Goal: Task Accomplishment & Management: Manage account settings

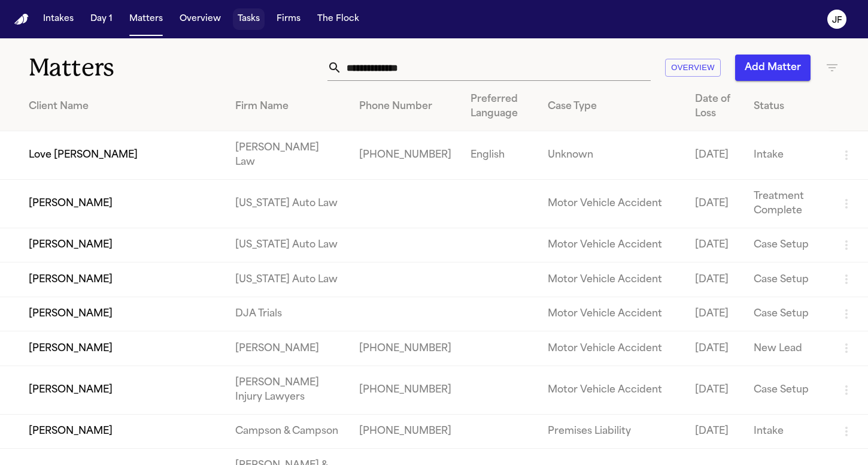
click at [241, 9] on button "Tasks" at bounding box center [249, 19] width 32 height 22
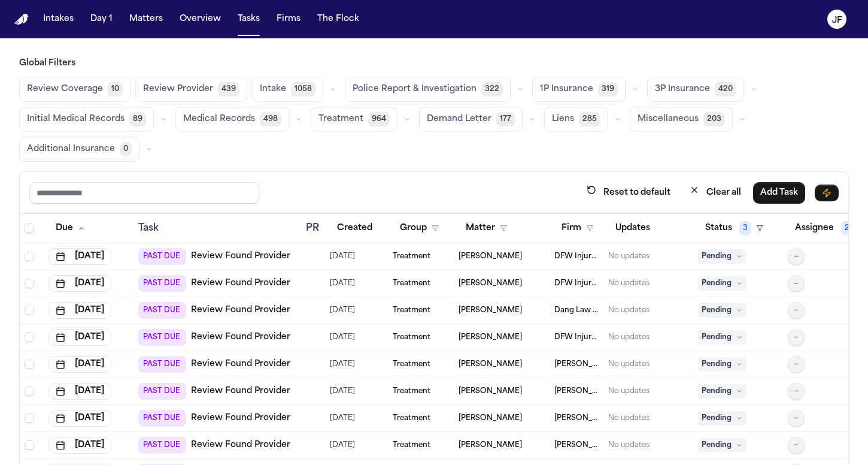
click at [632, 87] on icon "button" at bounding box center [635, 89] width 7 height 7
click at [581, 171] on span "LOR Acknowledgement" at bounding box center [581, 172] width 83 height 24
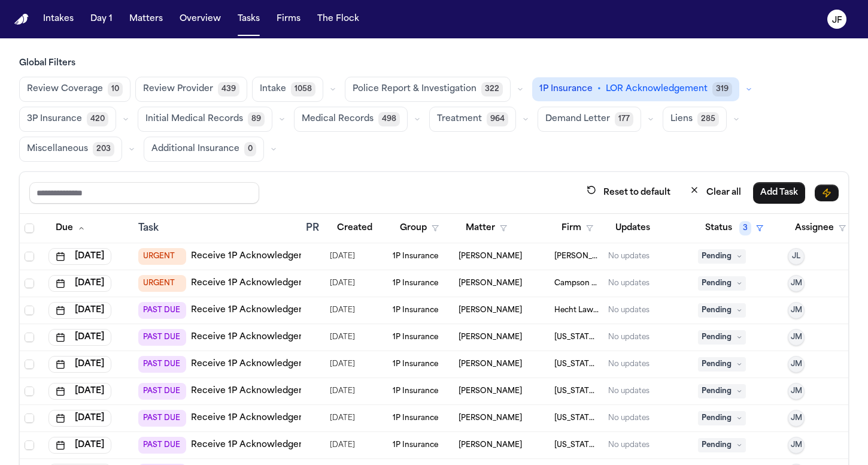
click at [256, 261] on link "Receive 1P Acknowledgement" at bounding box center [256, 256] width 131 height 12
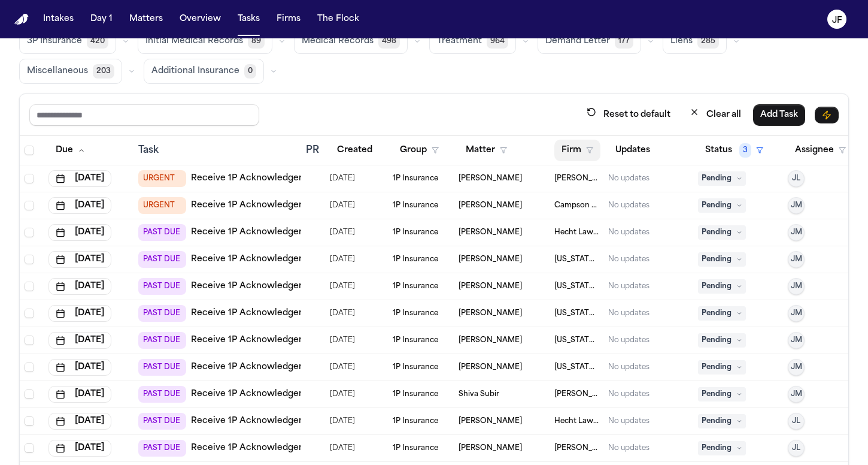
click at [569, 150] on button "Firm" at bounding box center [577, 151] width 46 height 22
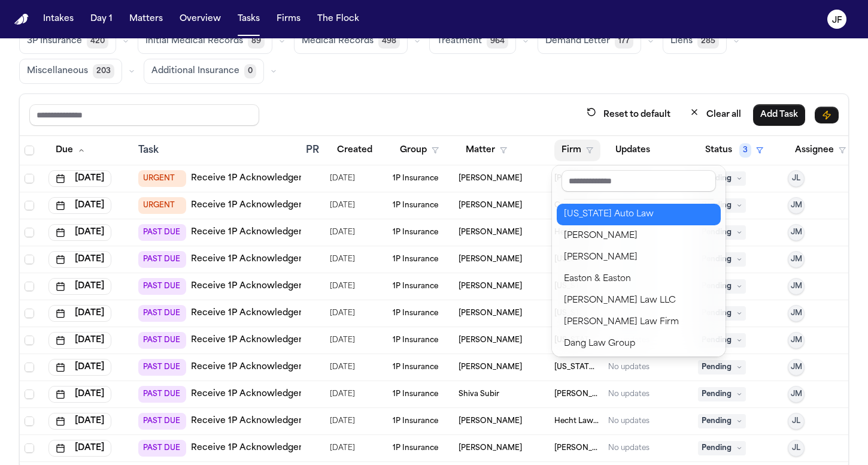
scroll to position [65, 0]
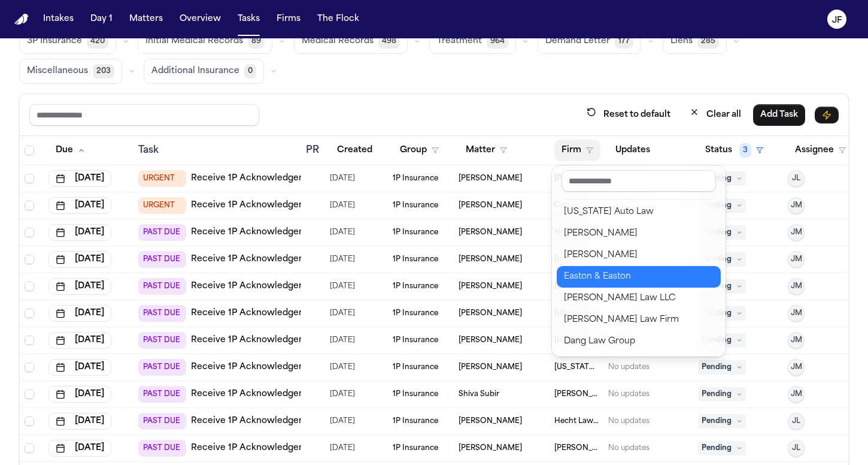
click at [598, 273] on div "Easton & Easton" at bounding box center [639, 276] width 150 height 14
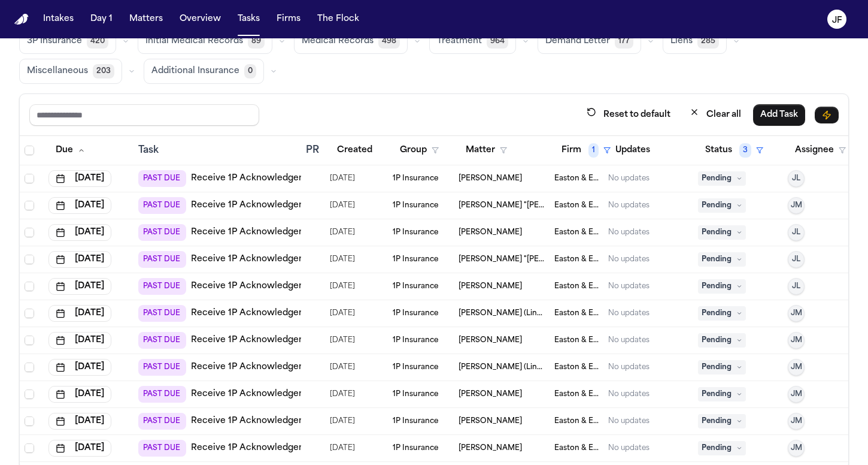
click at [523, 90] on div "Global Filters Review Coverage 10 Review Provider 439 Intake 1058 Police Report…" at bounding box center [434, 225] width 830 height 490
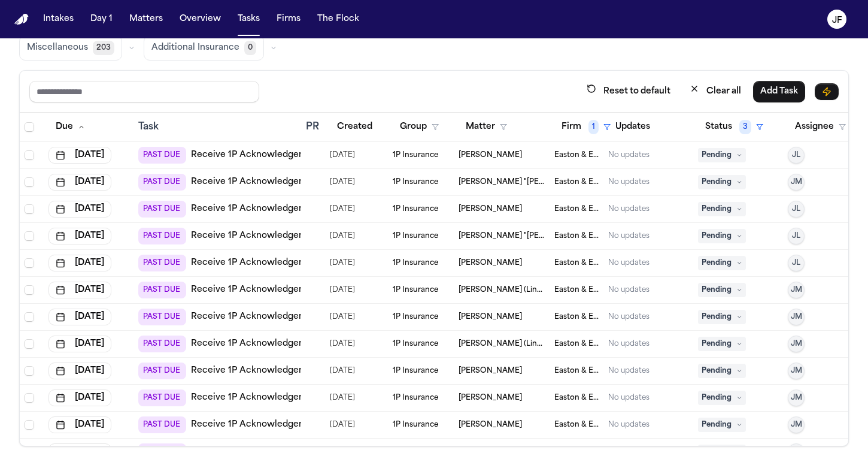
scroll to position [0, 0]
click at [259, 159] on link "Receive 1P Acknowledgement" at bounding box center [256, 155] width 131 height 12
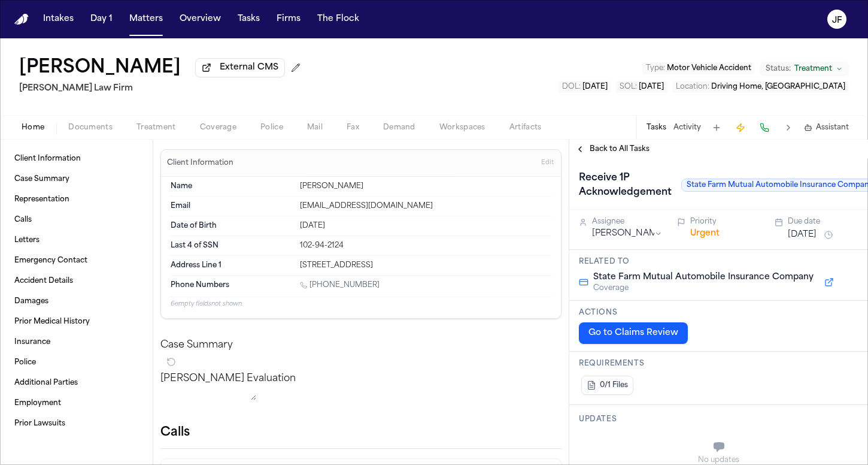
click at [93, 138] on div "Home Documents Treatment Coverage Police Mail Fax Demand Workspaces Artifacts T…" at bounding box center [434, 127] width 868 height 24
click at [92, 135] on span "button" at bounding box center [90, 134] width 59 height 1
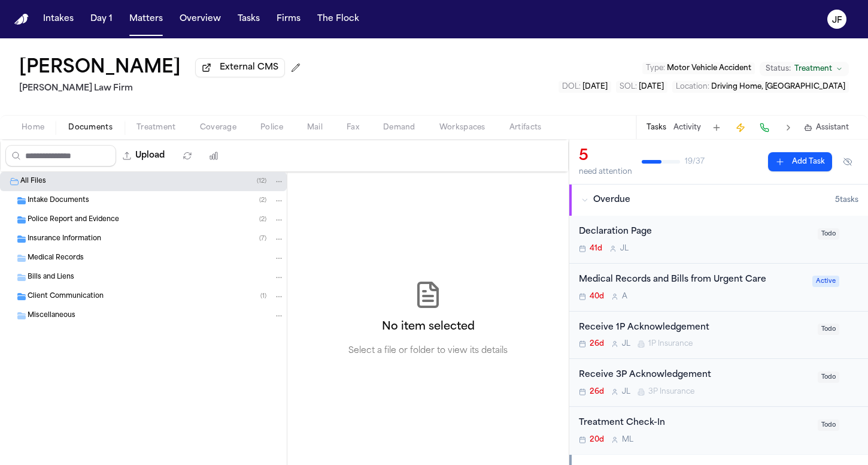
click at [46, 243] on span "Insurance Information" at bounding box center [65, 239] width 74 height 10
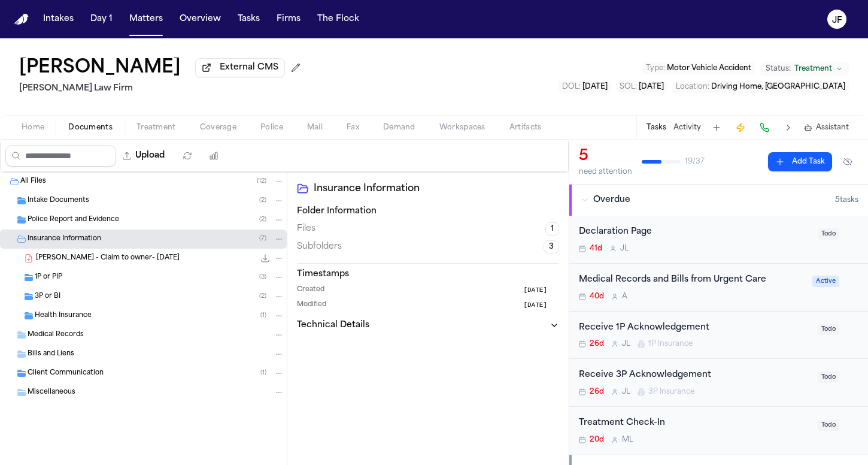
click at [48, 280] on span "1P or PIP" at bounding box center [49, 277] width 28 height 10
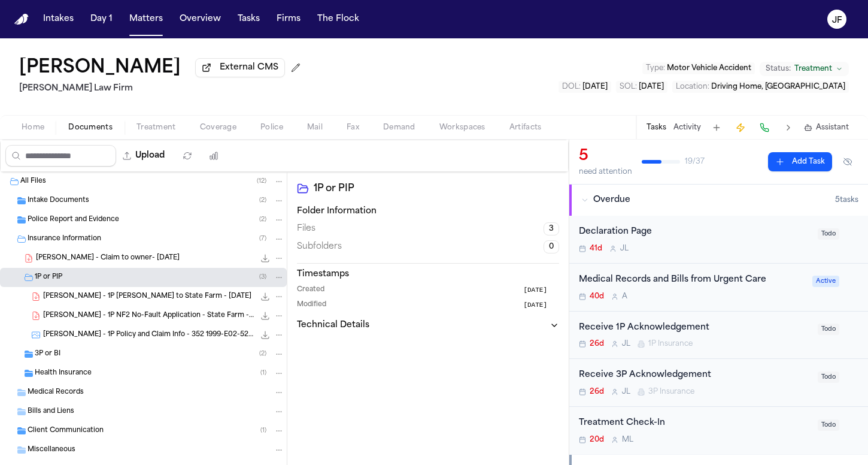
click at [47, 359] on span "3P or BI" at bounding box center [48, 354] width 26 height 10
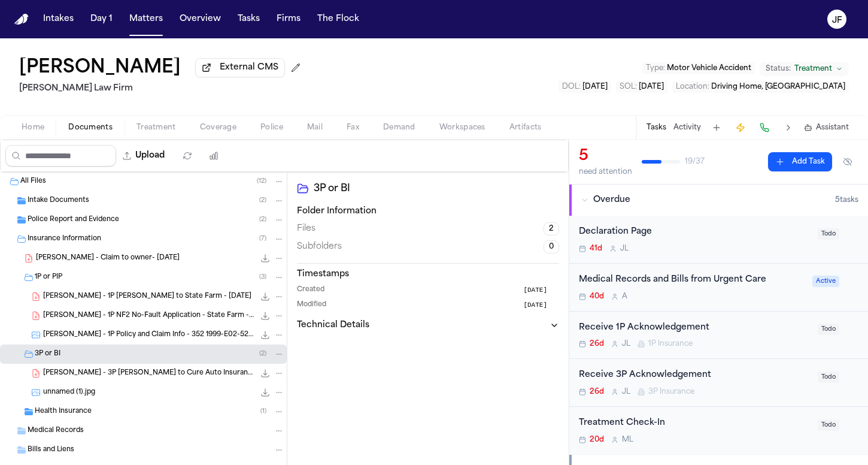
click at [68, 383] on div "J. Costello - 3P LOR to Cure Auto Insurance - 7.22.25 171.4 KB • PDF" at bounding box center [143, 372] width 287 height 19
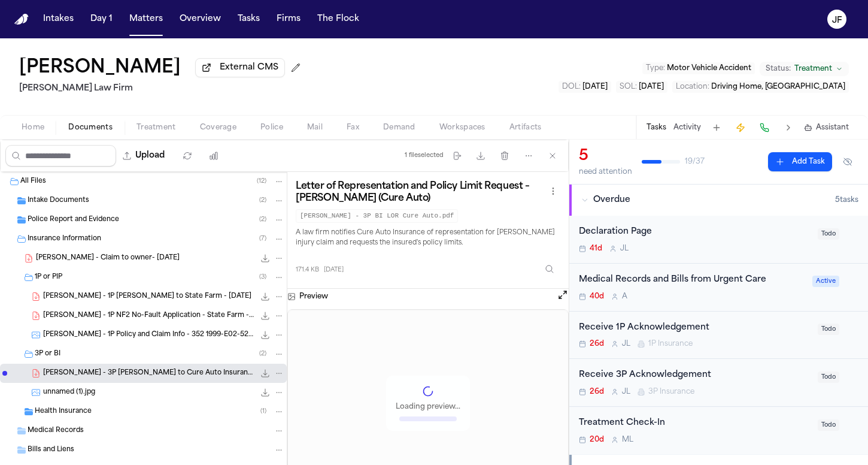
click at [114, 298] on span "J. Costello - 1P LOR to State Farm - 7.22.25" at bounding box center [147, 297] width 208 height 10
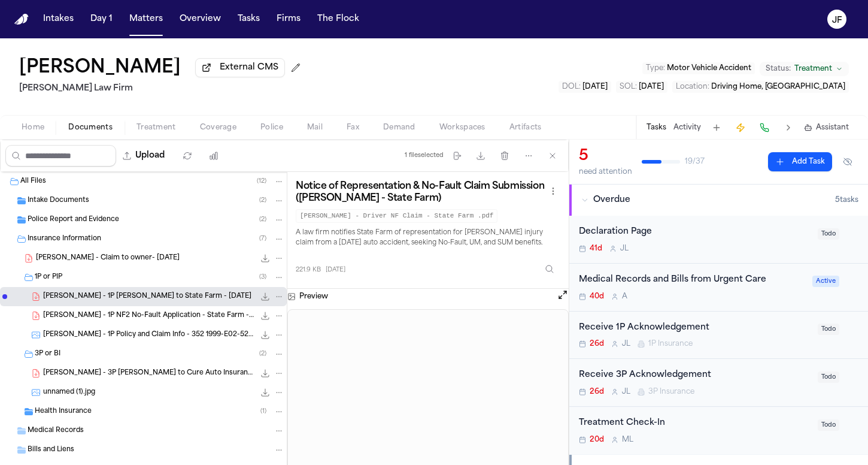
click at [118, 317] on span "J. Costello - 1P NF2 No-Fault Application - State Farm - 6.30.25" at bounding box center [148, 316] width 211 height 10
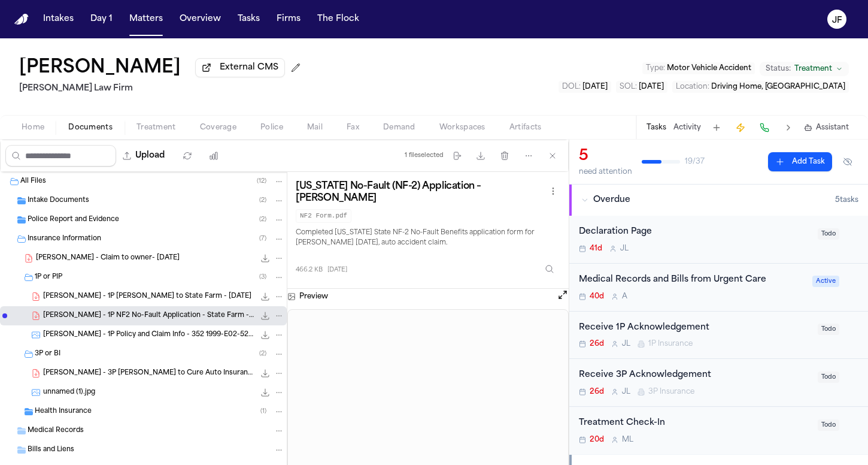
click at [122, 339] on span "J. Costello - 1P Policy and Claim Info - 352 1999-E02-52A - 52-86Z9-33X" at bounding box center [148, 335] width 211 height 10
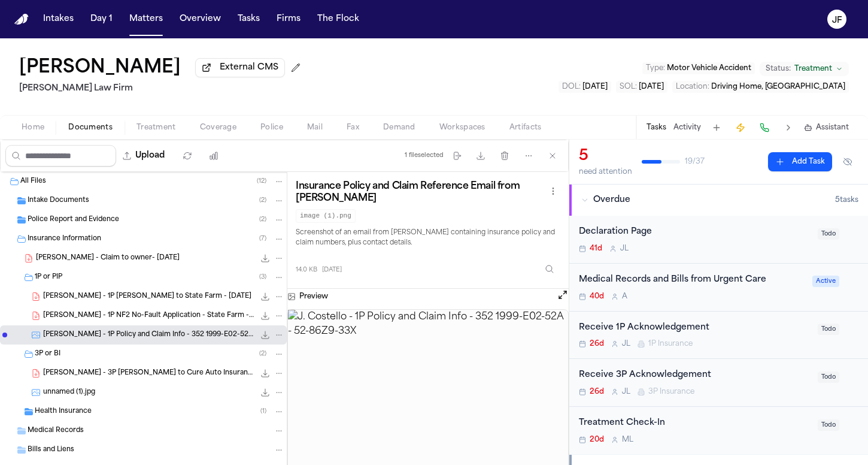
click at [137, 263] on span "J. Costello - Claim to owner- 7.22.25" at bounding box center [108, 258] width 144 height 10
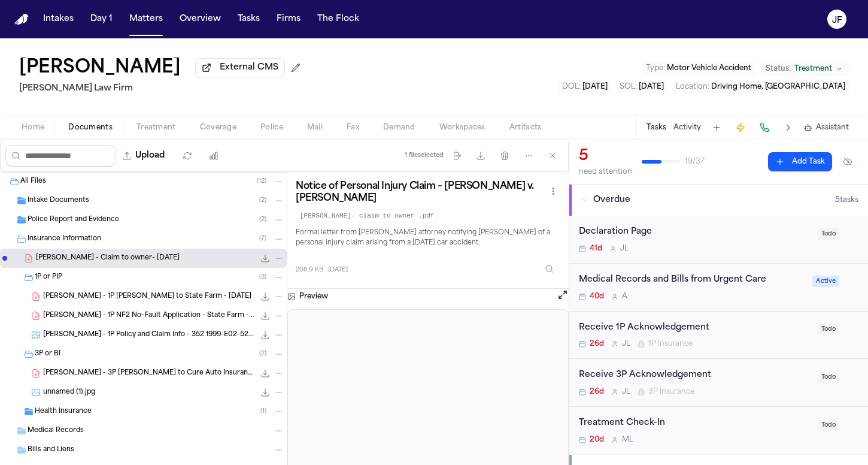
click at [238, 74] on span "External CMS" at bounding box center [249, 68] width 59 height 12
click at [380, 0] on nav "Intakes Day 1 Matters Overview Tasks Firms The Flock JF" at bounding box center [434, 19] width 868 height 38
click at [162, 414] on div "Health Insurance ( 1 )" at bounding box center [160, 411] width 250 height 11
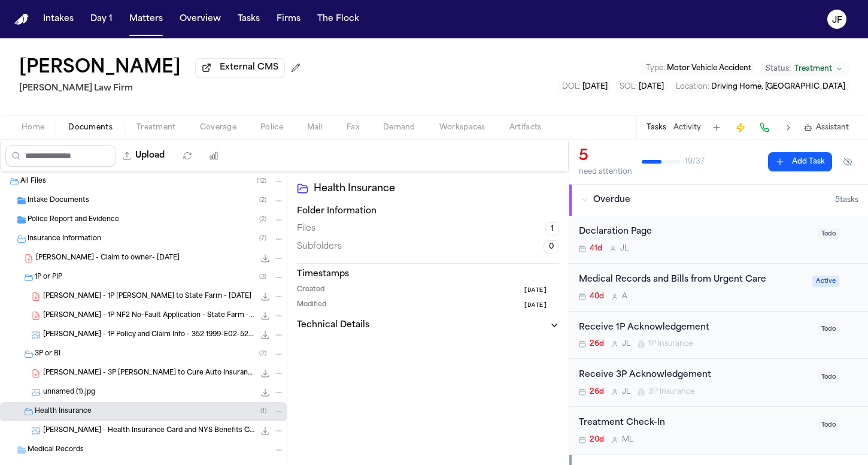
click at [162, 414] on div "Health Insurance ( 1 )" at bounding box center [160, 411] width 250 height 11
click at [655, 329] on div "Receive 1P Acknowledgement" at bounding box center [695, 328] width 232 height 14
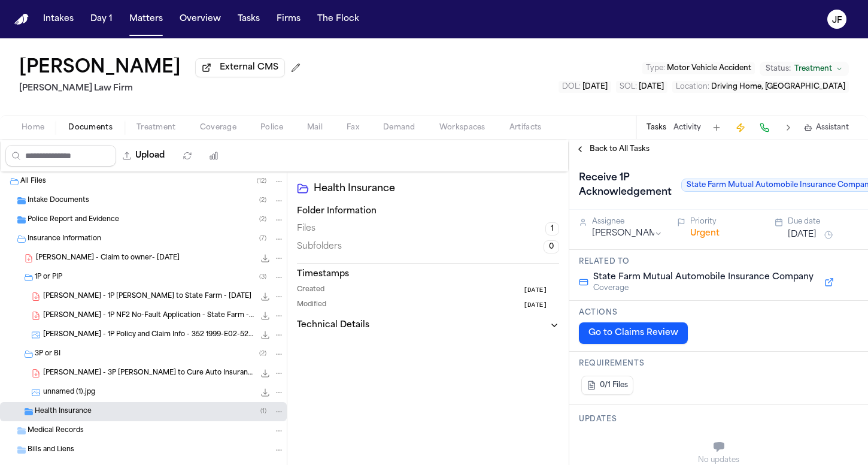
click at [620, 154] on span "Back to All Tasks" at bounding box center [620, 149] width 60 height 10
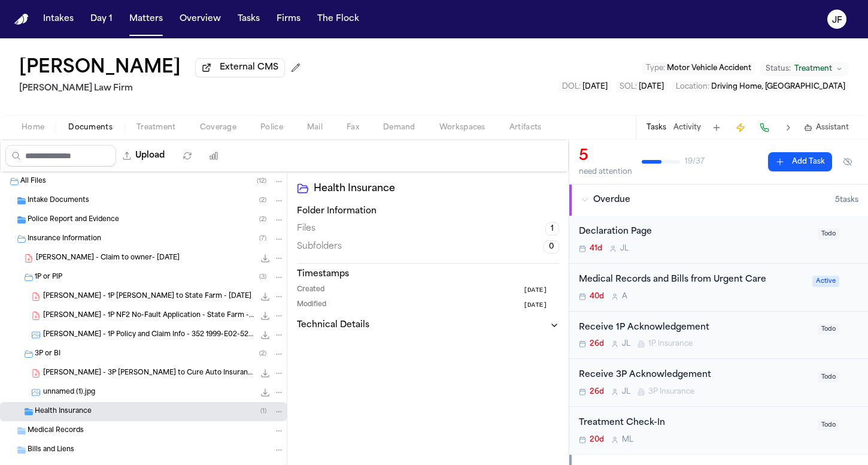
click at [263, 132] on span "Police" at bounding box center [271, 128] width 23 height 10
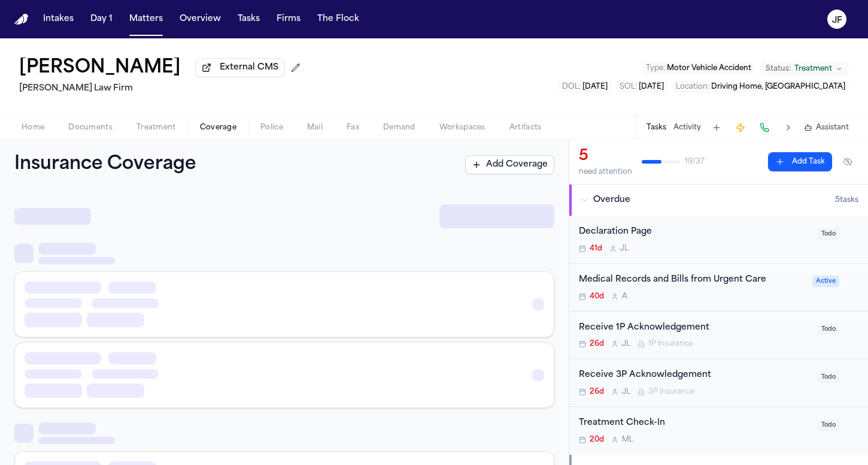
click at [224, 130] on span "Coverage" at bounding box center [218, 128] width 37 height 10
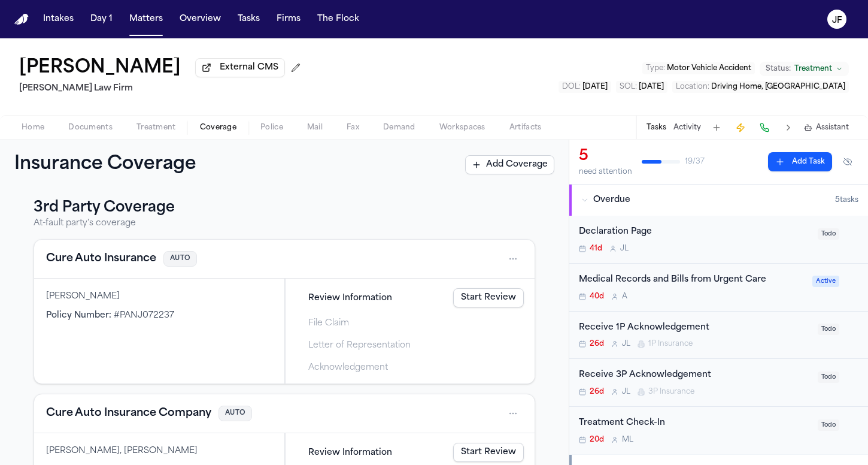
click at [89, 132] on span "Documents" at bounding box center [90, 128] width 44 height 10
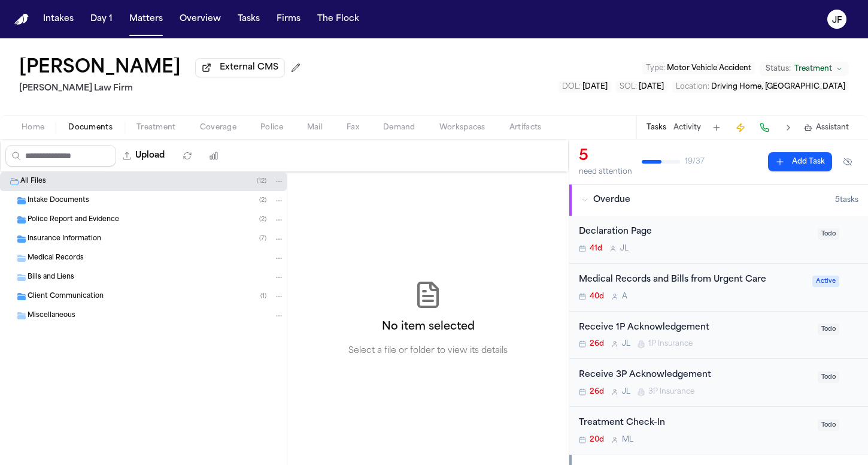
click at [93, 237] on span "Insurance Information" at bounding box center [65, 239] width 74 height 10
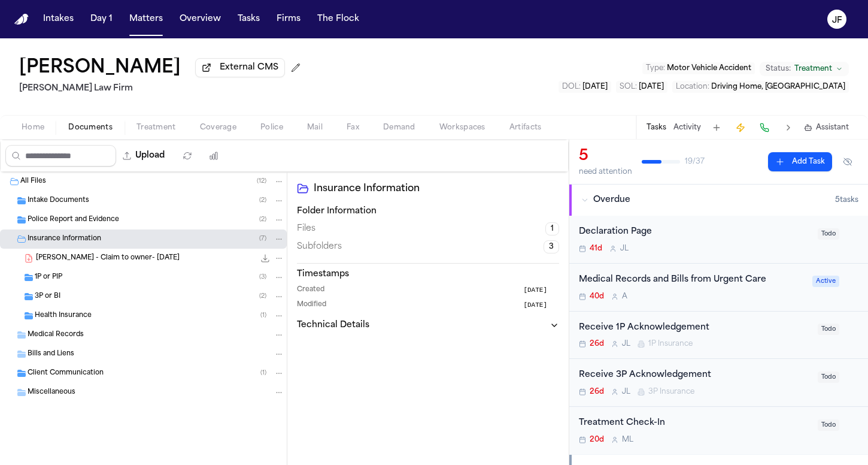
click at [90, 271] on div "1P or PIP ( 3 )" at bounding box center [143, 277] width 287 height 19
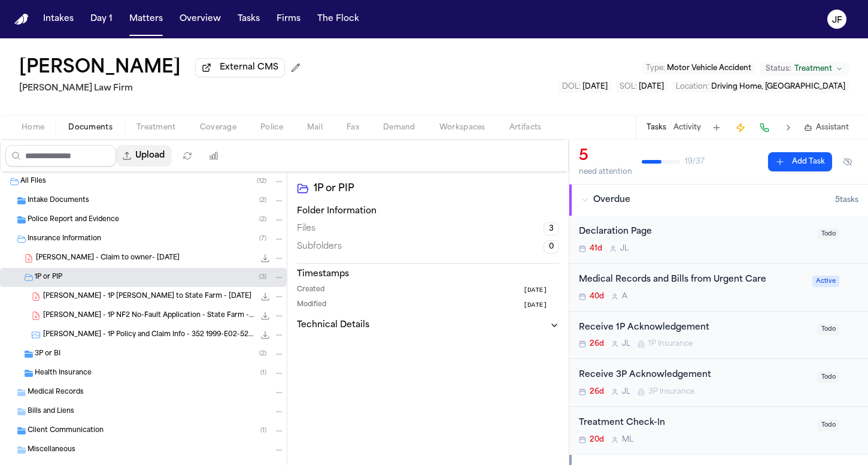
click at [172, 160] on button "Upload" at bounding box center [144, 156] width 56 height 22
select select "**********"
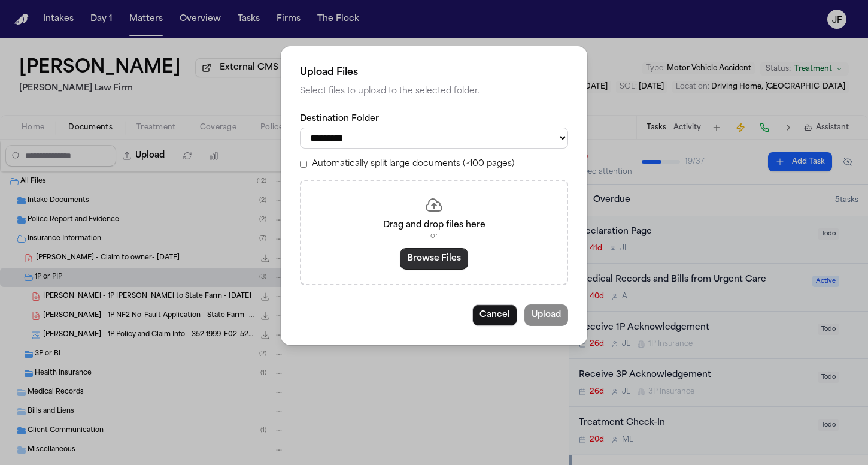
click at [438, 261] on button "Browse Files" at bounding box center [434, 259] width 68 height 22
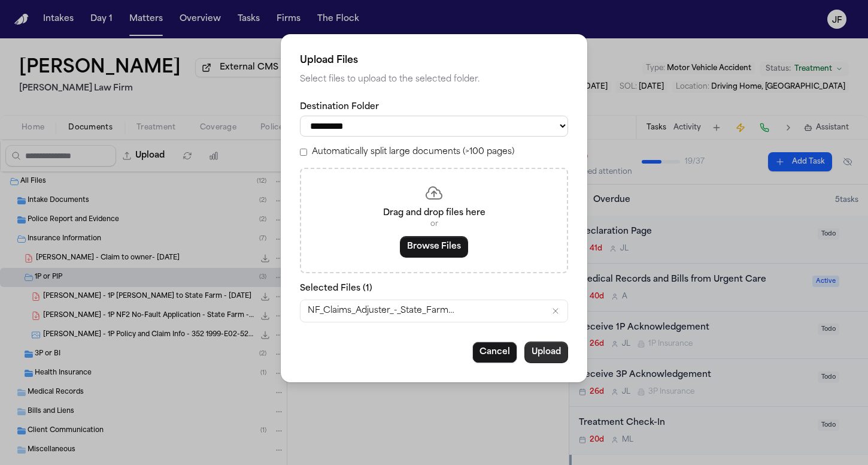
click at [547, 351] on button "Upload" at bounding box center [547, 352] width 44 height 22
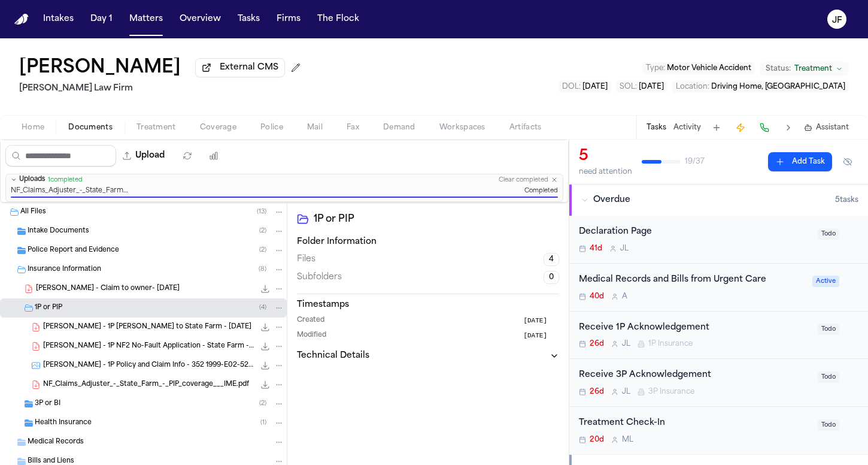
click at [275, 387] on icon "File: NF_Claims_Adjuster_-_State_Farm_-_PIP_coverage___IME.pdf" at bounding box center [279, 384] width 8 height 8
click at [277, 327] on button "Rename" at bounding box center [270, 320] width 82 height 22
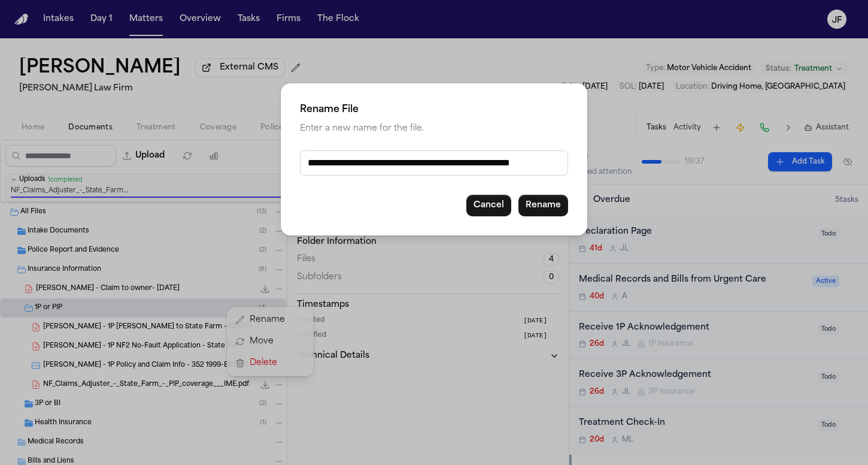
drag, startPoint x: 543, startPoint y: 165, endPoint x: 254, endPoint y: 181, distance: 289.1
click at [254, 181] on div "**********" at bounding box center [434, 232] width 868 height 465
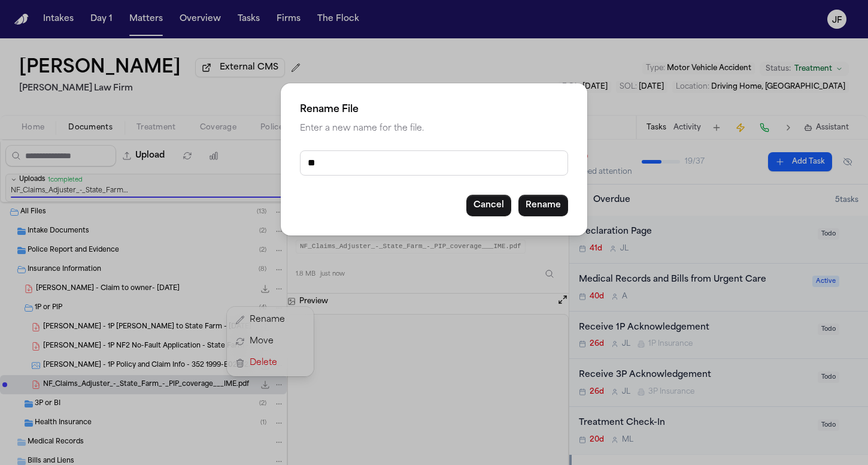
type input "*"
click at [377, 164] on input "**********" at bounding box center [434, 162] width 268 height 25
type input "**********"
click at [550, 207] on button "Rename" at bounding box center [544, 206] width 50 height 22
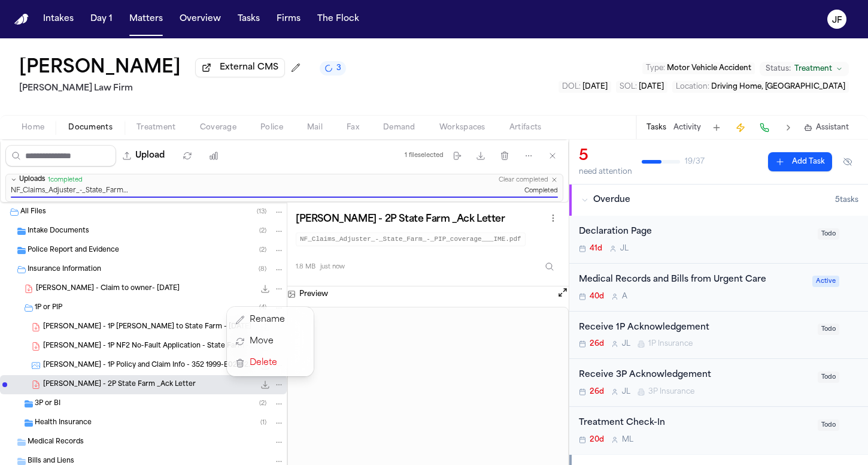
click at [157, 402] on div "All Files ( 13 ) Intake Documents ( 2 ) Police Report and Evidence ( 2 ) Insura…" at bounding box center [143, 385] width 287 height 366
click at [156, 405] on div "3P or BI ( 2 )" at bounding box center [160, 403] width 250 height 11
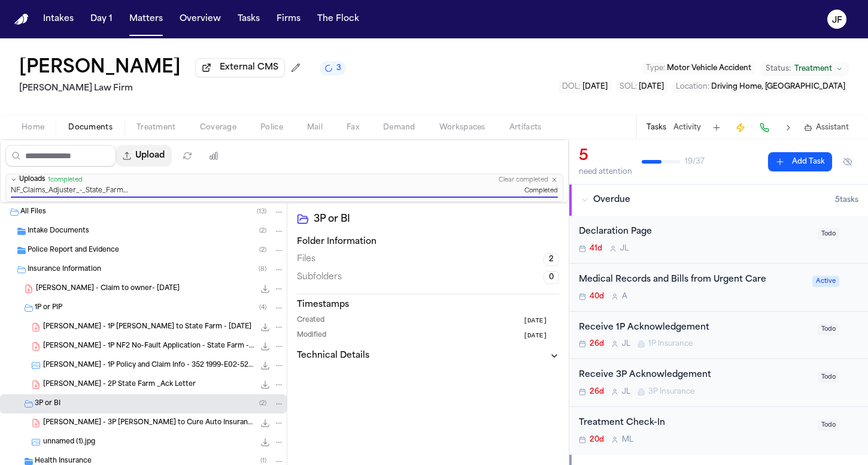
click at [172, 155] on button "Upload" at bounding box center [144, 156] width 56 height 22
select select "**********"
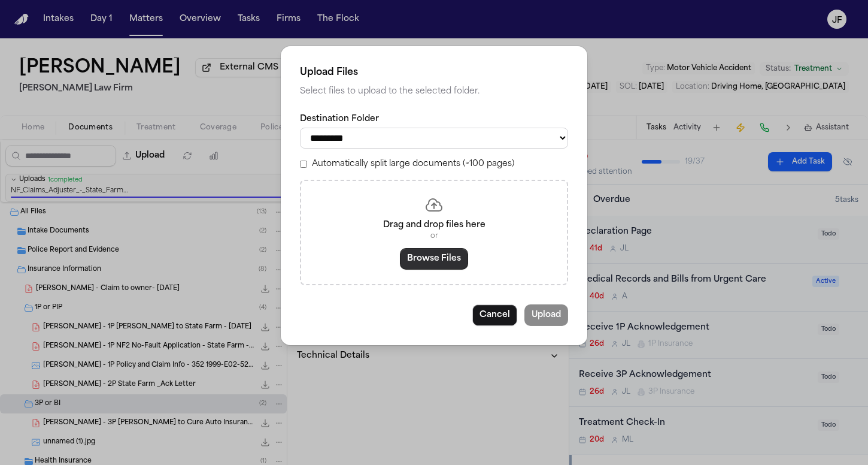
click at [435, 259] on button "Browse Files" at bounding box center [434, 259] width 68 height 22
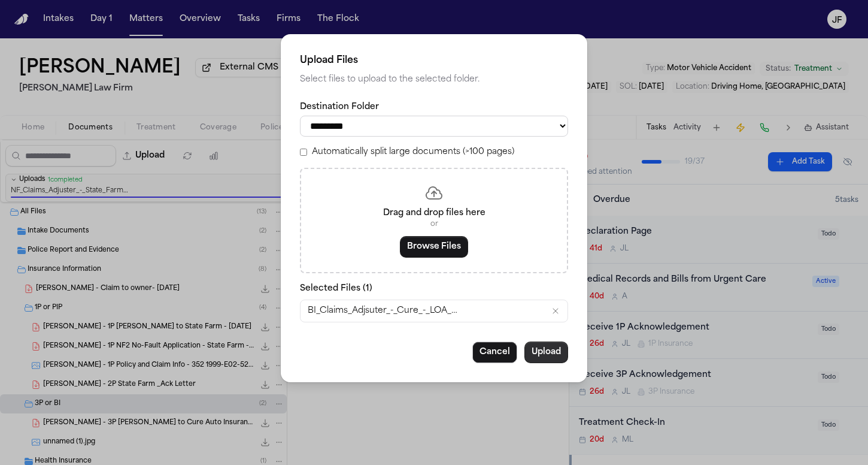
click at [563, 350] on button "Upload" at bounding box center [547, 352] width 44 height 22
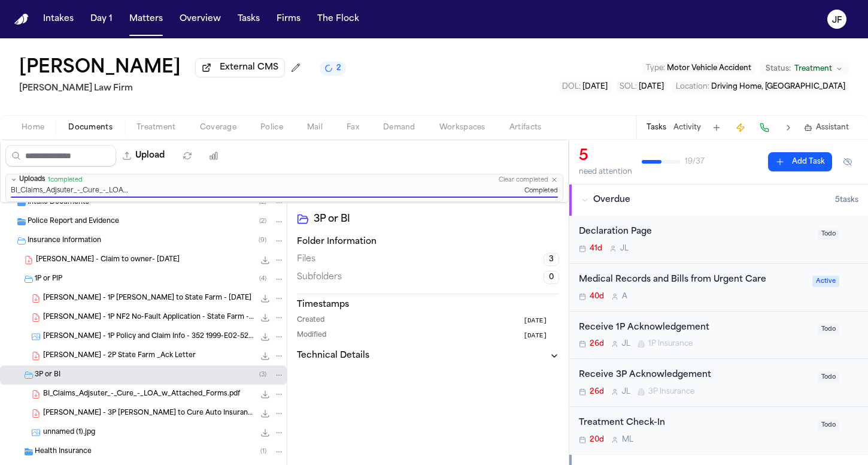
scroll to position [31, 0]
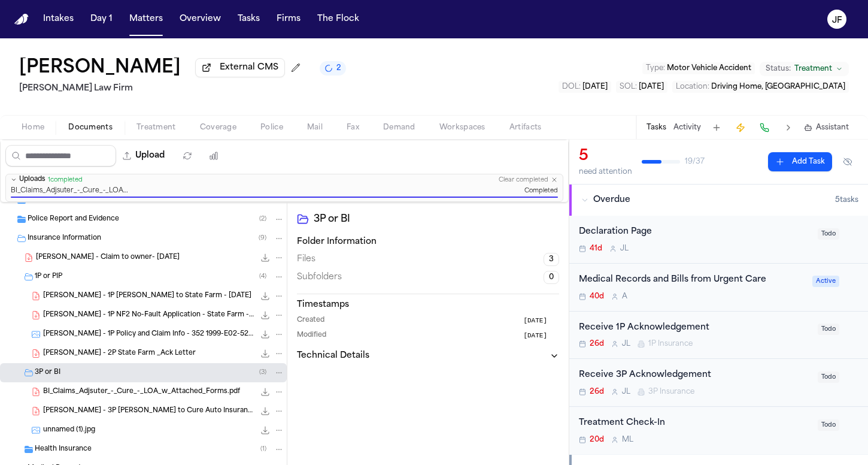
click at [275, 396] on icon "File: BI_Claims_Adjsuter_-_Cure_-_LOA_w_Attached_Forms.pdf" at bounding box center [279, 391] width 8 height 8
click at [287, 329] on button "Rename" at bounding box center [270, 327] width 82 height 22
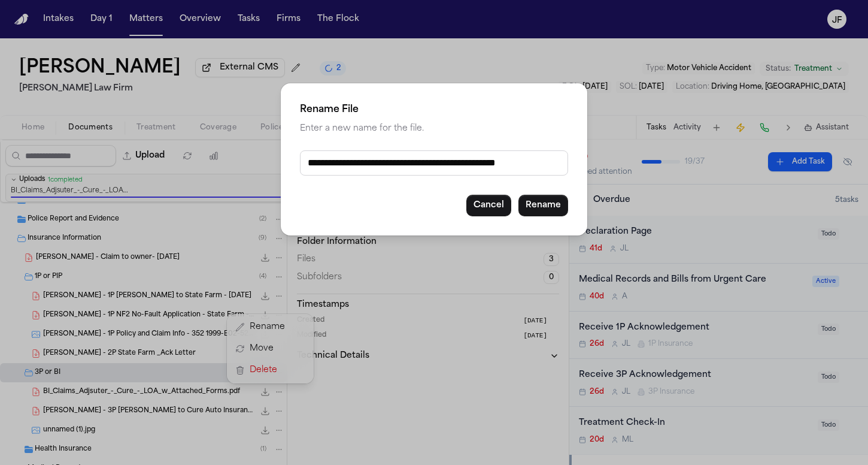
drag, startPoint x: 414, startPoint y: 164, endPoint x: 278, endPoint y: 166, distance: 135.3
click at [278, 166] on div "**********" at bounding box center [434, 232] width 868 height 465
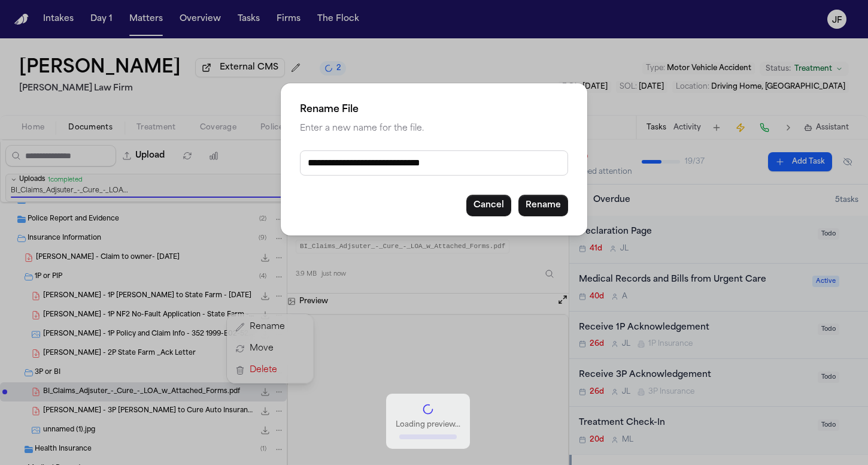
drag, startPoint x: 331, startPoint y: 167, endPoint x: 383, endPoint y: 168, distance: 52.1
click at [383, 168] on input "**********" at bounding box center [434, 162] width 268 height 25
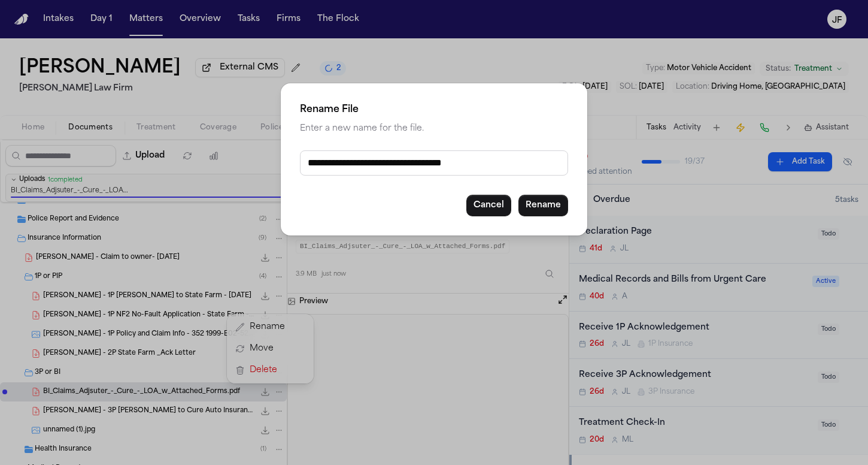
click at [305, 162] on input "**********" at bounding box center [434, 162] width 268 height 25
type input "**********"
click at [552, 207] on button "Rename" at bounding box center [544, 206] width 50 height 22
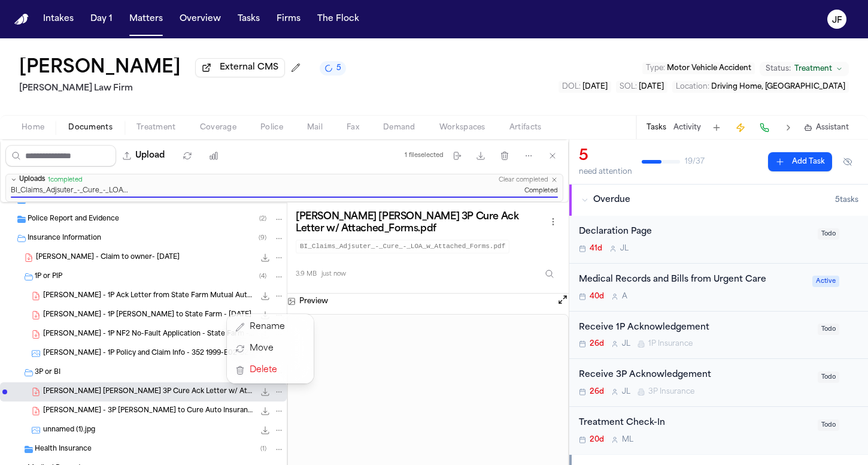
click at [659, 328] on div "Upload 1 file selected Move files Download files Delete files More actions Clea…" at bounding box center [434, 302] width 868 height 325
click at [672, 329] on div "Receive 1P Acknowledgement" at bounding box center [695, 328] width 232 height 14
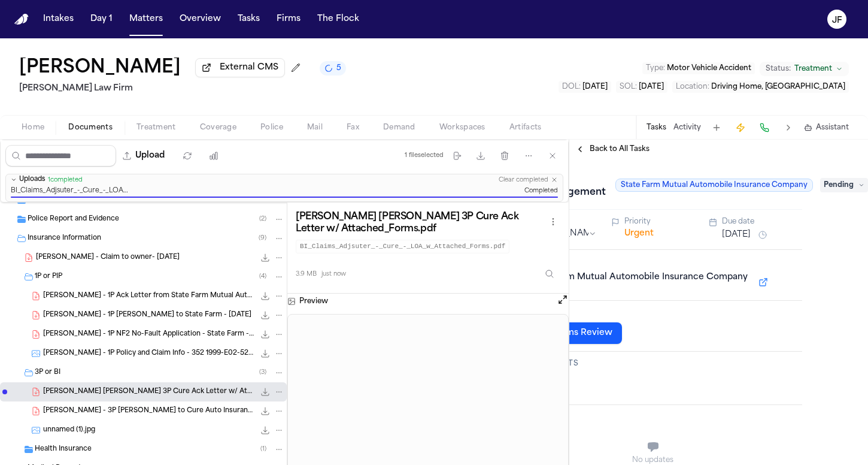
scroll to position [0, 72]
click at [835, 175] on div "Receive 1P Acknowledgement State Farm Mutual Automobile Insurance Company Pendi…" at bounding box center [718, 312] width 299 height 306
click at [835, 180] on div "Receive 1P Acknowledgement State Farm Mutual Automobile Insurance Company Pendi…" at bounding box center [718, 312] width 299 height 306
click at [832, 191] on span "Pending" at bounding box center [844, 185] width 48 height 14
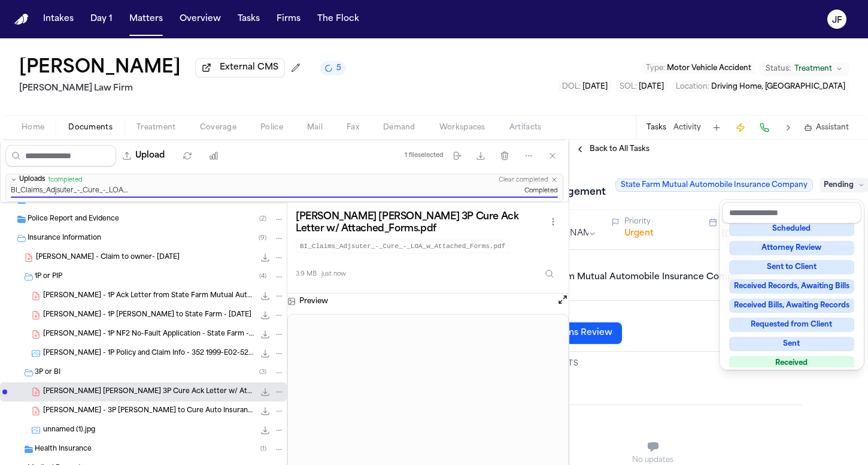
scroll to position [123, 0]
click at [766, 355] on div "Received" at bounding box center [791, 361] width 125 height 14
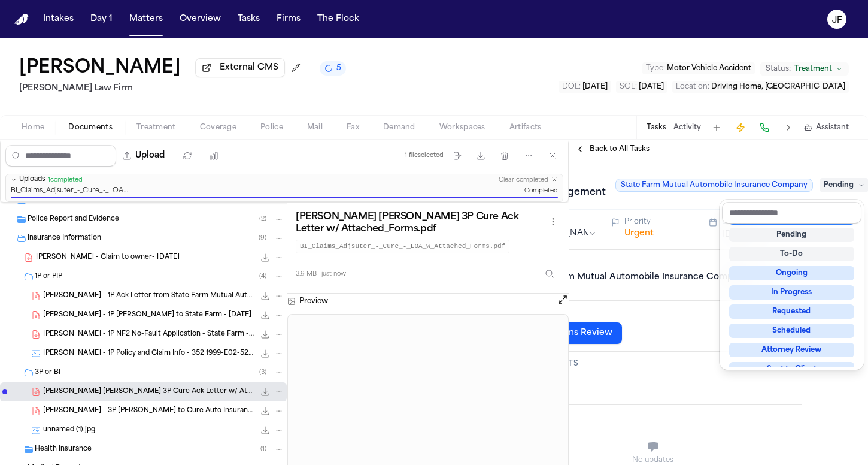
scroll to position [5, 0]
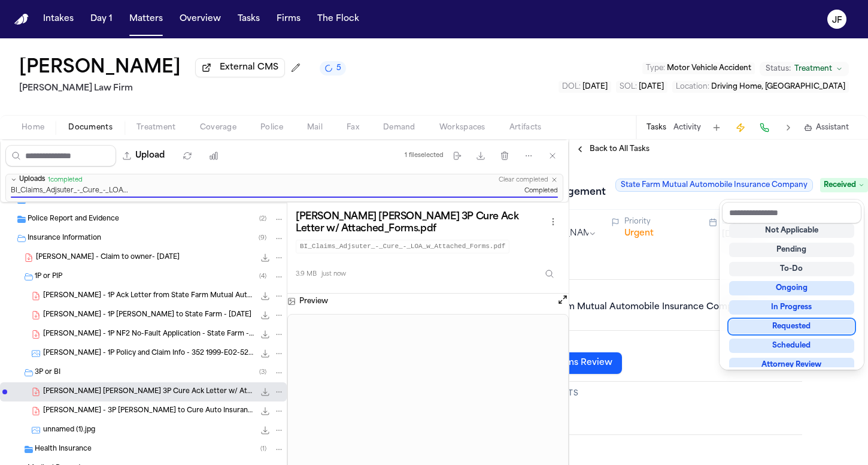
click at [623, 157] on div "Back to All Tasks Receive 1P Acknowledgement State Farm Mutual Automobile Insur…" at bounding box center [718, 302] width 299 height 325
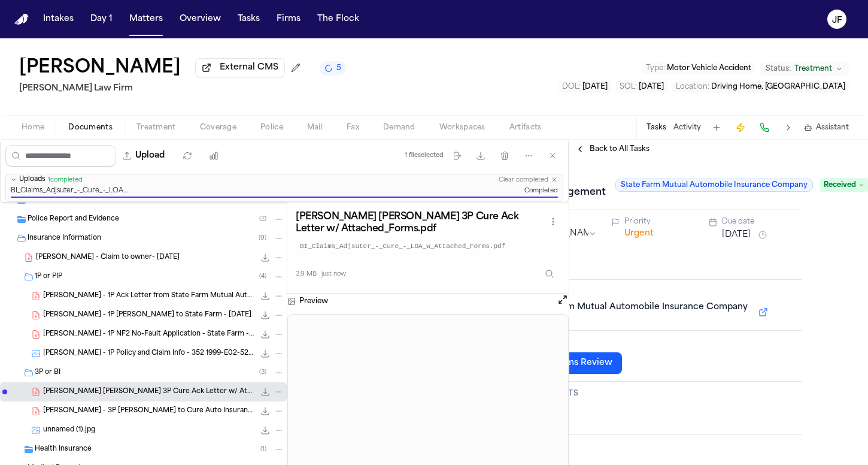
click at [626, 153] on span "Back to All Tasks" at bounding box center [620, 149] width 60 height 10
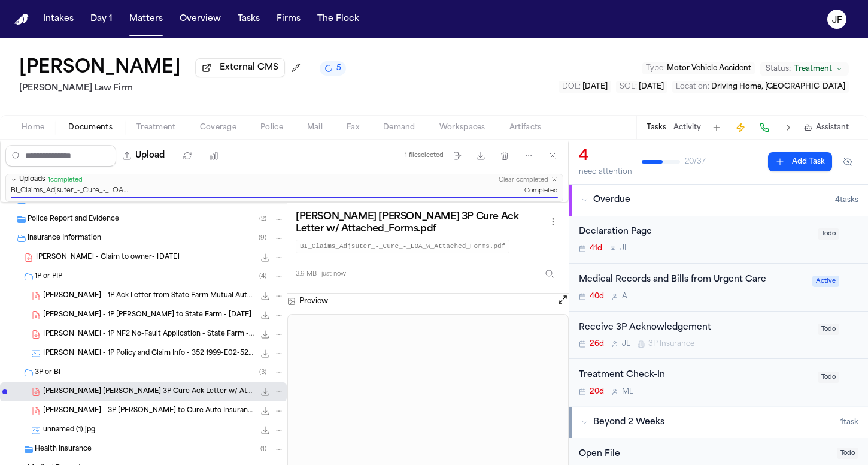
scroll to position [20, 0]
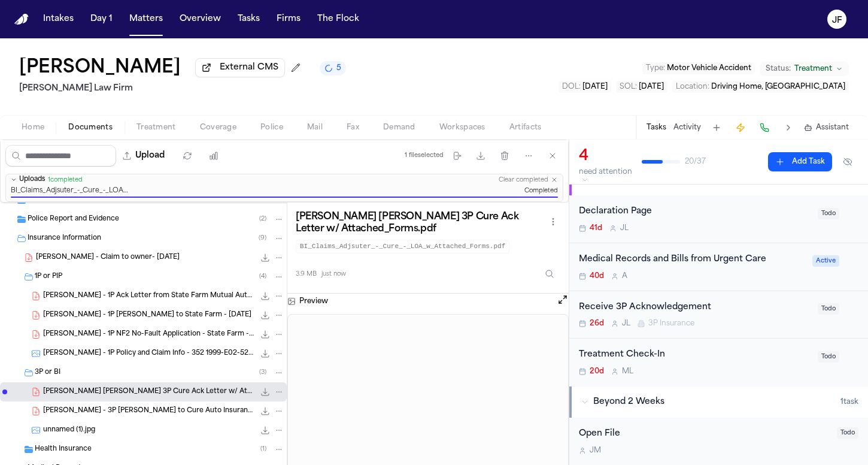
click at [662, 308] on div "Receive 3P Acknowledgement" at bounding box center [695, 308] width 232 height 14
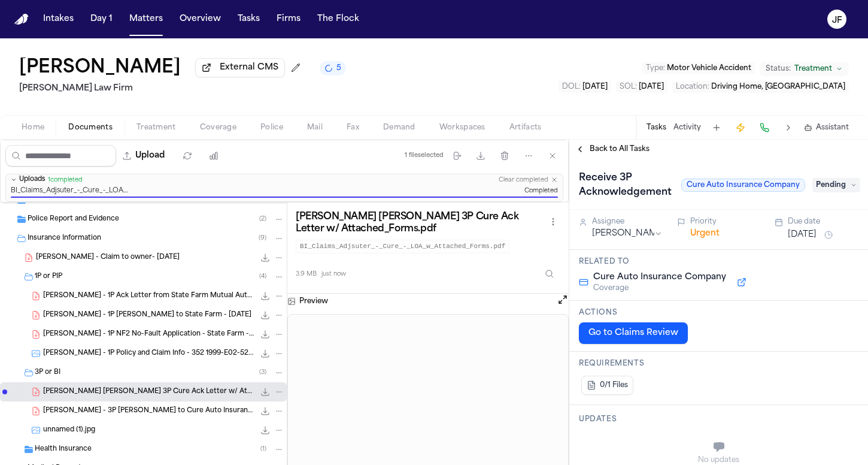
click at [832, 190] on span "Pending" at bounding box center [837, 185] width 48 height 14
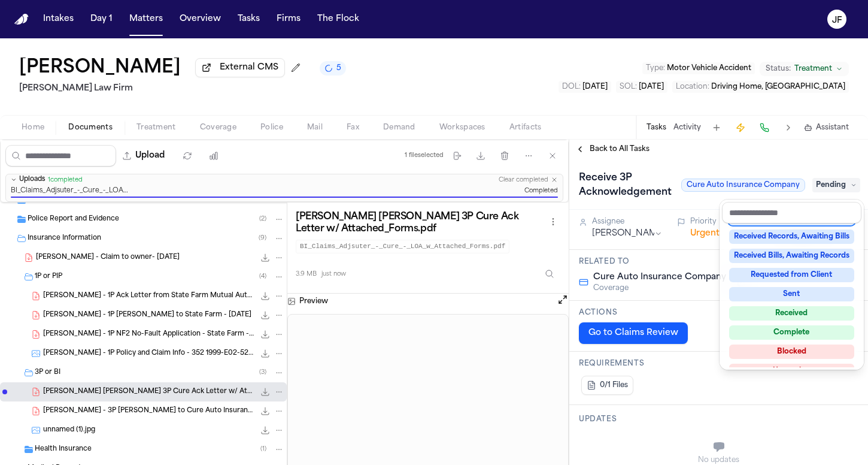
scroll to position [176, 0]
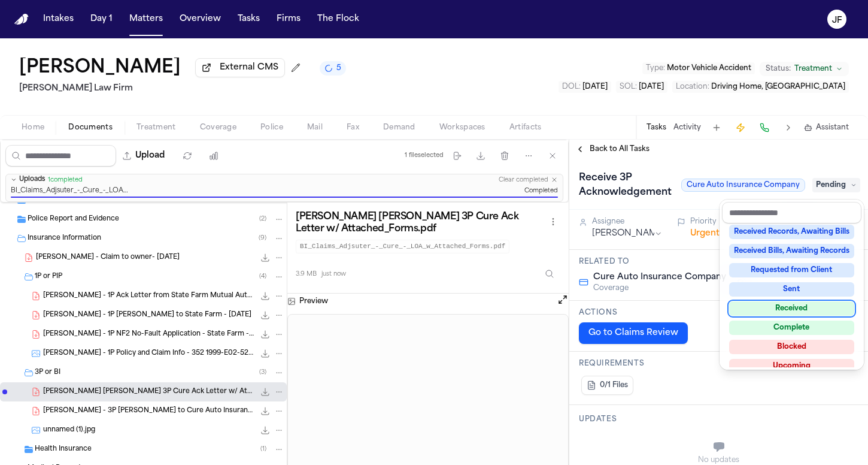
click at [763, 310] on div "Received" at bounding box center [791, 308] width 125 height 14
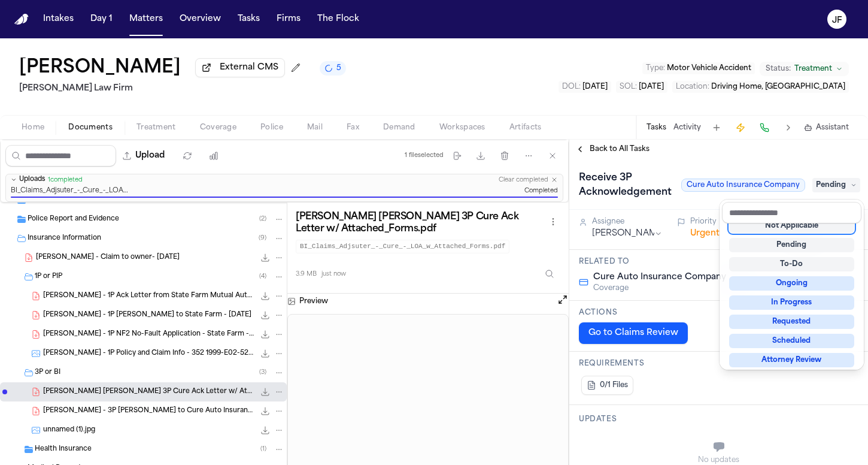
scroll to position [5, 0]
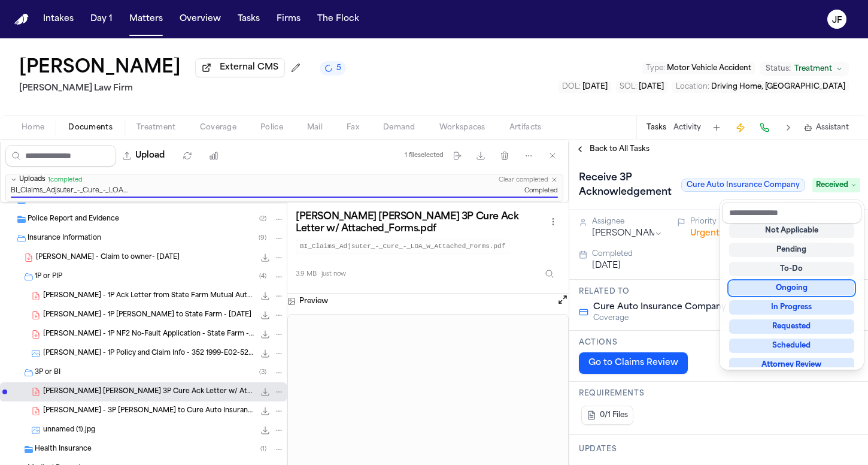
click at [633, 157] on div "Back to All Tasks Receive 3P Acknowledgement Cure Auto Insurance Company Receiv…" at bounding box center [718, 302] width 299 height 325
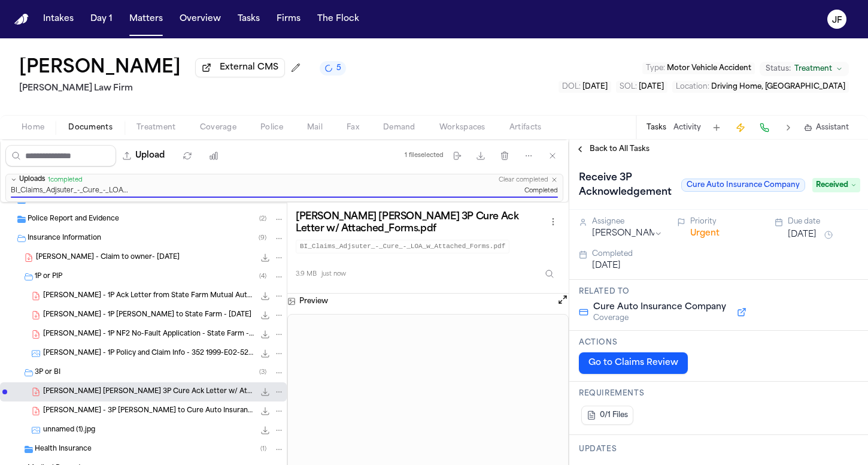
click at [633, 153] on span "Back to All Tasks" at bounding box center [620, 149] width 60 height 10
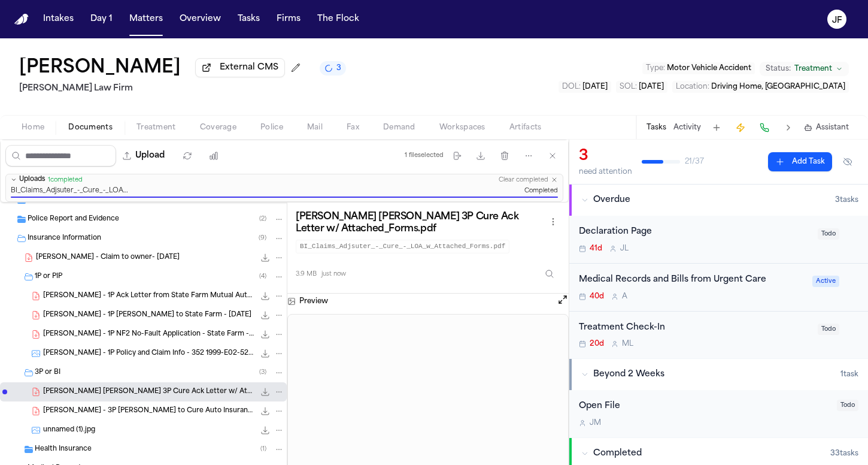
click at [338, 2] on nav "Intakes Day 1 Matters Overview Tasks Firms The Flock JF" at bounding box center [434, 19] width 868 height 38
click at [172, 162] on button "Upload" at bounding box center [144, 156] width 56 height 22
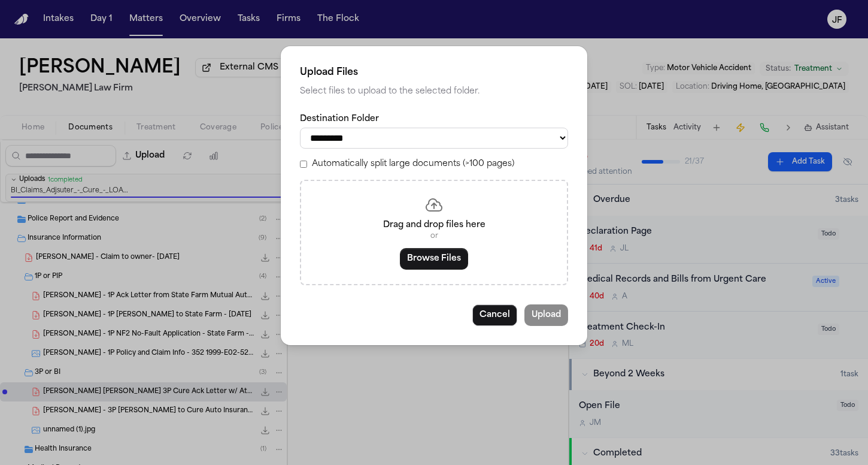
select select "**********"
click at [434, 260] on button "Browse Files" at bounding box center [434, 259] width 68 height 22
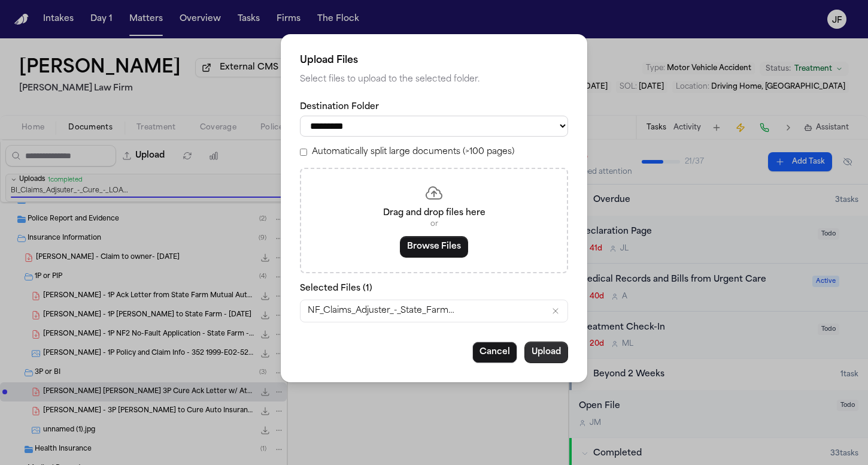
click at [556, 347] on button "Upload" at bounding box center [547, 352] width 44 height 22
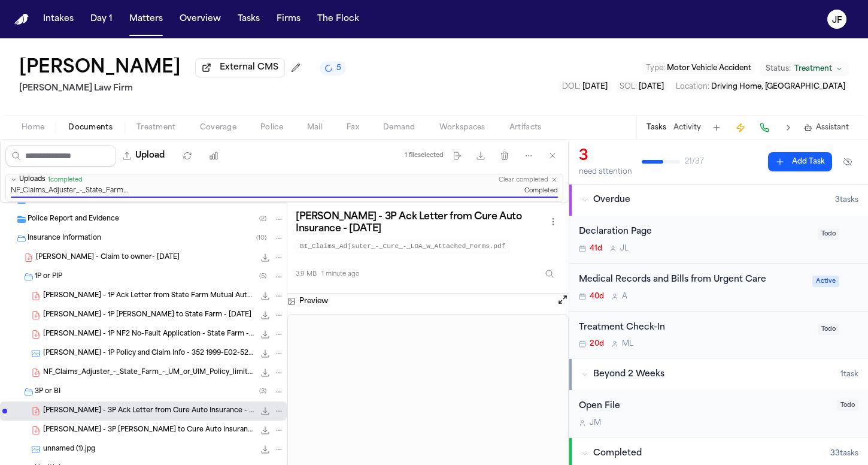
click at [272, 368] on div "File: NF_Claims_Adjuster_-_State_Farm_-_UM_or_UIM_Policy_limits.pdf" at bounding box center [271, 372] width 25 height 12
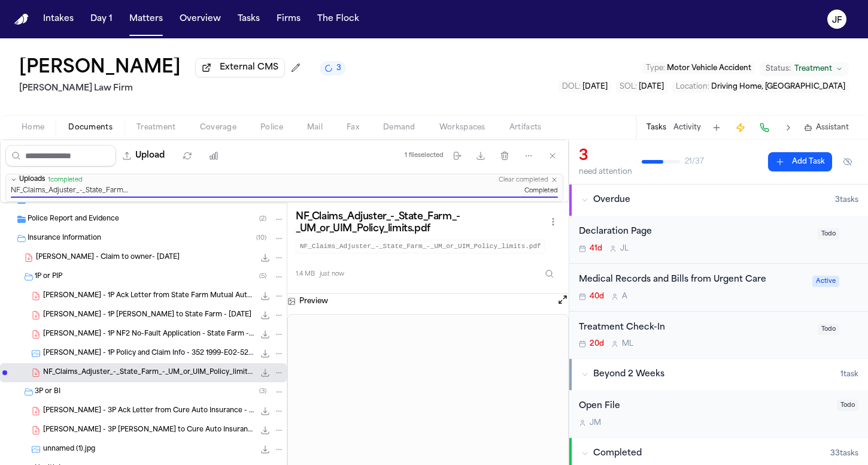
click at [274, 376] on button "File: NF_Claims_Adjuster_-_State_Farm_-_UM_or_UIM_Policy_limits.pdf" at bounding box center [279, 372] width 11 height 11
click at [250, 416] on button "Move" at bounding box center [270, 419] width 82 height 22
select select "**********"
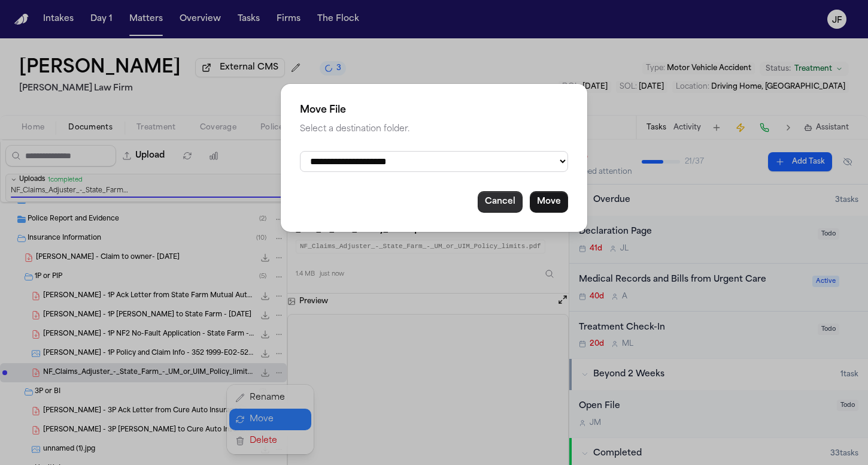
click at [511, 206] on button "Cancel" at bounding box center [500, 202] width 45 height 22
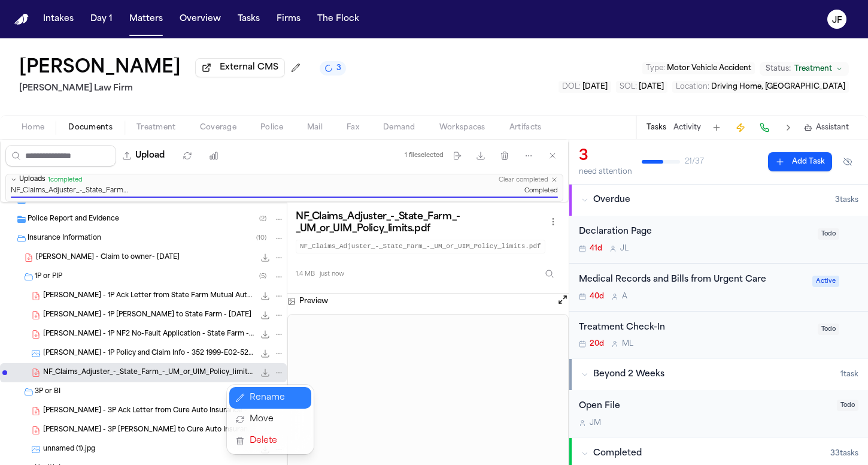
click at [275, 398] on button "Rename" at bounding box center [270, 398] width 82 height 22
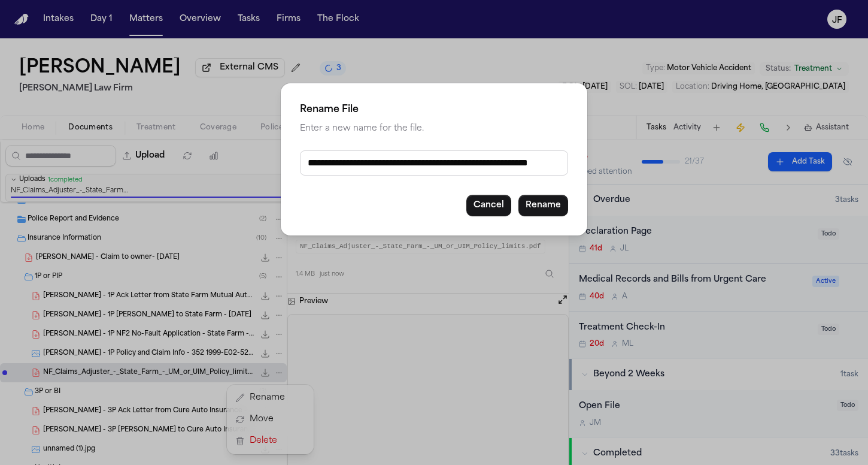
drag, startPoint x: 418, startPoint y: 165, endPoint x: 288, endPoint y: 150, distance: 130.7
click at [288, 150] on div "**********" at bounding box center [434, 159] width 307 height 152
click at [448, 166] on input "**********" at bounding box center [434, 162] width 268 height 25
drag, startPoint x: 472, startPoint y: 168, endPoint x: 453, endPoint y: 167, distance: 18.6
click at [453, 167] on input "**********" at bounding box center [434, 162] width 268 height 25
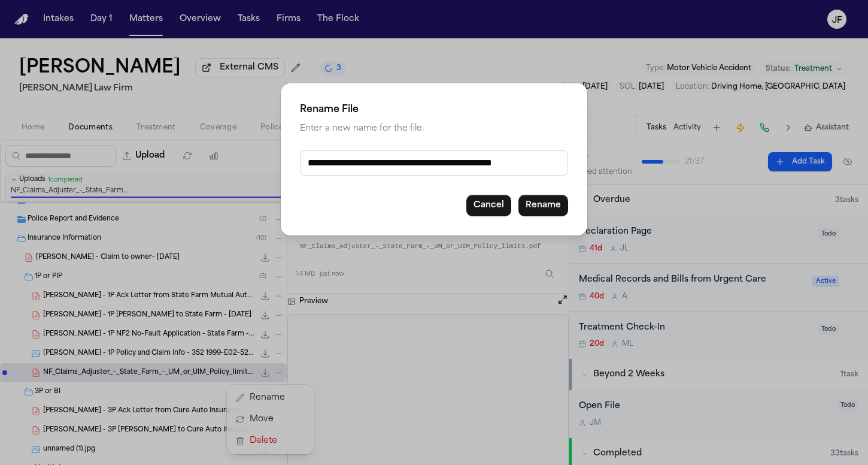
click at [475, 171] on input "**********" at bounding box center [434, 162] width 268 height 25
click at [478, 162] on input "**********" at bounding box center [434, 162] width 268 height 25
click at [507, 163] on input "**********" at bounding box center [434, 162] width 268 height 25
type input "**********"
click at [557, 211] on button "Rename" at bounding box center [544, 206] width 50 height 22
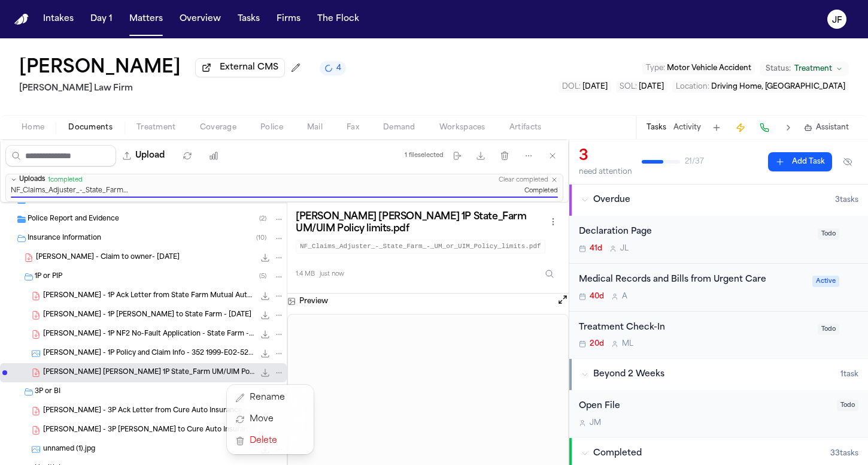
click at [422, 50] on div "Jessica Costello External CMS 4 Martello Law Firm Type : Motor Vehicle Accident…" at bounding box center [434, 251] width 868 height 426
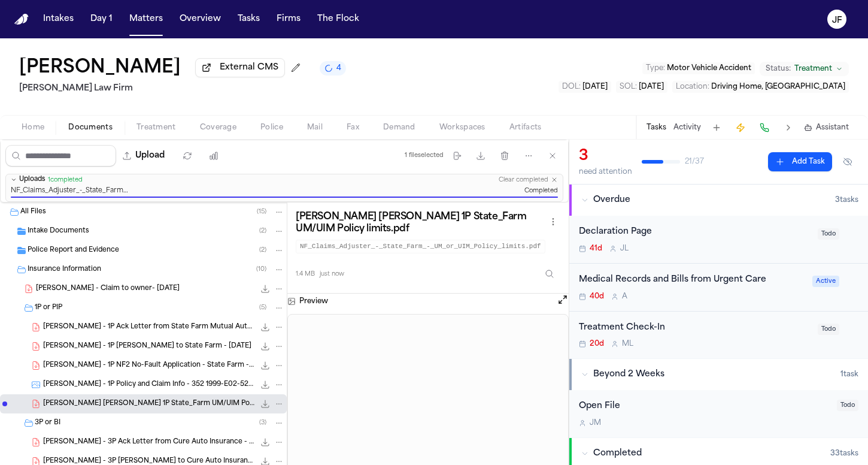
click at [619, 235] on div "Declaration Page" at bounding box center [695, 232] width 232 height 14
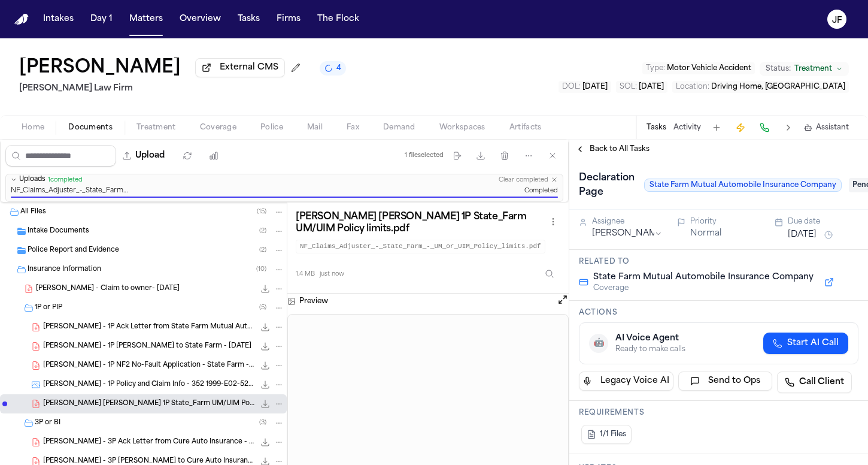
click at [624, 154] on span "Back to All Tasks" at bounding box center [620, 149] width 60 height 10
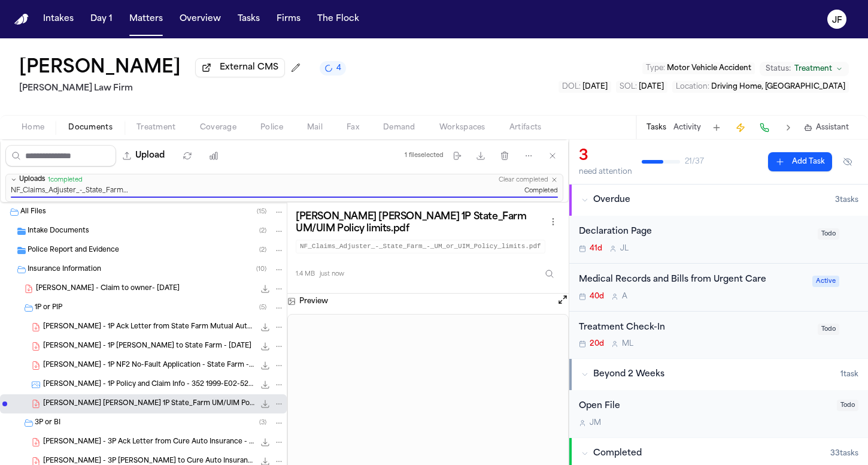
click at [246, 108] on div "Jessica Costello External CMS 4 Martello Law Firm Type : Motor Vehicle Accident…" at bounding box center [434, 76] width 868 height 77
click at [245, 22] on button "Tasks" at bounding box center [249, 19] width 32 height 22
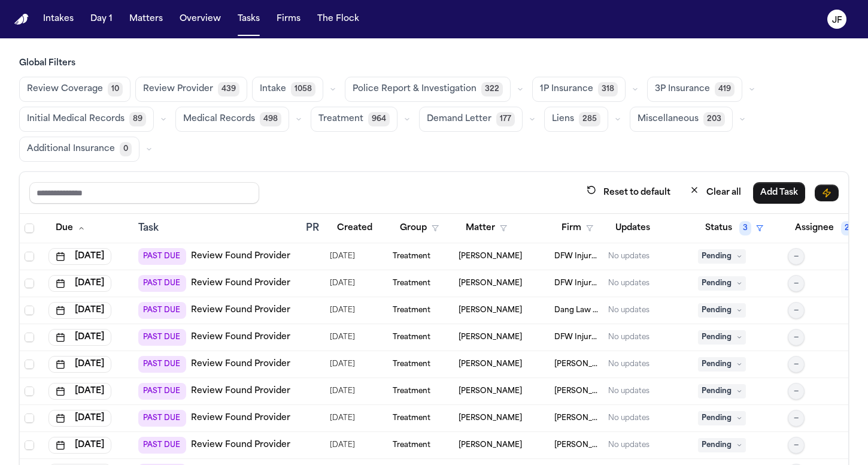
click at [441, 86] on span "Police Report & Investigation" at bounding box center [415, 89] width 124 height 12
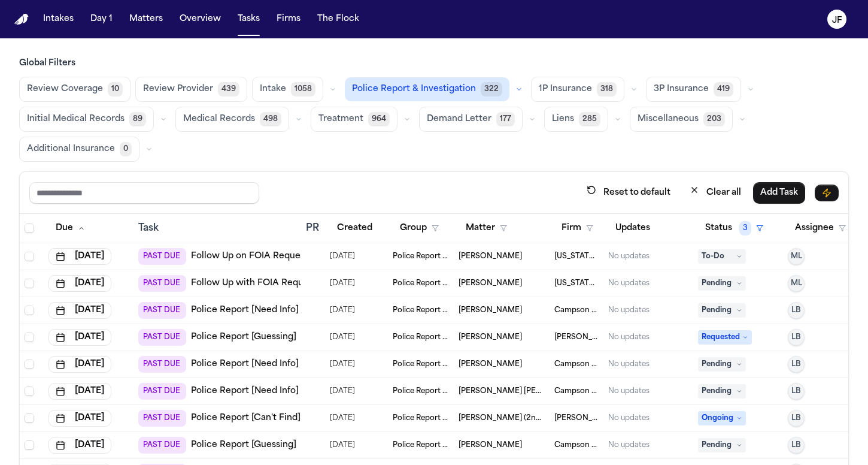
click at [459, 93] on span "Police Report & Investigation" at bounding box center [414, 89] width 124 height 12
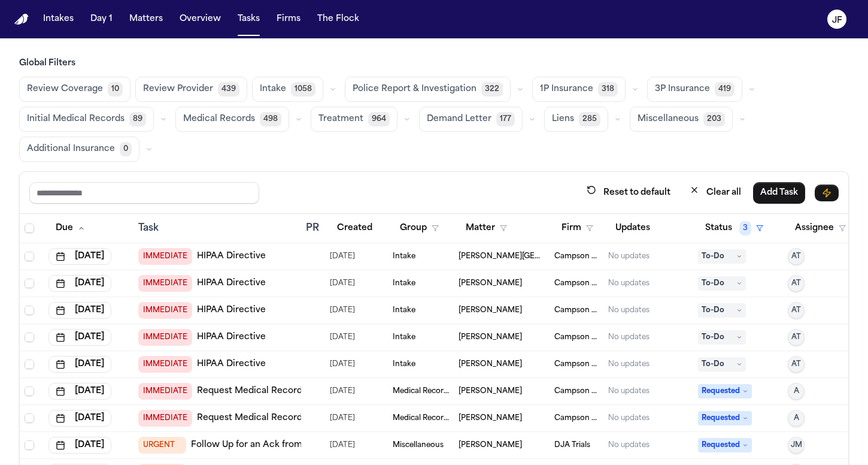
click at [628, 93] on button "button" at bounding box center [635, 89] width 14 height 14
click at [563, 172] on span "LOR Acknowledgement" at bounding box center [581, 172] width 83 height 24
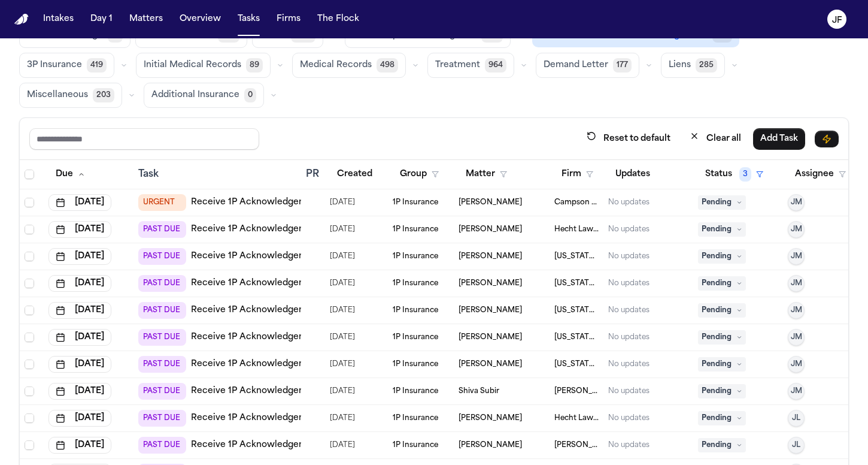
scroll to position [57, 0]
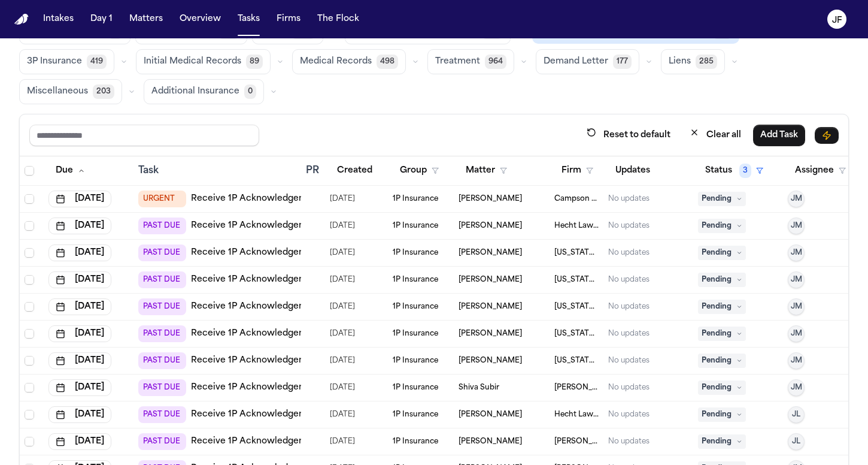
click at [226, 201] on link "Receive 1P Acknowledgement" at bounding box center [256, 199] width 131 height 12
click at [568, 177] on button "Firm" at bounding box center [577, 171] width 46 height 22
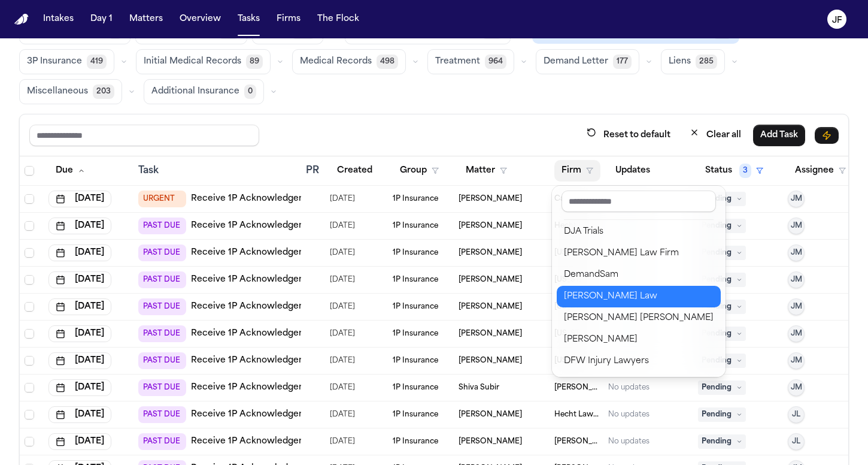
scroll to position [217, 0]
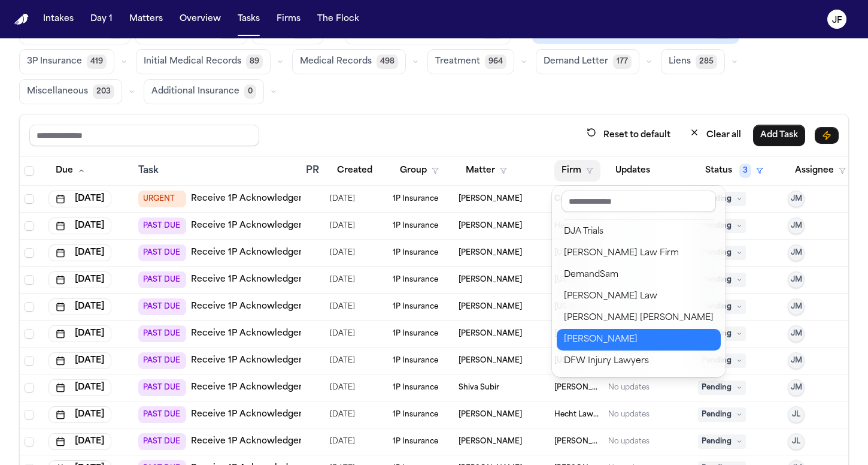
click at [577, 338] on div "[PERSON_NAME]" at bounding box center [639, 339] width 150 height 14
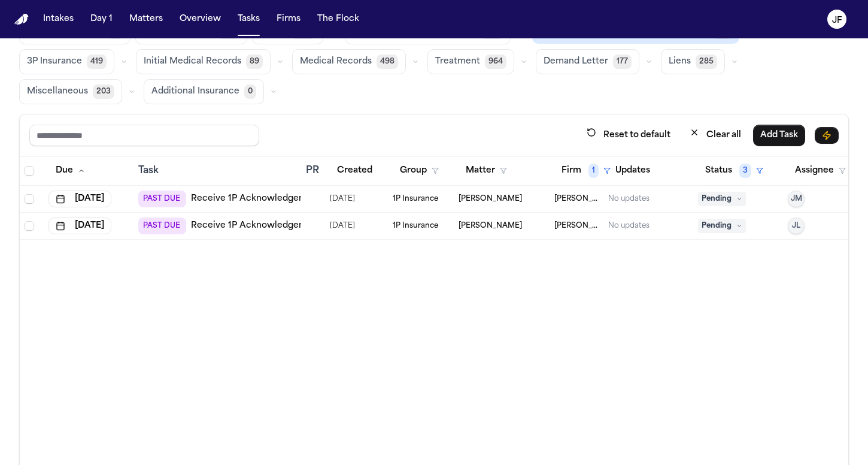
click at [273, 202] on link "Receive 1P Acknowledgement" at bounding box center [256, 199] width 131 height 12
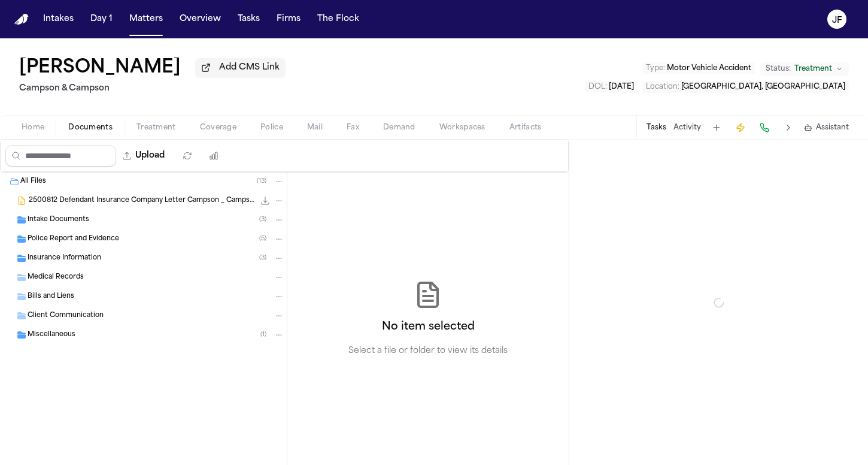
click at [94, 132] on span "Documents" at bounding box center [90, 128] width 44 height 10
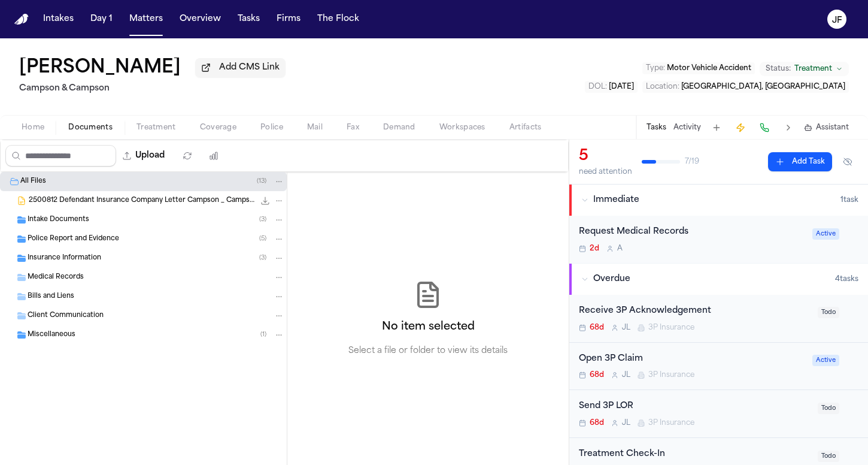
click at [102, 263] on div "Insurance Information ( 3 )" at bounding box center [156, 258] width 257 height 11
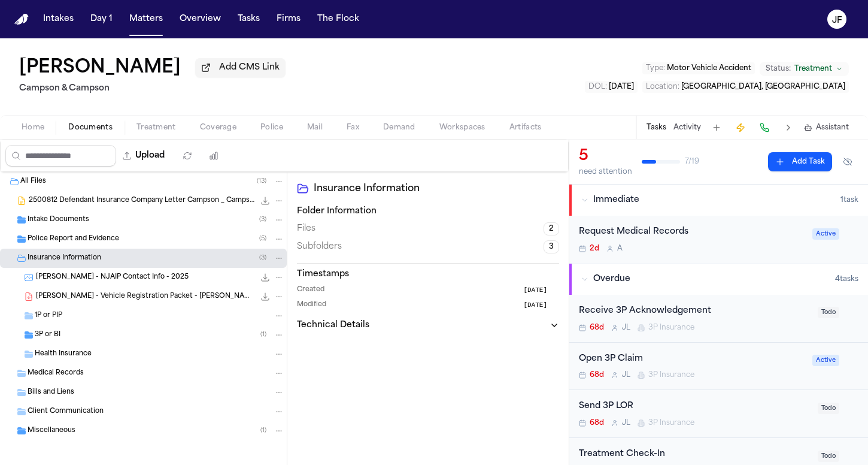
click at [77, 336] on div "3P or BI ( 1 )" at bounding box center [160, 334] width 250 height 11
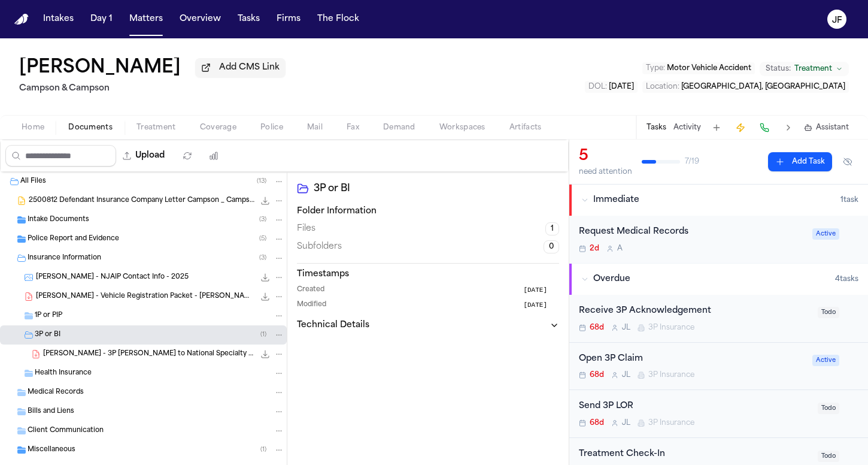
click at [96, 357] on span "B. Bennett - 3P LOR to National Specialty Insurance - 9.9.25" at bounding box center [148, 354] width 211 height 10
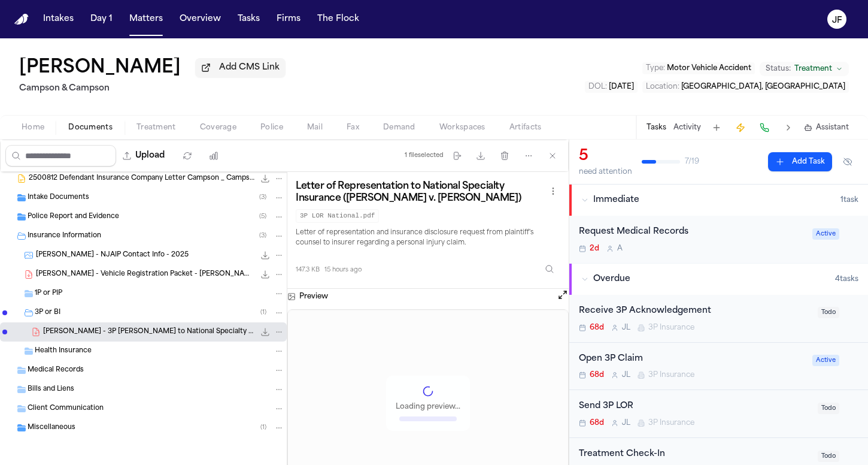
scroll to position [25, 0]
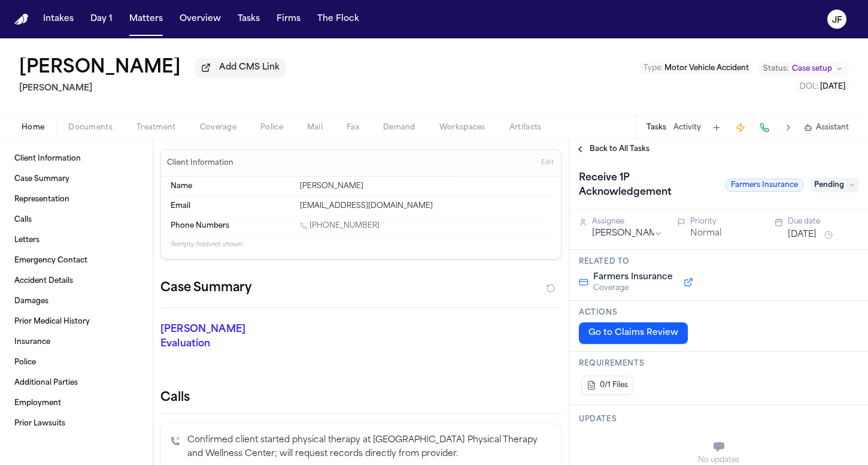
click at [96, 125] on span "Documents" at bounding box center [90, 128] width 44 height 10
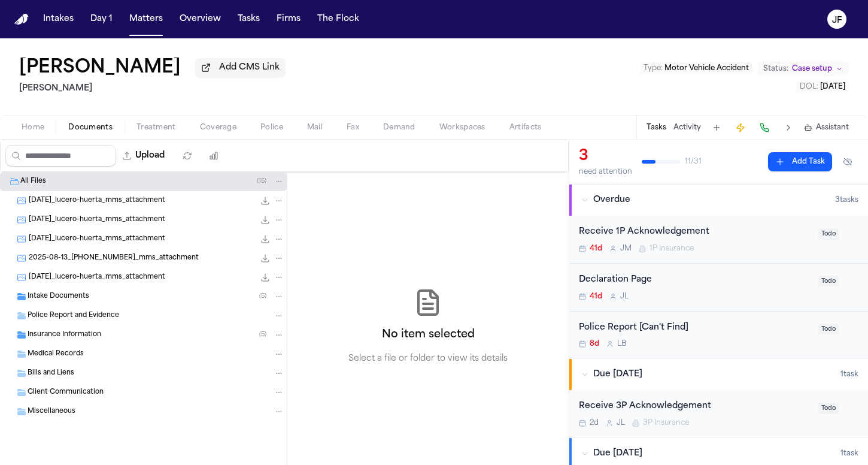
click at [69, 295] on span "Intake Documents" at bounding box center [59, 297] width 62 height 10
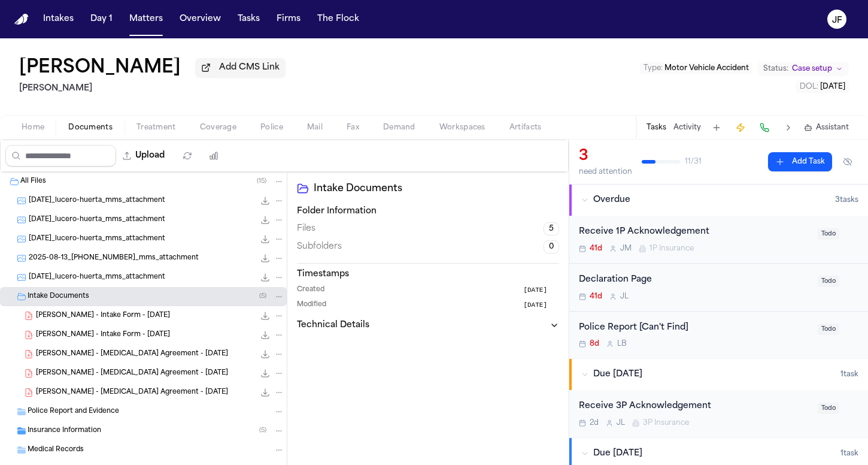
click at [71, 321] on span "L. Huerta - Intake Form - 3.17.25" at bounding box center [103, 316] width 134 height 10
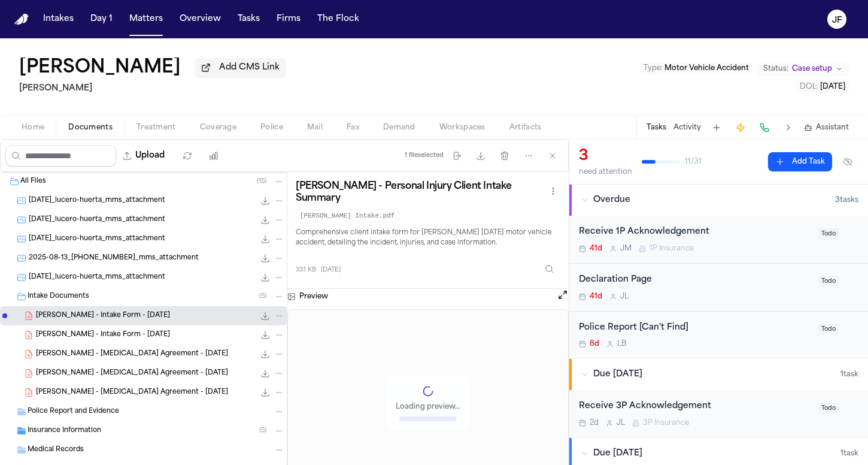
click at [84, 296] on span "Intake Documents" at bounding box center [59, 297] width 62 height 10
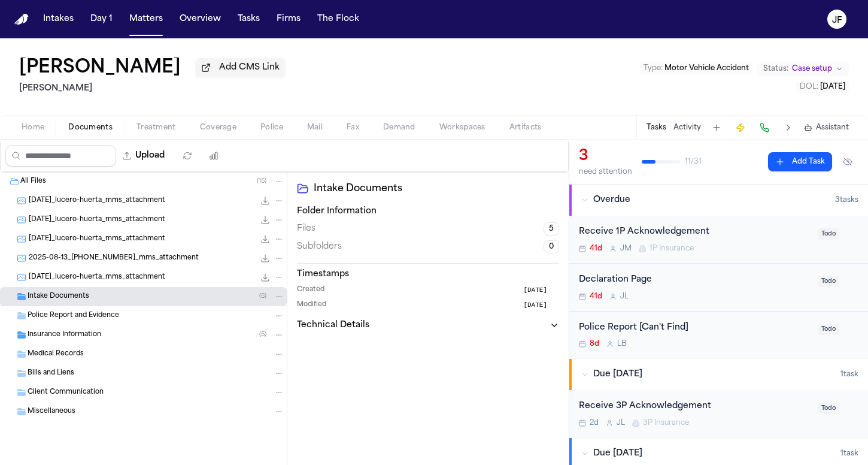
click at [101, 340] on div "Insurance Information ( 5 )" at bounding box center [156, 334] width 257 height 11
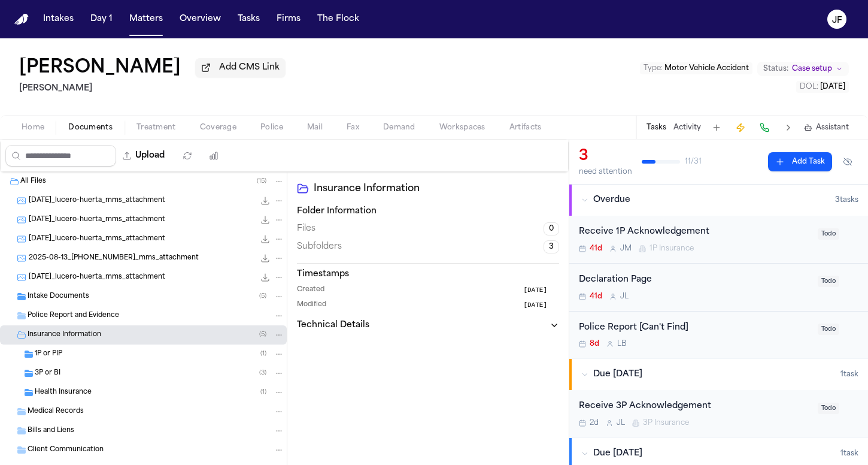
click at [101, 362] on div "1P or PIP ( 1 )" at bounding box center [143, 353] width 287 height 19
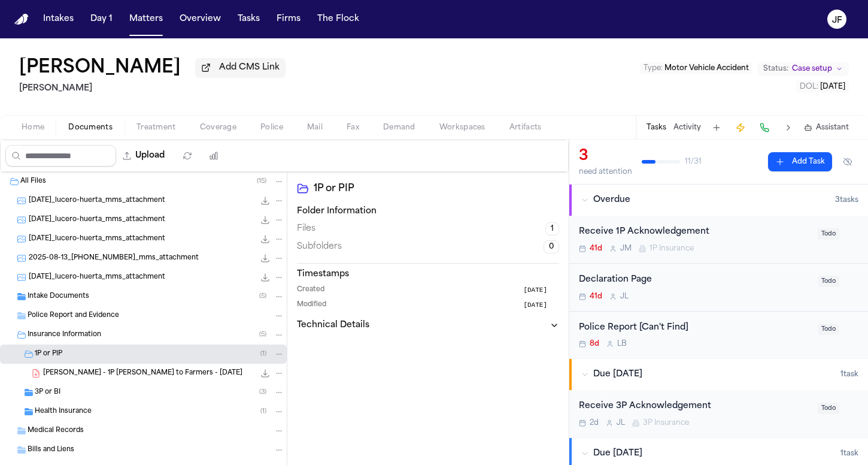
click at [102, 396] on div "3P or BI ( 3 )" at bounding box center [160, 392] width 250 height 11
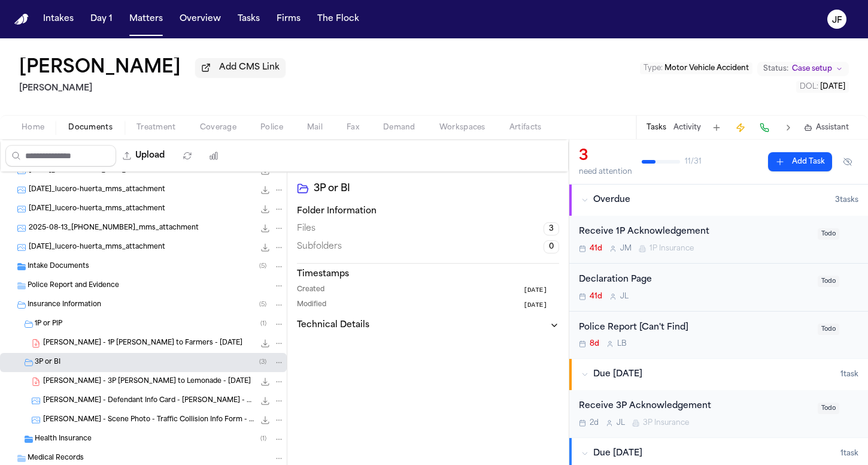
scroll to position [35, 0]
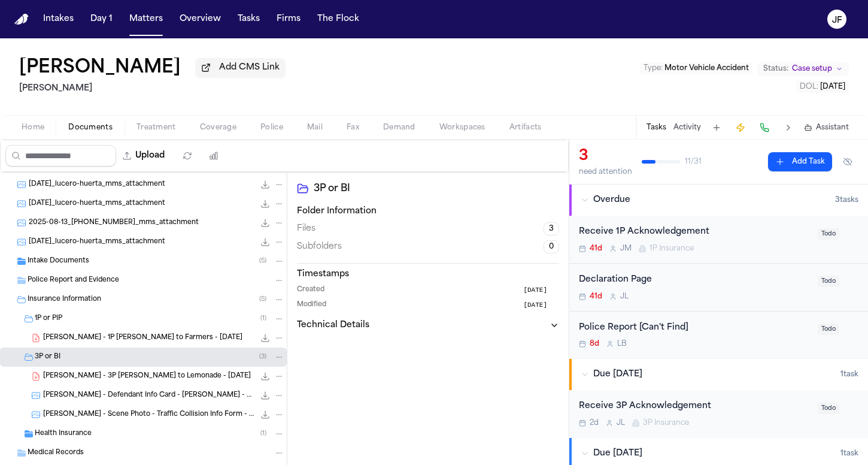
click at [131, 342] on span "L. Huerta - 1P LOR to Farmers - 7.24.25" at bounding box center [142, 338] width 199 height 10
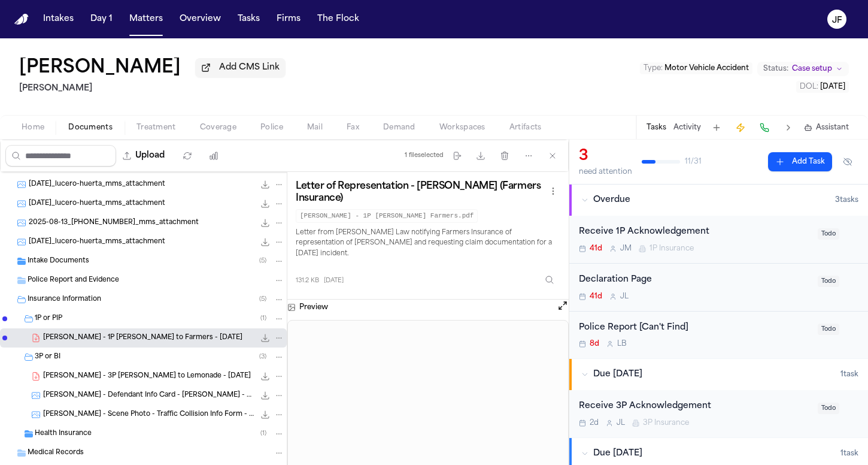
click at [149, 377] on span "L. Huerta - 3P LOR to Lemonade - 3.11.25" at bounding box center [147, 376] width 208 height 10
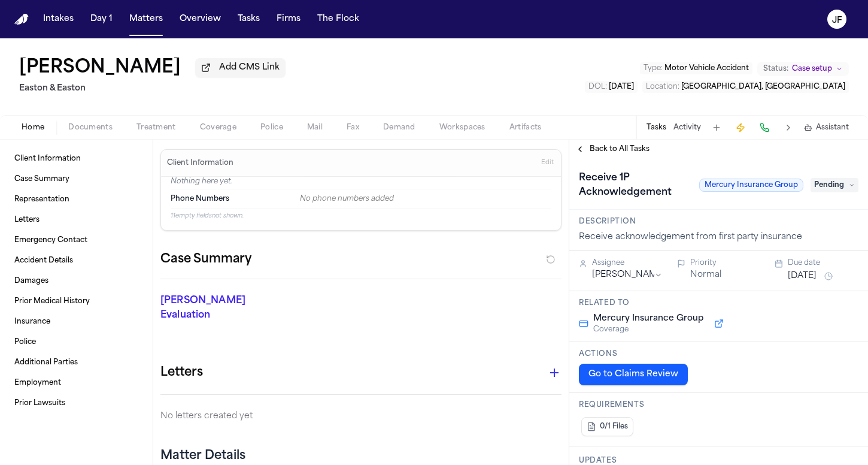
click at [84, 127] on span "Documents" at bounding box center [90, 128] width 44 height 10
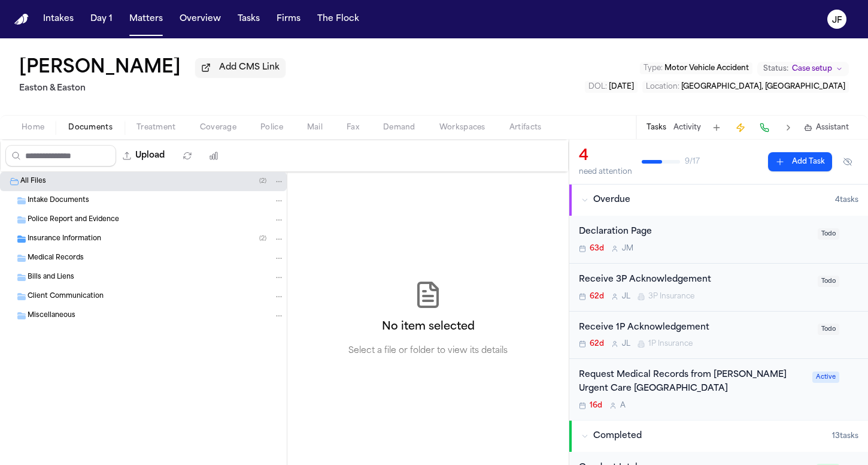
click at [101, 244] on div "Insurance Information ( 2 )" at bounding box center [156, 239] width 257 height 11
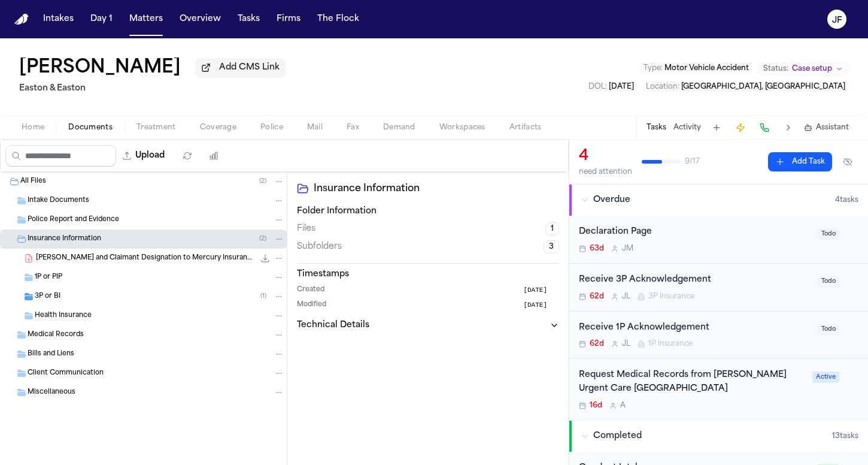
click at [120, 268] on div "I. Rodriguez - LOR and Claimant Designation to Mercury Insurance - 7.7.25 284.3…" at bounding box center [143, 257] width 287 height 19
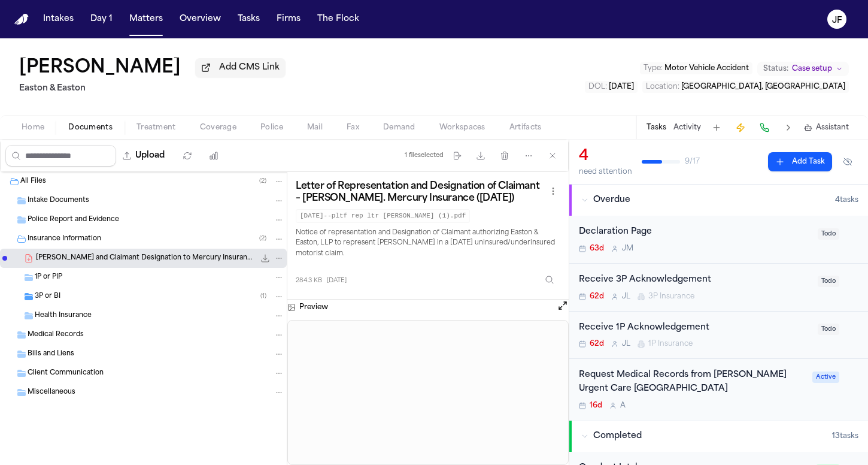
click at [184, 277] on div "1P or PIP" at bounding box center [160, 277] width 250 height 11
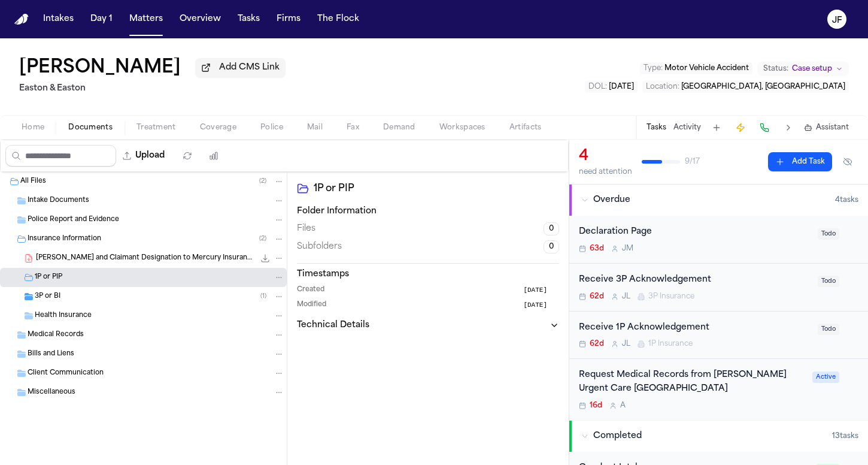
click at [195, 262] on span "I. Rodriguez - LOR and Claimant Designation to Mercury Insurance - 7.7.25" at bounding box center [145, 258] width 219 height 10
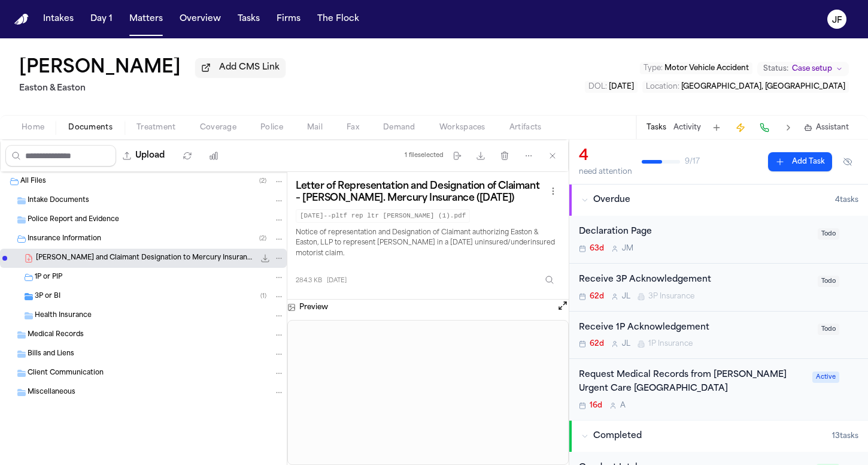
click at [184, 292] on div "3P or BI ( 1 )" at bounding box center [143, 296] width 287 height 19
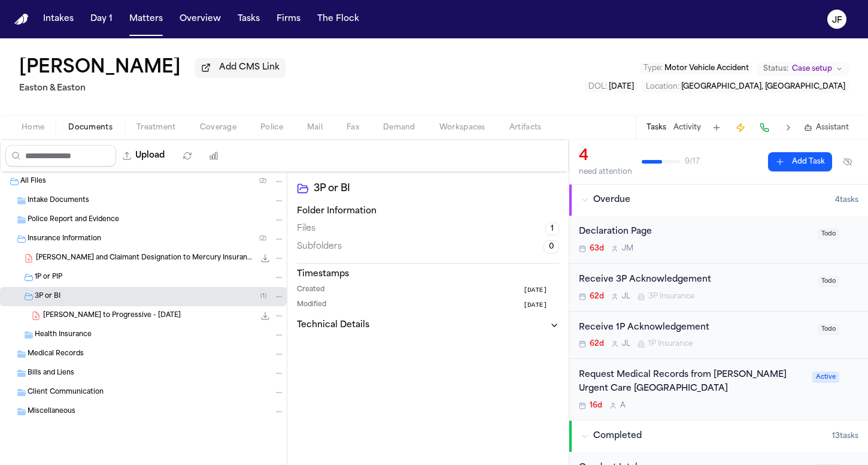
click at [201, 264] on div "I. Rodriguez - LOR and Claimant Designation to Mercury Insurance - 7.7.25 284.3…" at bounding box center [160, 258] width 248 height 12
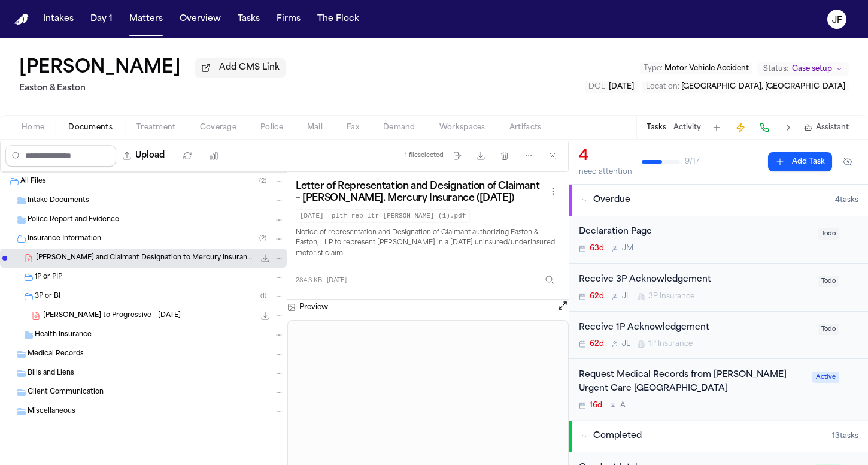
click at [276, 262] on icon "File: I. Rodriguez - LOR and Claimant Designation to Mercury Insurance - 7.7.25" at bounding box center [279, 258] width 8 height 8
click at [286, 307] on button "Move" at bounding box center [279, 306] width 82 height 22
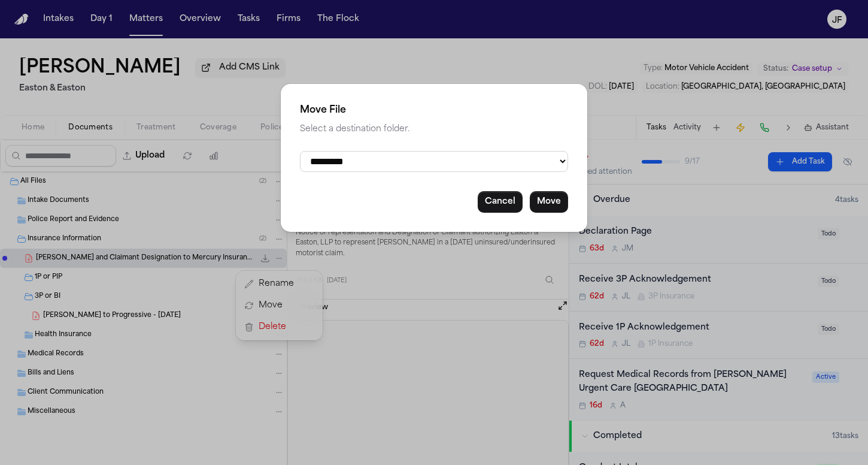
select select "**********"
click at [545, 195] on button "Move" at bounding box center [549, 202] width 38 height 22
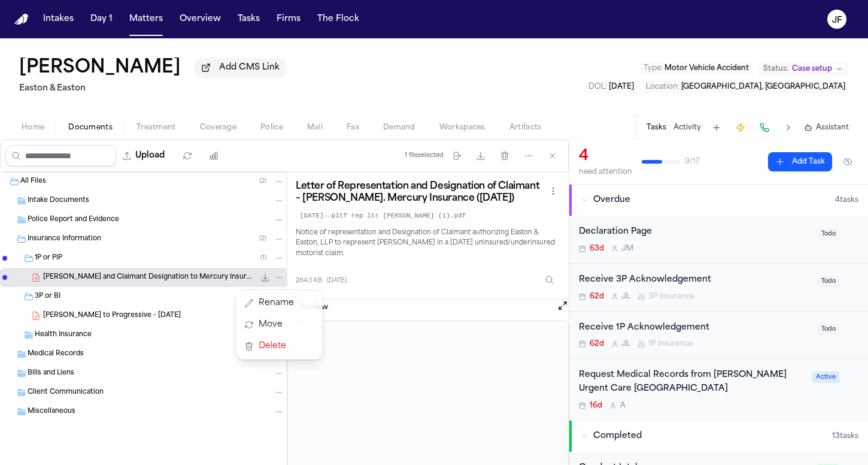
click at [248, 25] on div "Intakes Day 1 Matters Overview Tasks Firms The Flock JF Isabella Rodriguez Add …" at bounding box center [434, 232] width 868 height 465
click at [246, 17] on button "Tasks" at bounding box center [249, 19] width 32 height 22
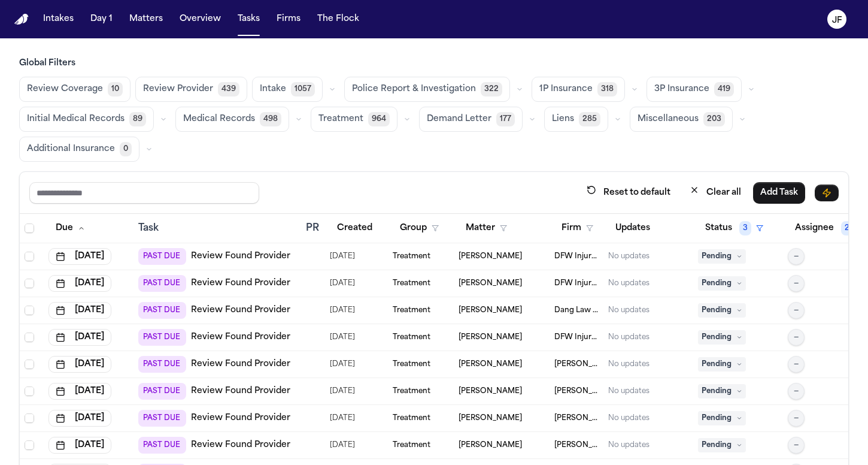
click at [428, 87] on span "Police Report & Investigation" at bounding box center [414, 89] width 124 height 12
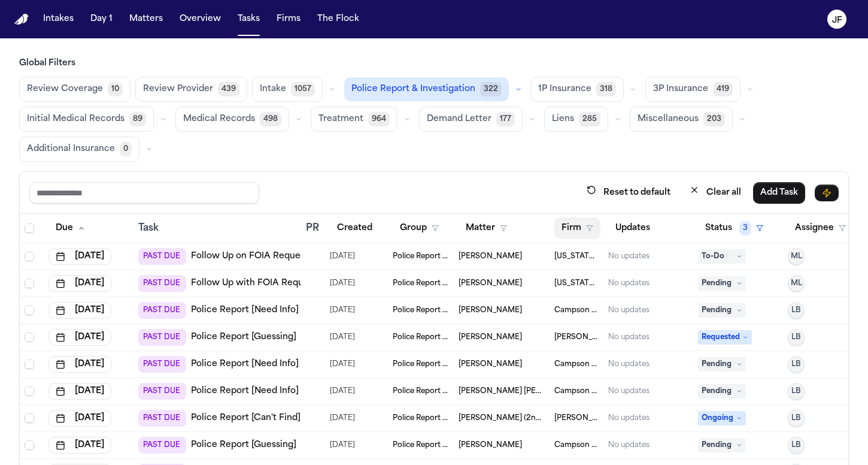
click at [586, 225] on icon "button" at bounding box center [589, 228] width 7 height 7
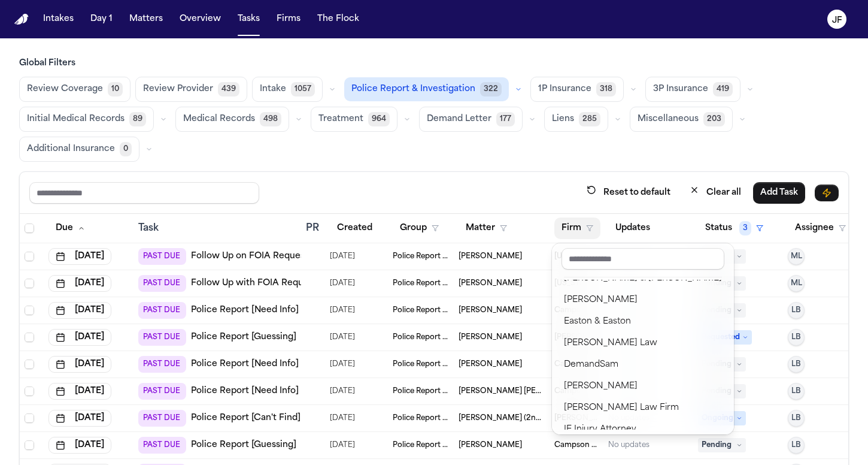
scroll to position [123, 0]
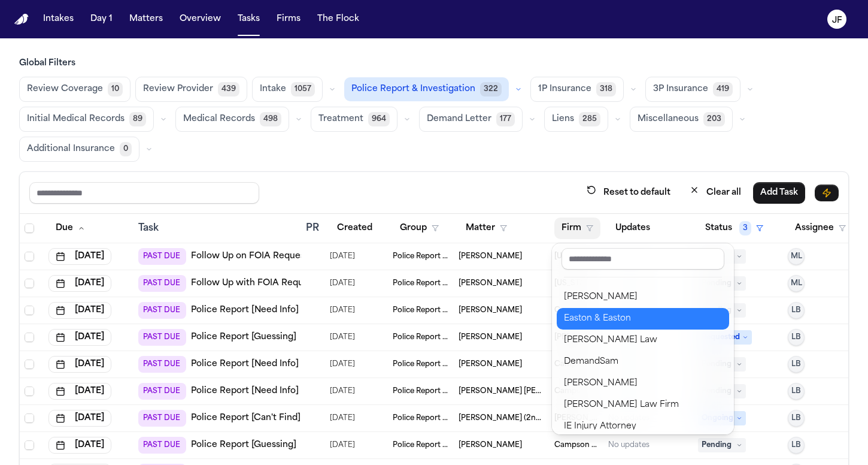
click at [592, 323] on div "Easton & Easton" at bounding box center [643, 318] width 158 height 14
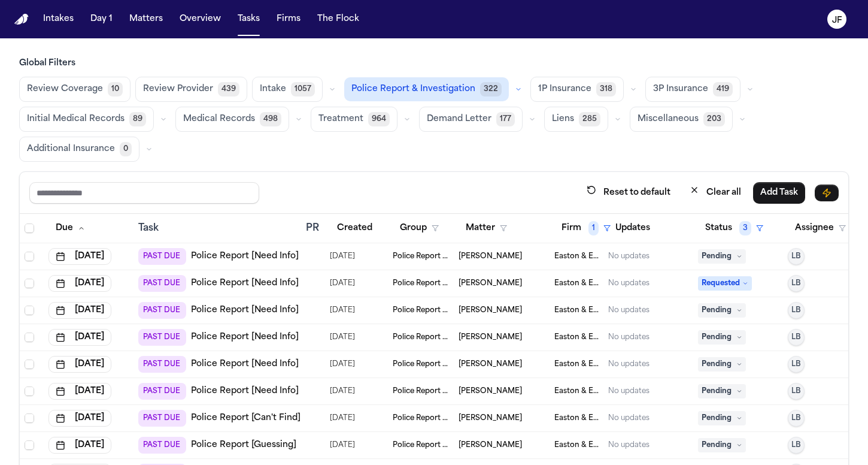
click at [521, 159] on div "Review Coverage 10 Review Provider 439 Intake 1057 Police Report & Investigatio…" at bounding box center [434, 119] width 830 height 85
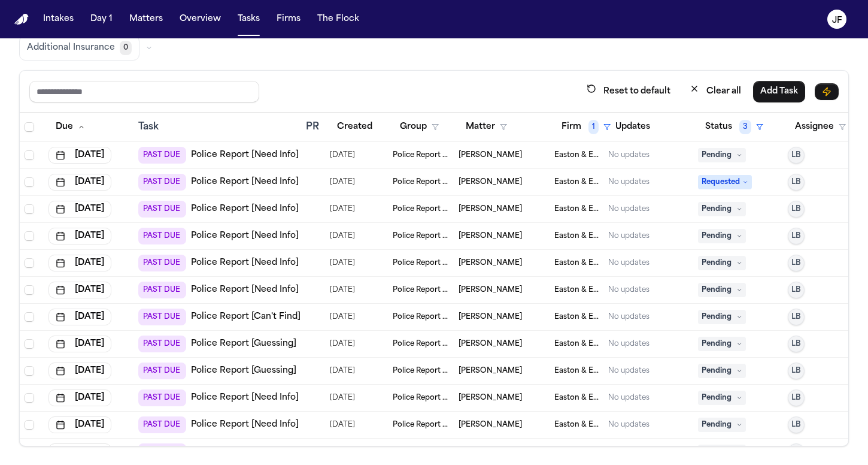
scroll to position [0, 0]
click at [265, 208] on link "Police Report [Need Info]" at bounding box center [245, 209] width 108 height 12
click at [256, 183] on link "Police Report [Need Info]" at bounding box center [245, 182] width 108 height 12
click at [264, 208] on link "Police Report [Need Info]" at bounding box center [245, 209] width 108 height 12
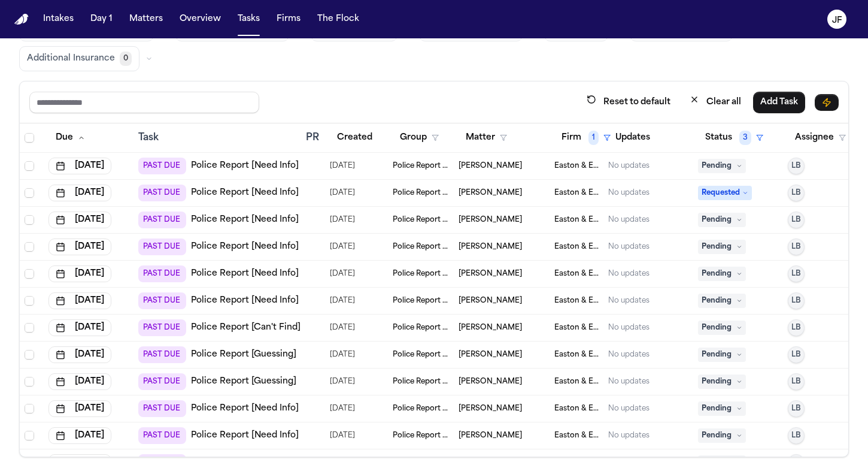
scroll to position [92, 0]
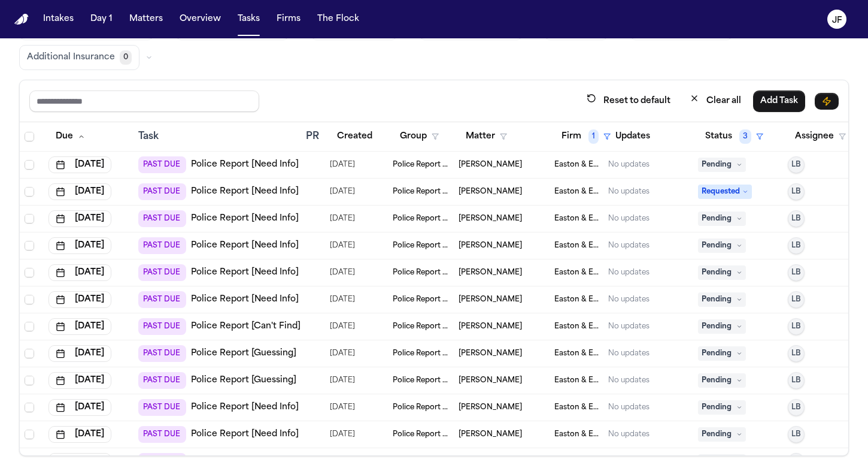
click at [244, 247] on link "Police Report [Need Info]" at bounding box center [245, 246] width 108 height 12
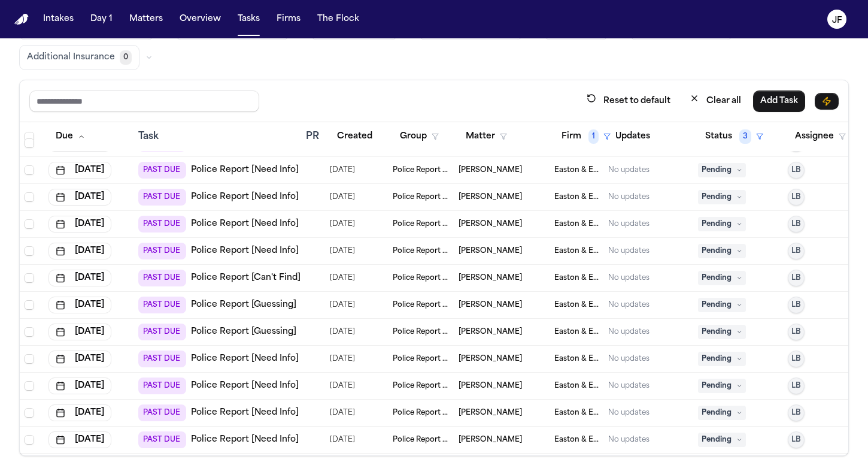
scroll to position [60, 0]
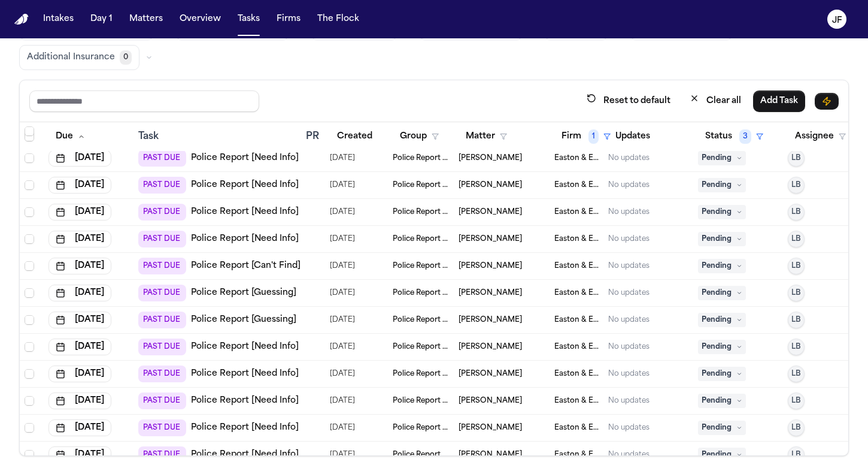
click at [256, 210] on link "Police Report [Need Info]" at bounding box center [245, 212] width 108 height 12
click at [224, 240] on link "Police Report [Need Info]" at bounding box center [245, 239] width 108 height 12
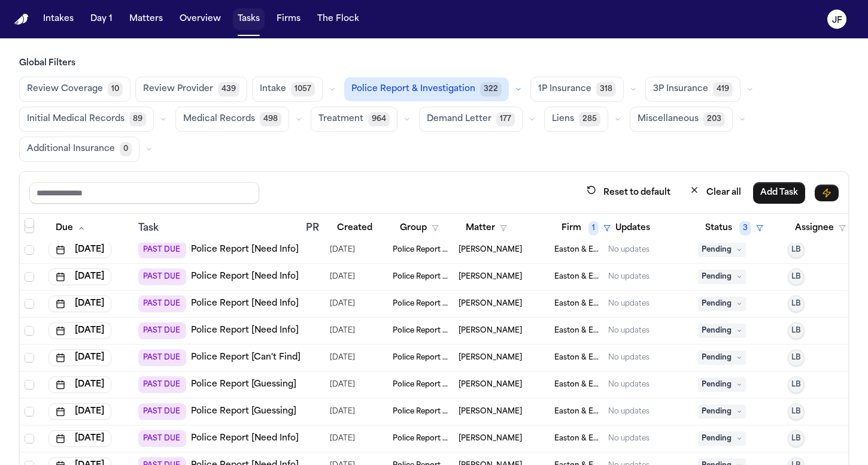
scroll to position [0, 0]
click at [568, 91] on span "1P Insurance" at bounding box center [564, 89] width 53 height 12
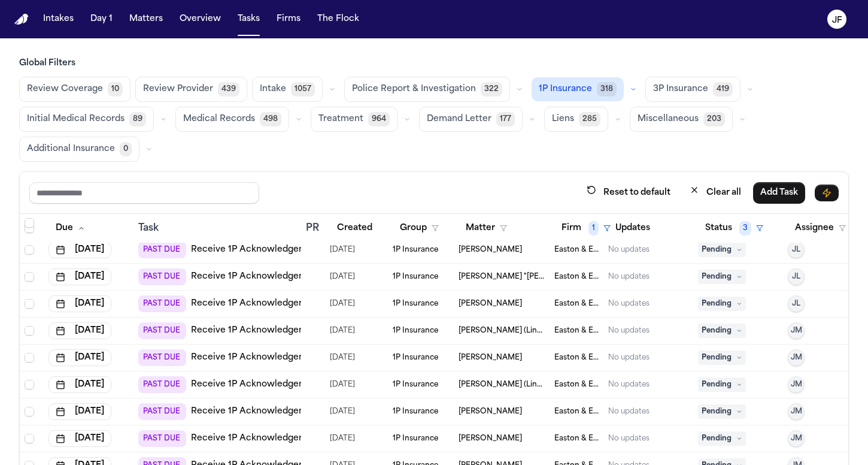
click at [630, 92] on icon "button" at bounding box center [633, 89] width 7 height 7
click at [442, 156] on div "Review Coverage 10 Review Provider 439 Intake 1057 Police Report & Investigatio…" at bounding box center [434, 119] width 830 height 85
click at [143, 14] on button "Matters" at bounding box center [146, 19] width 43 height 22
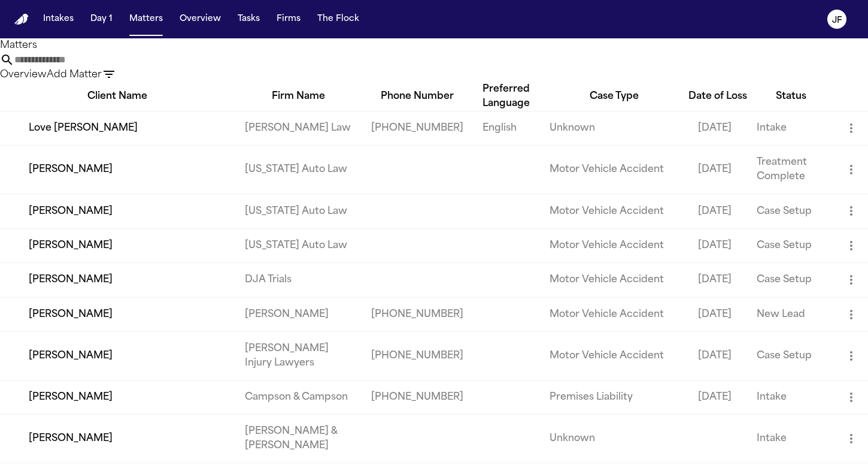
click at [110, 67] on input "text" at bounding box center [62, 60] width 96 height 14
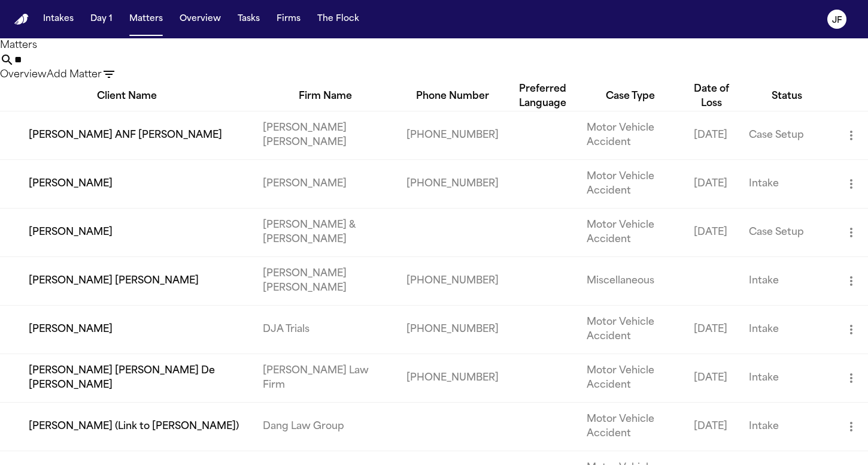
type input "*"
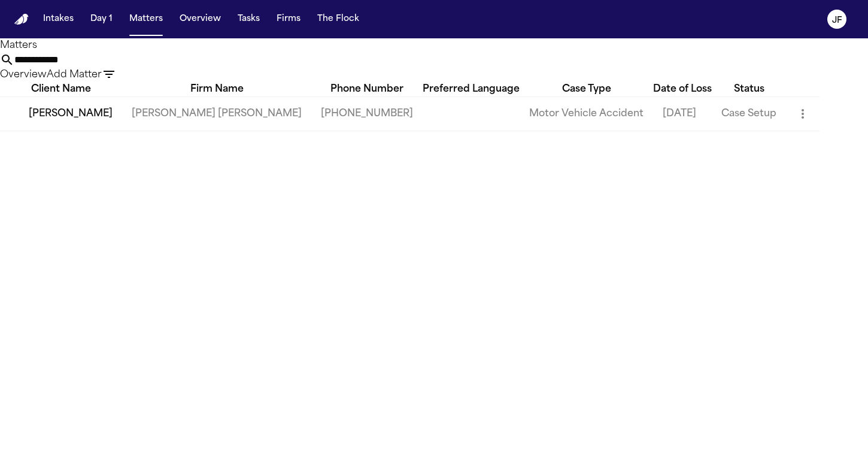
drag, startPoint x: 360, startPoint y: 88, endPoint x: 86, endPoint y: 135, distance: 278.2
click at [86, 135] on main "**********" at bounding box center [434, 251] width 868 height 426
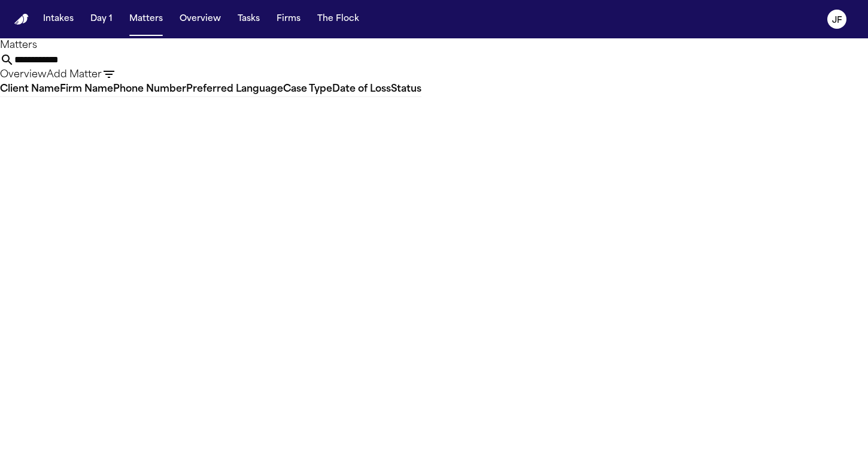
drag, startPoint x: 381, startPoint y: 70, endPoint x: 460, endPoint y: 68, distance: 79.7
click at [110, 67] on input "**********" at bounding box center [62, 60] width 96 height 14
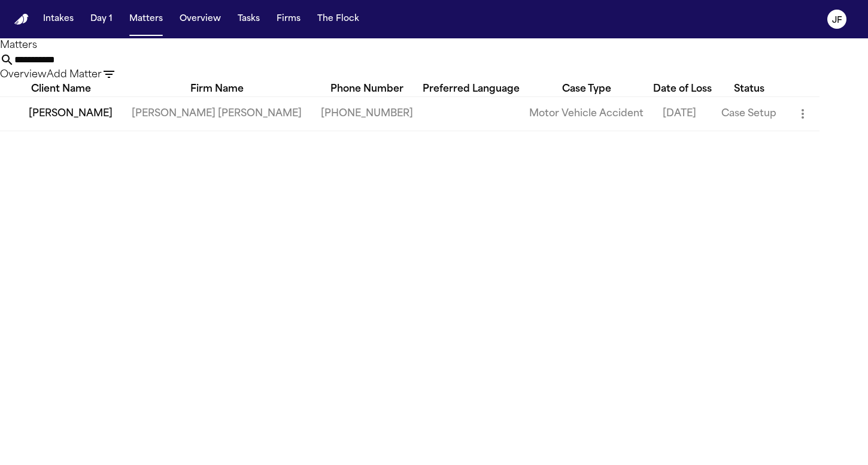
type input "**********"
click at [85, 131] on td "[PERSON_NAME]" at bounding box center [61, 113] width 122 height 34
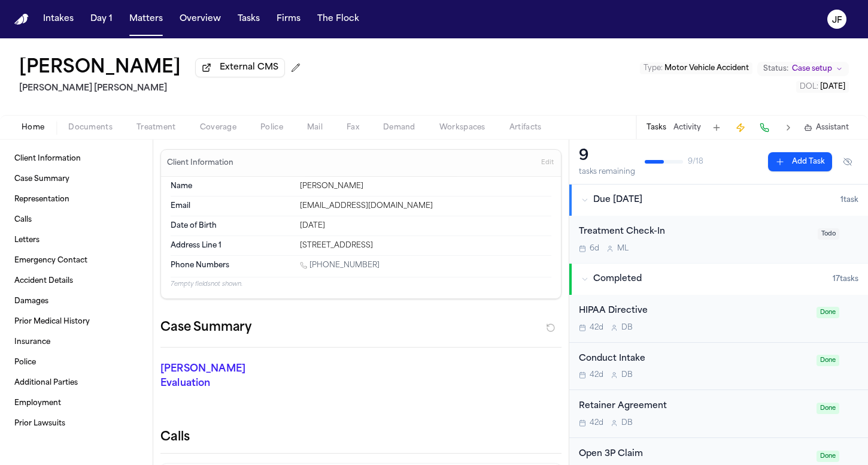
click at [85, 132] on span "Documents" at bounding box center [90, 128] width 44 height 10
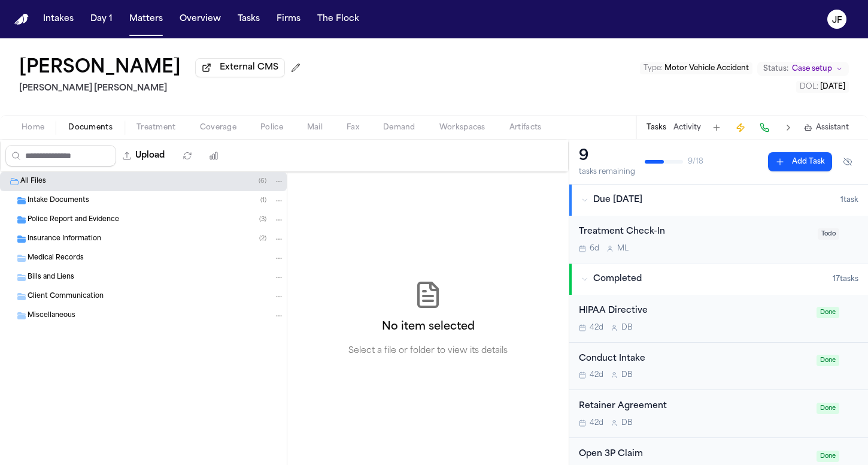
click at [90, 223] on span "Police Report and Evidence" at bounding box center [74, 220] width 92 height 10
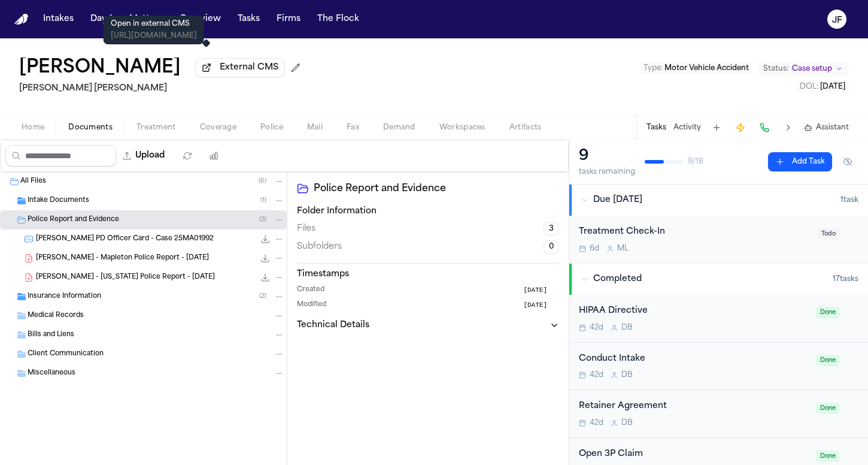
click at [222, 74] on span "External CMS" at bounding box center [249, 68] width 59 height 12
click at [73, 300] on span "Insurance Information" at bounding box center [65, 297] width 74 height 10
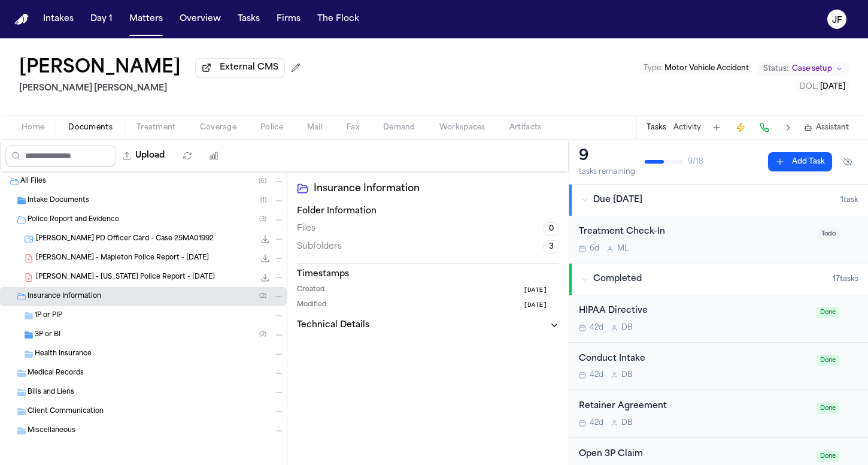
click at [84, 340] on div "3P or BI ( 2 )" at bounding box center [160, 334] width 250 height 11
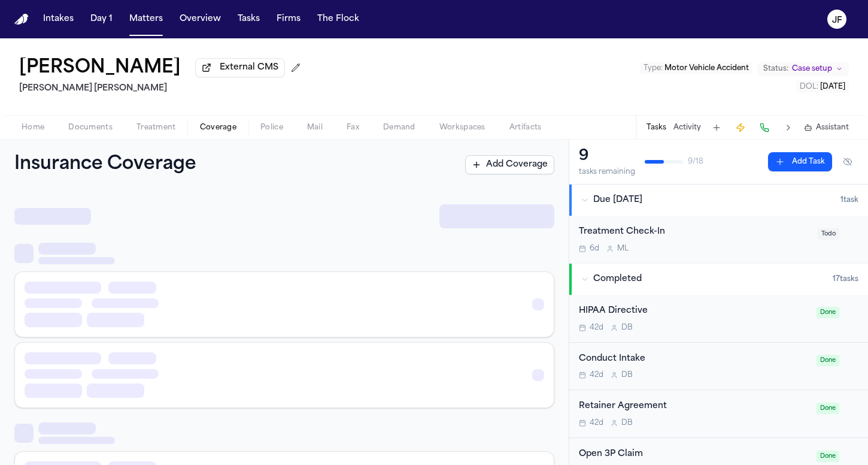
click at [208, 132] on span "Coverage" at bounding box center [218, 128] width 37 height 10
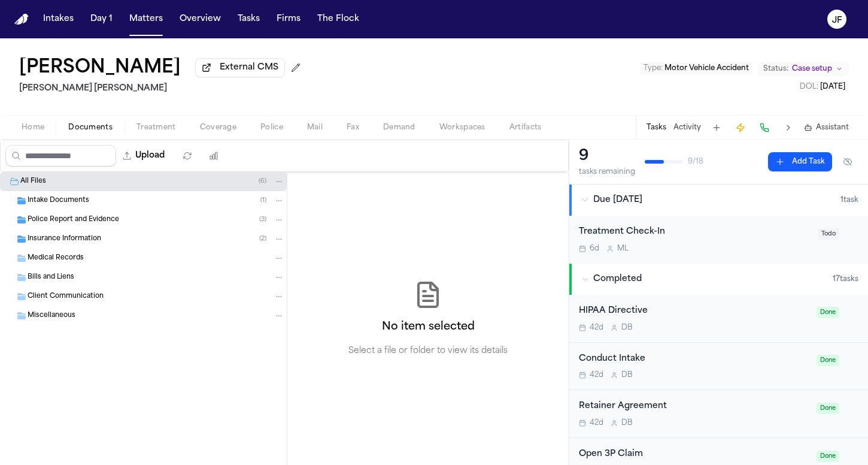
click at [92, 132] on span "Documents" at bounding box center [90, 128] width 44 height 10
click at [101, 243] on div "Insurance Information ( 2 )" at bounding box center [156, 239] width 257 height 11
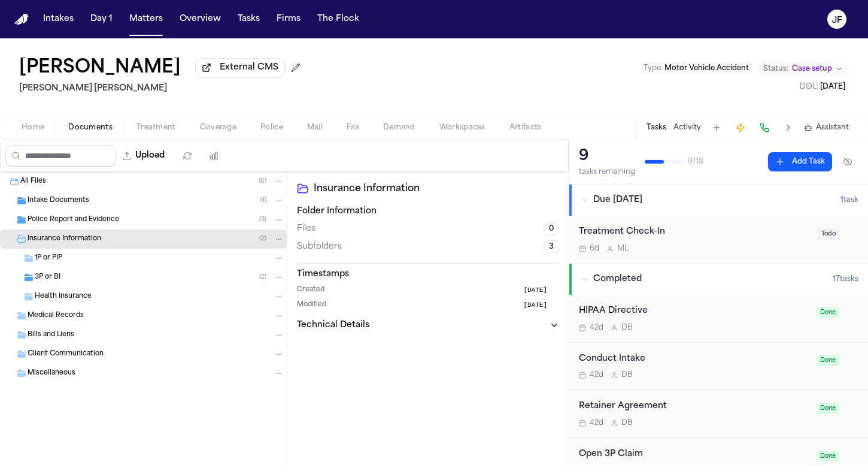
click at [102, 283] on div "3P or BI ( 2 )" at bounding box center [160, 277] width 250 height 11
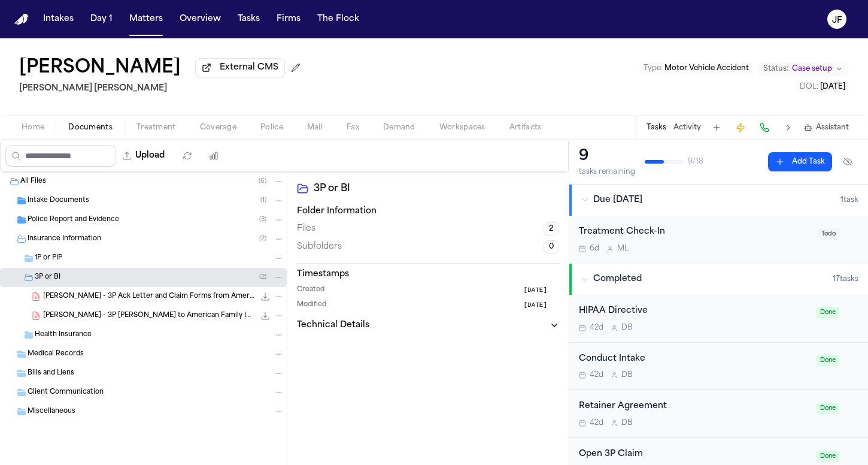
click at [143, 296] on span "[PERSON_NAME] - 3P Ack Letter and Claim Forms from American Family Insurance - …" at bounding box center [148, 297] width 211 height 10
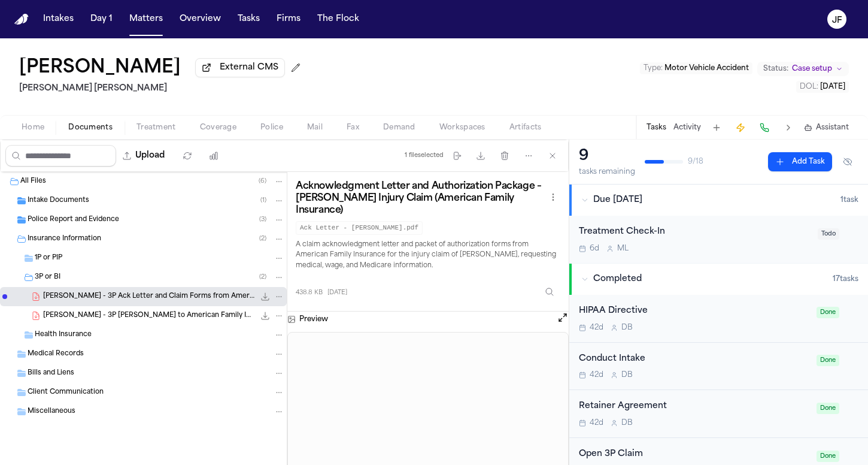
click at [269, 298] on icon "File: D. Fuentes - 3P Ack Letter and Claim Forms from American Family Insurance…" at bounding box center [265, 297] width 10 height 10
click at [220, 74] on span "External CMS" at bounding box center [249, 68] width 59 height 12
click at [172, 162] on button "Upload" at bounding box center [144, 156] width 56 height 22
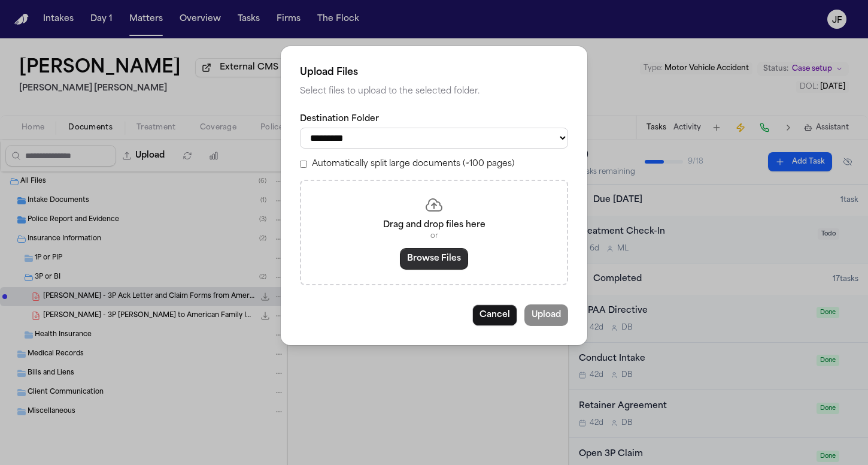
click at [411, 250] on button "Browse Files" at bounding box center [434, 259] width 68 height 22
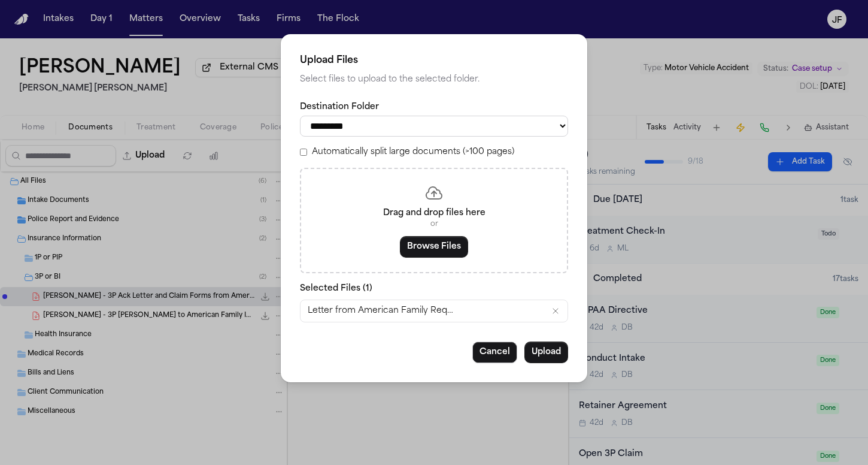
select select "**********"
click at [546, 347] on button "Upload" at bounding box center [547, 352] width 44 height 22
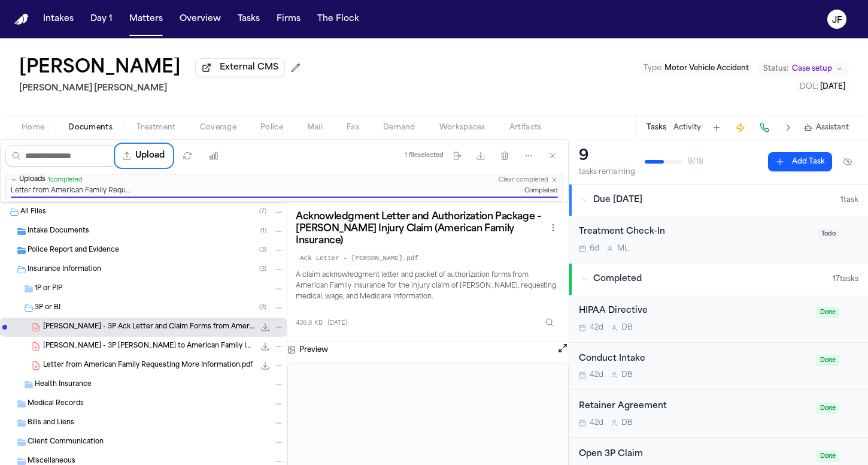
click at [275, 369] on icon "File: Letter from American Family Requesting More Information.pdf" at bounding box center [279, 365] width 8 height 8
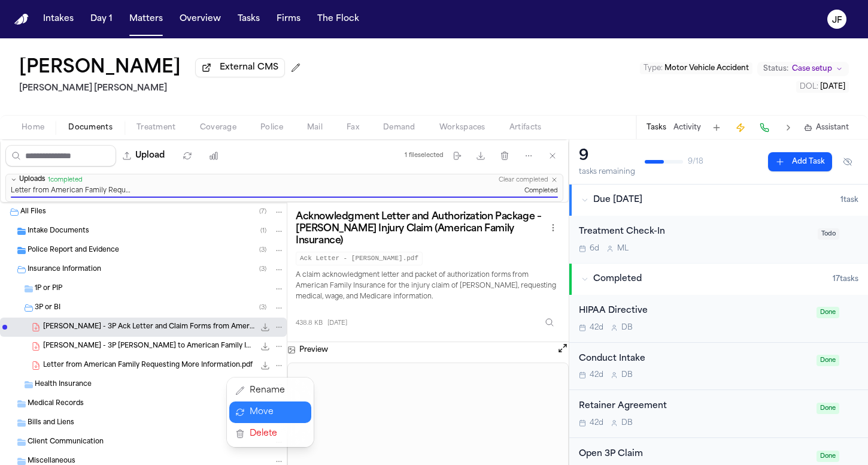
click at [245, 414] on button "Move" at bounding box center [270, 412] width 82 height 22
select select "**********"
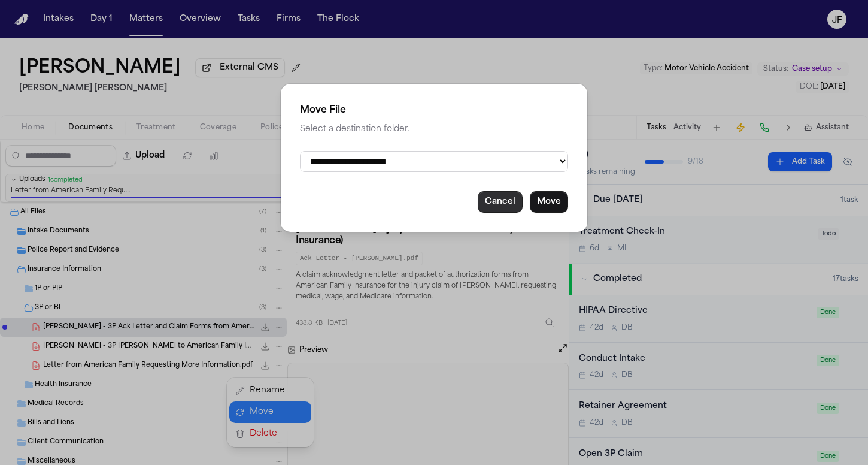
click at [502, 199] on button "Cancel" at bounding box center [500, 202] width 45 height 22
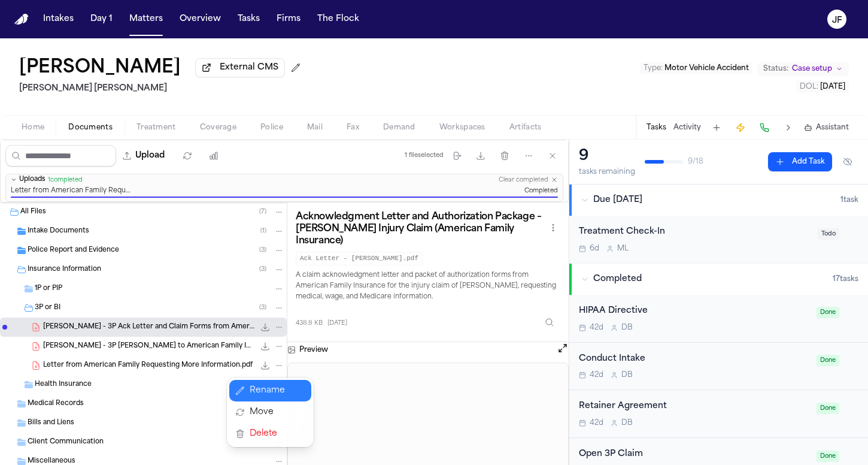
click at [265, 388] on button "Rename" at bounding box center [270, 391] width 82 height 22
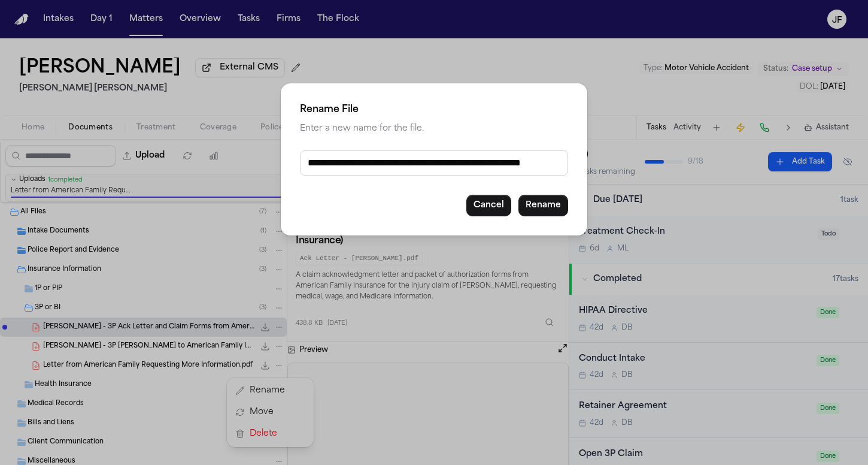
drag, startPoint x: 362, startPoint y: 163, endPoint x: 342, endPoint y: 79, distance: 86.0
click at [282, 132] on div "**********" at bounding box center [434, 159] width 307 height 152
type input "**********"
click at [547, 202] on button "Rename" at bounding box center [544, 206] width 50 height 22
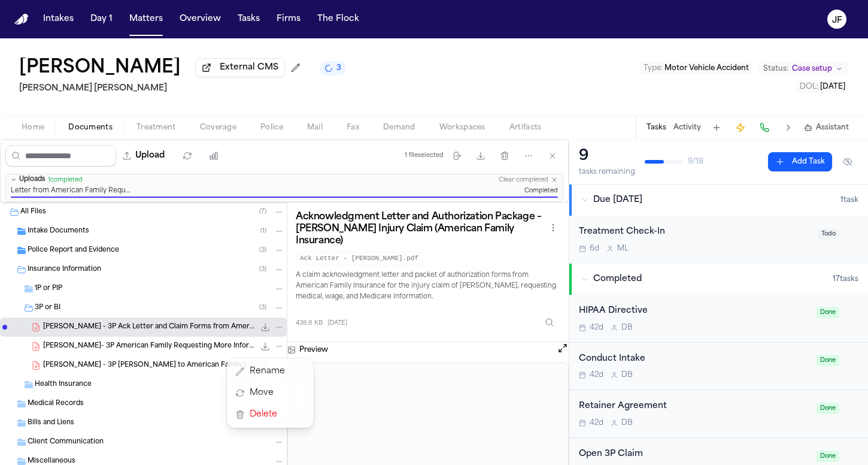
click at [320, 174] on div "Upload 1 file selected Move files Download files Delete files More actions Clea…" at bounding box center [284, 302] width 569 height 325
drag, startPoint x: 207, startPoint y: 128, endPoint x: 202, endPoint y: 137, distance: 9.4
click at [207, 128] on span "Coverage" at bounding box center [218, 128] width 37 height 10
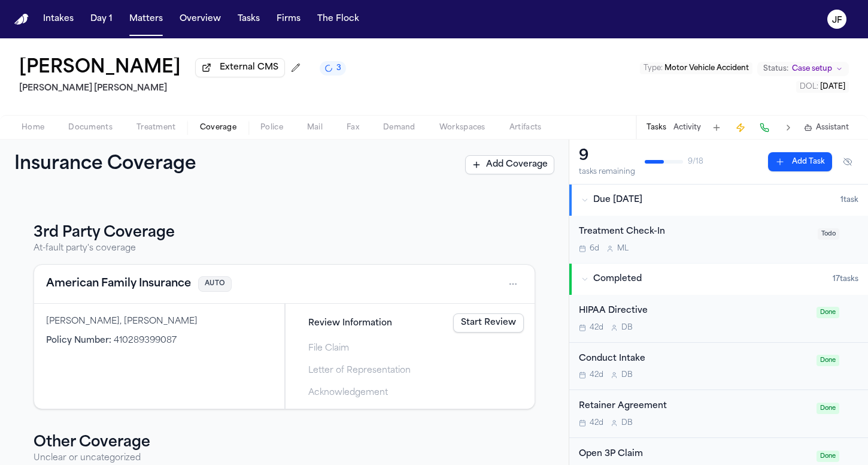
scroll to position [144, 0]
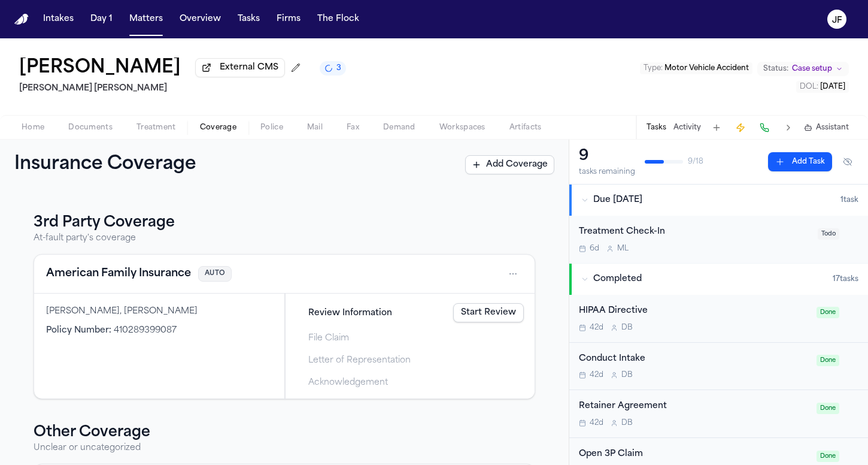
click at [118, 307] on div "Austin T Snow, Mark Snow" at bounding box center [159, 311] width 226 height 12
click at [137, 279] on button "American Family Insurance" at bounding box center [118, 273] width 145 height 17
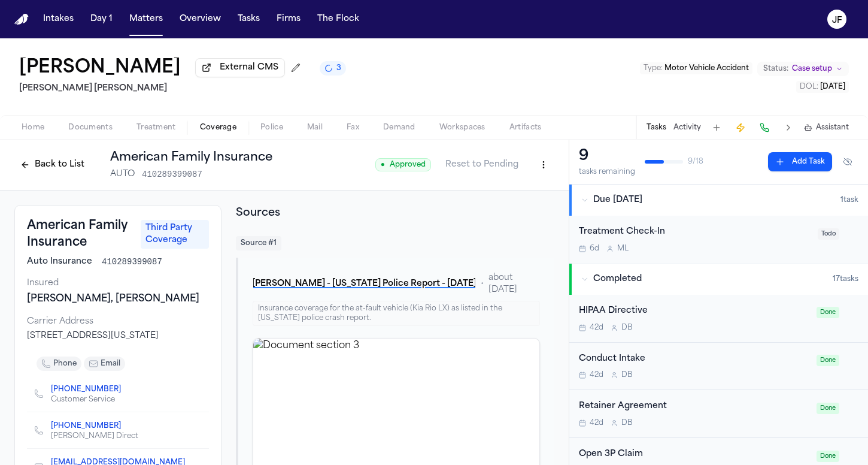
click at [50, 190] on div "Back to List American Family Insurance AUTO 410289399087 ● Approved Reset to Pe…" at bounding box center [284, 165] width 569 height 51
click at [54, 168] on button "Back to List" at bounding box center [52, 164] width 76 height 19
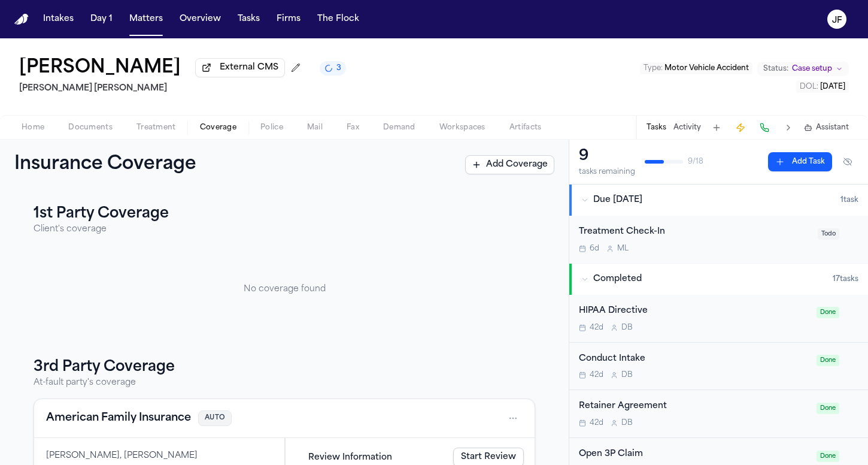
click at [147, 413] on button "American Family Insurance" at bounding box center [118, 418] width 145 height 17
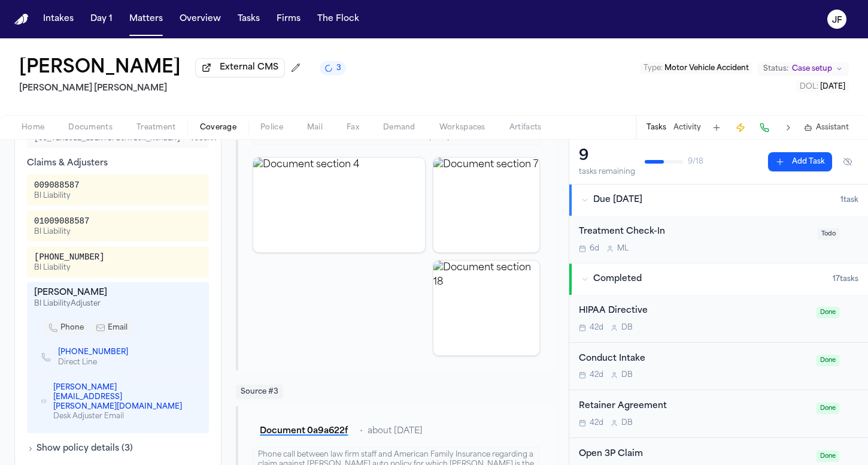
scroll to position [466, 0]
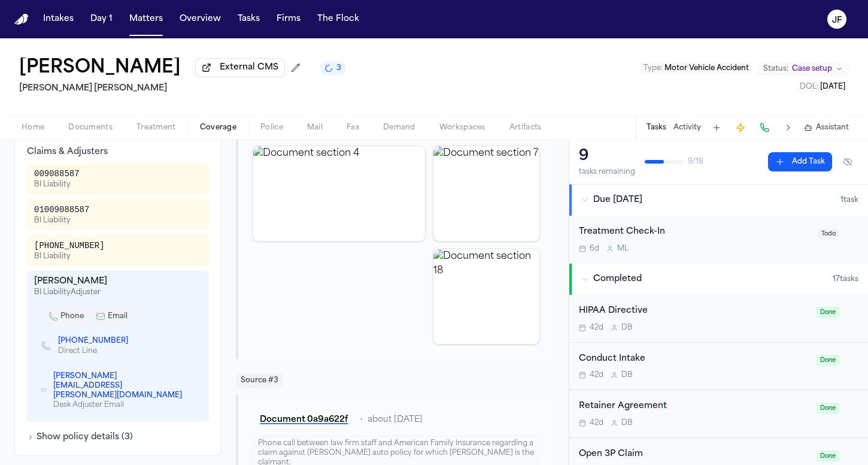
click at [97, 345] on link "(608) 722-2403" at bounding box center [93, 341] width 70 height 10
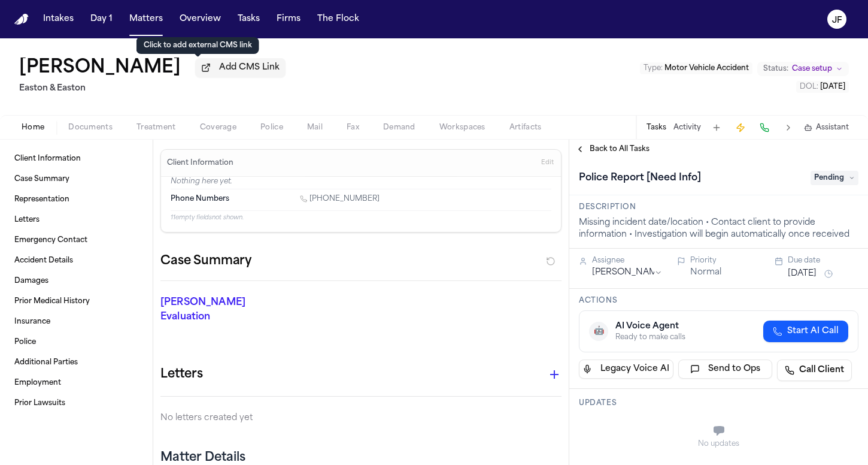
click at [219, 72] on span "Add CMS Link" at bounding box center [249, 68] width 60 height 12
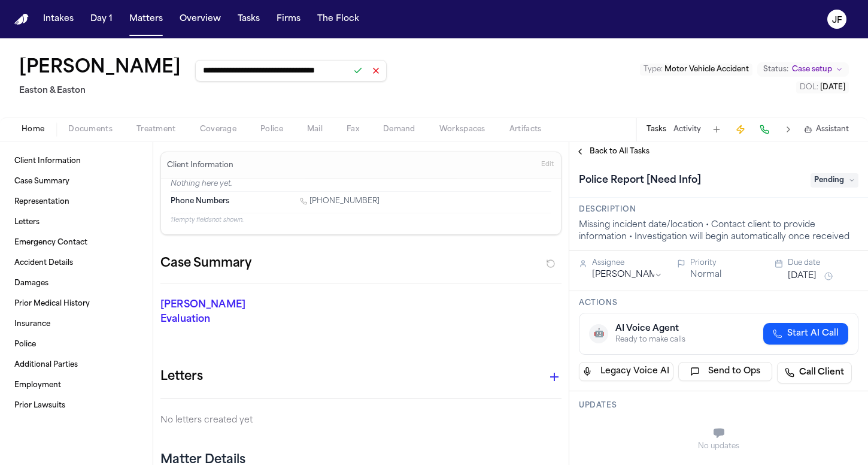
type input "**********"
click at [350, 79] on button at bounding box center [358, 70] width 17 height 17
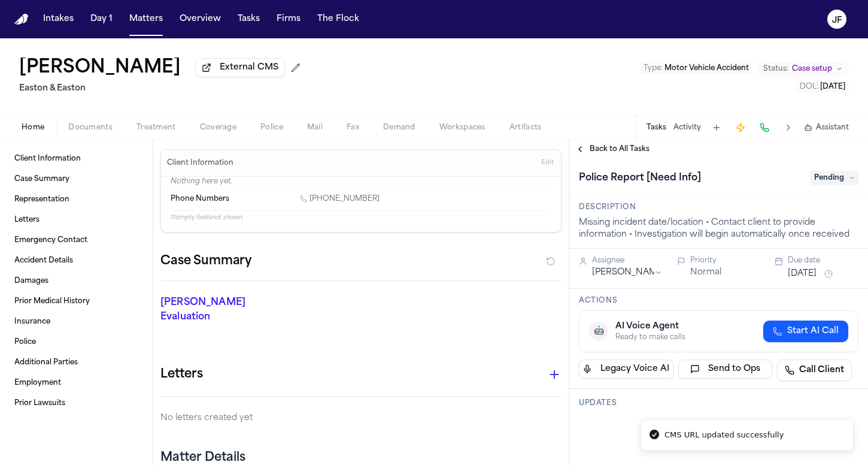
click at [829, 183] on span "Pending" at bounding box center [835, 178] width 48 height 14
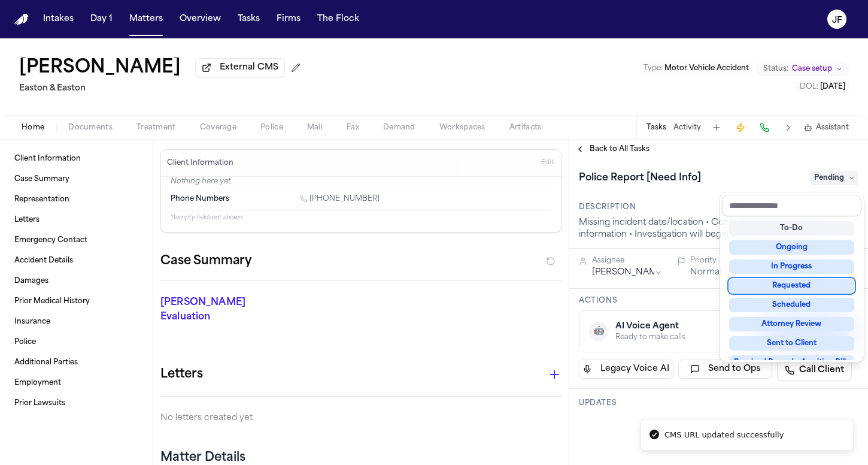
click at [787, 283] on div "Requested" at bounding box center [791, 285] width 125 height 14
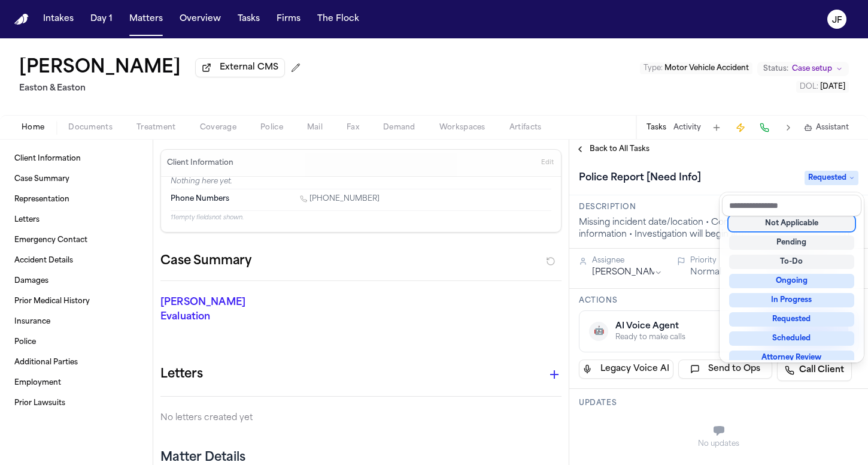
click at [741, 161] on div "Police Report [Need Info] Requested" at bounding box center [718, 177] width 299 height 37
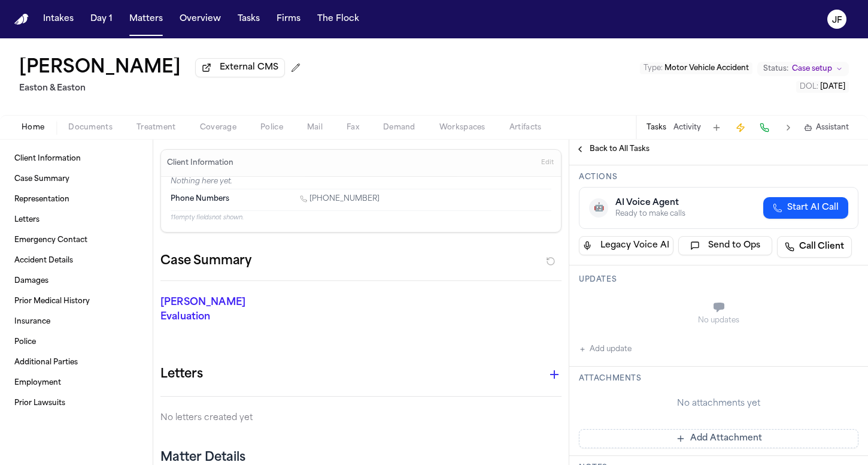
scroll to position [128, 0]
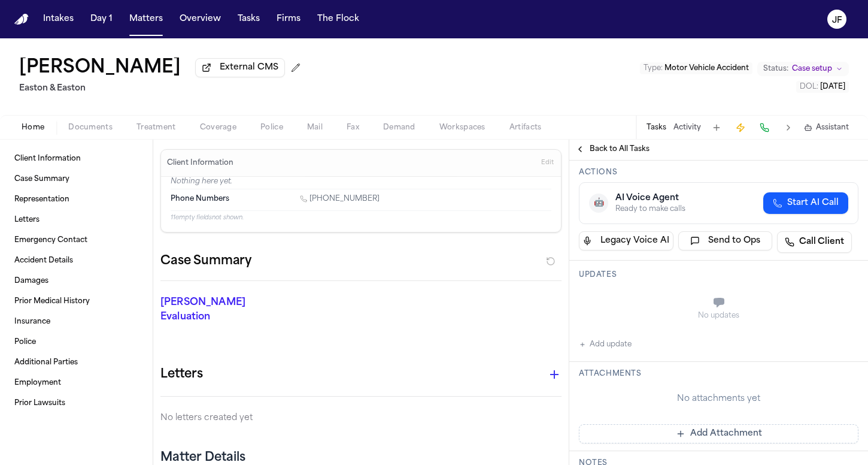
click at [614, 347] on button "Add update" at bounding box center [605, 344] width 53 height 14
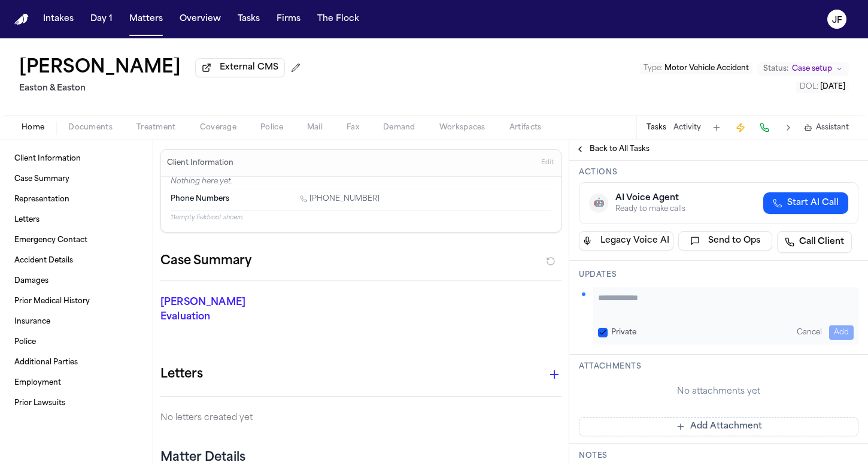
click at [642, 319] on div "Private Cancel Add" at bounding box center [725, 315] width 265 height 57
click at [642, 310] on textarea "Add your update" at bounding box center [726, 304] width 256 height 24
type textarea "**********"
click at [829, 325] on div "**********" at bounding box center [725, 315] width 265 height 57
click at [829, 329] on button "Add" at bounding box center [841, 332] width 25 height 14
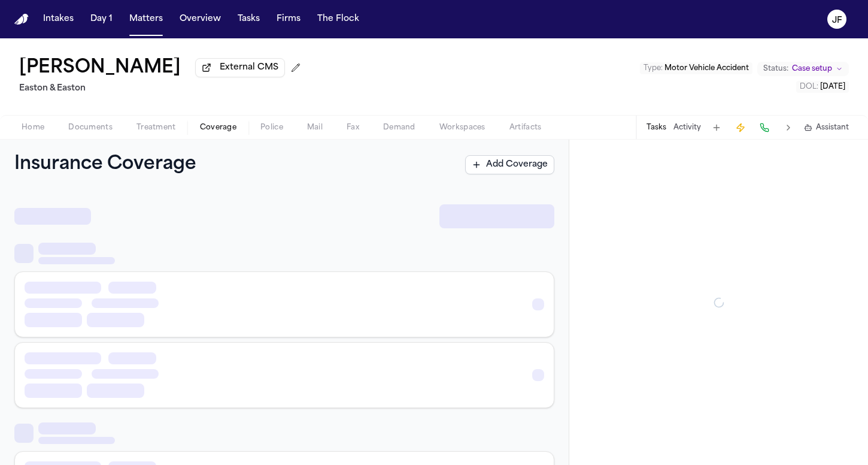
click at [213, 131] on span "Coverage" at bounding box center [218, 128] width 37 height 10
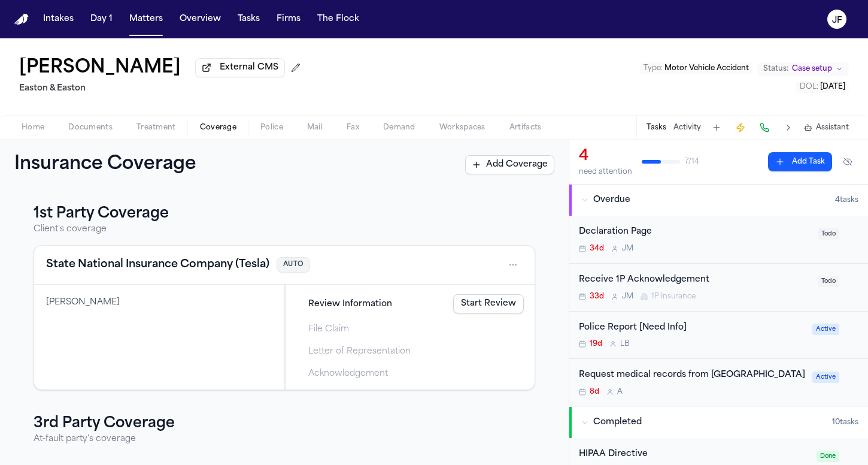
click at [89, 131] on span "Documents" at bounding box center [90, 128] width 44 height 10
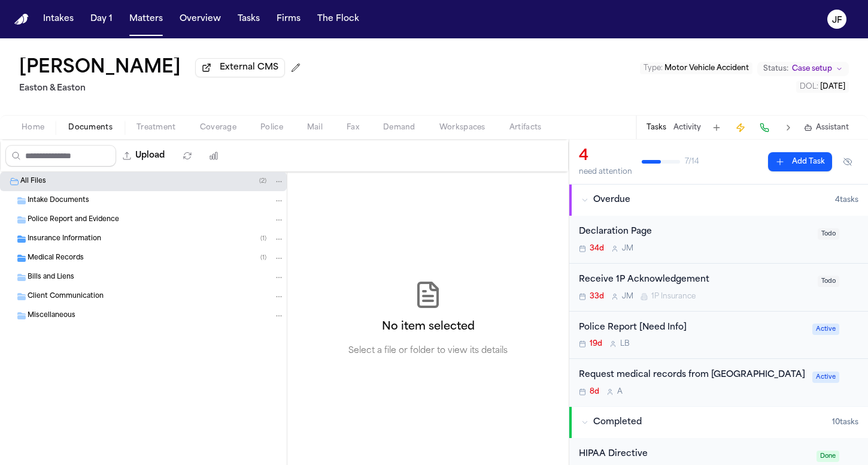
click at [641, 332] on div "Police Report [Need Info]" at bounding box center [692, 328] width 226 height 14
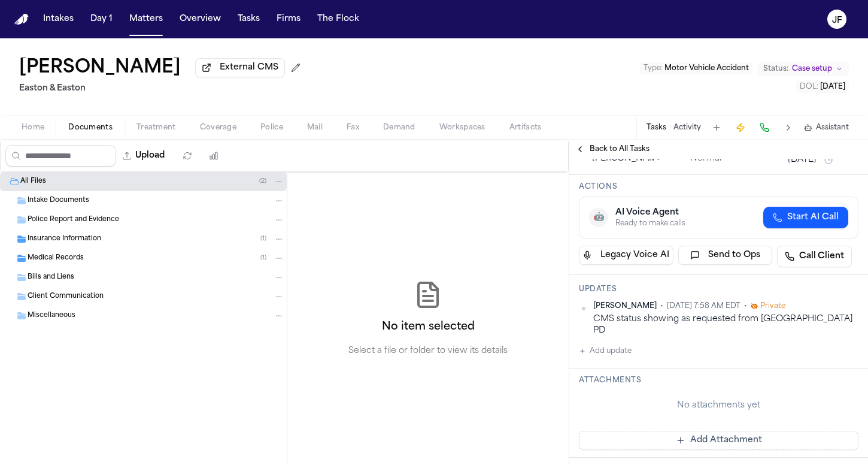
scroll to position [119, 0]
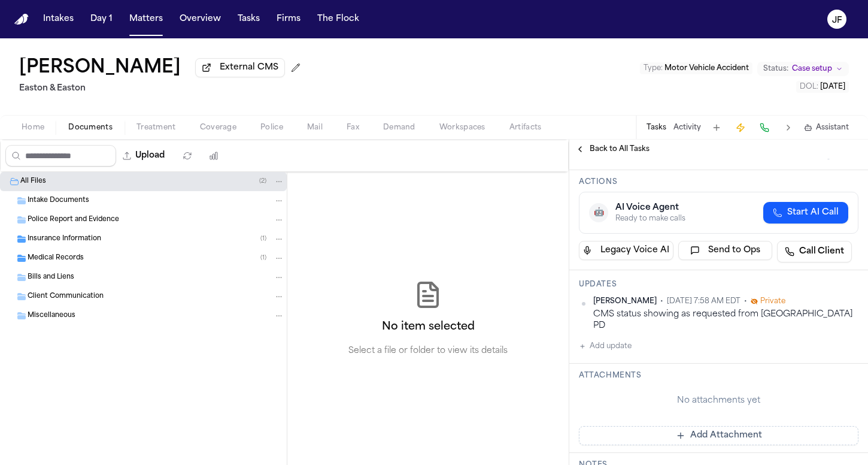
click at [614, 341] on button "Add update" at bounding box center [605, 346] width 53 height 14
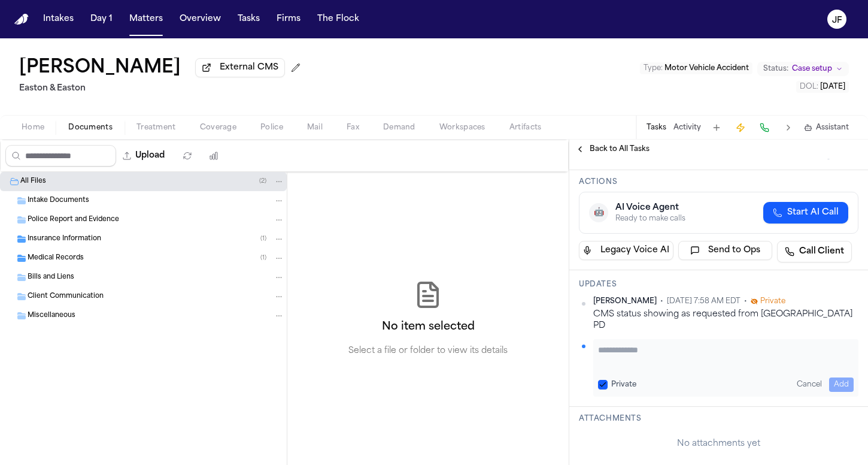
click at [654, 344] on textarea "Add your update" at bounding box center [726, 356] width 256 height 24
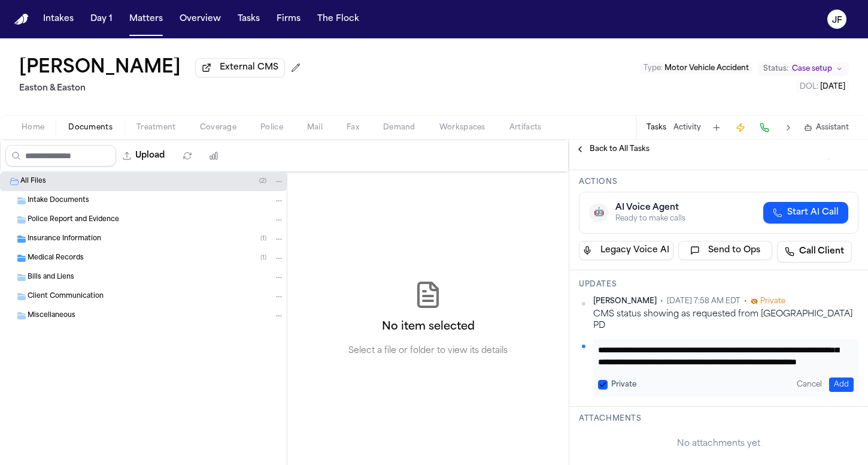
paste textarea "**********"
type textarea "**********"
click at [829, 377] on button "Add" at bounding box center [841, 384] width 25 height 14
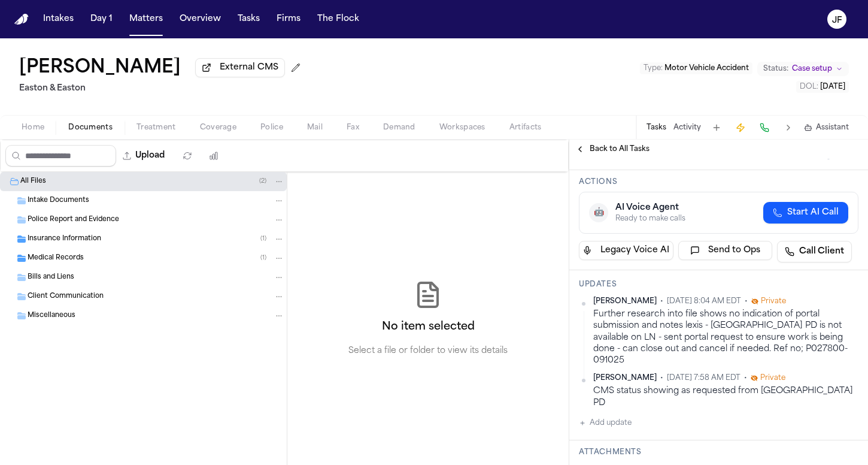
click at [593, 151] on span "Back to All Tasks" at bounding box center [620, 149] width 60 height 10
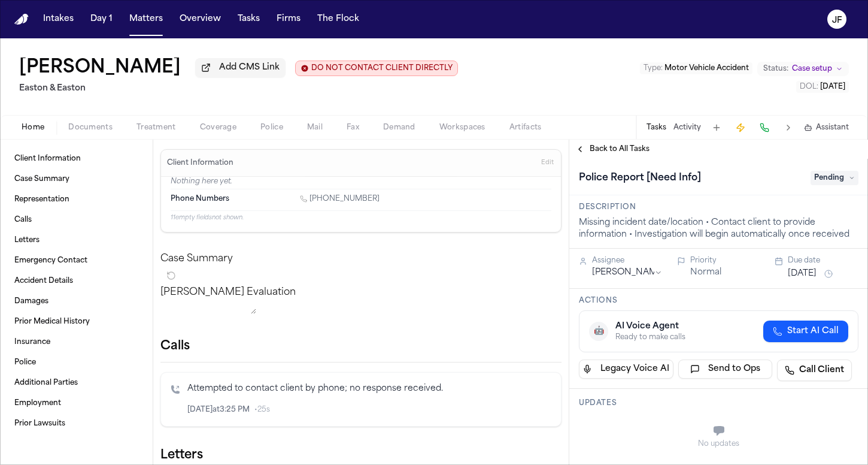
click at [79, 130] on span "Documents" at bounding box center [90, 128] width 44 height 10
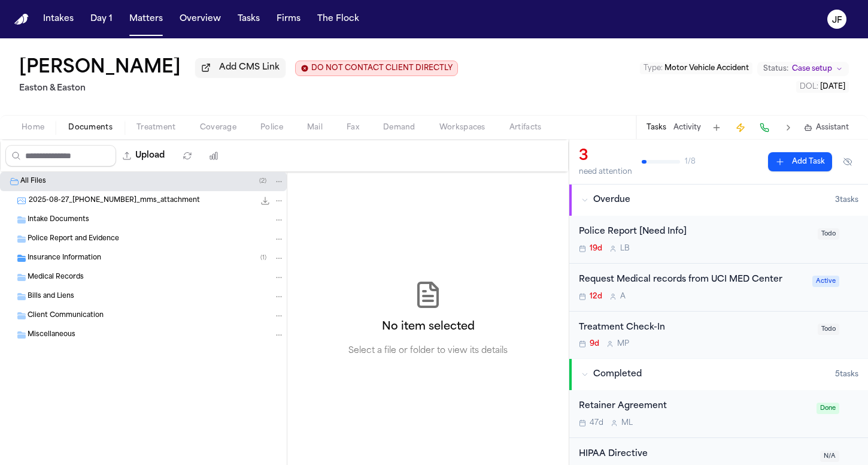
click at [84, 253] on div "Insurance Information ( 1 )" at bounding box center [143, 257] width 287 height 19
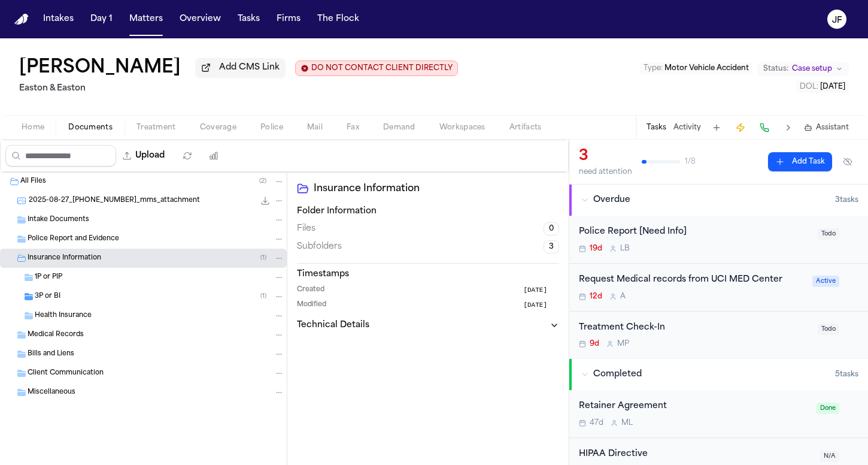
click at [95, 296] on div "3P or BI ( 1 )" at bounding box center [160, 296] width 250 height 11
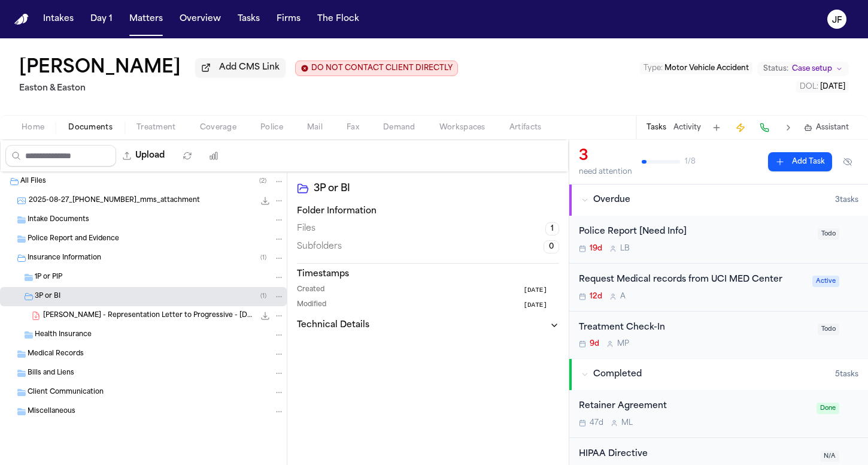
click at [104, 277] on div "1P or PIP" at bounding box center [160, 277] width 250 height 11
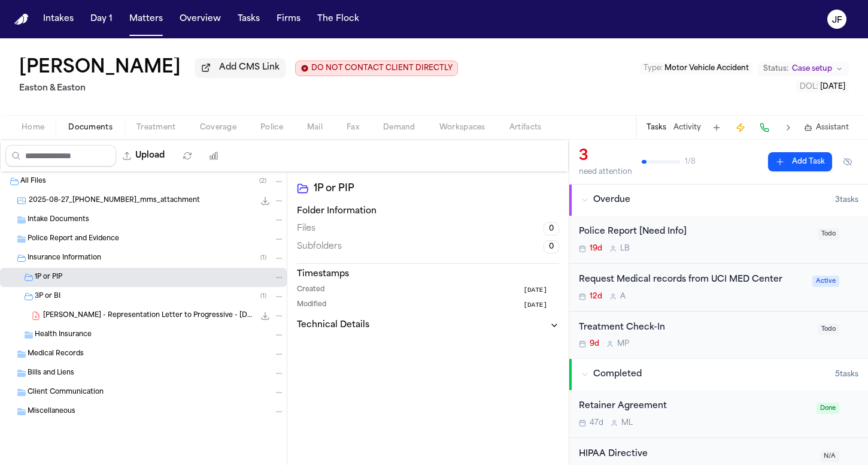
click at [110, 263] on div "Insurance Information ( 1 )" at bounding box center [156, 258] width 257 height 11
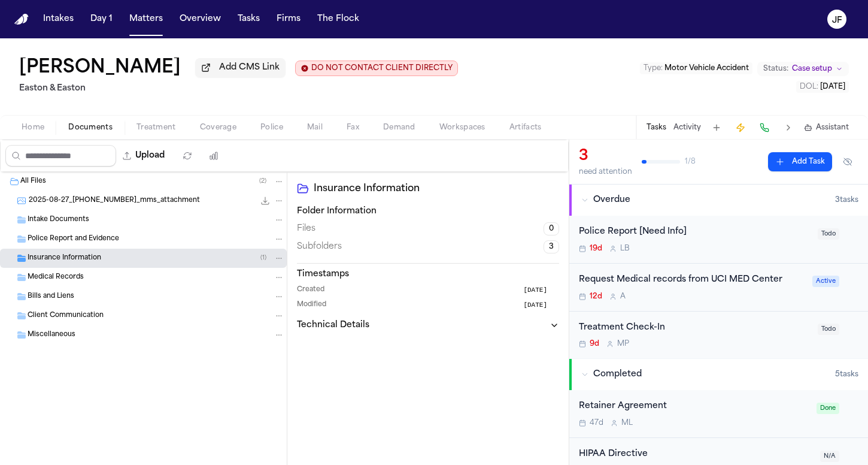
click at [118, 248] on div "Police Report and Evidence" at bounding box center [143, 238] width 287 height 19
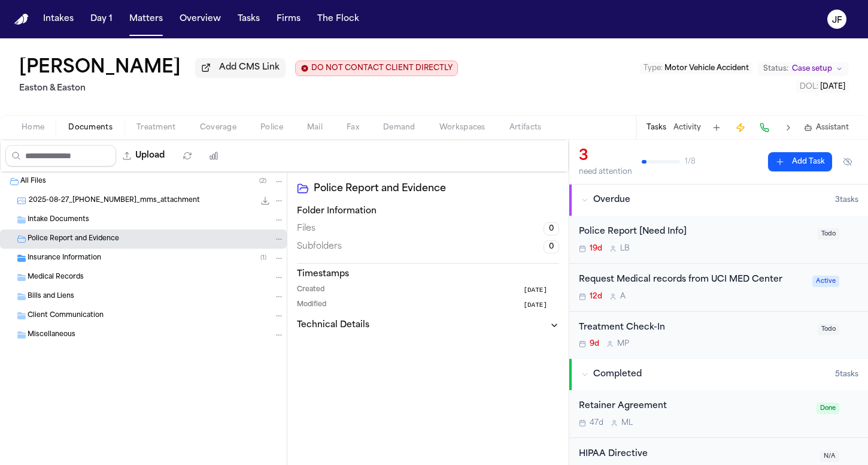
click at [633, 238] on div "Police Report [Need Info]" at bounding box center [695, 232] width 232 height 14
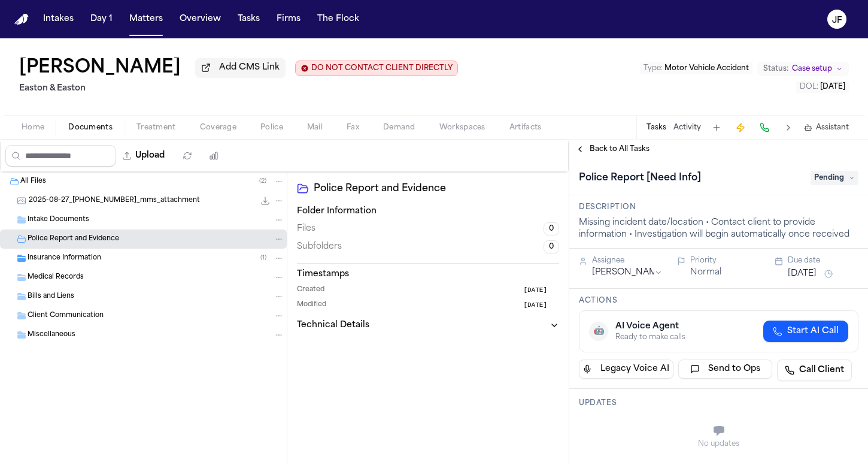
click at [826, 185] on span "Pending" at bounding box center [835, 178] width 48 height 14
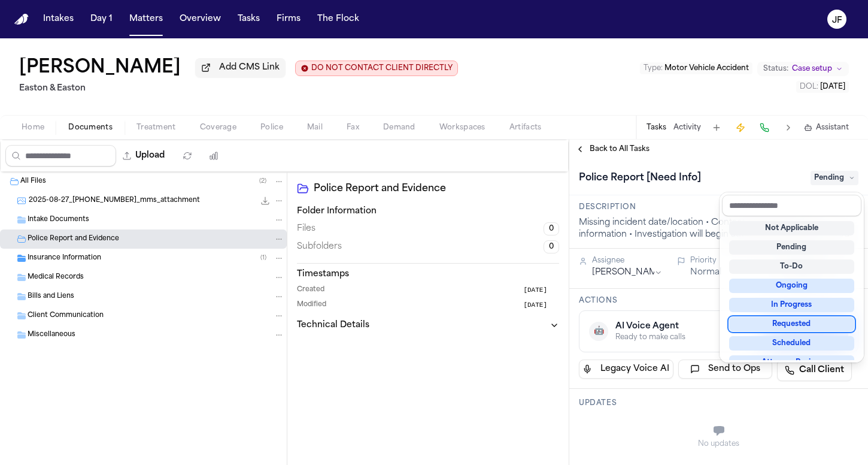
click at [781, 322] on div "Requested" at bounding box center [791, 324] width 125 height 14
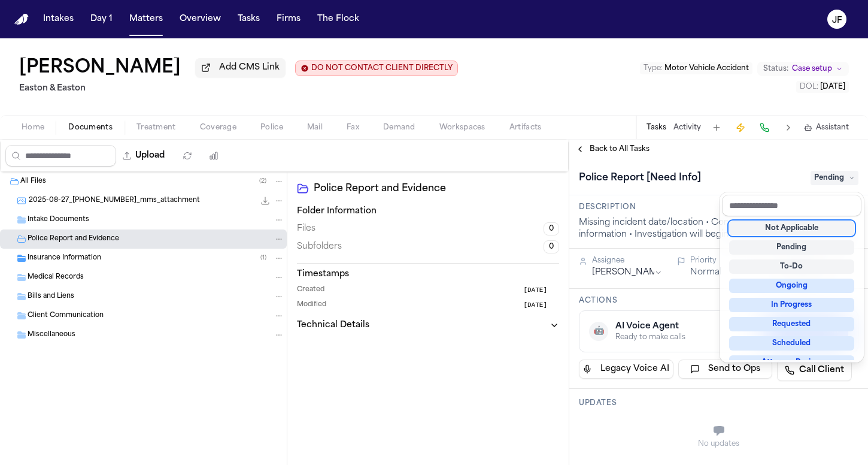
click at [723, 172] on div "Police Report [Need Info] Pending" at bounding box center [719, 177] width 280 height 19
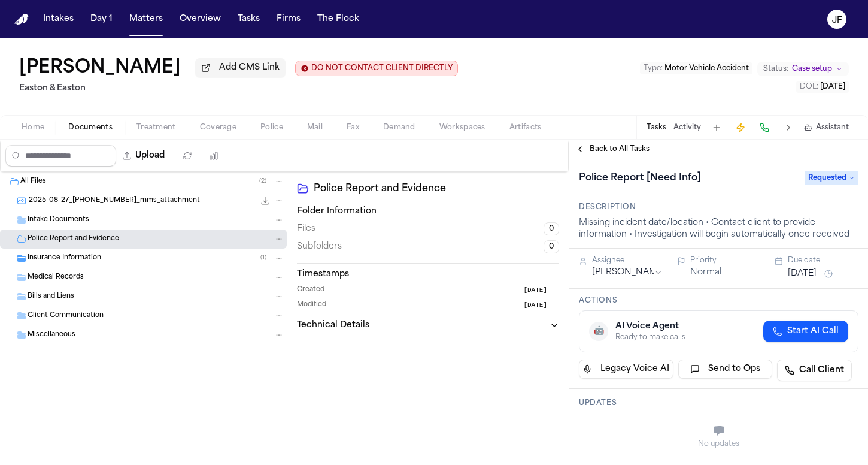
scroll to position [59, 0]
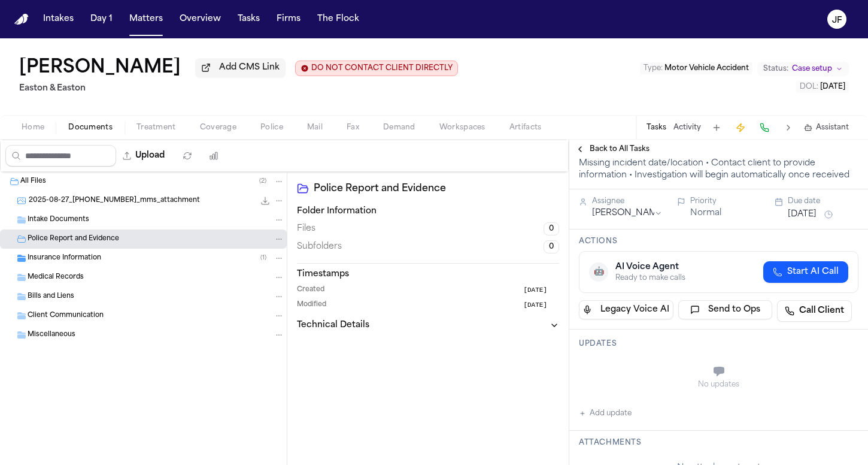
click at [596, 417] on button "Add update" at bounding box center [605, 413] width 53 height 14
click at [629, 381] on textarea "Add your update" at bounding box center [726, 372] width 256 height 24
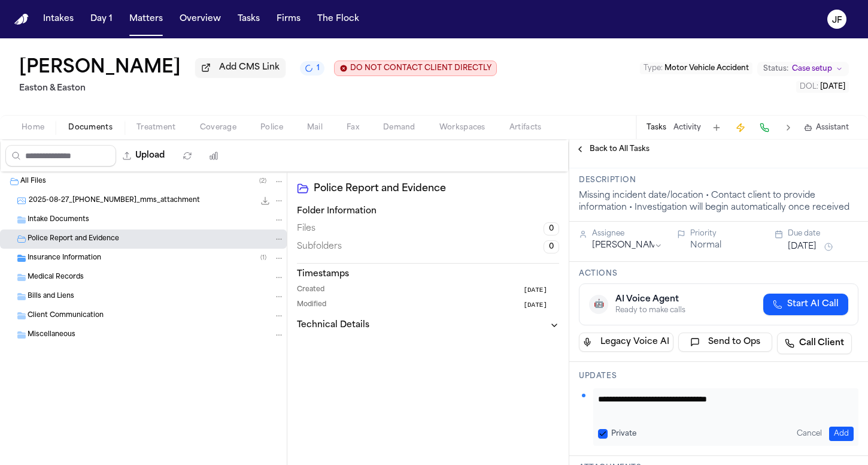
scroll to position [40, 0]
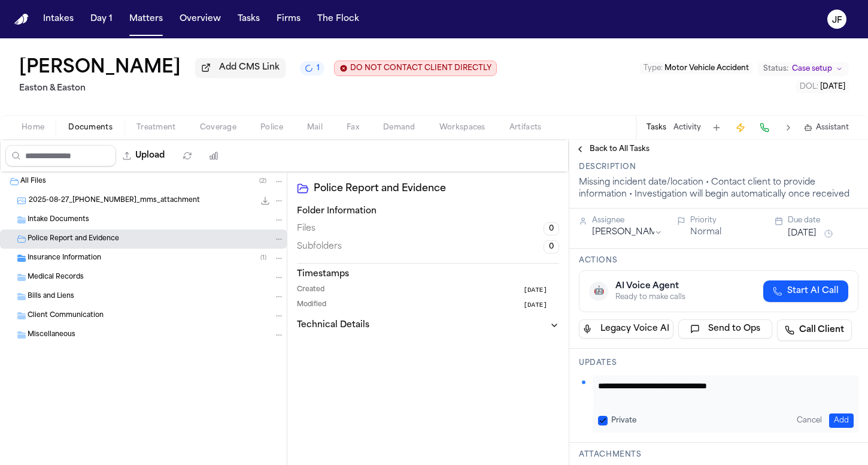
type textarea "**********"
click at [841, 428] on div "**********" at bounding box center [725, 403] width 265 height 57
click at [837, 420] on button "Add" at bounding box center [841, 420] width 25 height 14
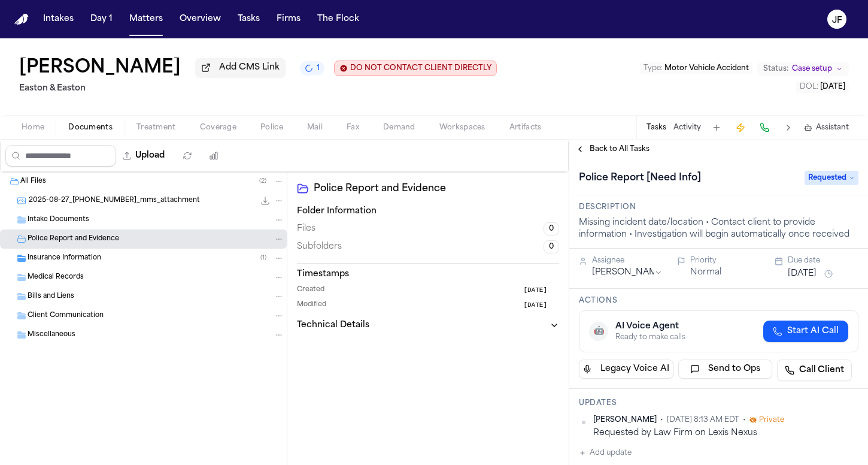
scroll to position [0, 0]
click at [810, 180] on span "Requested" at bounding box center [832, 178] width 54 height 14
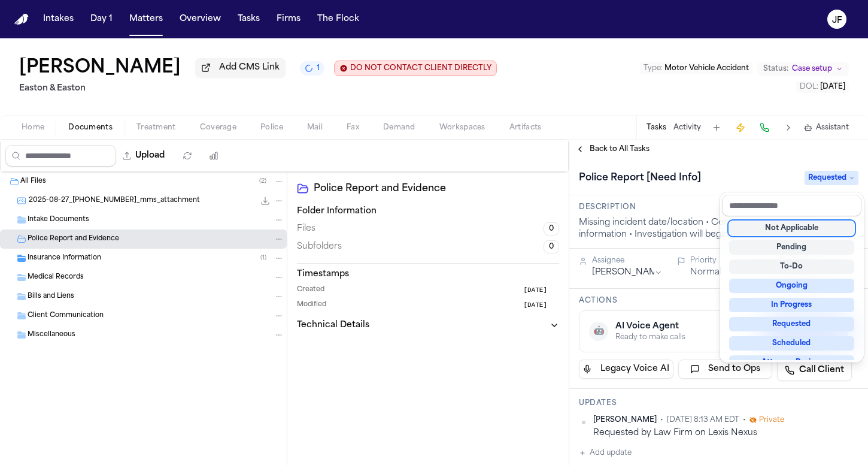
click at [783, 234] on div "Not Applicable" at bounding box center [791, 228] width 125 height 14
click at [599, 142] on div "**********" at bounding box center [718, 302] width 299 height 325
click at [599, 147] on span "Back to All Tasks" at bounding box center [620, 149] width 60 height 10
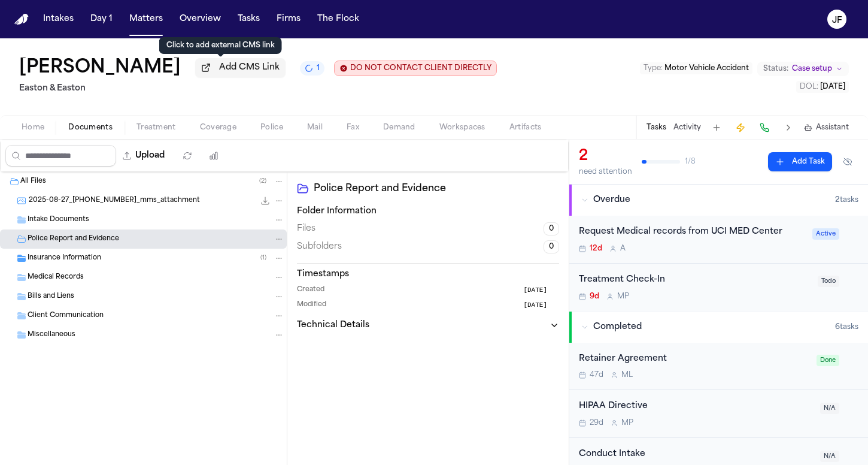
click at [199, 69] on button "Add CMS Link" at bounding box center [240, 67] width 90 height 19
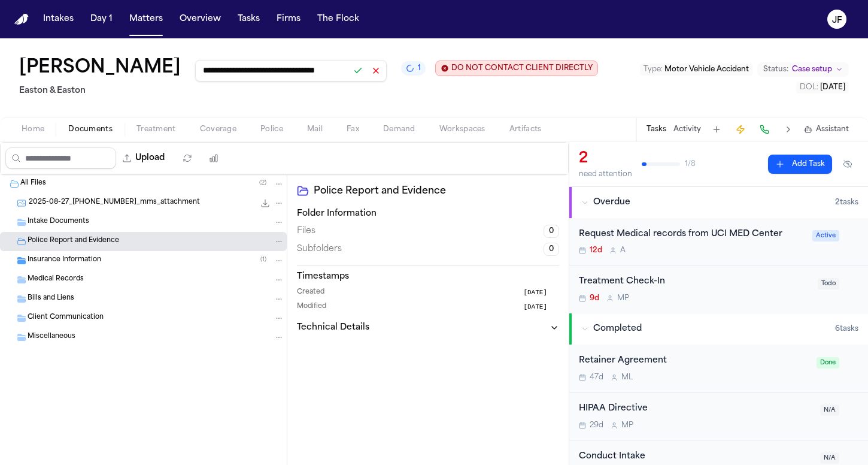
type input "**********"
click at [350, 76] on button at bounding box center [358, 70] width 17 height 17
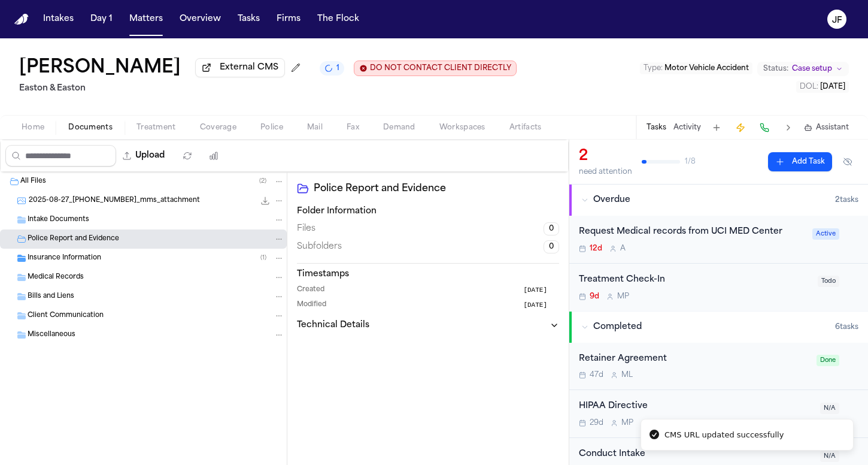
click at [293, 92] on h2 "Easton & Easton" at bounding box center [268, 88] width 498 height 14
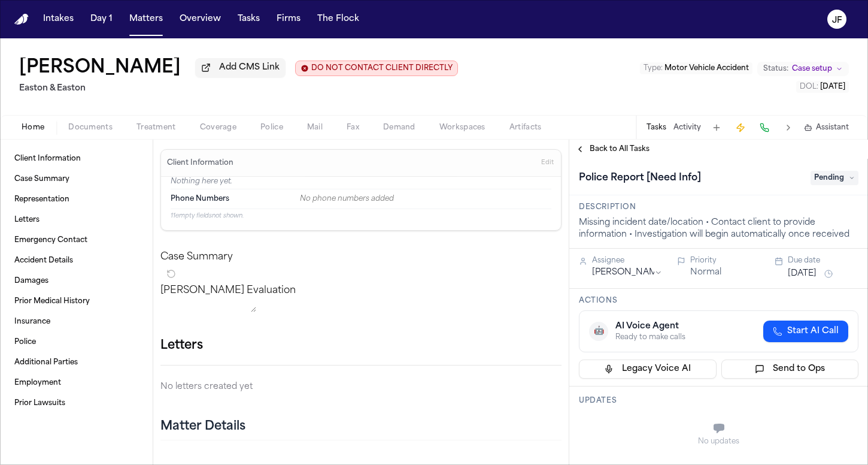
click at [87, 135] on span "button" at bounding box center [90, 134] width 59 height 1
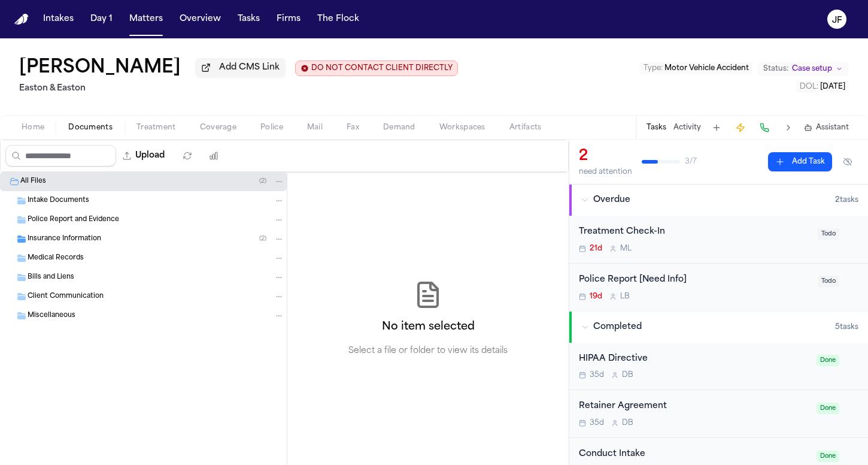
click at [129, 248] on div "Insurance Information ( 2 )" at bounding box center [143, 238] width 287 height 19
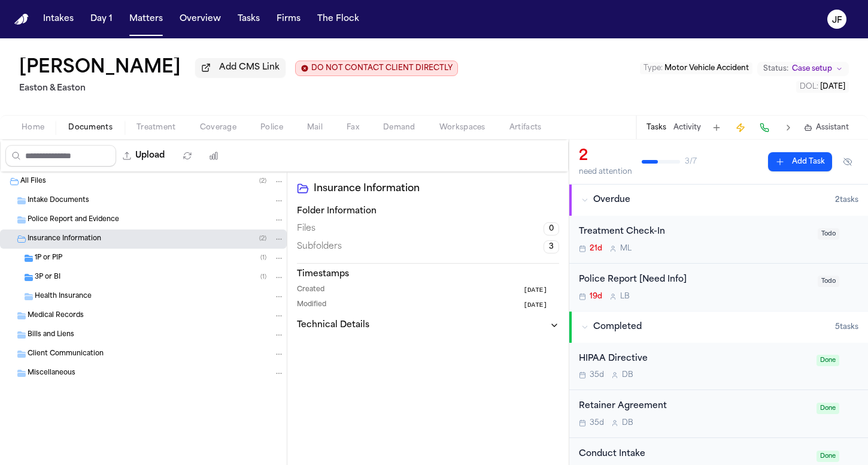
click at [127, 273] on div "3P or BI ( 1 )" at bounding box center [143, 277] width 287 height 19
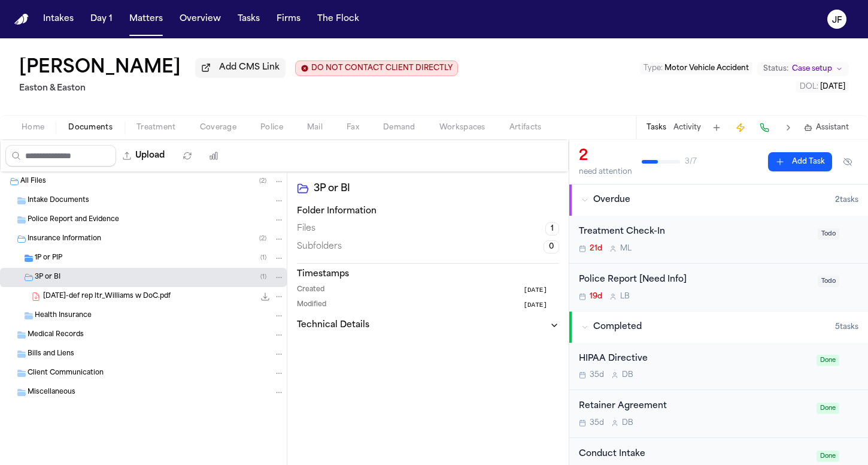
click at [134, 256] on div "1P or PIP ( 1 )" at bounding box center [160, 258] width 250 height 11
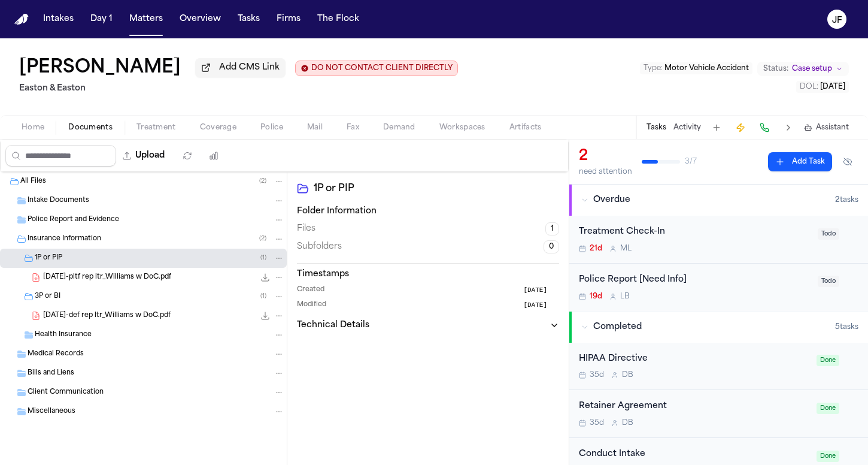
click at [136, 259] on div "1P or PIP ( 1 )" at bounding box center [160, 258] width 250 height 11
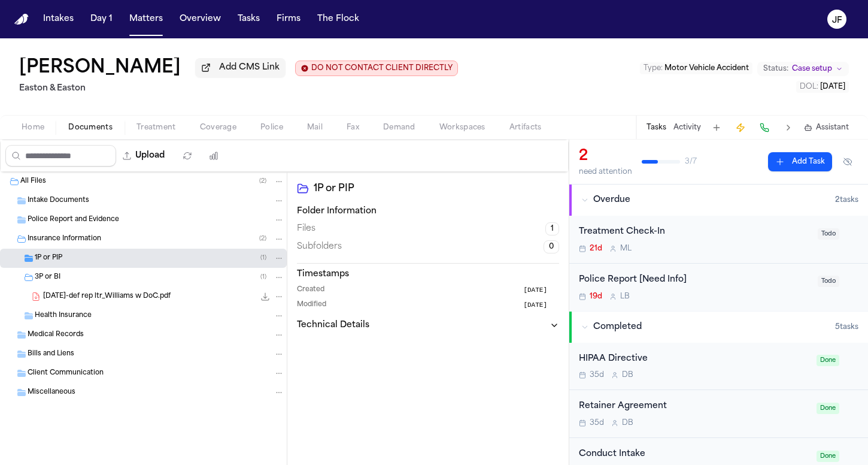
click at [137, 280] on div "3P or BI ( 1 )" at bounding box center [160, 277] width 250 height 11
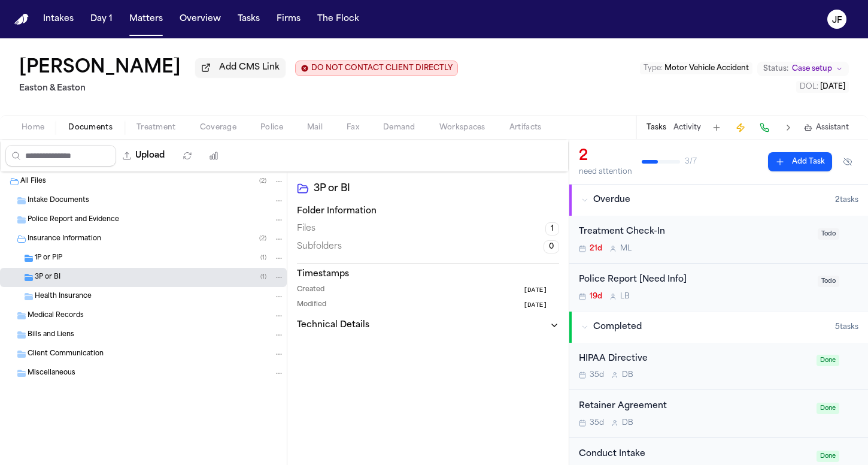
click at [38, 127] on span "Home" at bounding box center [33, 128] width 23 height 10
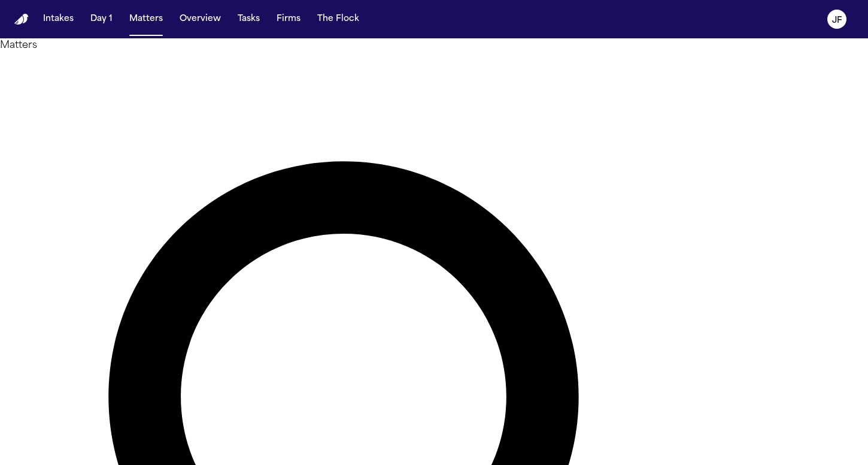
click at [593, 4] on nav "Intakes Day 1 Matters Overview Tasks Firms The [PERSON_NAME]" at bounding box center [434, 19] width 868 height 38
type input "**********"
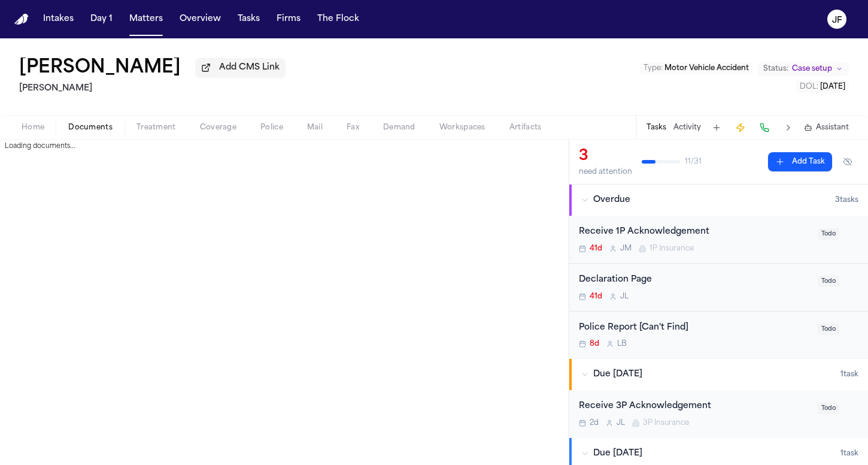
click at [83, 129] on span "Documents" at bounding box center [90, 128] width 44 height 10
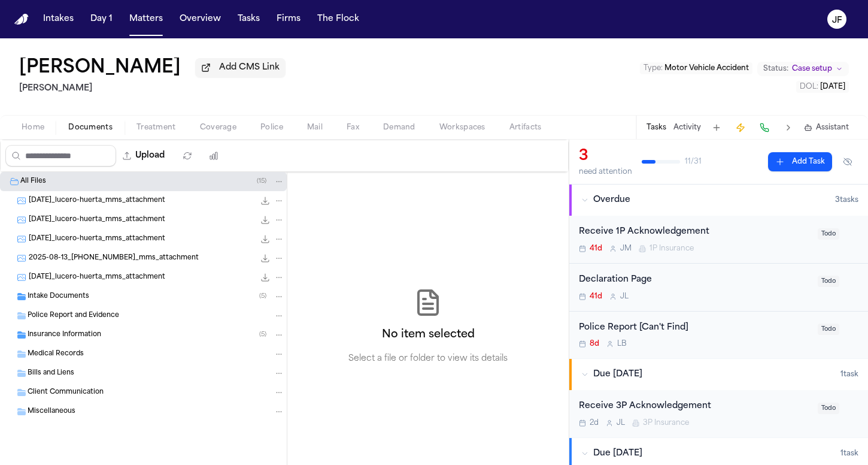
click at [45, 125] on button "Home" at bounding box center [33, 127] width 47 height 14
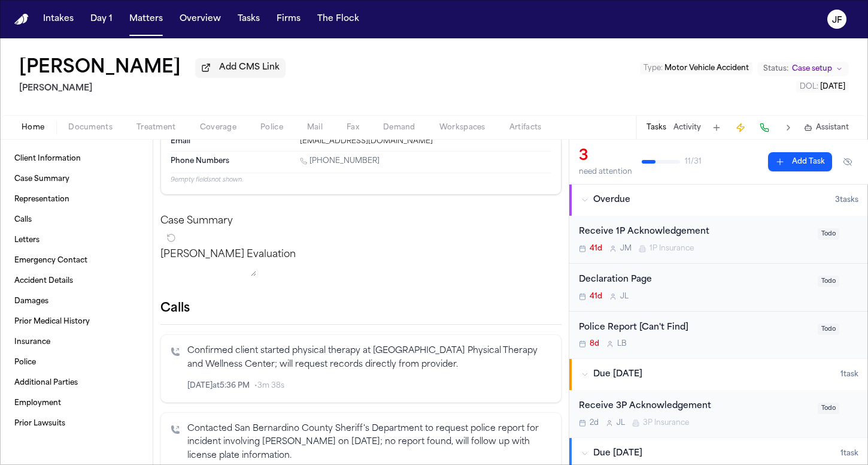
scroll to position [65, 0]
click at [99, 124] on span "Documents" at bounding box center [90, 128] width 44 height 10
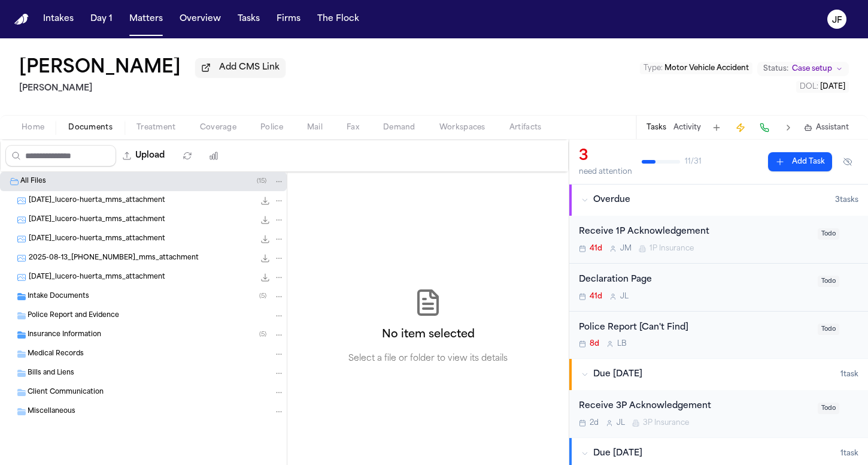
click at [77, 306] on div "Intake Documents ( 5 )" at bounding box center [143, 296] width 287 height 19
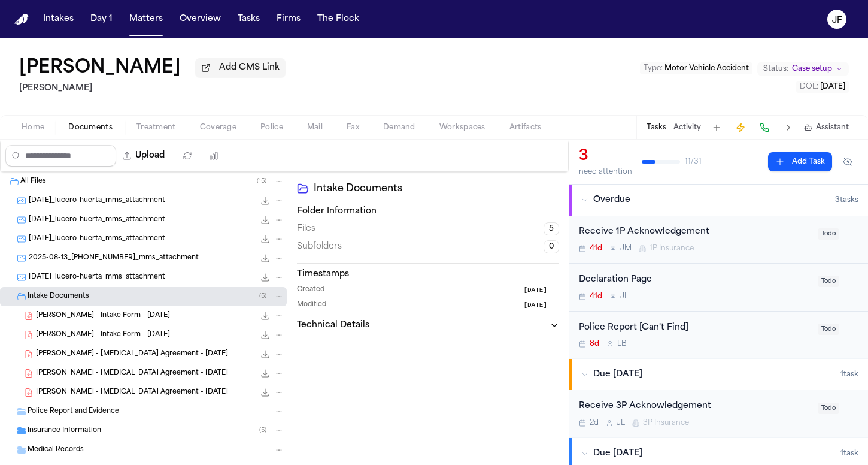
click at [99, 319] on span "[PERSON_NAME] - Intake Form - [DATE]" at bounding box center [103, 316] width 134 height 10
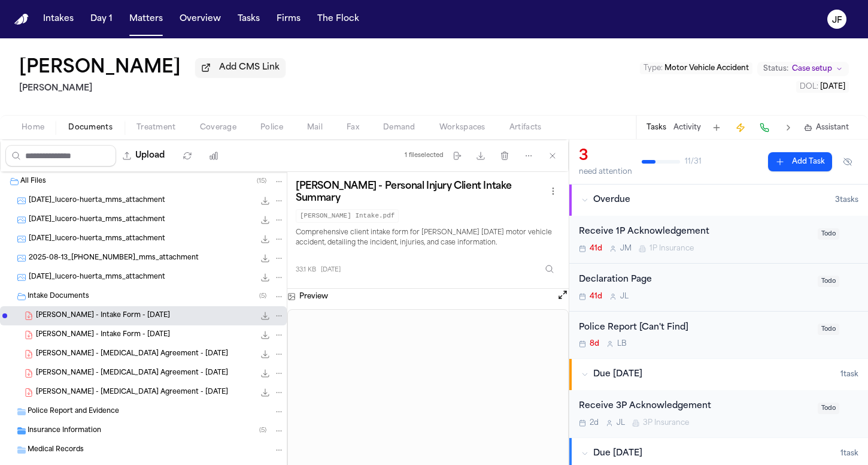
click at [260, 320] on icon "File: L. Huerta - Intake Form - 3.17.25" at bounding box center [265, 316] width 10 height 10
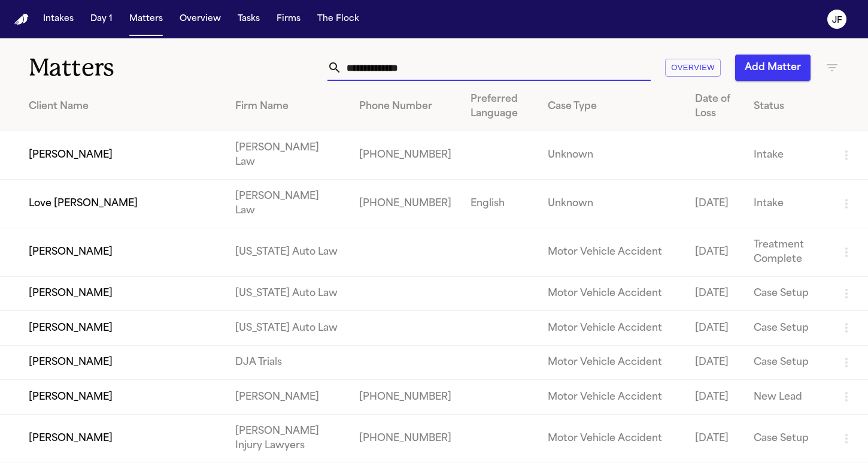
click at [448, 60] on input "text" at bounding box center [496, 67] width 309 height 26
click at [445, 76] on input "text" at bounding box center [496, 67] width 309 height 26
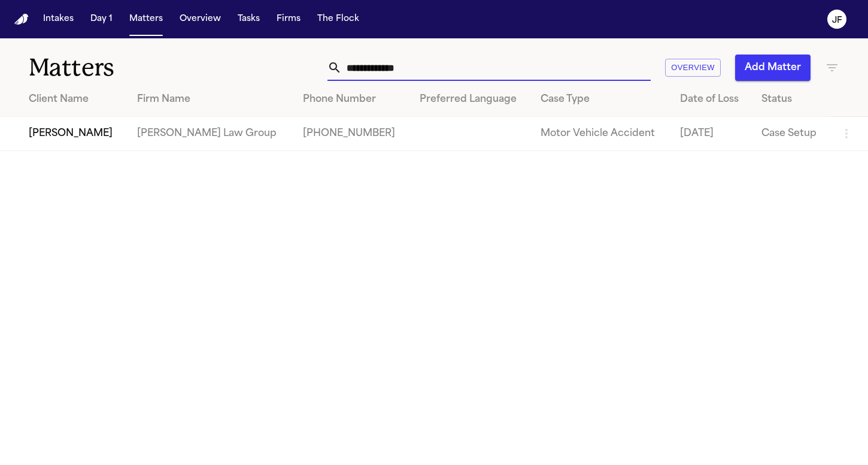
type input "**********"
click at [128, 140] on td "[PERSON_NAME]" at bounding box center [64, 134] width 128 height 34
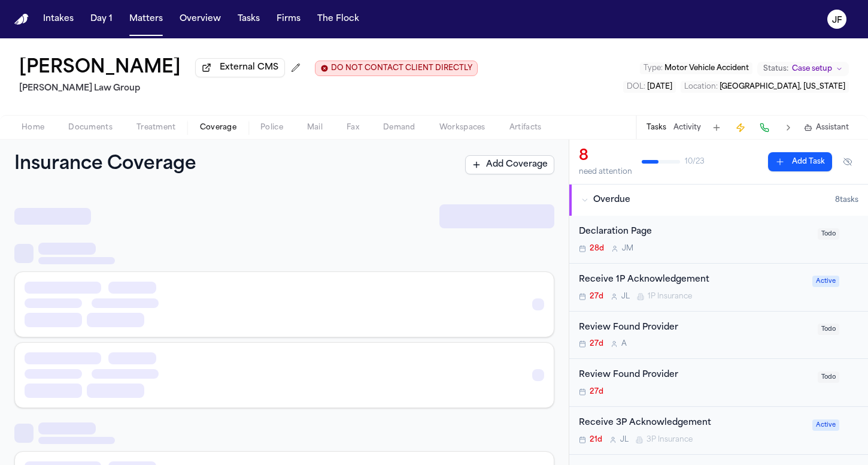
click at [231, 132] on span "Coverage" at bounding box center [218, 128] width 37 height 10
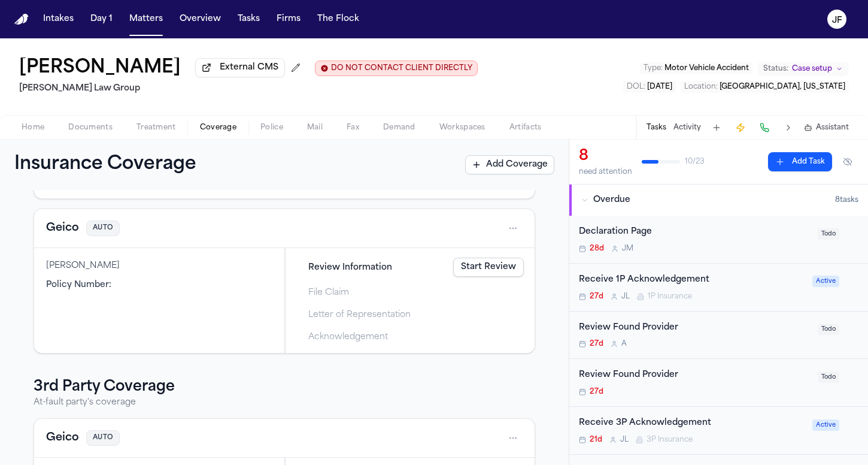
scroll to position [126, 0]
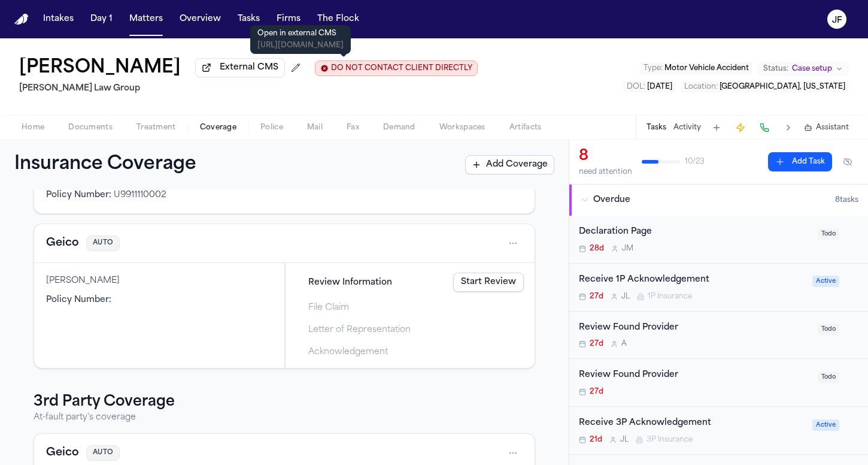
click at [278, 65] on span "External CMS" at bounding box center [249, 68] width 59 height 12
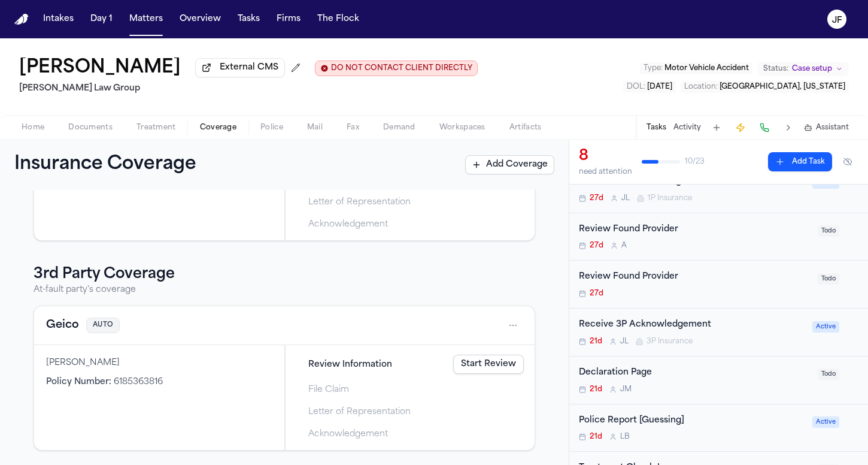
scroll to position [94, 0]
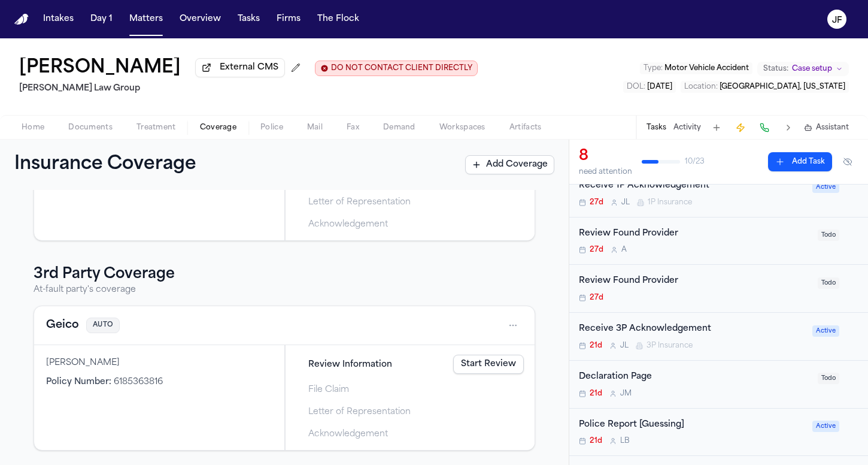
click at [687, 336] on div "Receive 3P Acknowledgement" at bounding box center [692, 329] width 226 height 14
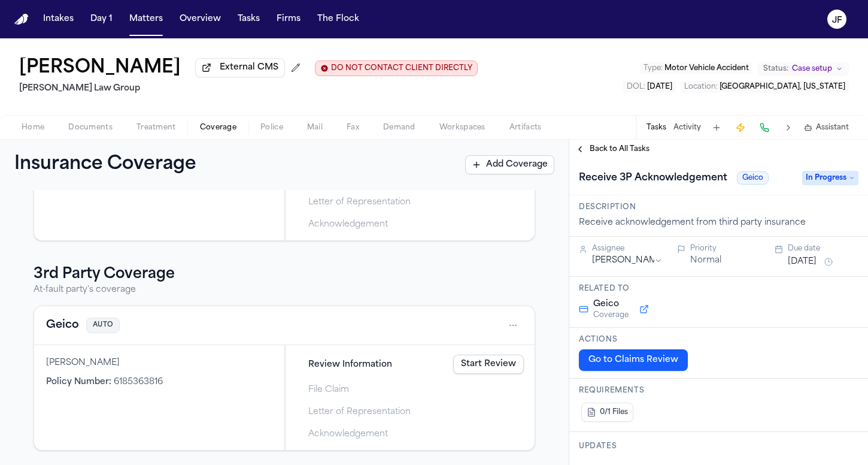
click at [832, 185] on span "In Progress" at bounding box center [830, 178] width 56 height 14
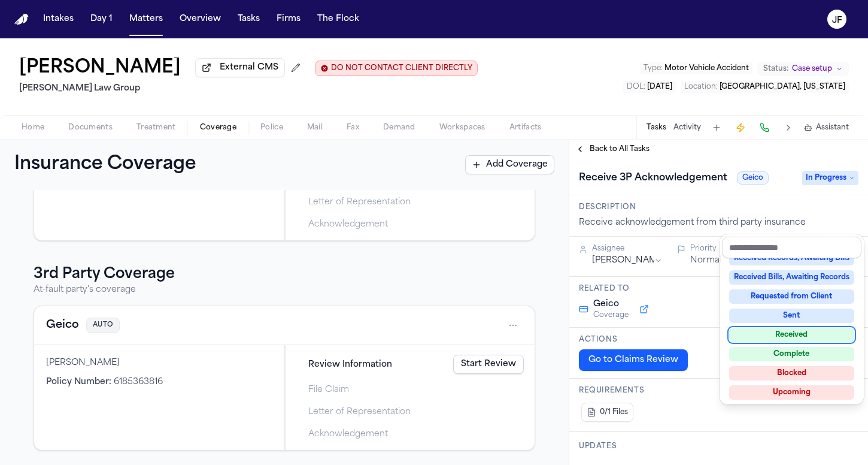
click at [787, 335] on div "Received" at bounding box center [791, 335] width 125 height 14
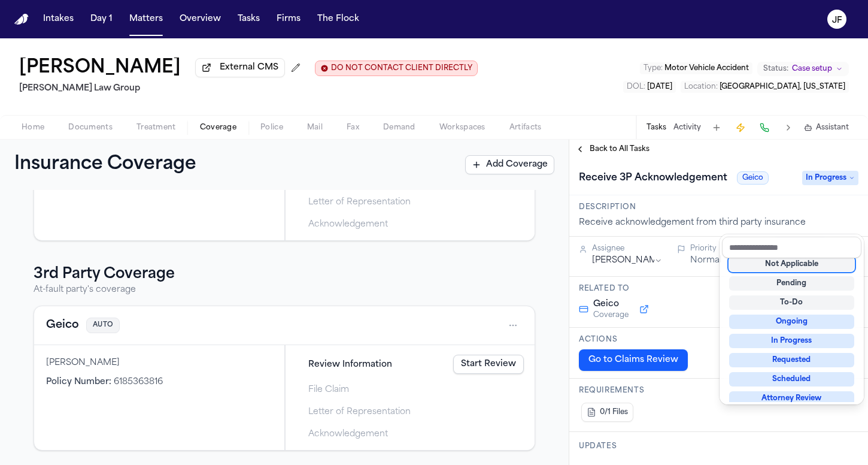
scroll to position [5, 0]
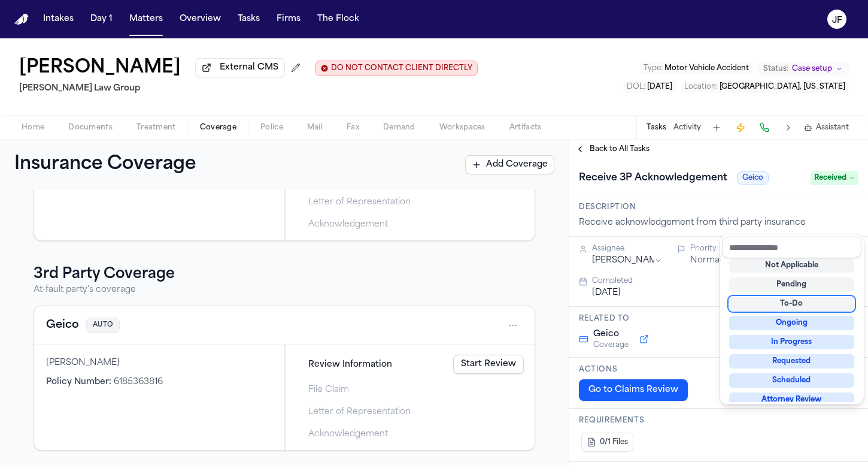
click at [631, 196] on div "**********" at bounding box center [718, 302] width 299 height 325
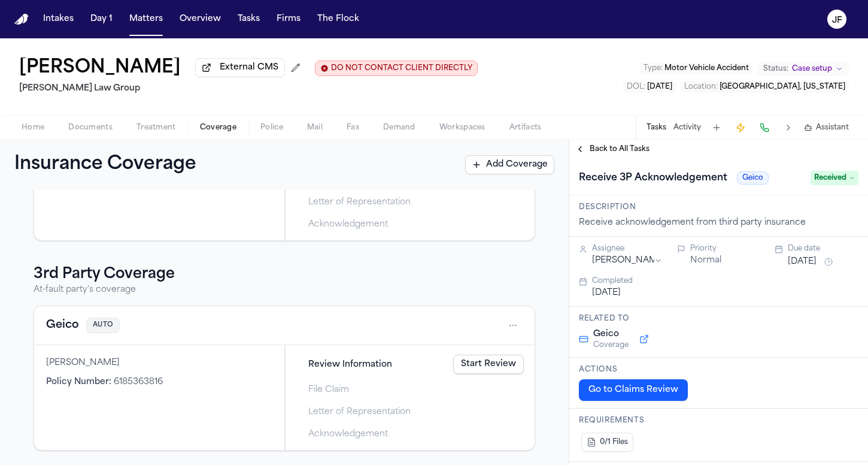
click at [634, 154] on span "Back to All Tasks" at bounding box center [620, 149] width 60 height 10
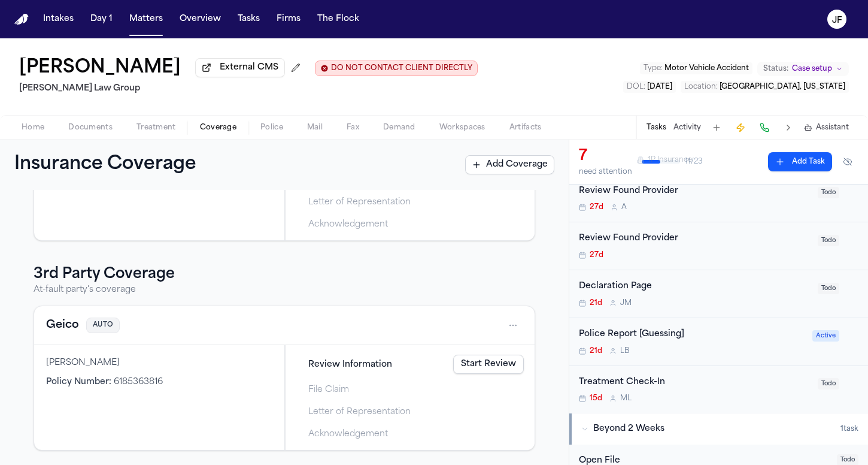
scroll to position [128, 0]
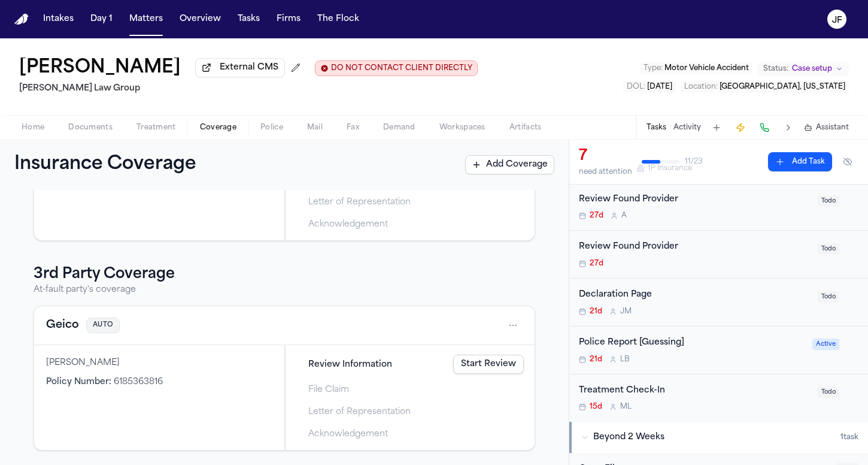
click at [616, 302] on div "Declaration Page" at bounding box center [695, 295] width 232 height 14
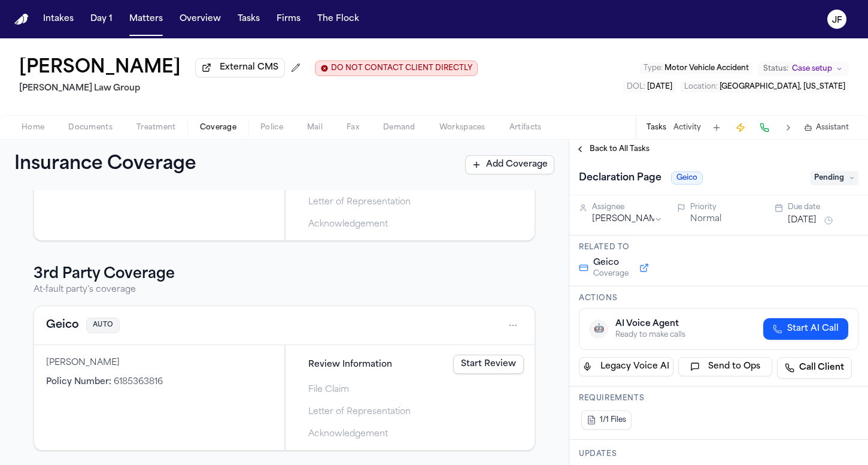
click at [608, 159] on div "Back to All Tasks" at bounding box center [718, 149] width 299 height 19
click at [610, 154] on span "Back to All Tasks" at bounding box center [620, 149] width 60 height 10
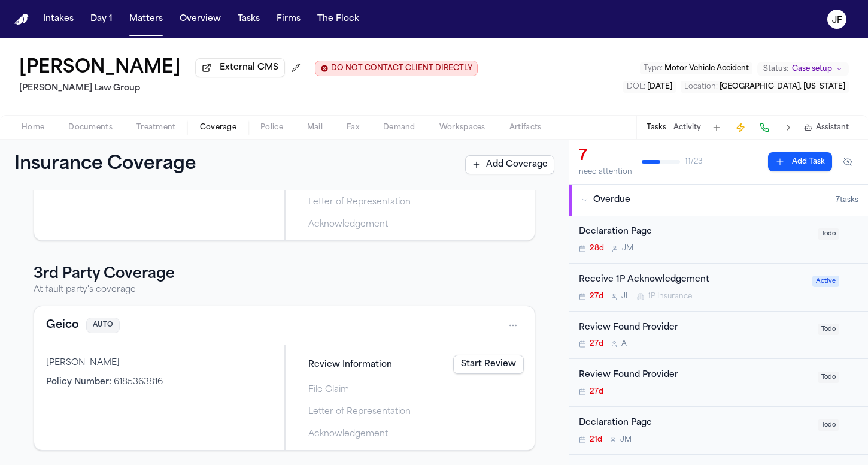
click at [619, 253] on div "J M" at bounding box center [622, 249] width 22 height 10
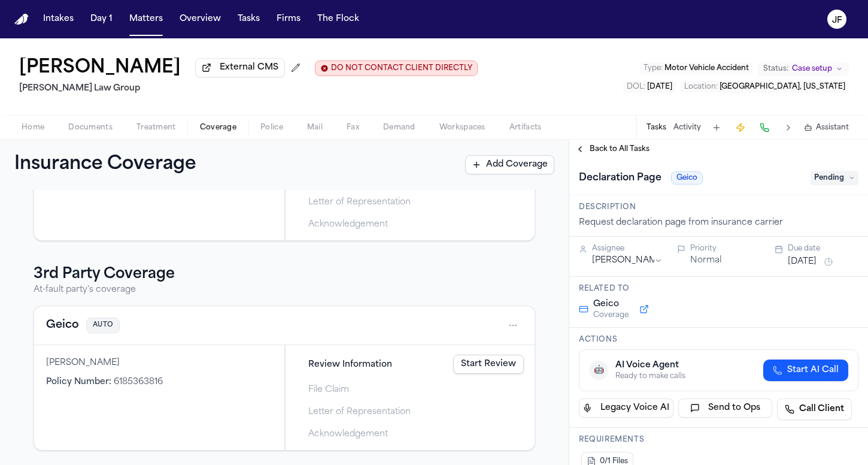
click at [689, 184] on span "Geico" at bounding box center [687, 177] width 32 height 13
click at [835, 185] on span "Pending" at bounding box center [835, 178] width 48 height 14
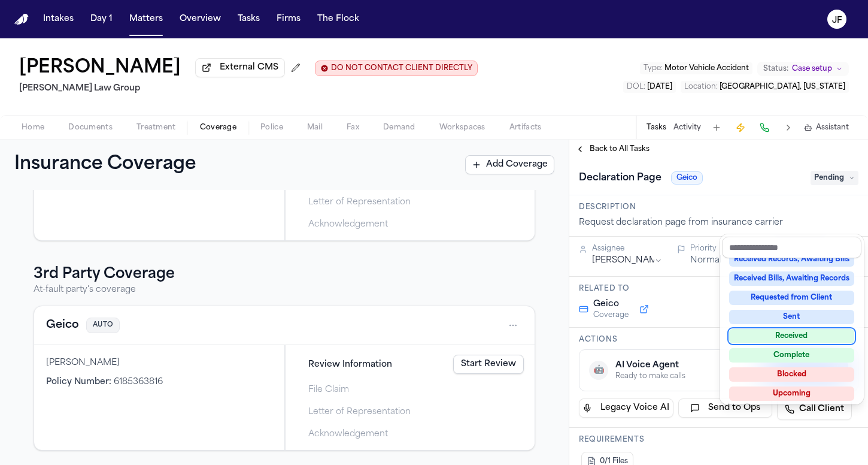
click at [798, 337] on div "Received" at bounding box center [791, 336] width 125 height 14
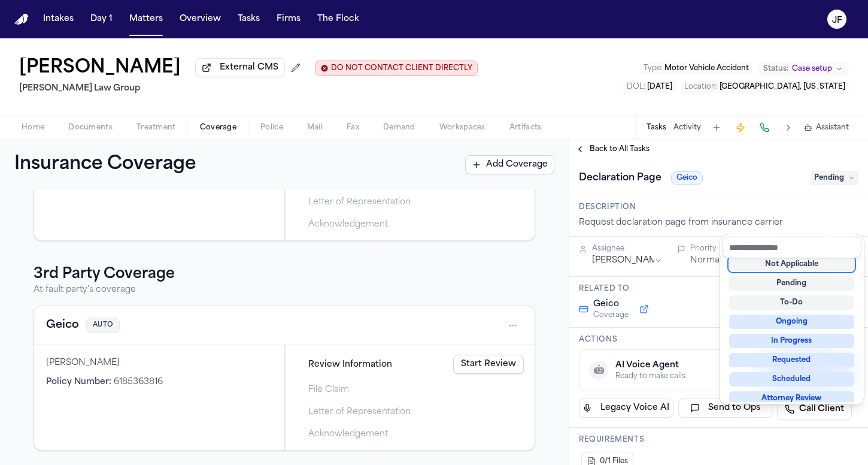
scroll to position [5, 0]
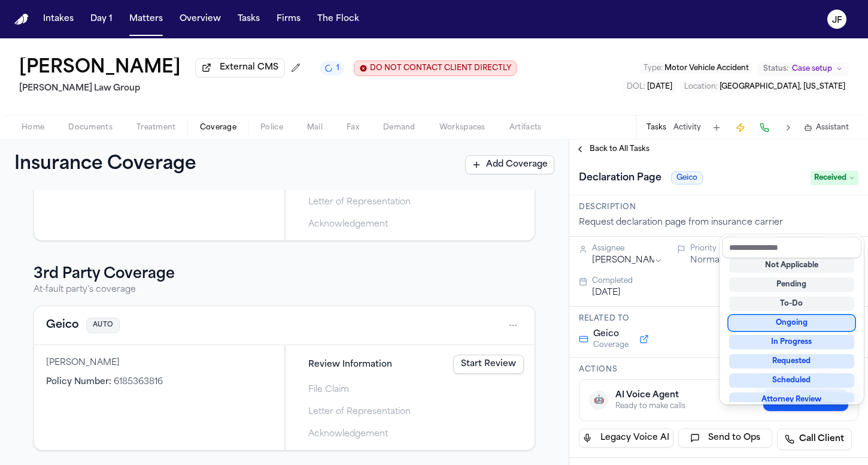
click at [639, 132] on div "Cristopher Castro Arredondo External CMS 1 DO NOT CONTACT CLIENT DIRECTLY DO NO…" at bounding box center [434, 251] width 868 height 426
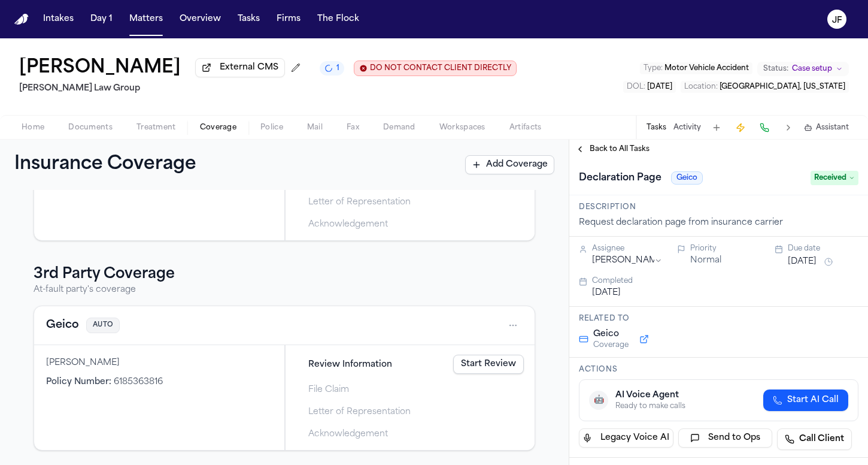
click at [628, 154] on span "Back to All Tasks" at bounding box center [620, 149] width 60 height 10
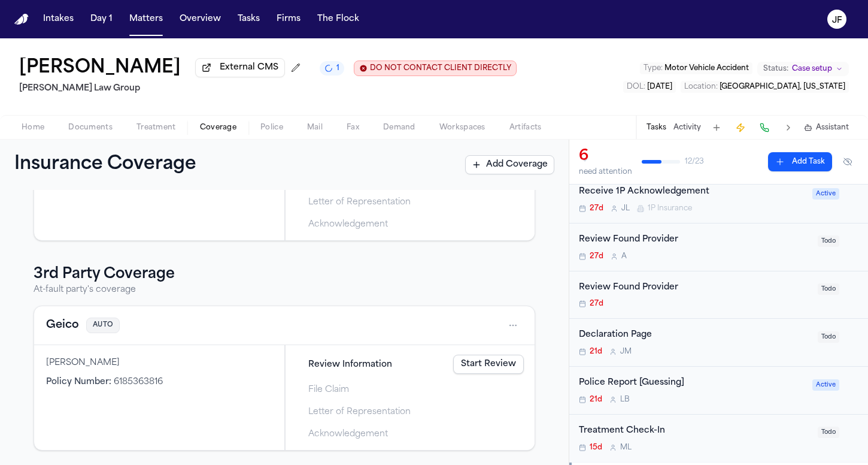
scroll to position [37, 0]
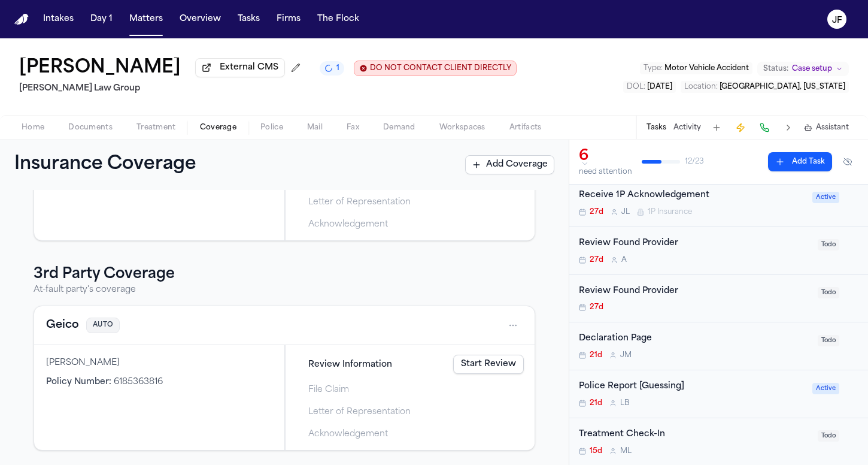
click at [87, 187] on div "Insurance Coverage Add Coverage" at bounding box center [284, 165] width 569 height 50
click at [87, 135] on span "button" at bounding box center [90, 134] width 59 height 1
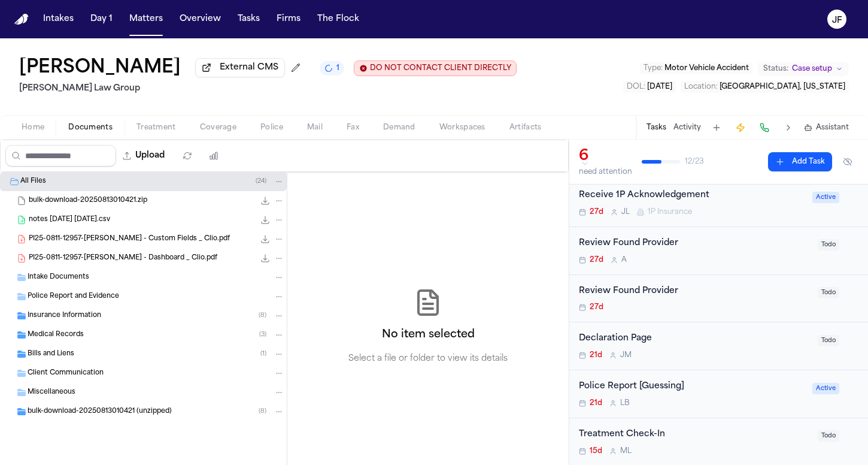
click at [71, 321] on span "Insurance Information" at bounding box center [65, 316] width 74 height 10
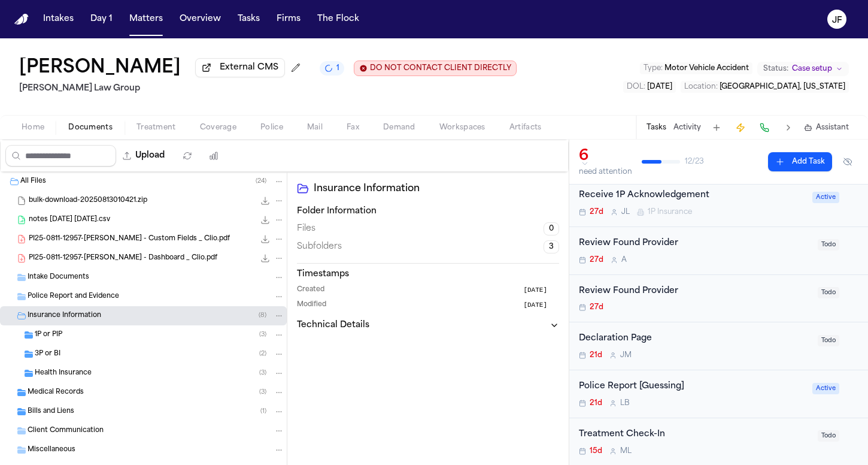
click at [93, 344] on div "1P or PIP ( 3 )" at bounding box center [143, 334] width 287 height 19
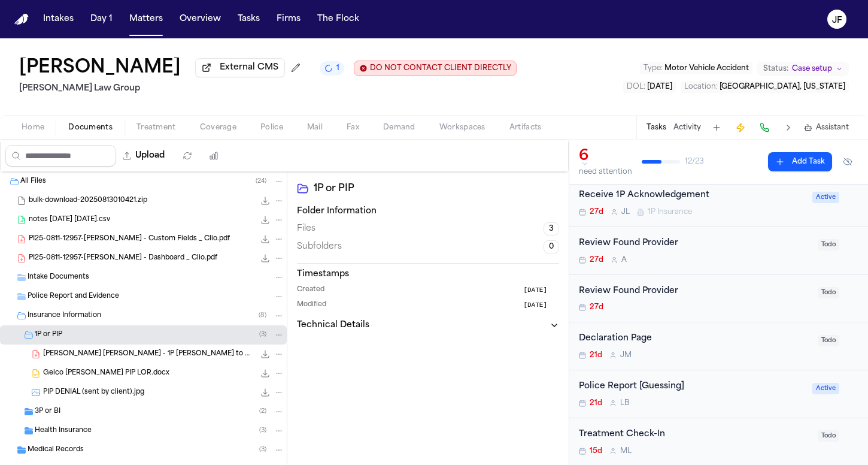
click at [132, 398] on span "PIP DENIAL (sent by client).jpg" at bounding box center [93, 392] width 101 height 10
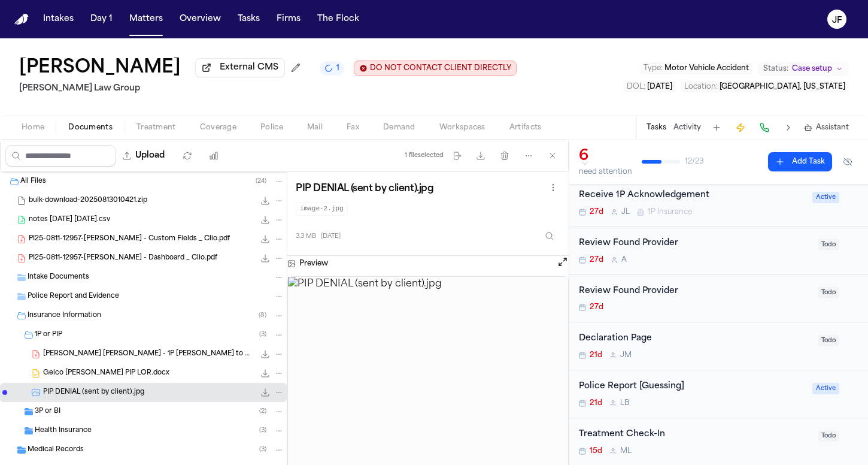
click at [261, 398] on button "File: PIP DENIAL (sent by client).jpg" at bounding box center [265, 392] width 12 height 12
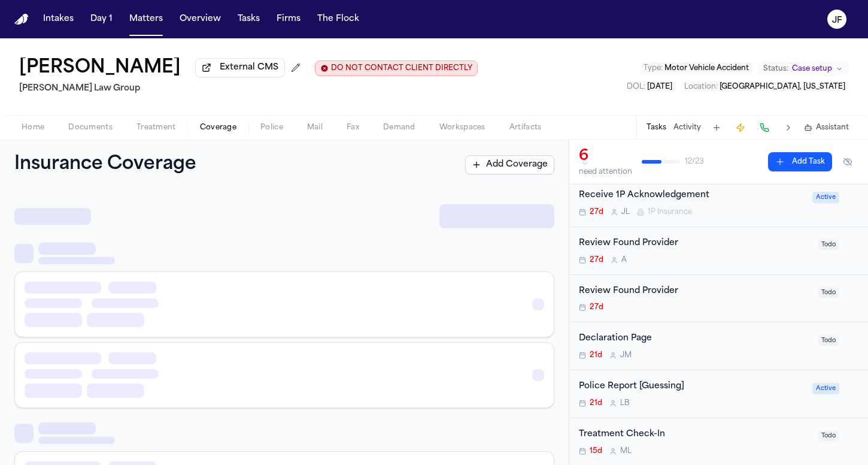
click at [201, 132] on span "Coverage" at bounding box center [218, 128] width 37 height 10
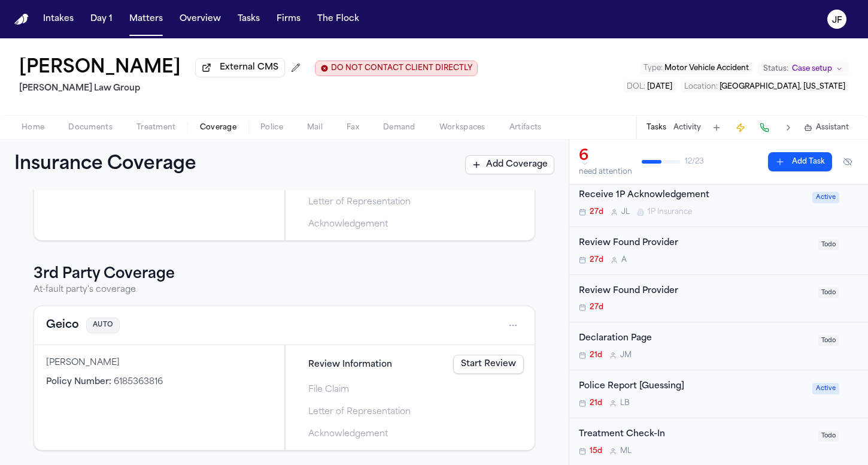
scroll to position [298, 0]
click at [67, 332] on button "Geico" at bounding box center [62, 325] width 33 height 17
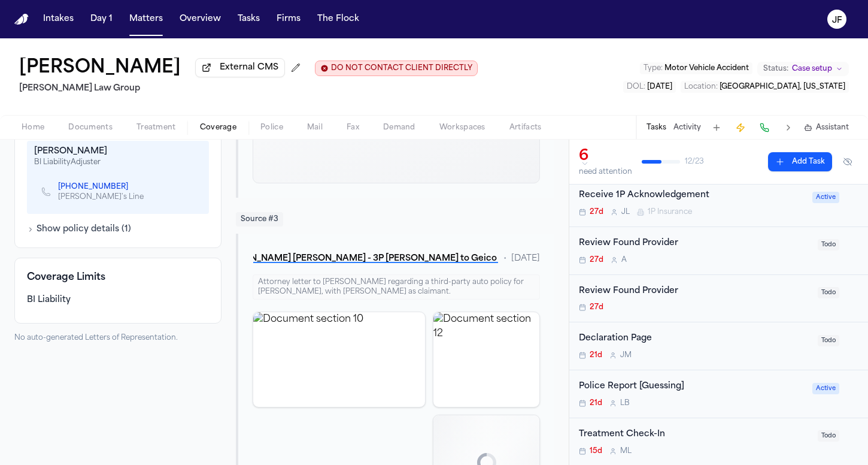
scroll to position [568, 0]
click at [115, 247] on div "Additional Information Vehicles 2009 Honda Shadow Plate: SBNP79 Claims & Adjust…" at bounding box center [117, 119] width 207 height 256
click at [115, 235] on button "Show policy details ( 1 )" at bounding box center [79, 229] width 104 height 12
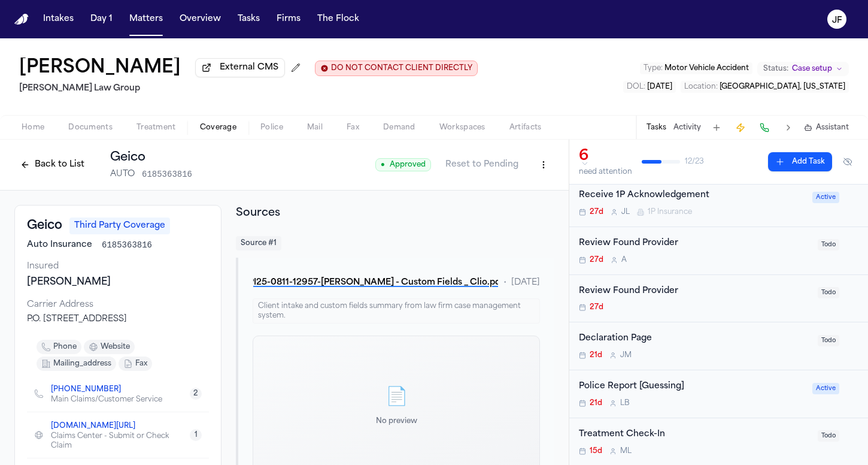
scroll to position [0, 0]
click at [43, 174] on button "Back to List" at bounding box center [52, 164] width 76 height 19
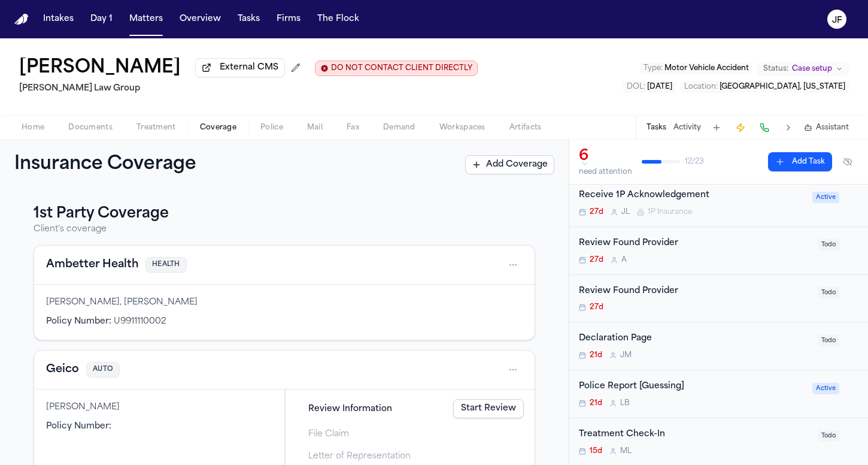
click at [78, 459] on div "Cristopher Castro Arredondo Policy Number :" at bounding box center [159, 441] width 250 height 105
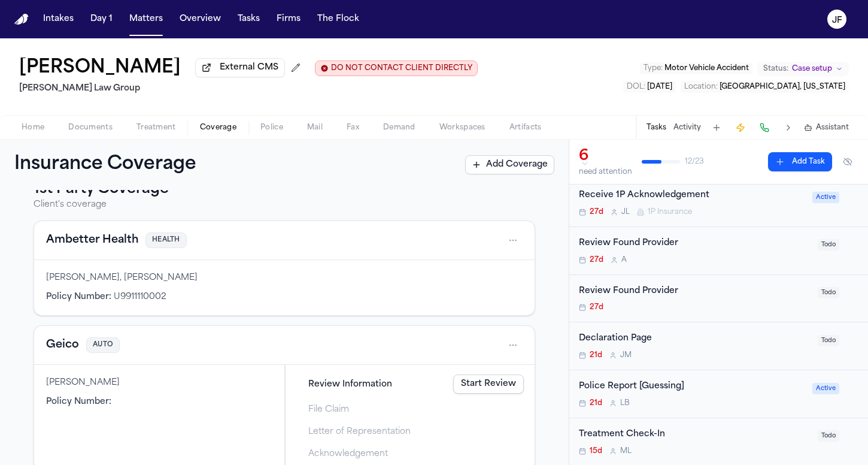
scroll to position [32, 0]
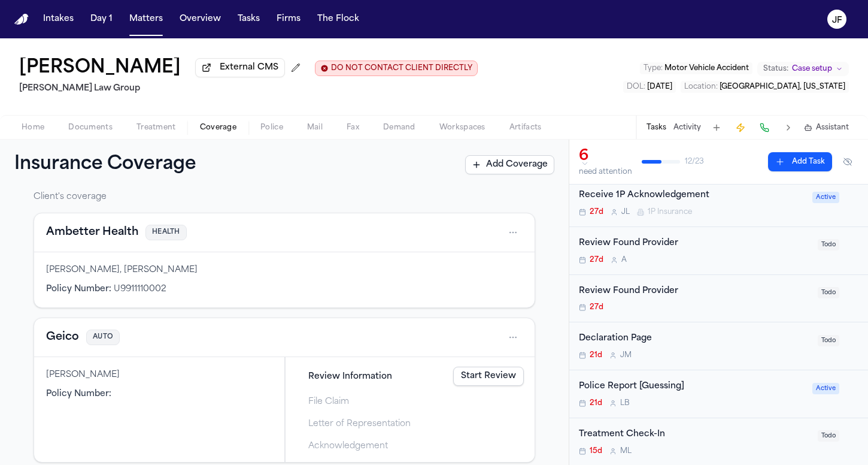
click at [61, 345] on button "Geico" at bounding box center [62, 337] width 33 height 17
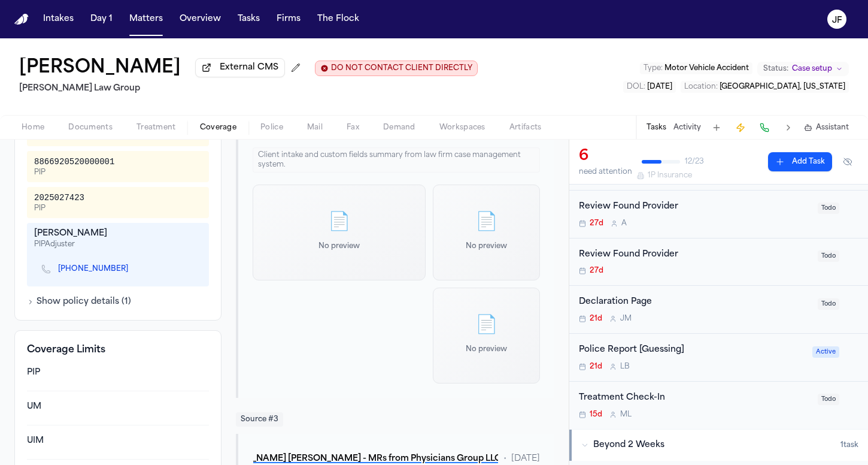
scroll to position [79, 0]
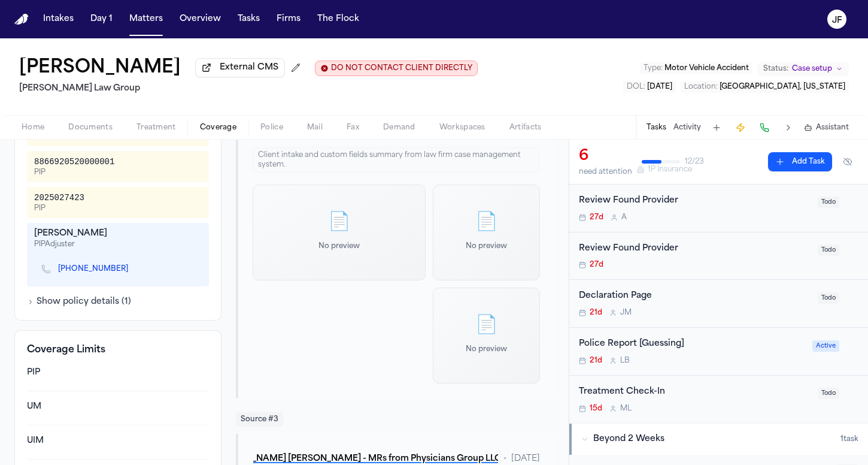
click at [677, 365] on div "Police Report [Guessing] 21d L B" at bounding box center [692, 351] width 226 height 28
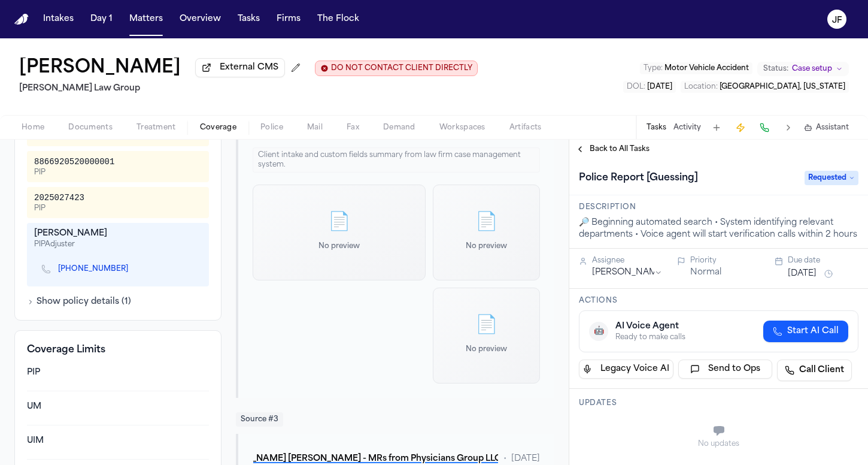
click at [620, 154] on span "Back to All Tasks" at bounding box center [620, 149] width 60 height 10
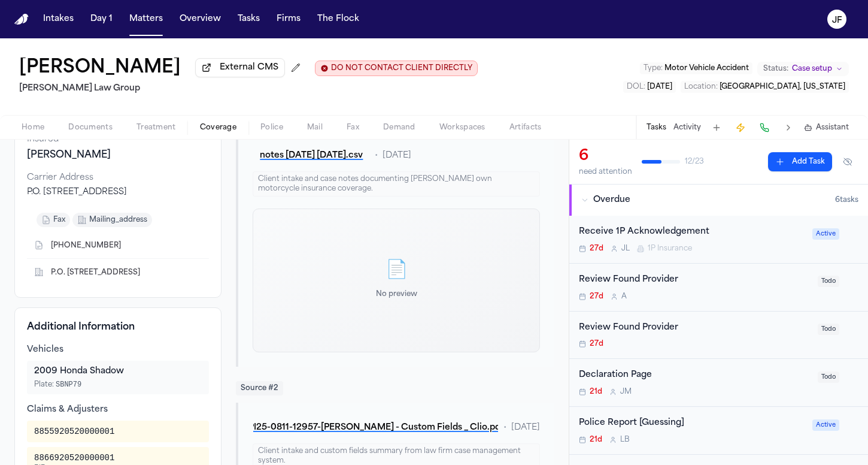
click at [662, 239] on div "Receive 1P Acknowledgement" at bounding box center [692, 232] width 226 height 14
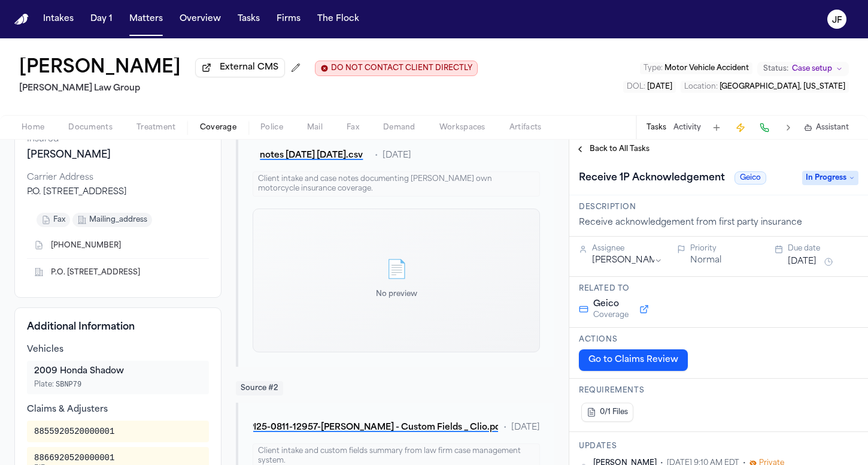
click at [613, 154] on span "Back to All Tasks" at bounding box center [620, 149] width 60 height 10
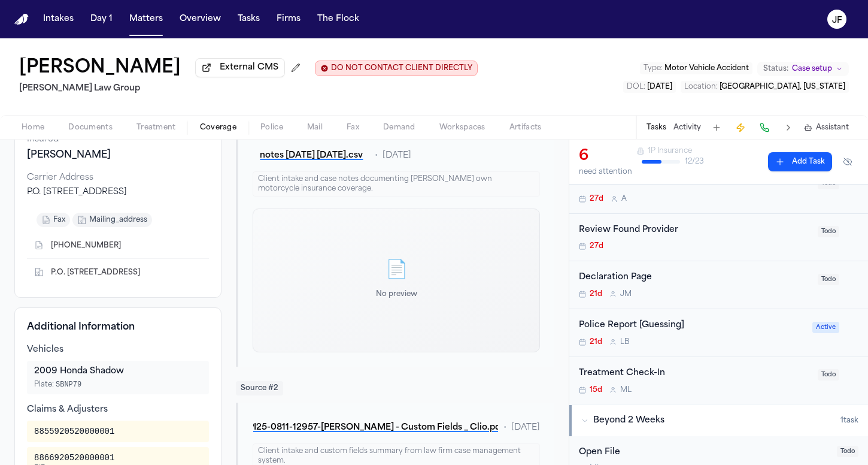
scroll to position [96, 0]
click at [634, 286] on div "Declaration Page" at bounding box center [695, 279] width 232 height 14
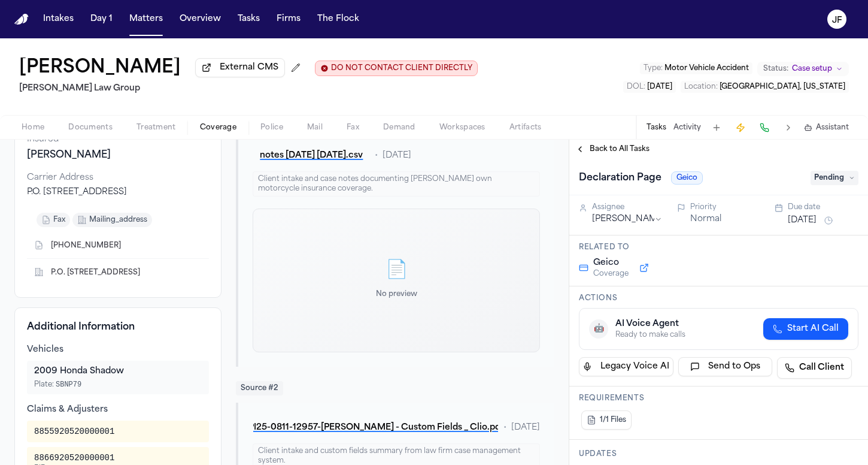
click at [818, 187] on div "Declaration Page Geico Pending" at bounding box center [719, 177] width 280 height 19
click at [825, 195] on div "Declaration Page Geico Pending" at bounding box center [718, 177] width 299 height 37
click at [825, 187] on div "Declaration Page Geico Pending" at bounding box center [719, 177] width 280 height 19
click at [828, 185] on span "Pending" at bounding box center [835, 178] width 48 height 14
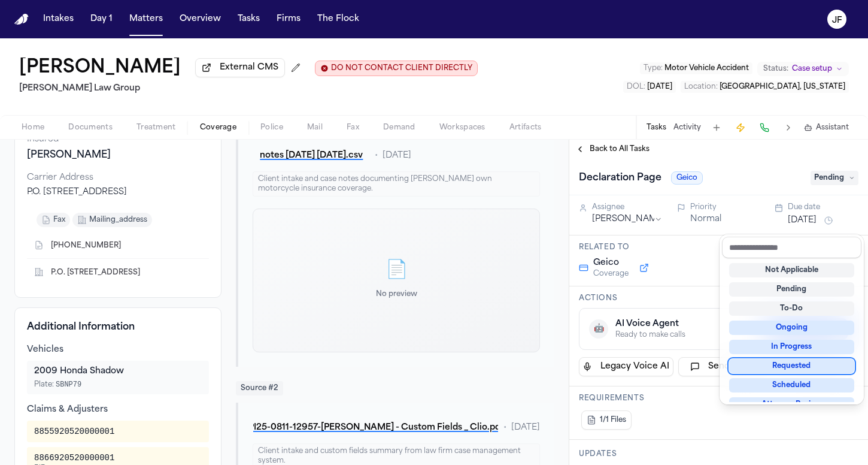
click at [779, 368] on div "Requested" at bounding box center [791, 366] width 125 height 14
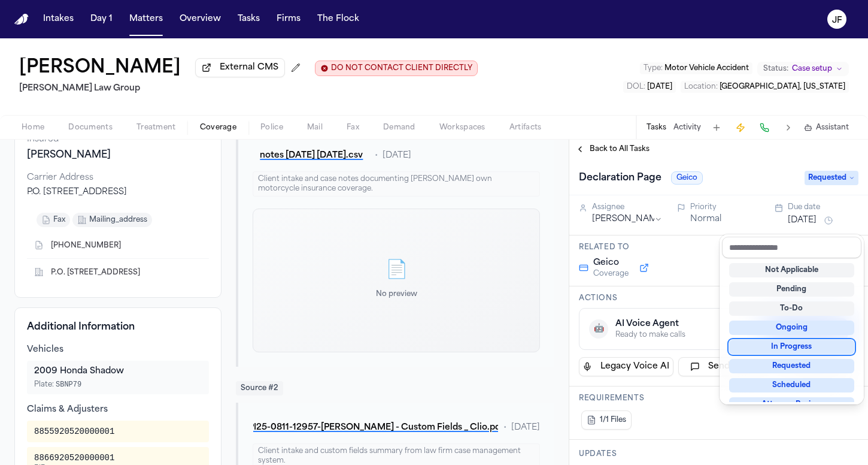
click at [662, 202] on div "Back to All Tasks Declaration Page Geico Requested Assignee Jacqueline Maldonad…" at bounding box center [718, 302] width 299 height 325
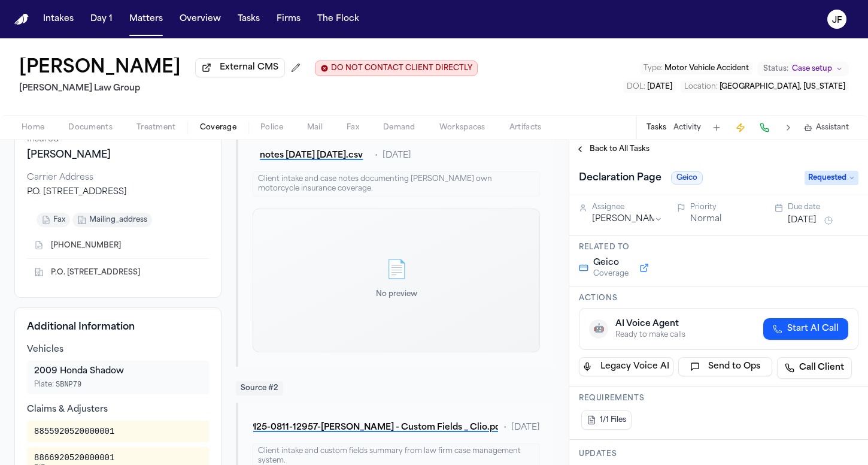
click at [638, 154] on span "Back to All Tasks" at bounding box center [620, 149] width 60 height 10
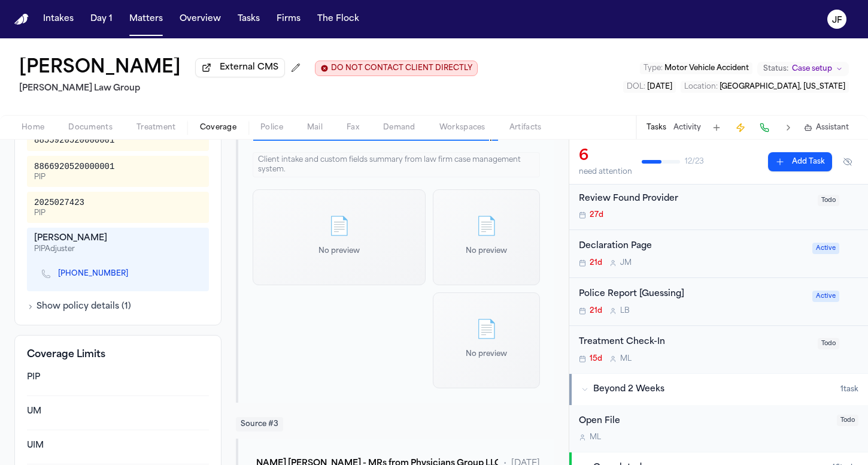
scroll to position [416, 0]
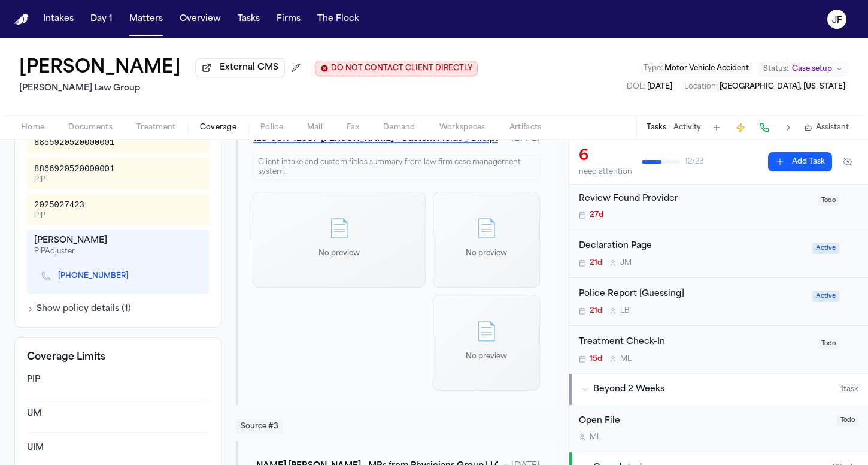
click at [95, 281] on link "(863) 647-6004" at bounding box center [93, 276] width 70 height 10
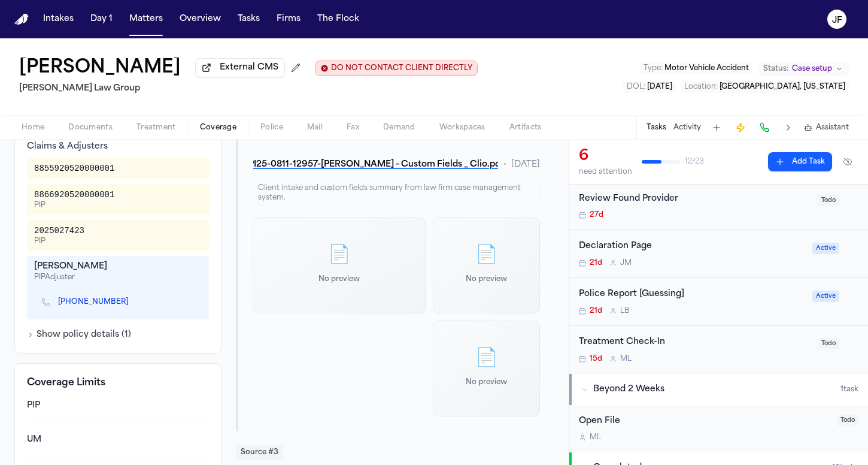
scroll to position [390, 0]
click at [95, 132] on span "Documents" at bounding box center [90, 128] width 44 height 10
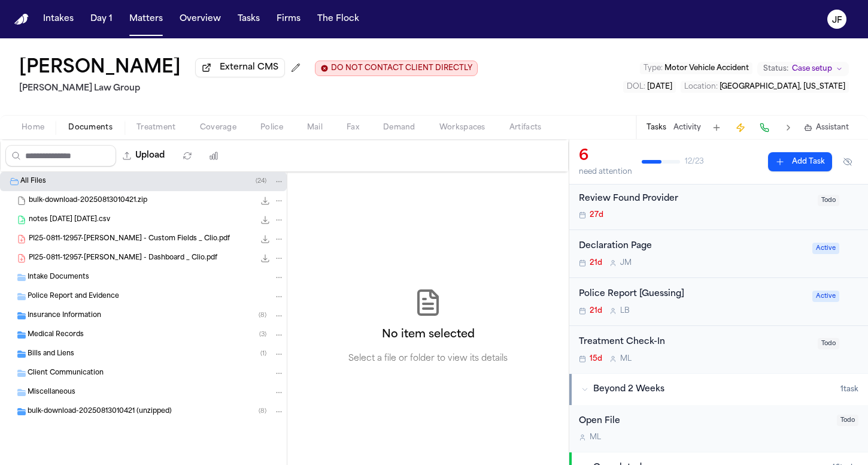
click at [89, 321] on div "Insurance Information ( 8 )" at bounding box center [156, 315] width 257 height 11
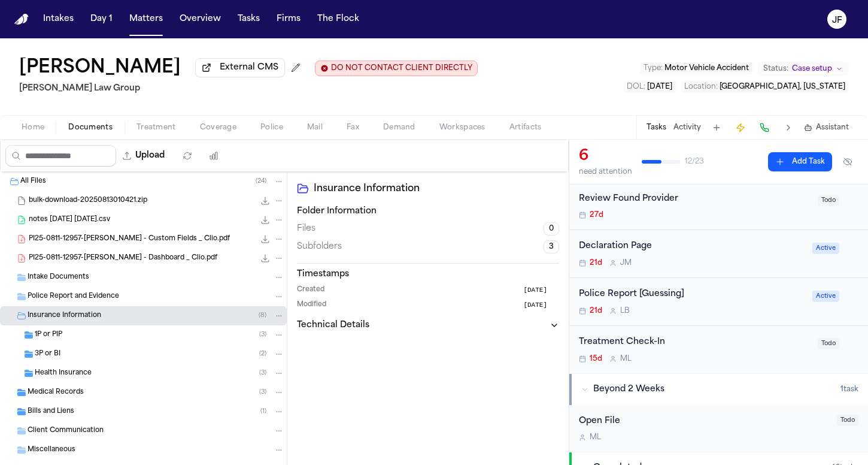
click at [93, 340] on div "1P or PIP ( 3 )" at bounding box center [160, 334] width 250 height 11
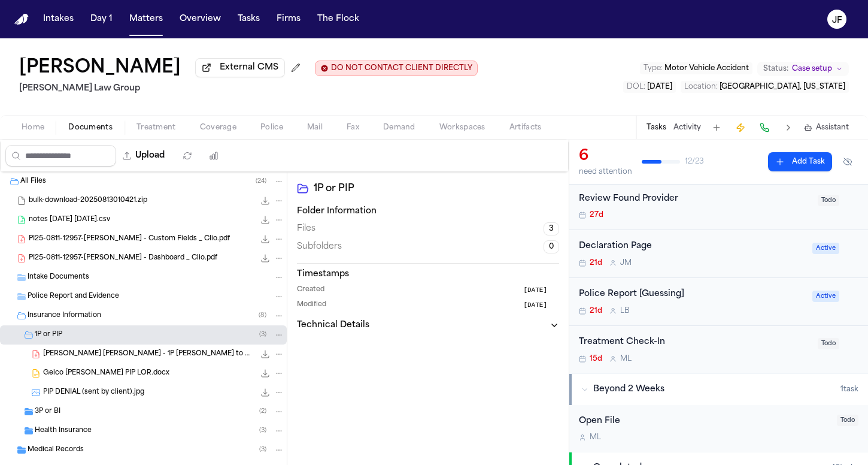
click at [114, 359] on span "C. Castro Arredondo - 1P LOR to GEICO - 8.18.25" at bounding box center [148, 354] width 211 height 10
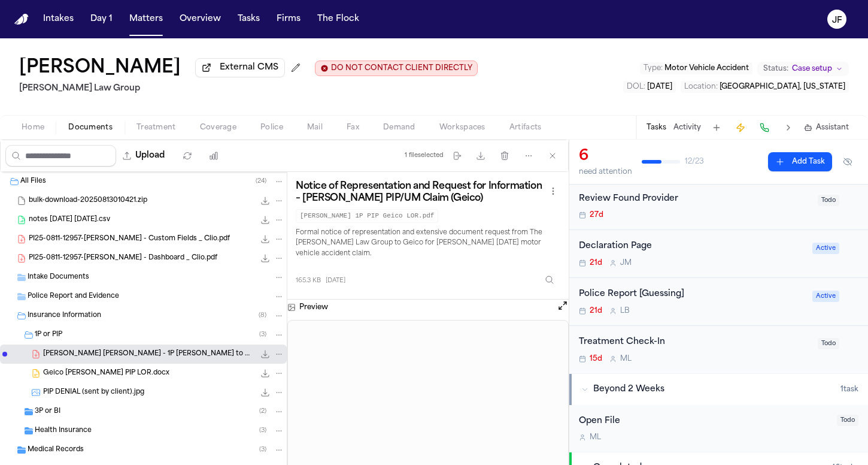
click at [166, 191] on div "All Files ( 24 )" at bounding box center [143, 181] width 287 height 19
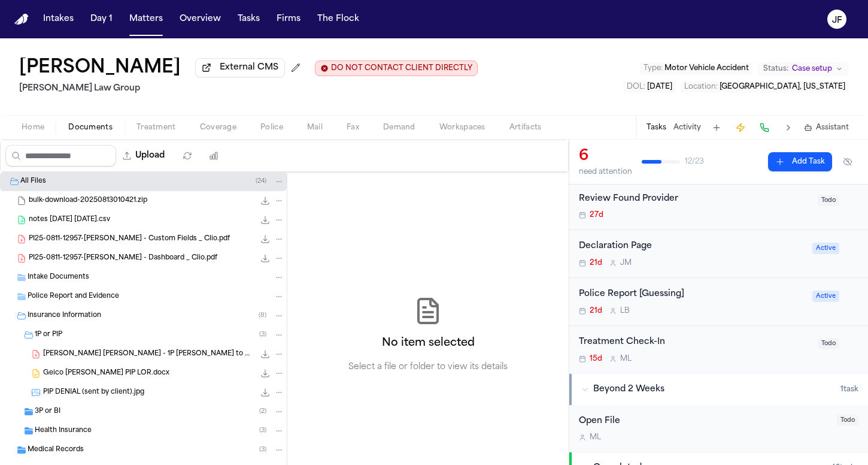
click at [438, 115] on div "Cristopher Castro Arredondo External CMS DO NOT CONTACT CLIENT DIRECTLY DO NOT …" at bounding box center [434, 76] width 868 height 77
click at [216, 132] on span "Coverage" at bounding box center [218, 128] width 37 height 10
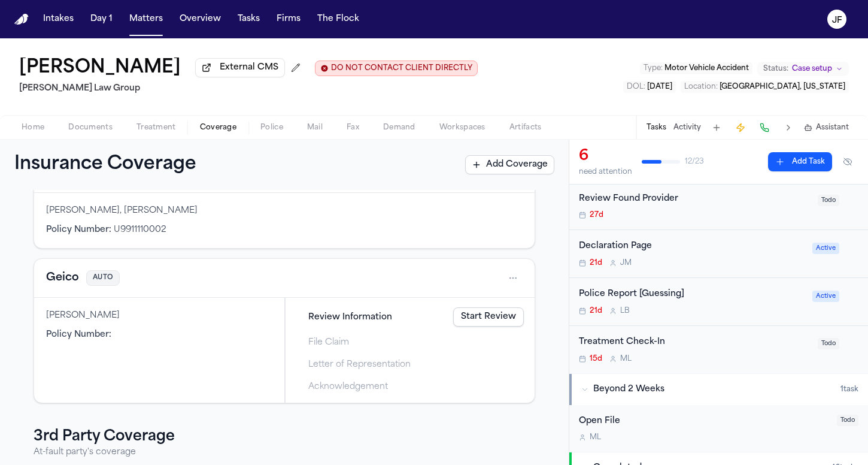
scroll to position [134, 0]
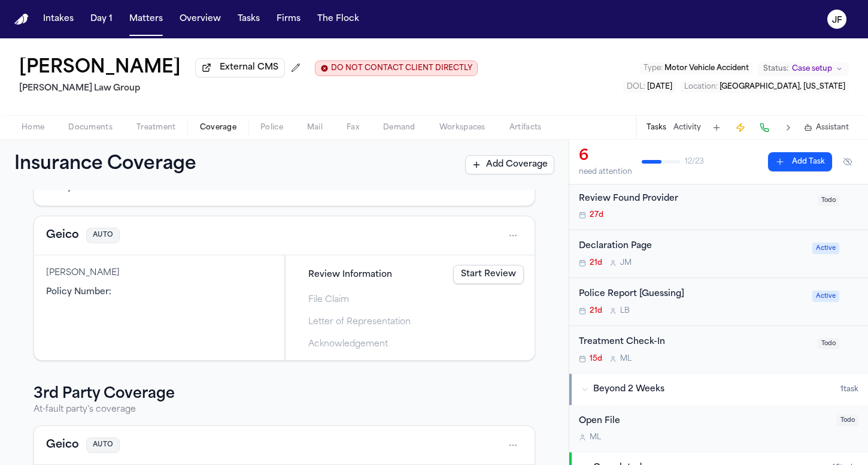
click at [61, 244] on button "Geico" at bounding box center [62, 235] width 33 height 17
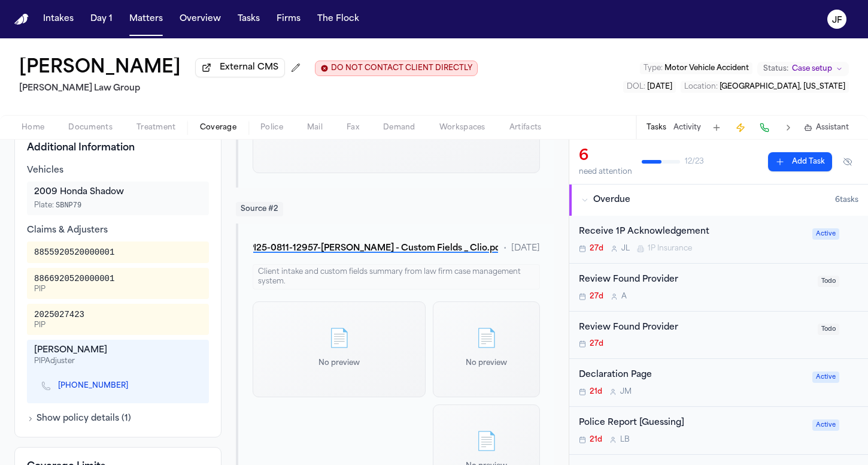
click at [690, 132] on button "Activity" at bounding box center [688, 128] width 28 height 10
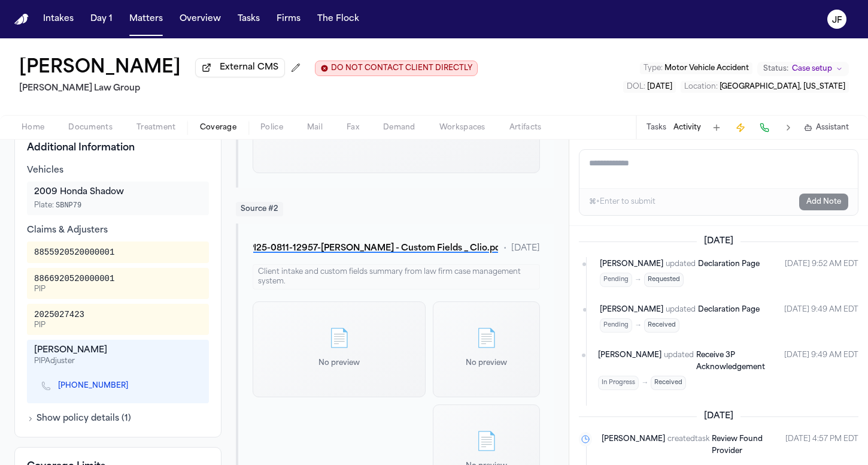
click at [624, 188] on textarea "Add a note to this matter" at bounding box center [719, 169] width 278 height 38
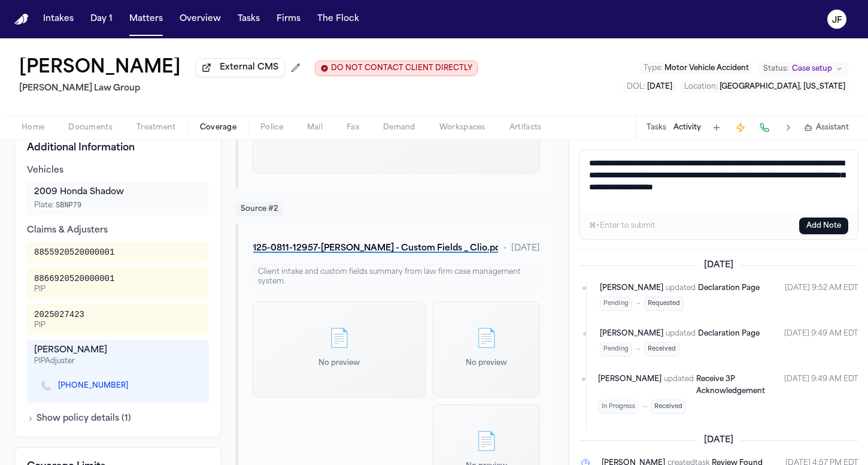
drag, startPoint x: 630, startPoint y: 248, endPoint x: 593, endPoint y: 204, distance: 57.4
click at [593, 204] on textarea "**********" at bounding box center [719, 181] width 278 height 62
type textarea "**********"
click at [148, 23] on button "Matters" at bounding box center [146, 19] width 43 height 22
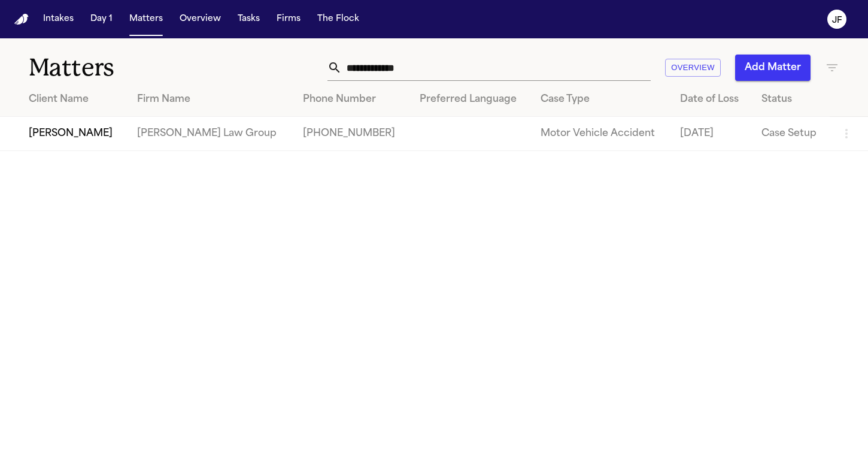
click at [387, 68] on input "**********" at bounding box center [496, 67] width 309 height 26
drag, startPoint x: 428, startPoint y: 68, endPoint x: 188, endPoint y: 58, distance: 240.3
click at [188, 58] on div "**********" at bounding box center [434, 60] width 868 height 44
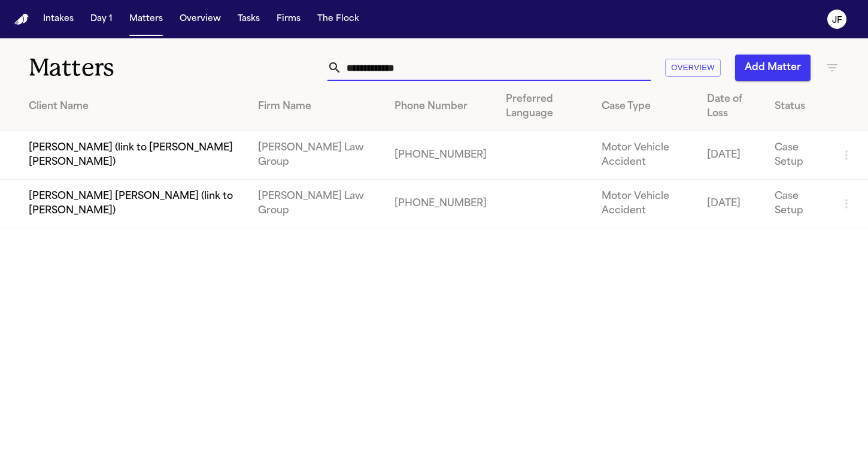
type input "**********"
click at [62, 196] on td "[PERSON_NAME] [PERSON_NAME] (link to [PERSON_NAME])" at bounding box center [124, 204] width 248 height 49
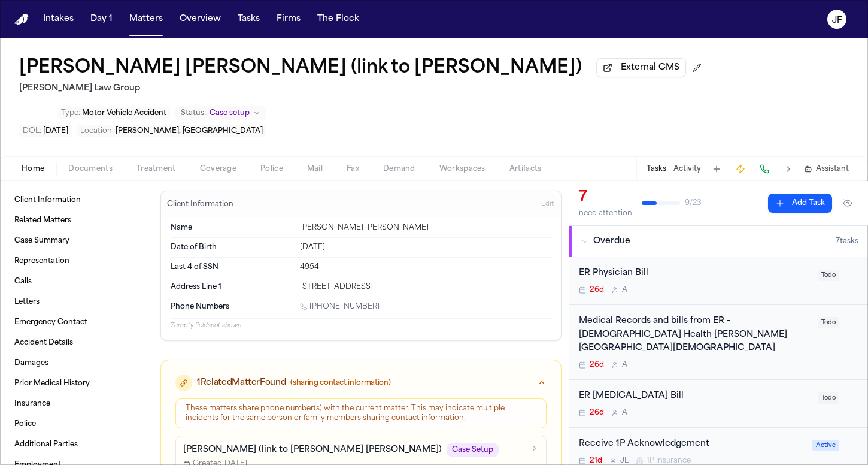
click at [219, 164] on span "Coverage" at bounding box center [218, 169] width 37 height 10
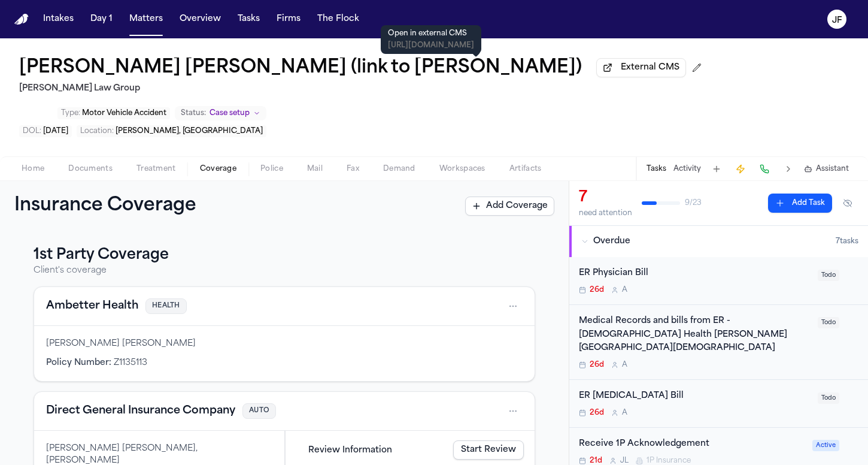
click at [621, 71] on span "External CMS" at bounding box center [650, 68] width 59 height 12
click at [147, 26] on button "Matters" at bounding box center [146, 19] width 43 height 22
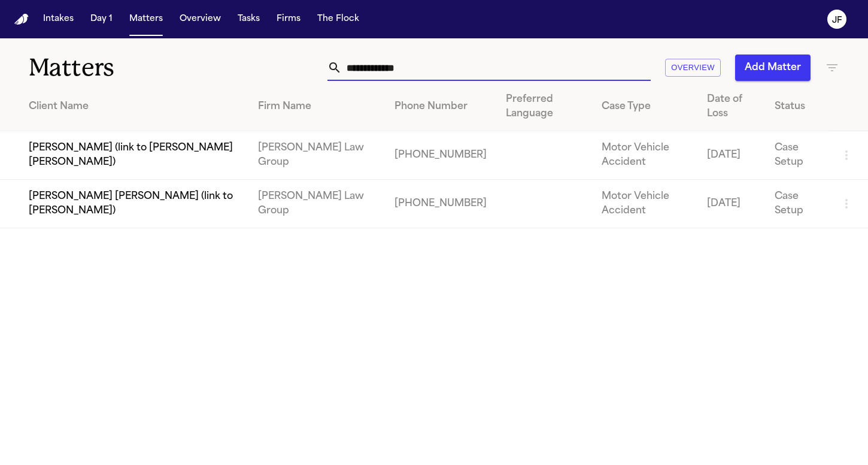
drag, startPoint x: 426, startPoint y: 70, endPoint x: 205, endPoint y: 65, distance: 220.4
click at [205, 65] on div "**********" at bounding box center [434, 60] width 868 height 44
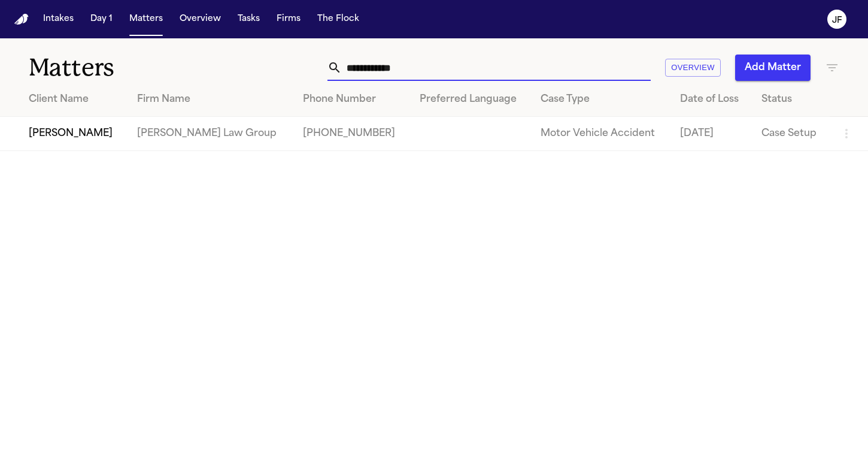
drag, startPoint x: 0, startPoint y: 122, endPoint x: 54, endPoint y: 143, distance: 58.0
click at [54, 143] on main "**********" at bounding box center [434, 251] width 868 height 426
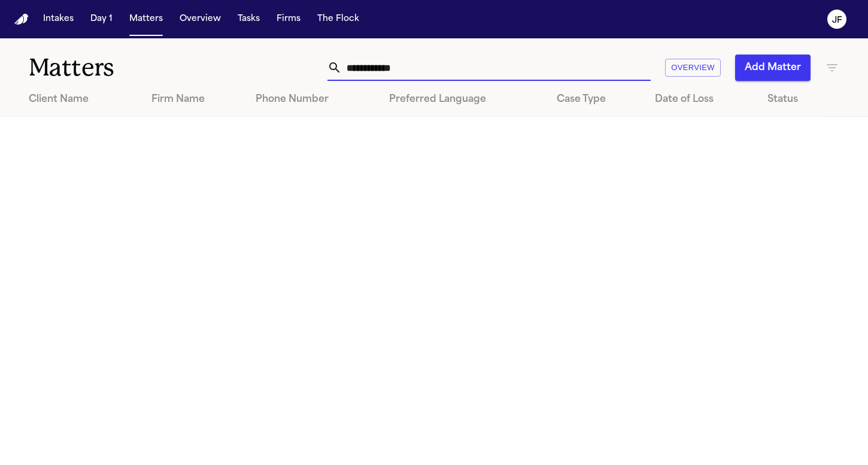
click at [484, 70] on input "**********" at bounding box center [496, 67] width 309 height 26
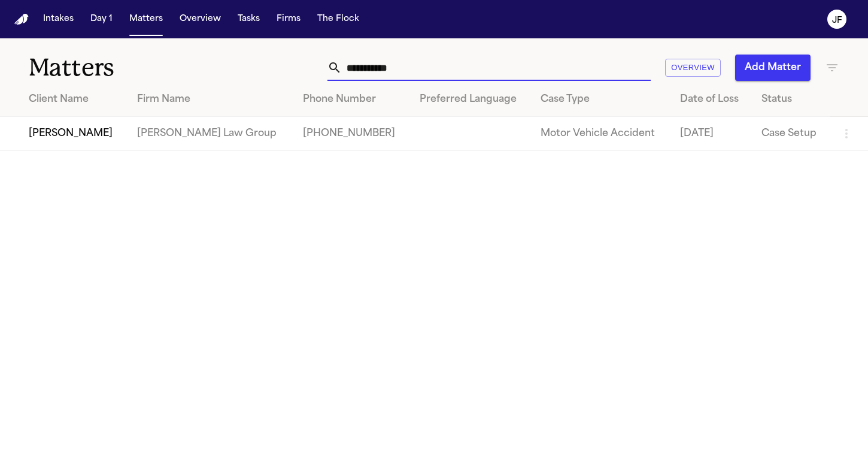
type input "**********"
click at [57, 133] on td "[PERSON_NAME]" at bounding box center [64, 134] width 128 height 34
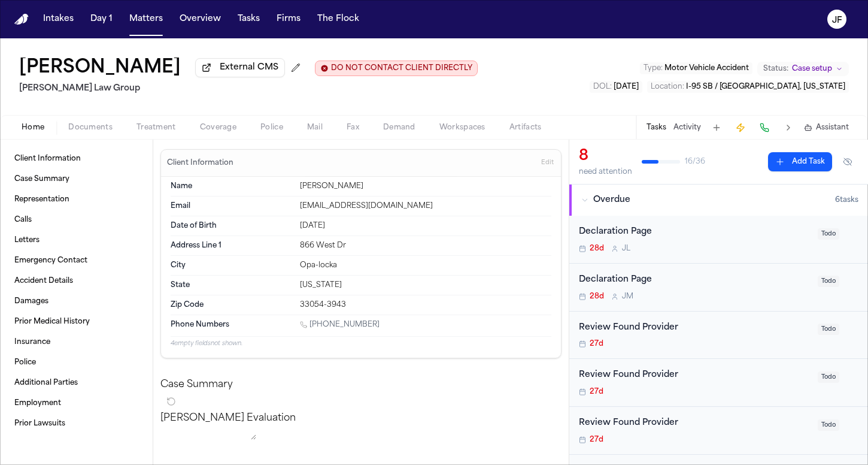
click at [212, 135] on span "button" at bounding box center [218, 134] width 51 height 1
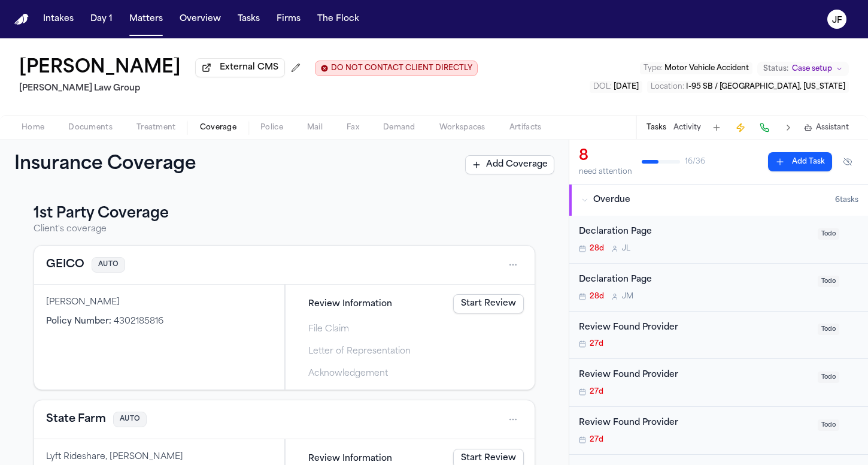
click at [67, 271] on button "GEICO" at bounding box center [65, 264] width 38 height 17
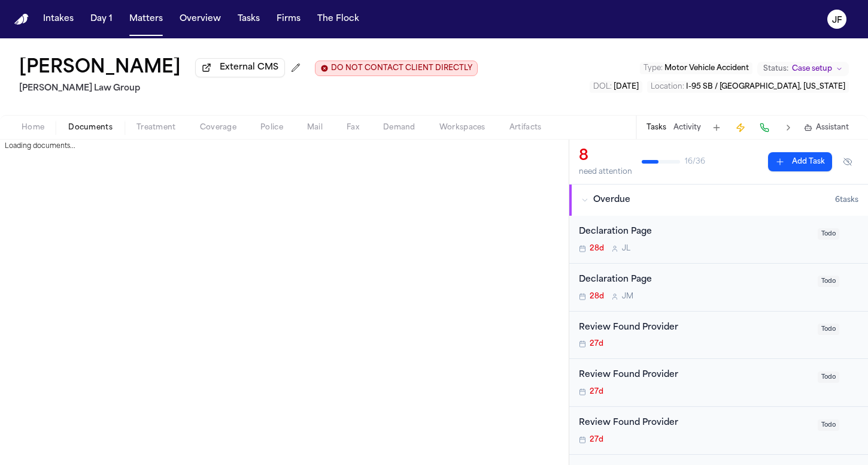
click at [93, 135] on span "button" at bounding box center [90, 134] width 59 height 1
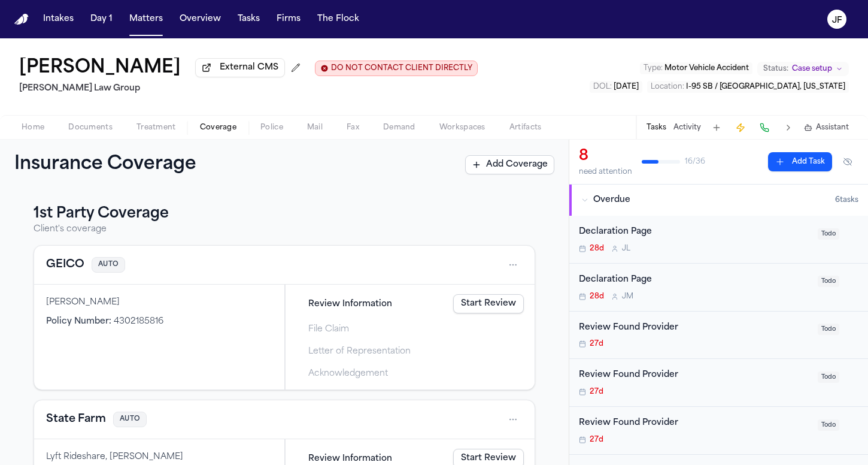
click at [211, 132] on span "Coverage" at bounding box center [218, 128] width 37 height 10
click at [80, 126] on span "Documents" at bounding box center [90, 128] width 44 height 10
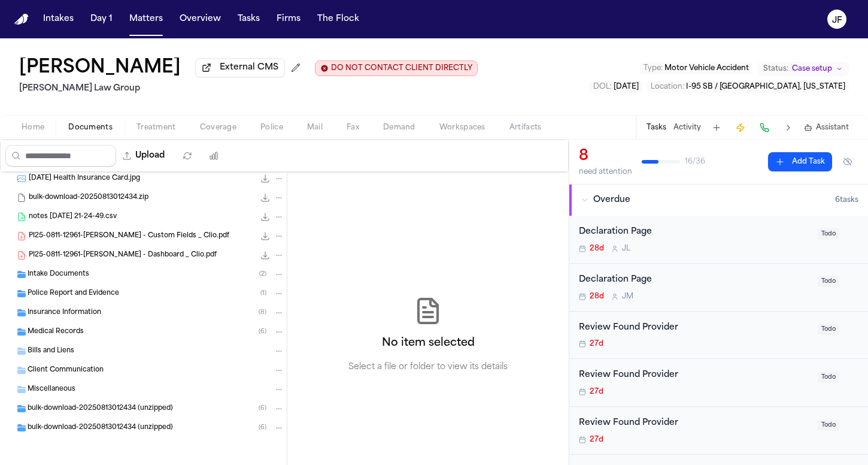
scroll to position [25, 0]
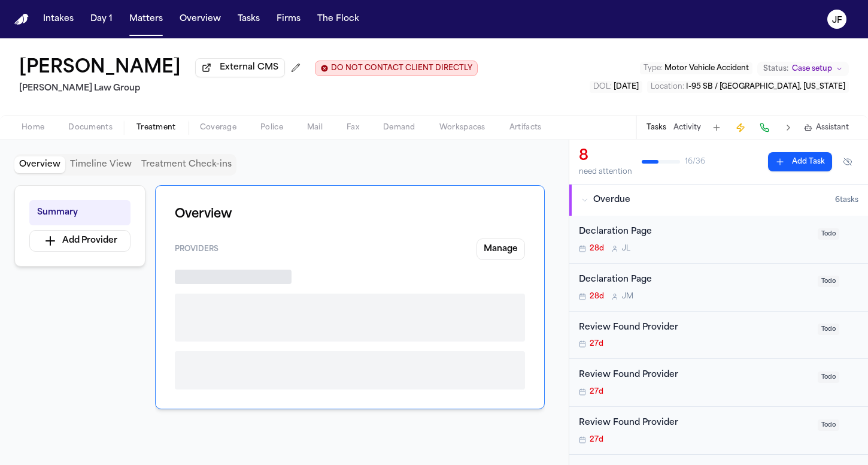
click at [153, 131] on span "Treatment" at bounding box center [157, 128] width 40 height 10
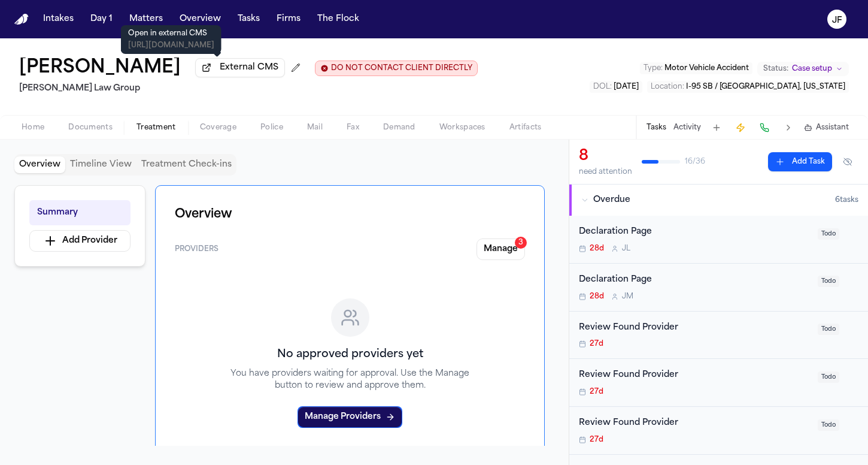
click at [226, 77] on button "External CMS" at bounding box center [240, 67] width 90 height 19
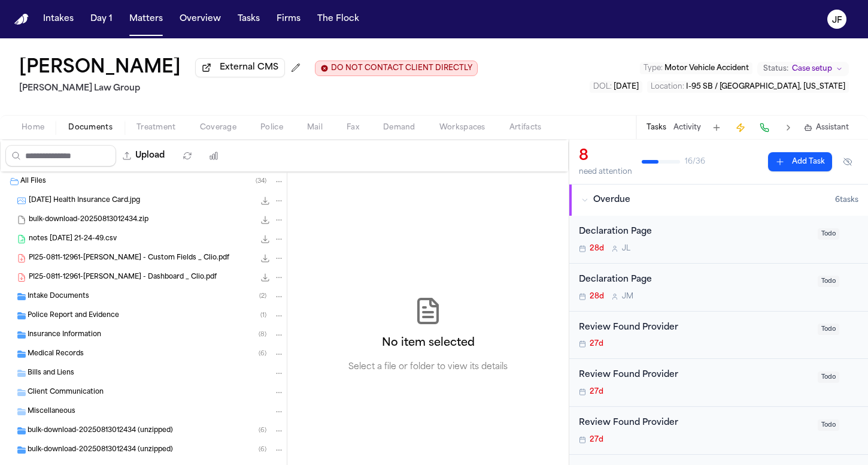
click at [91, 132] on span "Documents" at bounding box center [90, 128] width 44 height 10
click at [94, 259] on span "PI25-0811-12961-Antwan Walker - Custom Fields _ Clio.pdf" at bounding box center [129, 258] width 201 height 10
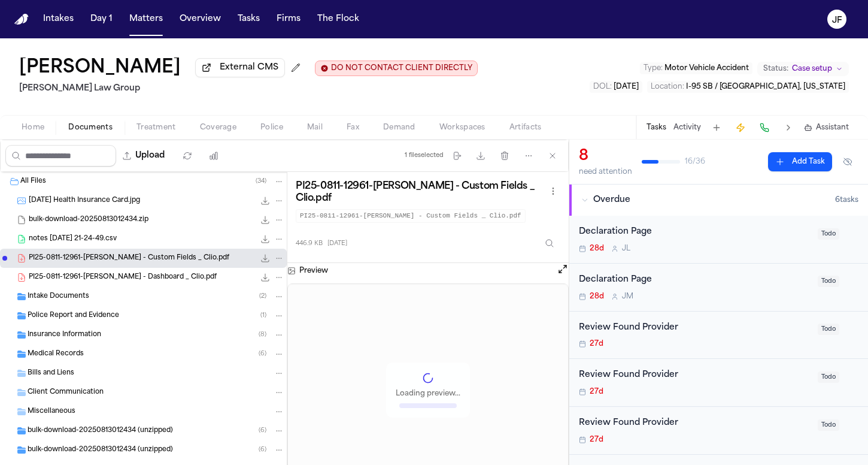
click at [114, 222] on span "bulk-download-20250813012434.zip" at bounding box center [89, 220] width 120 height 10
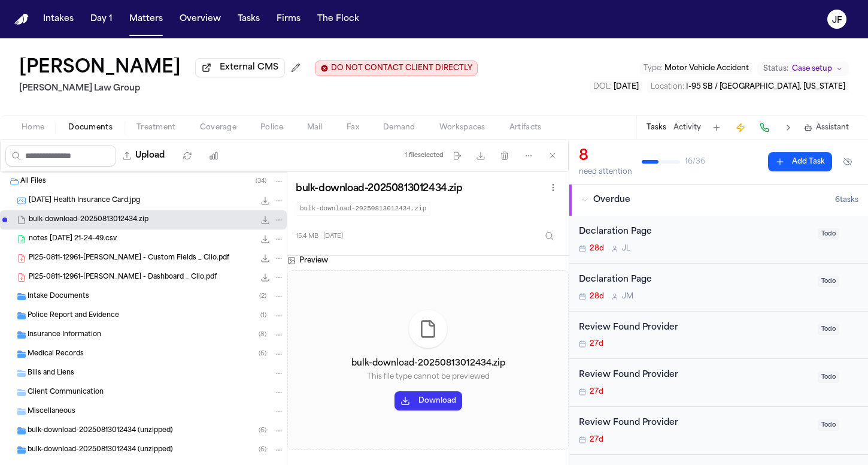
click at [116, 248] on div "notes 2025-08-12 21-24-49.csv 8.1 KB • CSV" at bounding box center [143, 238] width 287 height 19
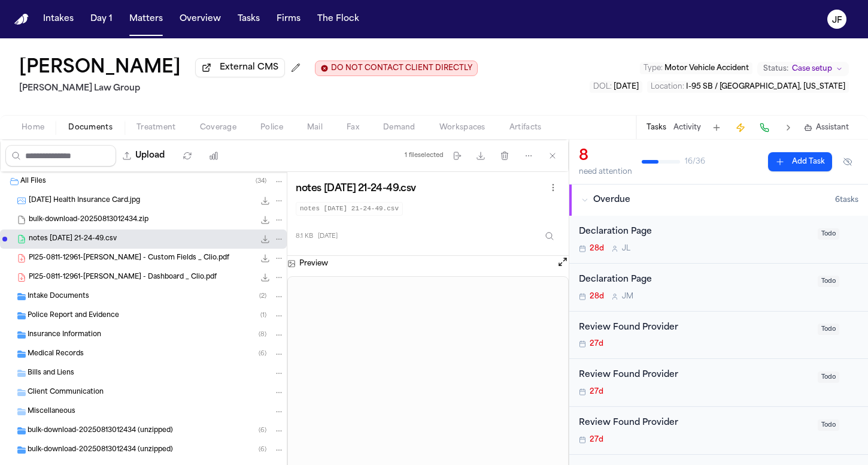
click at [134, 306] on div "Intake Documents ( 2 )" at bounding box center [143, 296] width 287 height 19
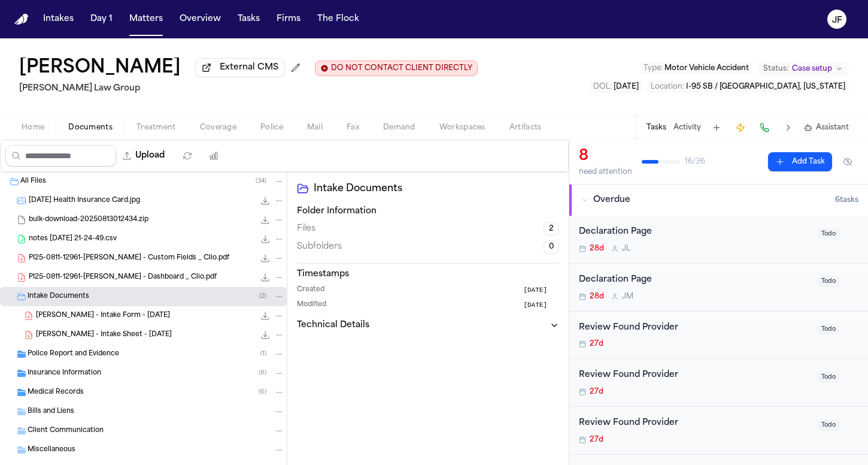
click at [133, 337] on span "A. Walker - Intake Sheet - 8.11.25" at bounding box center [104, 335] width 136 height 10
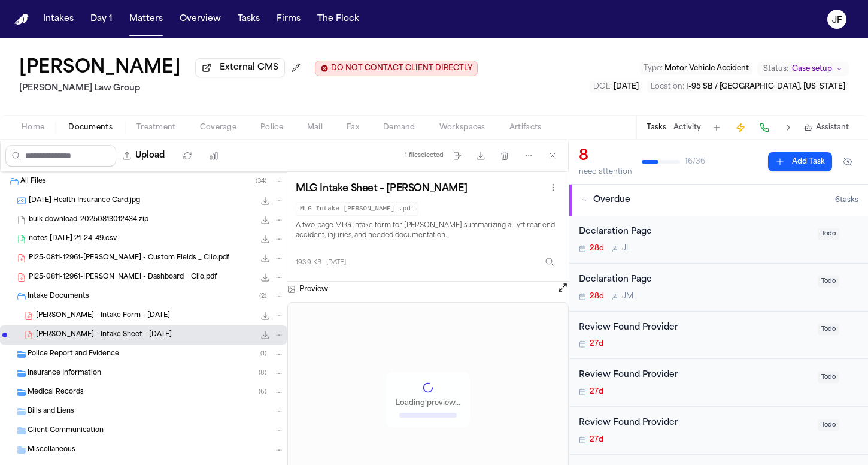
click at [129, 354] on div "Police Report and Evidence ( 1 )" at bounding box center [156, 353] width 257 height 11
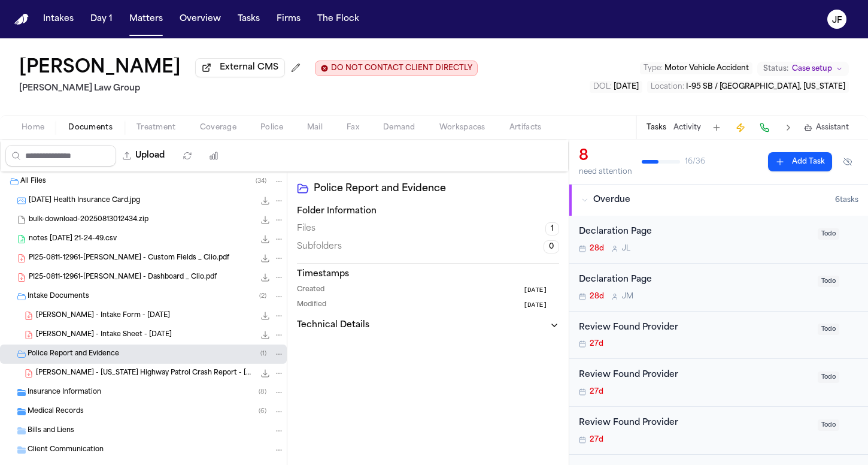
click at [122, 400] on div "Insurance Information ( 8 )" at bounding box center [143, 392] width 287 height 19
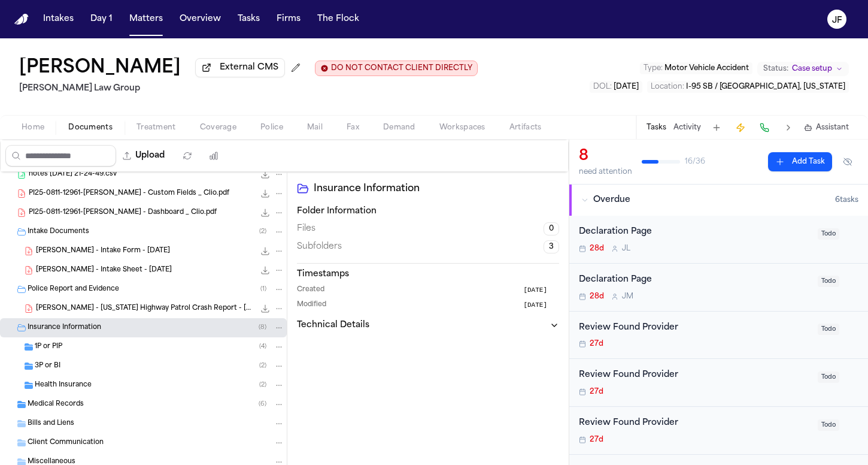
scroll to position [66, 0]
click at [120, 389] on div "Health Insurance ( 2 )" at bounding box center [160, 383] width 250 height 11
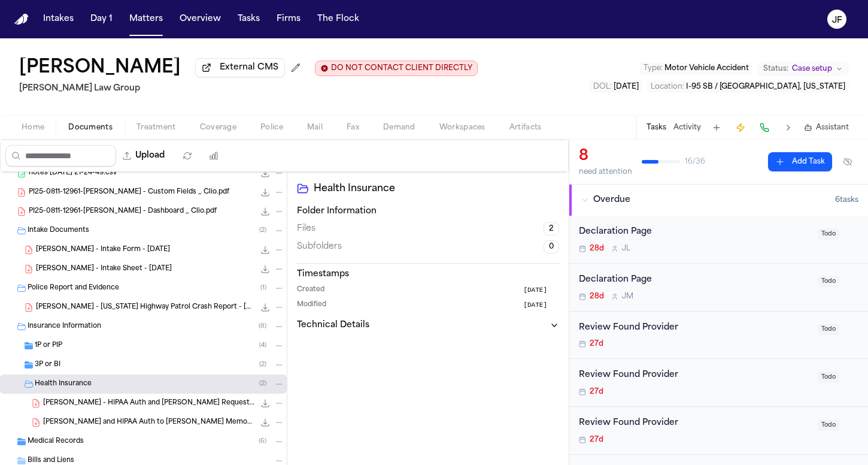
click at [123, 370] on div "3P or BI ( 2 )" at bounding box center [160, 364] width 250 height 11
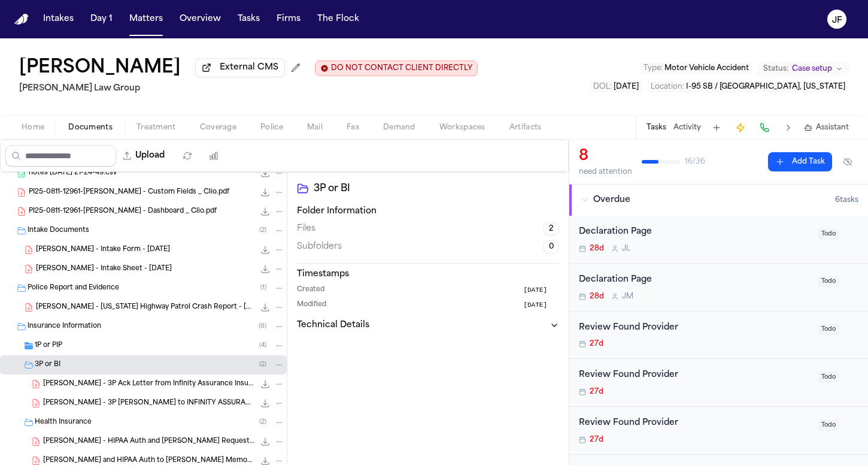
click at [124, 360] on div "3P or BI ( 2 )" at bounding box center [143, 364] width 287 height 19
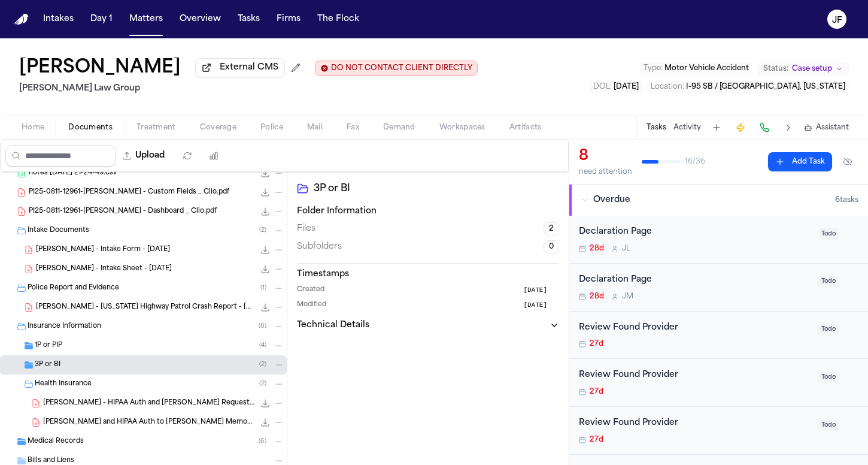
click at [127, 351] on div "1P or PIP ( 4 )" at bounding box center [160, 345] width 250 height 11
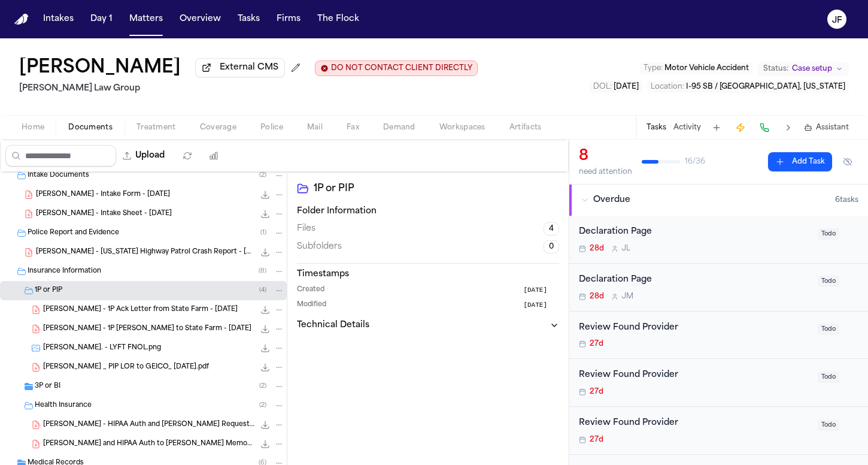
click at [108, 384] on div "3P or BI ( 2 )" at bounding box center [160, 386] width 250 height 11
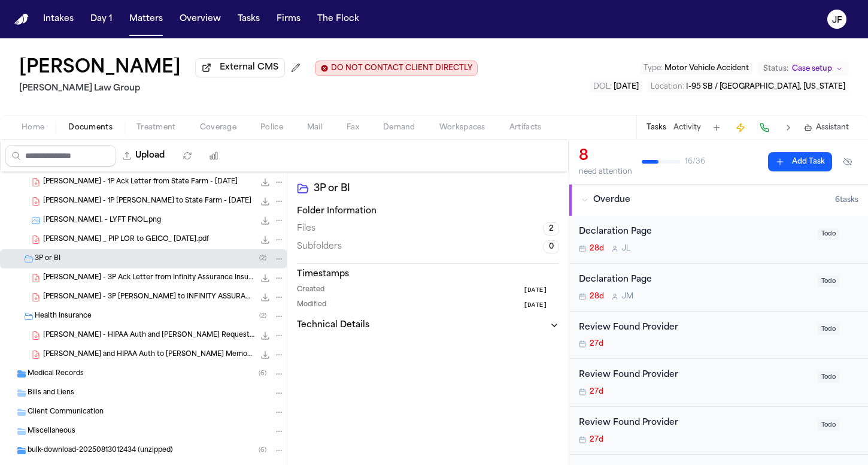
click at [78, 371] on div "Medical Records ( 6 )" at bounding box center [156, 373] width 257 height 11
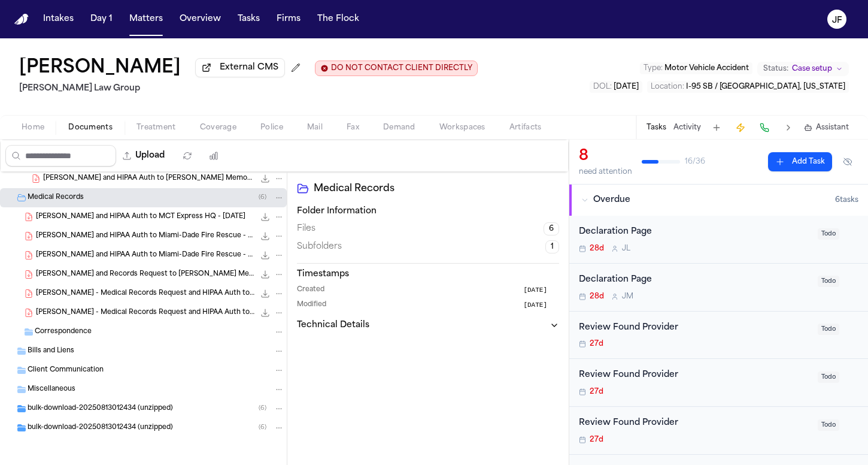
scroll to position [427, 0]
click at [98, 434] on div "bulk-download-20250813012434 (unzipped) ( 6 )" at bounding box center [143, 427] width 287 height 19
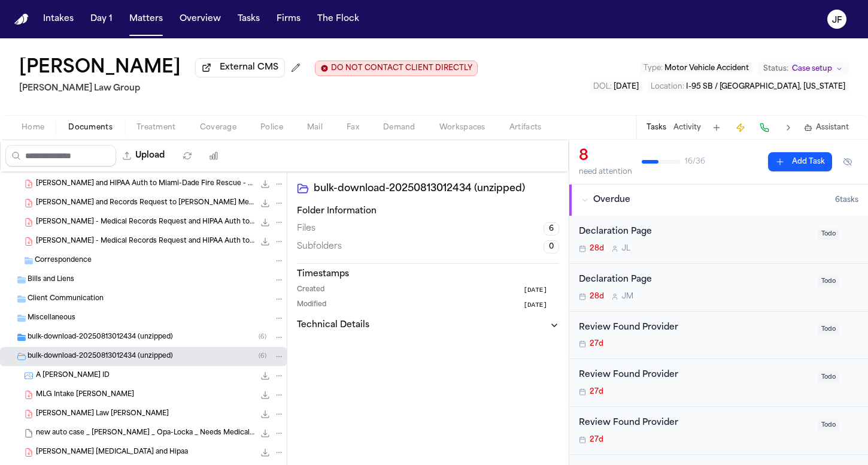
scroll to position [520, 0]
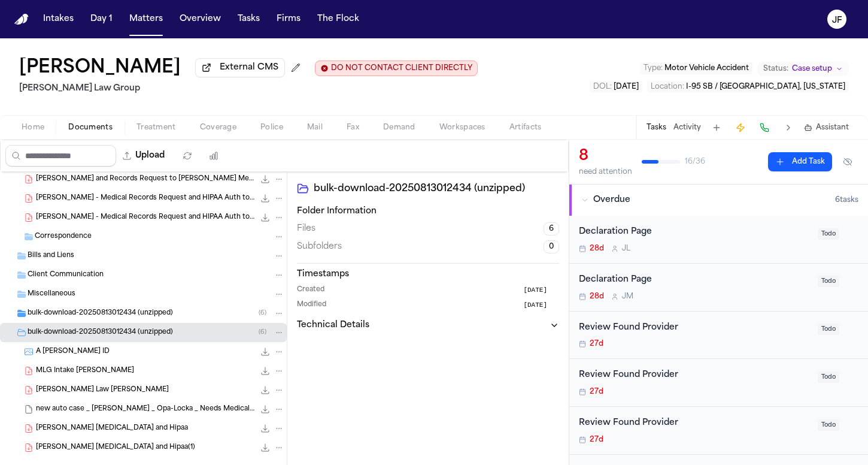
click at [83, 353] on div "A Walker ID 2.7 MB • JPEG" at bounding box center [160, 351] width 248 height 12
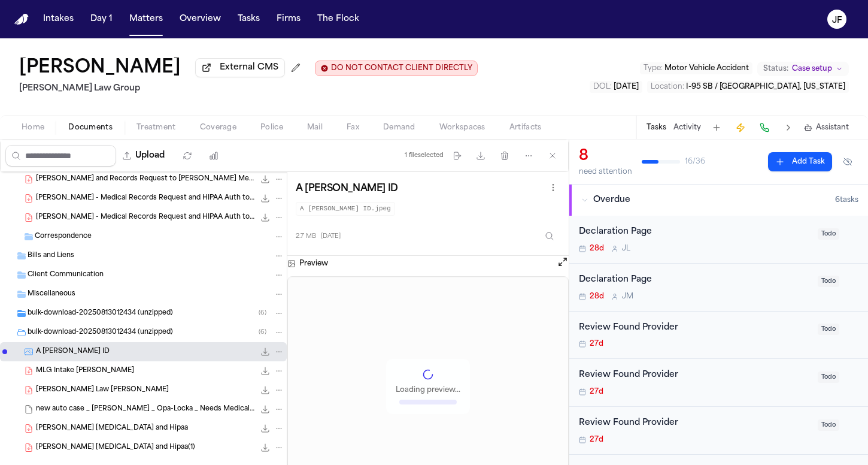
scroll to position [0, 0]
click at [260, 356] on icon "File: A Walker ID" at bounding box center [265, 352] width 10 height 10
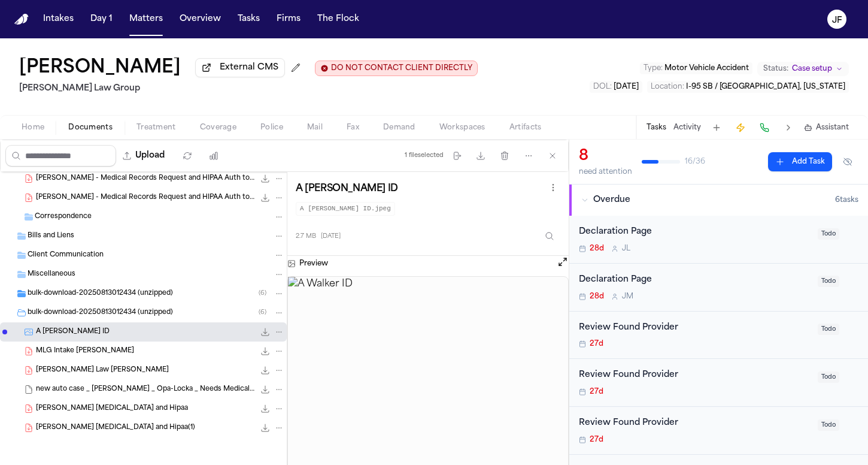
click at [157, 333] on div "A Walker ID 2.7 MB • JPEG" at bounding box center [160, 332] width 248 height 12
click at [96, 307] on div "bulk-download-20250813012434 (unzipped) ( 6 )" at bounding box center [143, 312] width 287 height 19
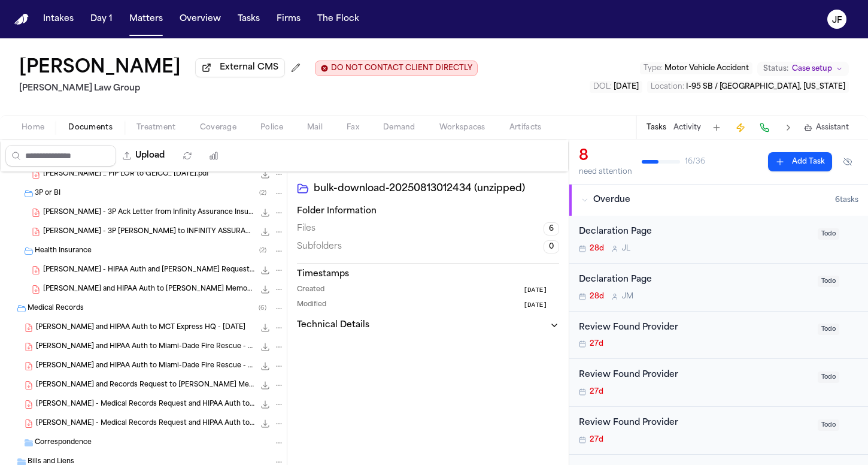
click at [87, 317] on div "Medical Records ( 6 )" at bounding box center [143, 308] width 287 height 19
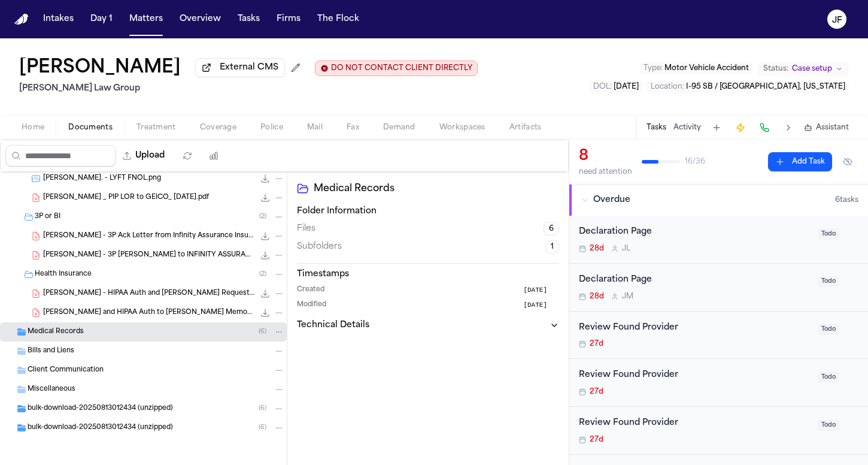
click at [104, 269] on div "Health Insurance ( 2 )" at bounding box center [160, 274] width 250 height 11
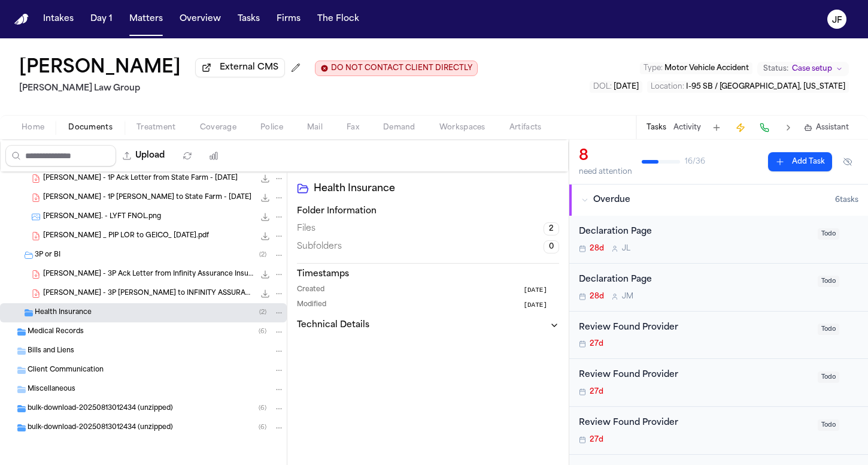
click at [103, 256] on div "3P or BI ( 2 )" at bounding box center [160, 255] width 250 height 11
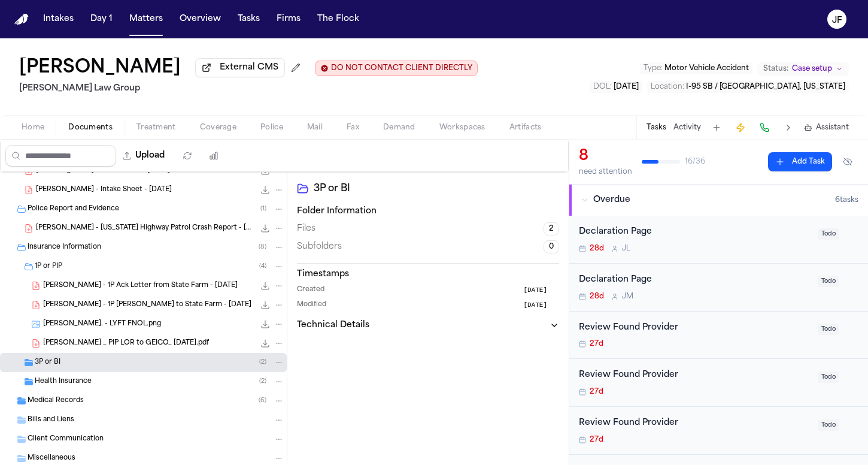
scroll to position [125, 0]
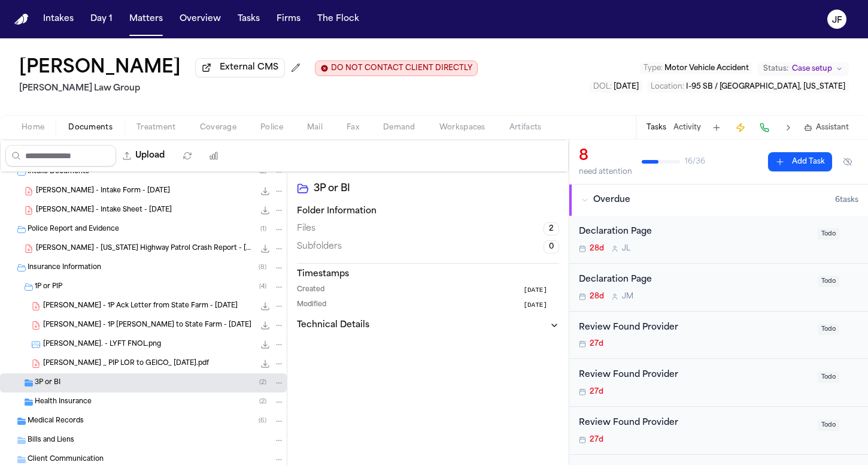
click at [95, 292] on div "1P or PIP ( 4 )" at bounding box center [160, 286] width 250 height 11
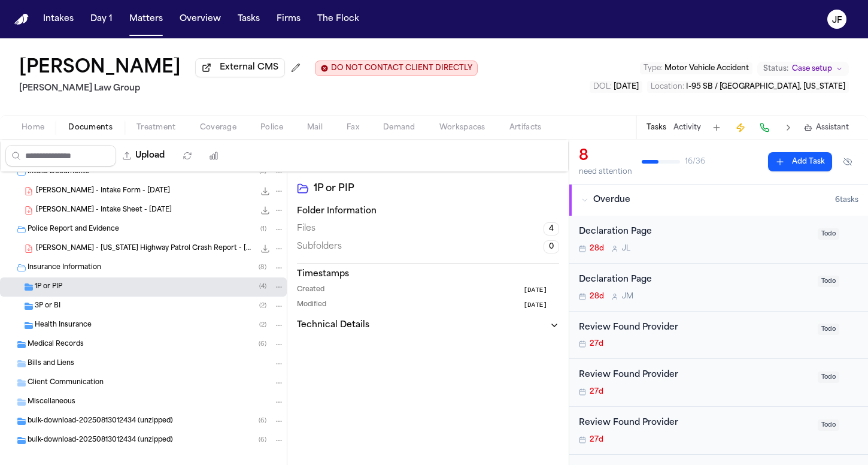
click at [108, 235] on span "Police Report and Evidence" at bounding box center [74, 230] width 92 height 10
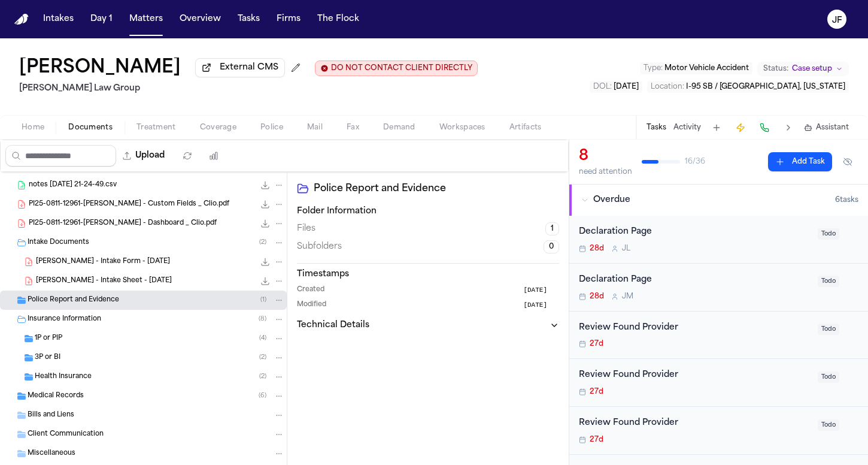
scroll to position [0, 0]
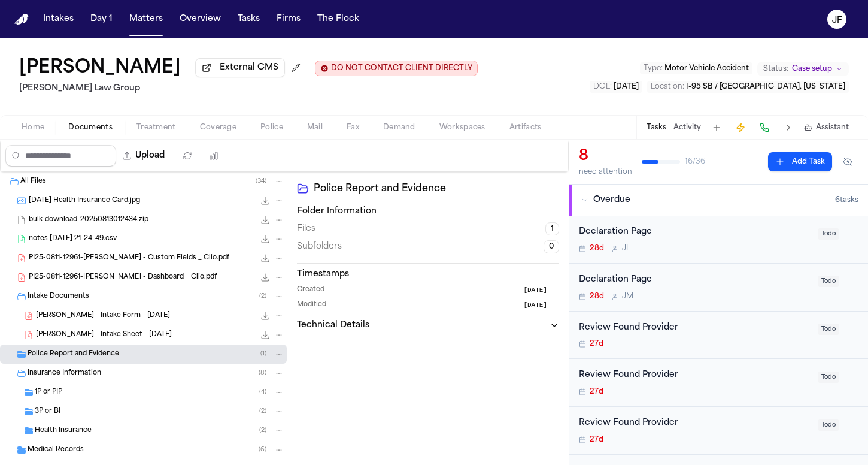
click at [102, 291] on div "Intake Documents ( 2 )" at bounding box center [143, 296] width 287 height 19
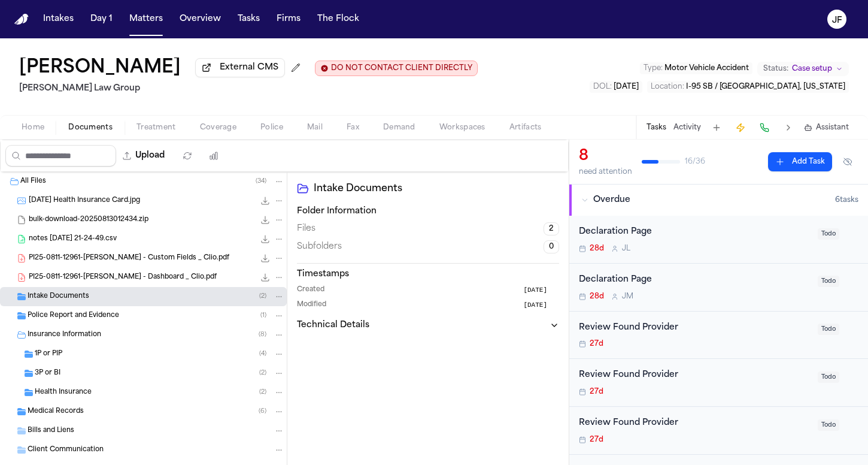
click at [105, 187] on div "All Files ( 34 )" at bounding box center [152, 181] width 264 height 11
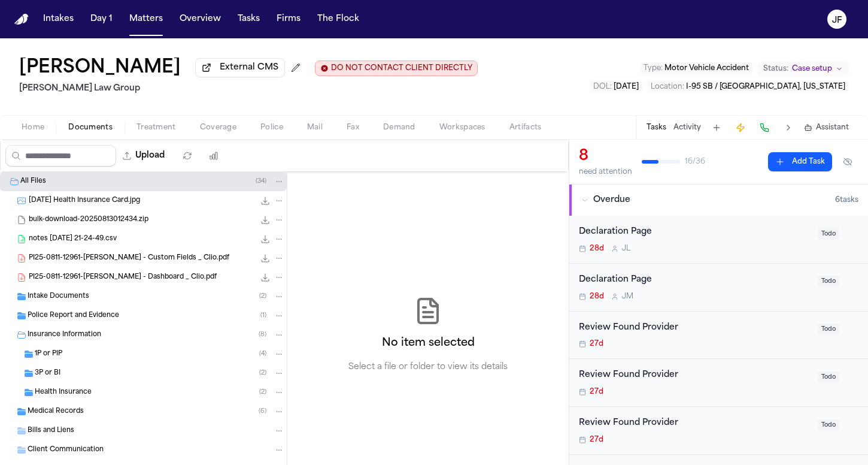
click at [60, 395] on span "Health Insurance" at bounding box center [63, 392] width 57 height 10
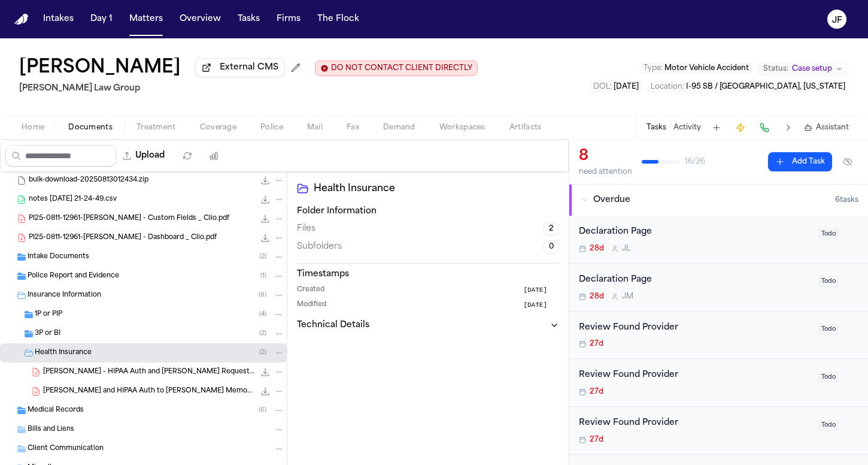
scroll to position [40, 0]
click at [103, 387] on div "A. Walker - LOR and HIPAA Auth to Jackson Memorial - 8.20.25 1.6 MB • PDF" at bounding box center [163, 390] width 241 height 12
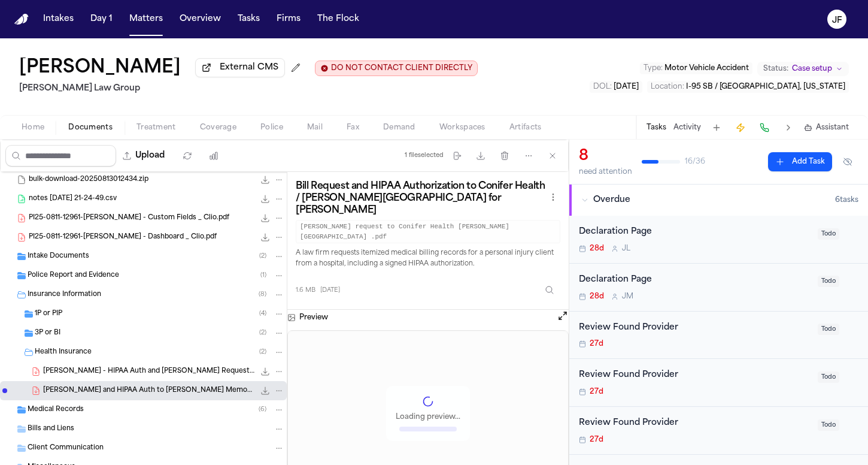
click at [113, 381] on div "A. Walker - HIPAA Auth and Bill Request to Jackson Memorial Hospital - 8.11.25 …" at bounding box center [143, 371] width 287 height 19
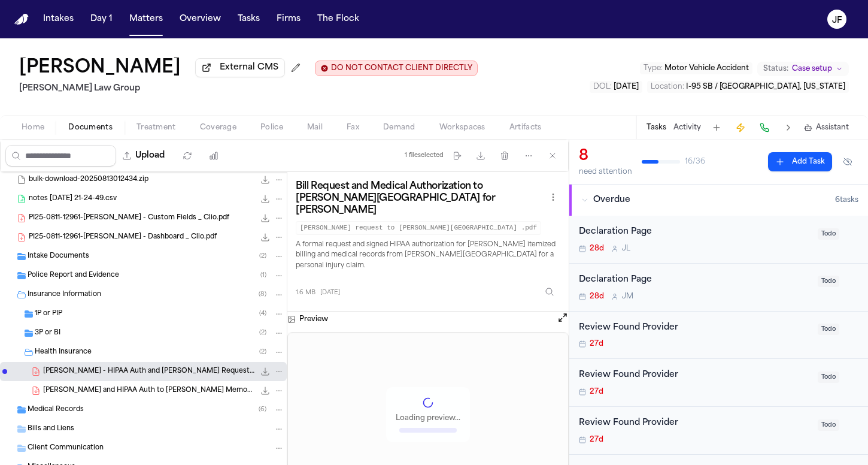
click at [139, 396] on span "A. Walker - LOR and HIPAA Auth to Jackson Memorial - 8.20.25" at bounding box center [148, 391] width 211 height 10
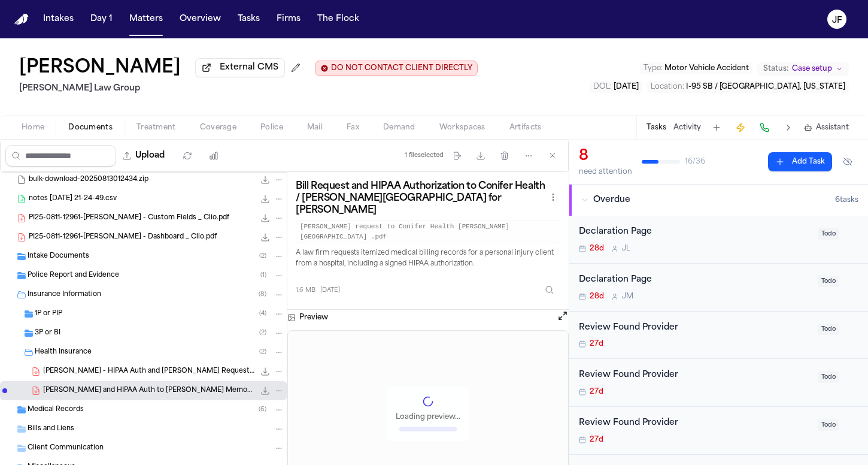
scroll to position [0, 0]
click at [80, 407] on div "Medical Records ( 6 )" at bounding box center [156, 409] width 257 height 11
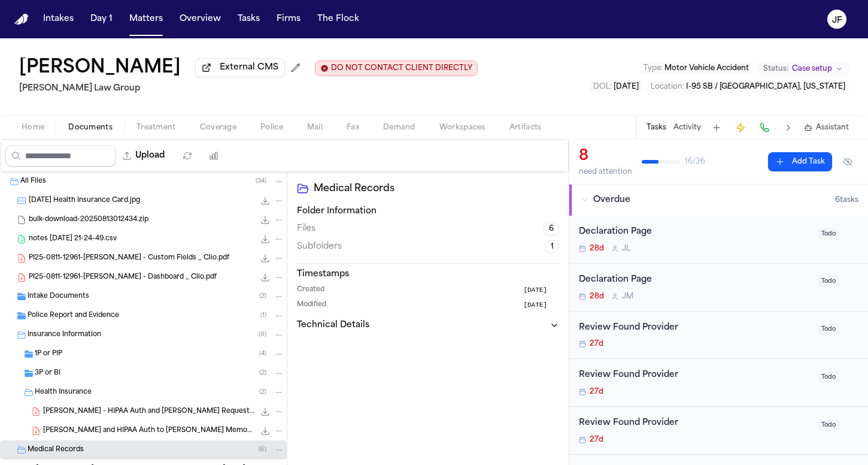
click at [83, 320] on span "Police Report and Evidence" at bounding box center [74, 316] width 92 height 10
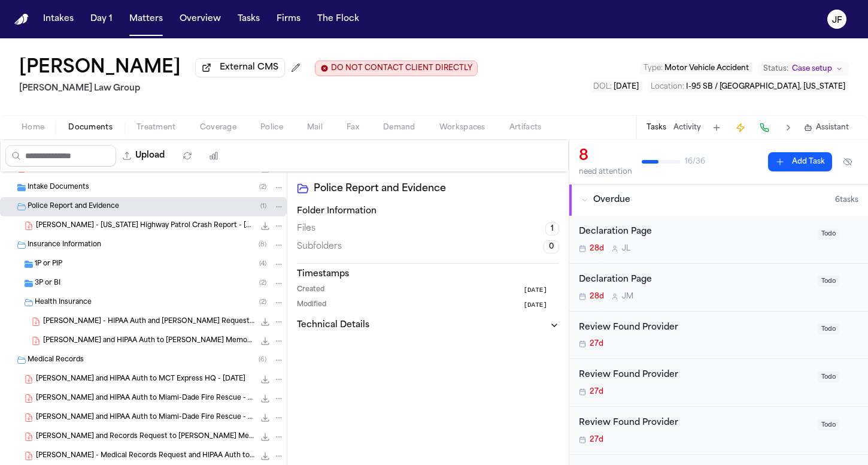
scroll to position [113, 0]
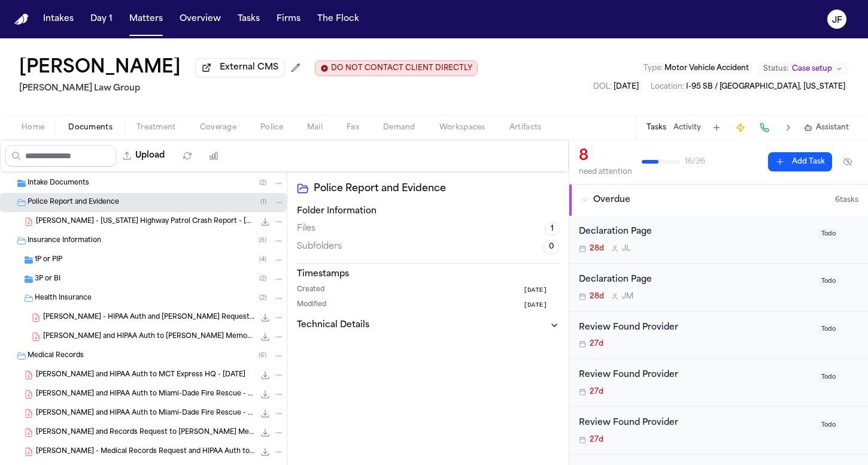
click at [129, 323] on div "A. Walker - HIPAA Auth and Bill Request to Jackson Memorial Hospital - 8.11.25 …" at bounding box center [163, 317] width 241 height 12
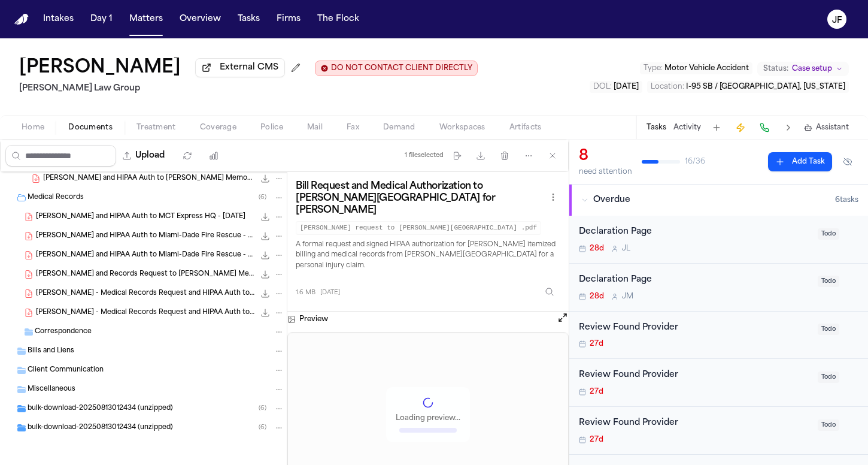
click at [82, 426] on span "bulk-download-20250813012434 (unzipped)" at bounding box center [101, 428] width 146 height 10
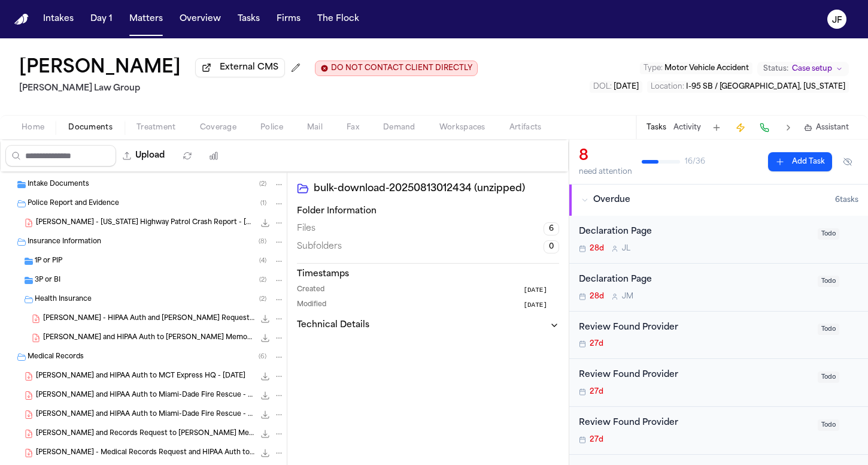
scroll to position [5, 0]
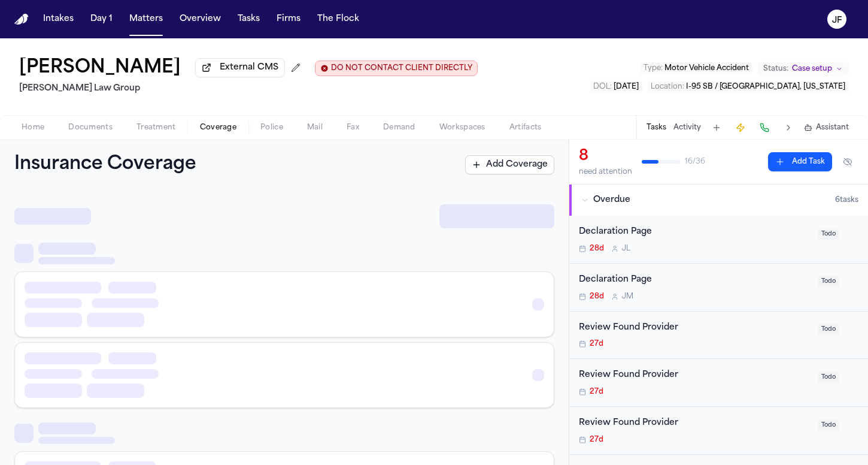
click at [219, 132] on span "Coverage" at bounding box center [218, 128] width 37 height 10
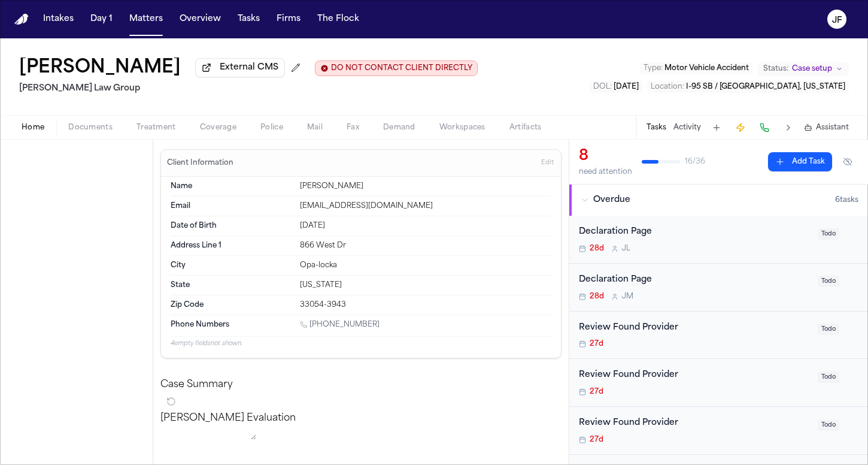
click at [37, 135] on span "button" at bounding box center [32, 134] width 37 height 1
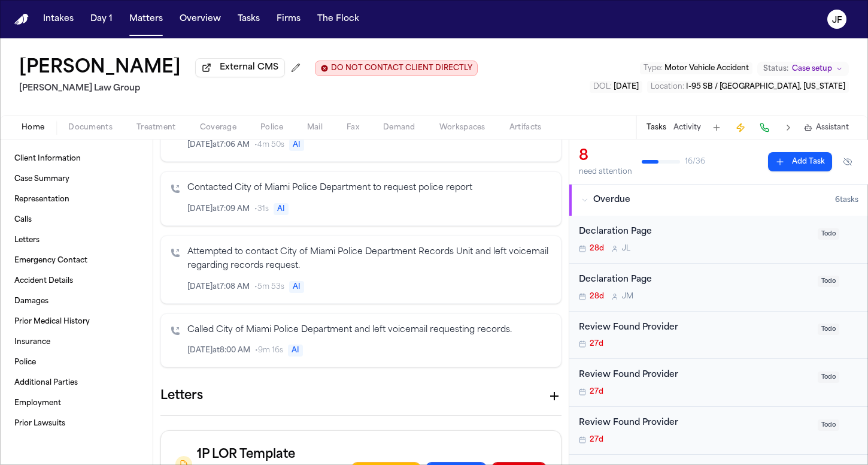
click at [88, 132] on span "Documents" at bounding box center [90, 128] width 44 height 10
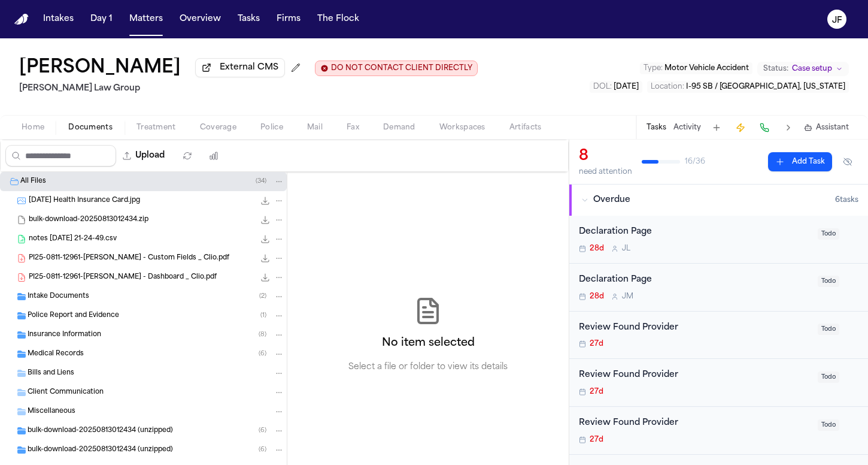
click at [90, 210] on div "25.08.20 Health Insurance Card.jpg 345.5 KB • JPG" at bounding box center [143, 200] width 287 height 19
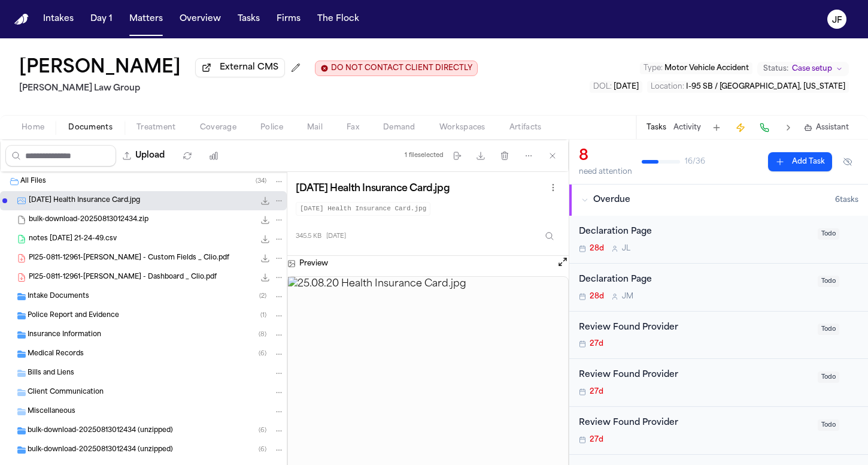
click at [260, 205] on icon "File: 25.08.20 Health Insurance Card.jpg" at bounding box center [265, 201] width 10 height 10
click at [214, 138] on div "Home Documents Treatment Coverage Police Mail Fax Demand Workspaces Artifacts T…" at bounding box center [434, 127] width 868 height 24
click at [225, 129] on span "Coverage" at bounding box center [218, 128] width 37 height 10
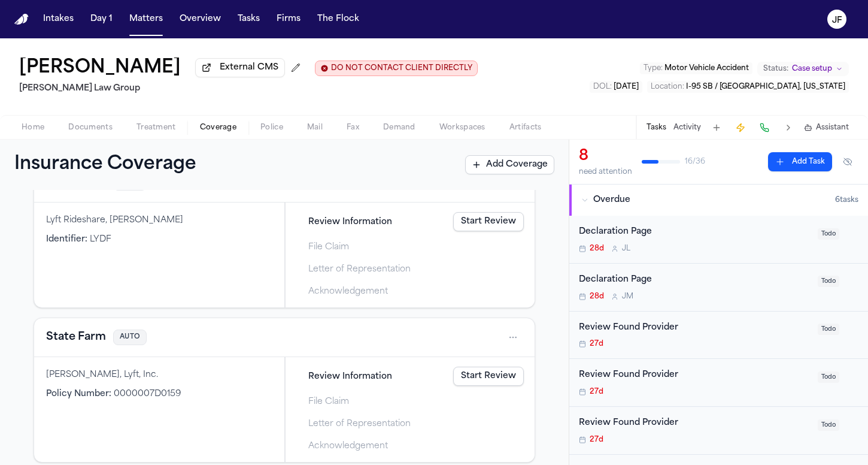
scroll to position [241, 0]
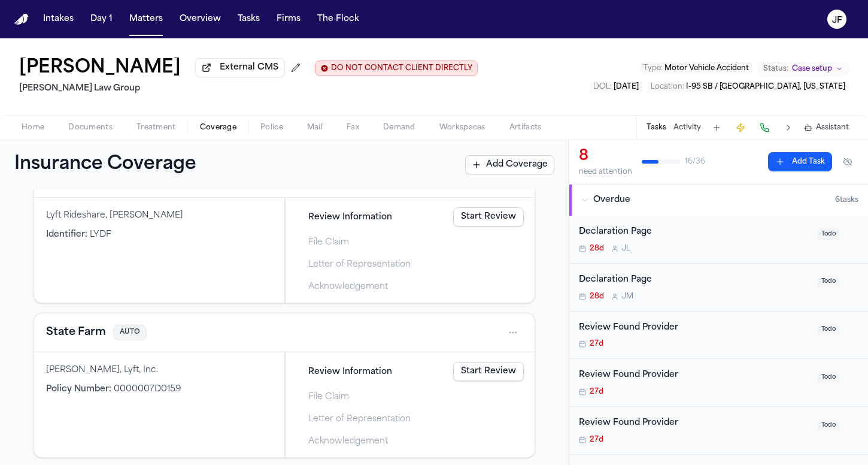
click at [220, 74] on span "External CMS" at bounding box center [249, 68] width 59 height 12
click at [139, 17] on button "Matters" at bounding box center [146, 19] width 43 height 22
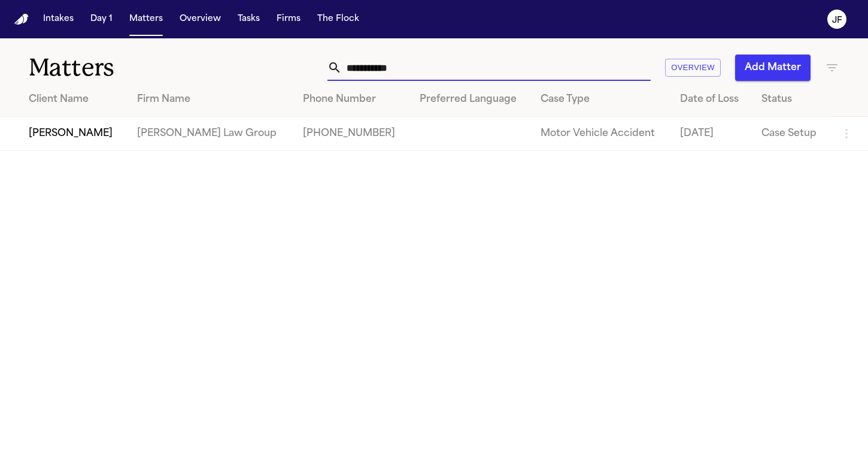
drag, startPoint x: 463, startPoint y: 69, endPoint x: 231, endPoint y: 71, distance: 231.7
click at [231, 71] on div "**********" at bounding box center [434, 60] width 868 height 44
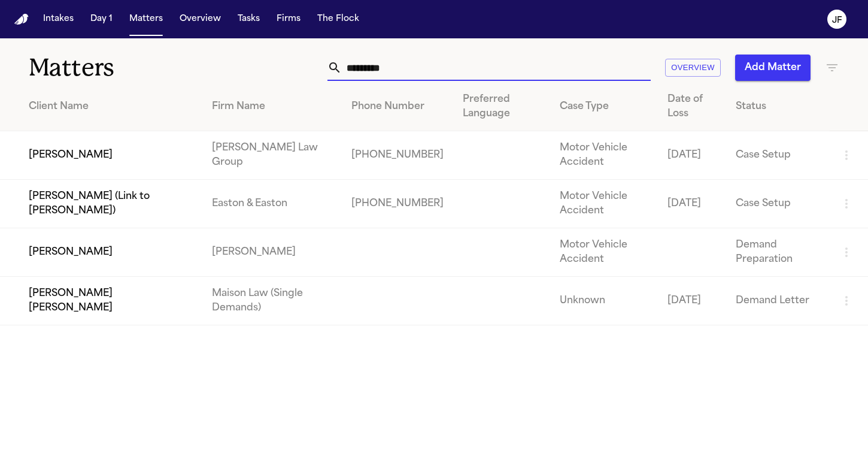
type input "*********"
click at [138, 156] on td "[PERSON_NAME]" at bounding box center [101, 155] width 202 height 49
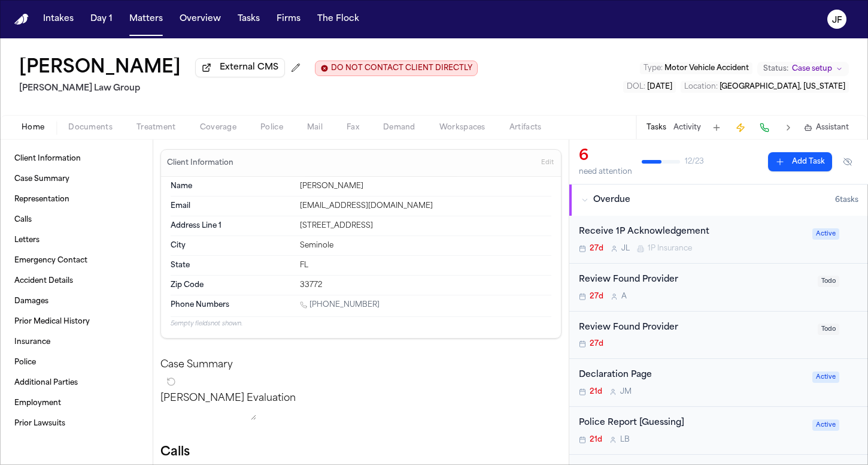
click at [90, 139] on div "Home Documents Treatment Coverage Police Mail Fax Demand Workspaces Artifacts T…" at bounding box center [434, 127] width 868 height 24
click at [96, 132] on span "Documents" at bounding box center [90, 128] width 44 height 10
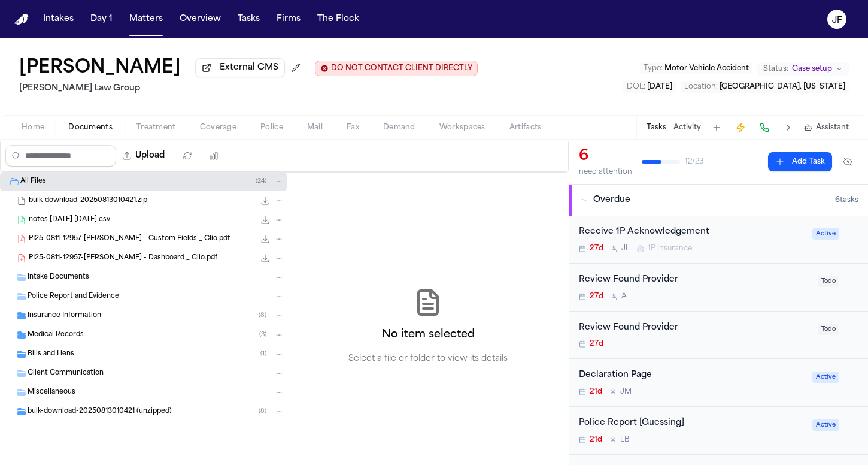
click at [75, 321] on span "Insurance Information" at bounding box center [65, 316] width 74 height 10
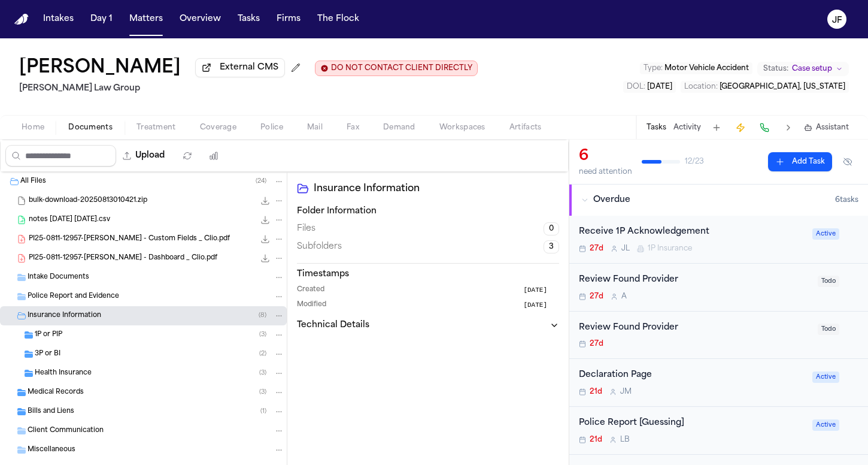
click at [210, 340] on div "1P or PIP ( 3 )" at bounding box center [160, 334] width 250 height 11
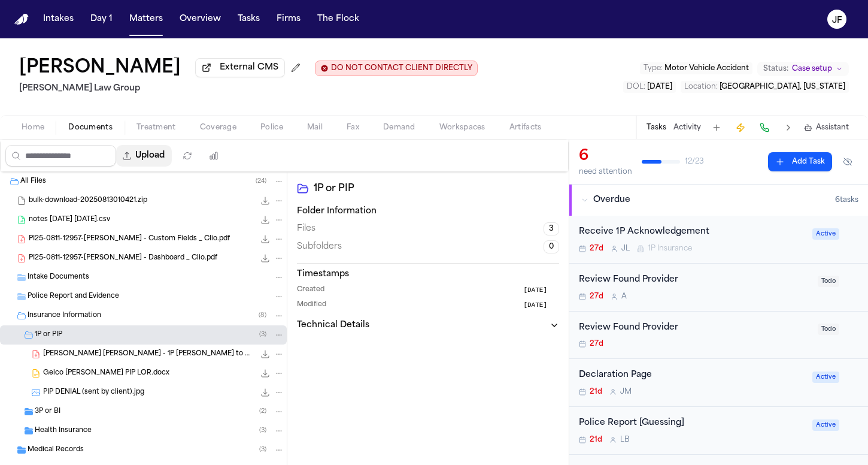
click at [172, 166] on button "Upload" at bounding box center [144, 156] width 56 height 22
select select "**********"
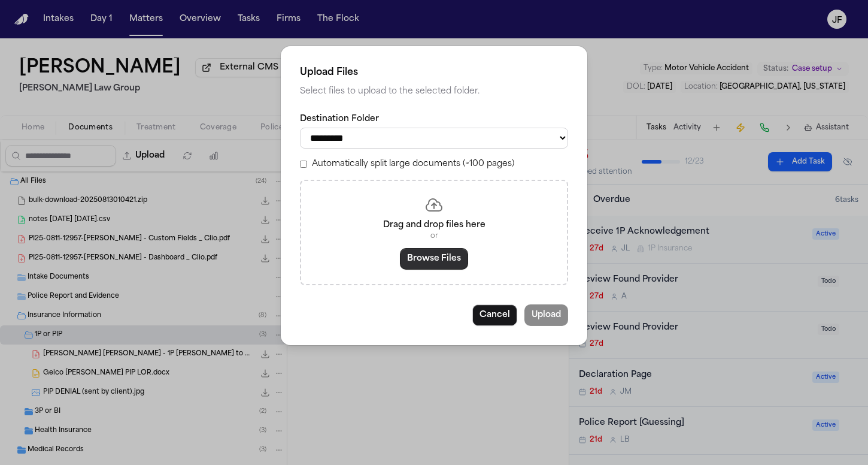
click at [449, 260] on button "Browse Files" at bounding box center [434, 259] width 68 height 22
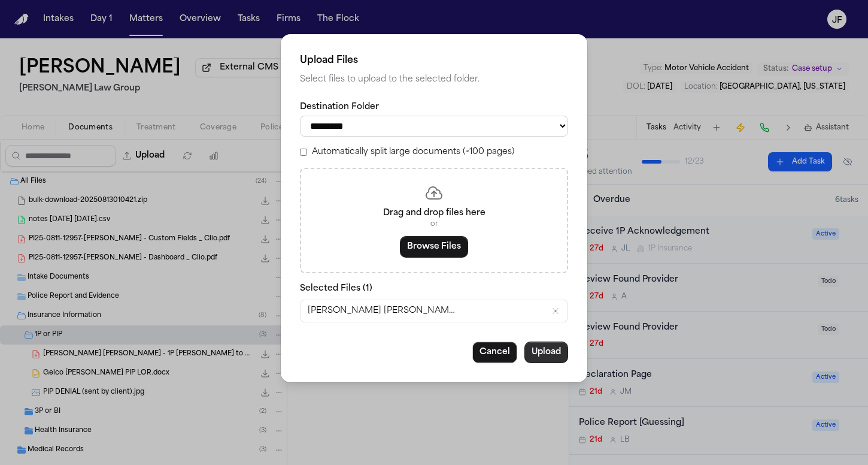
click at [535, 352] on button "Upload" at bounding box center [547, 352] width 44 height 22
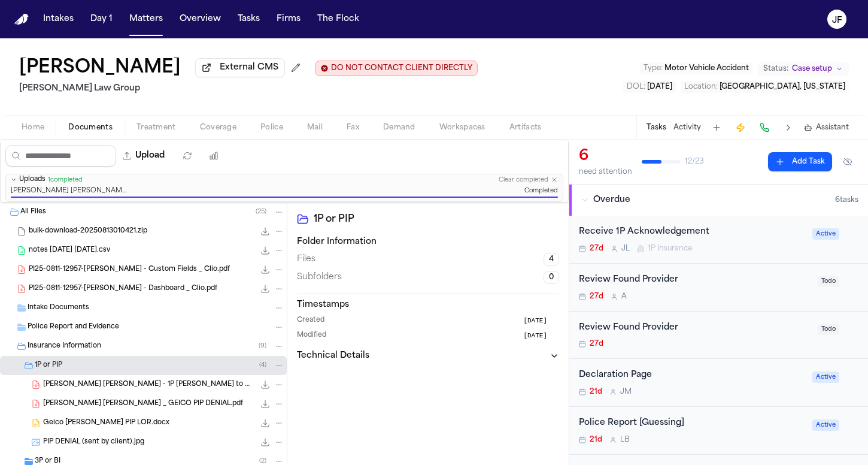
click at [332, 87] on h2 "[PERSON_NAME] Law Group" at bounding box center [248, 88] width 459 height 14
click at [278, 74] on span "External CMS" at bounding box center [249, 68] width 59 height 12
click at [626, 253] on div "Receive 1P Acknowledgement 27d J L 1P Insurance" at bounding box center [692, 239] width 226 height 28
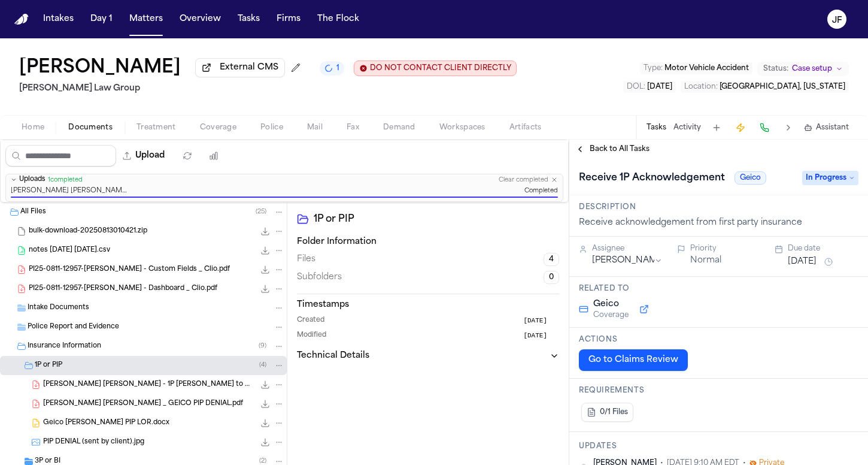
click at [803, 185] on span "In Progress" at bounding box center [830, 178] width 56 height 14
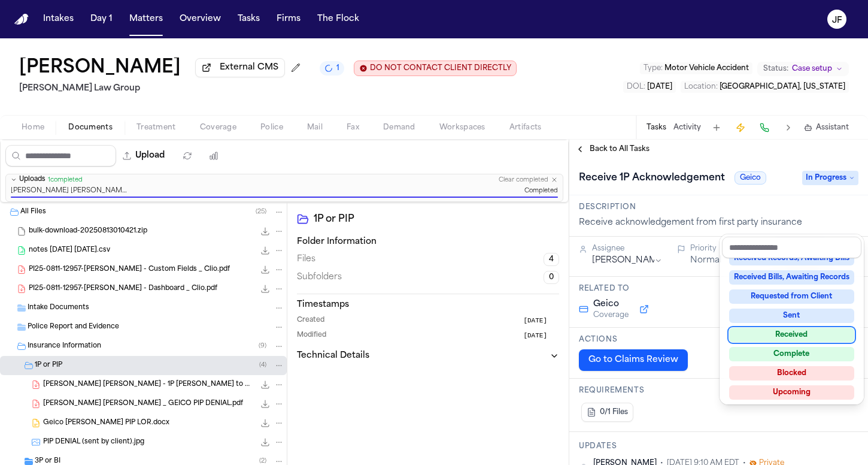
click at [793, 334] on div "Received" at bounding box center [791, 335] width 125 height 14
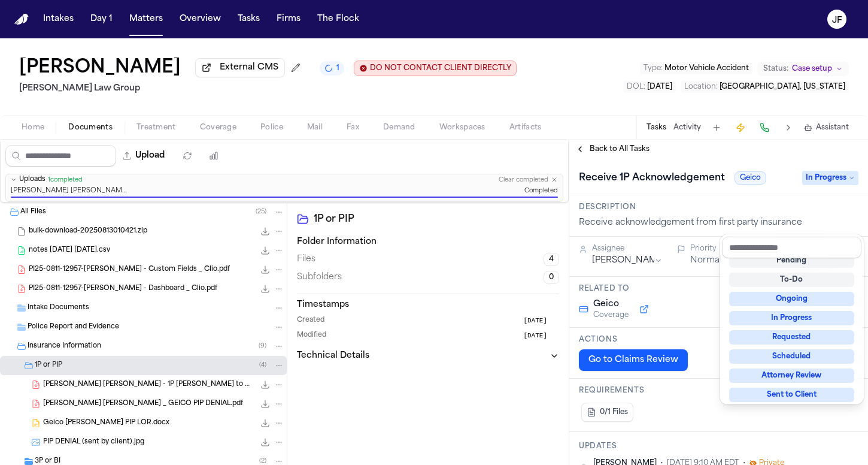
scroll to position [5, 0]
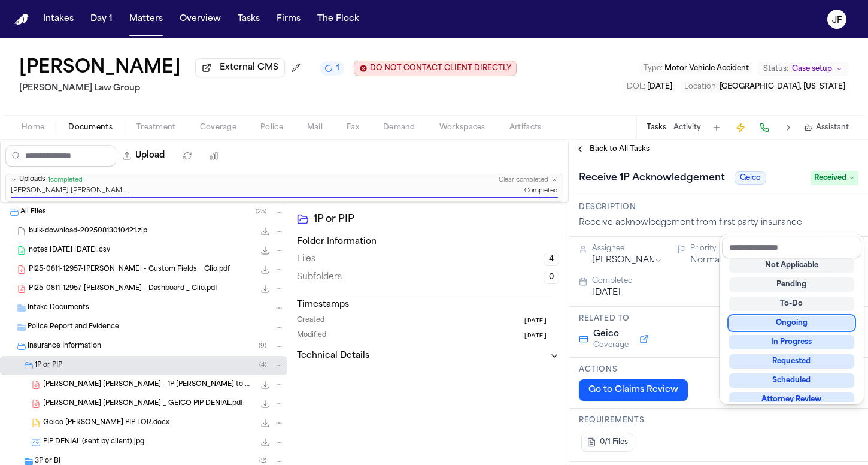
click at [632, 199] on div "**********" at bounding box center [718, 302] width 299 height 325
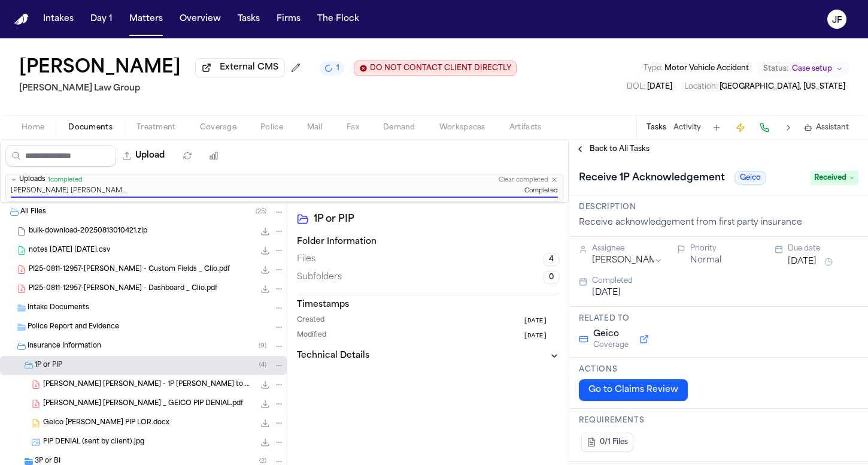
click at [632, 154] on span "Back to All Tasks" at bounding box center [620, 149] width 60 height 10
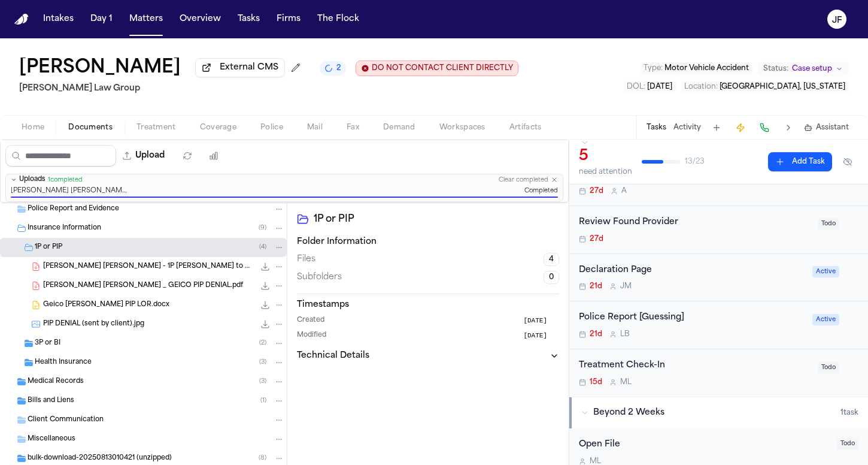
scroll to position [145, 0]
click at [136, 348] on div "3P or BI ( 2 )" at bounding box center [160, 343] width 250 height 11
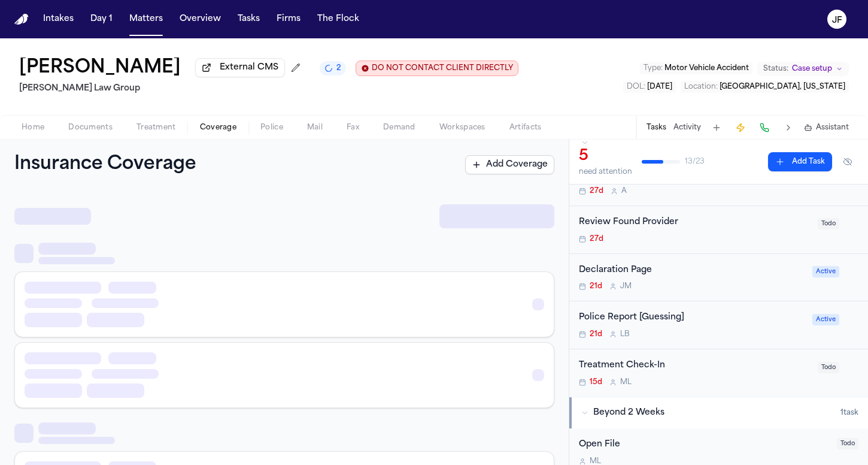
click at [224, 135] on span "button" at bounding box center [218, 134] width 51 height 1
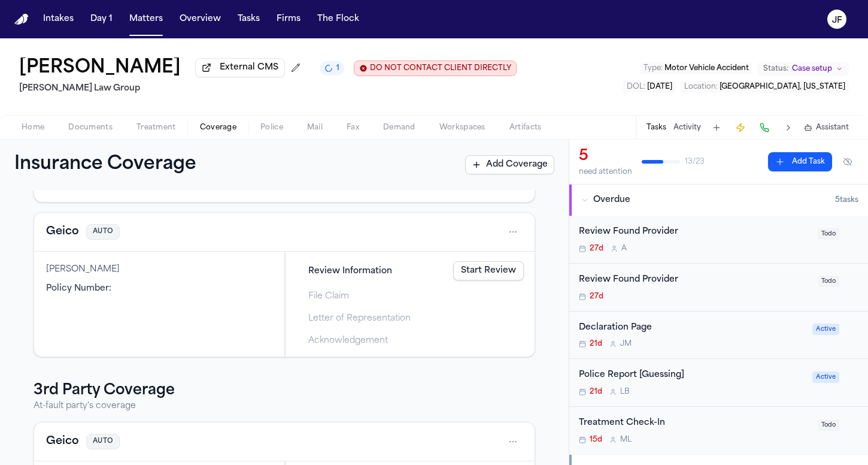
click at [42, 132] on span "Home" at bounding box center [33, 128] width 23 height 10
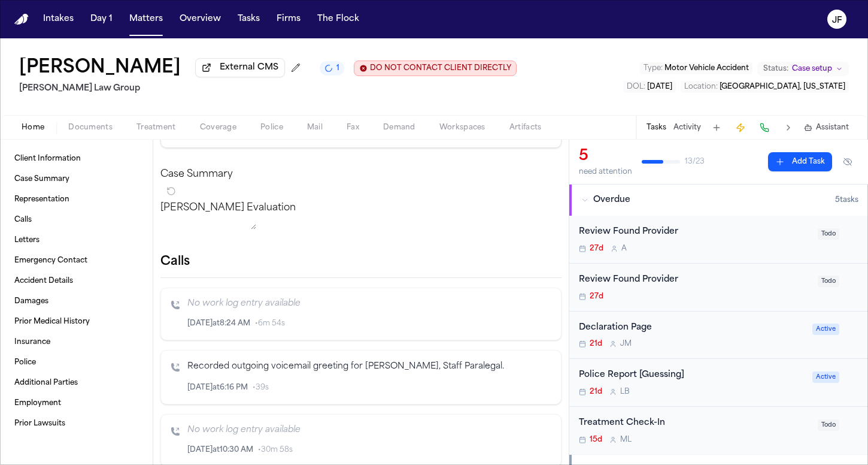
scroll to position [131, 0]
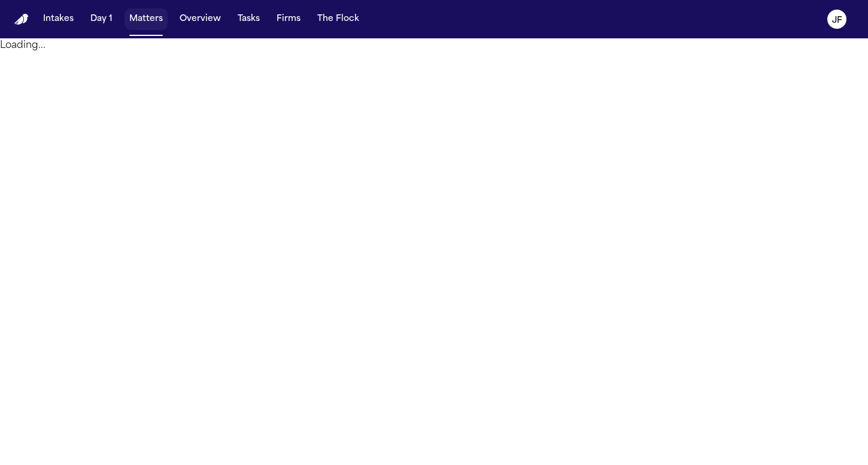
click at [147, 31] on nav "Intakes Day 1 Matters Overview Tasks Firms The [PERSON_NAME]" at bounding box center [434, 19] width 868 height 38
click at [150, 22] on button "Matters" at bounding box center [146, 19] width 43 height 22
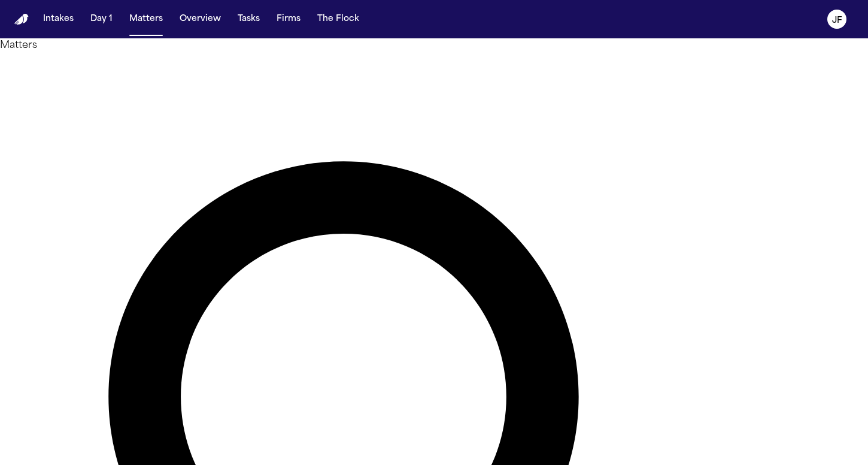
type input "**********"
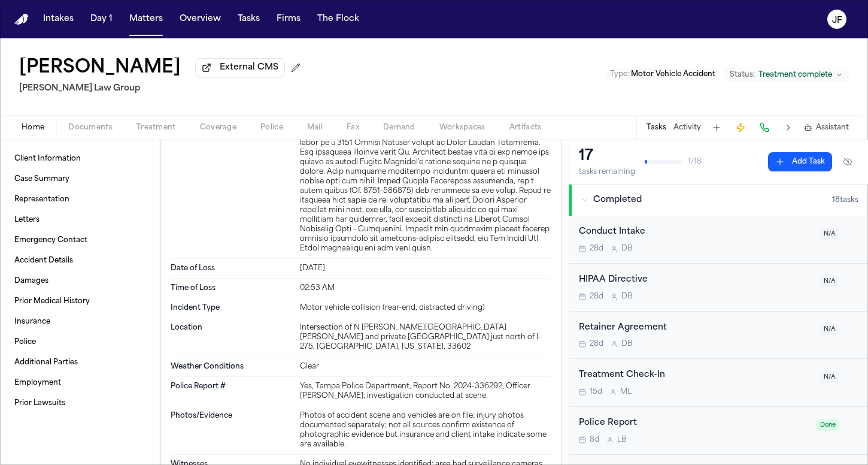
scroll to position [475, 0]
click at [92, 139] on div "Home Documents Treatment Coverage Police Mail Fax Demand Workspaces Artifacts T…" at bounding box center [434, 127] width 868 height 24
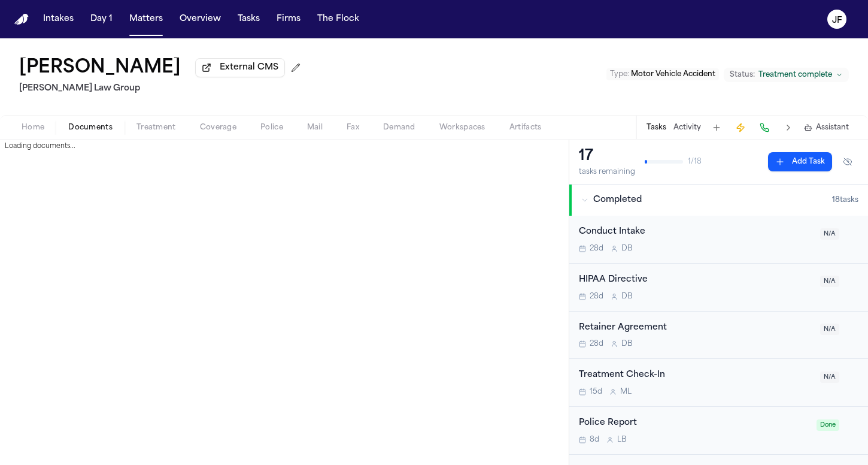
click at [93, 132] on span "Documents" at bounding box center [90, 128] width 44 height 10
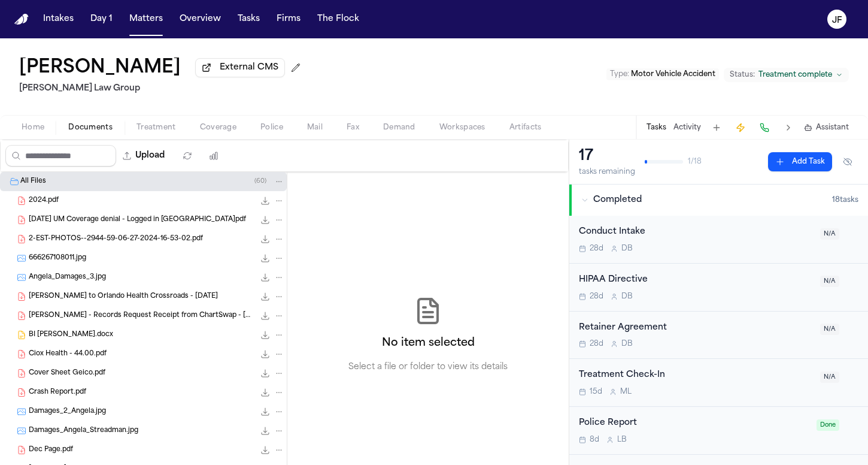
click at [4, 123] on div "Home Documents Treatment Coverage Police Mail Fax Demand Workspaces Artifacts T…" at bounding box center [434, 127] width 868 height 24
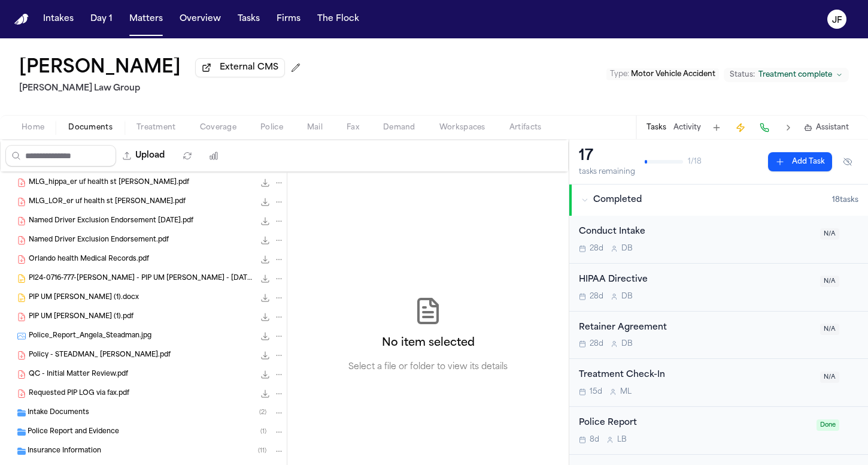
scroll to position [306, 0]
click at [114, 341] on span "Police_Report_Angela_Steadman.jpg" at bounding box center [90, 336] width 123 height 10
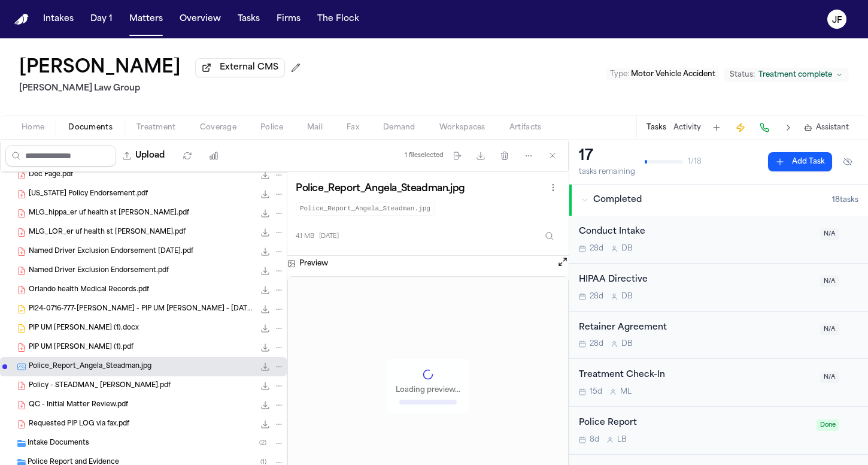
scroll to position [266, 0]
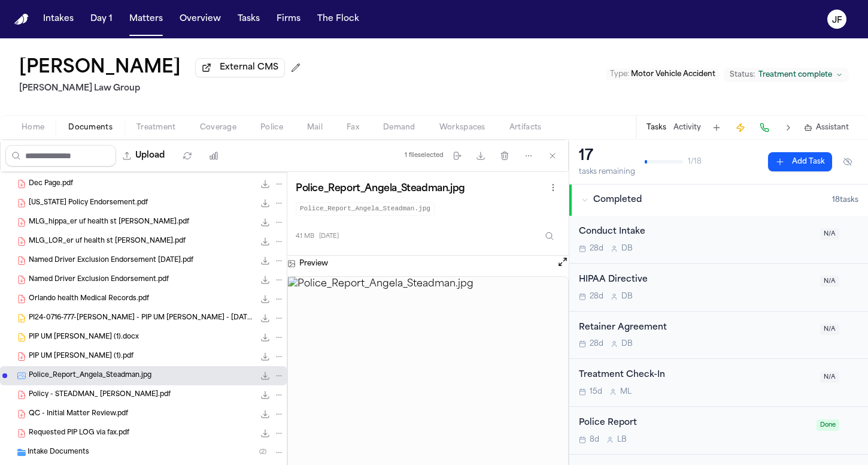
click at [167, 273] on div "Named Driver Exclusion Endorsement.pdf 87.4 KB • PDF" at bounding box center [143, 279] width 287 height 19
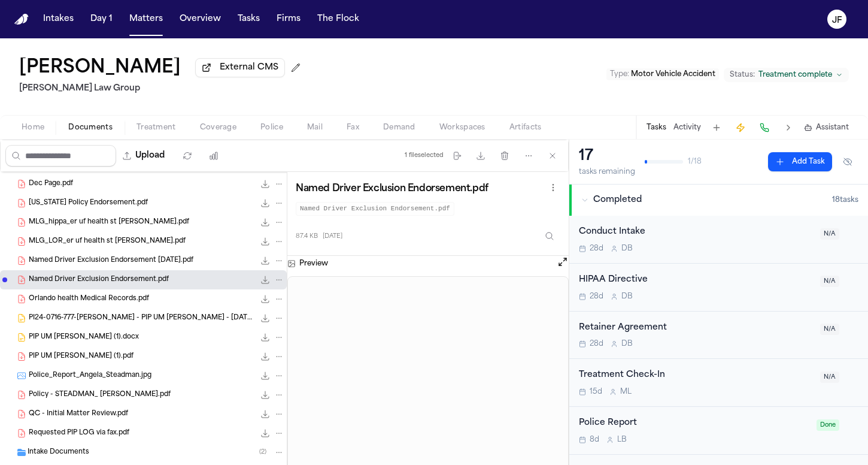
click at [105, 247] on span "MLG_LOR_er uf health st [PERSON_NAME].pdf" at bounding box center [107, 242] width 157 height 10
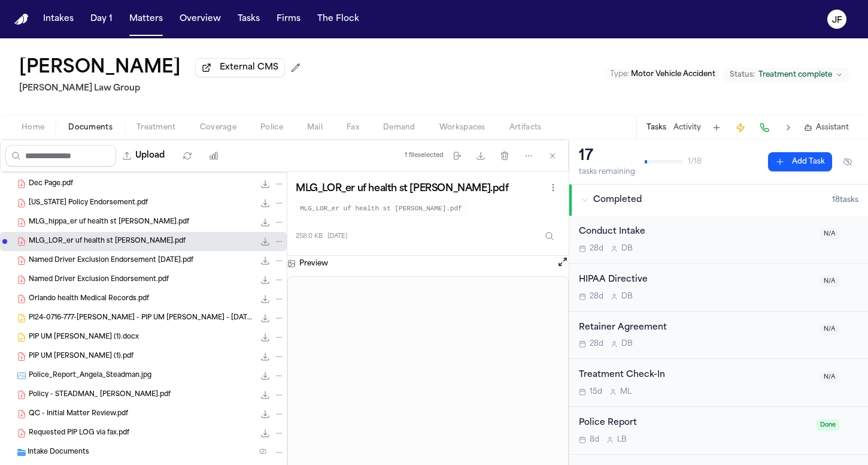
click at [107, 272] on div "Named Driver Exclusion Endorsement.pdf 87.4 KB • PDF" at bounding box center [143, 279] width 287 height 19
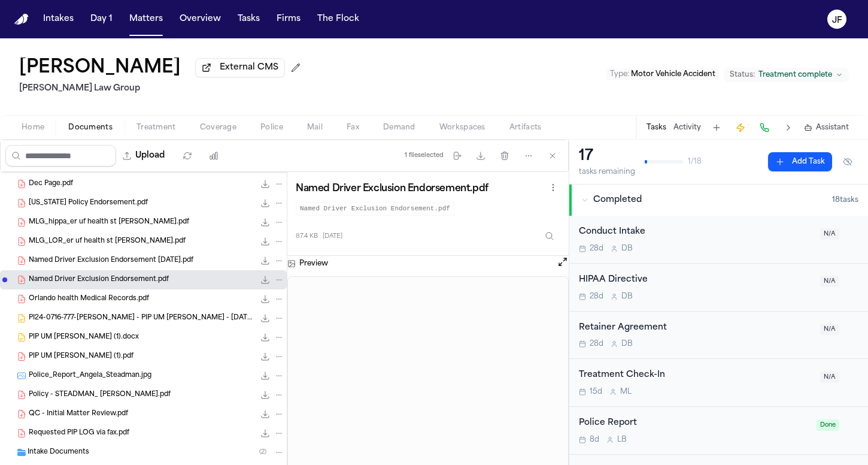
click at [112, 263] on span "Named Driver Exclusion Endorsement [DATE].pdf" at bounding box center [111, 261] width 165 height 10
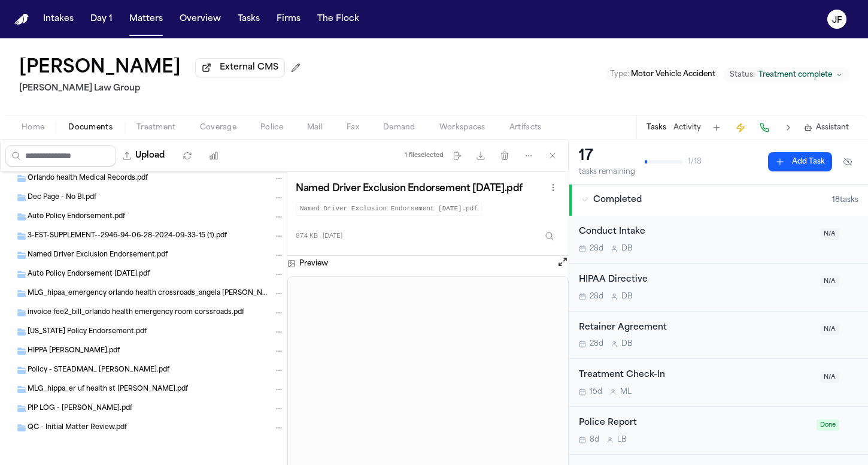
scroll to position [1270, 0]
click at [138, 432] on div "QC - Initial Matter Review.pdf" at bounding box center [156, 427] width 257 height 11
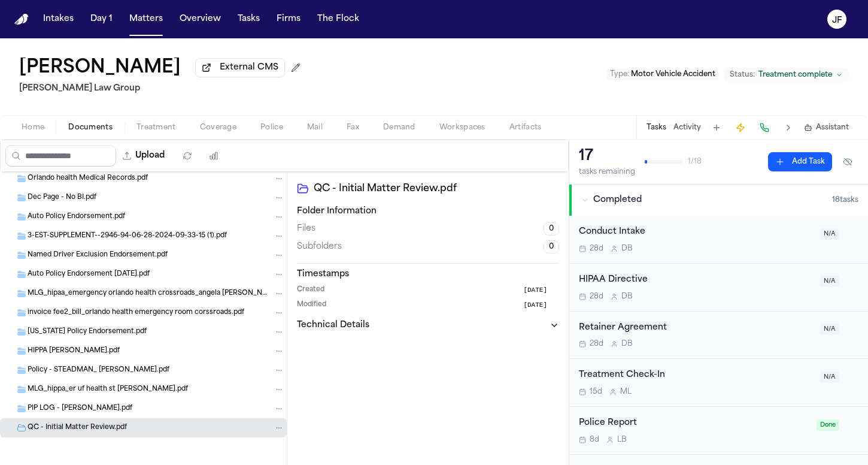
click at [143, 422] on div "QC - Initial Matter Review.pdf" at bounding box center [143, 427] width 287 height 19
click at [143, 408] on div "PIP LOG - [PERSON_NAME].pdf" at bounding box center [156, 408] width 257 height 11
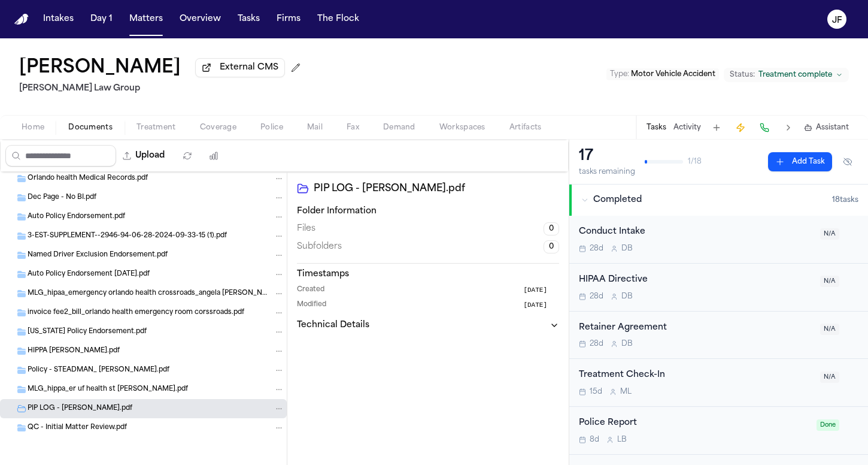
click at [155, 381] on div "MLG_hippa_er uf health st [PERSON_NAME].pdf" at bounding box center [143, 389] width 287 height 19
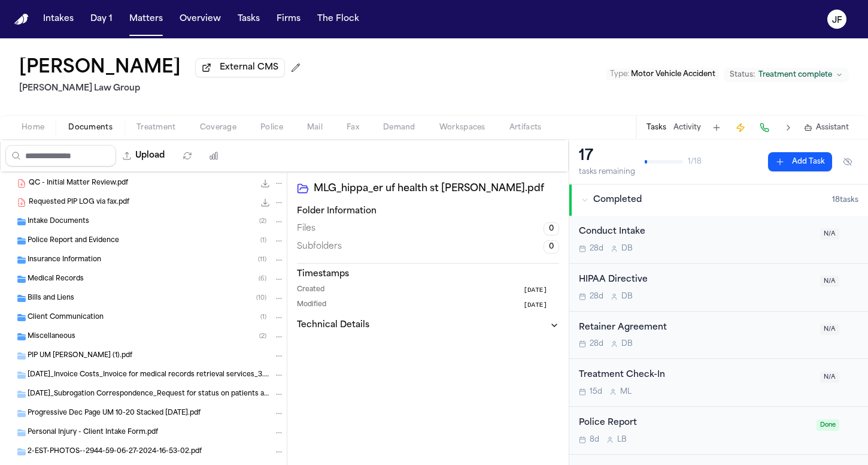
scroll to position [495, 0]
click at [96, 334] on div "Miscellaneous ( 2 )" at bounding box center [143, 337] width 287 height 19
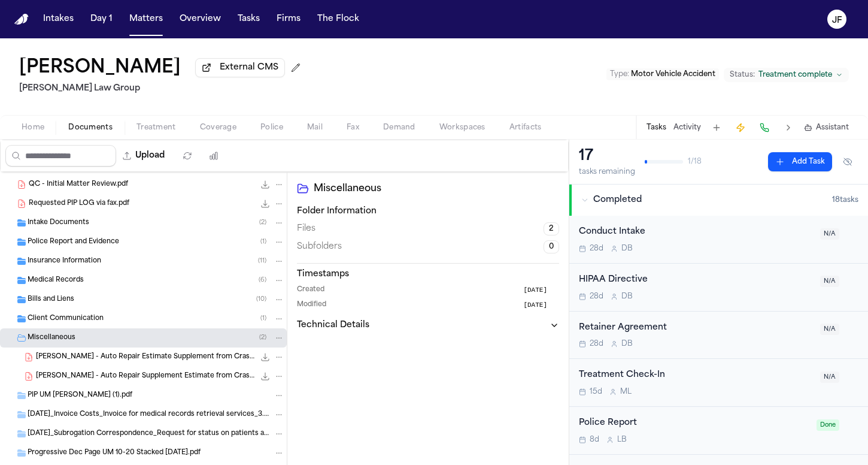
click at [96, 334] on div "Miscellaneous ( 2 )" at bounding box center [143, 337] width 287 height 19
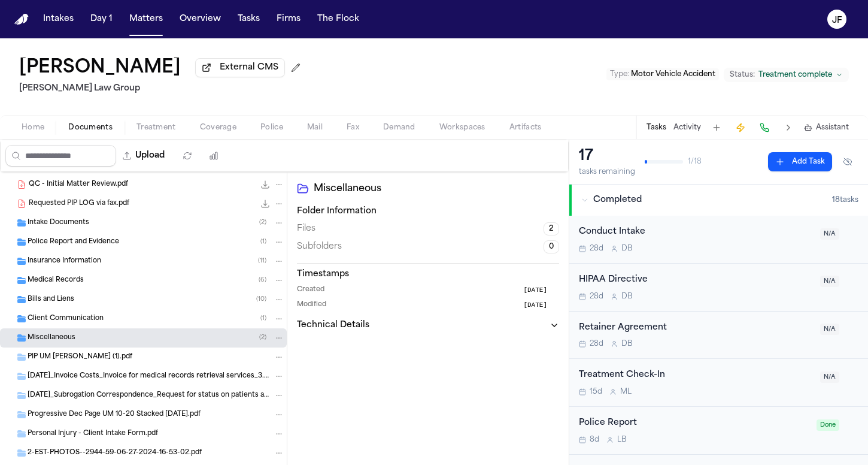
click at [96, 319] on span "Client Communication" at bounding box center [66, 319] width 76 height 10
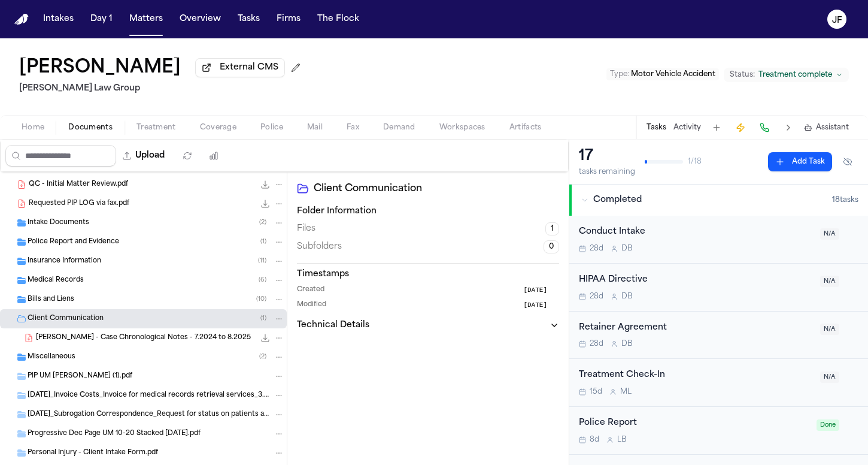
click at [96, 320] on span "Client Communication" at bounding box center [66, 319] width 76 height 10
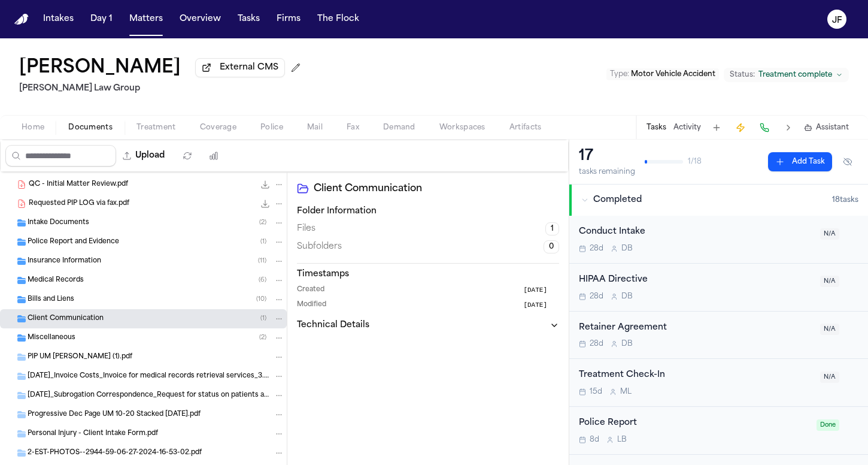
click at [97, 297] on div "Bills and Liens ( 10 )" at bounding box center [156, 299] width 257 height 11
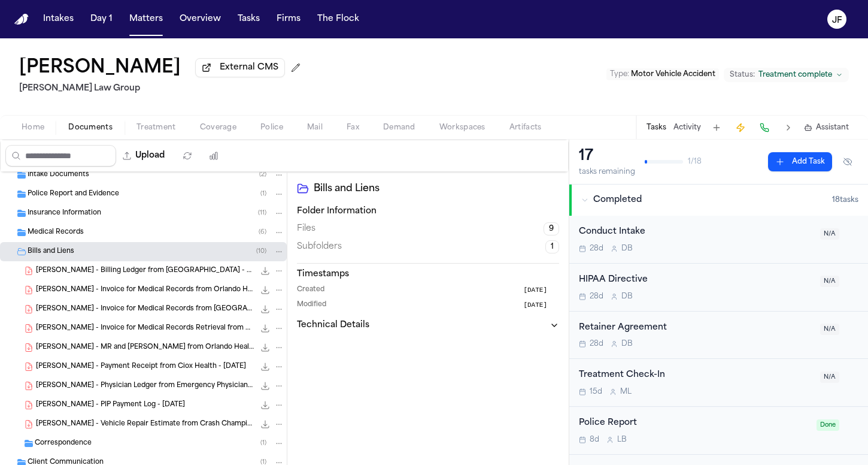
scroll to position [546, 0]
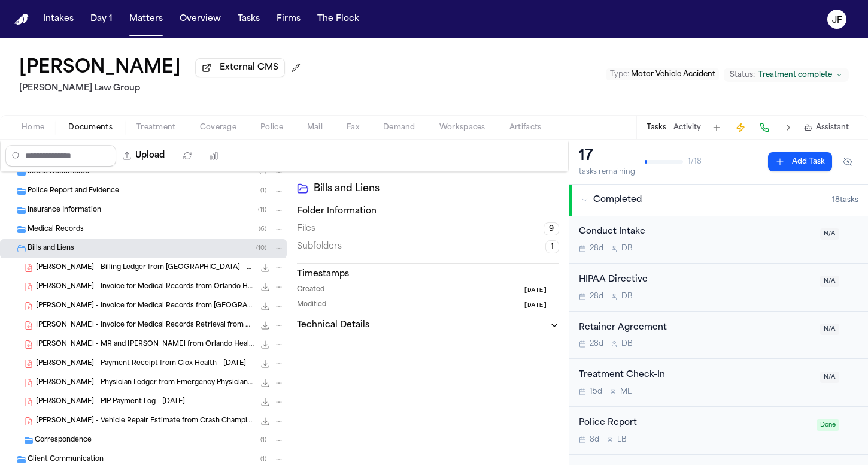
click at [128, 406] on span "[PERSON_NAME] - PIP Payment Log - [DATE]" at bounding box center [110, 402] width 149 height 10
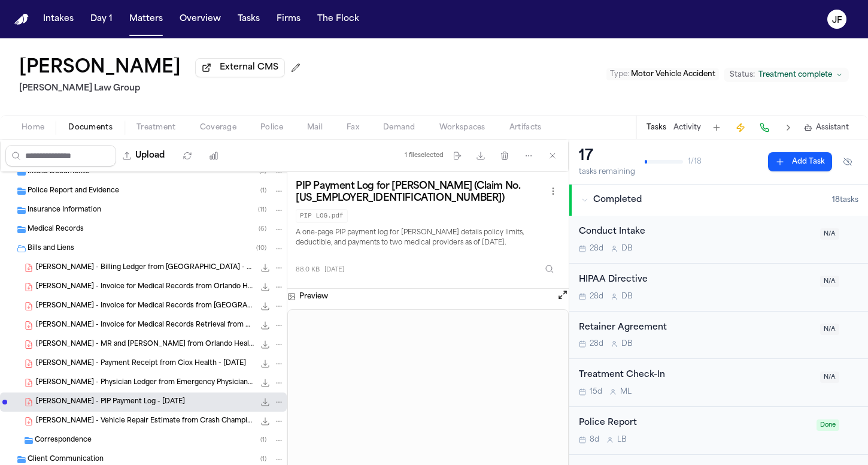
click at [264, 402] on div "File: A. Steadman - PIP Payment Log - 7.26.24" at bounding box center [271, 402] width 25 height 12
click at [275, 402] on div "[PERSON_NAME] - PIP Payment Log - [DATE] 88.0 KB • PDF" at bounding box center [143, 401] width 287 height 19
click at [275, 405] on icon "File: A. Steadman - PIP Payment Log - 7.26.24" at bounding box center [279, 402] width 8 height 8
click at [263, 363] on button "Move" at bounding box center [270, 359] width 82 height 22
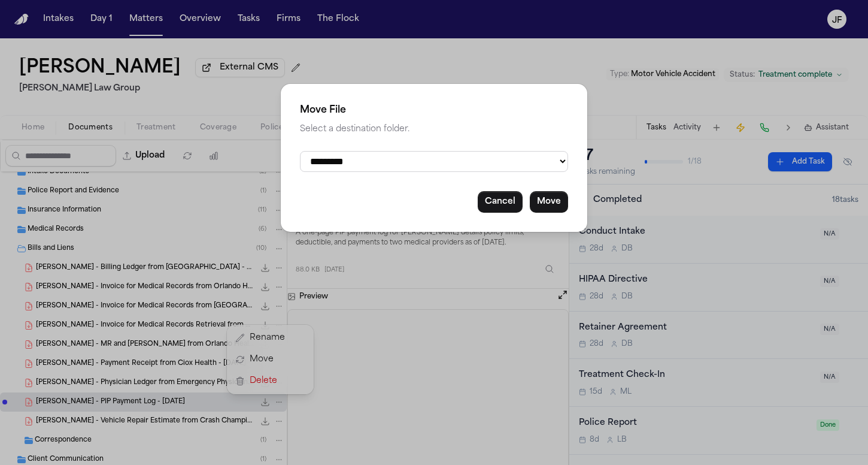
select select "**********"
click at [551, 195] on button "Move" at bounding box center [549, 202] width 38 height 22
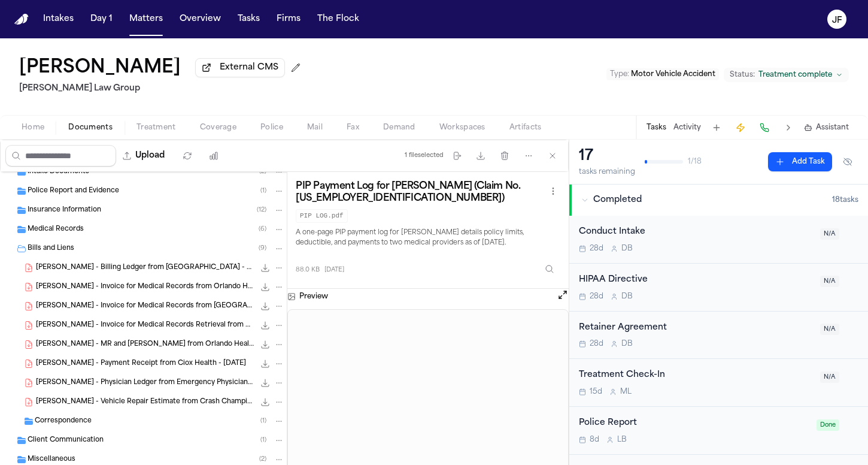
click at [204, 401] on span "[PERSON_NAME] - Vehicle Repair Estimate from Crash Champions - [DATE]" at bounding box center [145, 402] width 219 height 10
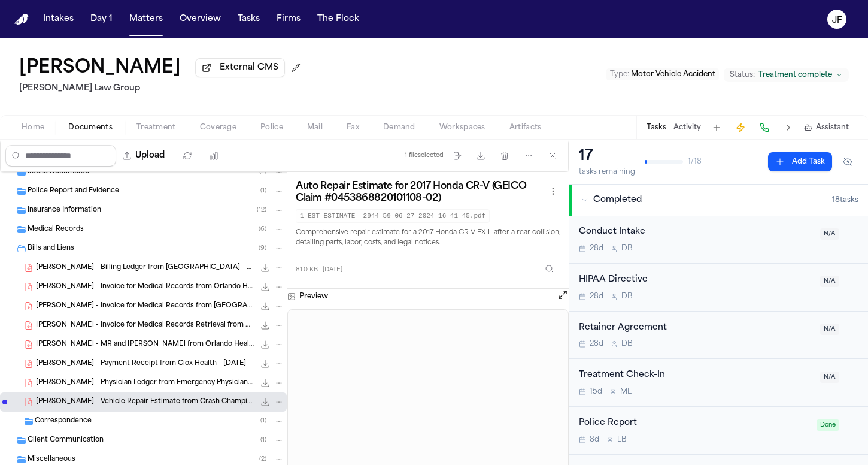
click at [275, 401] on icon "File: A. Steadman - Vehicle Repair Estimate from Crash Champions - 6.27.24" at bounding box center [279, 402] width 8 height 8
click at [269, 361] on button "Move" at bounding box center [270, 359] width 82 height 22
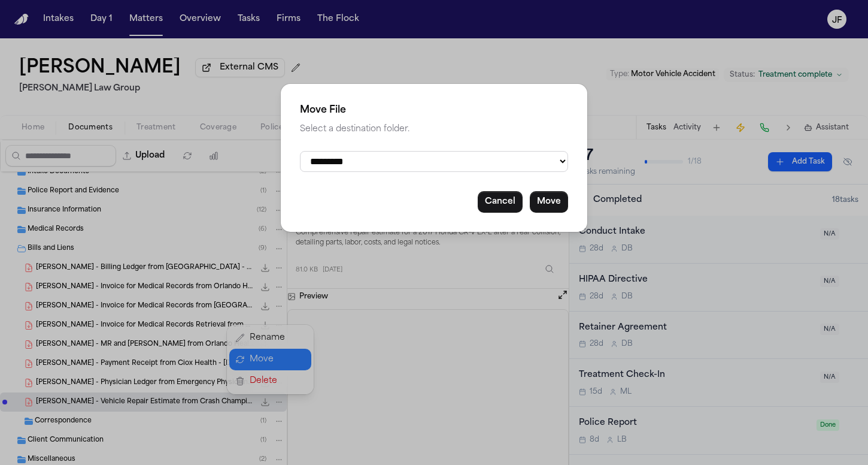
click at [411, 171] on div "**********" at bounding box center [434, 158] width 307 height 148
select select "**********"
click at [543, 201] on button "Move" at bounding box center [549, 202] width 38 height 22
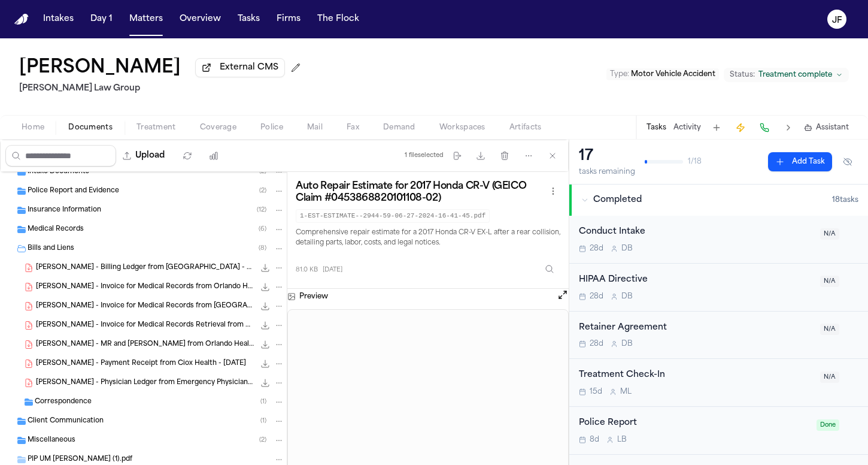
click at [151, 382] on span "[PERSON_NAME] - Physician Ledger from Emergency Physicians Of [GEOGRAPHIC_DATA]…" at bounding box center [145, 383] width 219 height 10
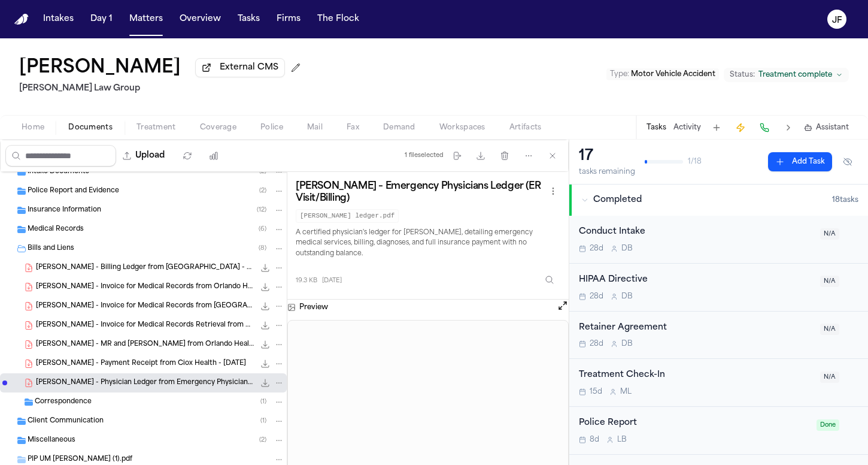
click at [151, 369] on span "[PERSON_NAME] - Payment Receipt from Ciox Health - [DATE]" at bounding box center [141, 364] width 210 height 10
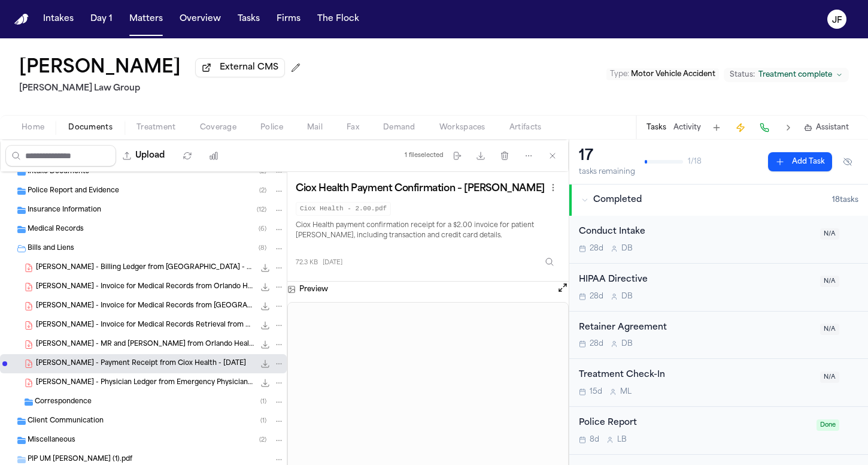
click at [154, 350] on div "[PERSON_NAME] - MR and [PERSON_NAME] from Orlando Health ER Crossroads - [DATE]…" at bounding box center [160, 344] width 248 height 12
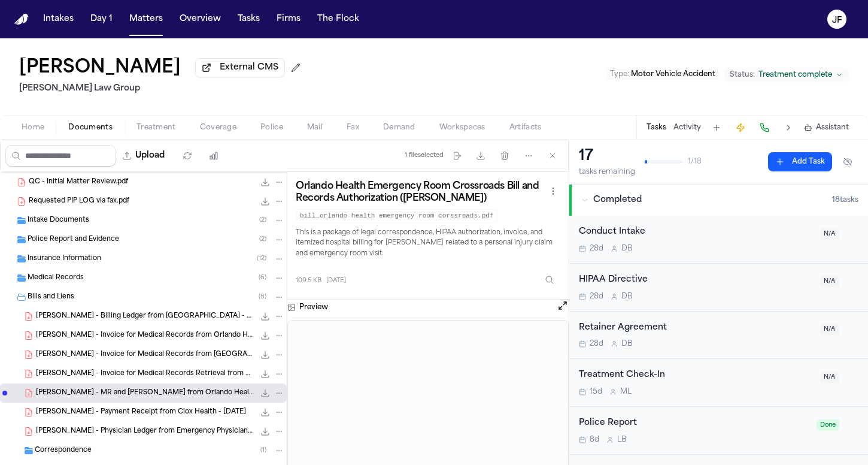
scroll to position [496, 0]
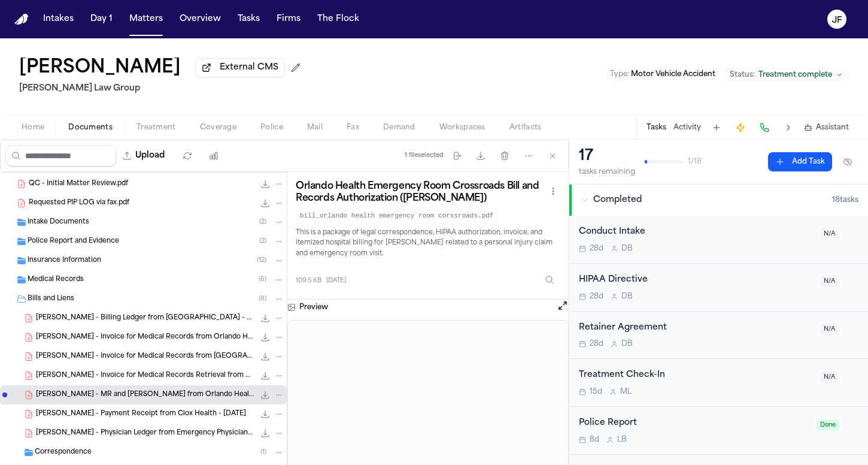
click at [151, 304] on div "Bills and Liens ( 8 )" at bounding box center [156, 298] width 257 height 11
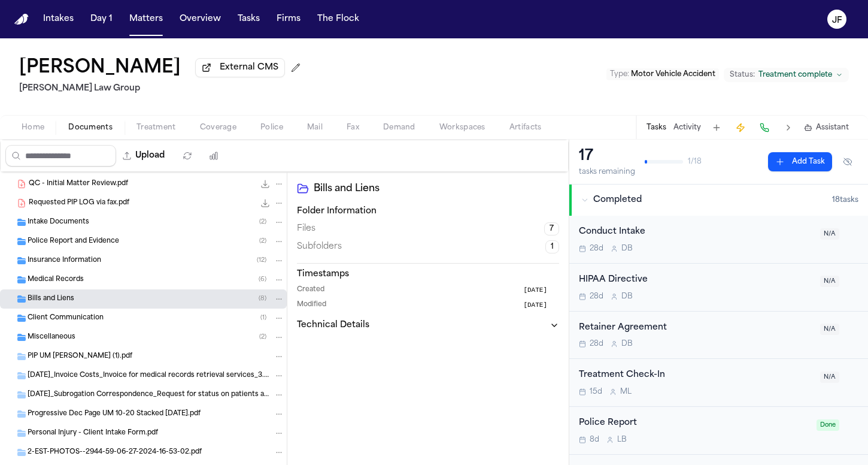
click at [151, 277] on div "Medical Records ( 6 )" at bounding box center [156, 279] width 257 height 11
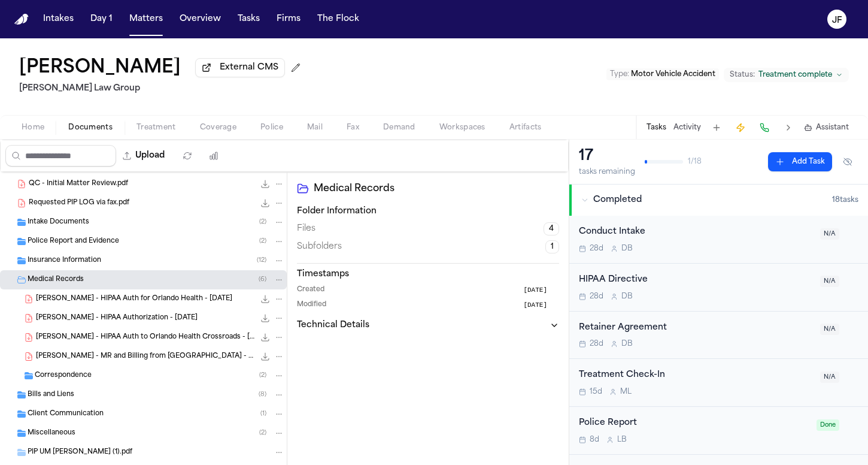
click at [155, 323] on span "[PERSON_NAME] - HIPAA Authorization - [DATE]" at bounding box center [117, 318] width 162 height 10
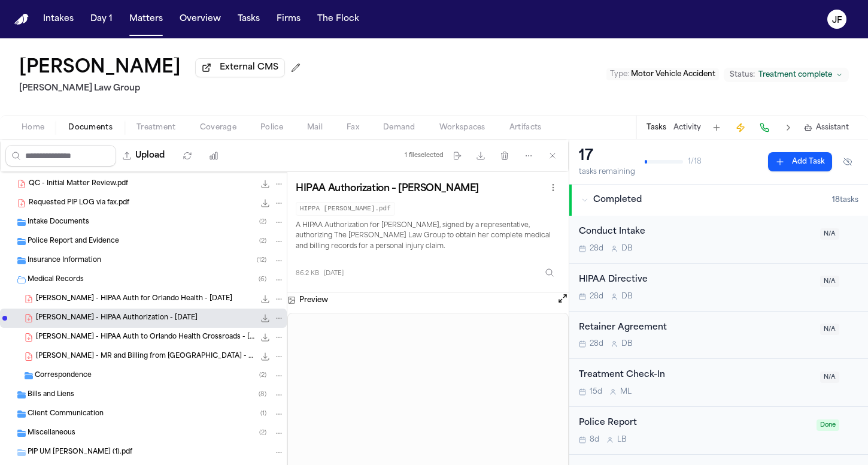
click at [274, 316] on button "File: A. Steadman - HIPAA Authorization - 7.16.24" at bounding box center [279, 318] width 11 height 11
click at [254, 365] on button "Move" at bounding box center [270, 365] width 82 height 22
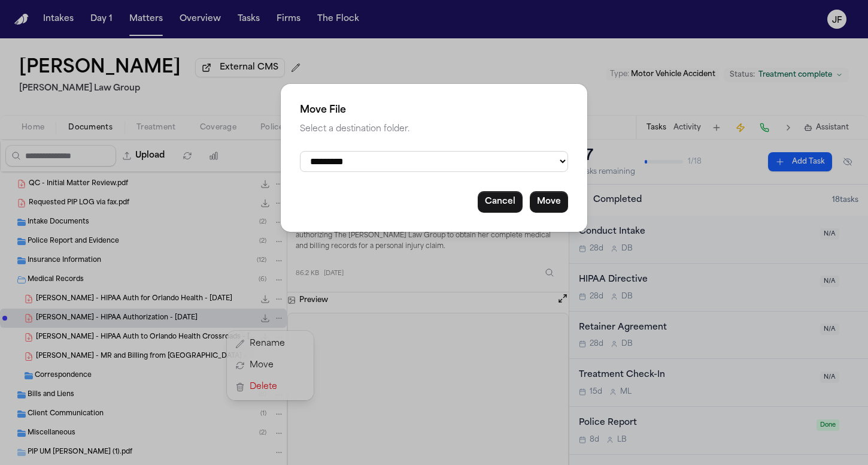
select select "**********"
click at [551, 204] on button "Move" at bounding box center [549, 202] width 38 height 22
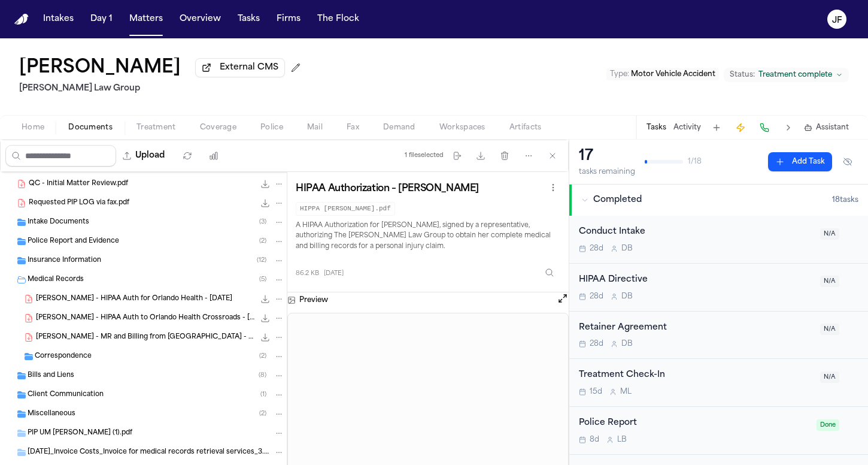
click at [63, 274] on div "Medical Records ( 5 )" at bounding box center [143, 279] width 287 height 19
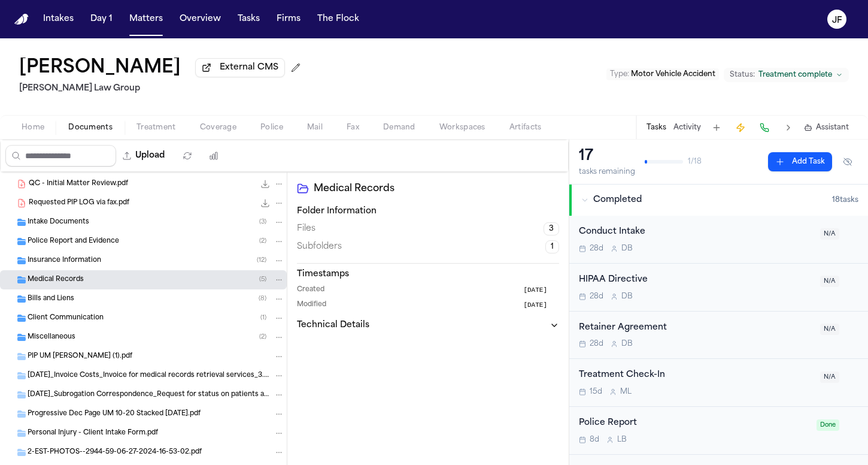
click at [68, 269] on div "Insurance Information ( 12 )" at bounding box center [143, 260] width 287 height 19
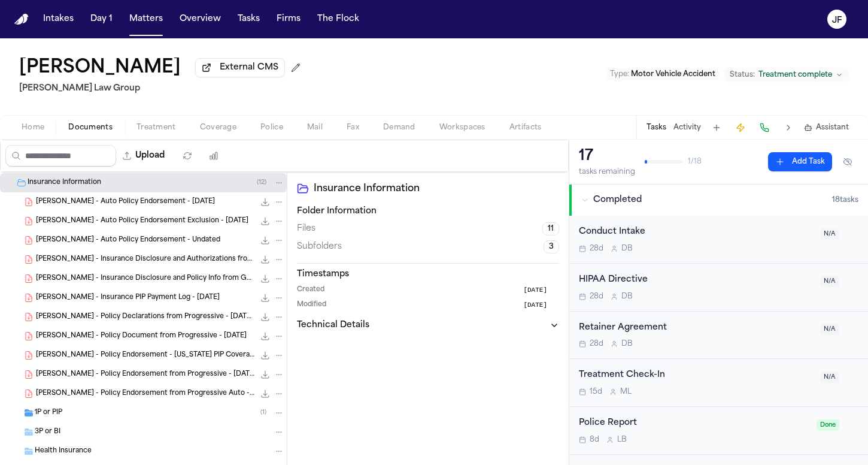
scroll to position [587, 0]
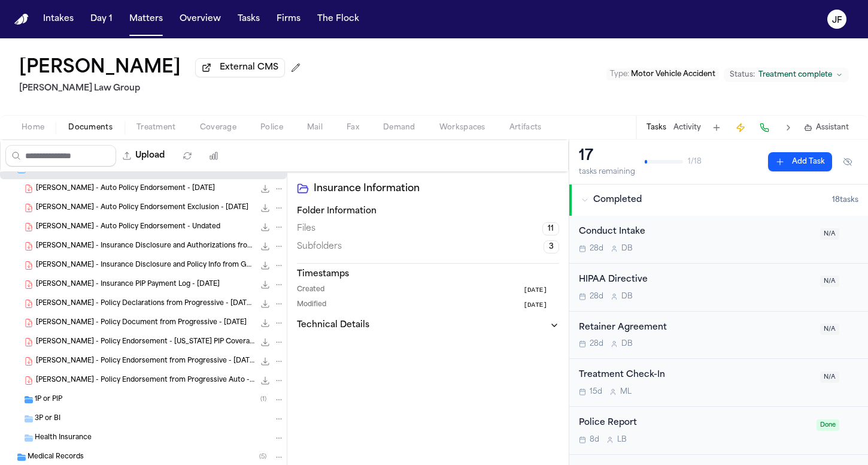
click at [65, 397] on div "1P or PIP ( 1 )" at bounding box center [160, 399] width 250 height 11
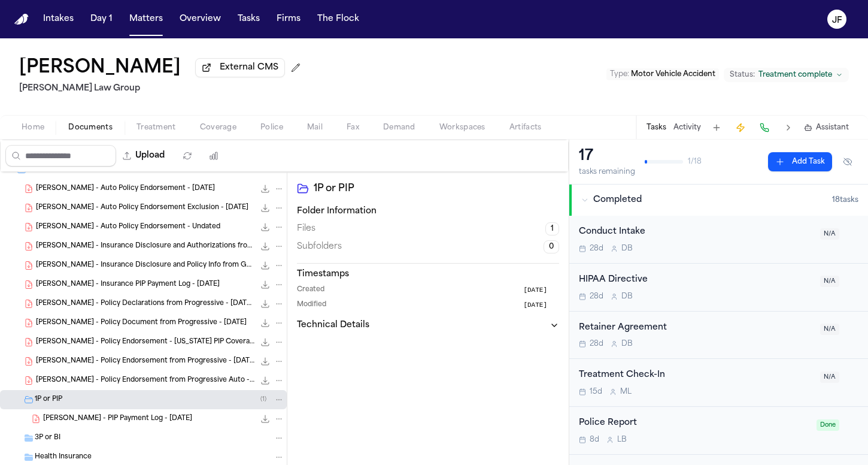
click at [80, 417] on span "[PERSON_NAME] - PIP Payment Log - [DATE]" at bounding box center [117, 419] width 149 height 10
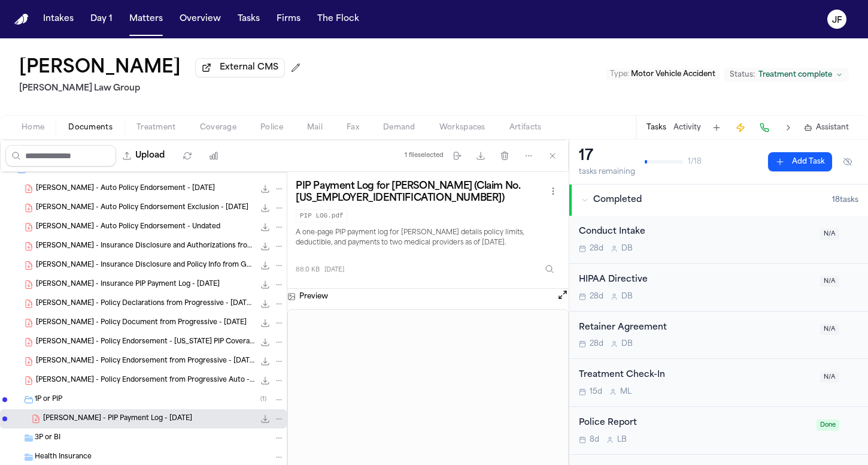
click at [262, 420] on icon "File: A. Steadman - PIP Payment Log - 7.26.24" at bounding box center [266, 419] width 8 height 8
click at [254, 386] on div "49.2 KB • PDF" at bounding box center [269, 380] width 30 height 12
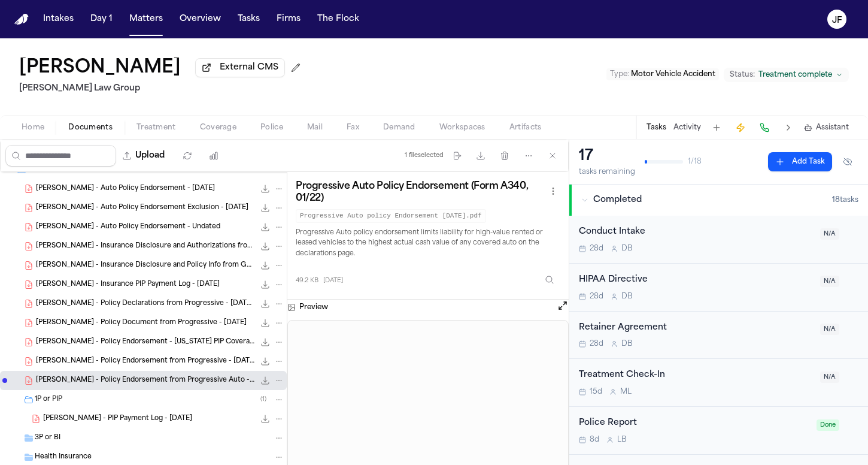
click at [192, 415] on div "[PERSON_NAME] - PIP Payment Log - [DATE] 88.0 KB • PDF" at bounding box center [163, 419] width 241 height 12
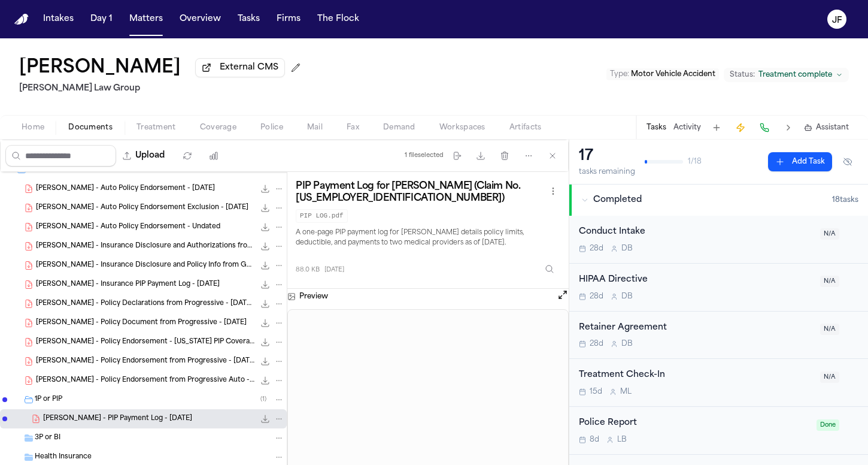
click at [195, 384] on span "[PERSON_NAME] - Policy Endorsement from Progressive Auto - [DATE]" at bounding box center [145, 380] width 219 height 10
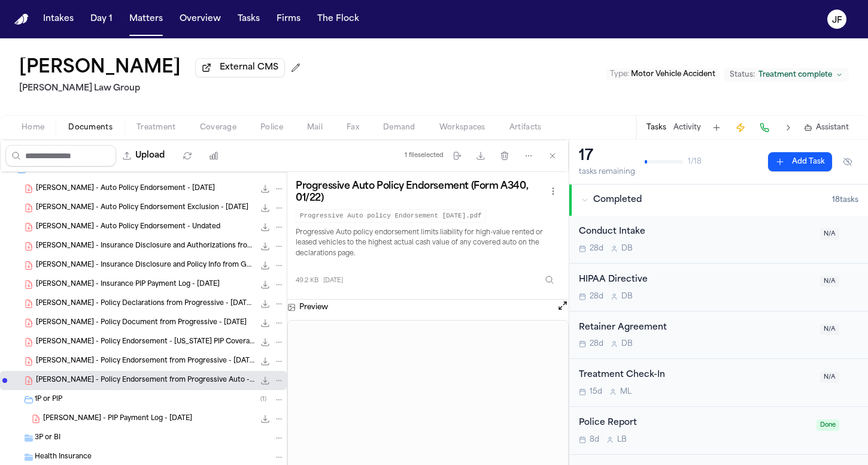
click at [210, 357] on div "[PERSON_NAME] - Policy Endorsement from Progressive - [DATE] 1.1 MB • PDF" at bounding box center [143, 360] width 287 height 19
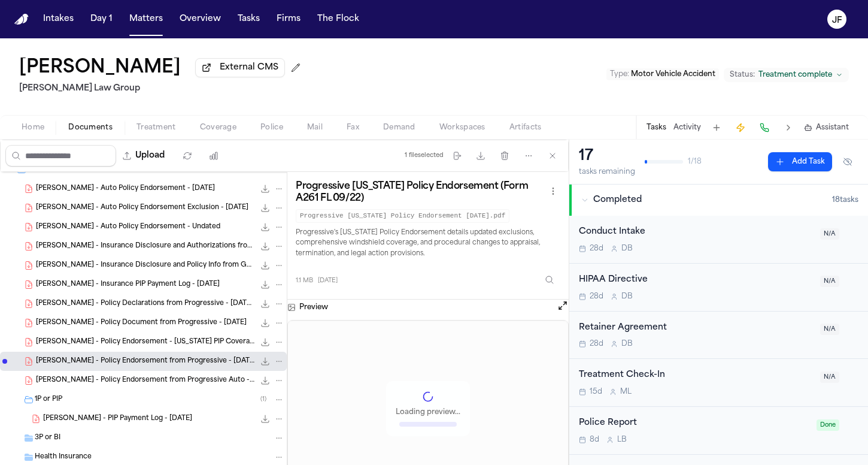
click at [0, 0] on span "93.6 KB • PDF" at bounding box center [0, 0] width 0 height 0
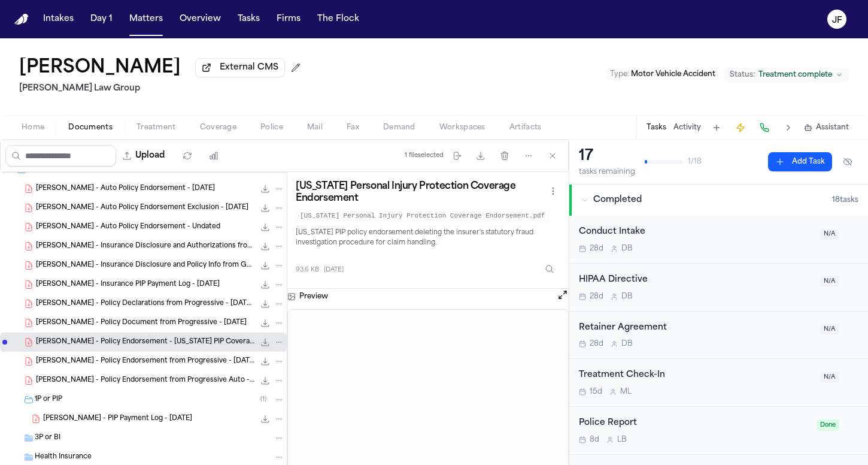
scroll to position [0, 0]
click at [184, 328] on span "[PERSON_NAME] - Policy Document from Progressive - [DATE]" at bounding box center [141, 323] width 211 height 10
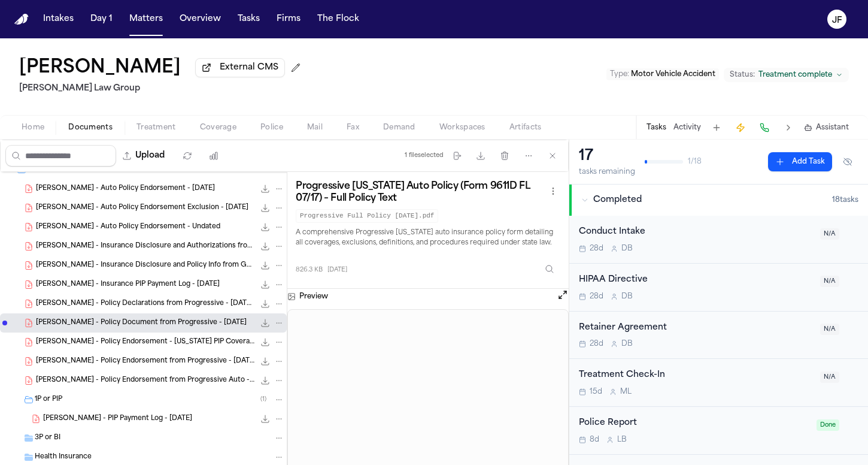
click at [275, 327] on icon "File: A. Steadman - Policy Document from Progressive - 12.6.24" at bounding box center [279, 323] width 8 height 8
click at [264, 373] on button "Move" at bounding box center [270, 370] width 82 height 22
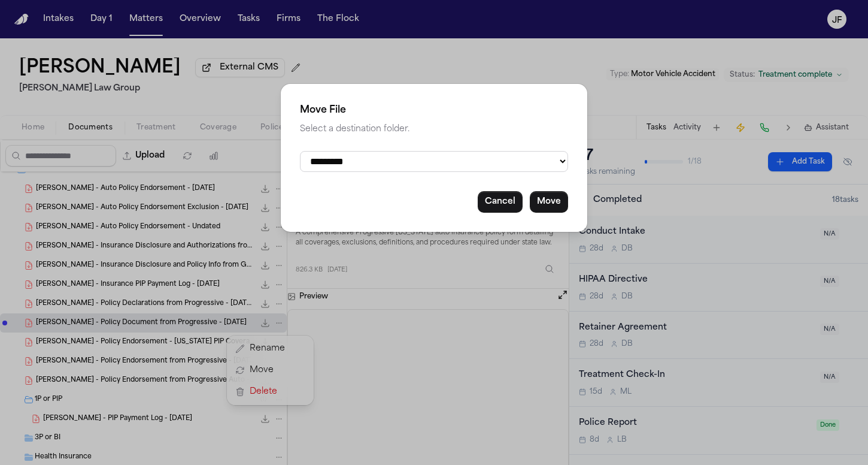
select select "**********"
click at [546, 193] on button "Move" at bounding box center [549, 202] width 38 height 22
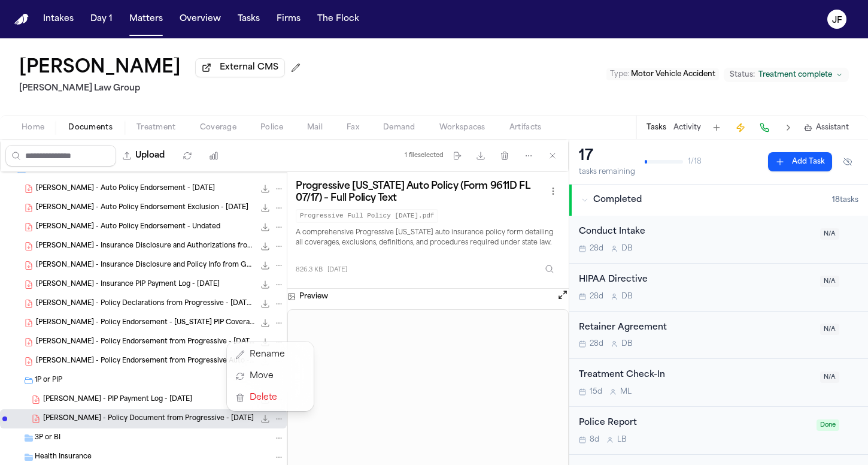
click at [193, 301] on div "[PERSON_NAME] - Policy Declarations from Progressive - [DATE] to [DATE] 64.1 KB…" at bounding box center [160, 304] width 248 height 12
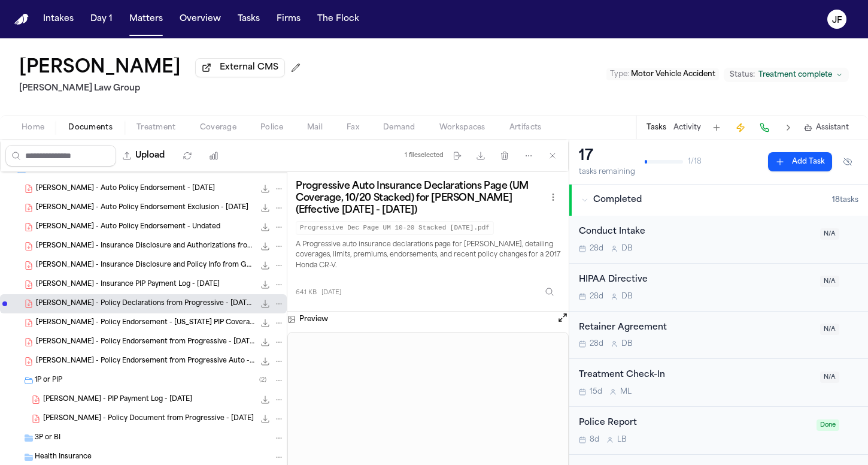
click at [275, 304] on icon "File: A. Steadman - Policy Declarations from Progressive - 3.10.24 to 9.10.24" at bounding box center [279, 303] width 8 height 8
click at [264, 346] on button "Move" at bounding box center [270, 351] width 82 height 22
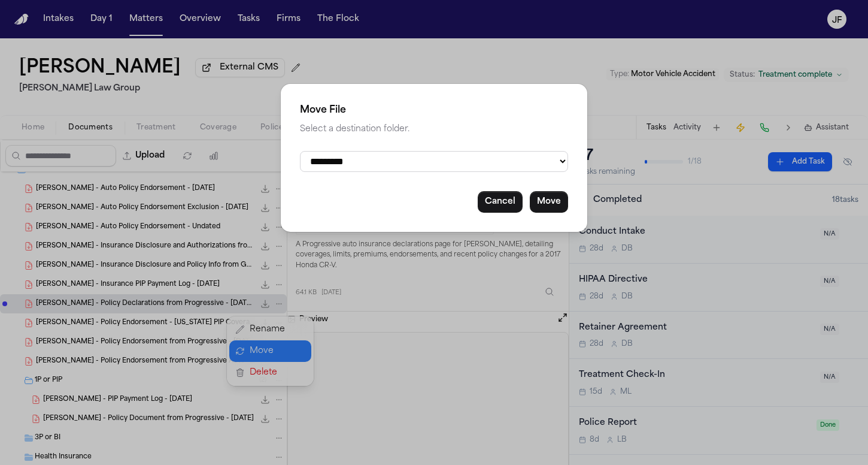
select select "**********"
click at [535, 201] on button "Move" at bounding box center [549, 202] width 38 height 22
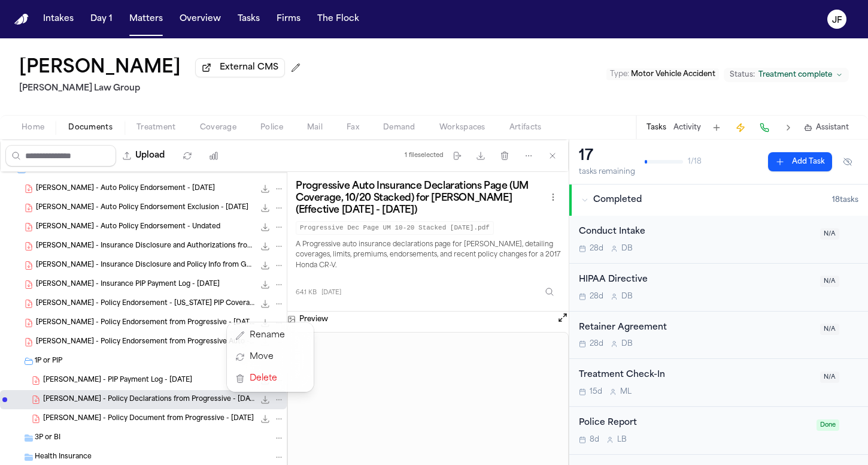
click at [171, 304] on span "[PERSON_NAME] - Policy Endorsement - [US_STATE] PIP Coverage" at bounding box center [145, 304] width 219 height 10
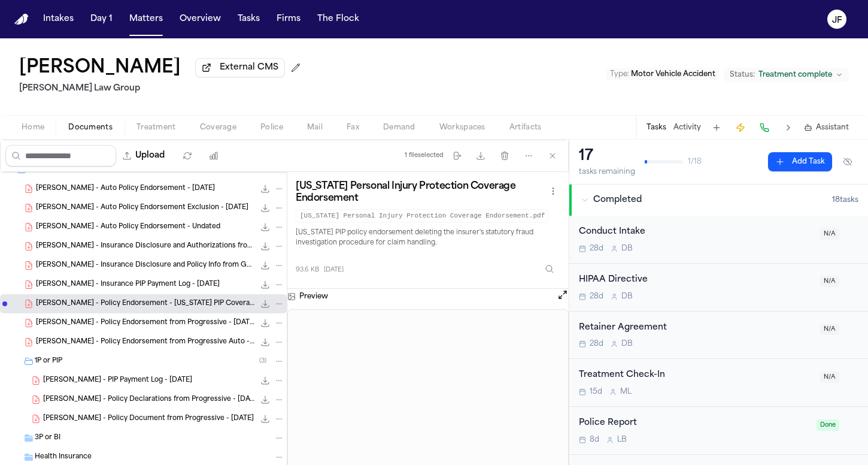
click at [195, 286] on span "[PERSON_NAME] - Insurance PIP Payment Log - [DATE]" at bounding box center [128, 285] width 184 height 10
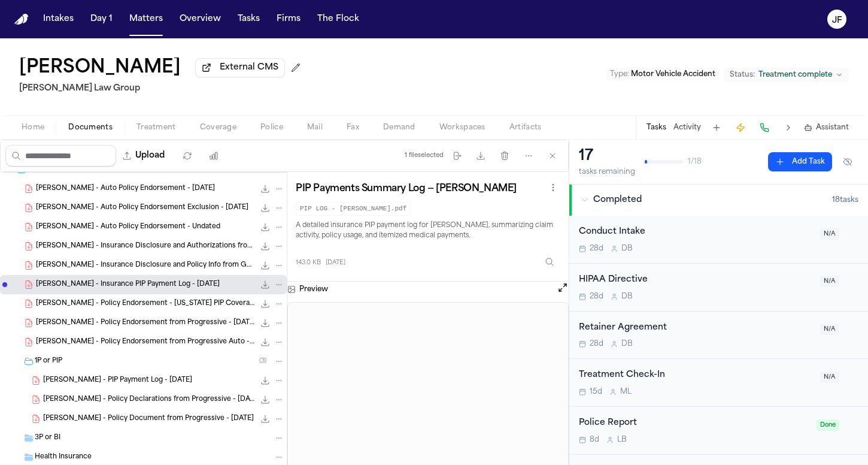
click at [275, 286] on icon "File: A. Steadman - Insurance PIP Payment Log - 3.4.25" at bounding box center [279, 284] width 8 height 8
click at [266, 334] on button "Move" at bounding box center [270, 332] width 82 height 22
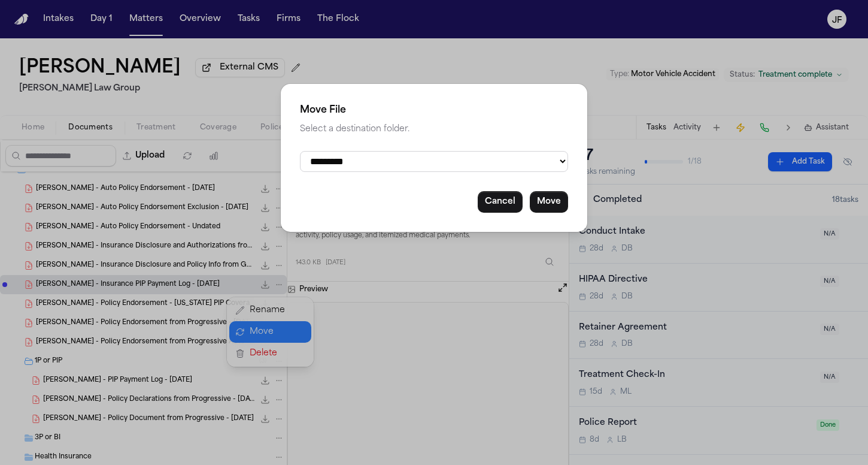
select select "**********"
click at [550, 202] on button "Move" at bounding box center [549, 202] width 38 height 22
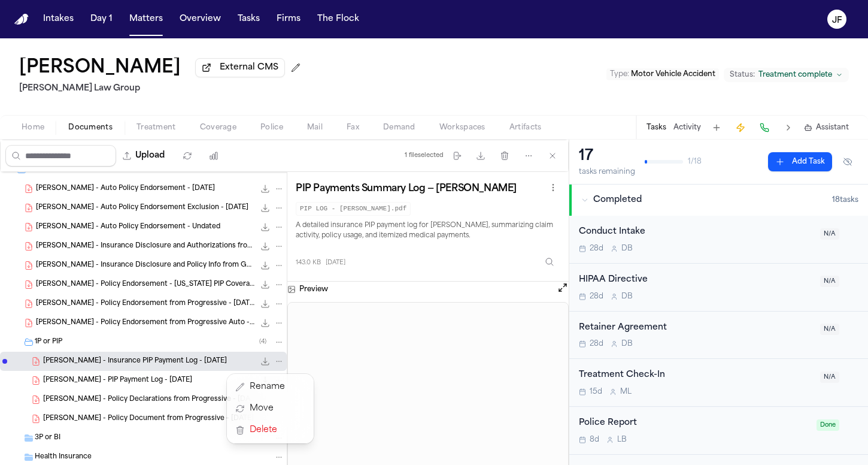
click at [195, 269] on span "[PERSON_NAME] - Insurance Disclosure and Policy Info from GEICO - [DATE]" at bounding box center [145, 265] width 219 height 10
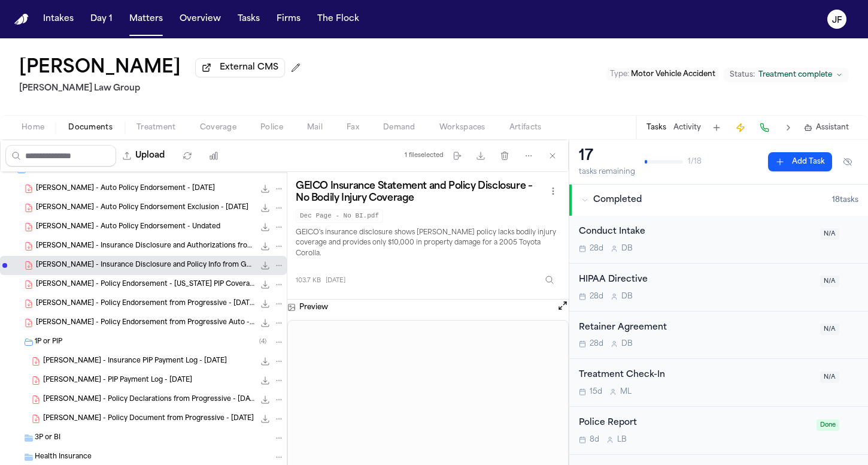
click at [274, 263] on button "File: A. Steadman - Insurance Disclosure and Policy Info from GEICO - 7.25.24" at bounding box center [279, 265] width 11 height 11
click at [270, 312] on button "Move" at bounding box center [270, 313] width 82 height 22
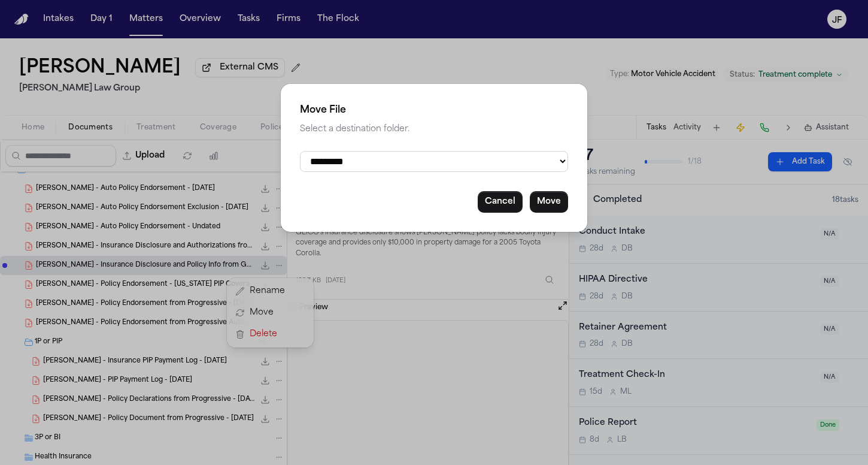
select select "**********"
click at [549, 205] on button "Move" at bounding box center [549, 202] width 38 height 22
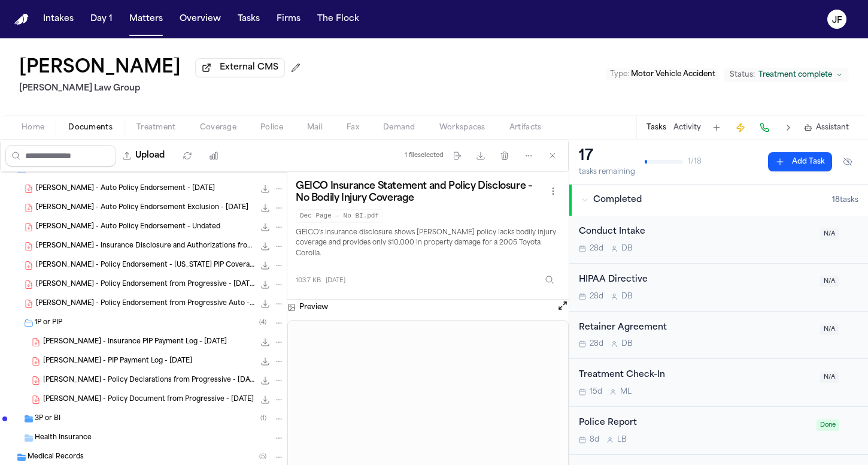
click at [101, 420] on div "3P or BI ( 1 )" at bounding box center [160, 418] width 250 height 11
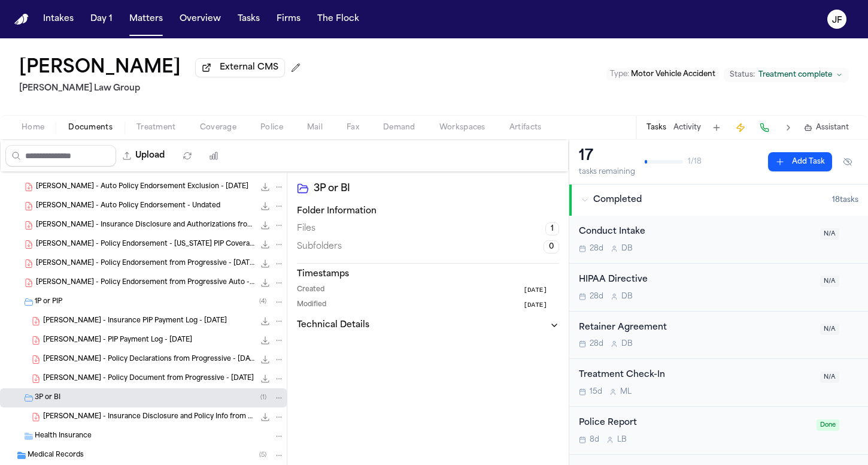
scroll to position [602, 0]
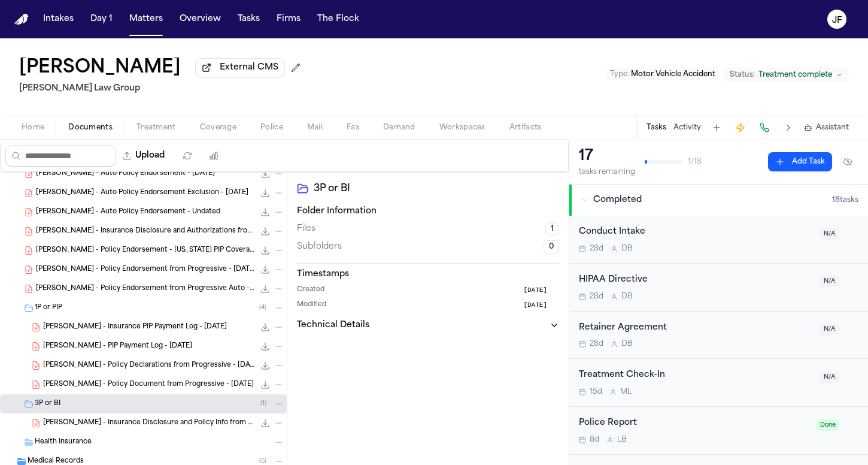
click at [164, 249] on span "[PERSON_NAME] - Policy Endorsement - [US_STATE] PIP Coverage" at bounding box center [145, 250] width 219 height 10
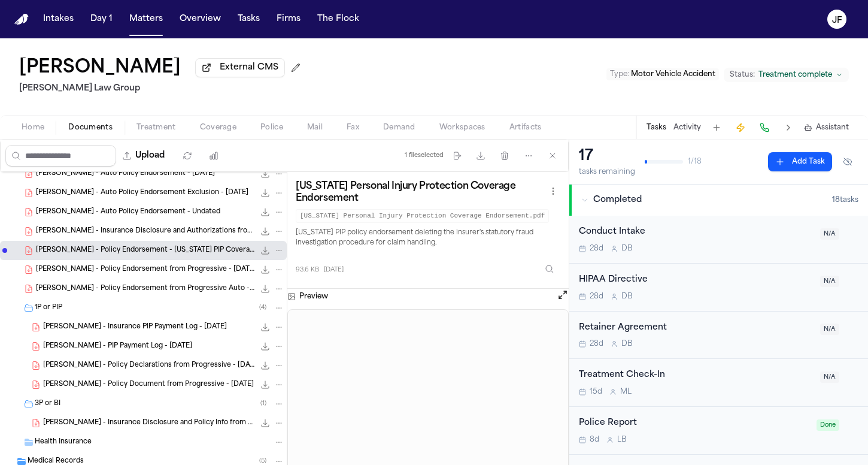
click at [181, 231] on span "[PERSON_NAME] - Insurance Disclosure and Authorizations from GEICO - [DATE] and…" at bounding box center [145, 231] width 219 height 10
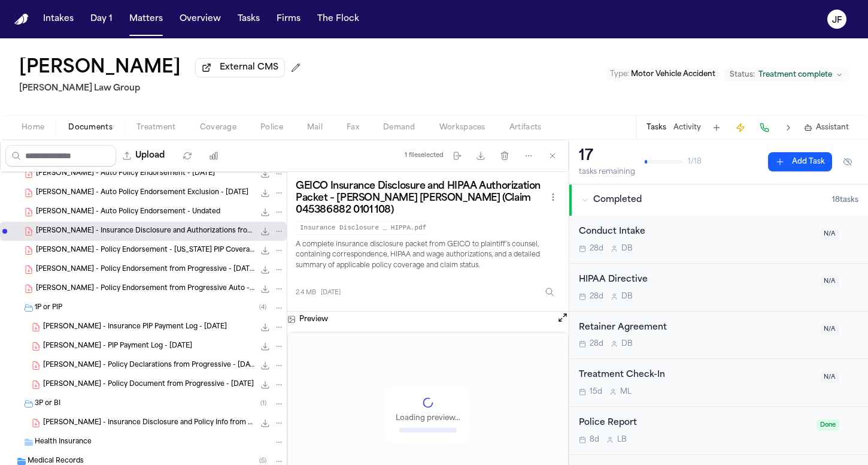
click at [181, 214] on span "[PERSON_NAME] - Auto Policy Endorsement - Undated" at bounding box center [128, 212] width 184 height 10
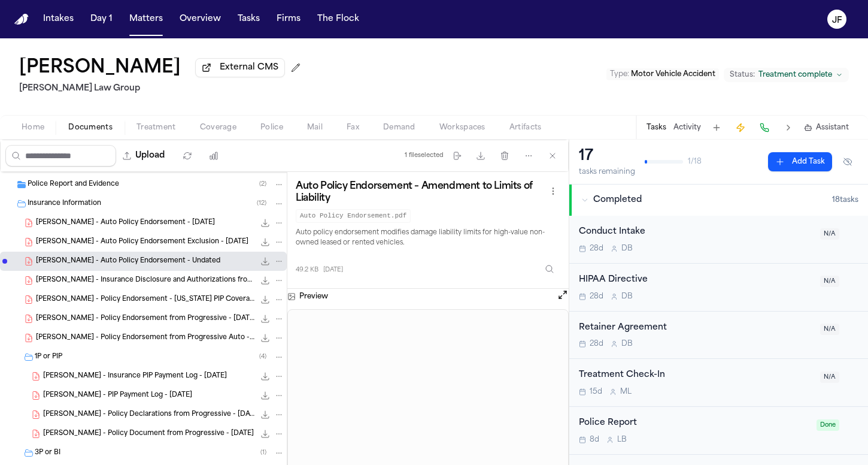
scroll to position [511, 0]
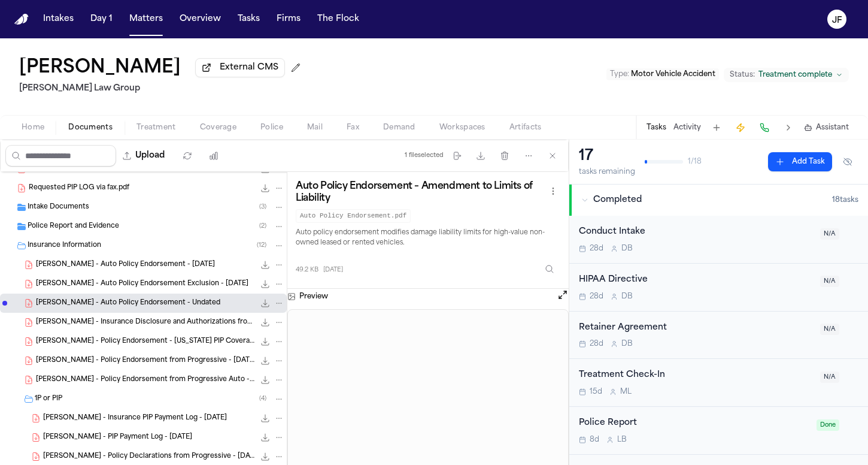
click at [156, 268] on span "[PERSON_NAME] - Auto Policy Endorsement - [DATE]" at bounding box center [125, 265] width 179 height 10
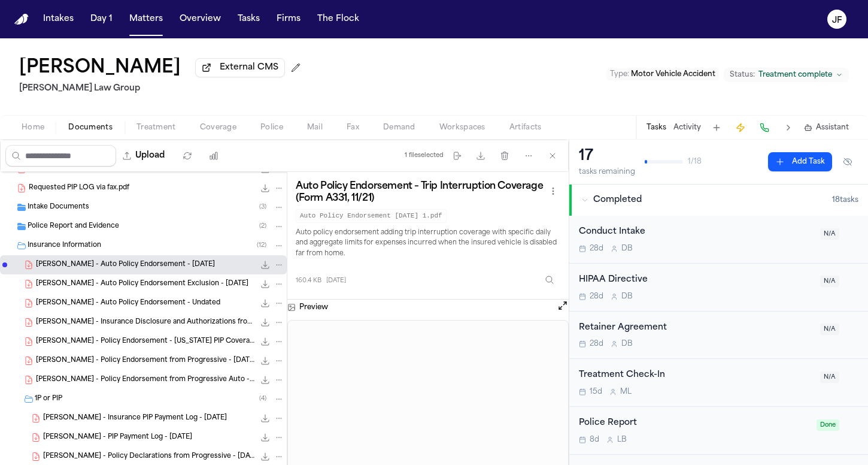
click at [160, 289] on span "[PERSON_NAME] - Auto Policy Endorsement Exclusion - [DATE]" at bounding box center [142, 284] width 213 height 10
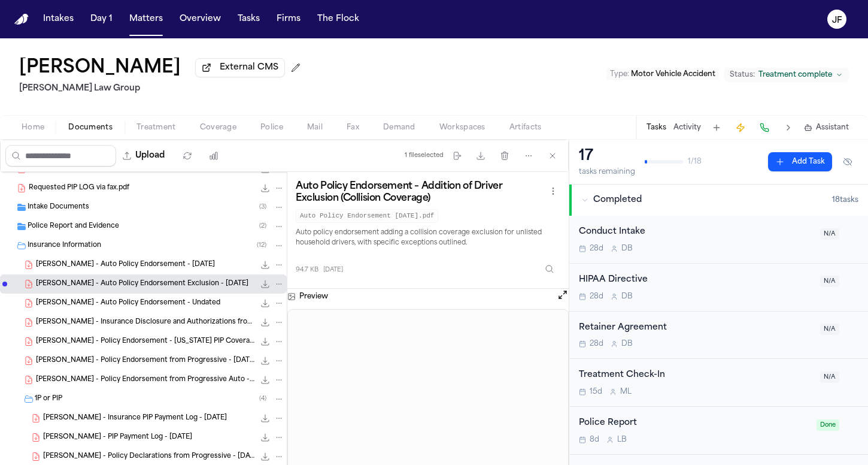
click at [160, 268] on span "[PERSON_NAME] - Auto Policy Endorsement - [DATE]" at bounding box center [125, 265] width 179 height 10
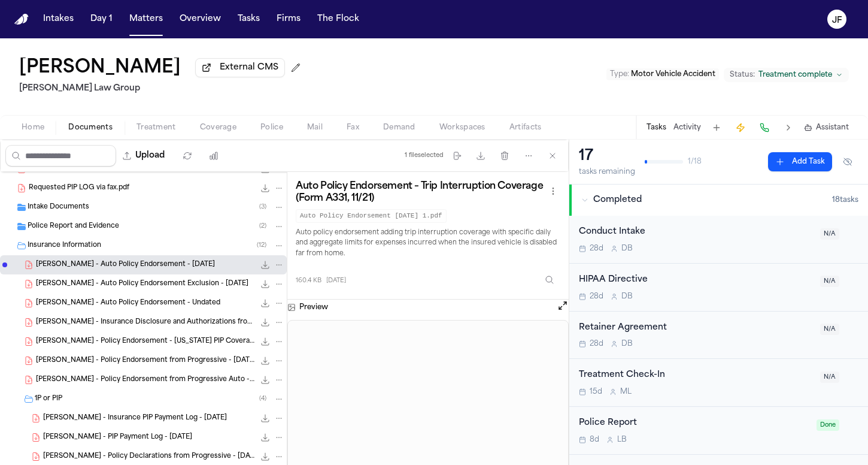
click at [198, 292] on div "[PERSON_NAME] - Auto Policy Endorsement Exclusion - [DATE] 94.7 KB • PDF" at bounding box center [143, 283] width 287 height 19
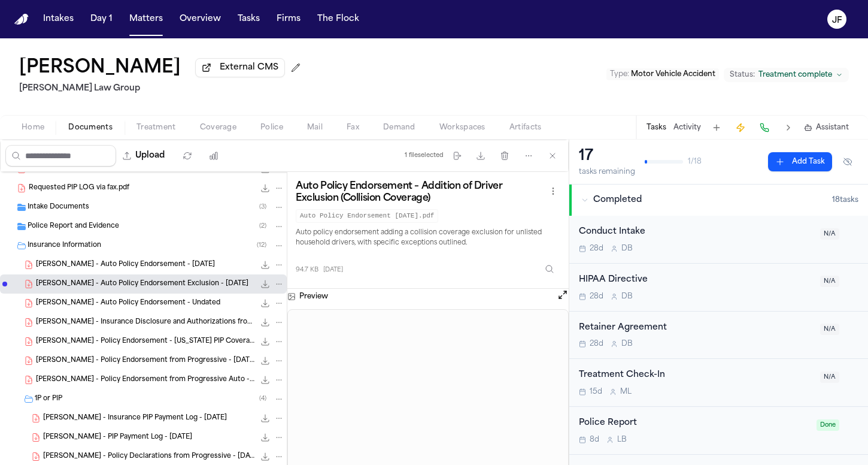
click at [193, 308] on span "[PERSON_NAME] - Auto Policy Endorsement - Undated" at bounding box center [128, 303] width 184 height 10
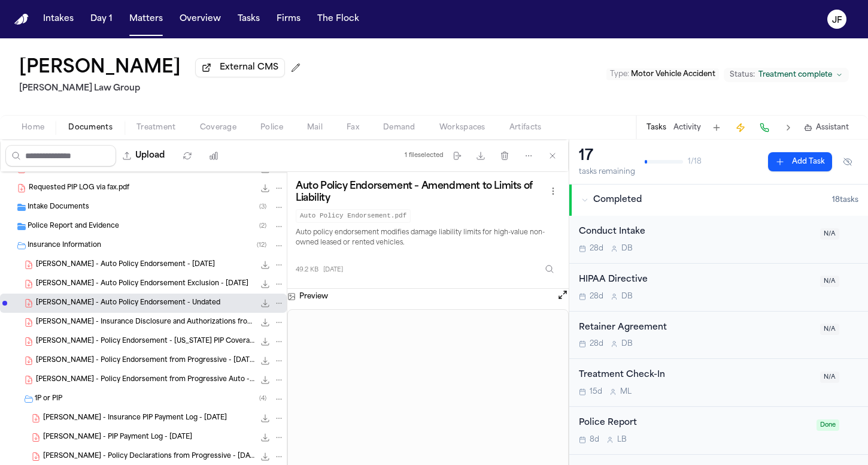
click at [193, 318] on div "[PERSON_NAME] - Insurance Disclosure and Authorizations from GEICO - [DATE] and…" at bounding box center [143, 322] width 287 height 19
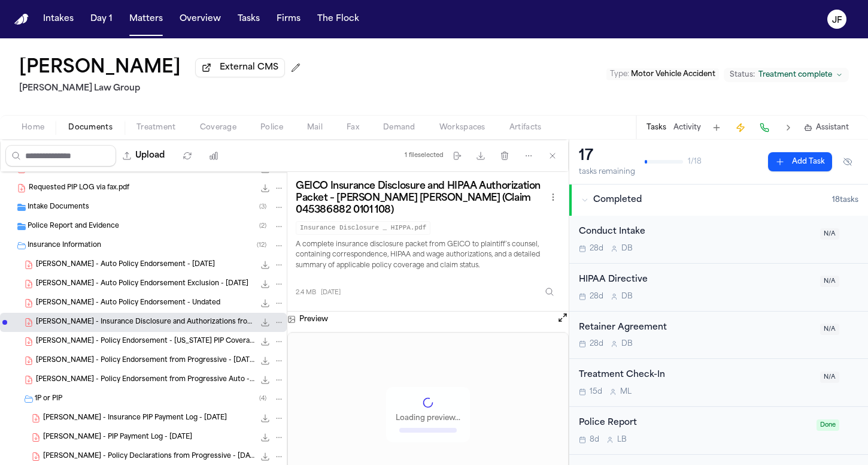
click at [193, 339] on span "[PERSON_NAME] - Policy Endorsement - [US_STATE] PIP Coverage" at bounding box center [145, 342] width 219 height 10
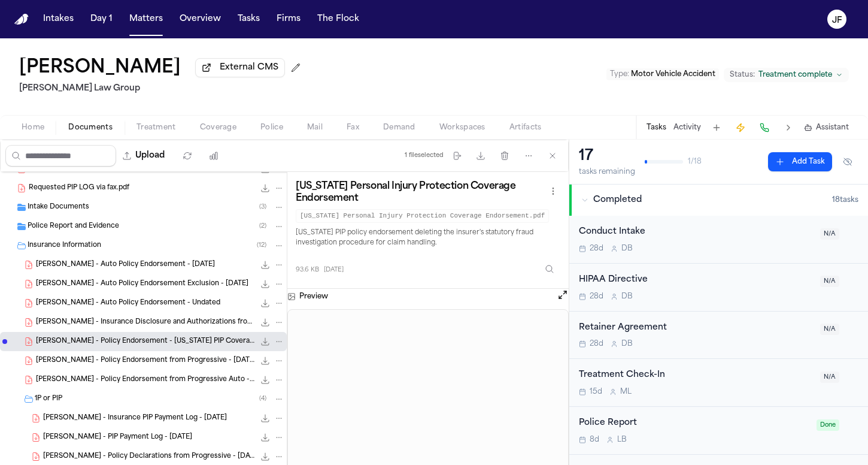
click at [189, 317] on div "[PERSON_NAME] - Insurance Disclosure and Authorizations from GEICO - [DATE] and…" at bounding box center [143, 322] width 287 height 19
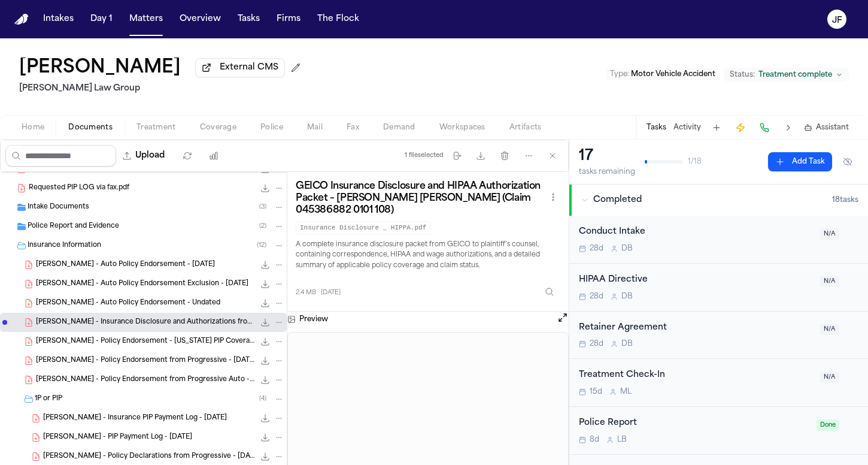
click at [275, 323] on icon "File: A. Steadman - Insurance Disclosure and Authorizations from GEICO - 7.31.2…" at bounding box center [279, 322] width 8 height 8
click at [268, 369] on button "Move" at bounding box center [270, 370] width 82 height 22
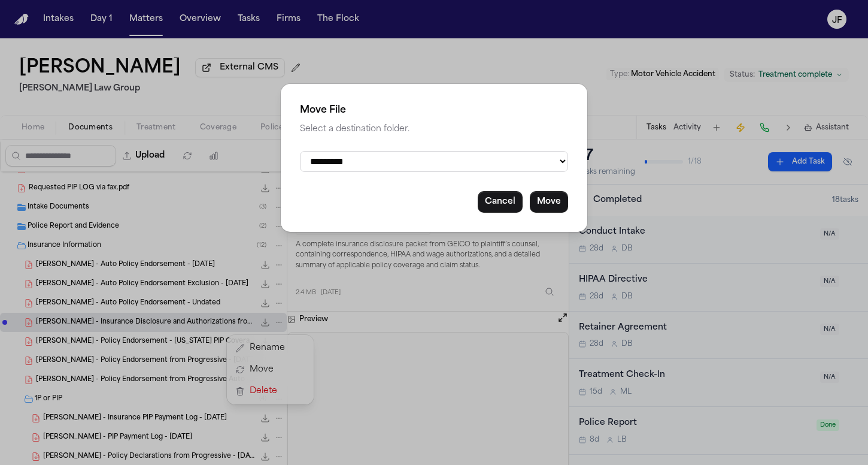
select select "**********"
click at [548, 199] on button "Move" at bounding box center [549, 202] width 38 height 22
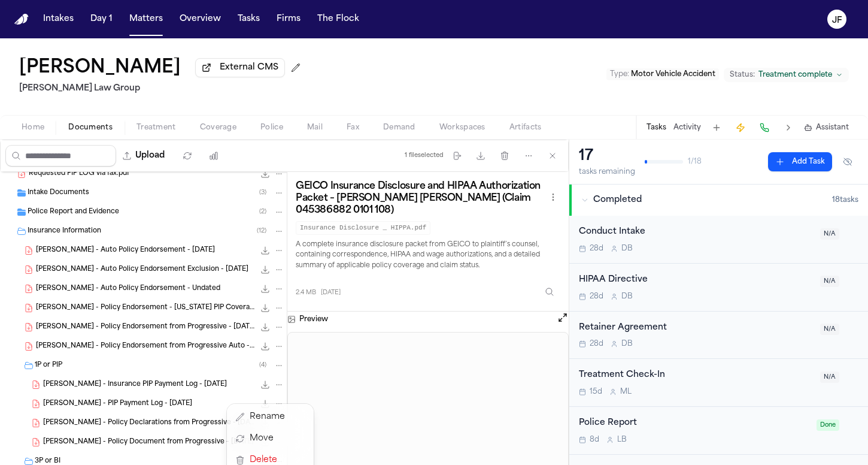
scroll to position [520, 0]
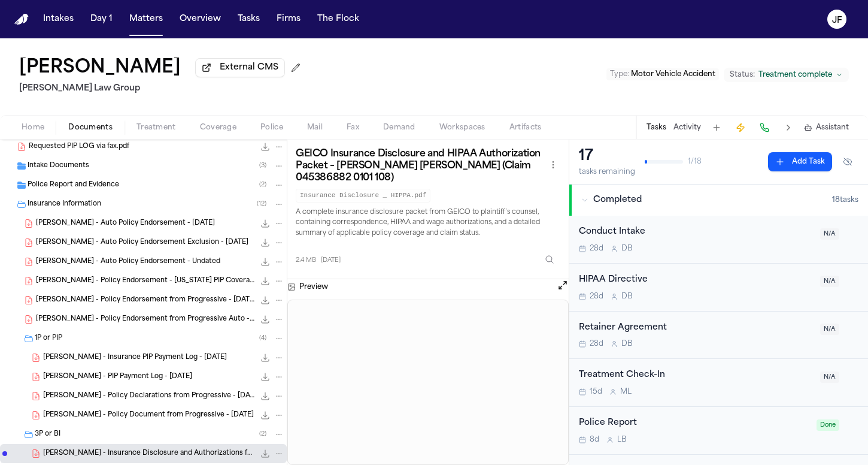
click at [107, 202] on div "Insurance Information ( 12 )" at bounding box center [156, 204] width 257 height 11
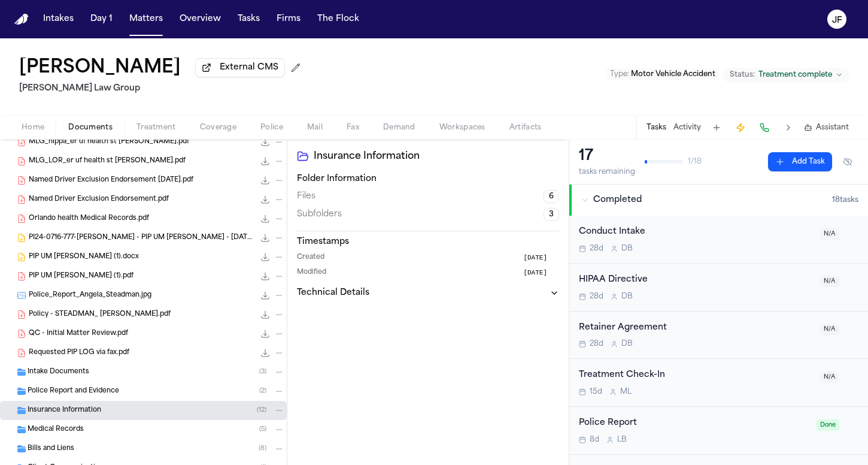
scroll to position [305, 0]
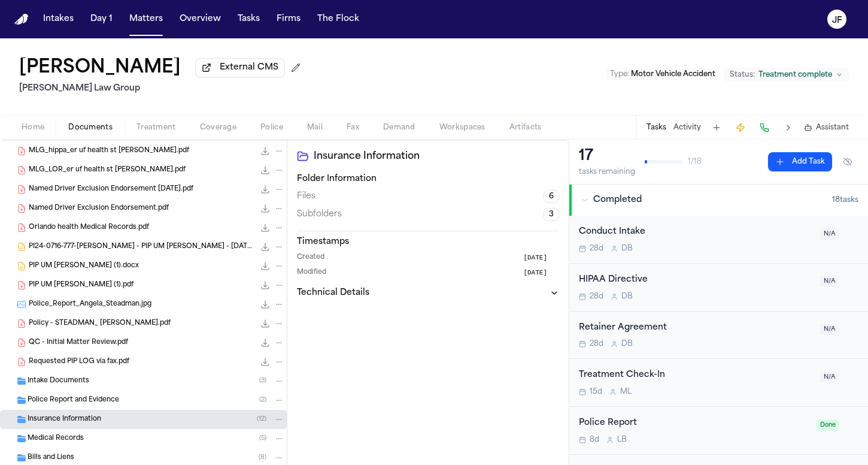
click at [104, 293] on div "PIP UM [PERSON_NAME] (1).pdf 225.1 KB • PDF" at bounding box center [143, 284] width 287 height 19
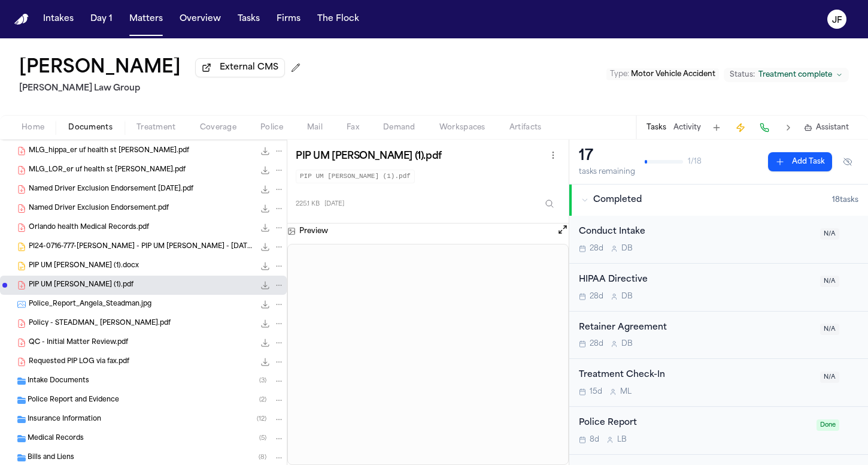
click at [157, 364] on div "Requested PIP LOG via fax.pdf 110.3 KB • PDF" at bounding box center [157, 362] width 256 height 12
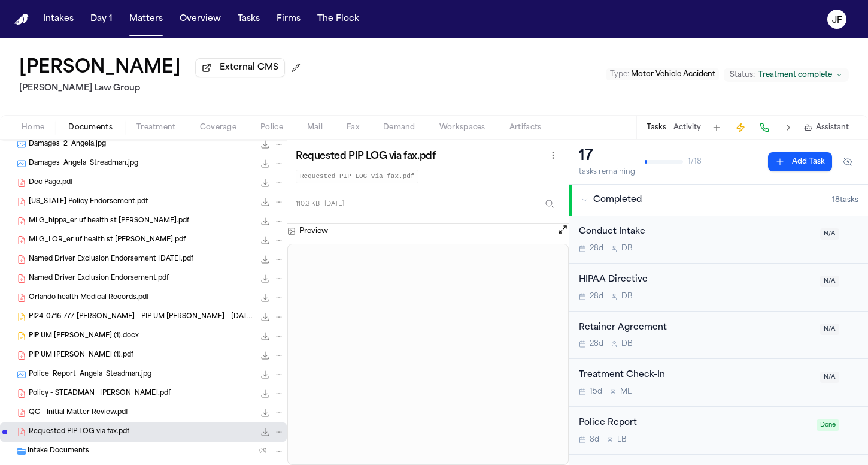
scroll to position [230, 0]
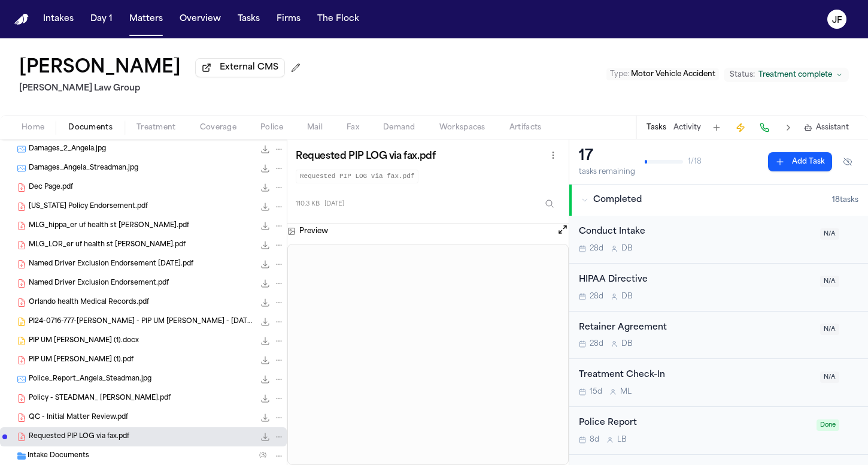
click at [156, 356] on div "PIP UM [PERSON_NAME] (1).pdf 225.1 KB • PDF" at bounding box center [157, 360] width 256 height 12
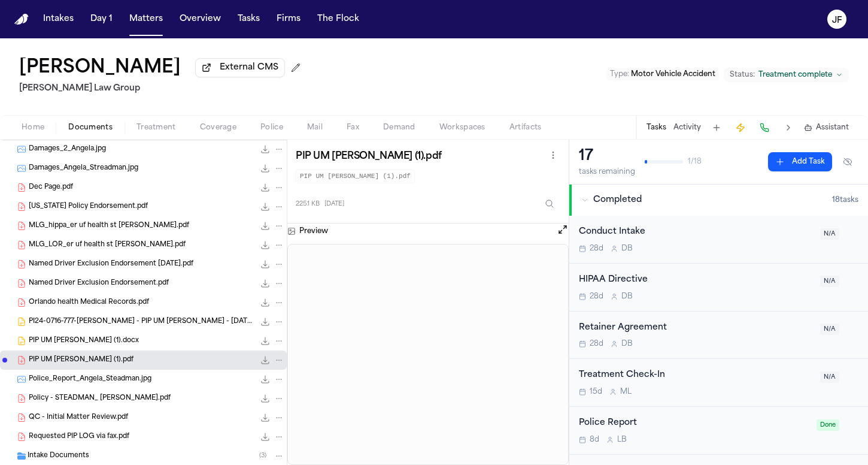
click at [275, 341] on div "PIP UM [PERSON_NAME] (1).docx 228.2 KB • DOCX" at bounding box center [143, 340] width 287 height 19
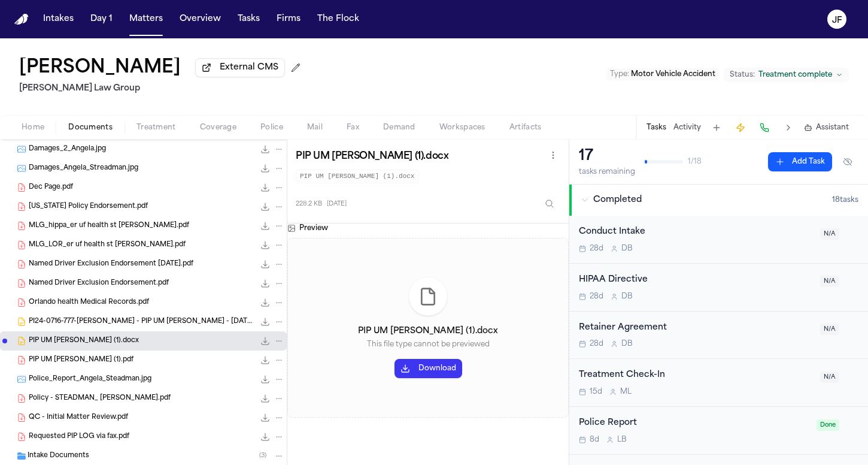
click at [275, 341] on icon "File: PIP UM LOR Corr (1).docx" at bounding box center [279, 341] width 8 height 8
click at [278, 383] on button "Move" at bounding box center [270, 388] width 82 height 22
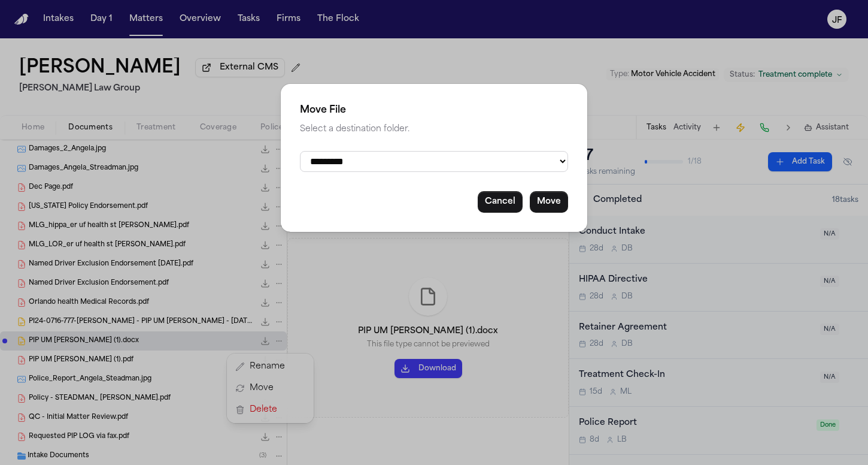
select select "**********"
click at [544, 199] on button "Move" at bounding box center [549, 202] width 38 height 22
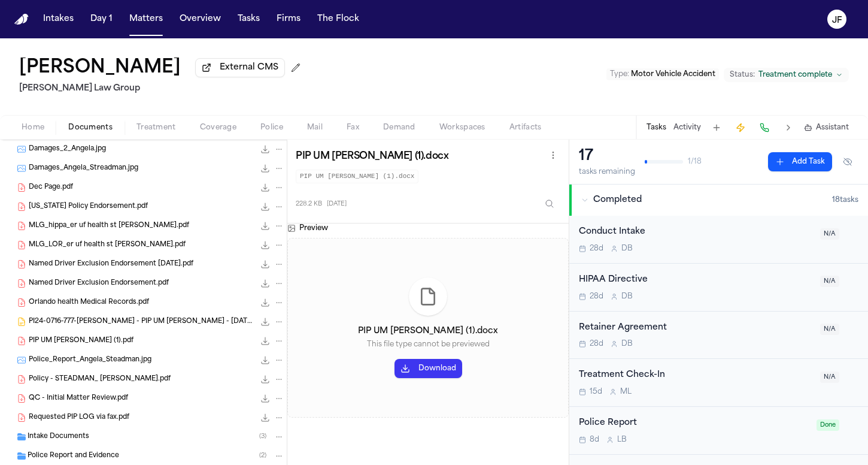
click at [0, 0] on span "4.1 MB • JPG" at bounding box center [0, 0] width 0 height 0
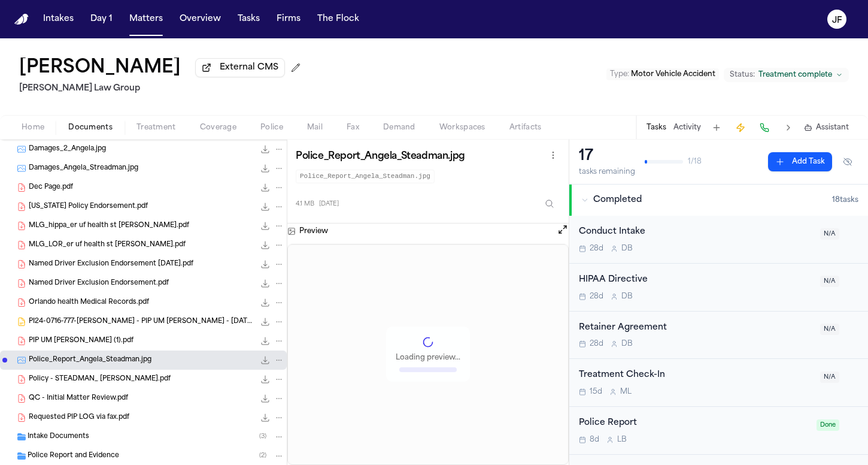
click at [274, 362] on button "File: Police_Report_Angela_Steadman.jpg" at bounding box center [279, 359] width 11 height 11
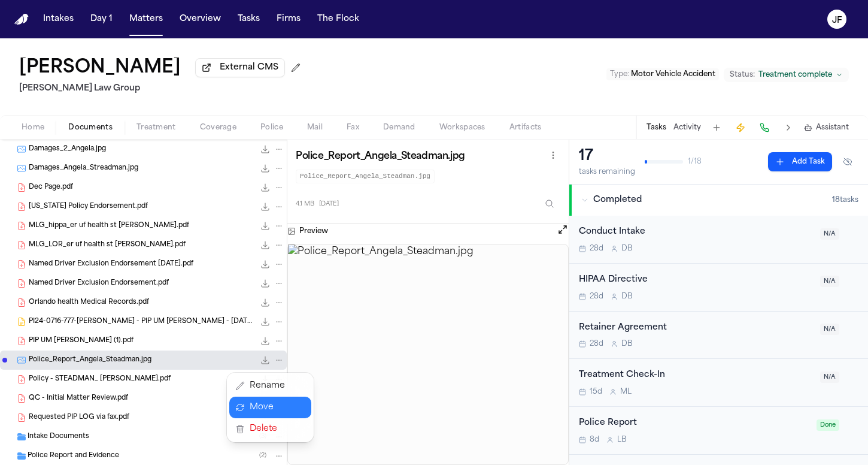
click at [271, 407] on button "Move" at bounding box center [270, 407] width 82 height 22
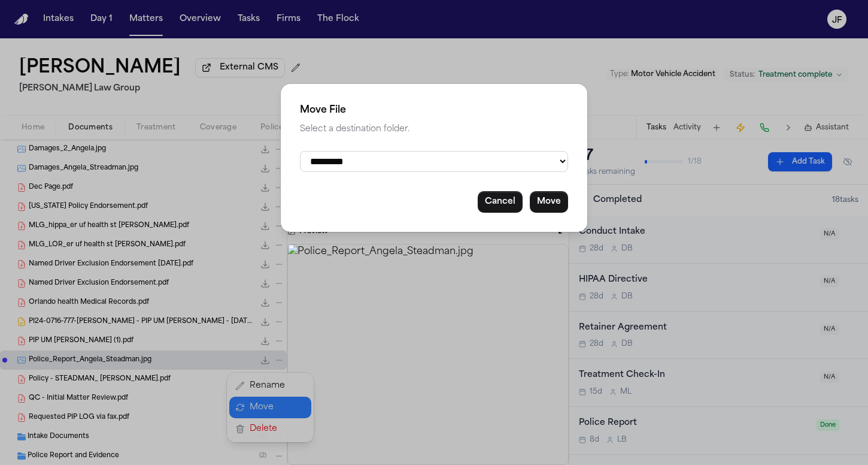
select select "**********"
click at [548, 202] on button "Move" at bounding box center [549, 202] width 38 height 22
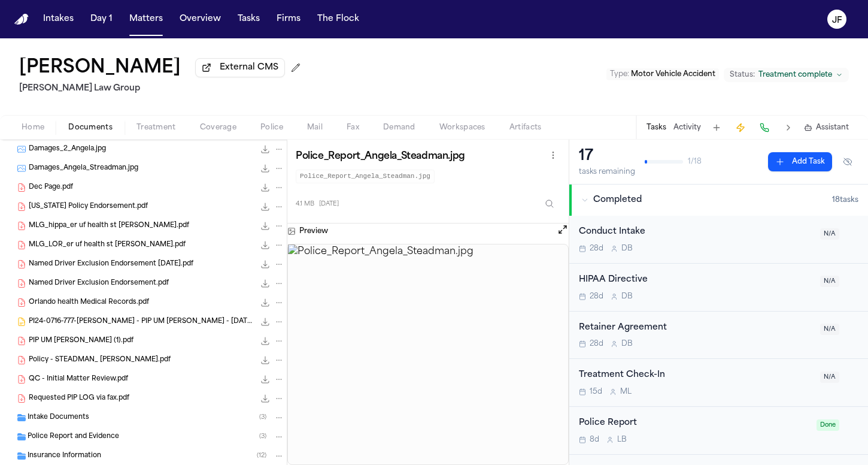
click at [171, 380] on div "QC - Initial Matter Review.pdf 22.1 KB • PDF" at bounding box center [157, 379] width 256 height 12
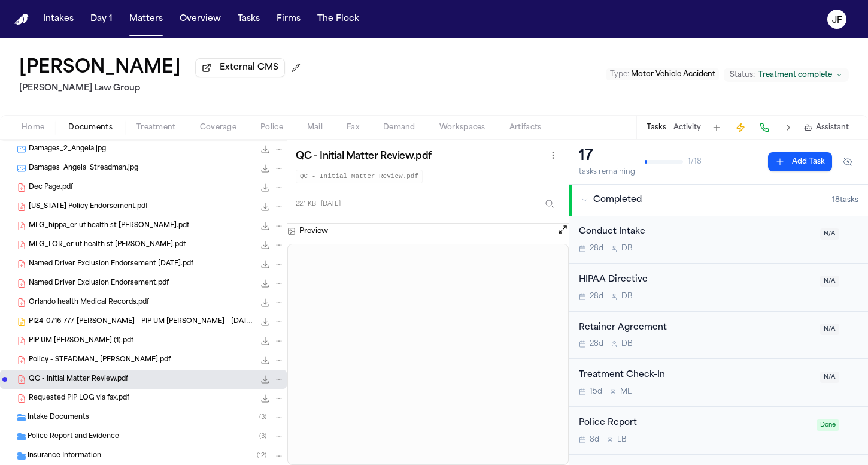
click at [275, 379] on icon "File: QC - Initial Matter Review.pdf" at bounding box center [279, 379] width 8 height 8
click at [249, 431] on button "Move" at bounding box center [270, 427] width 82 height 22
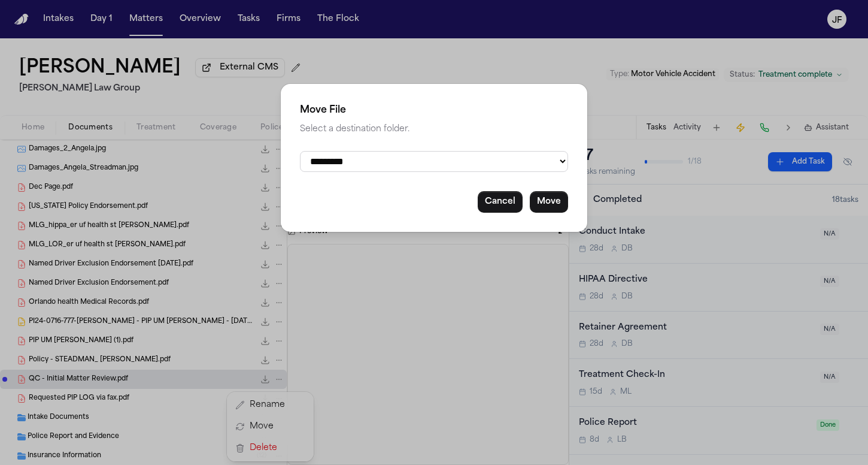
select select "**********"
click at [549, 207] on button "Move" at bounding box center [549, 202] width 38 height 22
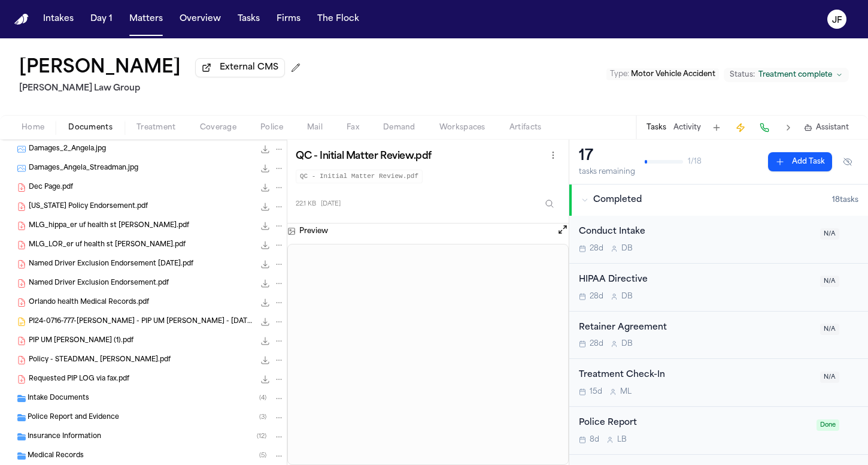
click at [122, 359] on span "Policy - STEADMAN_ [PERSON_NAME].pdf" at bounding box center [100, 360] width 142 height 10
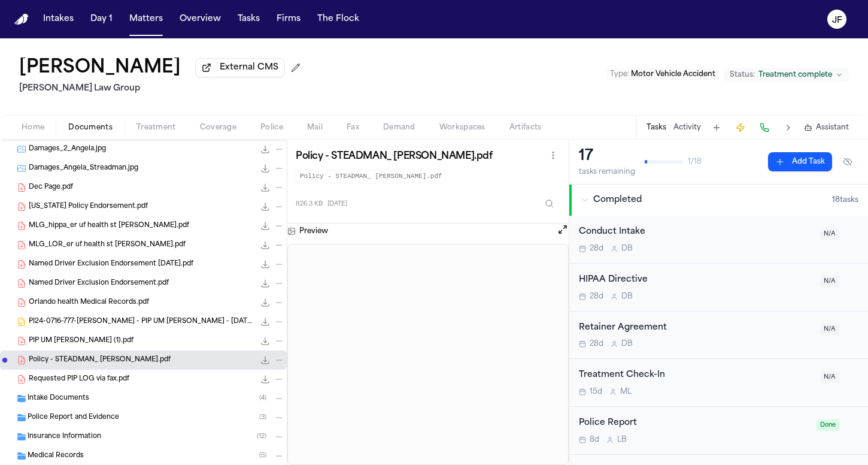
click at [275, 363] on icon "File: Policy - STEADMAN_ ANGELA.pdf" at bounding box center [279, 360] width 8 height 8
click at [263, 407] on button "Move" at bounding box center [270, 407] width 82 height 22
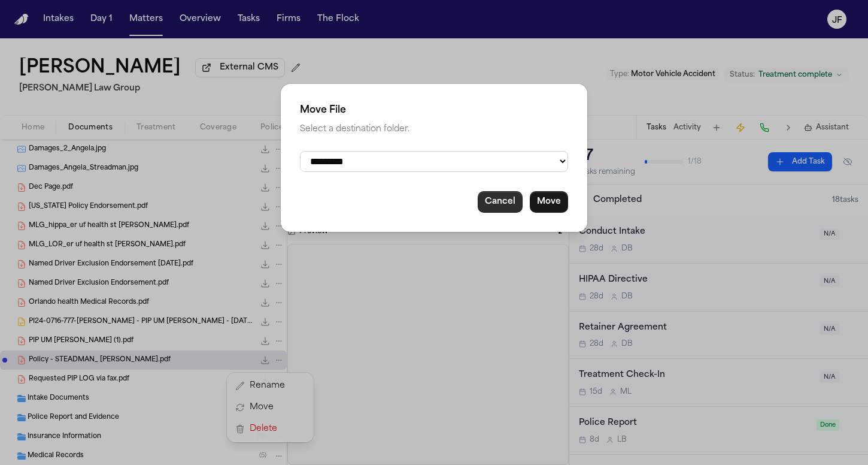
click at [493, 196] on button "Cancel" at bounding box center [500, 202] width 45 height 22
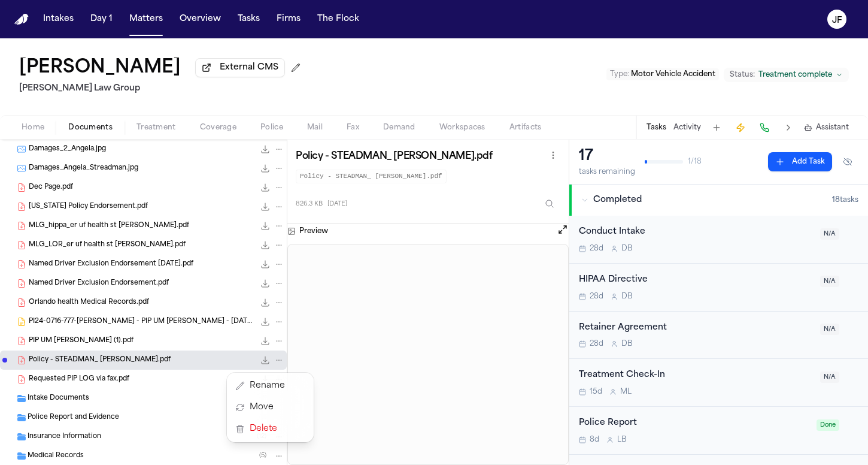
click at [170, 389] on div "Requested PIP LOG via fax.pdf 110.3 KB • PDF" at bounding box center [143, 378] width 287 height 19
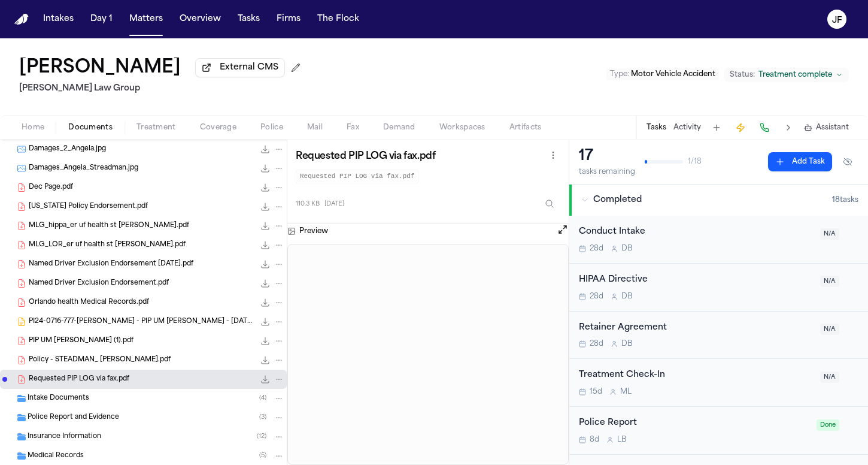
click at [275, 377] on icon "File: Requested PIP LOG via fax.pdf" at bounding box center [279, 379] width 8 height 8
click at [254, 427] on button "Move" at bounding box center [270, 427] width 82 height 22
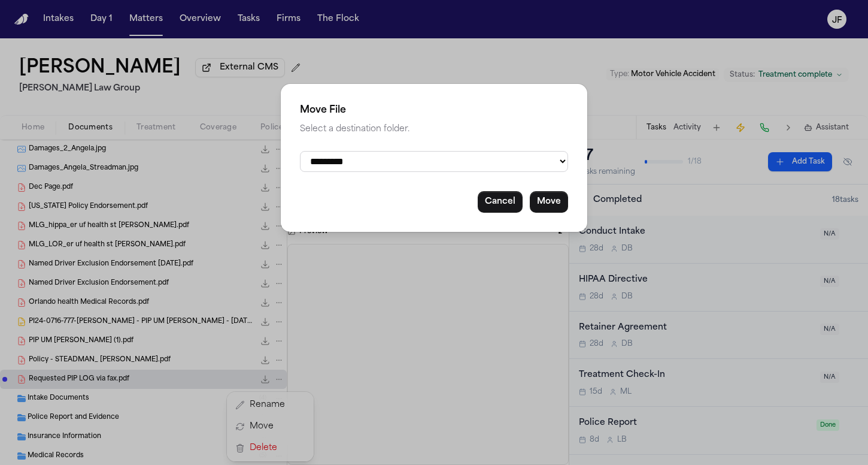
select select "**********"
click at [553, 195] on button "Move" at bounding box center [549, 202] width 38 height 22
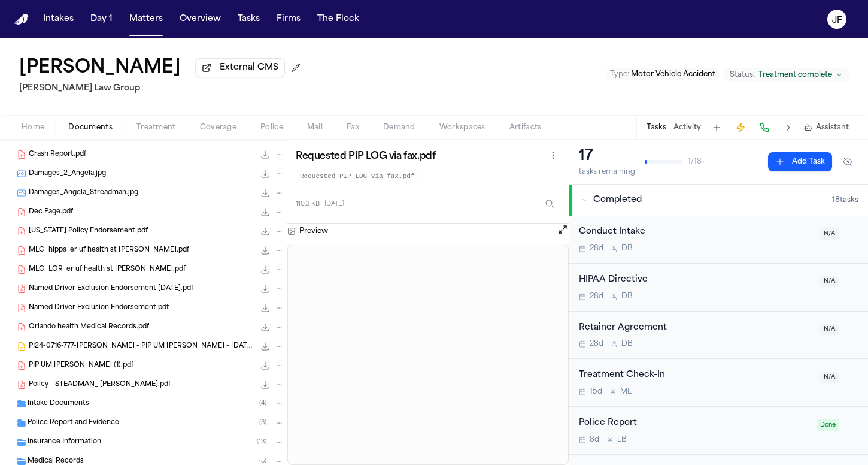
scroll to position [187, 0]
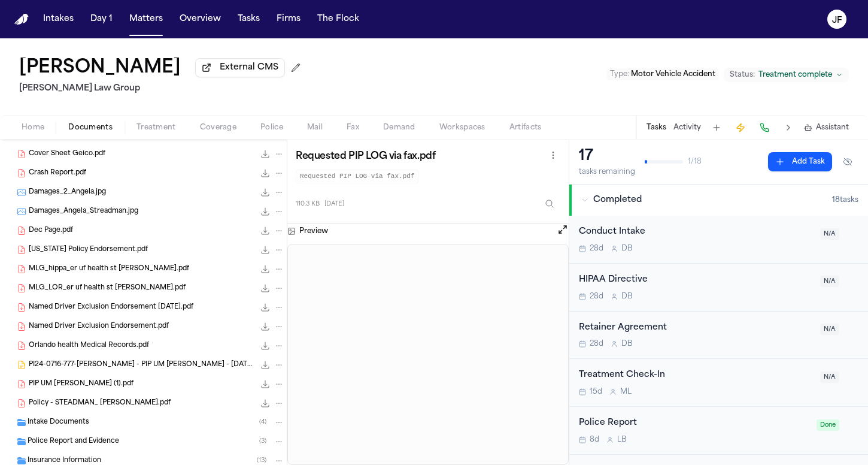
click at [117, 253] on span "[US_STATE] Policy Endorsement.pdf" at bounding box center [88, 250] width 119 height 10
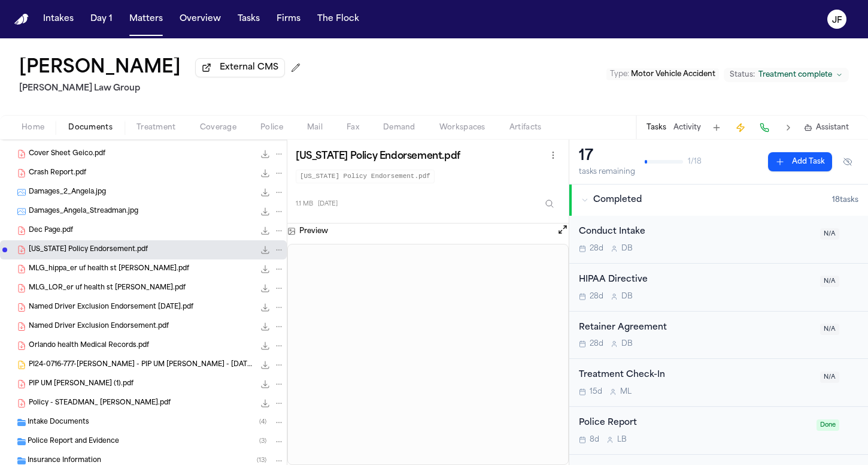
click at [133, 234] on div "Dec Page.pdf 64.1 KB • PDF" at bounding box center [157, 231] width 256 height 12
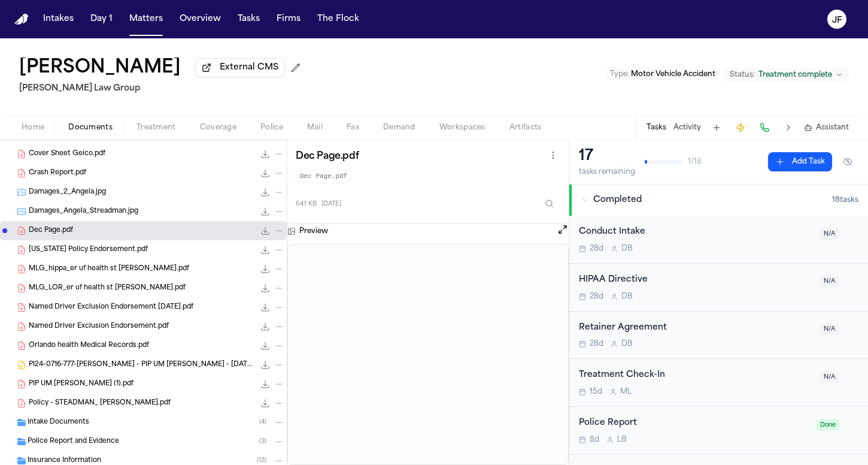
scroll to position [210, 0]
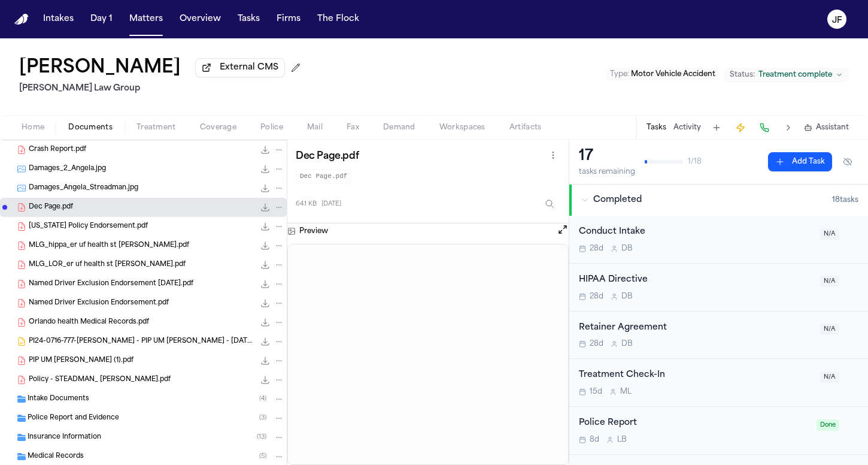
click at [123, 299] on div "Named Driver Exclusion Endorsement.pdf 87.4 KB • PDF" at bounding box center [157, 303] width 256 height 12
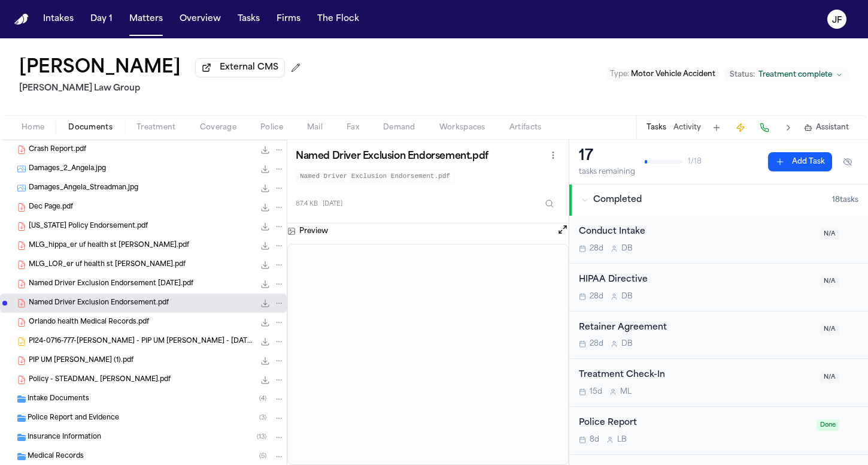
click at [118, 322] on span "Orlando health Medical Records.pdf" at bounding box center [89, 322] width 120 height 10
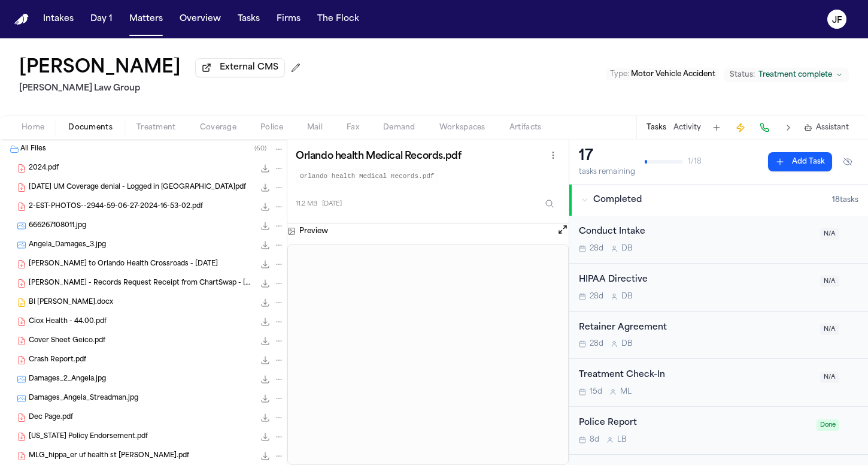
scroll to position [0, 0]
click at [172, 185] on span "[DATE] UM Coverage denial - Logged in [GEOGRAPHIC_DATA]pdf" at bounding box center [137, 188] width 217 height 10
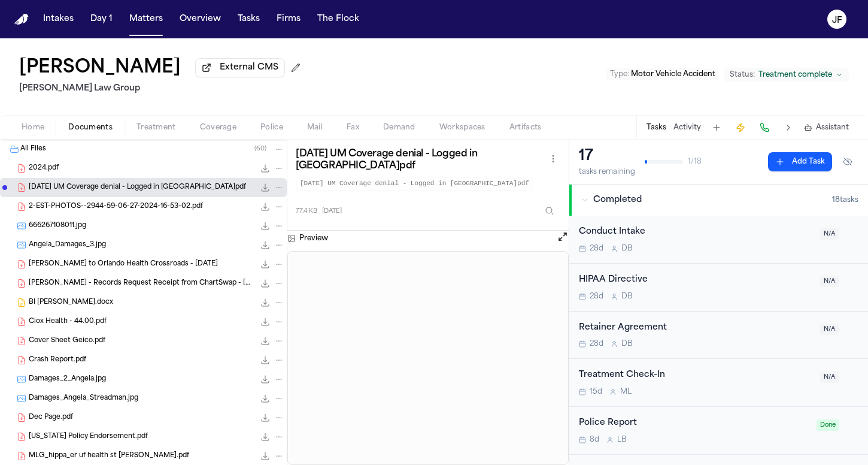
click at [270, 197] on div "[DATE] UM Coverage denial - Logged in [GEOGRAPHIC_DATA]pdf 77.4 KB • PDF" at bounding box center [143, 187] width 287 height 19
click at [274, 193] on button "File: 2025-08-01 UM Coverage denial - Logged in Uber.pdf" at bounding box center [279, 187] width 11 height 11
click at [275, 237] on button "Move" at bounding box center [270, 235] width 82 height 22
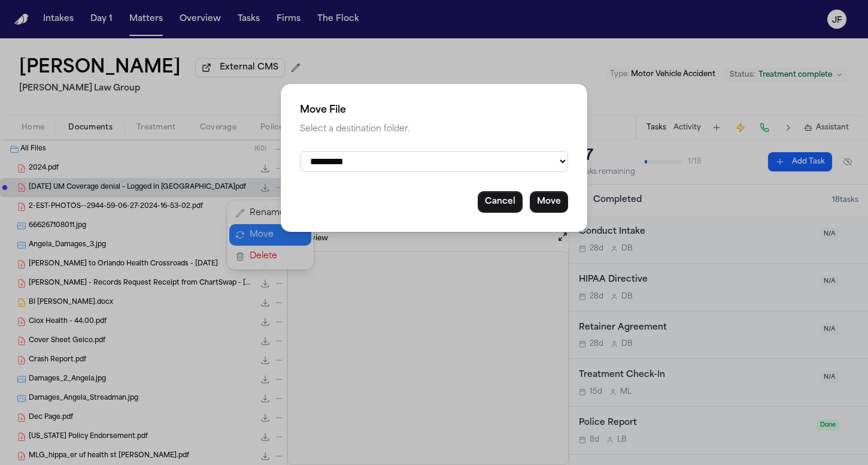
select select "**********"
click at [553, 202] on button "Move" at bounding box center [549, 202] width 38 height 22
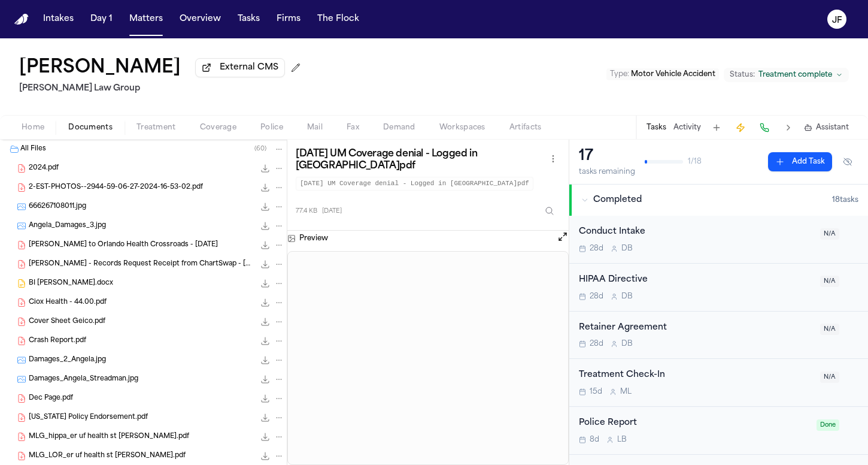
click at [254, 193] on div "2.6 MB • PDF" at bounding box center [269, 187] width 30 height 12
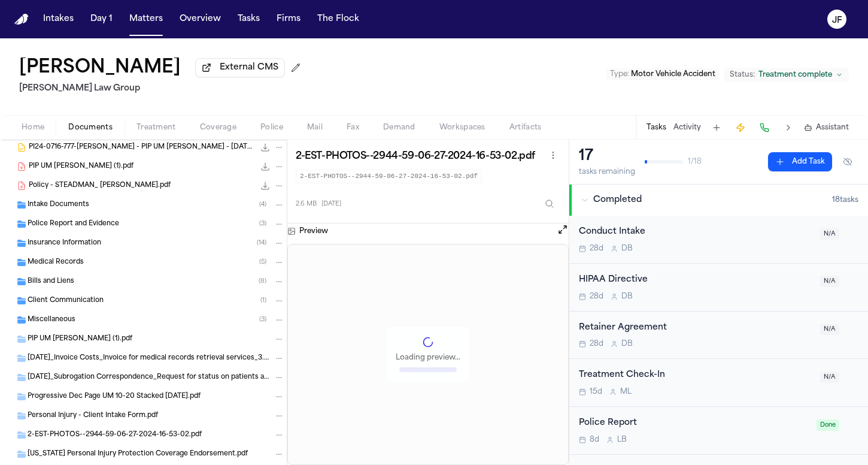
scroll to position [386, 0]
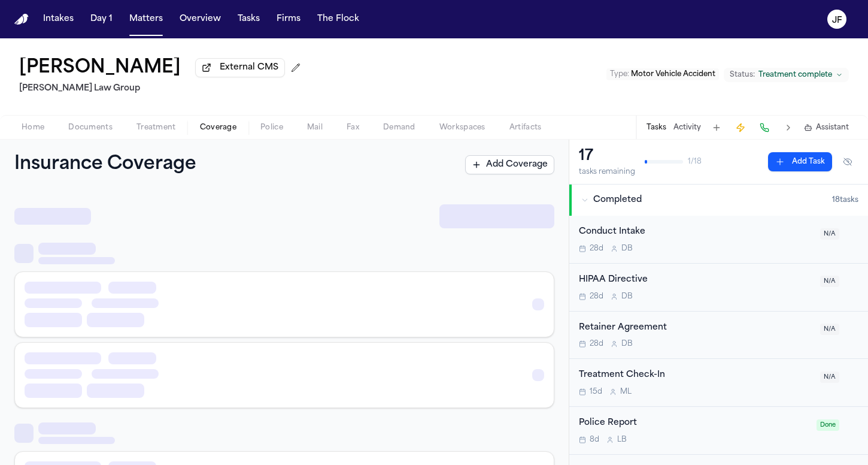
click at [213, 123] on span "Coverage" at bounding box center [218, 128] width 37 height 10
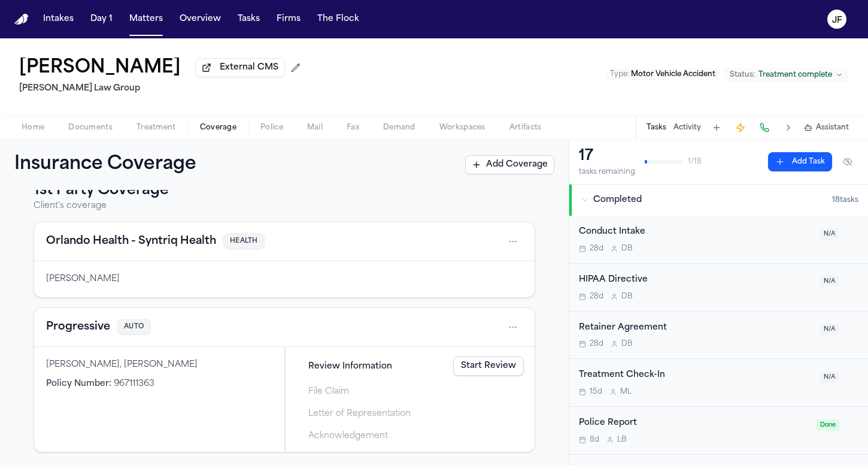
scroll to position [28, 0]
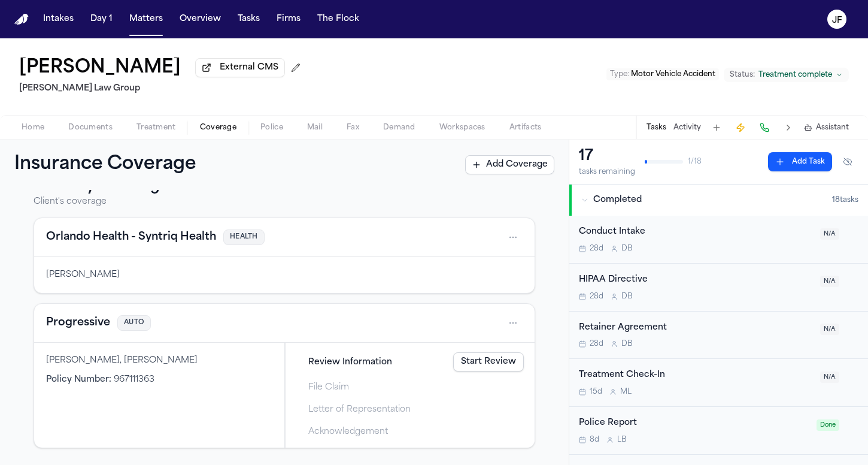
click at [75, 336] on div "Progressive AUTO" at bounding box center [284, 323] width 501 height 39
click at [75, 325] on button "Progressive" at bounding box center [78, 322] width 64 height 17
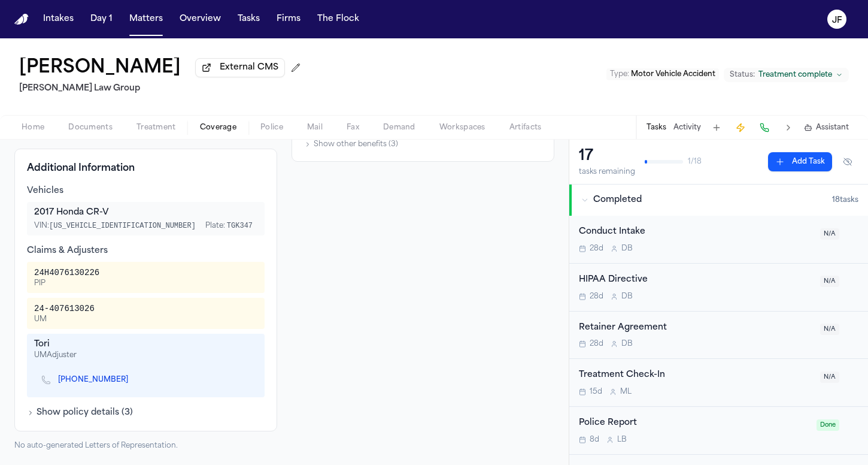
scroll to position [308, 0]
click at [140, 18] on button "Matters" at bounding box center [146, 19] width 43 height 22
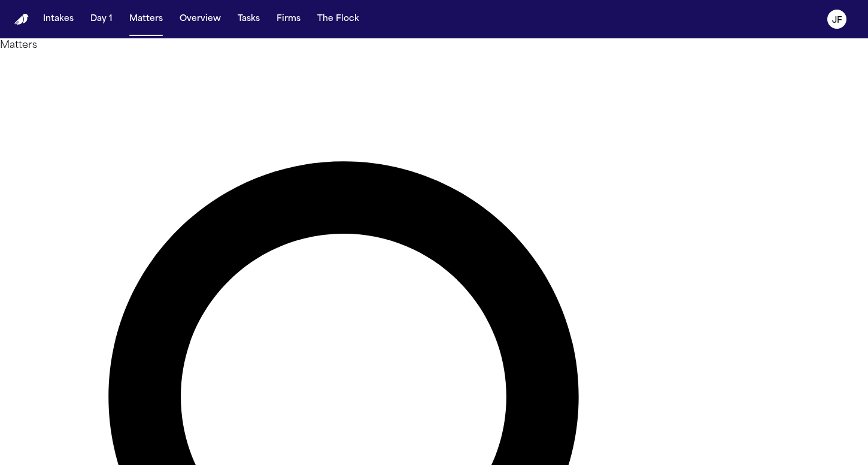
drag, startPoint x: 420, startPoint y: 69, endPoint x: 131, endPoint y: 73, distance: 289.2
drag, startPoint x: 131, startPoint y: 73, endPoint x: 80, endPoint y: 138, distance: 82.8
click at [80, 138] on main "Matters ********* Overview Add Matter Client Name Firm Name Phone Number Prefer…" at bounding box center [434, 251] width 868 height 426
drag, startPoint x: 380, startPoint y: 69, endPoint x: 466, endPoint y: 63, distance: 86.5
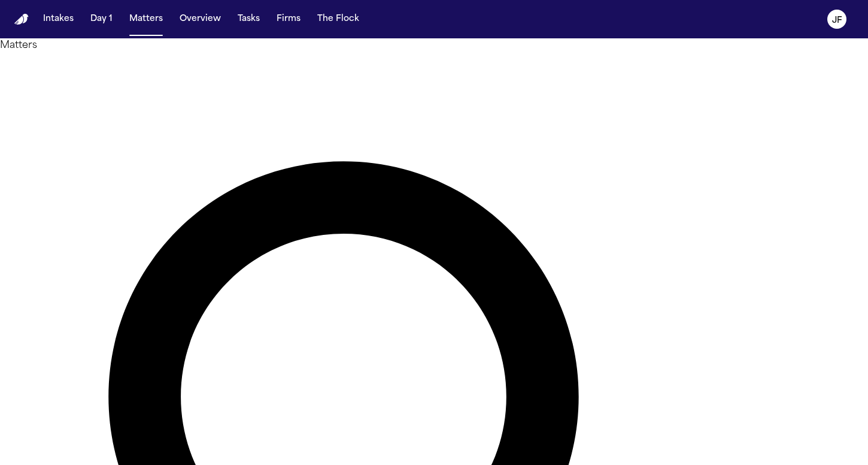
type input "*"
type input "**********"
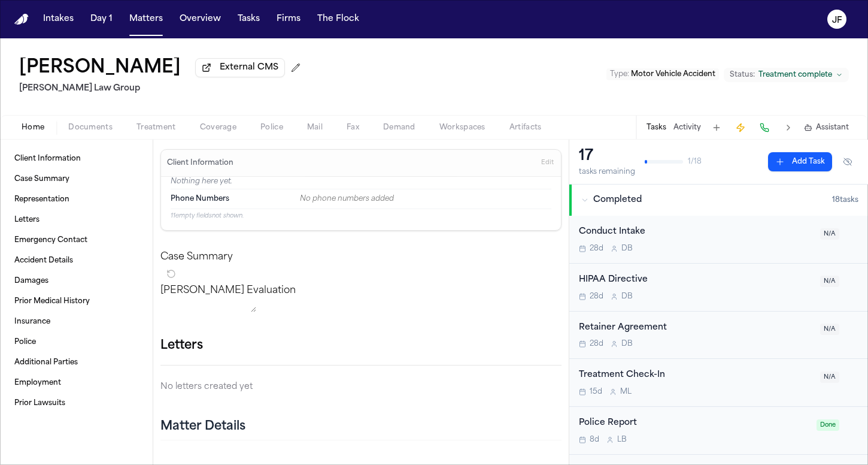
click at [240, 74] on span "External CMS" at bounding box center [249, 68] width 59 height 12
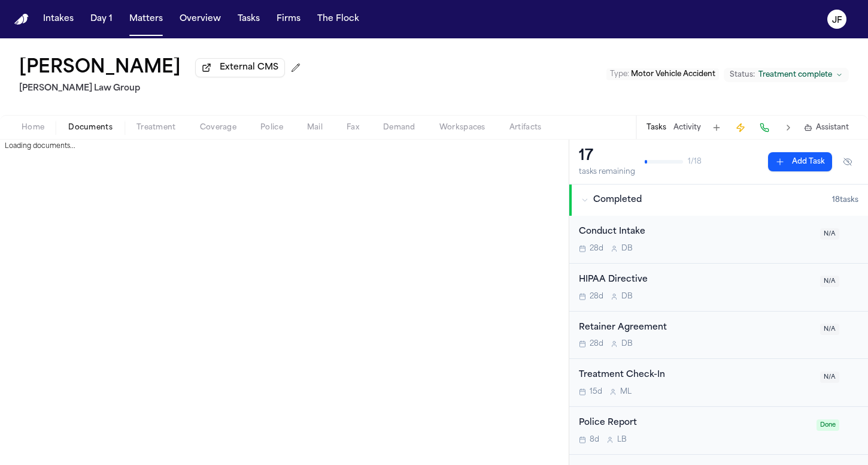
click at [87, 132] on span "Documents" at bounding box center [90, 128] width 44 height 10
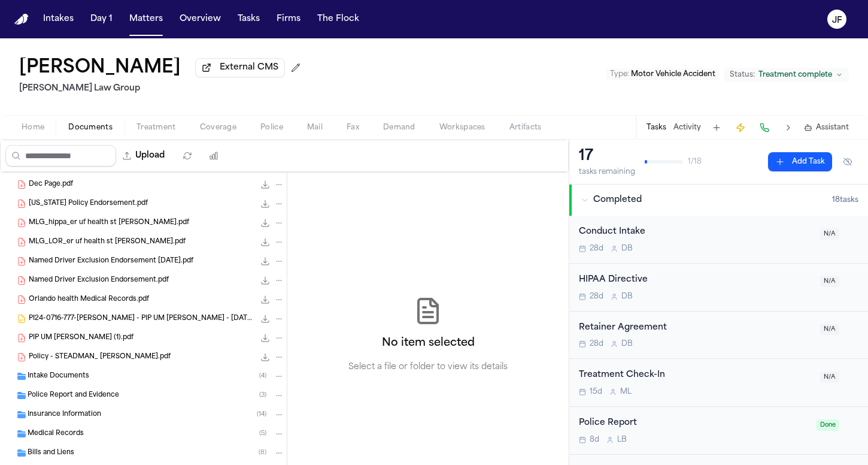
scroll to position [249, 0]
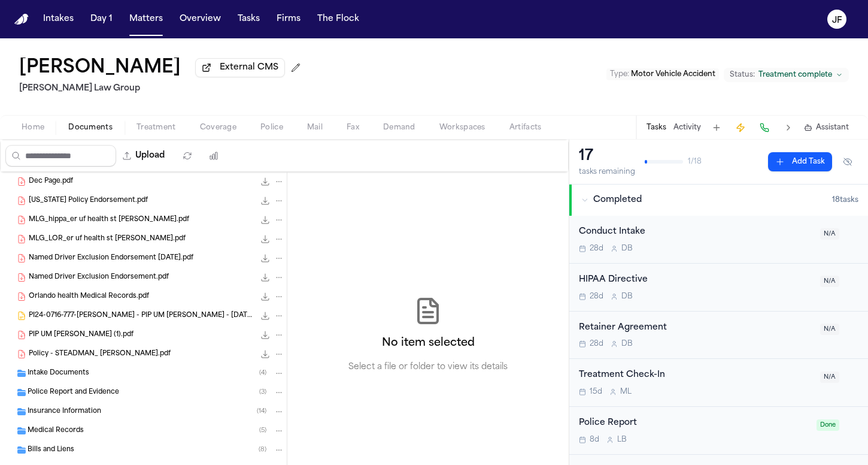
click at [58, 334] on span "PIP UM [PERSON_NAME] (1).pdf" at bounding box center [81, 335] width 105 height 10
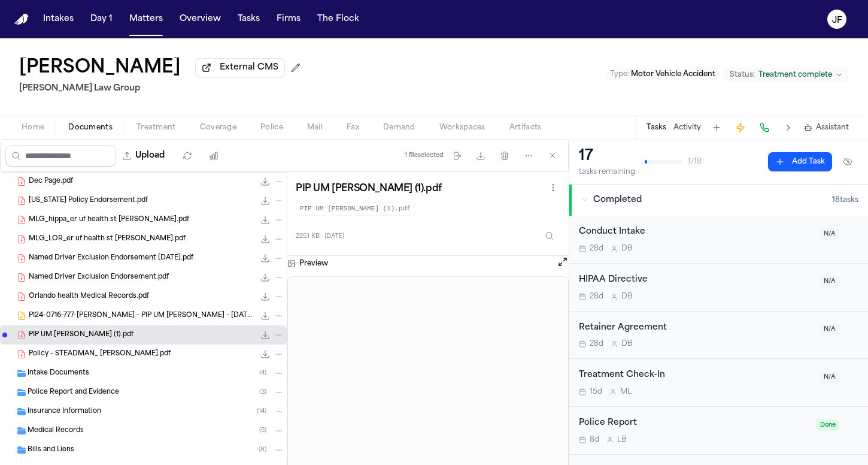
click at [163, 357] on div "Policy - STEADMAN_ [PERSON_NAME].pdf 826.3 KB • PDF" at bounding box center [157, 354] width 256 height 12
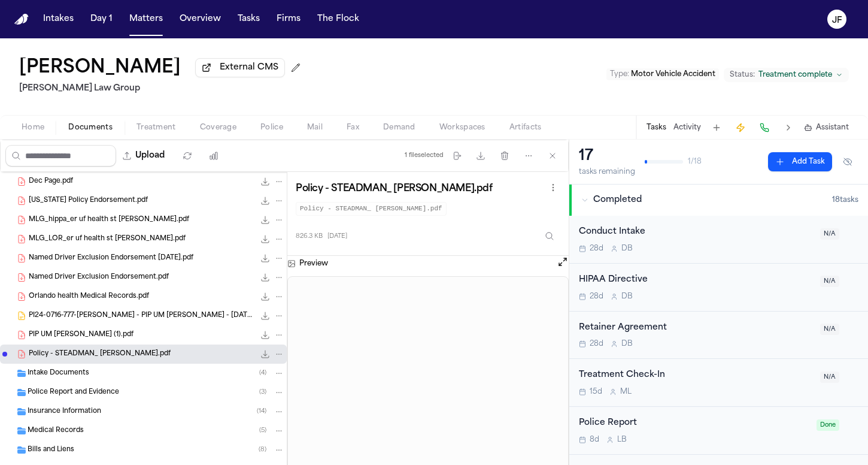
click at [126, 378] on div "Intake Documents ( 4 )" at bounding box center [156, 373] width 257 height 11
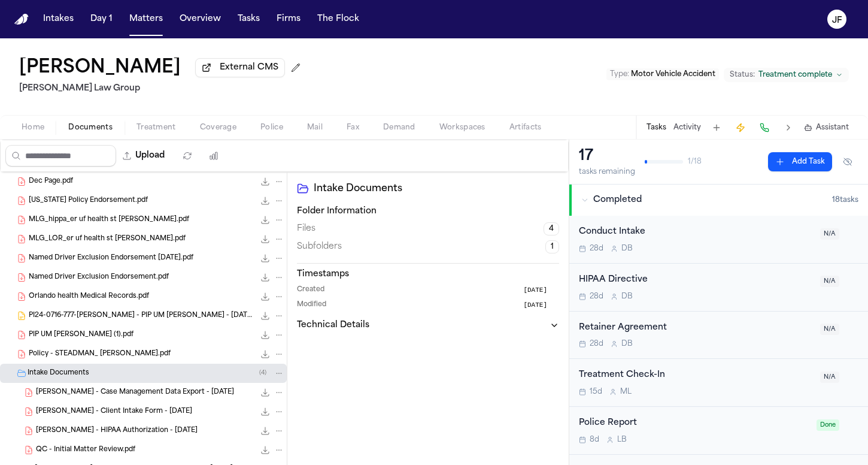
click at [126, 378] on div "Intake Documents ( 4 )" at bounding box center [156, 373] width 257 height 11
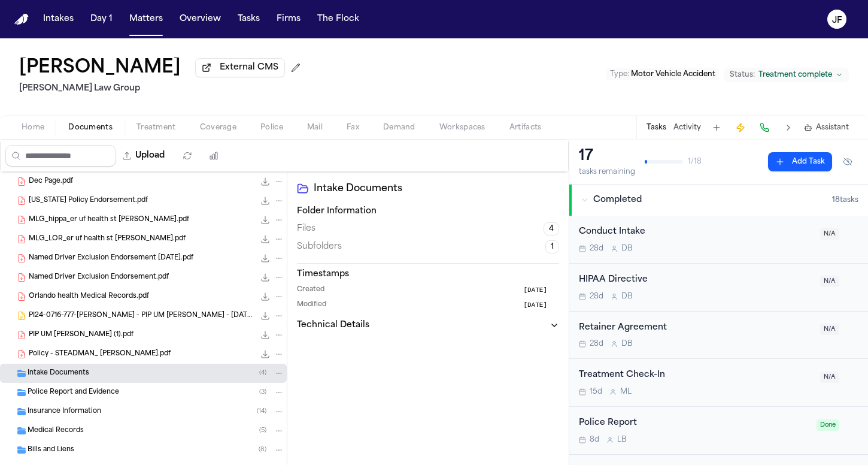
click at [126, 417] on div "Insurance Information ( 14 )" at bounding box center [156, 411] width 257 height 11
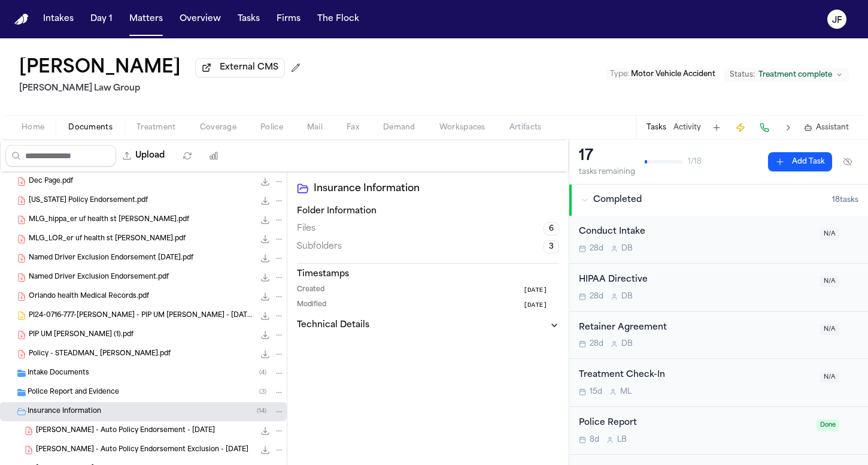
click at [124, 427] on div "[PERSON_NAME] - Auto Policy Endorsement - [DATE] 160.4 KB • PDF" at bounding box center [160, 431] width 248 height 12
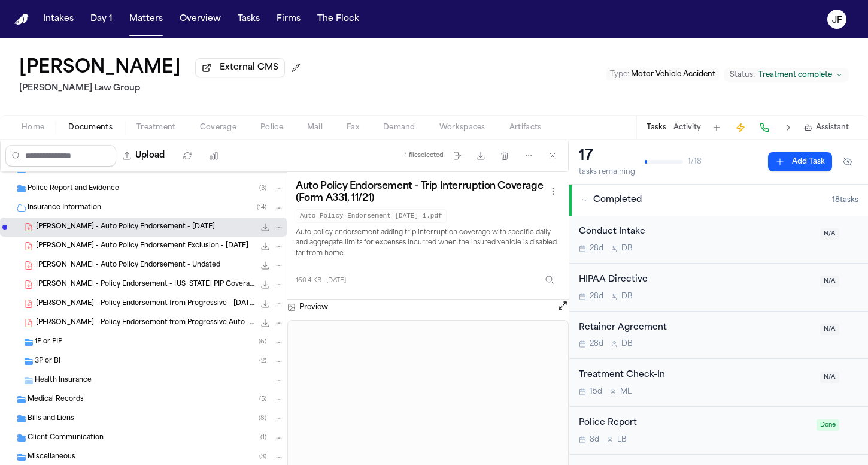
scroll to position [481, 0]
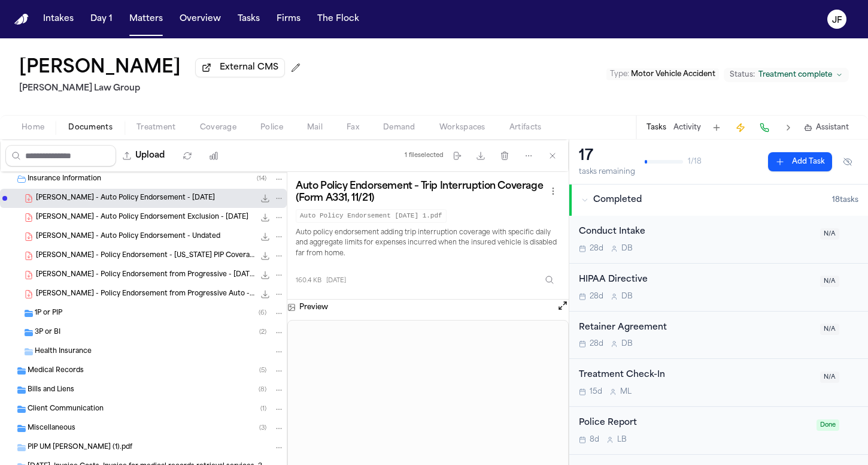
click at [140, 302] on div "[PERSON_NAME] - Policy Endorsement from Progressive Auto - [DATE] 49.2 KB • PDF" at bounding box center [143, 293] width 287 height 19
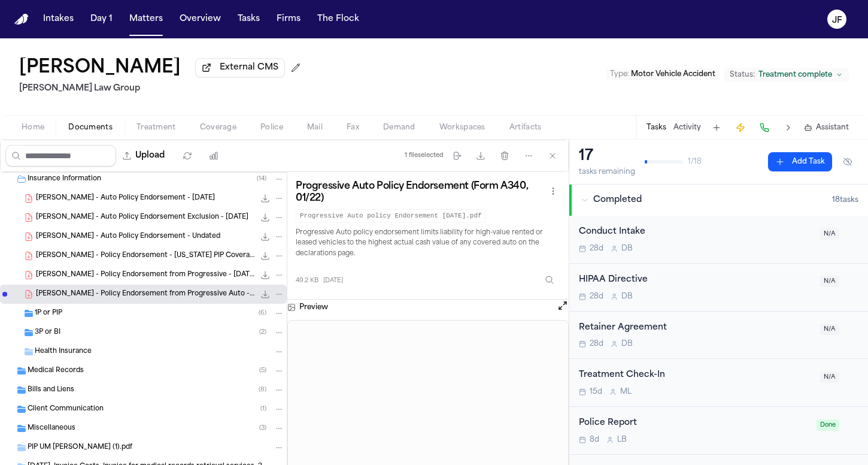
click at [95, 314] on div "1P or PIP ( 6 )" at bounding box center [160, 313] width 250 height 11
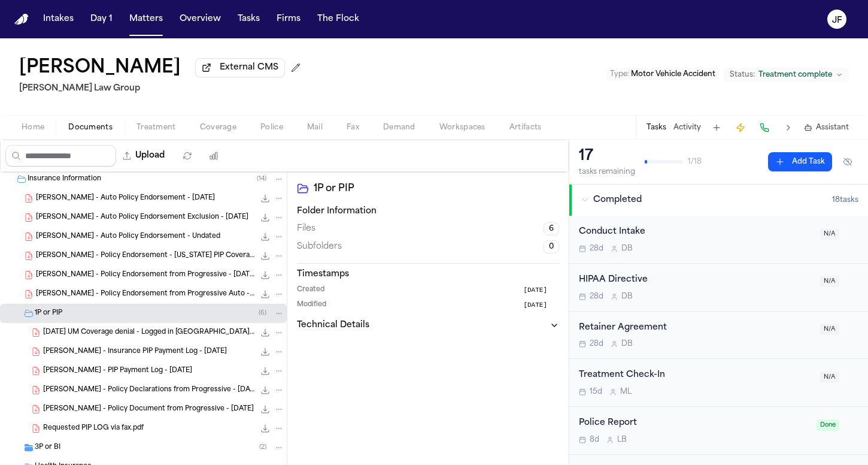
click at [134, 368] on div "[PERSON_NAME] - PIP Payment Log - [DATE] 88.0 KB • PDF" at bounding box center [163, 371] width 241 height 12
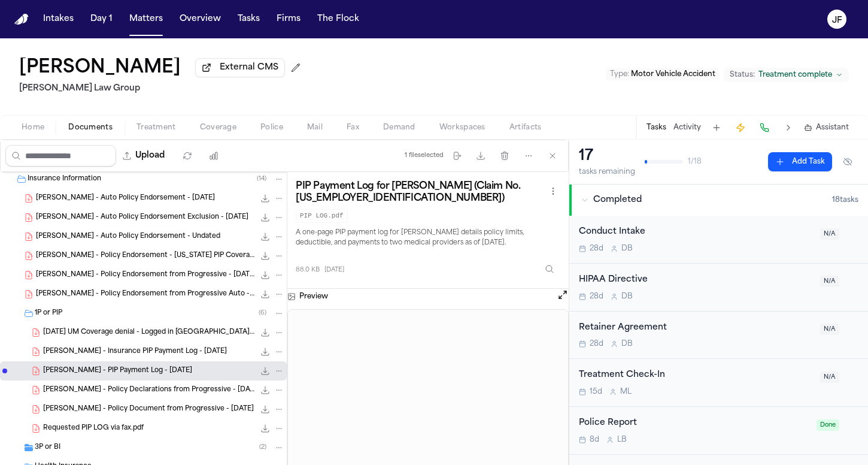
click at [188, 395] on span "[PERSON_NAME] - Policy Declarations from Progressive - [DATE] to [DATE]" at bounding box center [148, 390] width 211 height 10
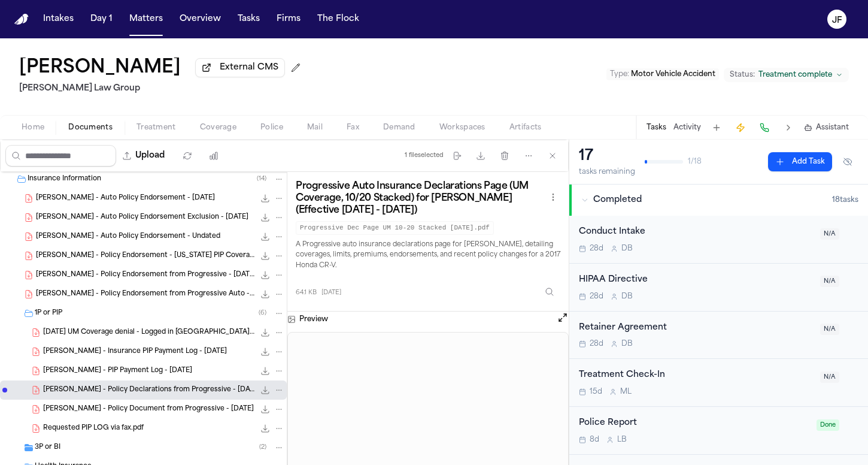
click at [158, 409] on span "[PERSON_NAME] - Policy Document from Progressive - [DATE]" at bounding box center [148, 409] width 211 height 10
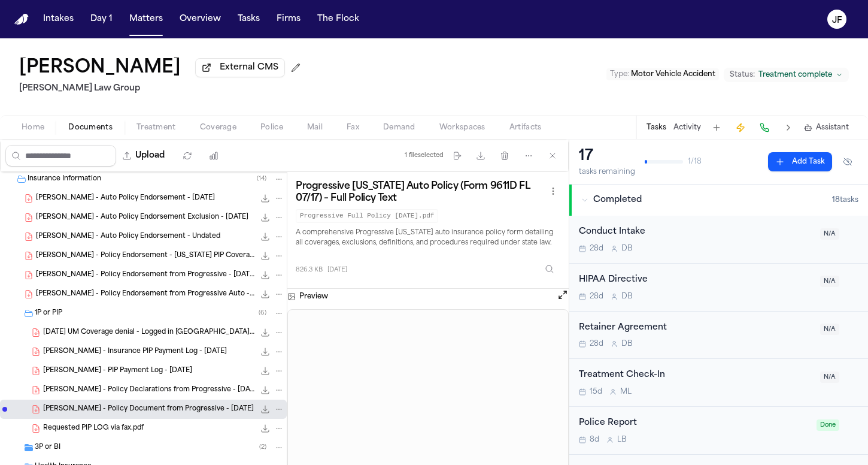
click at [155, 423] on div "Requested PIP LOG via fax.pdf 110.3 KB • PDF" at bounding box center [143, 428] width 287 height 19
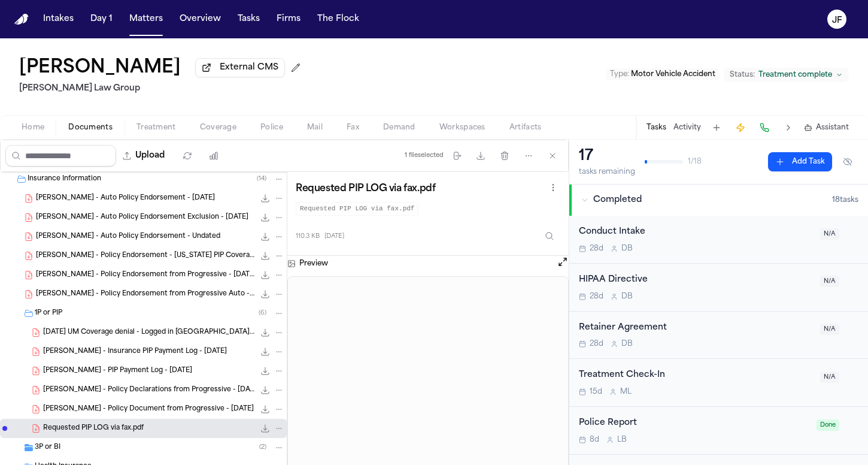
scroll to position [0, 0]
click at [216, 127] on span "Coverage" at bounding box center [218, 128] width 37 height 10
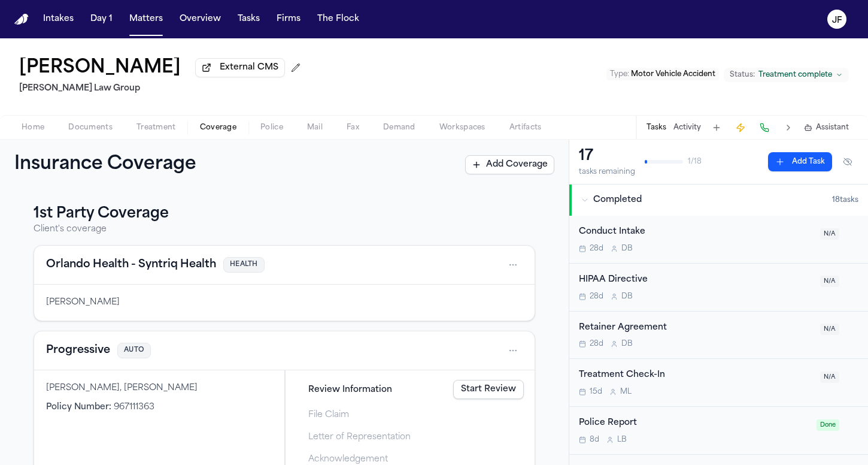
click at [92, 350] on button "Progressive" at bounding box center [78, 350] width 64 height 17
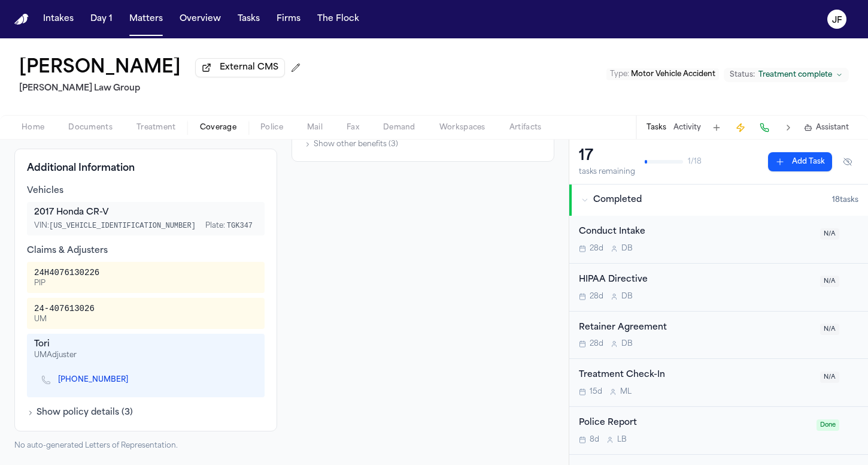
scroll to position [308, 0]
click at [79, 417] on button "Show policy details ( 3 )" at bounding box center [80, 413] width 106 height 12
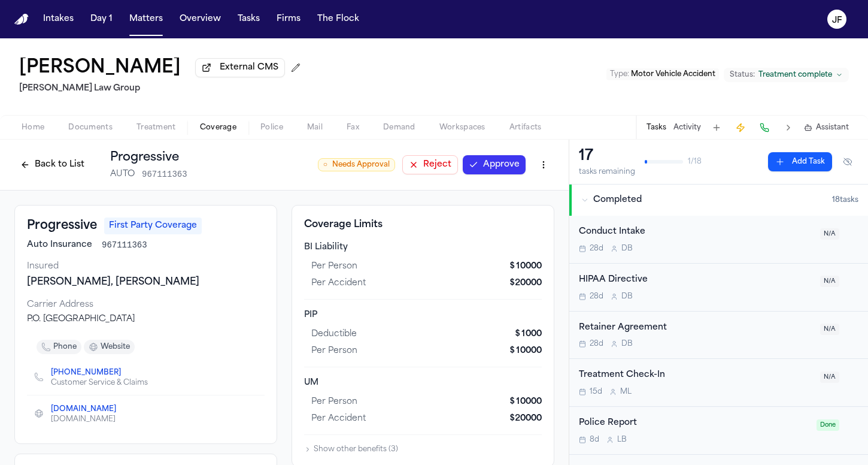
scroll to position [0, 0]
click at [104, 131] on span "Documents" at bounding box center [90, 128] width 44 height 10
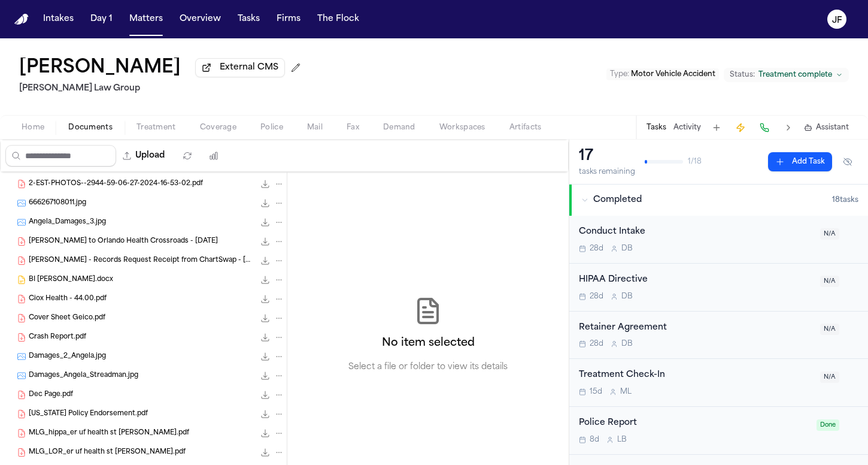
scroll to position [34, 0]
click at [144, 326] on div "Cover Sheet Geico.pdf 73.8 KB • PDF" at bounding box center [157, 320] width 256 height 12
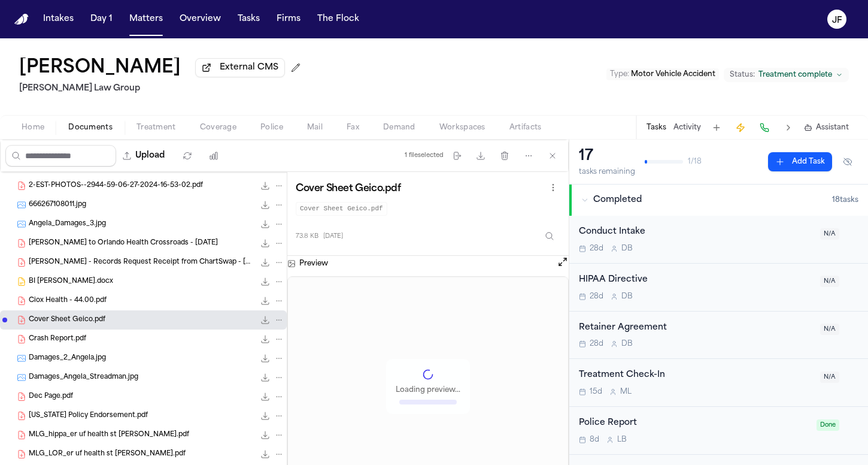
click at [144, 337] on div "Crash Report.pdf 490.8 KB • PDF" at bounding box center [157, 339] width 256 height 12
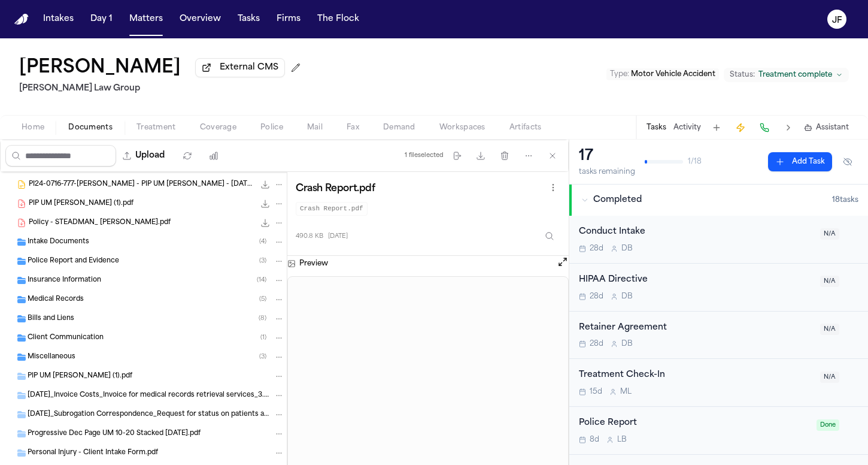
scroll to position [384, 0]
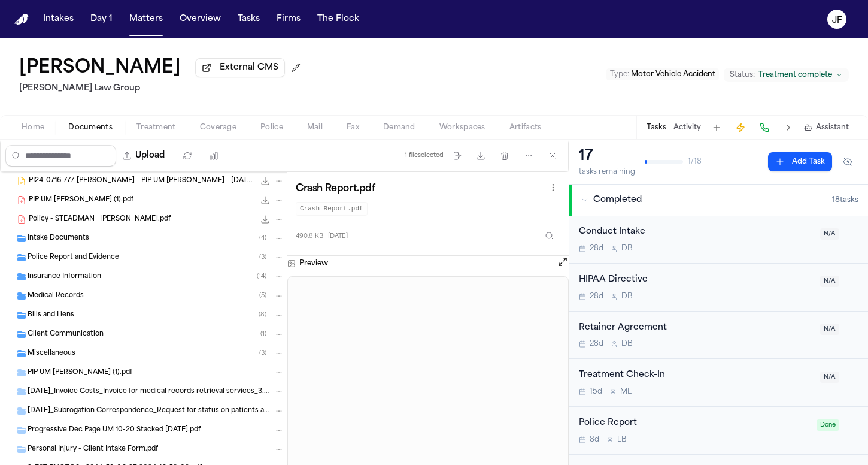
click at [123, 380] on div "PIP UM [PERSON_NAME] (1).pdf" at bounding box center [143, 372] width 287 height 19
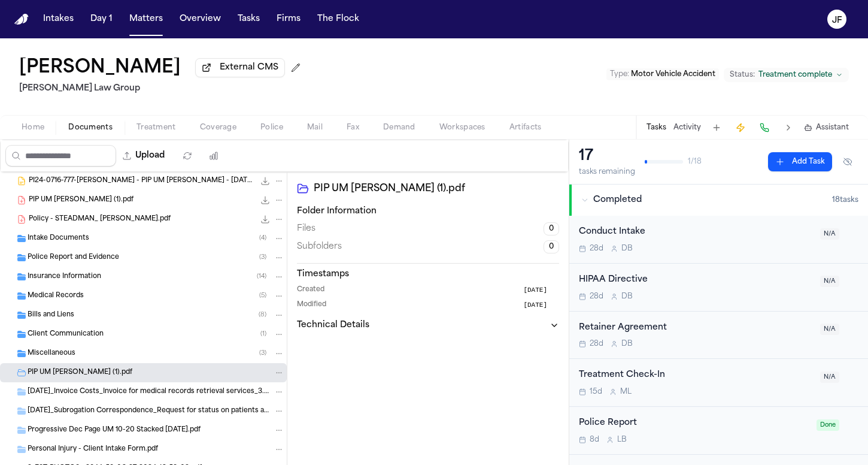
click at [117, 295] on div "Medical Records ( 5 )" at bounding box center [156, 295] width 257 height 11
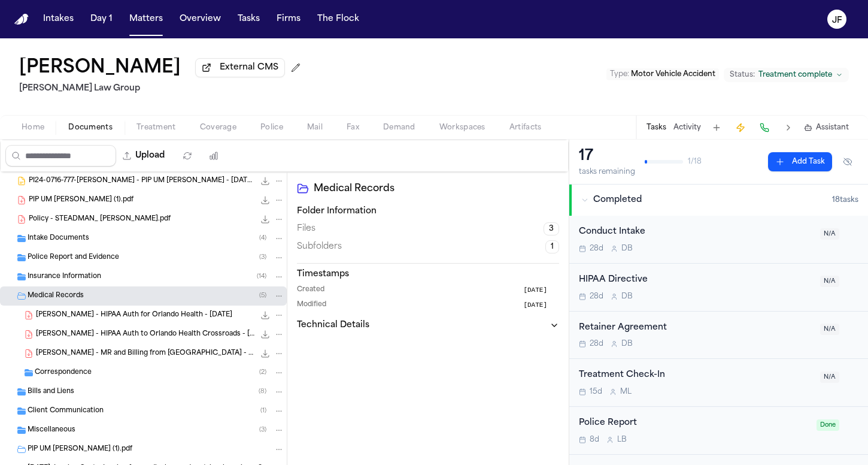
click at [117, 286] on div "Insurance Information ( 14 )" at bounding box center [143, 276] width 287 height 19
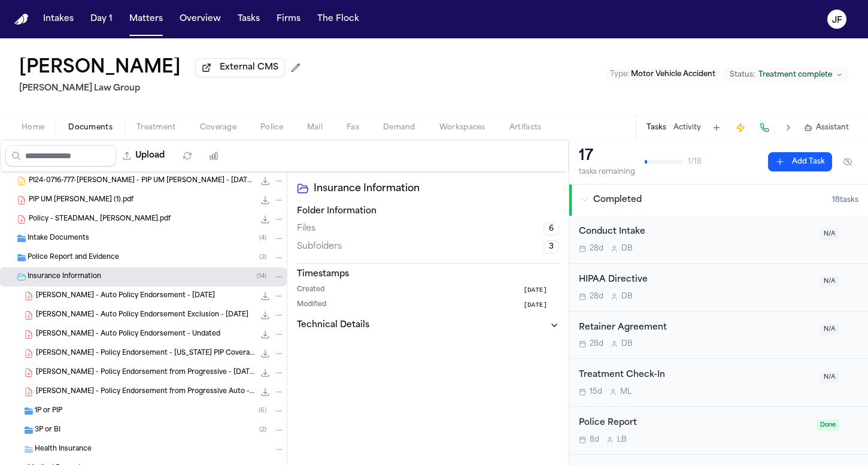
click at [105, 416] on div "1P or PIP ( 6 )" at bounding box center [160, 410] width 250 height 11
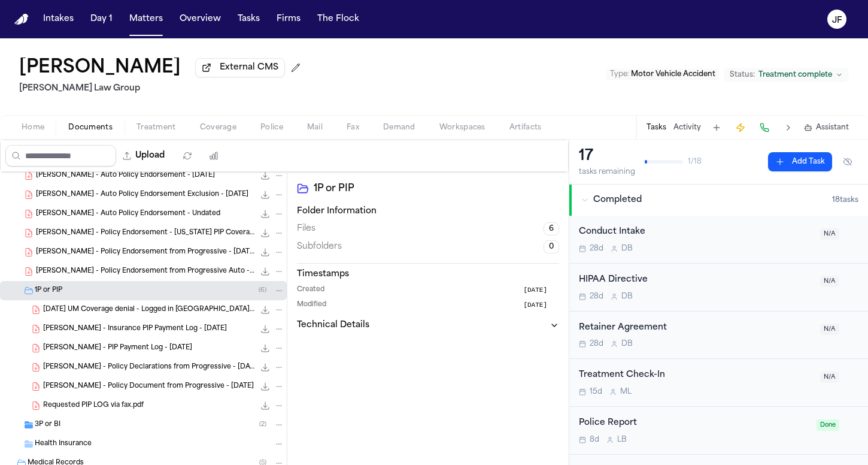
scroll to position [508, 0]
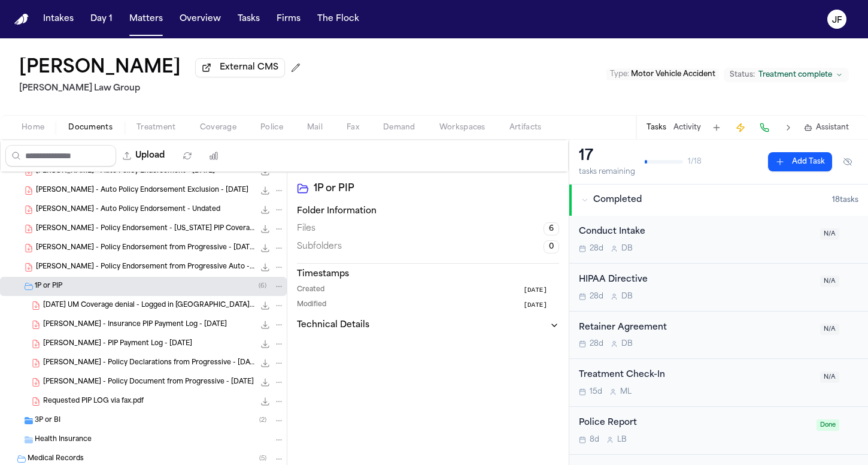
click at [132, 353] on div "[PERSON_NAME] - PIP Payment Log - [DATE] 88.0 KB • PDF" at bounding box center [143, 343] width 287 height 19
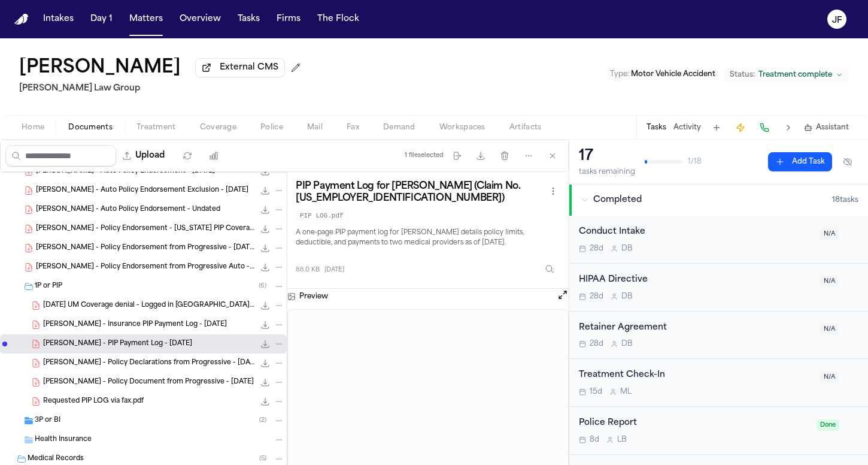
click at [262, 348] on icon "File: A. Steadman - PIP Payment Log - 7.26.24" at bounding box center [266, 344] width 8 height 8
click at [260, 345] on icon "File: A. Steadman - PIP Payment Log - 7.26.24" at bounding box center [265, 344] width 10 height 10
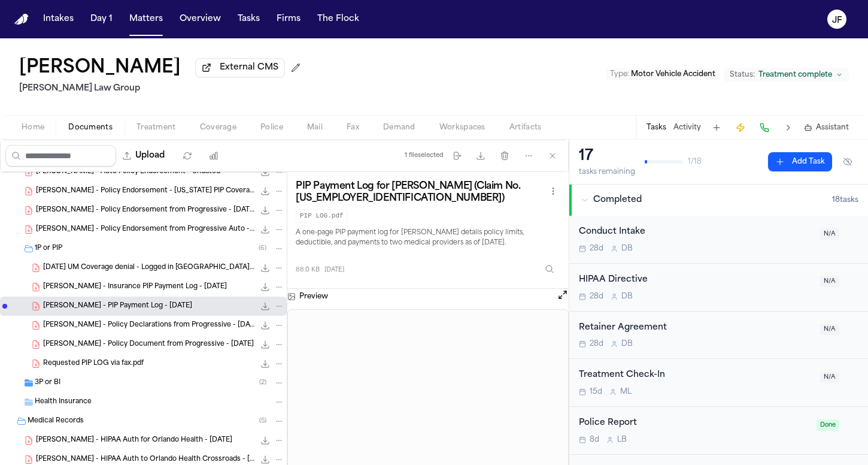
scroll to position [556, 0]
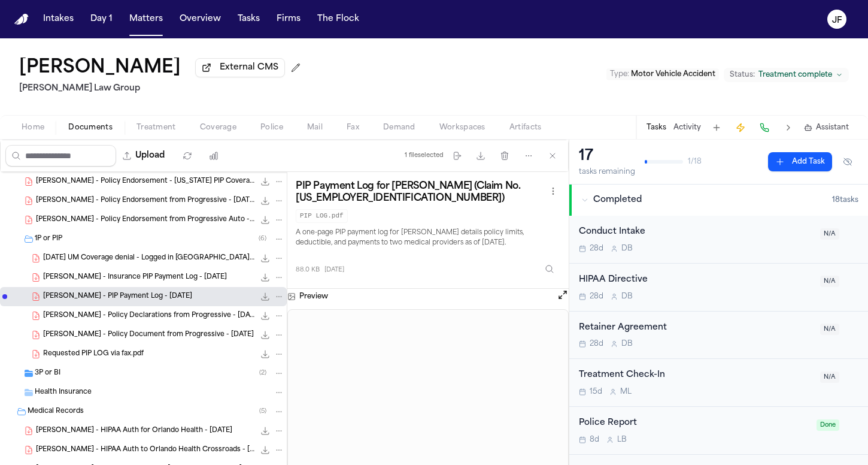
click at [102, 374] on div "3P or BI ( 2 )" at bounding box center [160, 373] width 250 height 11
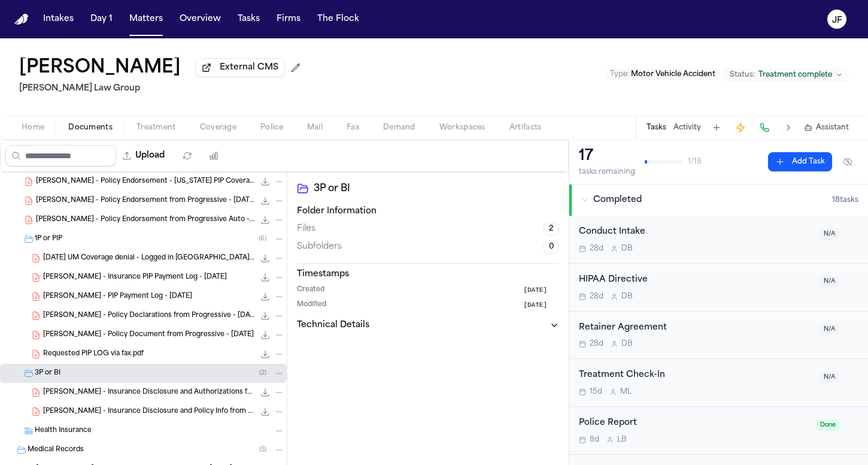
click at [125, 362] on div "Requested PIP LOG via fax.pdf 110.3 KB • PDF" at bounding box center [143, 353] width 287 height 19
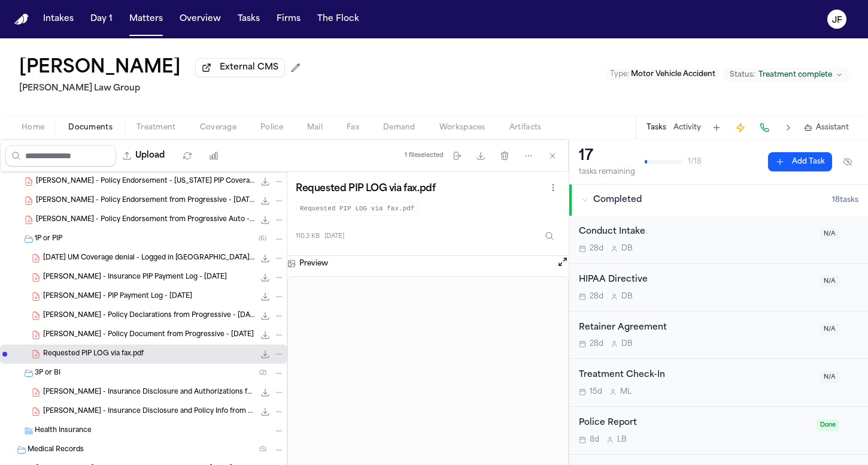
scroll to position [0, 0]
click at [205, 126] on span "Coverage" at bounding box center [218, 128] width 37 height 10
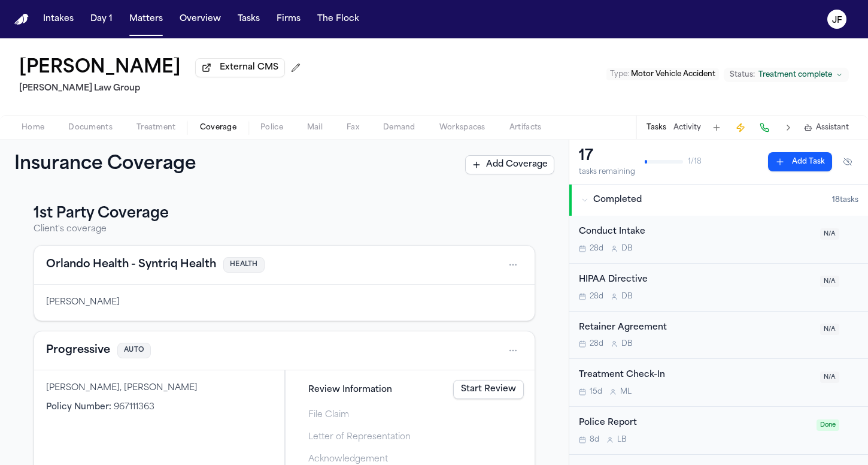
click at [102, 132] on span "Documents" at bounding box center [90, 128] width 44 height 10
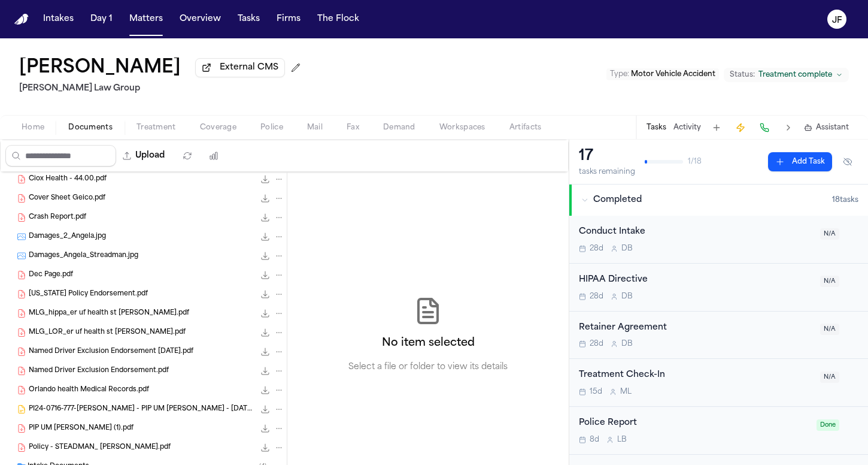
scroll to position [163, 0]
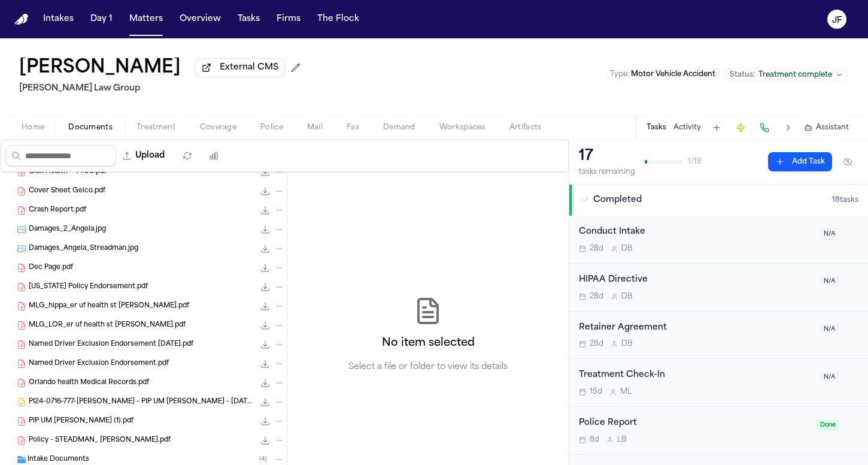
click at [68, 425] on span "PIP UM [PERSON_NAME] (1).pdf" at bounding box center [81, 421] width 105 height 10
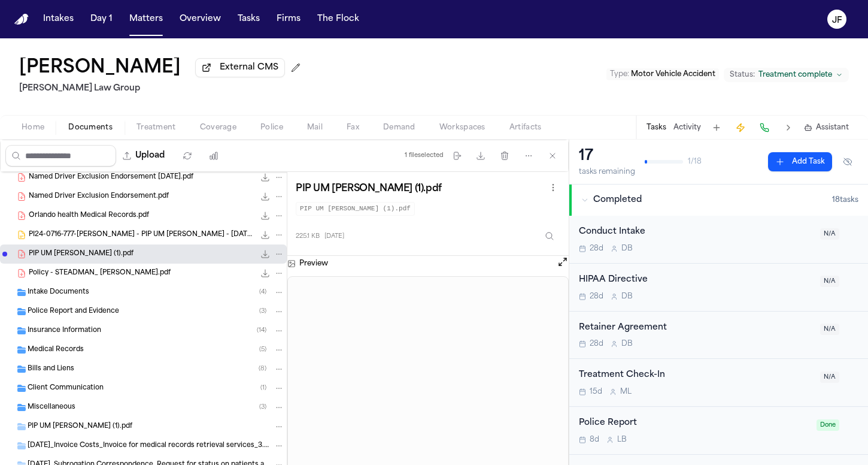
scroll to position [326, 0]
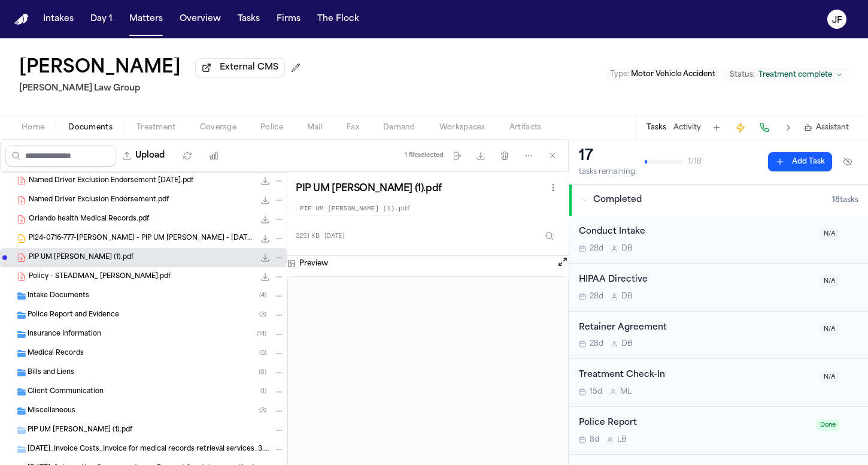
click at [87, 340] on span "Insurance Information" at bounding box center [65, 334] width 74 height 10
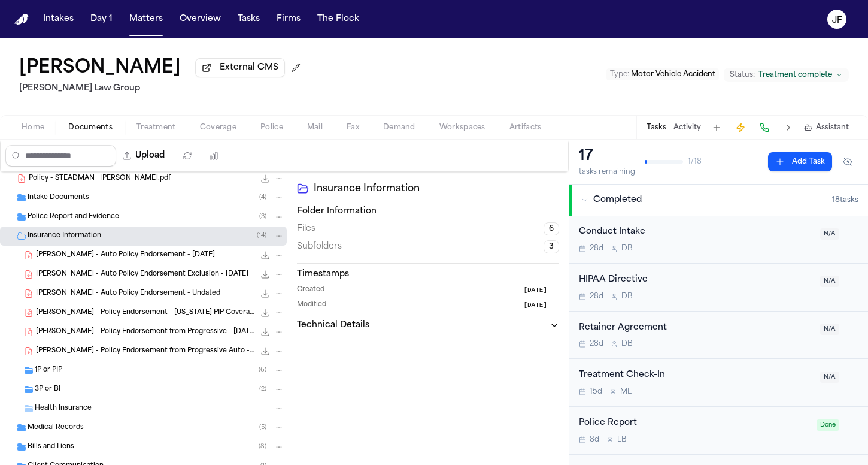
scroll to position [477, 0]
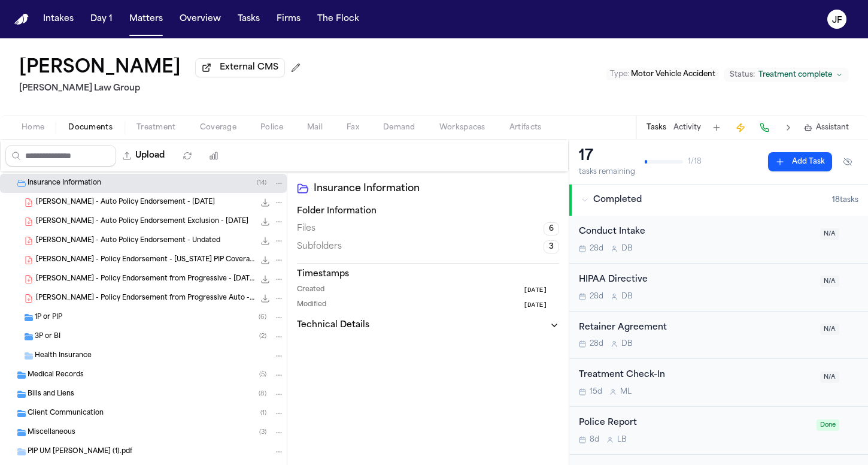
click at [87, 321] on div "1P or PIP ( 6 )" at bounding box center [160, 317] width 250 height 11
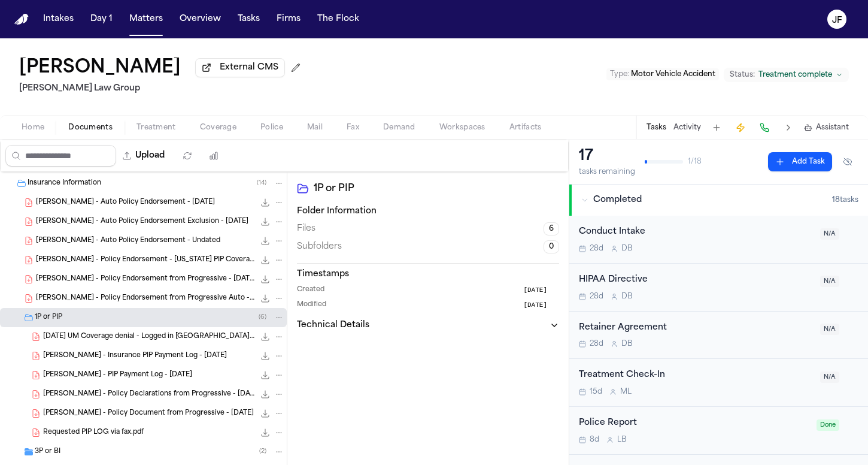
click at [111, 376] on span "[PERSON_NAME] - PIP Payment Log - [DATE]" at bounding box center [117, 375] width 149 height 10
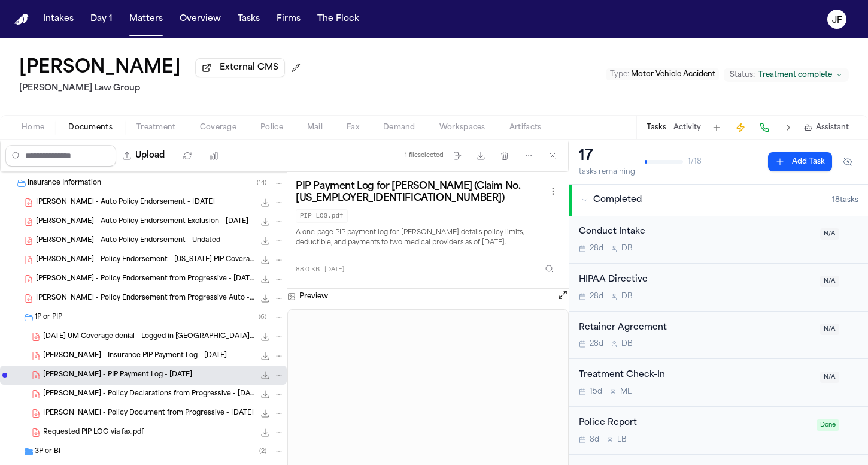
click at [262, 378] on icon "File: A. Steadman - PIP Payment Log - 7.26.24" at bounding box center [266, 375] width 8 height 8
click at [202, 124] on span "Coverage" at bounding box center [218, 128] width 37 height 10
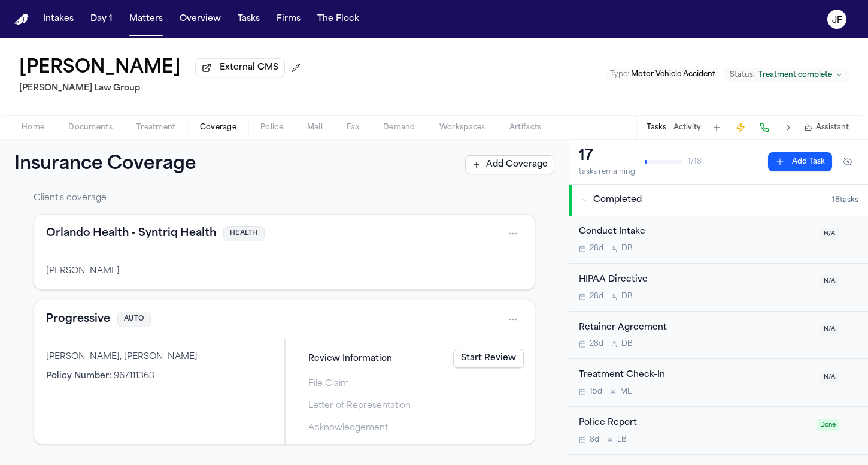
scroll to position [38, 0]
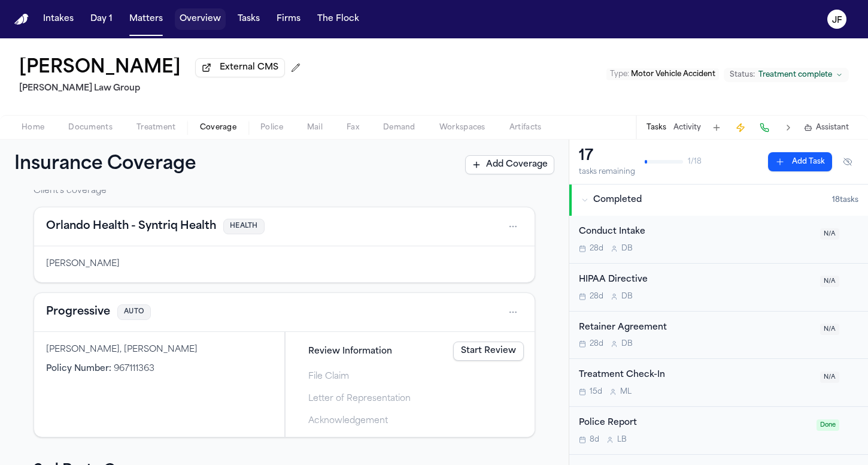
click at [203, 17] on button "Overview" at bounding box center [200, 19] width 51 height 22
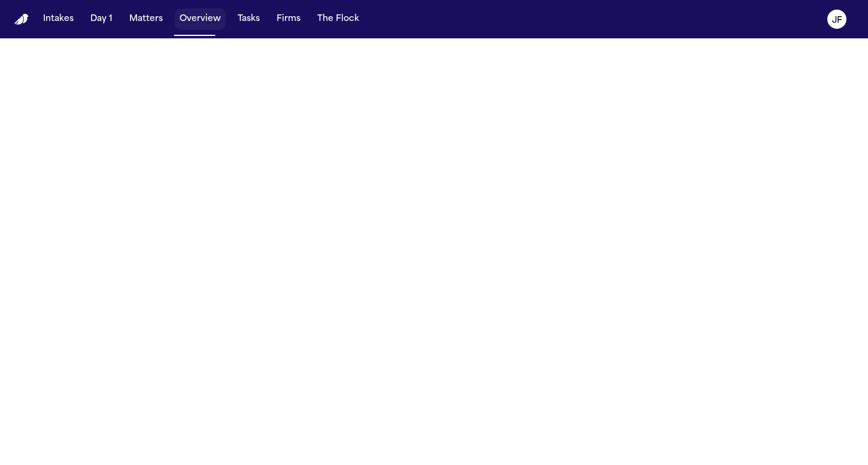
click at [137, 18] on button "Matters" at bounding box center [146, 19] width 43 height 22
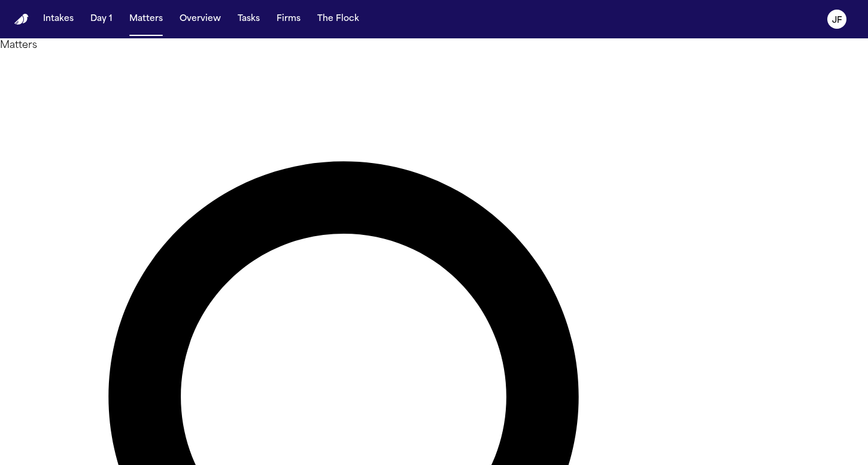
drag, startPoint x: 433, startPoint y: 68, endPoint x: 325, endPoint y: 60, distance: 108.0
drag, startPoint x: 325, startPoint y: 60, endPoint x: 51, endPoint y: 135, distance: 284.3
click at [51, 135] on main "Matters ********* Overview Add Matter Client Name Firm Name Phone Number Prefer…" at bounding box center [434, 251] width 868 height 426
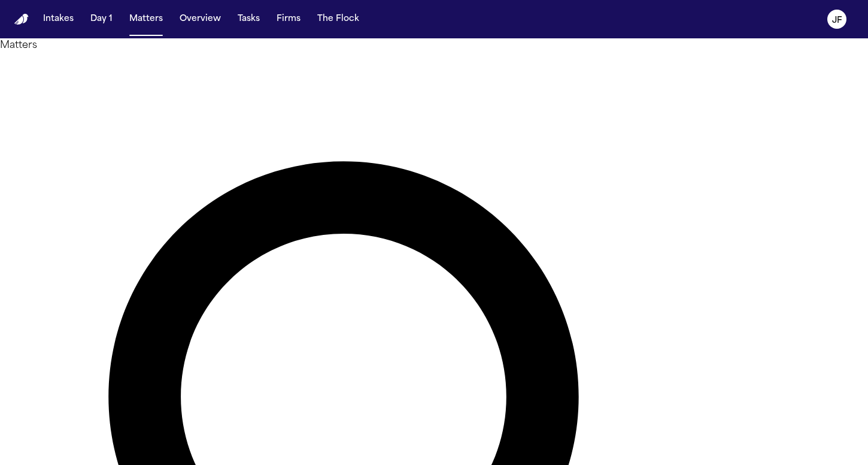
type input "*********"
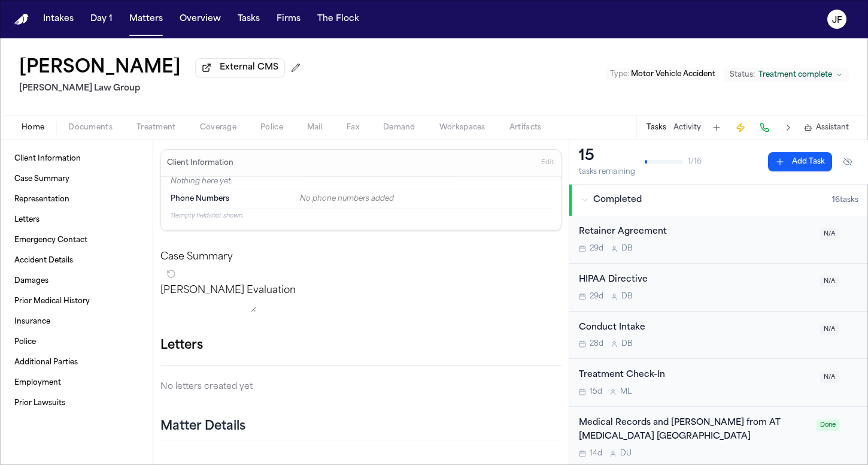
click at [102, 128] on span "Documents" at bounding box center [90, 128] width 44 height 10
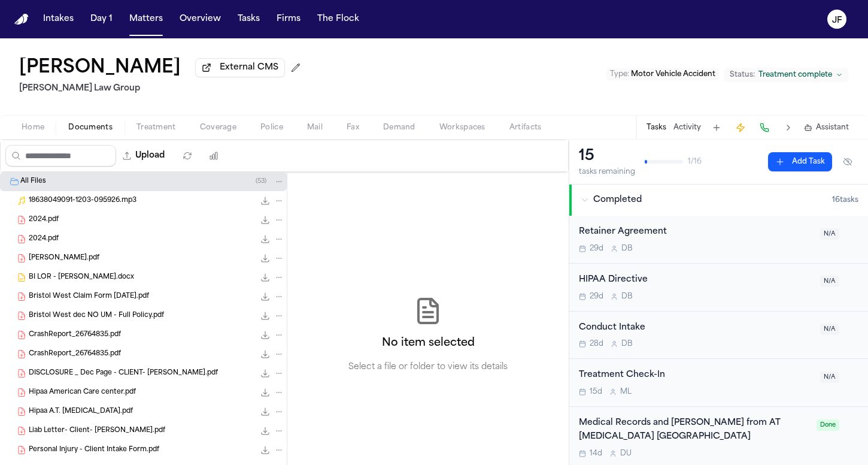
click at [104, 322] on div "Bristol West dec NO UM - Full Policy.pdf 28.0 MB • PDF" at bounding box center [157, 316] width 256 height 12
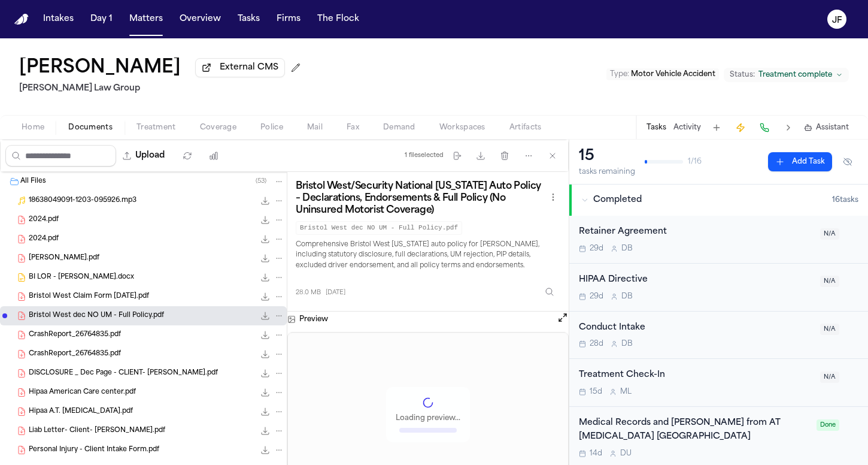
click at [260, 317] on icon "File: Bristol West dec NO UM - Full Policy.pdf" at bounding box center [265, 316] width 10 height 10
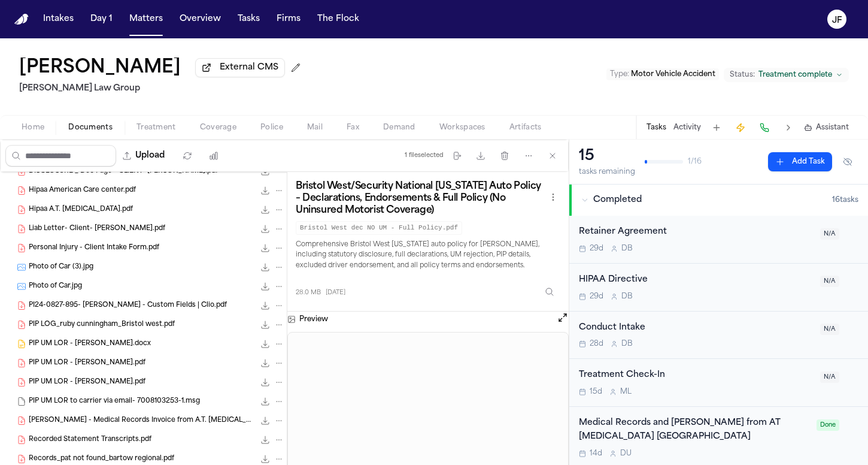
scroll to position [202, 0]
click at [92, 336] on div "PIP UM LOR - [PERSON_NAME].docx 228.3 KB • DOCX" at bounding box center [143, 343] width 287 height 19
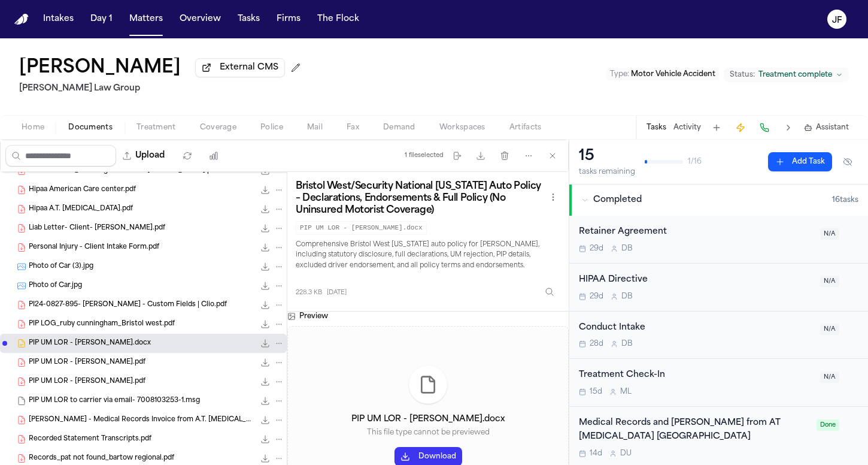
click at [95, 328] on span "PIP LOG_ruby cunningham_Bristol west.pdf" at bounding box center [102, 324] width 146 height 10
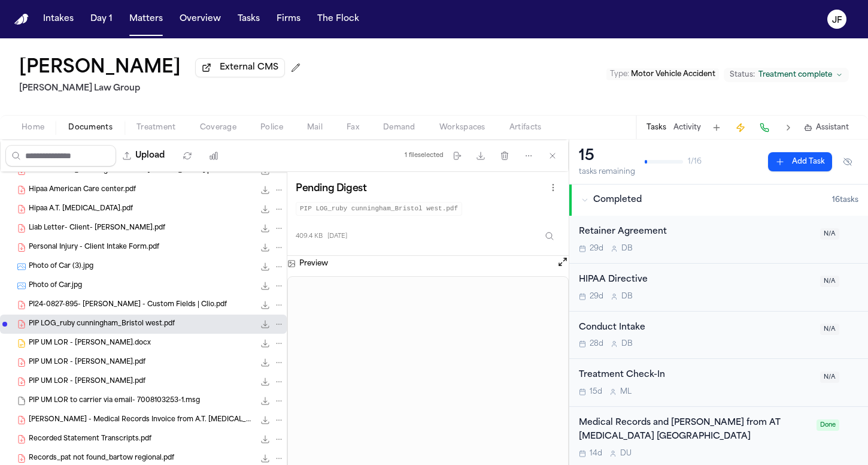
click at [260, 323] on icon "File: PIP LOG_ruby cunningham_Bristol west.pdf" at bounding box center [265, 324] width 10 height 10
click at [139, 20] on button "Matters" at bounding box center [146, 19] width 43 height 22
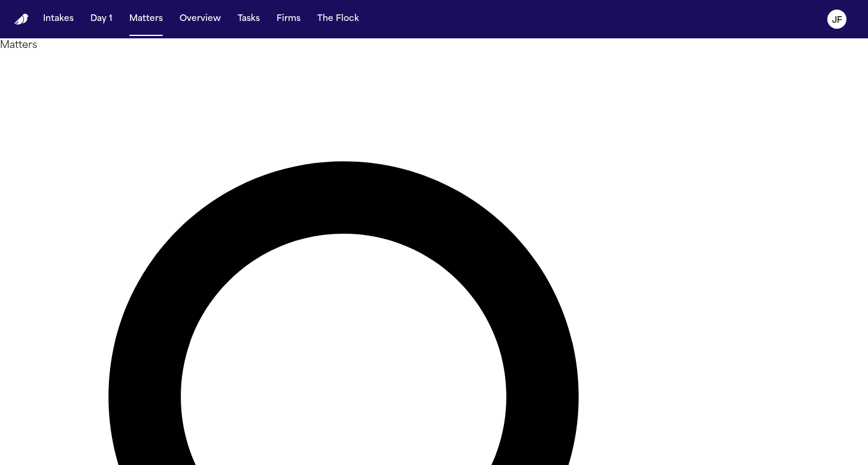
drag, startPoint x: 432, startPoint y: 68, endPoint x: 322, endPoint y: 68, distance: 110.2
type input "**********"
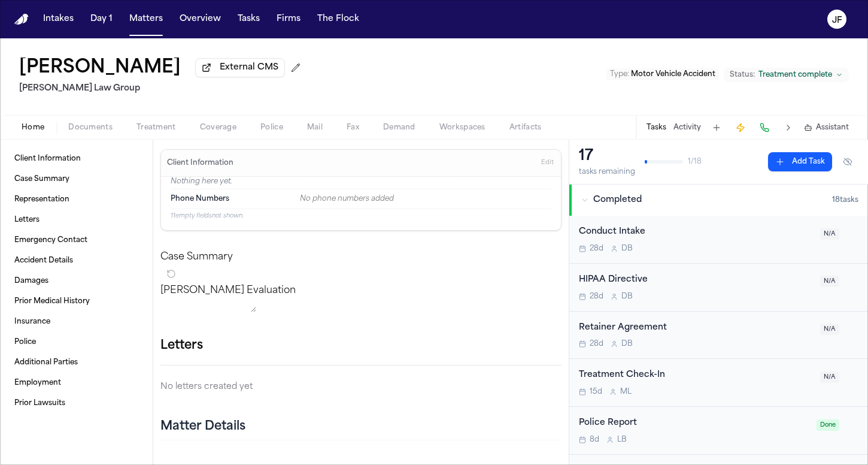
click at [234, 74] on span "External CMS" at bounding box center [249, 68] width 59 height 12
click at [212, 140] on div "[PERSON_NAME] External CMS [PERSON_NAME] Law Group Type : Motor Vehicle Acciden…" at bounding box center [434, 88] width 868 height 101
click at [223, 131] on span "Coverage" at bounding box center [218, 128] width 37 height 10
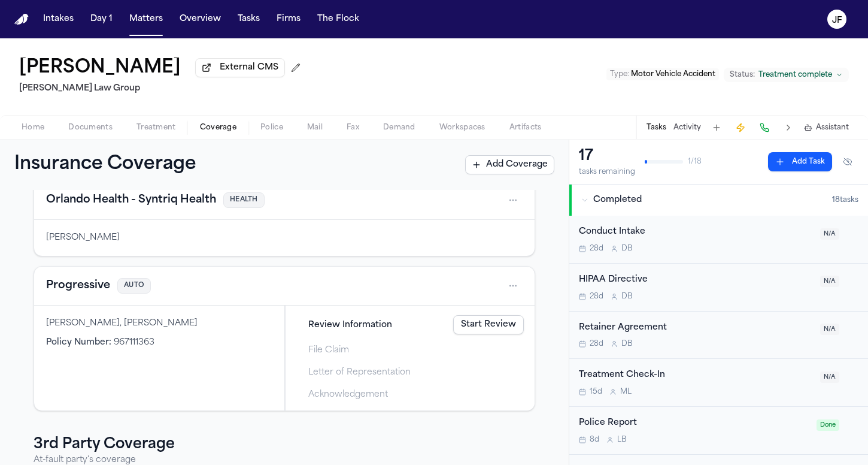
scroll to position [86, 0]
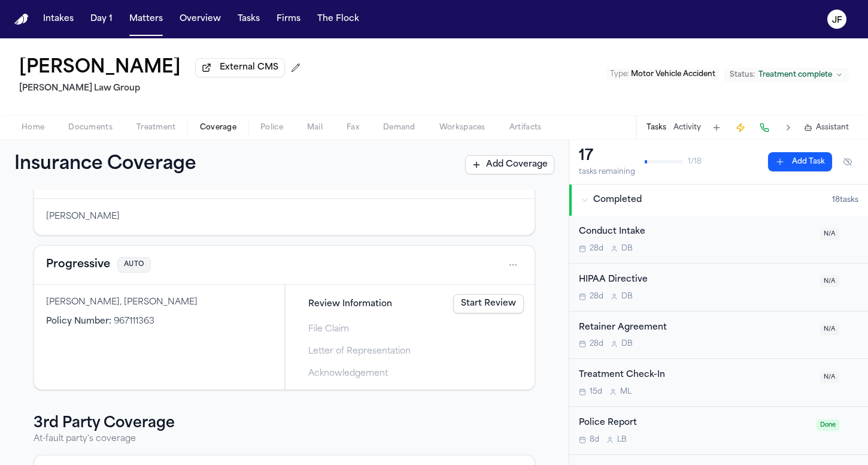
click at [87, 263] on button "Progressive" at bounding box center [78, 264] width 64 height 17
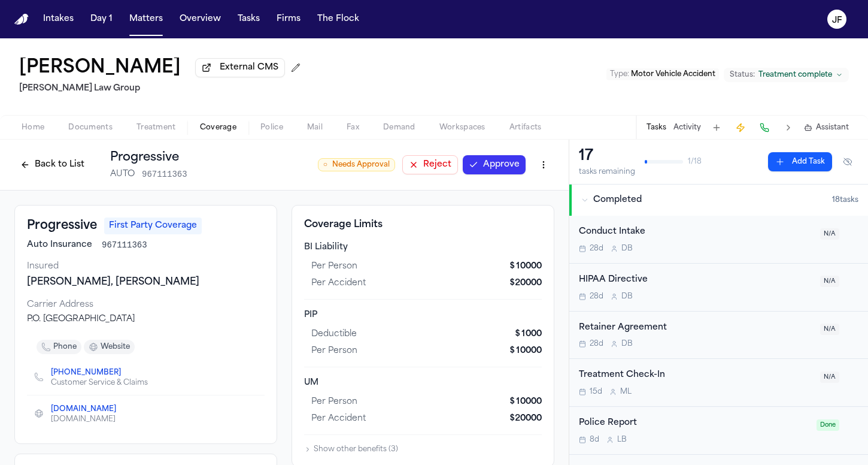
click at [44, 170] on button "Back to List" at bounding box center [52, 164] width 76 height 19
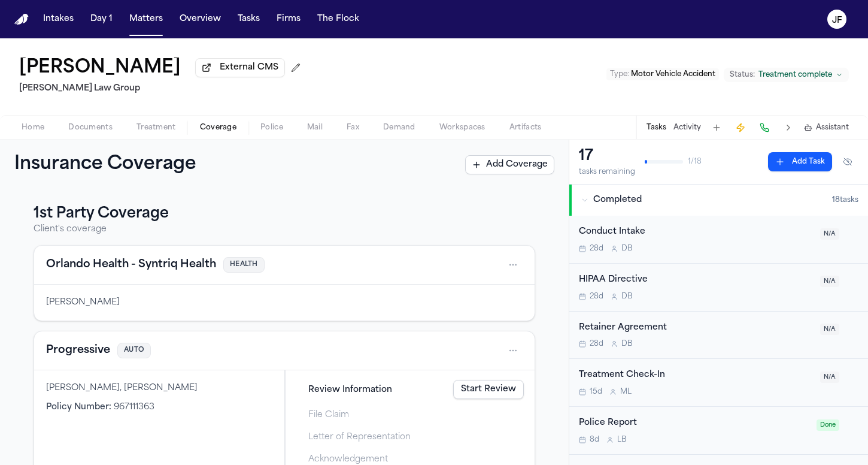
click at [88, 132] on span "Documents" at bounding box center [90, 128] width 44 height 10
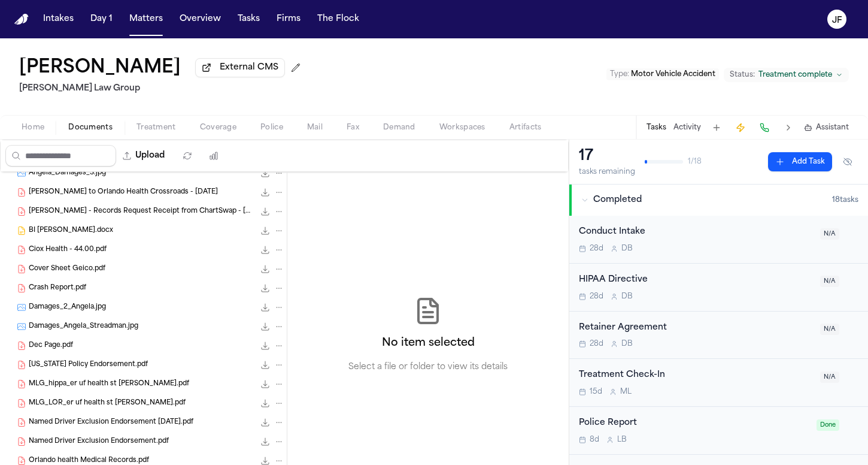
scroll to position [114, 0]
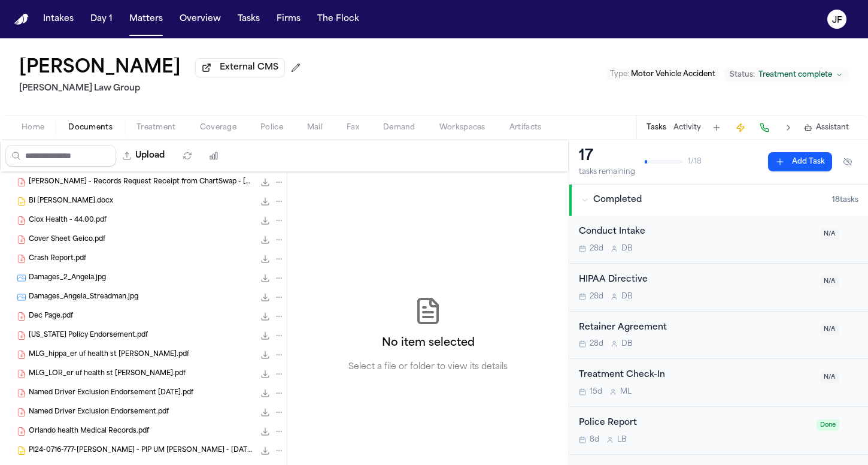
click at [210, 129] on span "Coverage" at bounding box center [218, 128] width 37 height 10
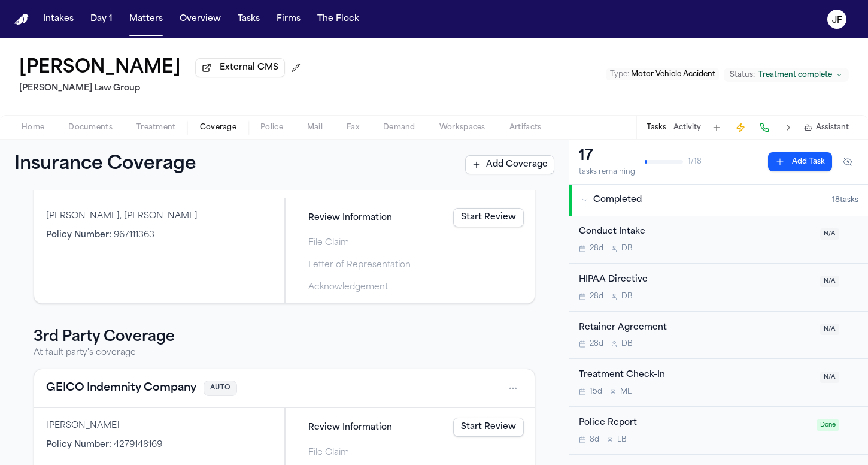
scroll to position [106, 0]
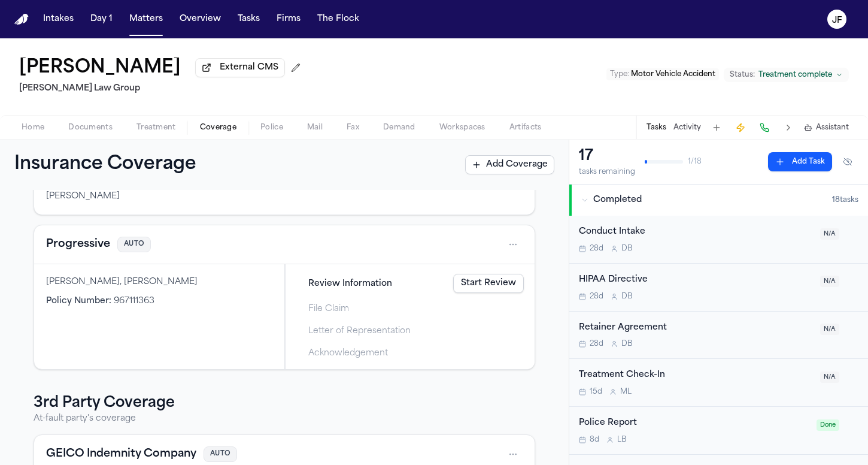
click at [513, 245] on html "Intakes Day 1 Matters Overview Tasks Firms The [PERSON_NAME] [PERSON_NAME] Exte…" at bounding box center [434, 232] width 868 height 465
click at [483, 267] on div "View coverage details" at bounding box center [466, 277] width 90 height 31
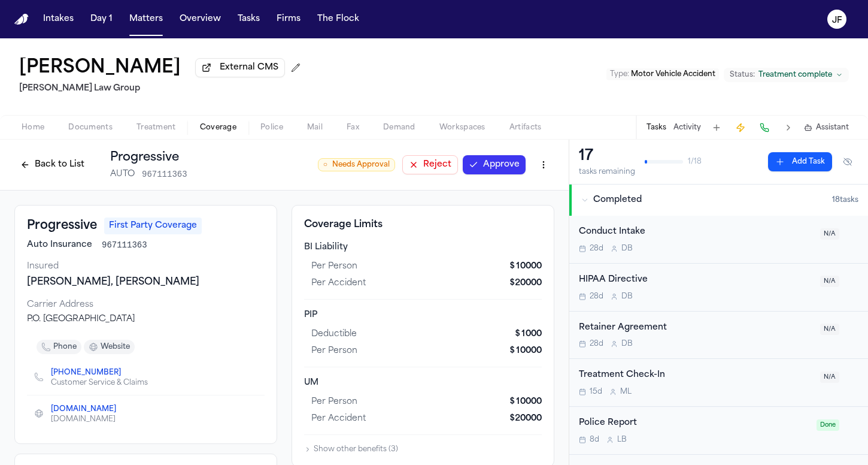
click at [41, 166] on button "Back to List" at bounding box center [52, 164] width 76 height 19
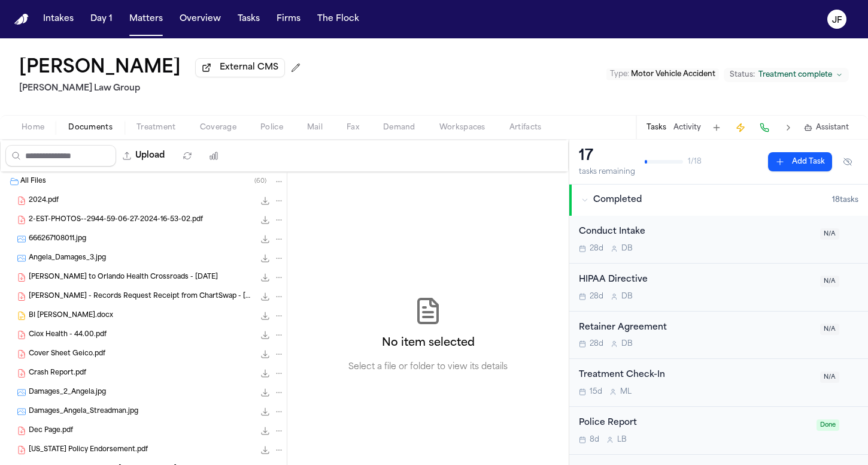
click at [90, 129] on span "Documents" at bounding box center [90, 128] width 44 height 10
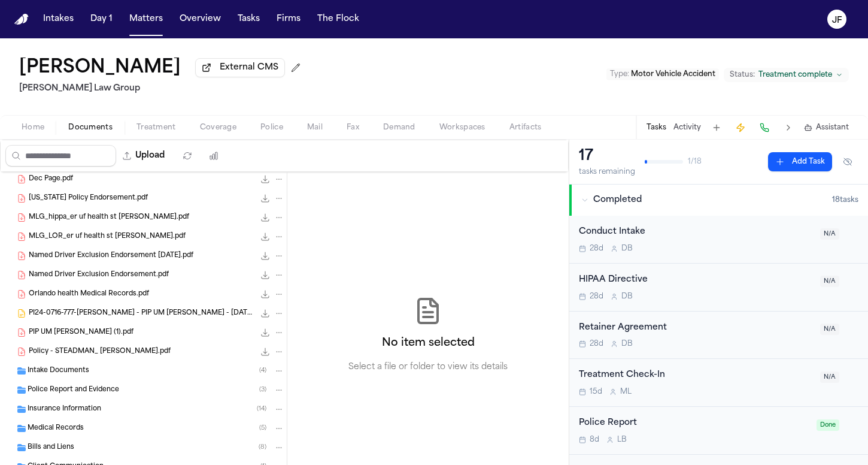
scroll to position [262, 0]
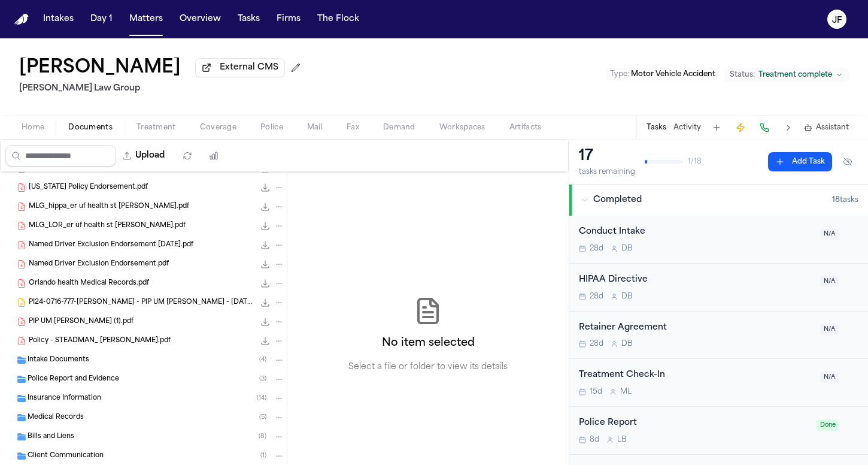
click at [99, 327] on span "PIP UM [PERSON_NAME] (1).pdf" at bounding box center [81, 322] width 105 height 10
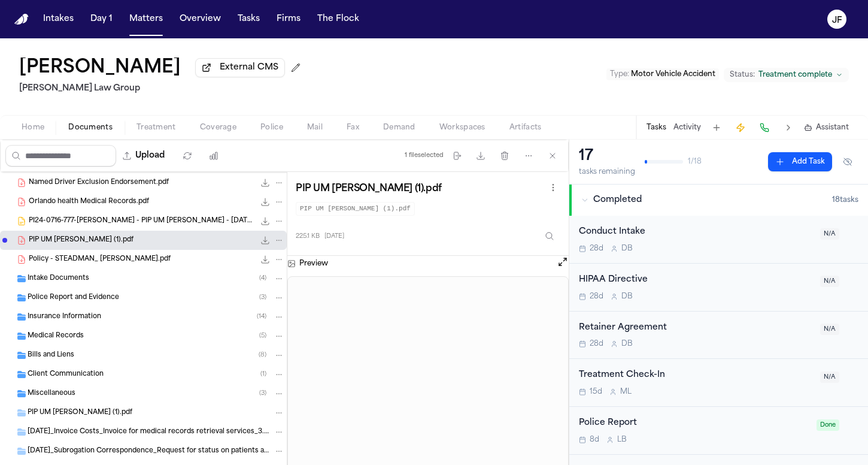
scroll to position [356, 0]
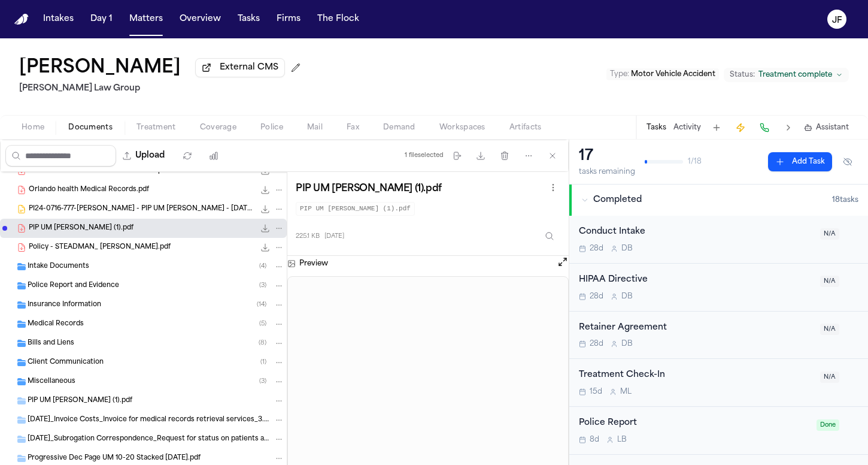
click at [157, 298] on div "Insurance Information ( 14 )" at bounding box center [143, 304] width 287 height 19
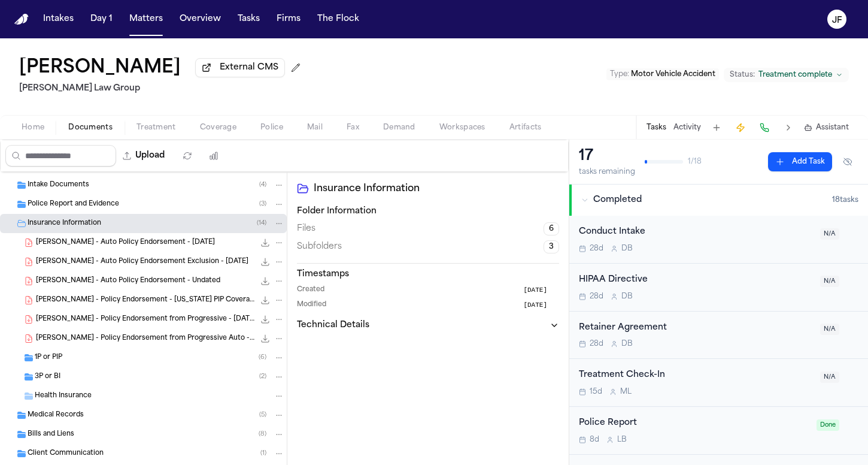
scroll to position [442, 0]
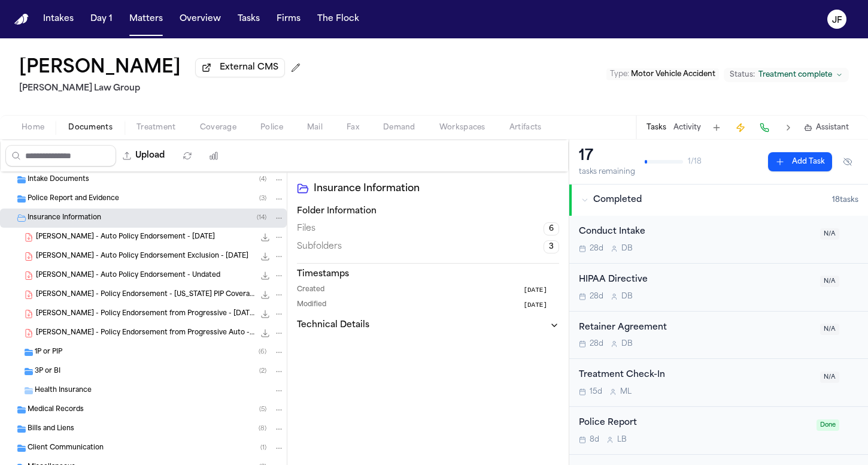
click at [108, 351] on div "1P or PIP ( 6 )" at bounding box center [160, 352] width 250 height 11
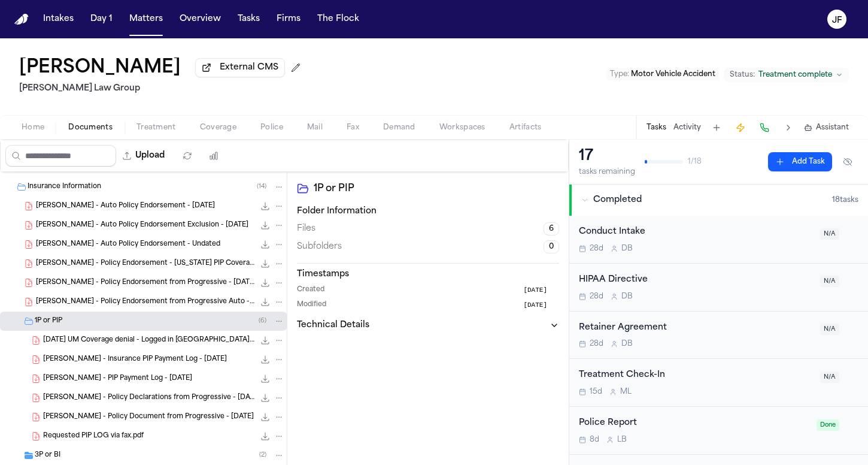
scroll to position [475, 0]
click at [131, 383] on span "[PERSON_NAME] - PIP Payment Log - [DATE]" at bounding box center [117, 377] width 149 height 10
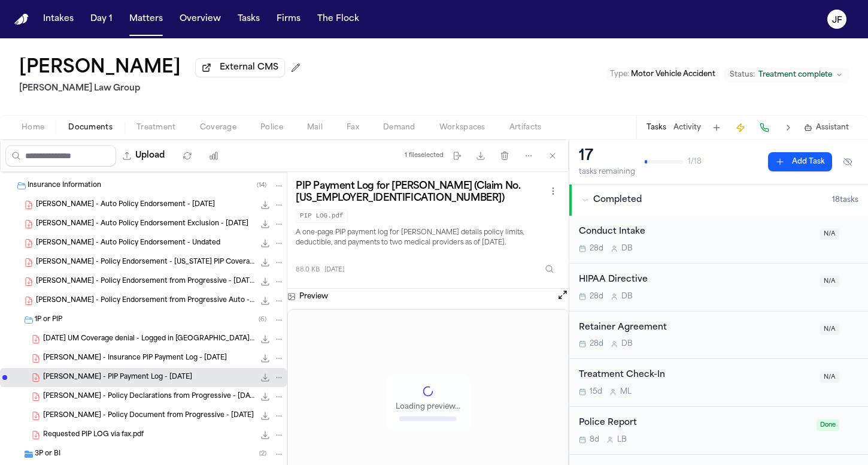
click at [260, 381] on icon "File: A. Steadman - PIP Payment Log - 7.26.24" at bounding box center [265, 377] width 10 height 10
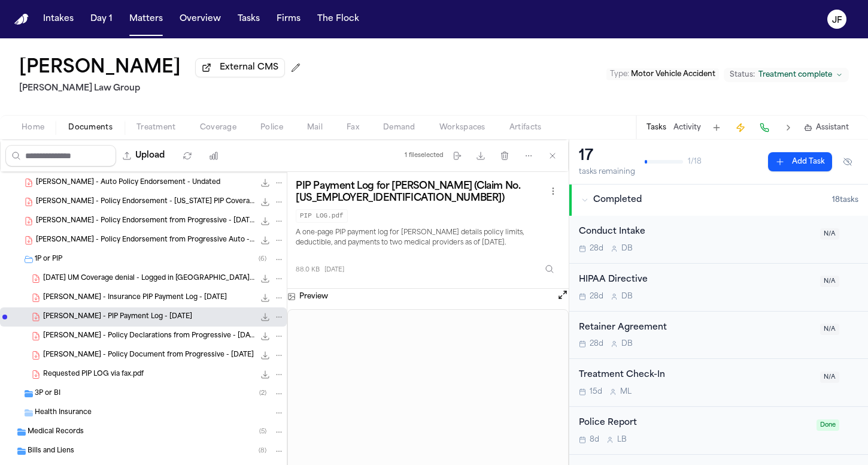
scroll to position [541, 0]
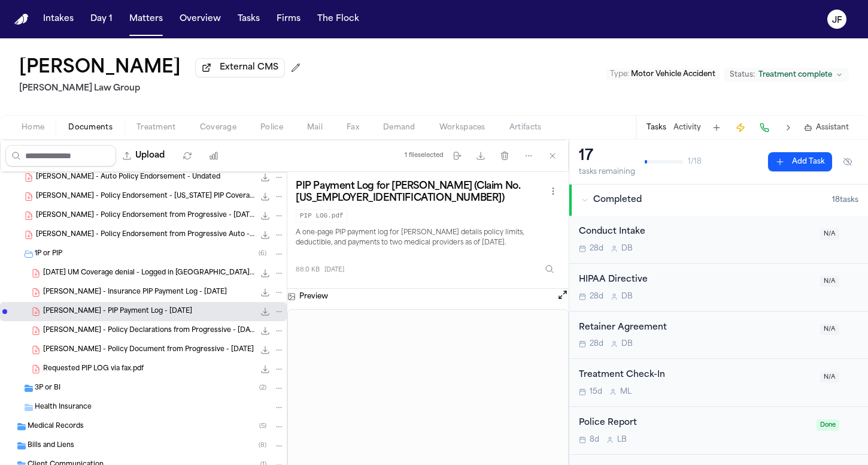
click at [164, 277] on span "[DATE] UM Coverage denial - Logged in [GEOGRAPHIC_DATA]pdf" at bounding box center [148, 273] width 211 height 10
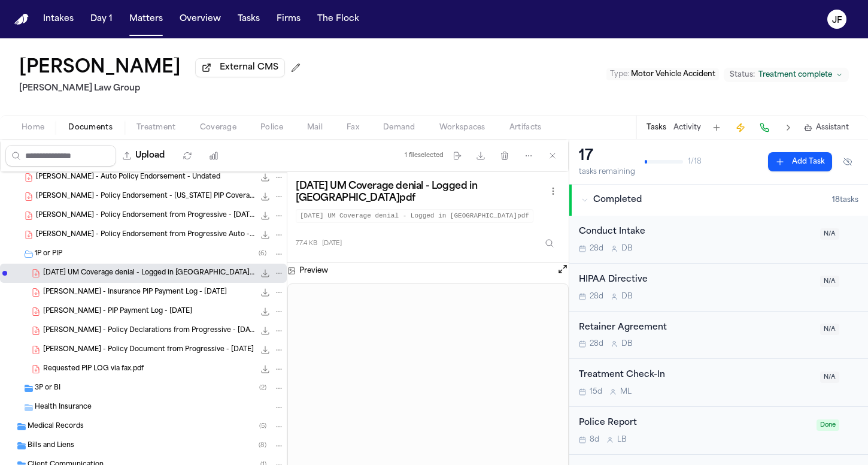
click at [260, 275] on icon "File: 2025-08-01 UM Coverage denial - Logged in Uber.pdf" at bounding box center [265, 273] width 10 height 10
click at [164, 258] on div "1P or PIP ( 6 )" at bounding box center [160, 253] width 250 height 11
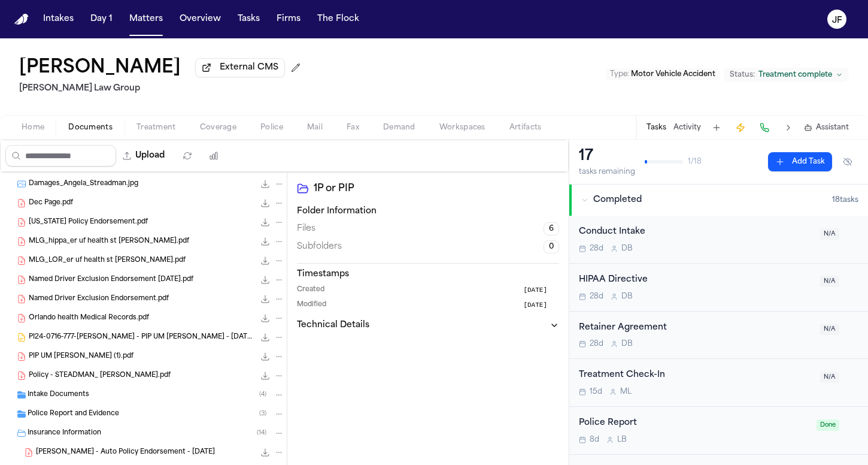
scroll to position [233, 0]
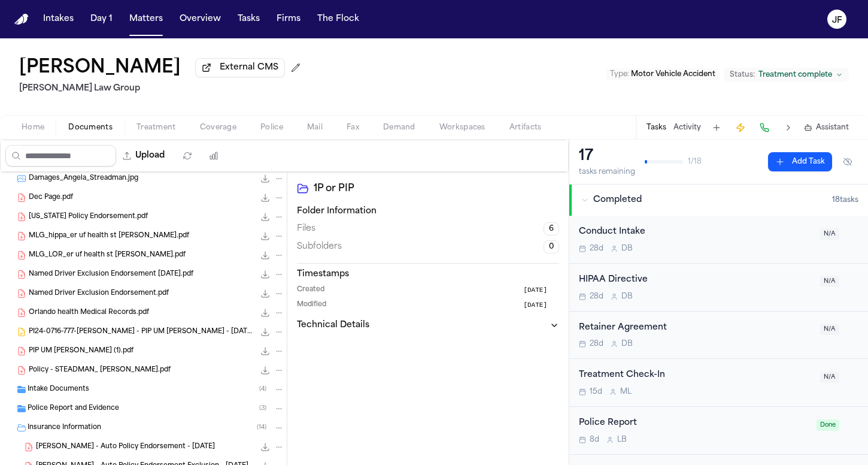
click at [63, 433] on span "Insurance Information" at bounding box center [65, 428] width 74 height 10
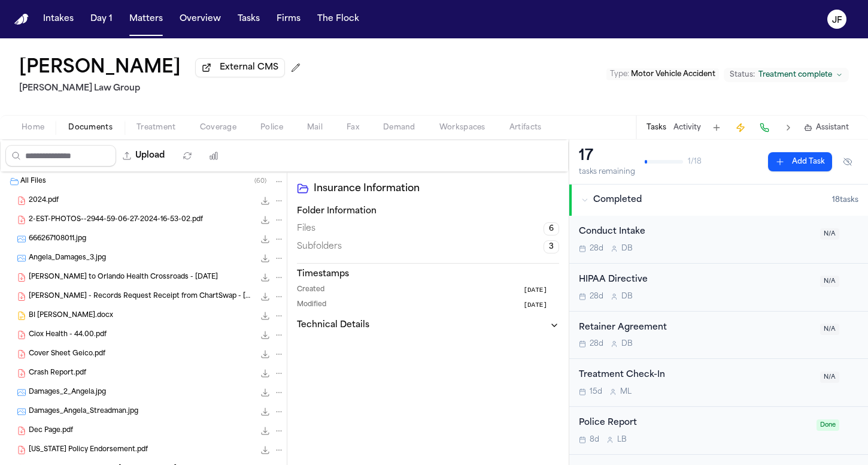
scroll to position [0, 0]
click at [101, 172] on div "Upload 0 files selected Move files Download files Delete files More actions Cle…" at bounding box center [284, 156] width 569 height 32
click at [101, 179] on div "All Files ( 60 )" at bounding box center [152, 181] width 264 height 11
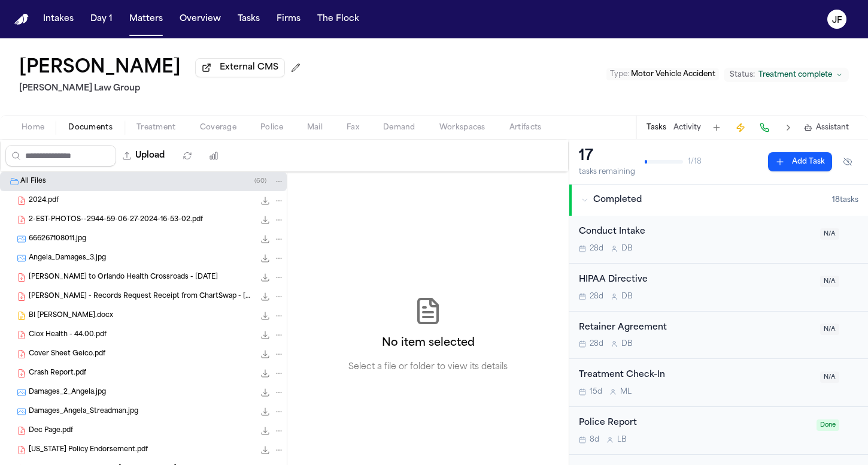
click at [101, 179] on div "All Files ( 60 )" at bounding box center [152, 181] width 264 height 11
click at [417, 71] on div "[PERSON_NAME] External CMS [PERSON_NAME] Law Group Type : Motor Vehicle Acciden…" at bounding box center [434, 76] width 868 height 77
click at [144, 25] on button "Matters" at bounding box center [146, 19] width 43 height 22
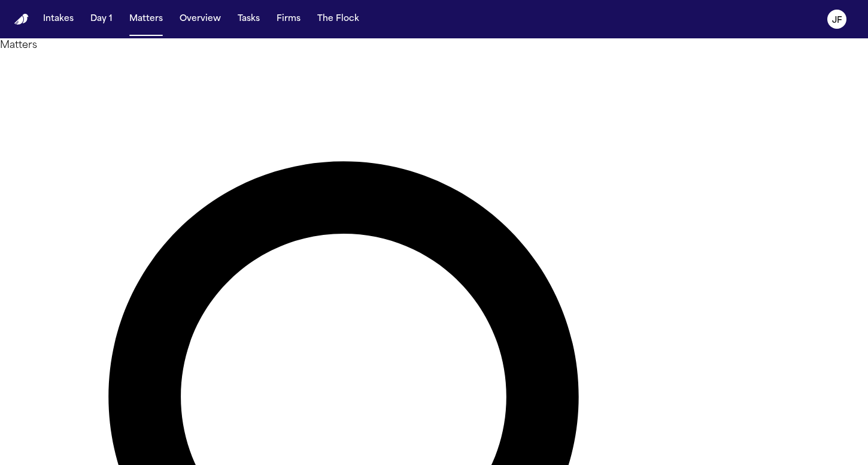
drag, startPoint x: 441, startPoint y: 68, endPoint x: 305, endPoint y: 54, distance: 136.6
type input "**********"
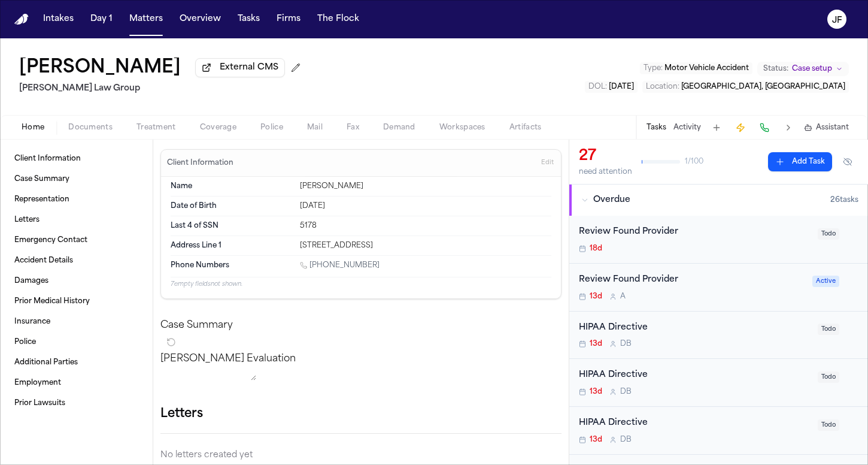
click at [92, 132] on span "Documents" at bounding box center [90, 128] width 44 height 10
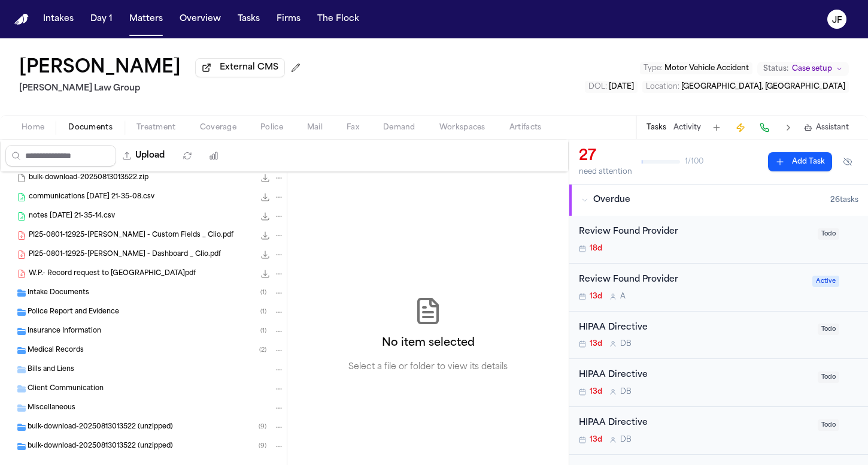
scroll to position [31, 0]
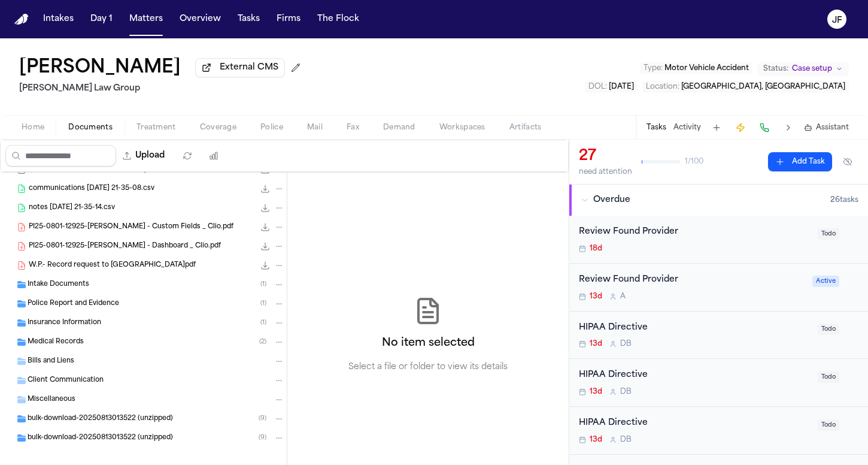
click at [64, 290] on span "Intake Documents" at bounding box center [59, 285] width 62 height 10
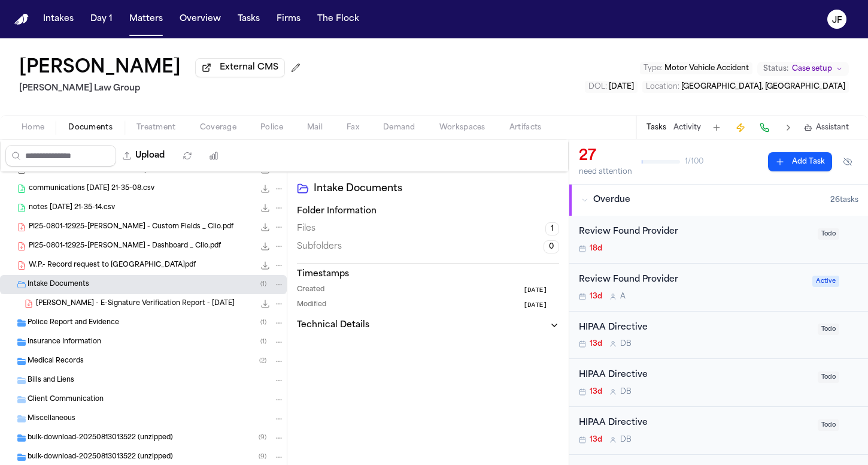
click at [65, 328] on span "Police Report and Evidence" at bounding box center [74, 323] width 92 height 10
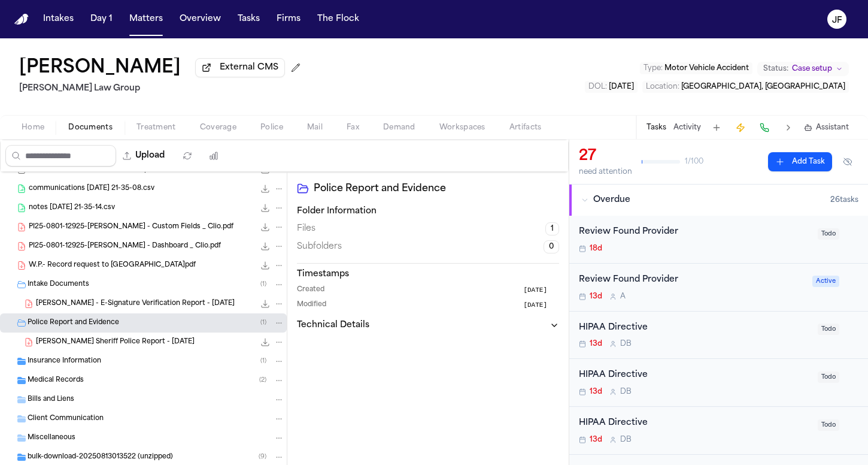
click at [66, 347] on span "[PERSON_NAME] Sheriff Police Report - [DATE]" at bounding box center [115, 342] width 159 height 10
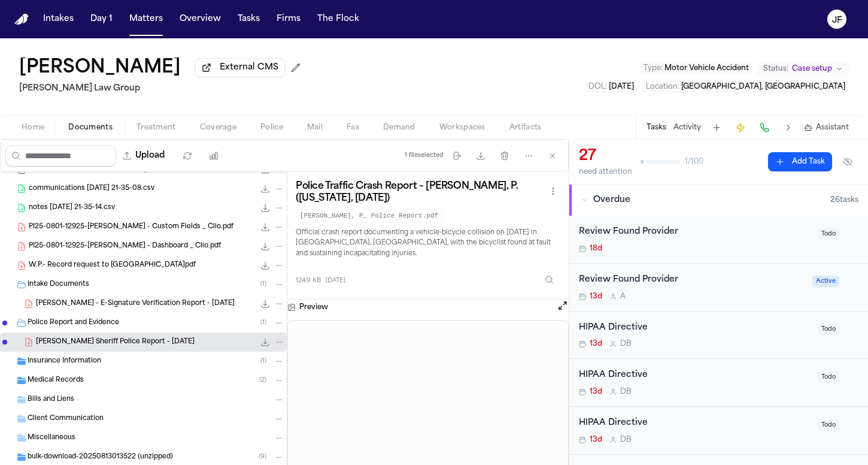
click at [178, 361] on div "Insurance Information ( 1 )" at bounding box center [156, 361] width 257 height 11
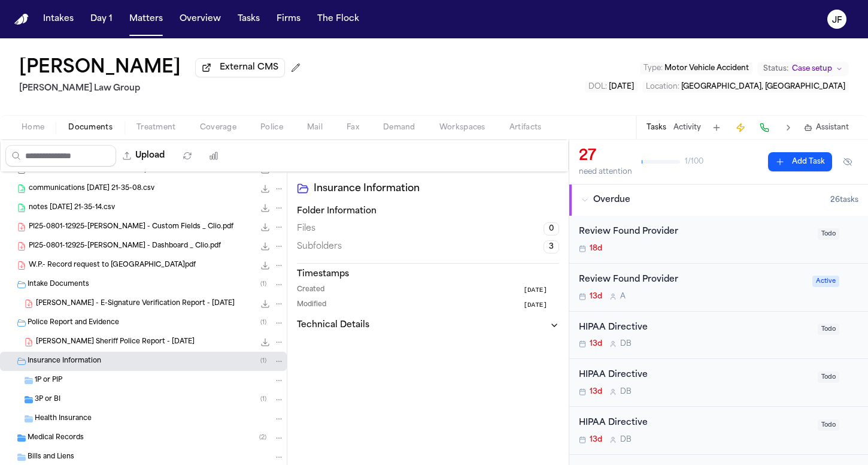
click at [169, 399] on div "3P or BI ( 1 )" at bounding box center [160, 399] width 250 height 11
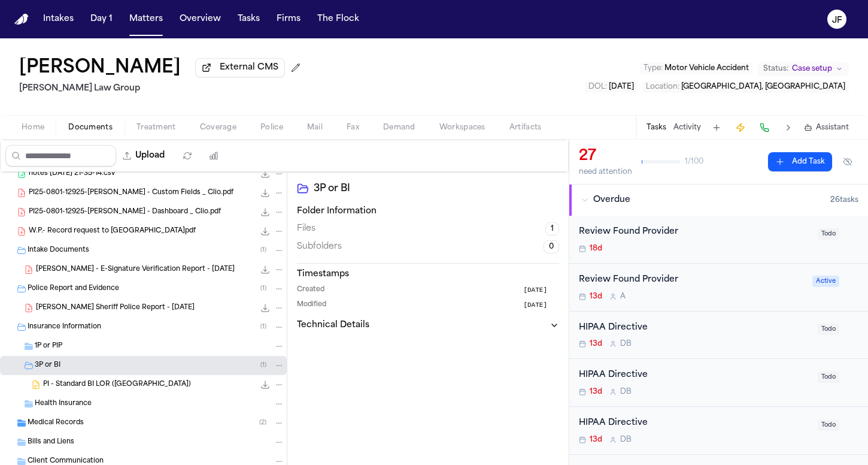
scroll to position [75, 0]
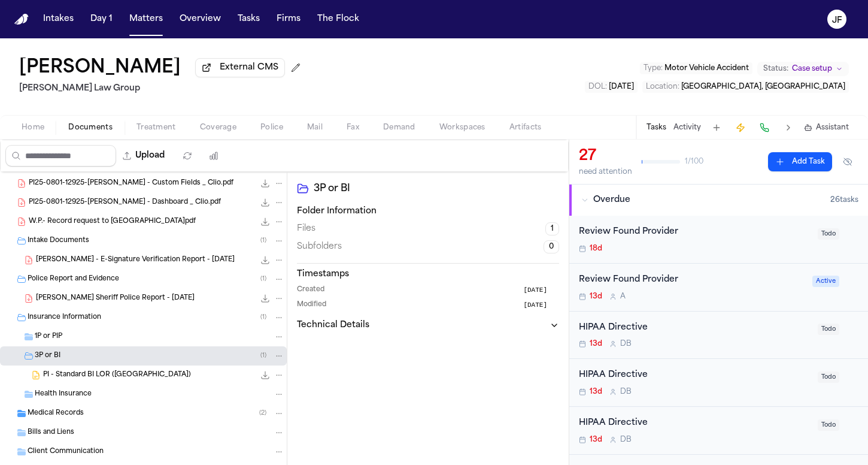
click at [180, 323] on div "Insurance Information ( 1 )" at bounding box center [156, 317] width 257 height 11
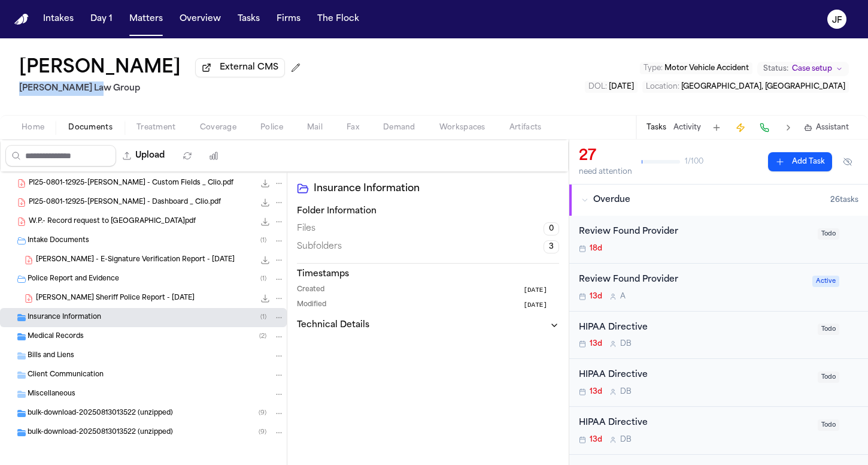
click at [223, 83] on div "[PERSON_NAME] External CMS [PERSON_NAME] Law Group" at bounding box center [162, 76] width 286 height 38
click at [222, 74] on span "External CMS" at bounding box center [249, 68] width 59 height 12
click at [620, 278] on div "Review Found Provider" at bounding box center [692, 280] width 226 height 14
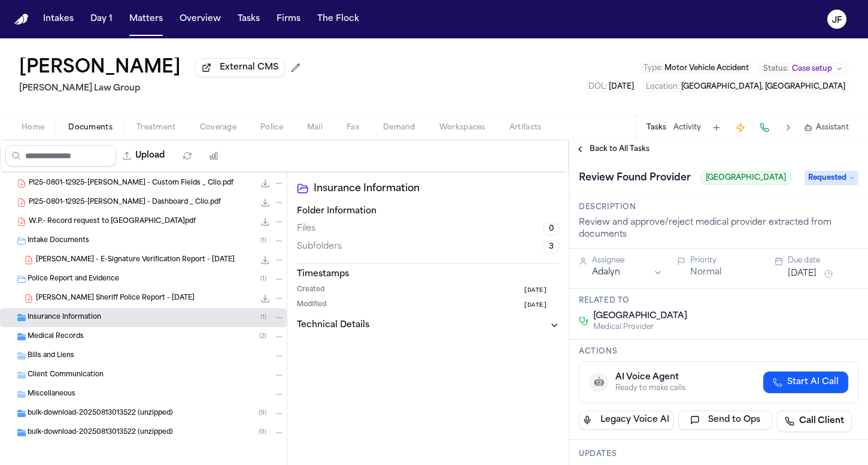
click at [619, 152] on span "Back to All Tasks" at bounding box center [620, 149] width 60 height 10
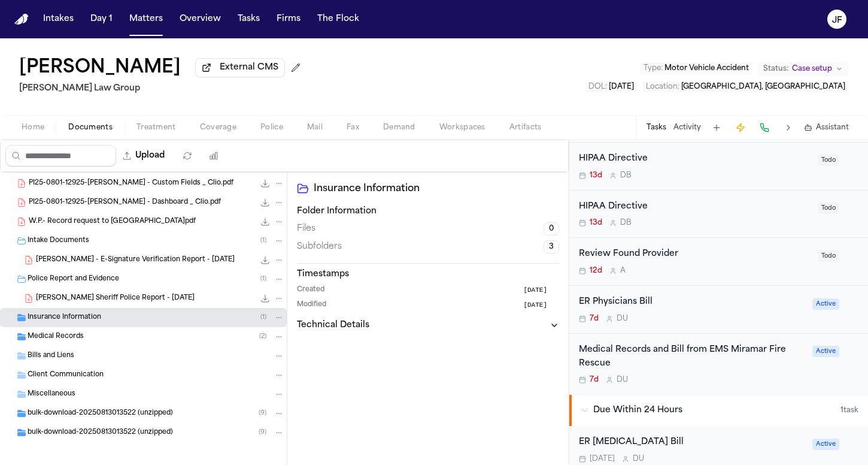
scroll to position [1067, 0]
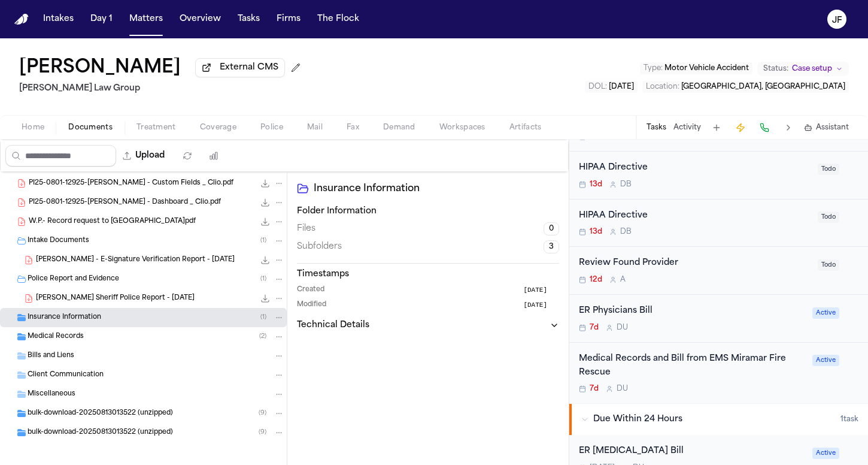
click at [97, 334] on div "Medical Records ( 2 )" at bounding box center [156, 336] width 257 height 11
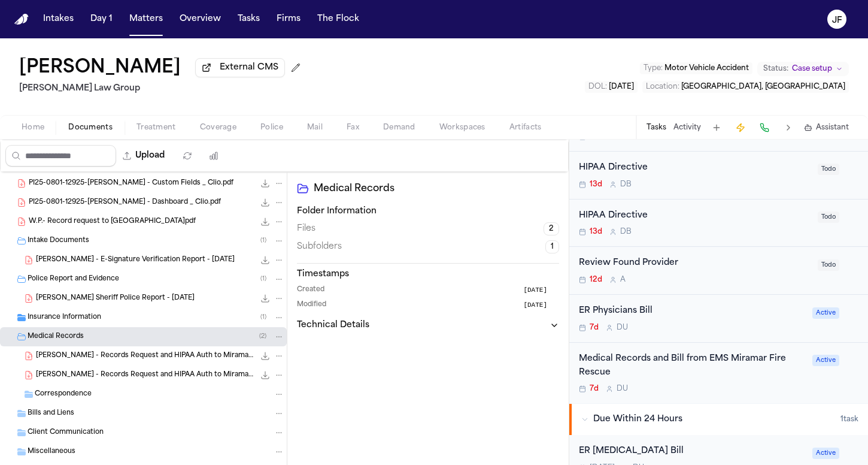
click at [103, 325] on div "Insurance Information ( 1 )" at bounding box center [143, 317] width 287 height 19
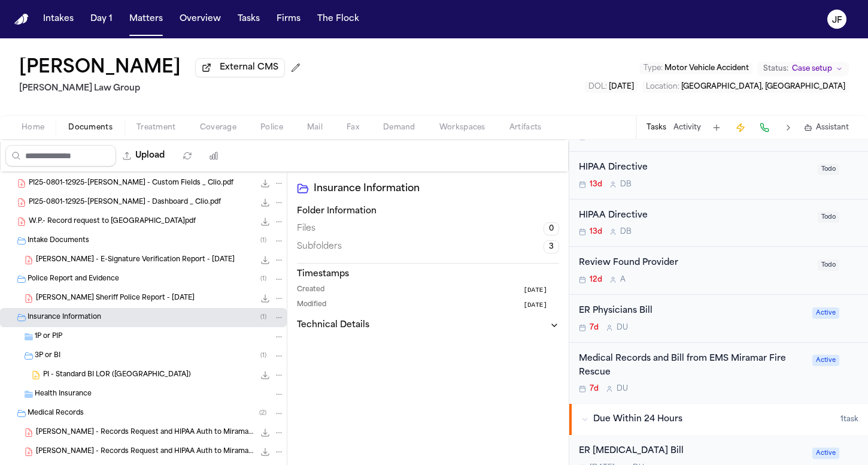
click at [96, 338] on div "1P or PIP" at bounding box center [160, 336] width 250 height 11
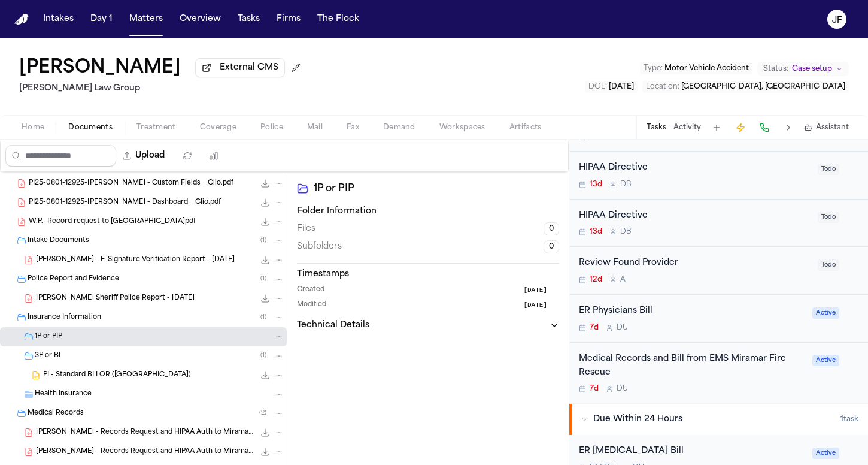
click at [96, 338] on div "1P or PIP" at bounding box center [160, 336] width 250 height 11
click at [207, 135] on span "button" at bounding box center [218, 134] width 51 height 1
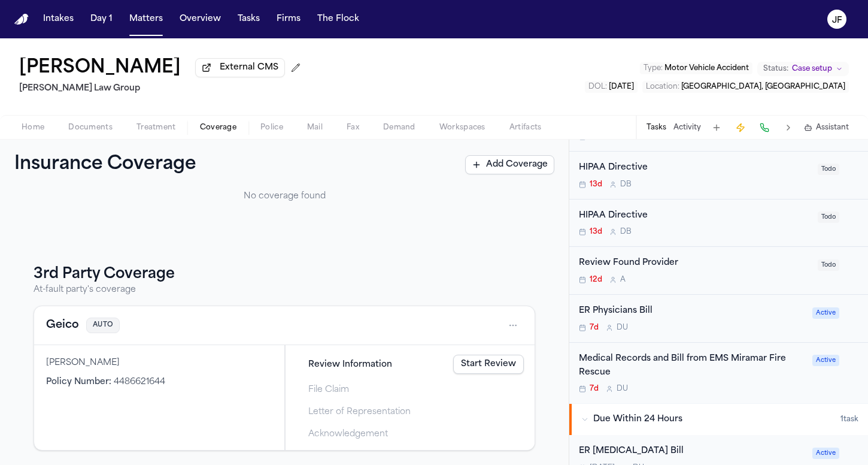
scroll to position [95, 0]
click at [53, 316] on div "Geico AUTO" at bounding box center [284, 325] width 477 height 19
click at [53, 329] on button "Geico" at bounding box center [62, 325] width 33 height 17
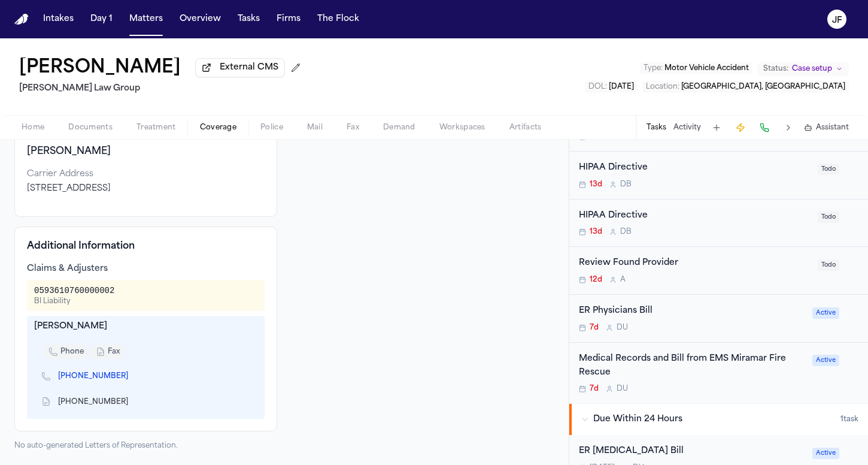
scroll to position [132, 0]
click at [77, 381] on link "[PHONE_NUMBER]" at bounding box center [93, 376] width 70 height 10
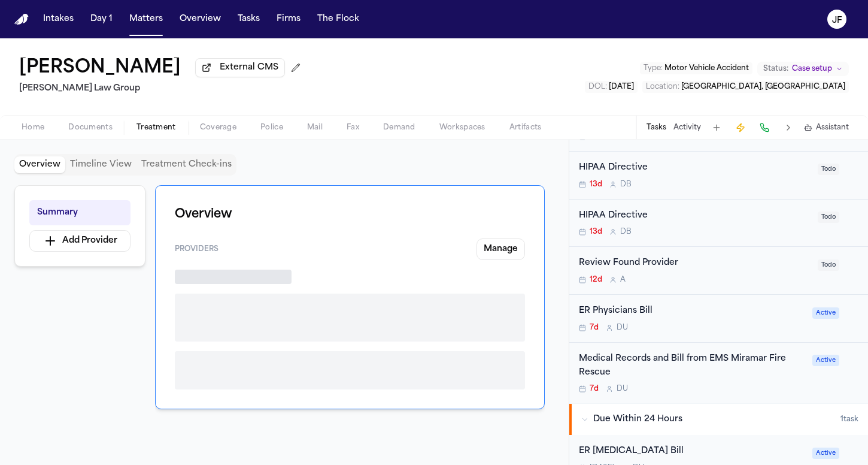
click at [153, 132] on span "Treatment" at bounding box center [157, 128] width 40 height 10
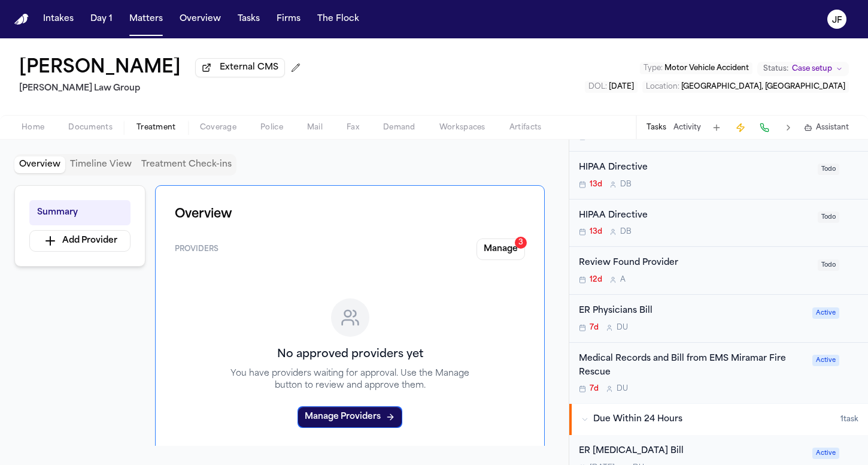
click at [81, 138] on div "Home Documents Treatment Coverage Police Mail Fax Demand Workspaces Artifacts T…" at bounding box center [434, 127] width 868 height 24
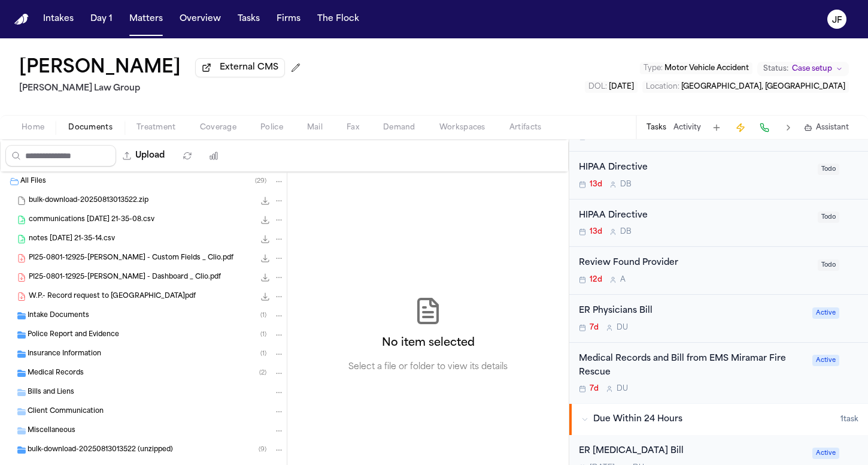
click at [91, 132] on span "Documents" at bounding box center [90, 128] width 44 height 10
click at [95, 357] on span "Insurance Information" at bounding box center [65, 354] width 74 height 10
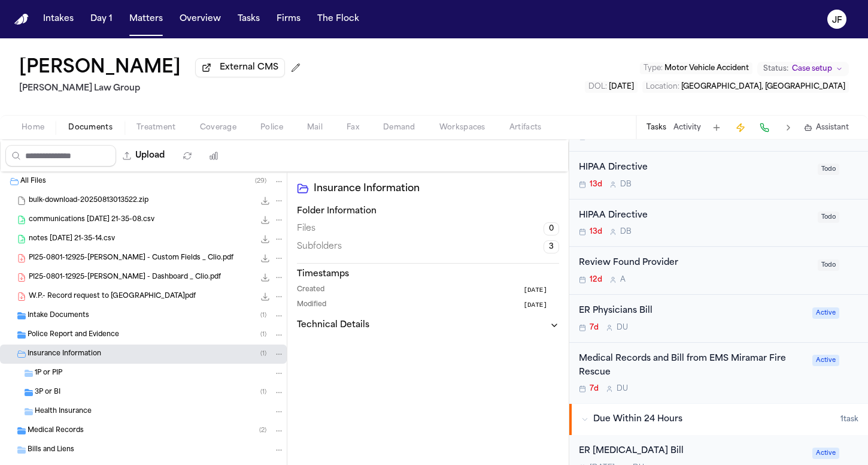
click at [95, 386] on div "3P or BI ( 1 )" at bounding box center [143, 392] width 287 height 19
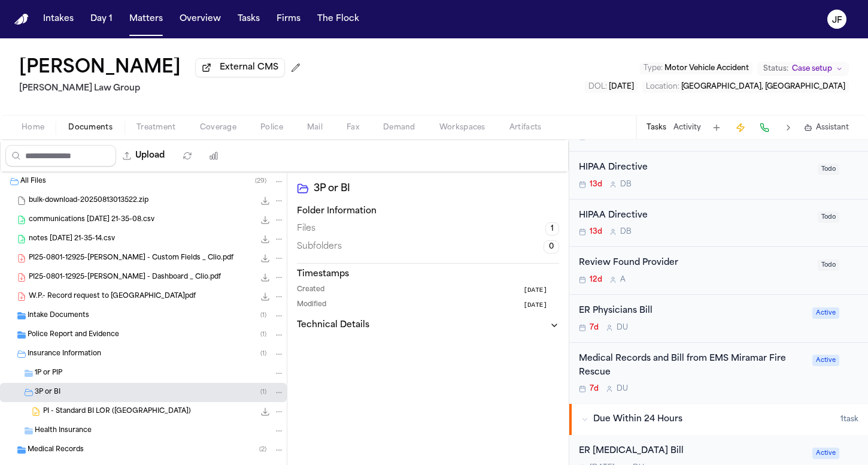
click at [99, 413] on span "PI - Standard BI LOR ([GEOGRAPHIC_DATA])" at bounding box center [117, 412] width 148 height 10
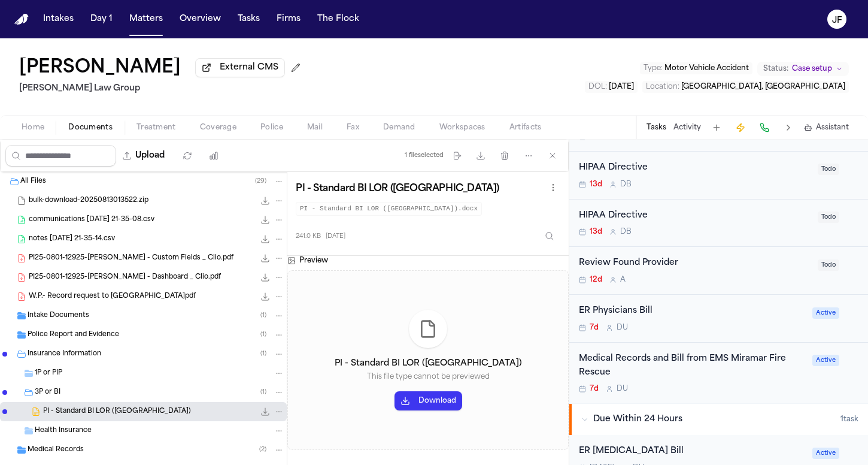
click at [260, 416] on icon "File: PI - Standard BI LOR (FL)" at bounding box center [265, 412] width 10 height 10
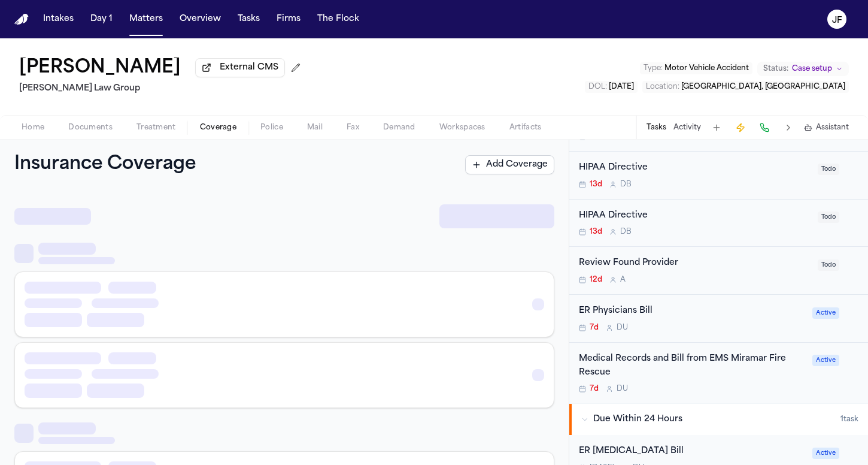
click at [223, 132] on span "Coverage" at bounding box center [218, 128] width 37 height 10
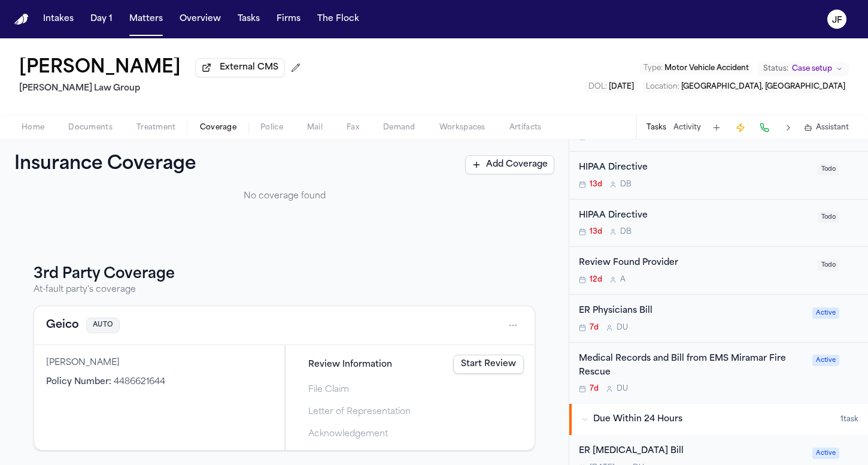
scroll to position [95, 0]
click at [53, 326] on button "Geico" at bounding box center [62, 325] width 33 height 17
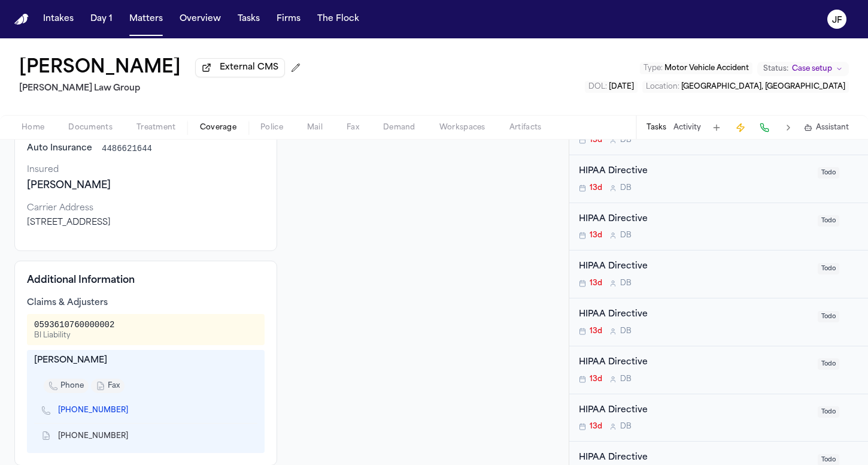
scroll to position [395, 0]
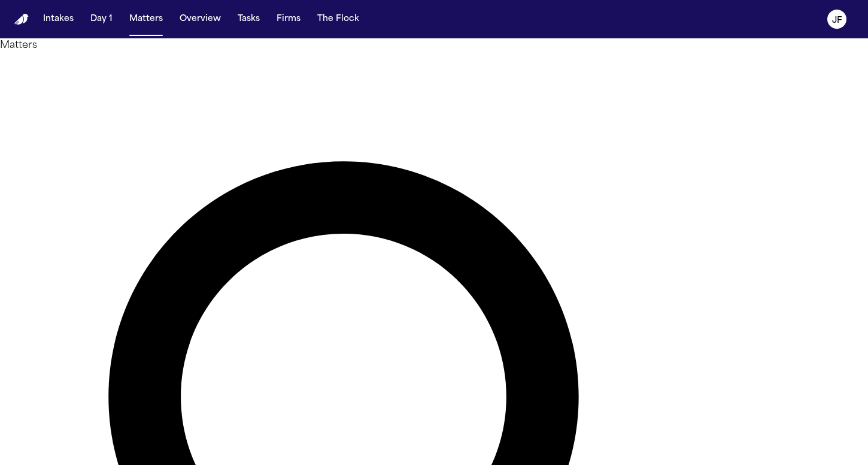
type input "******"
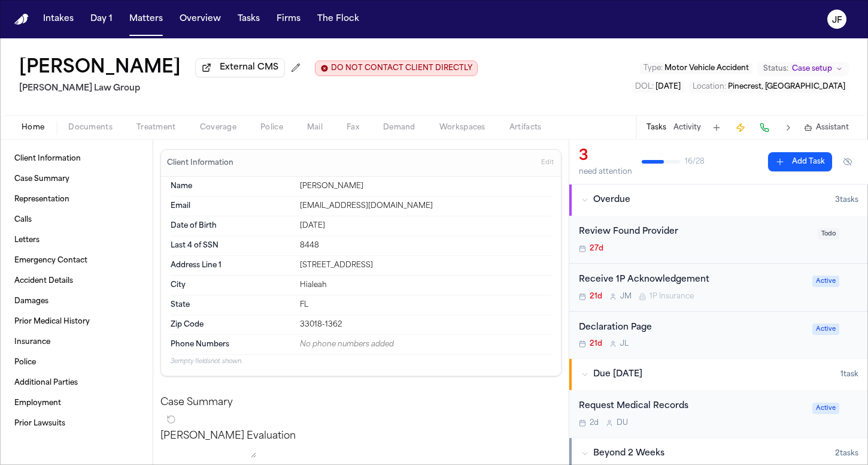
click at [237, 138] on div "Home Documents Treatment Coverage Police Mail Fax Demand Workspaces Artifacts T…" at bounding box center [434, 127] width 868 height 24
click at [225, 135] on span "button" at bounding box center [218, 134] width 51 height 1
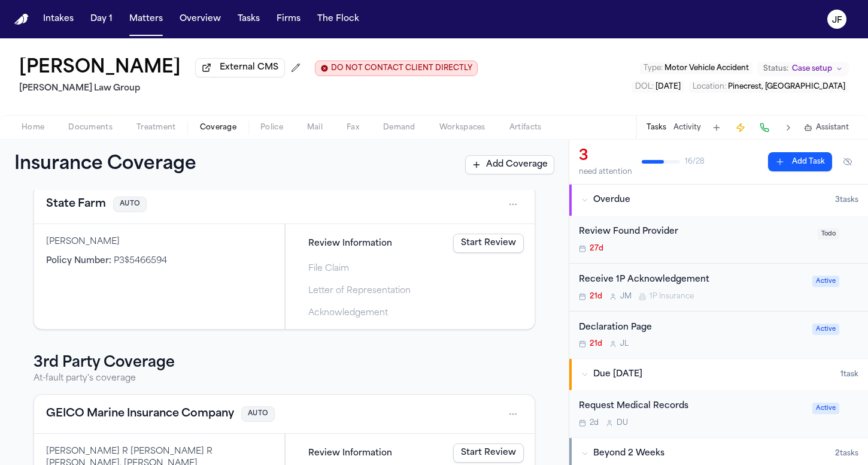
scroll to position [168, 0]
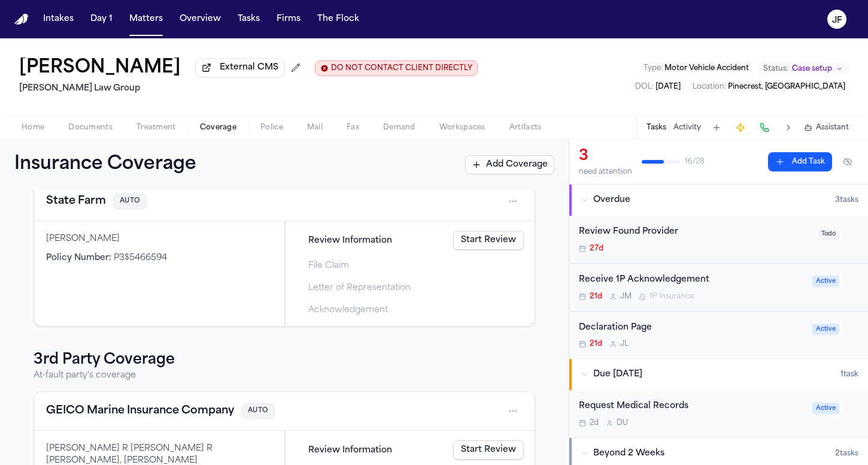
click at [35, 132] on span "Home" at bounding box center [33, 128] width 23 height 10
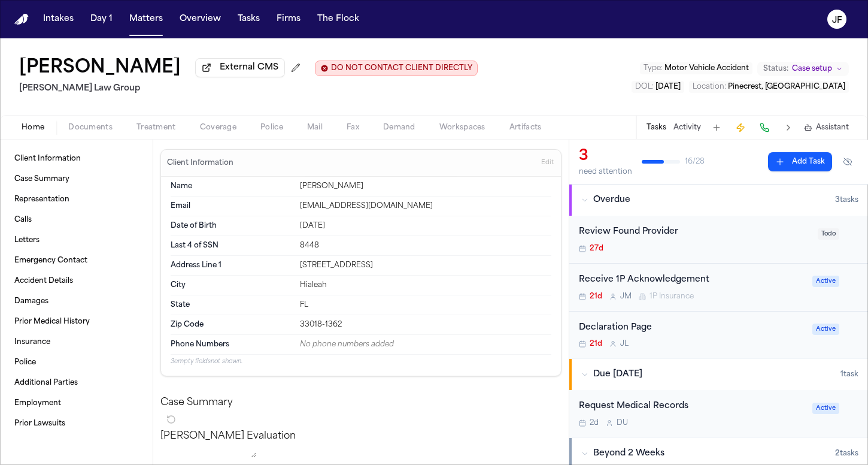
click at [98, 129] on span "Documents" at bounding box center [90, 128] width 44 height 10
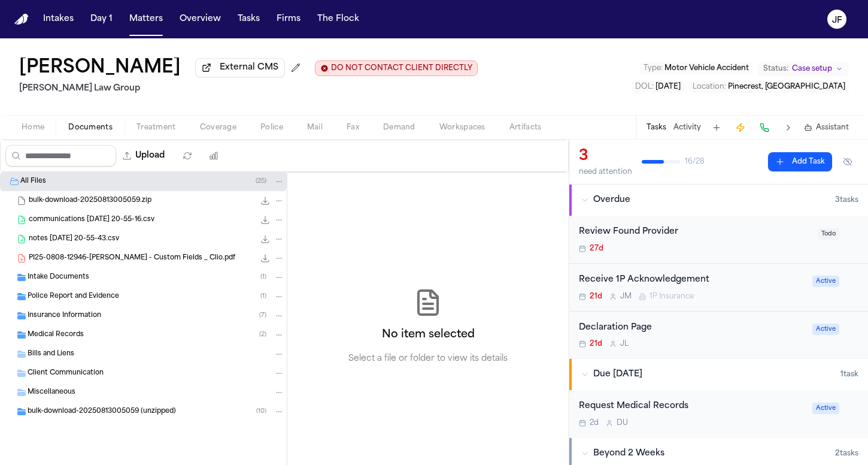
click at [87, 279] on span "Intake Documents" at bounding box center [59, 277] width 62 height 10
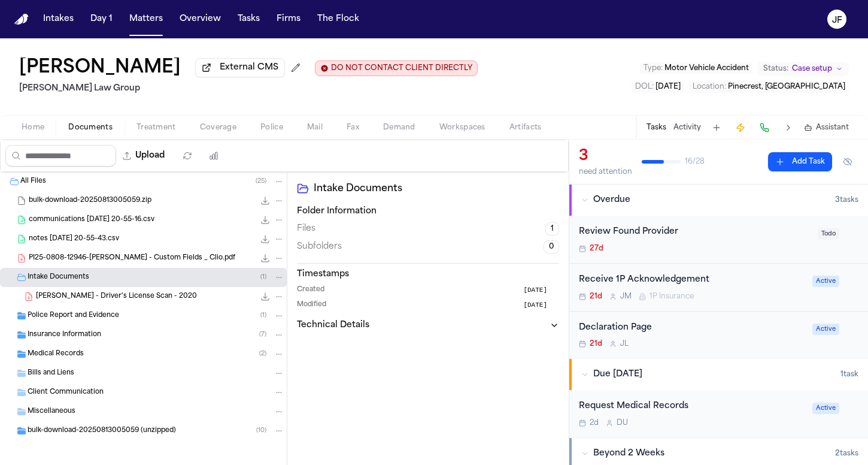
click at [87, 317] on span "Police Report and Evidence" at bounding box center [74, 316] width 92 height 10
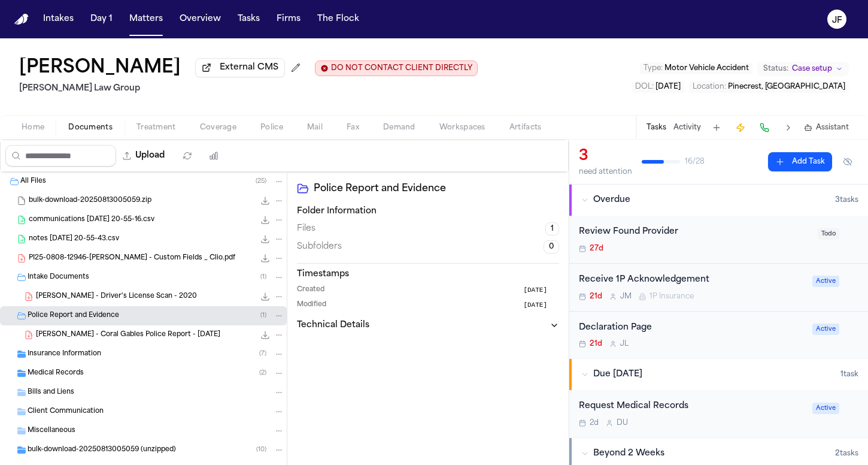
click at [84, 351] on div "Insurance Information ( 7 )" at bounding box center [156, 353] width 257 height 11
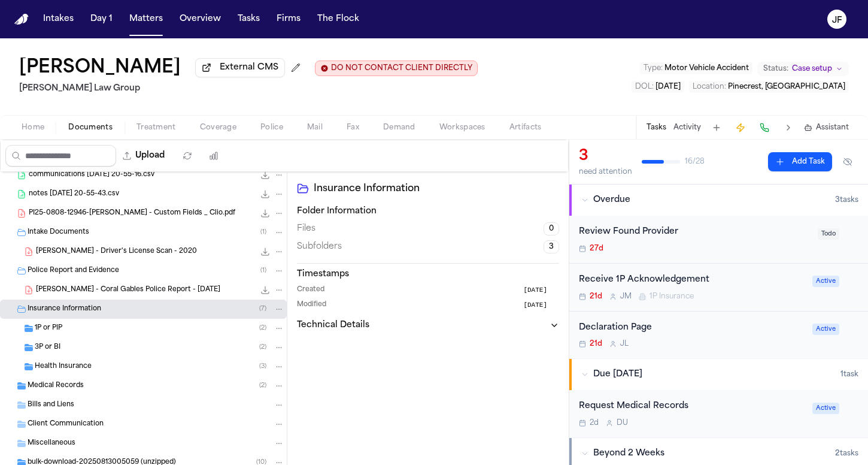
scroll to position [52, 0]
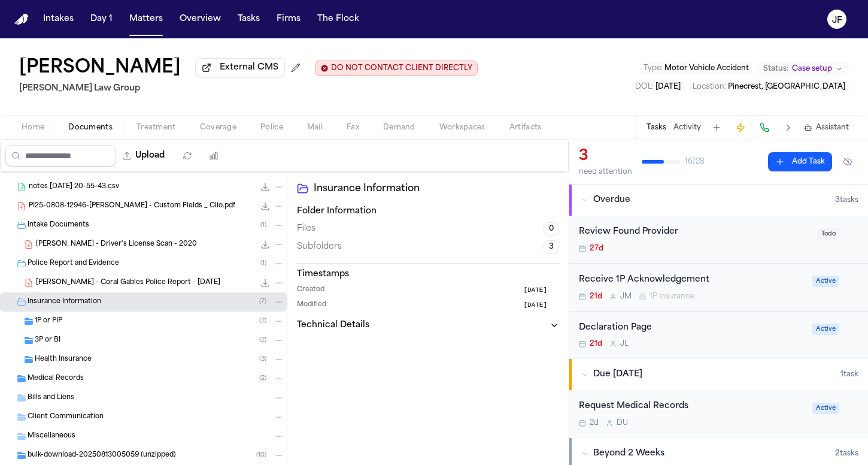
click at [87, 345] on div "3P or BI ( 2 )" at bounding box center [160, 340] width 250 height 11
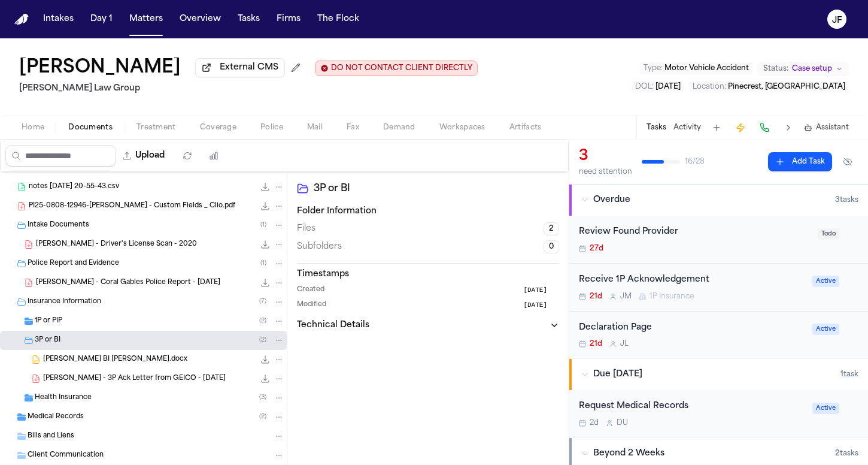
click at [87, 329] on div "1P or PIP ( 2 )" at bounding box center [143, 320] width 287 height 19
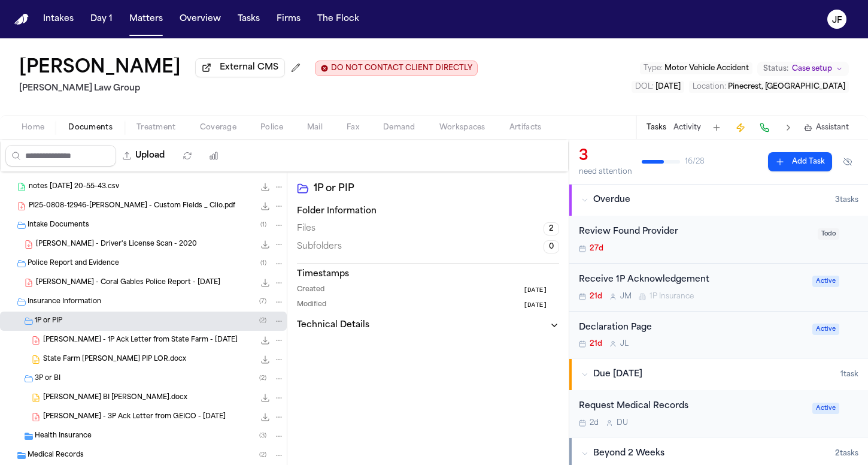
click at [77, 384] on div "3P or BI ( 2 )" at bounding box center [160, 378] width 250 height 11
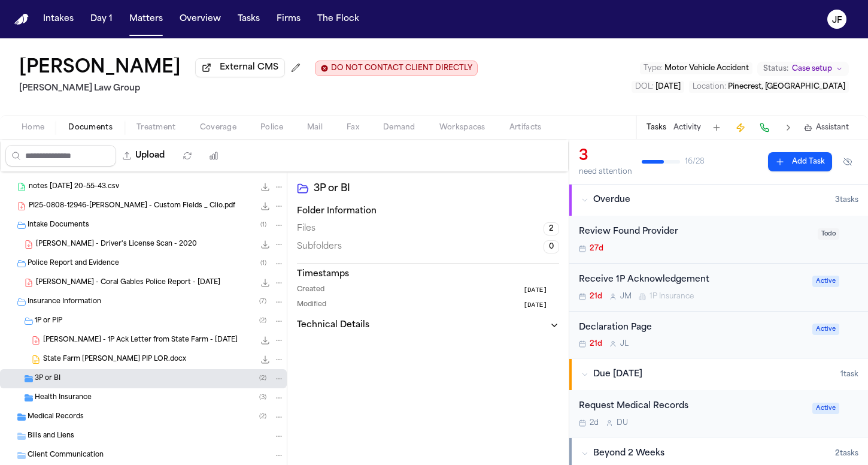
click at [95, 346] on div "[PERSON_NAME] - 1P Ack Letter from State Farm - [DATE] 215.2 KB • PDF" at bounding box center [163, 340] width 241 height 12
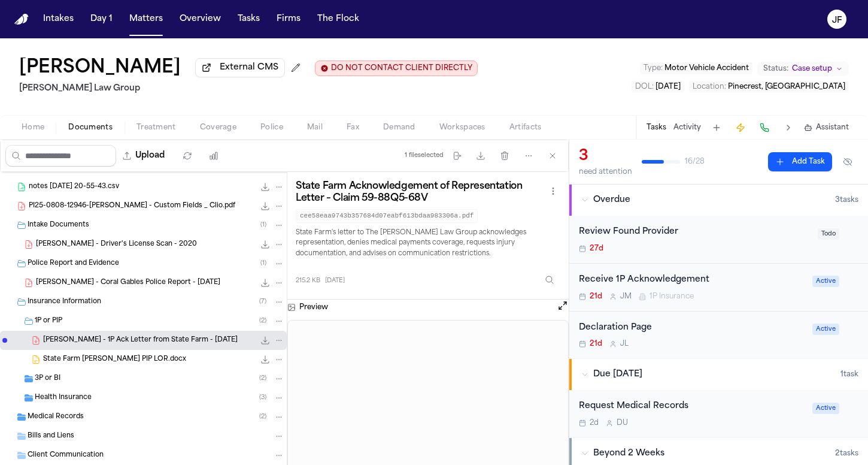
scroll to position [0, 0]
click at [218, 134] on div "Artifact Statistics Artifact Statistics" at bounding box center [248, 130] width 77 height 17
click at [195, 125] on button "Coverage" at bounding box center [218, 127] width 60 height 14
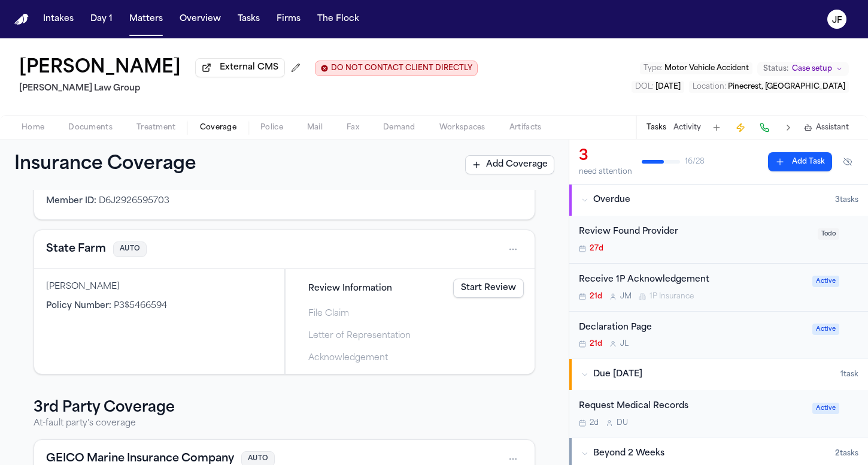
scroll to position [123, 0]
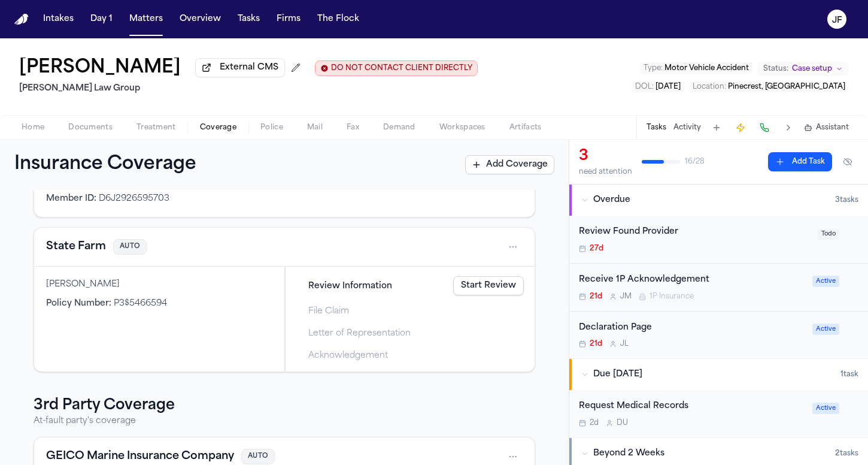
click at [86, 249] on button "State Farm" at bounding box center [76, 246] width 60 height 17
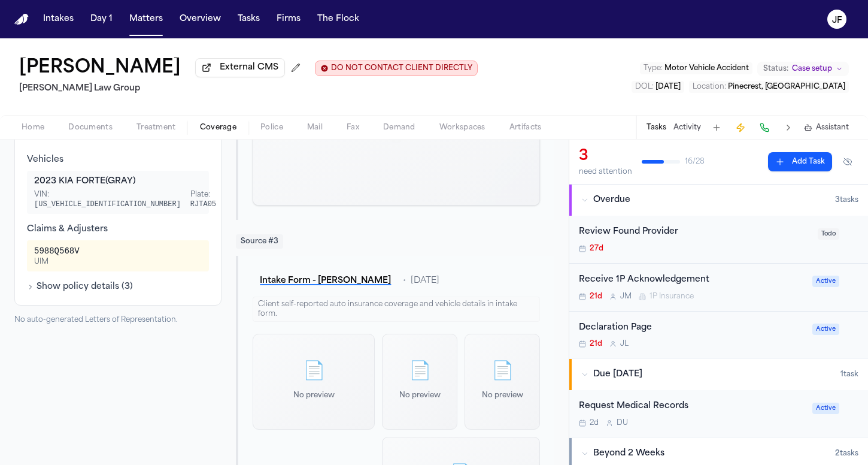
scroll to position [502, 0]
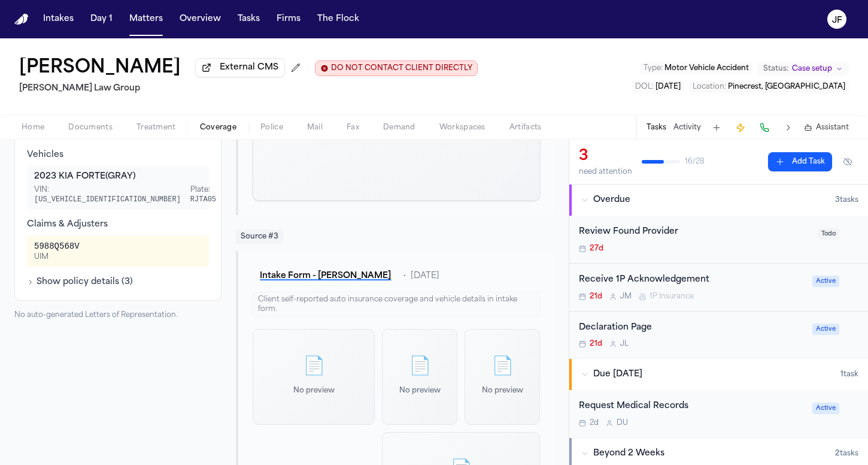
click at [74, 286] on button "Show policy details ( 3 )" at bounding box center [80, 282] width 106 height 12
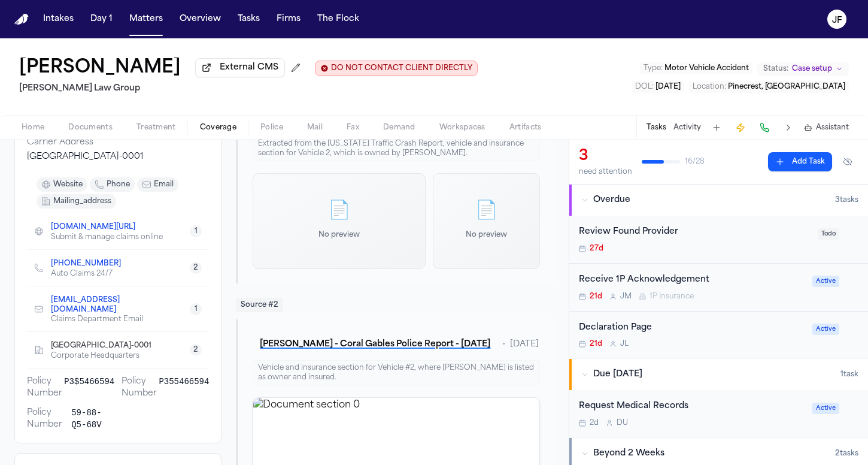
scroll to position [148, 0]
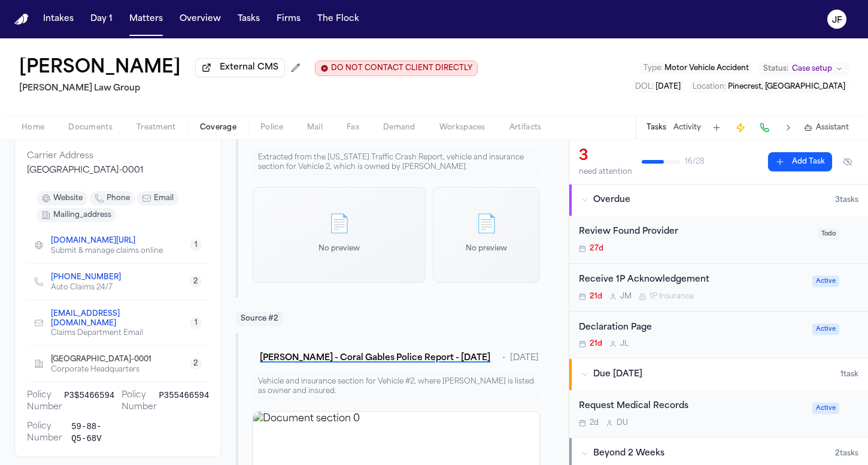
click at [83, 292] on div "Auto Claims 24/7" at bounding box center [91, 288] width 80 height 10
click at [86, 282] on link "[PHONE_NUMBER]" at bounding box center [86, 277] width 70 height 10
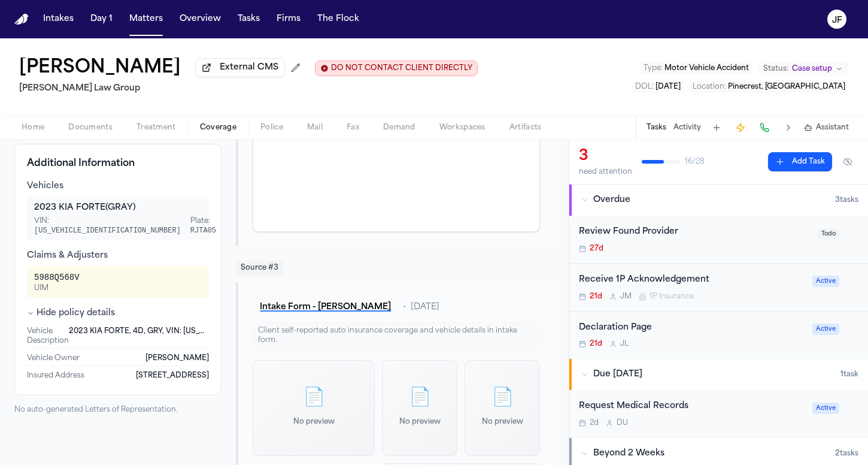
scroll to position [0, 0]
click at [92, 132] on span "Documents" at bounding box center [90, 128] width 44 height 10
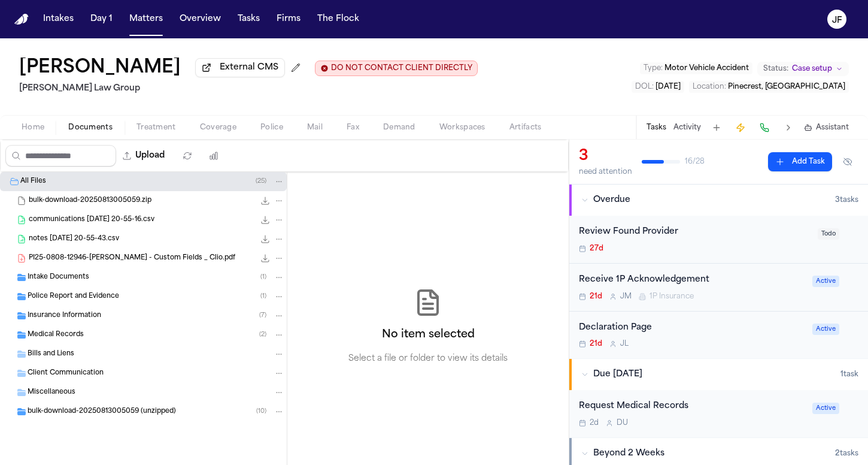
click at [132, 321] on div "Insurance Information ( 7 )" at bounding box center [156, 315] width 257 height 11
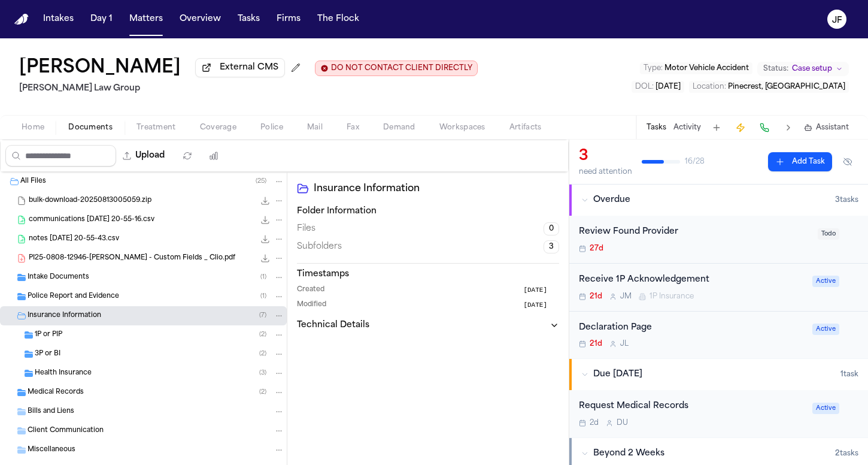
click at [128, 344] on div "1P or PIP ( 2 )" at bounding box center [143, 334] width 287 height 19
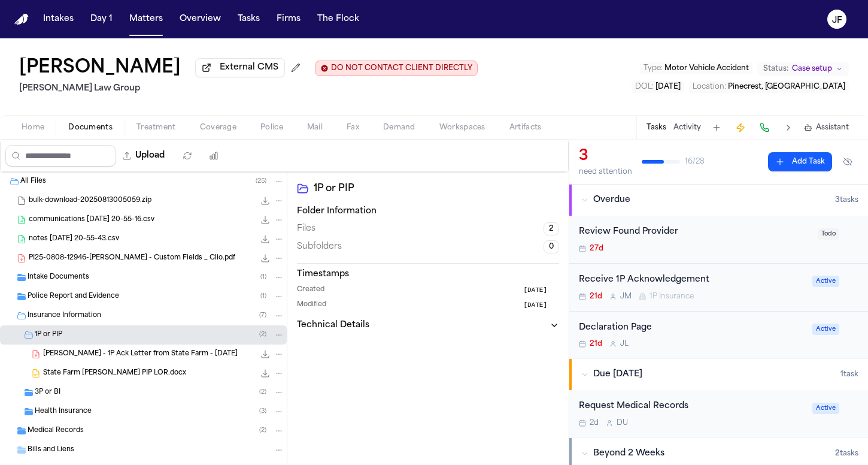
click at [172, 157] on button "Upload" at bounding box center [144, 156] width 56 height 22
select select "**********"
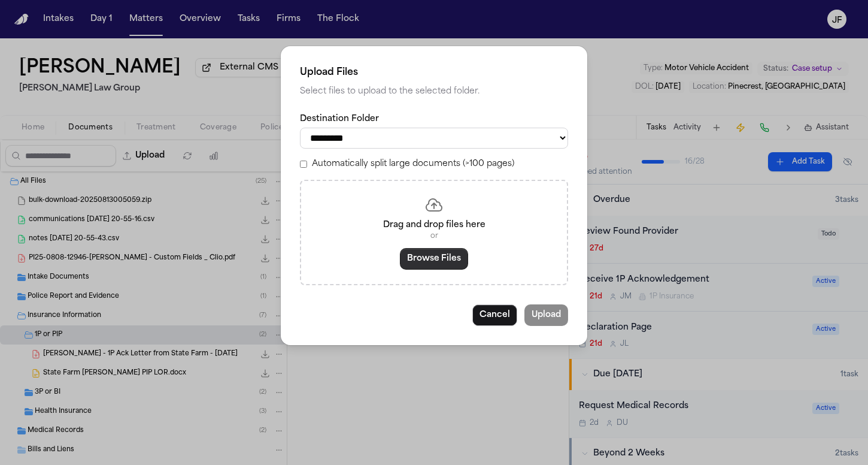
click at [430, 264] on button "Browse Files" at bounding box center [434, 259] width 68 height 22
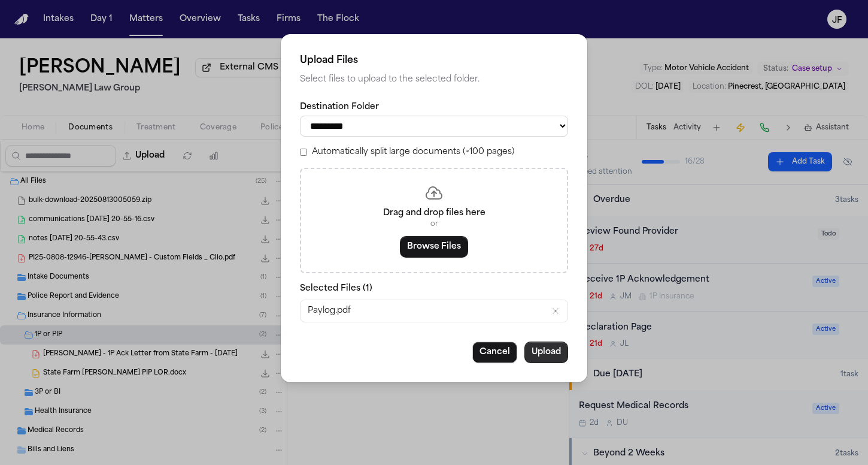
click at [551, 353] on button "Upload" at bounding box center [547, 352] width 44 height 22
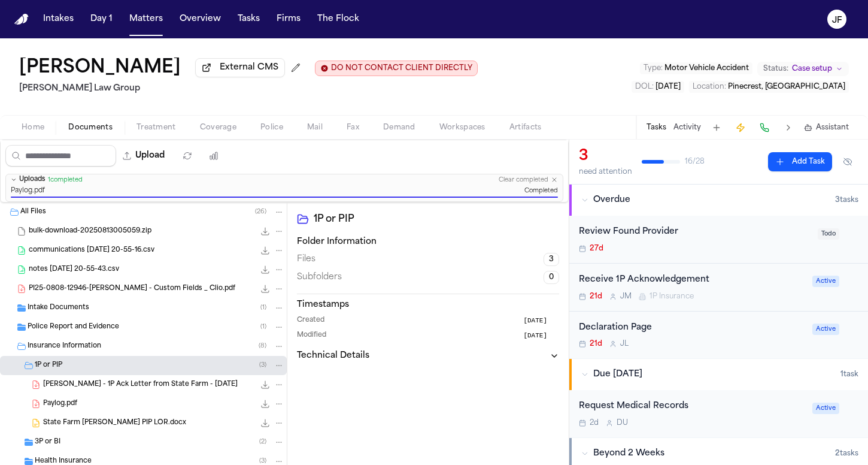
click at [275, 405] on icon "File: Paylog.pdf" at bounding box center [279, 403] width 8 height 8
drag, startPoint x: 268, startPoint y: 358, endPoint x: 269, endPoint y: 343, distance: 15.1
click at [269, 343] on div "Rename Move [GEOGRAPHIC_DATA]" at bounding box center [270, 360] width 87 height 69
click at [269, 343] on button "Rename" at bounding box center [270, 339] width 82 height 22
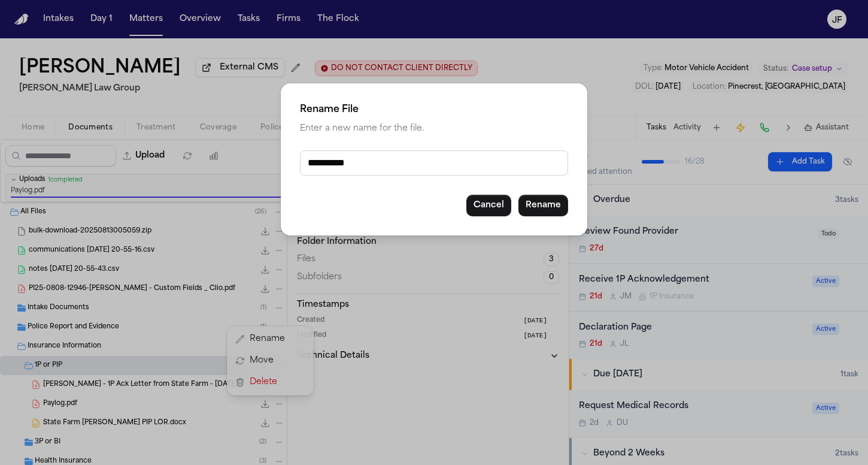
drag, startPoint x: 386, startPoint y: 157, endPoint x: 274, endPoint y: 163, distance: 112.2
click at [274, 163] on div "**********" at bounding box center [434, 232] width 868 height 465
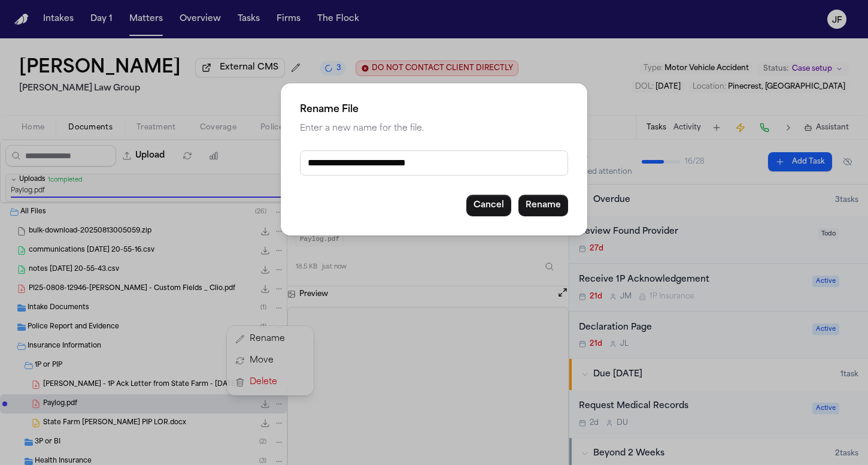
click at [420, 163] on input "**********" at bounding box center [434, 162] width 268 height 25
click at [379, 167] on input "**********" at bounding box center [434, 162] width 268 height 25
type input "**********"
click at [560, 213] on button "Rename" at bounding box center [544, 206] width 50 height 22
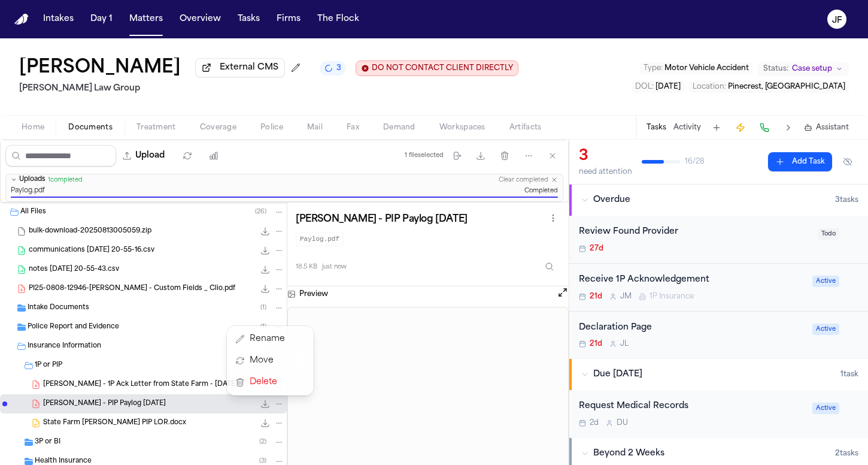
click at [295, 75] on div "[PERSON_NAME] External CMS 3 DO NOT CONTACT CLIENT DIRECTLY DO NOT CONTACT [PER…" at bounding box center [434, 251] width 868 height 426
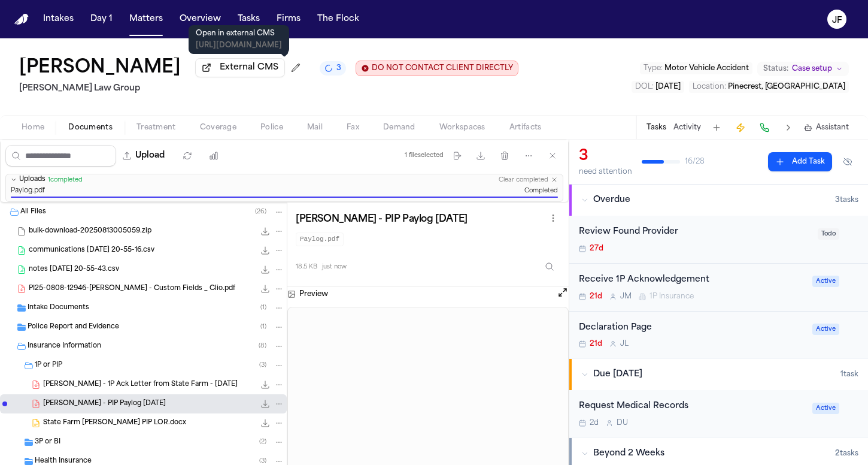
click at [278, 73] on span "External CMS" at bounding box center [249, 68] width 59 height 12
click at [696, 278] on div "Receive 1P Acknowledgement" at bounding box center [692, 280] width 226 height 14
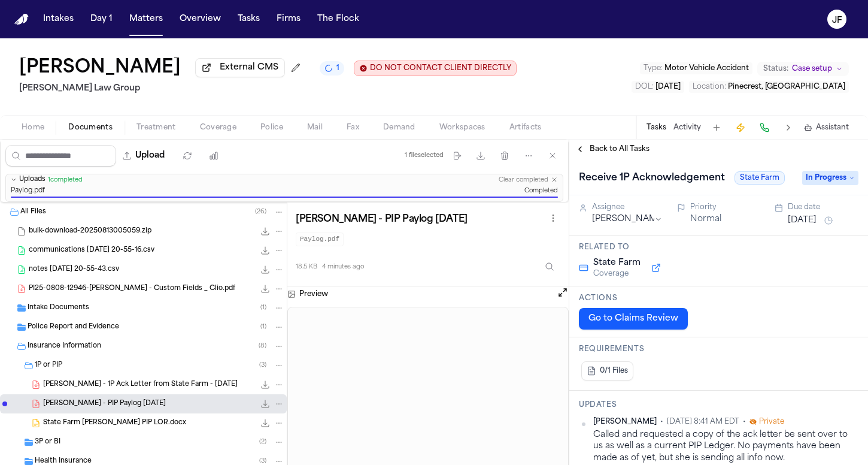
click at [811, 180] on span "In Progress" at bounding box center [830, 178] width 56 height 14
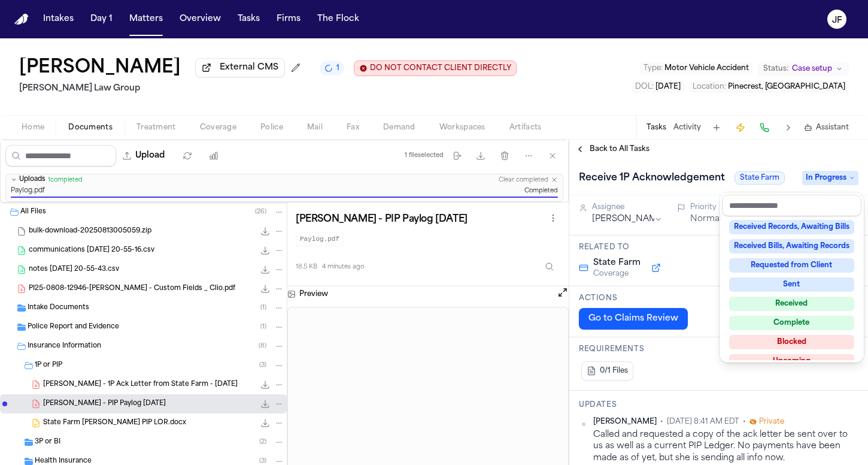
scroll to position [175, 0]
click at [776, 301] on div "Received" at bounding box center [791, 302] width 125 height 14
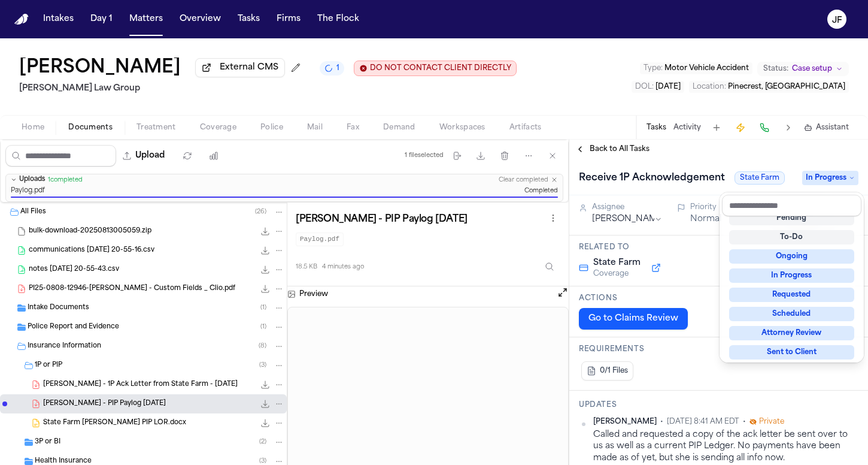
scroll to position [5, 0]
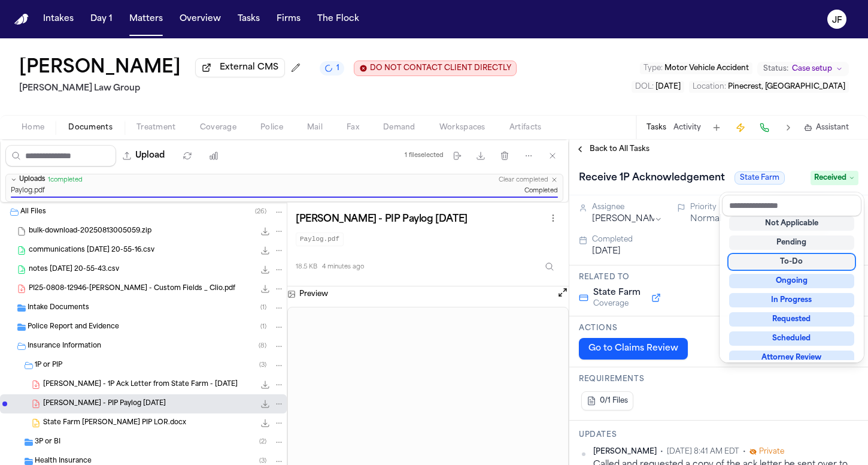
click at [611, 151] on div "Back to All Tasks Receive 1P Acknowledgement State Farm Received Assignee [PERS…" at bounding box center [718, 302] width 299 height 325
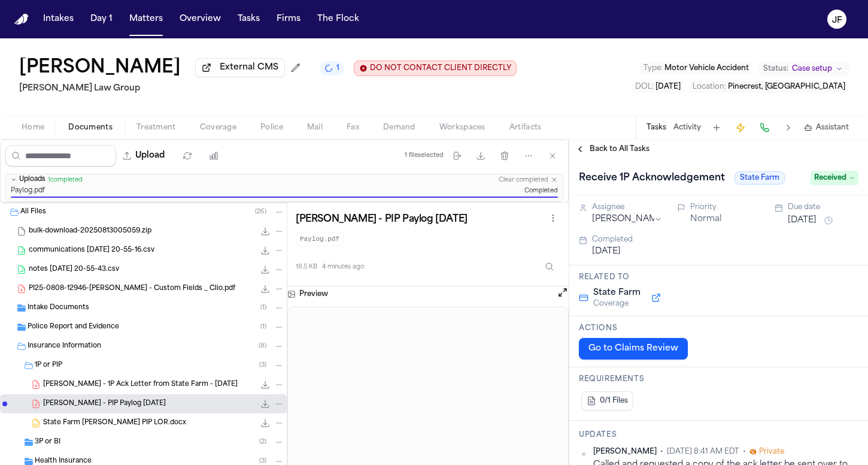
click at [619, 151] on span "Back to All Tasks" at bounding box center [620, 149] width 60 height 10
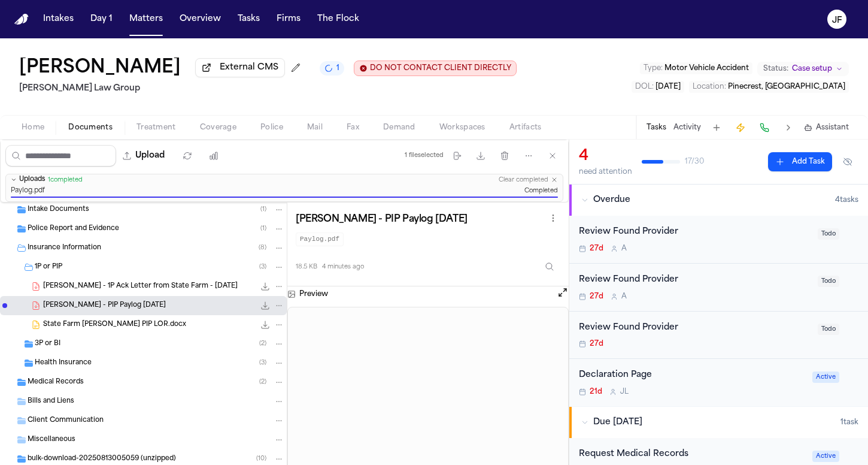
scroll to position [98, 0]
click at [114, 254] on div "Insurance Information ( 8 )" at bounding box center [156, 248] width 257 height 11
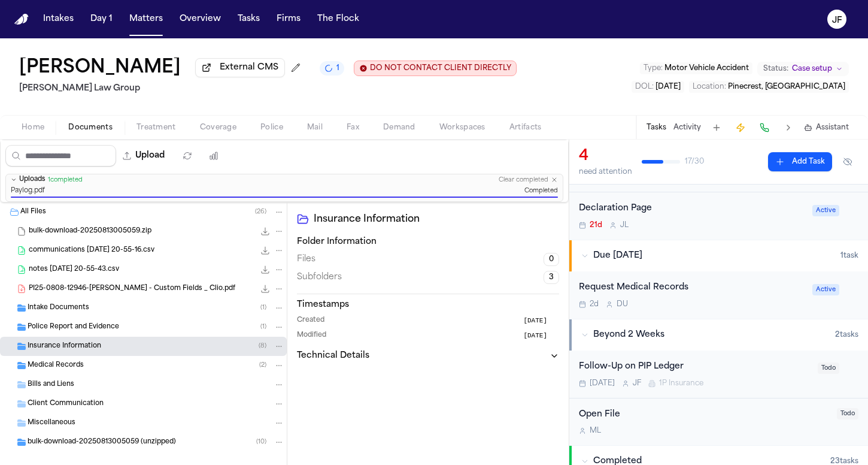
scroll to position [166, 0]
click at [662, 363] on div "Follow-Up on PIP Ledger" at bounding box center [695, 367] width 232 height 14
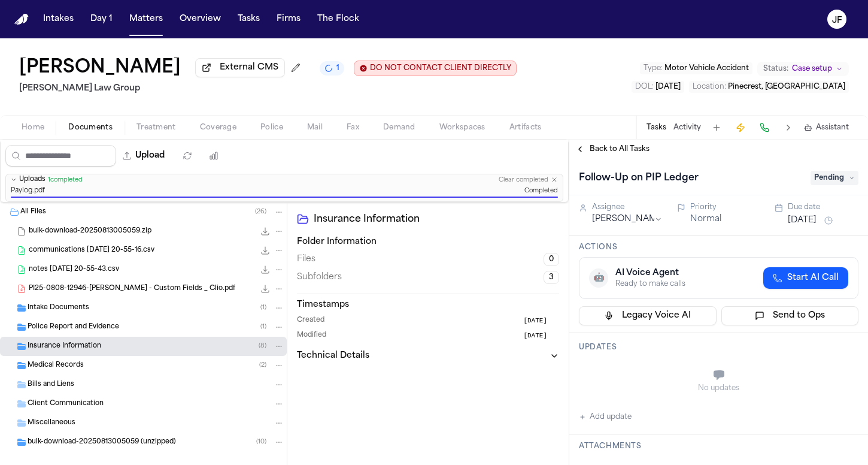
click at [825, 179] on span "Pending" at bounding box center [835, 178] width 48 height 14
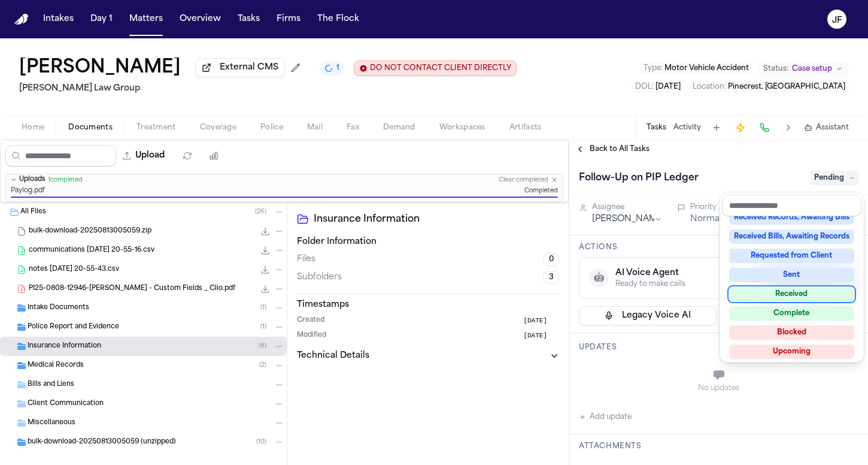
click at [786, 290] on div "Received" at bounding box center [791, 294] width 125 height 14
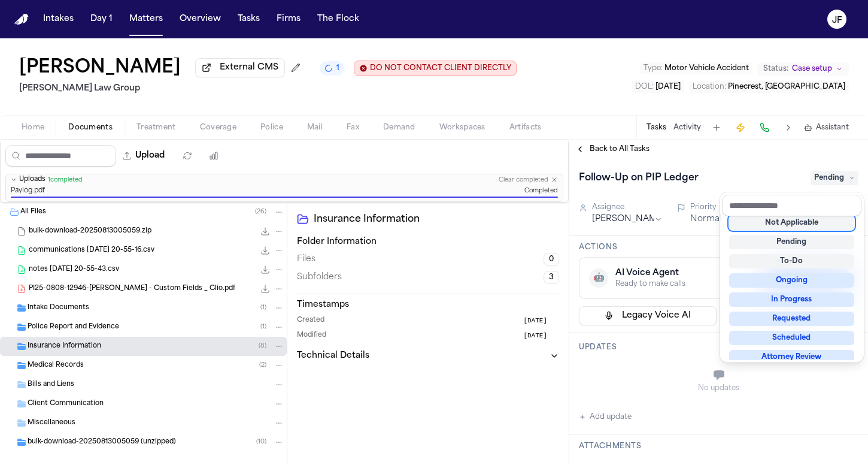
scroll to position [5, 0]
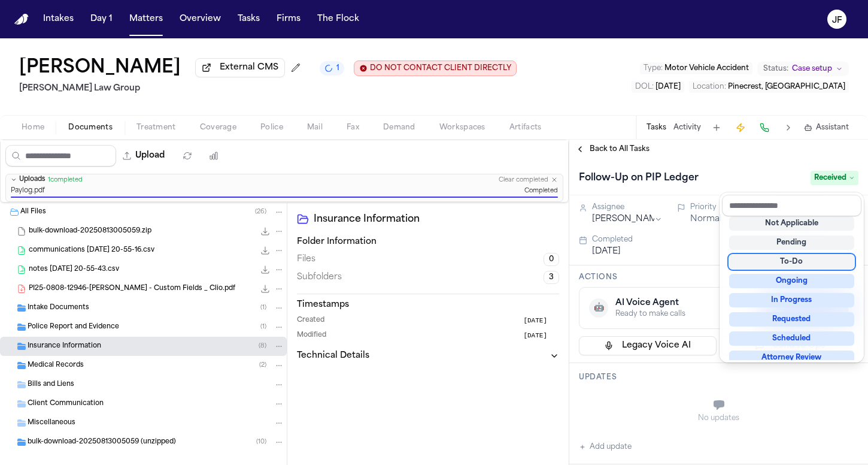
click at [630, 154] on div "Back to All Tasks Follow-Up on PIP Ledger Received Assignee [PERSON_NAME] Prior…" at bounding box center [718, 302] width 299 height 325
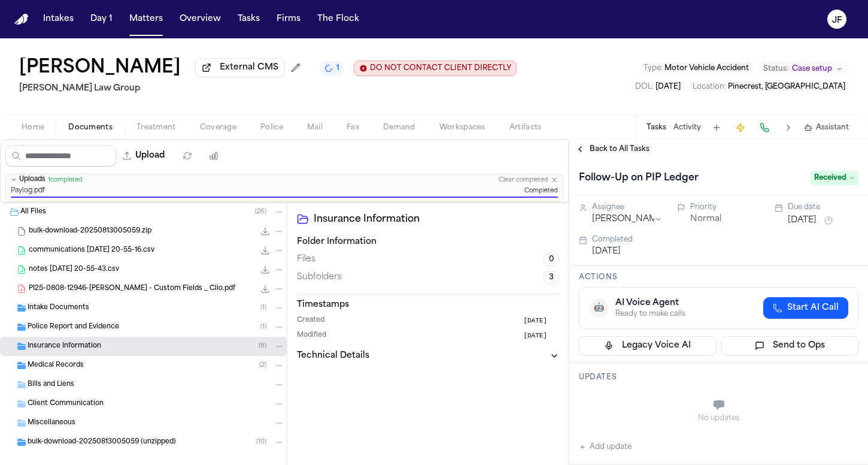
click at [630, 151] on span "Back to All Tasks" at bounding box center [620, 149] width 60 height 10
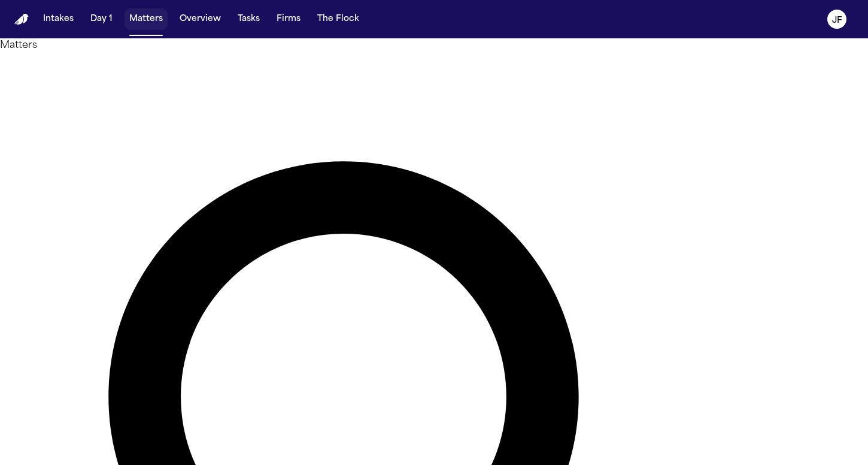
click at [138, 21] on button "Matters" at bounding box center [146, 19] width 43 height 22
type input "**********"
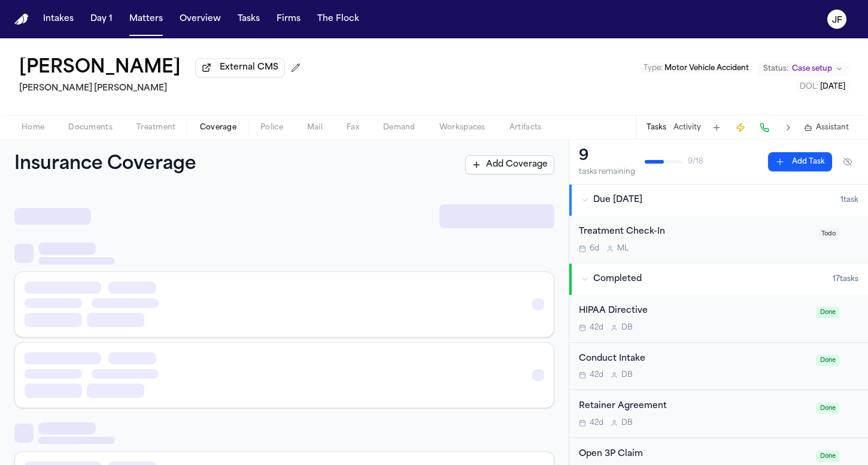
click at [229, 129] on span "Coverage" at bounding box center [218, 128] width 37 height 10
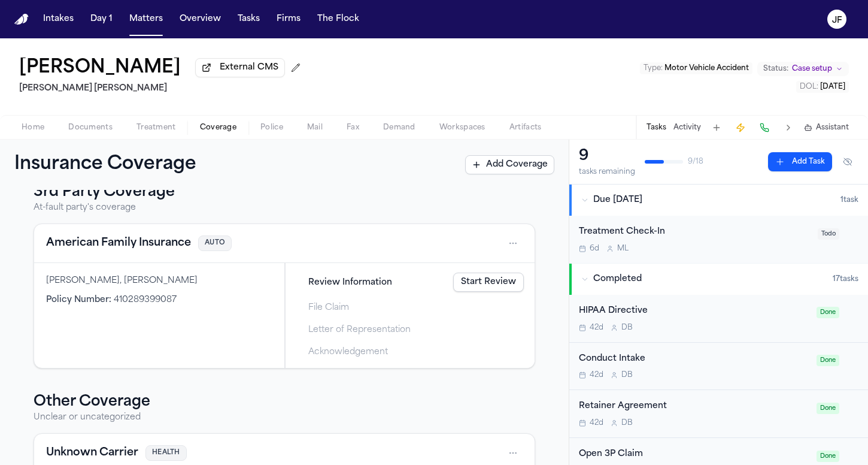
scroll to position [173, 0]
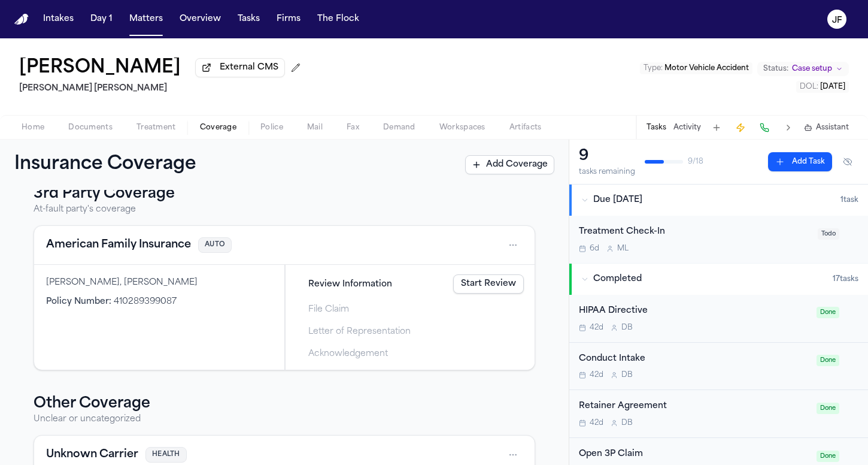
click at [140, 245] on button "American Family Insurance" at bounding box center [118, 245] width 145 height 17
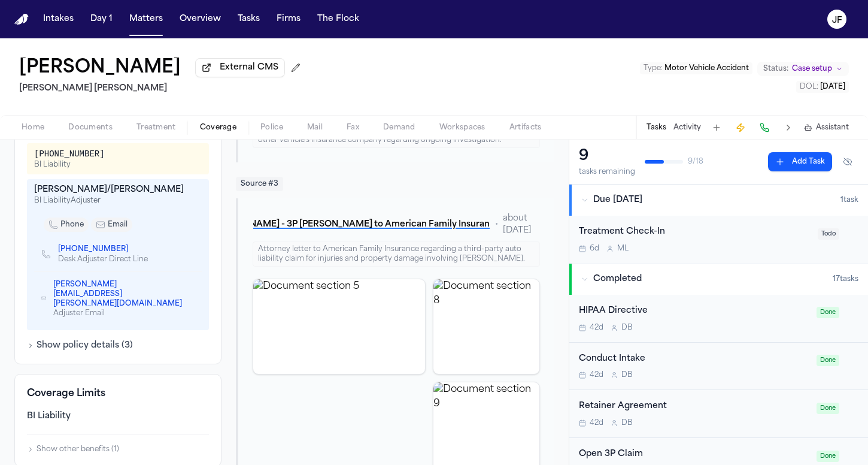
scroll to position [444, 0]
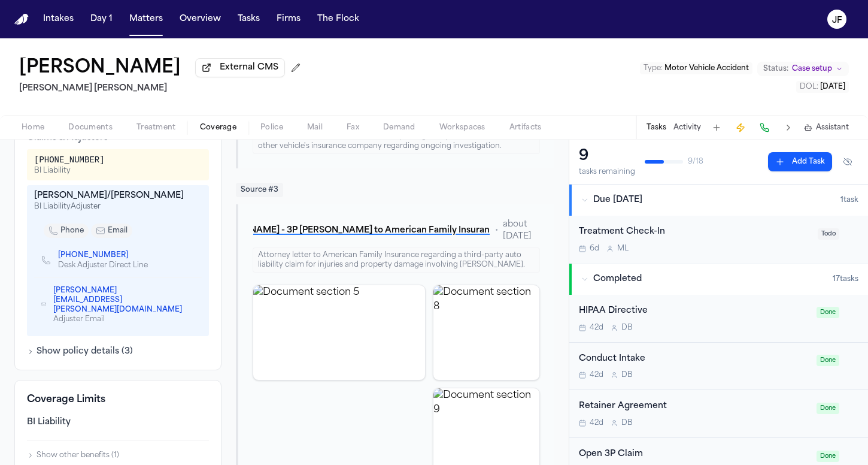
click at [101, 260] on link "[PHONE_NUMBER]" at bounding box center [93, 255] width 70 height 10
click at [84, 128] on span "Documents" at bounding box center [90, 128] width 44 height 10
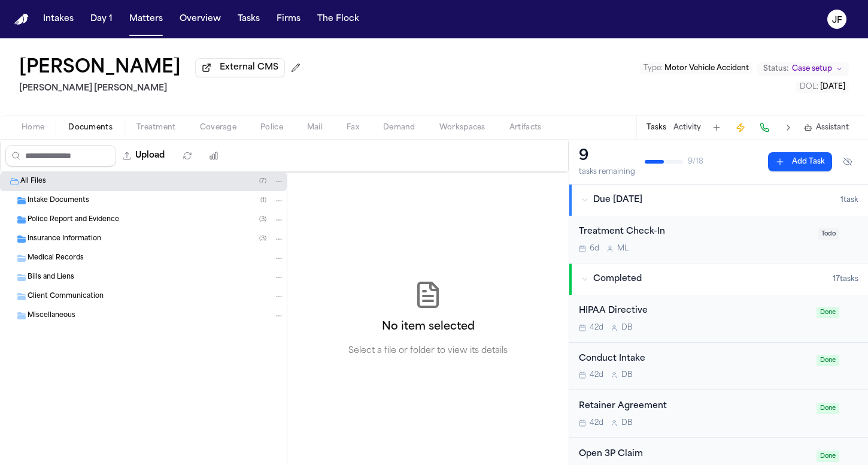
click at [72, 243] on span "Insurance Information" at bounding box center [65, 239] width 74 height 10
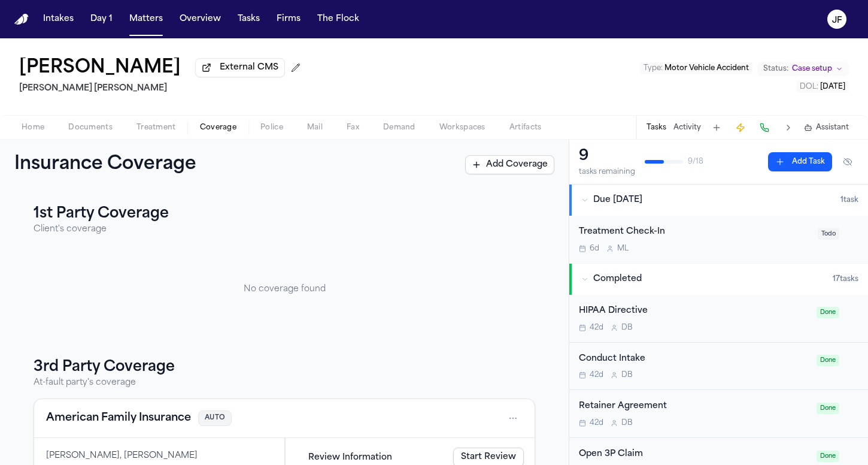
click at [204, 132] on span "Coverage" at bounding box center [218, 128] width 37 height 10
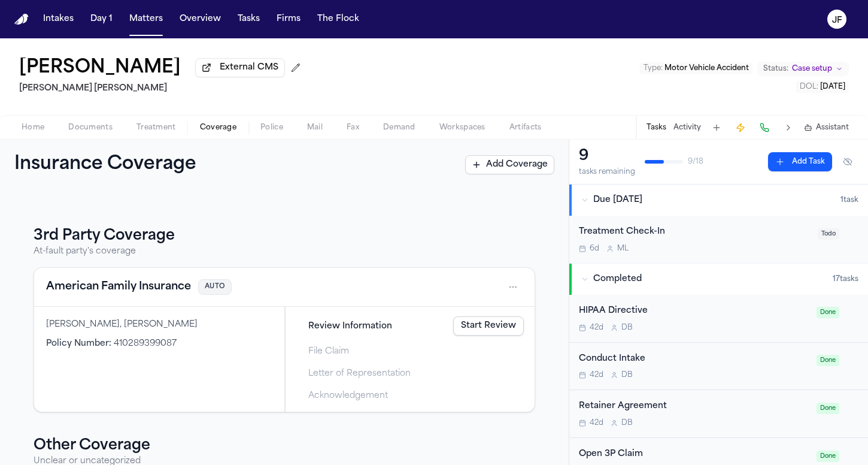
scroll to position [74, 0]
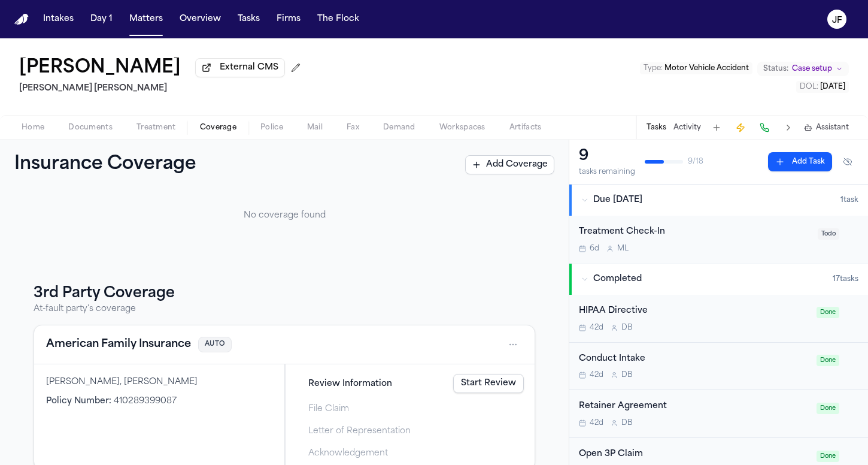
click at [114, 348] on button "American Family Insurance" at bounding box center [118, 344] width 145 height 17
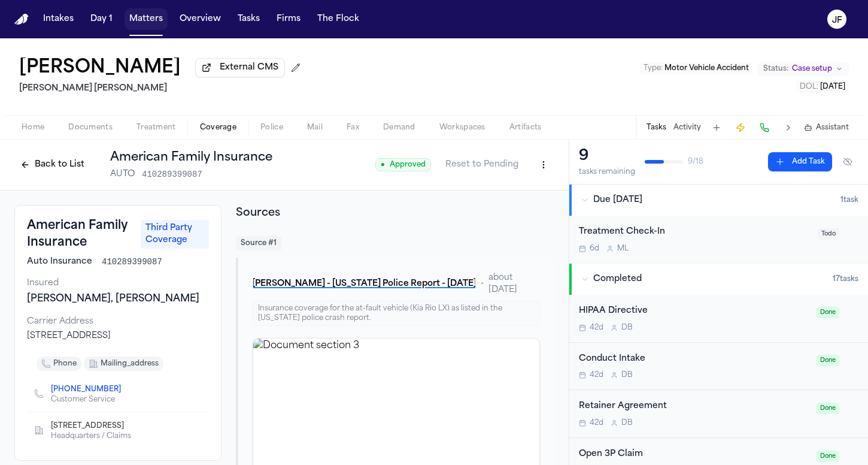
click at [144, 22] on button "Matters" at bounding box center [146, 19] width 43 height 22
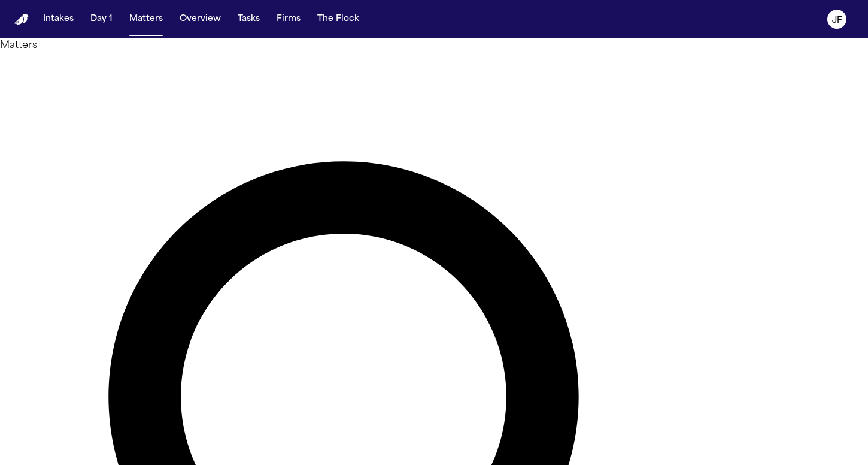
drag, startPoint x: 441, startPoint y: 68, endPoint x: 286, endPoint y: 68, distance: 154.5
type input "**********"
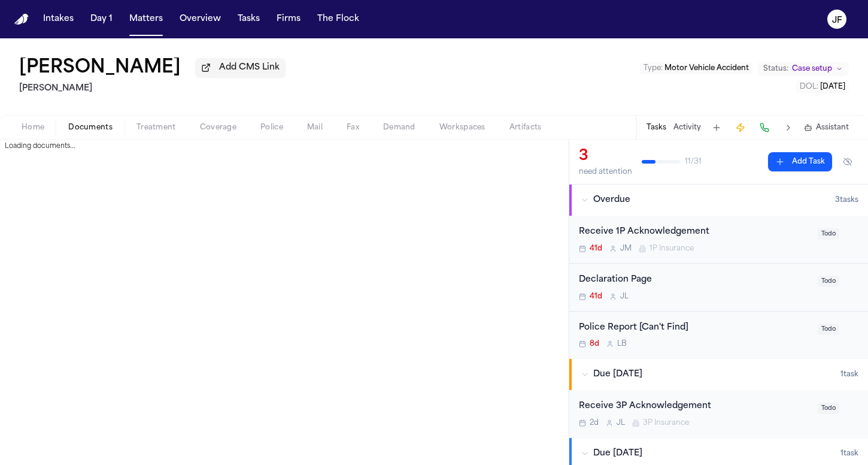
click at [103, 129] on span "Documents" at bounding box center [90, 128] width 44 height 10
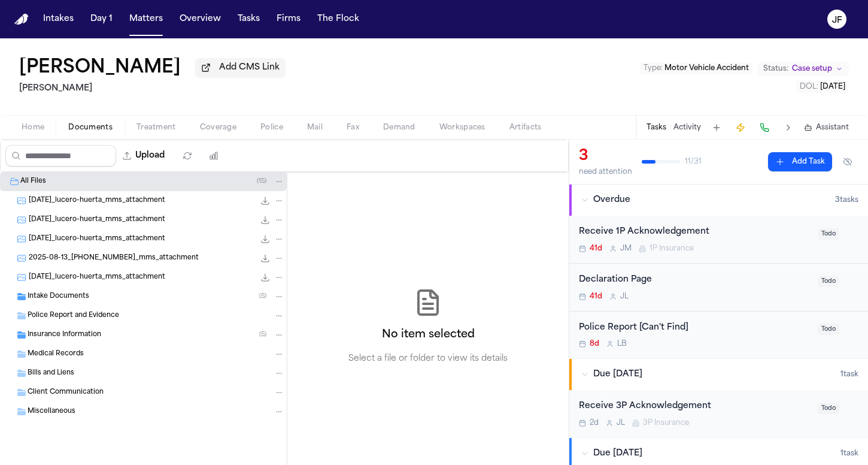
click at [87, 283] on span "[DATE]_lucero-huerta_mms_attachment" at bounding box center [97, 277] width 137 height 10
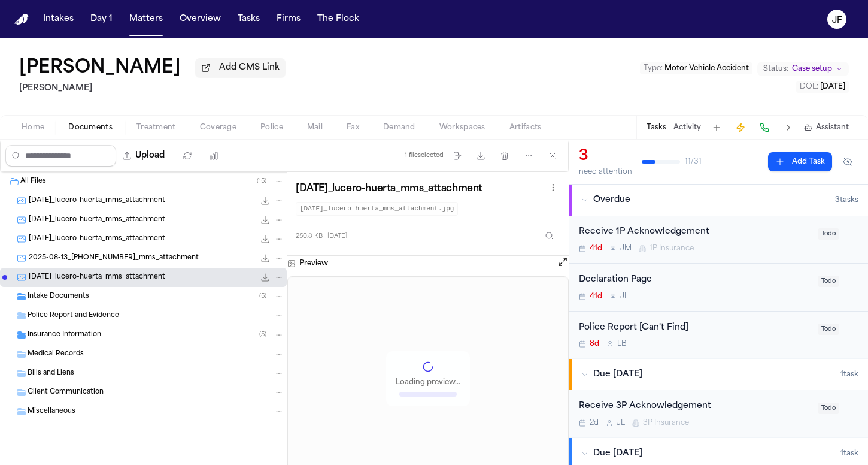
click at [87, 299] on span "Intake Documents" at bounding box center [59, 297] width 62 height 10
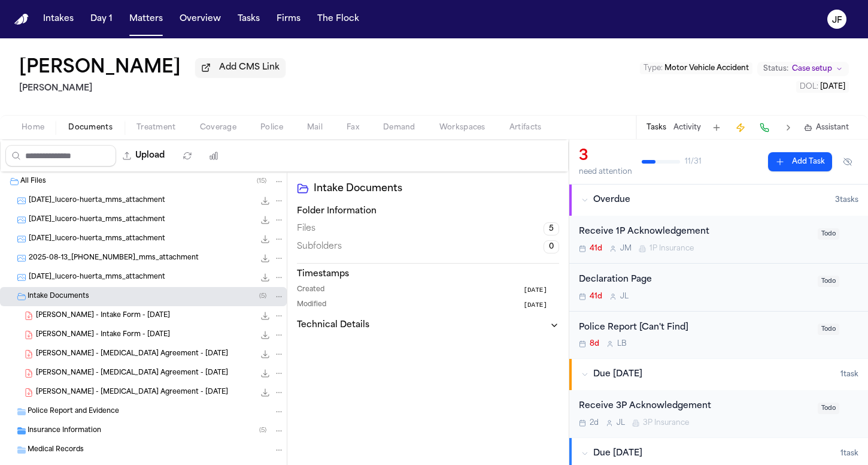
click at [104, 331] on div "[PERSON_NAME] - Intake Form - [DATE] 23.2 KB • PDF" at bounding box center [143, 334] width 287 height 19
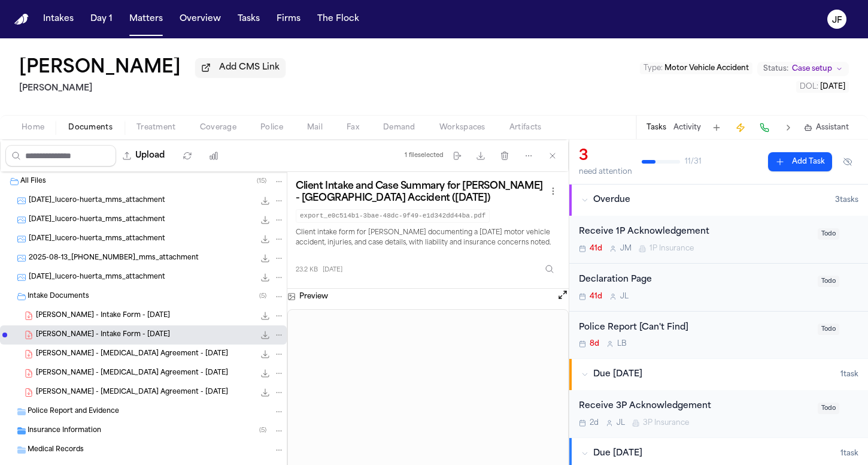
click at [112, 295] on div "Intake Documents ( 5 )" at bounding box center [156, 296] width 257 height 11
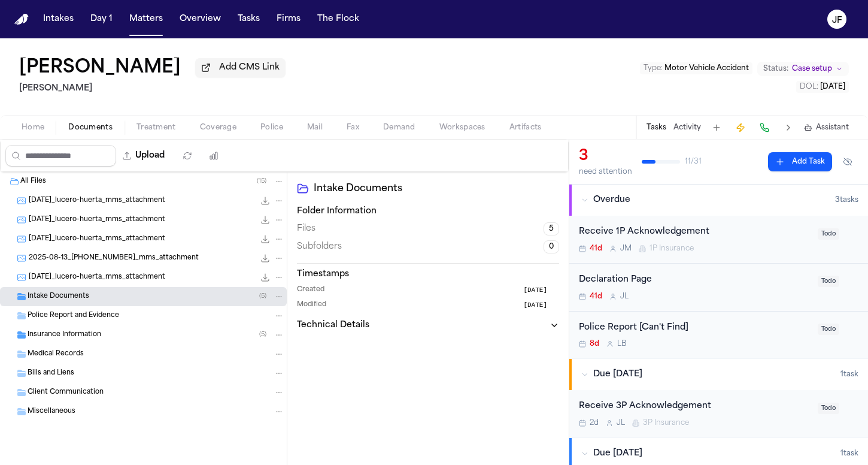
click at [117, 335] on div "Insurance Information ( 5 )" at bounding box center [156, 334] width 257 height 11
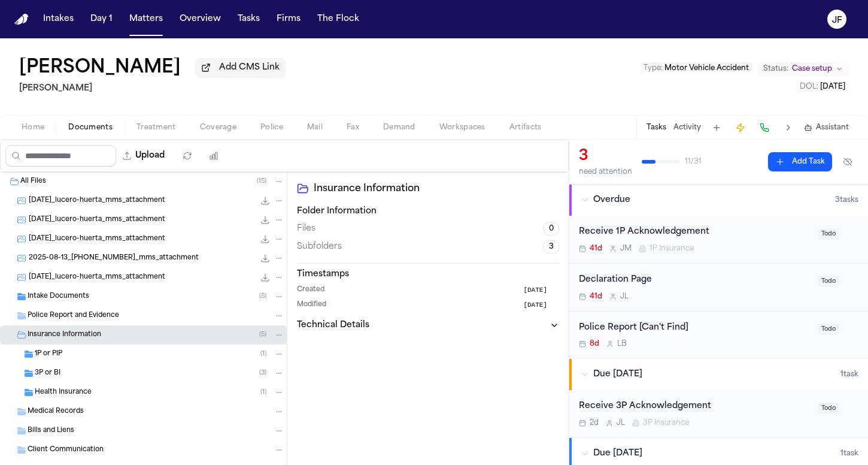
click at [115, 363] on div "1P or PIP ( 1 )" at bounding box center [143, 353] width 287 height 19
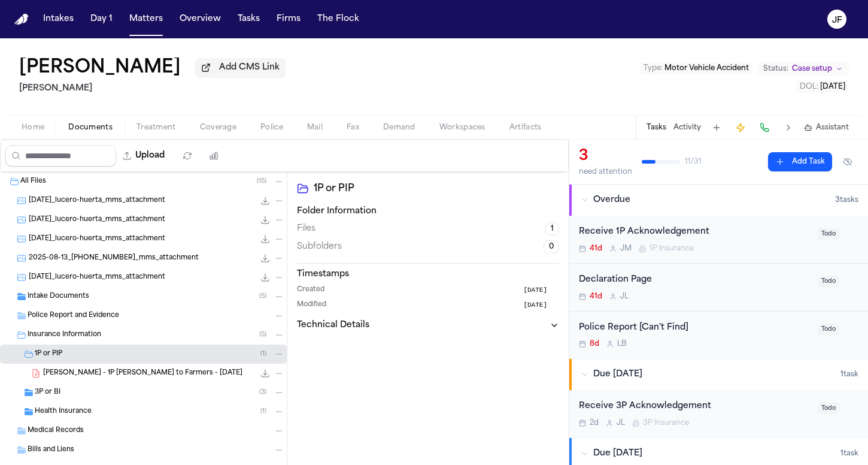
click at [111, 376] on span "[PERSON_NAME] - 1P [PERSON_NAME] to Farmers - [DATE]" at bounding box center [142, 373] width 199 height 10
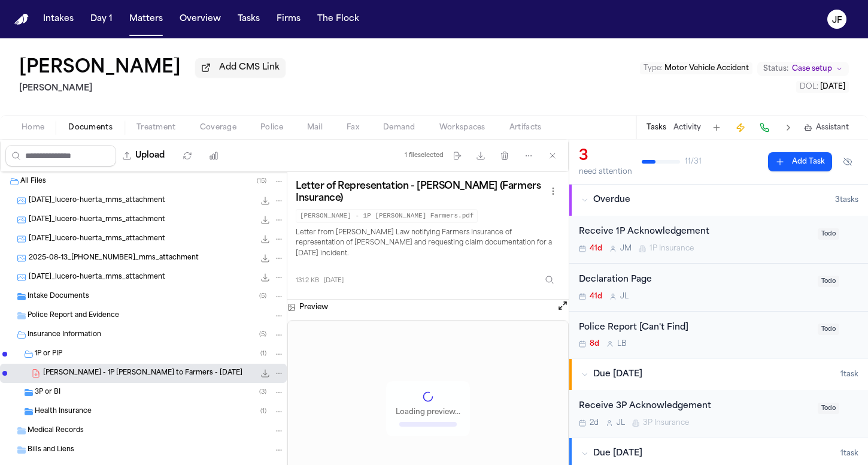
click at [99, 391] on div "3P or BI ( 3 )" at bounding box center [160, 392] width 250 height 11
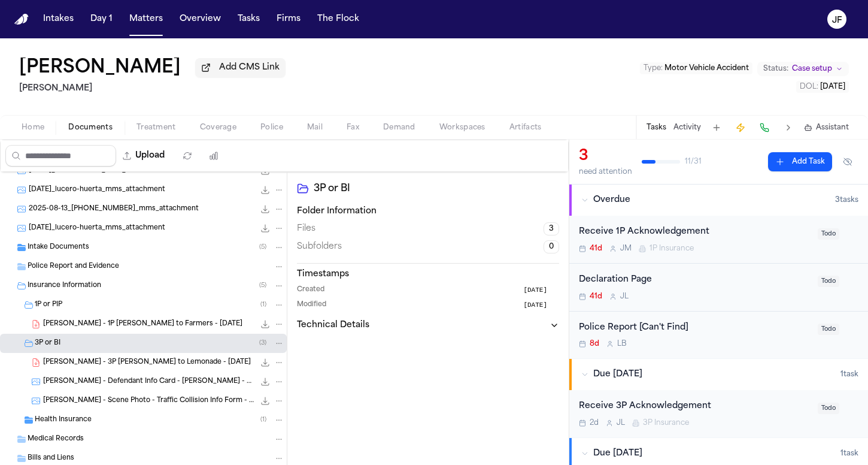
scroll to position [60, 0]
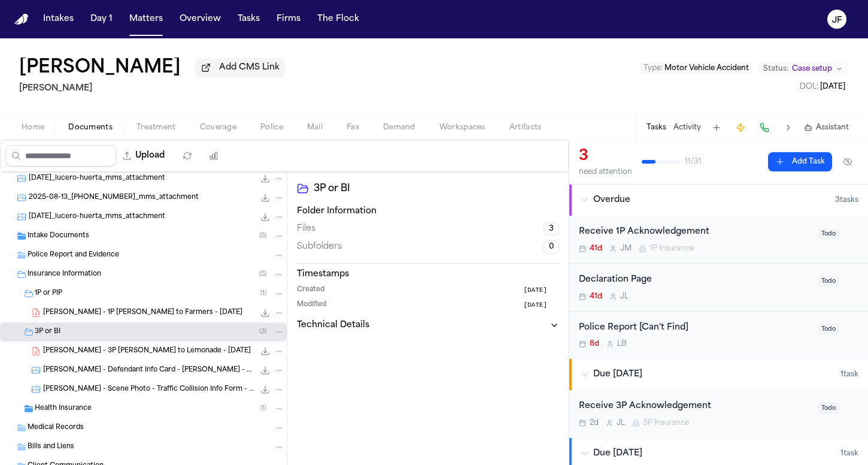
click at [119, 356] on span "[PERSON_NAME] - 3P [PERSON_NAME] to Lemonade - [DATE]" at bounding box center [147, 351] width 208 height 10
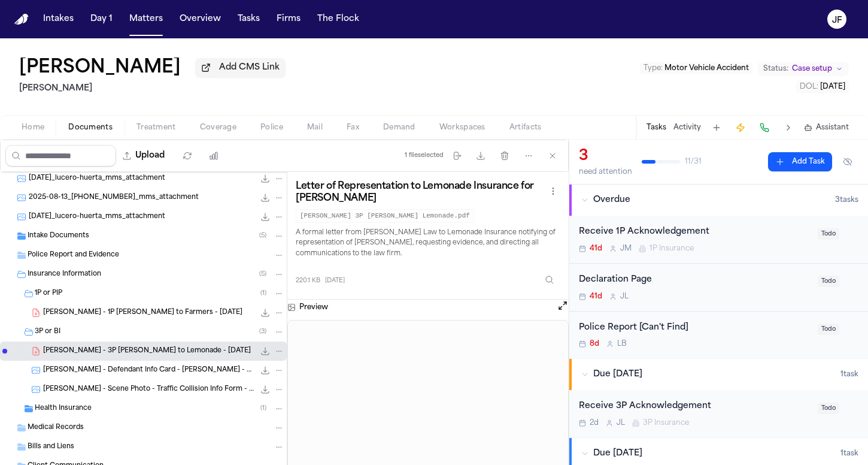
click at [194, 311] on div "[PERSON_NAME] - 1P [PERSON_NAME] to Farmers - [DATE] 131.2 KB • PDF" at bounding box center [163, 313] width 241 height 12
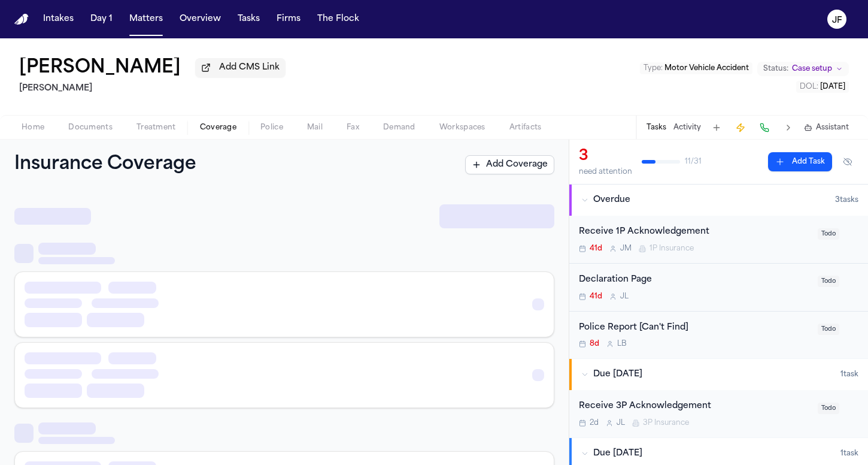
click at [220, 130] on span "Coverage" at bounding box center [218, 128] width 37 height 10
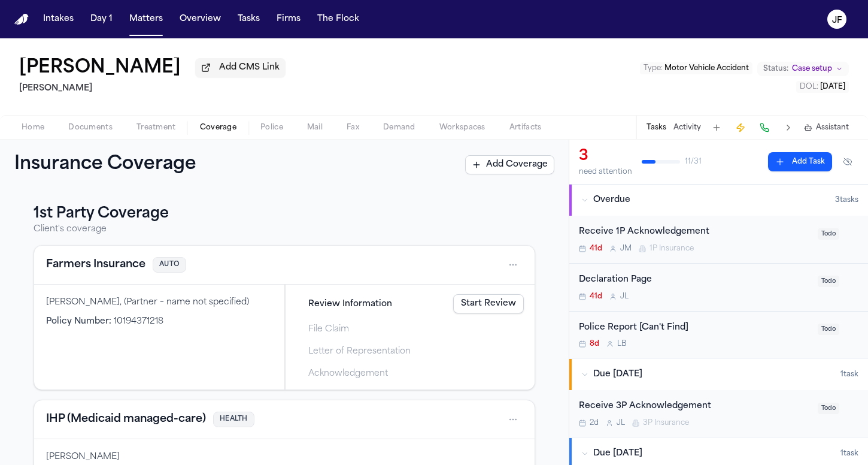
click at [63, 266] on button "Farmers Insurance" at bounding box center [95, 264] width 99 height 17
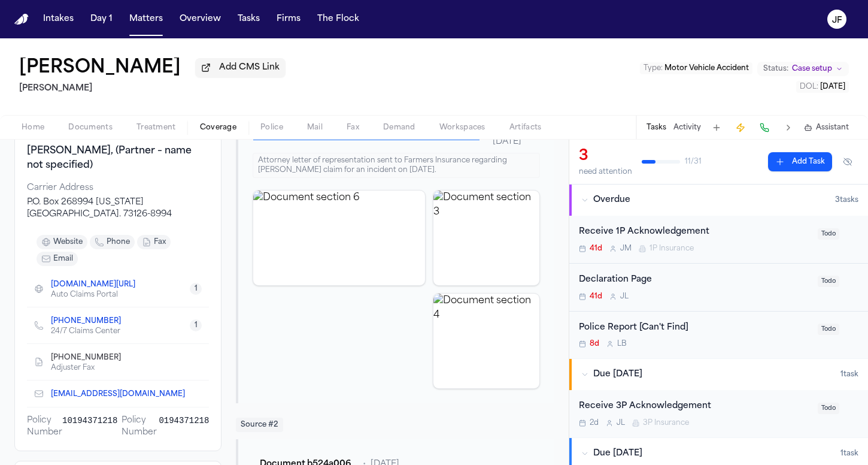
scroll to position [150, 0]
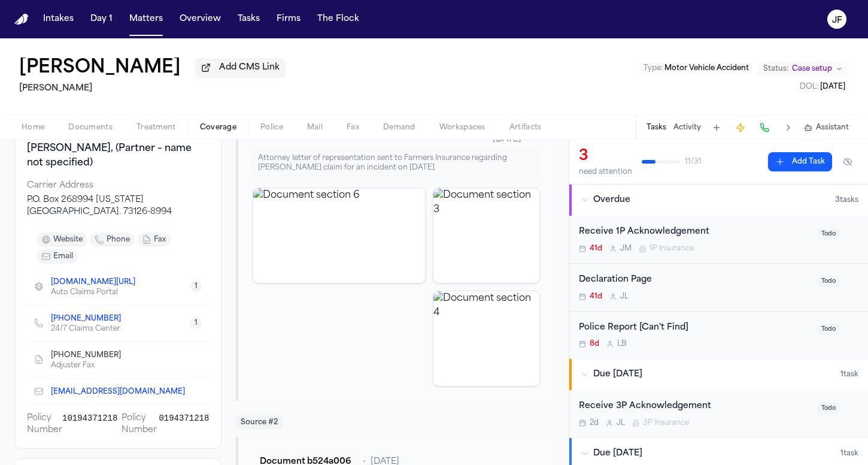
click at [77, 322] on link "[PHONE_NUMBER]" at bounding box center [86, 319] width 70 height 10
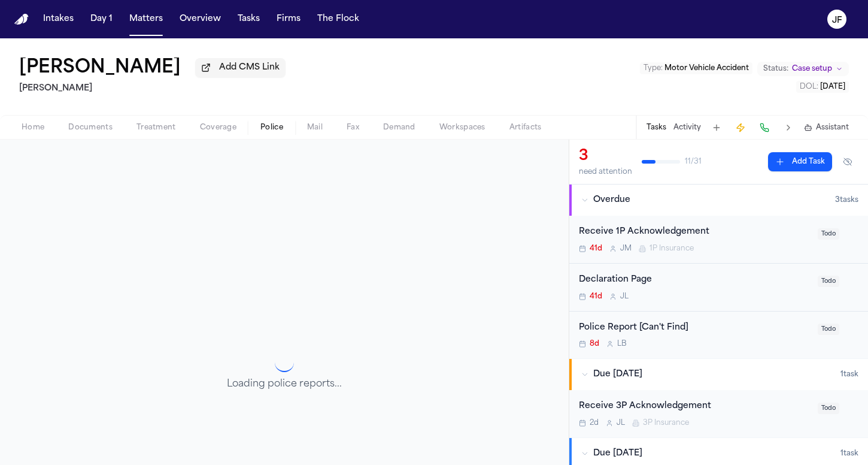
click at [269, 132] on span "Police" at bounding box center [271, 128] width 23 height 10
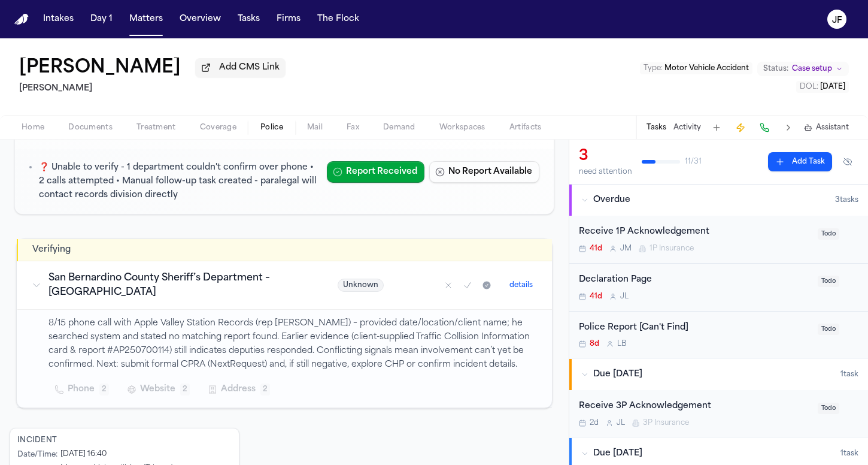
scroll to position [125, 0]
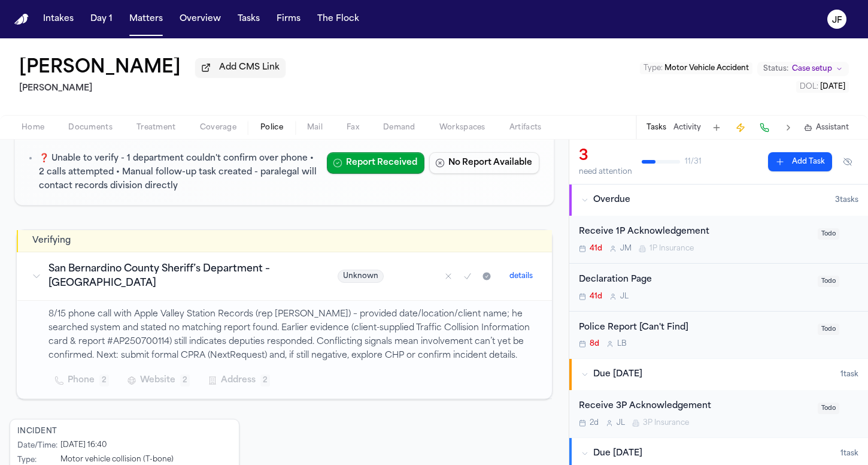
click at [106, 123] on span "Documents" at bounding box center [90, 128] width 44 height 10
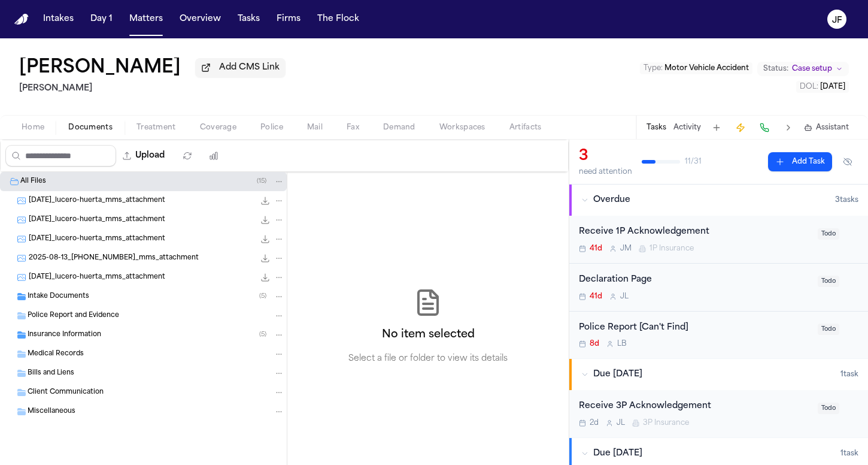
click at [79, 299] on span "Intake Documents" at bounding box center [59, 297] width 62 height 10
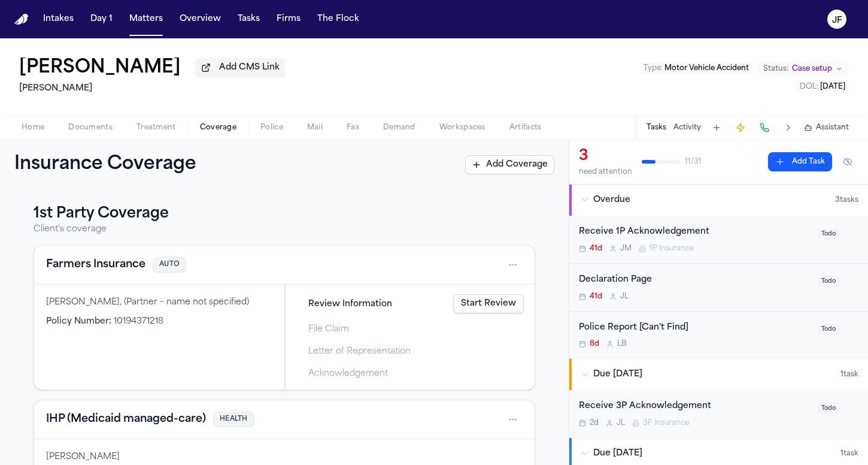
click at [213, 126] on span "Coverage" at bounding box center [218, 128] width 37 height 10
click at [130, 262] on button "Farmers Insurance" at bounding box center [95, 264] width 99 height 17
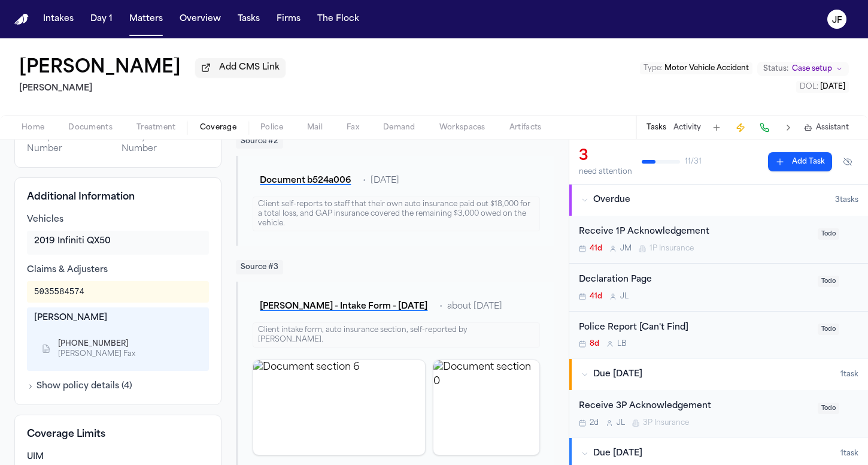
scroll to position [432, 0]
drag, startPoint x: 98, startPoint y: 299, endPoint x: 30, endPoint y: 297, distance: 67.7
click at [30, 297] on div "5035584574" at bounding box center [118, 291] width 182 height 22
click at [59, 295] on div "5035584574" at bounding box center [59, 290] width 50 height 12
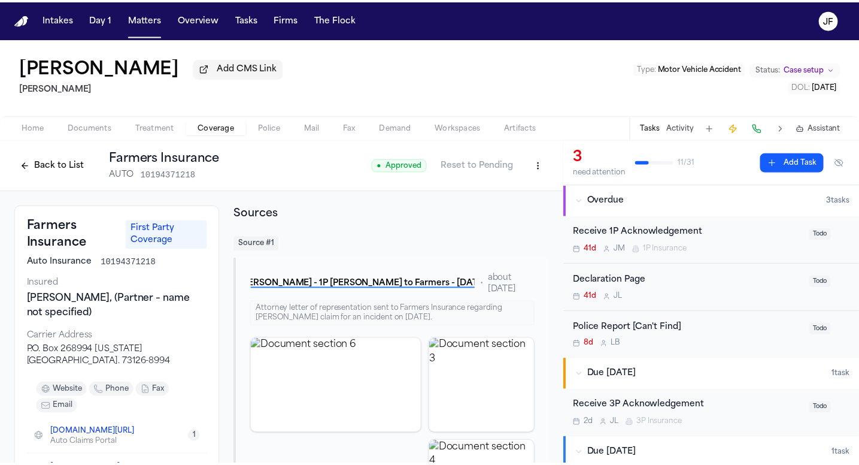
scroll to position [0, 0]
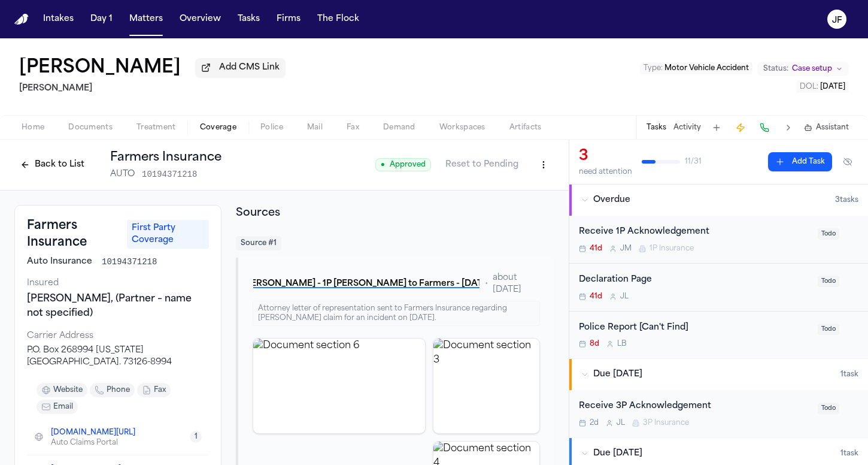
click at [534, 176] on html "Intakes Day 1 Matters Overview Tasks Firms The Flock [PERSON_NAME] Add CMS Link…" at bounding box center [434, 232] width 868 height 465
click at [523, 190] on div "Edit Coverage" at bounding box center [493, 192] width 101 height 19
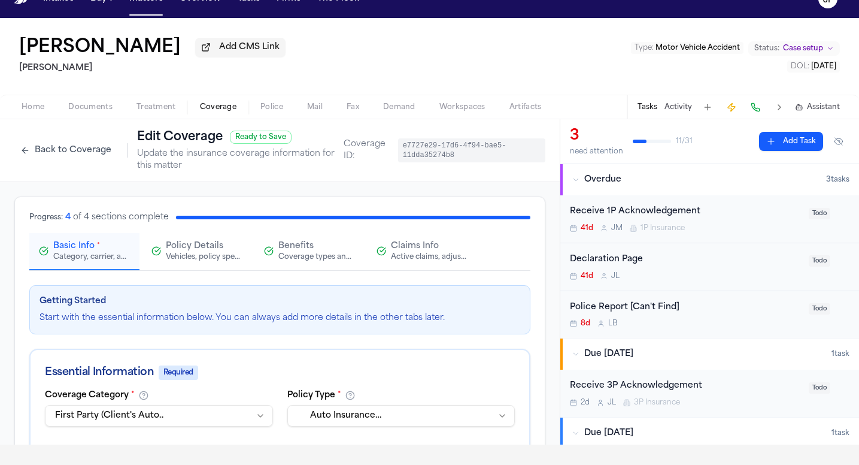
scroll to position [-1, 0]
click at [407, 265] on button "Claims Info Active claims, adjusters, and subrogation details" at bounding box center [422, 251] width 110 height 37
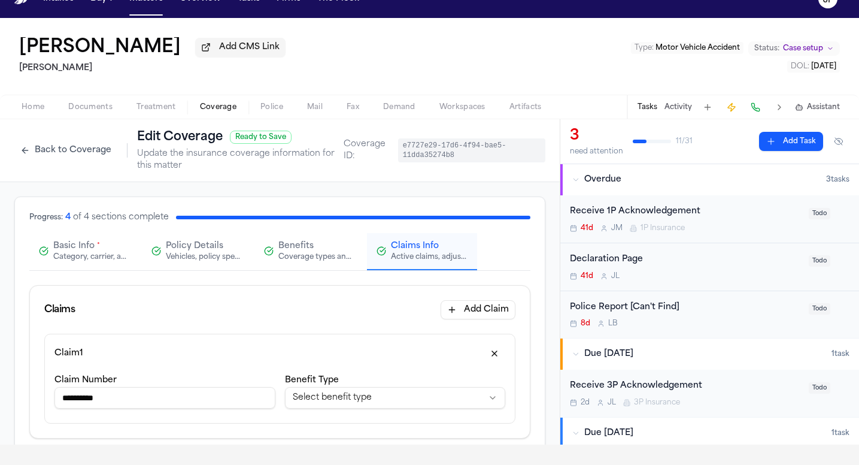
scroll to position [0, 0]
click at [176, 393] on input "**********" at bounding box center [164, 398] width 221 height 22
click at [180, 401] on input "**********" at bounding box center [164, 398] width 221 height 22
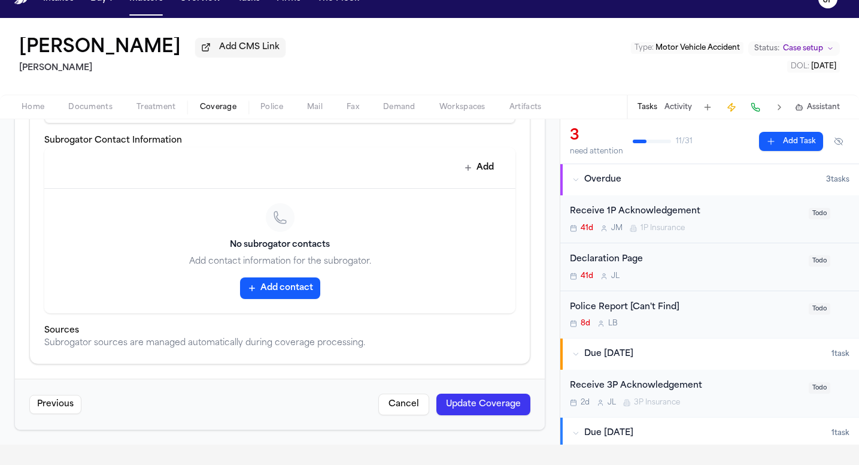
scroll to position [721, 0]
type input "**********"
click at [483, 408] on button "Update Coverage" at bounding box center [484, 404] width 94 height 22
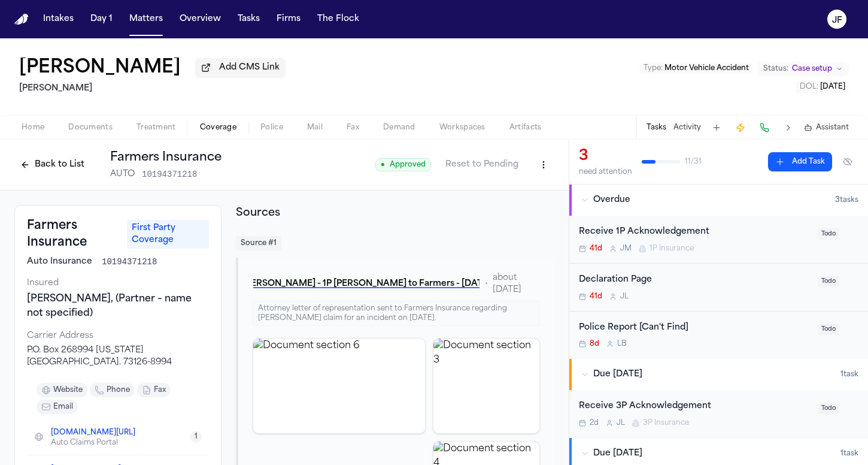
click at [41, 168] on button "Back to List" at bounding box center [52, 164] width 76 height 19
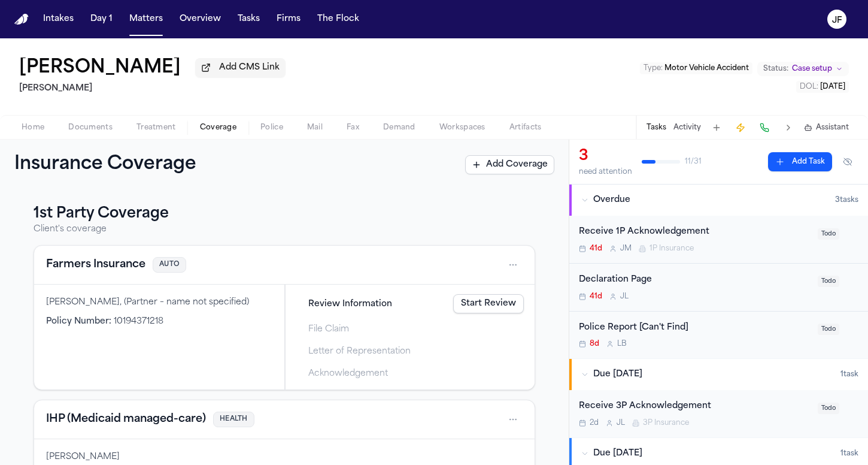
click at [112, 265] on button "Farmers Insurance" at bounding box center [95, 264] width 99 height 17
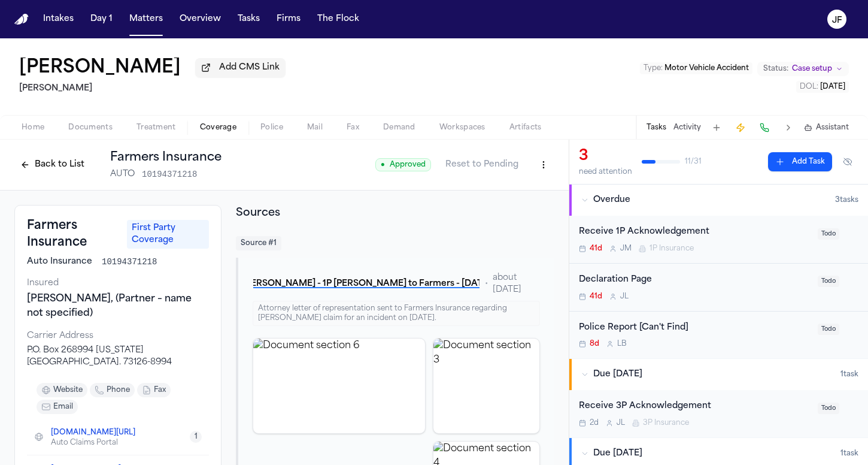
click at [93, 132] on span "Documents" at bounding box center [90, 128] width 44 height 10
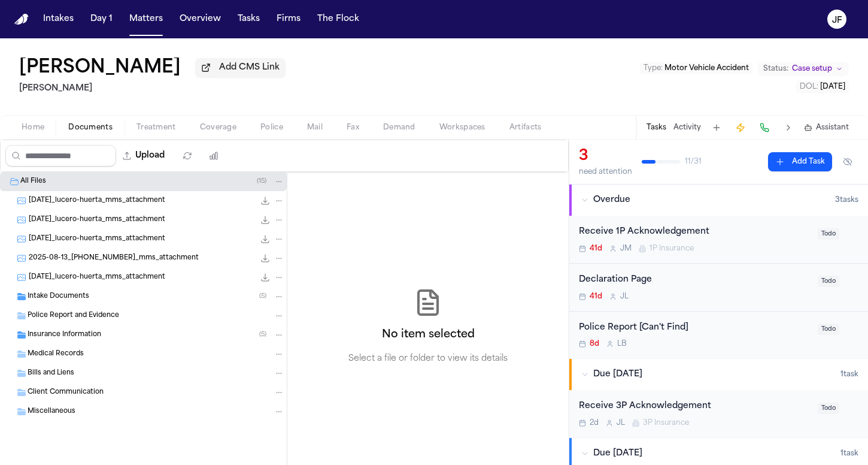
click at [59, 305] on div "Intake Documents ( 5 )" at bounding box center [143, 296] width 287 height 19
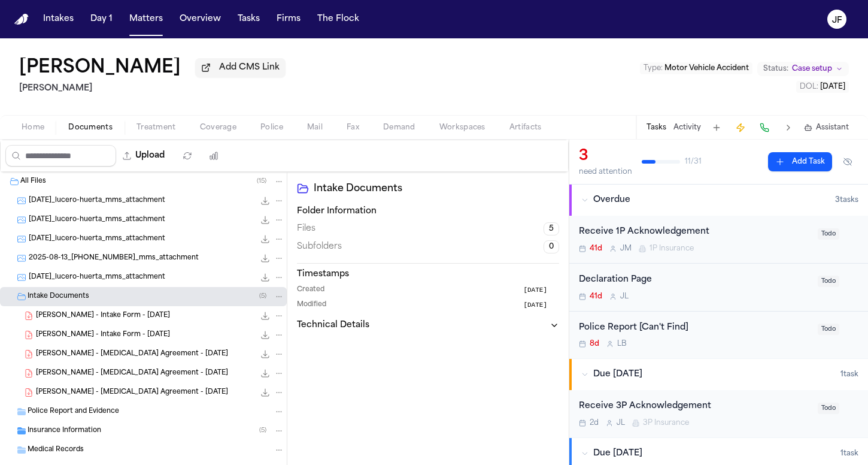
click at [59, 304] on div "Intake Documents ( 5 )" at bounding box center [143, 296] width 287 height 19
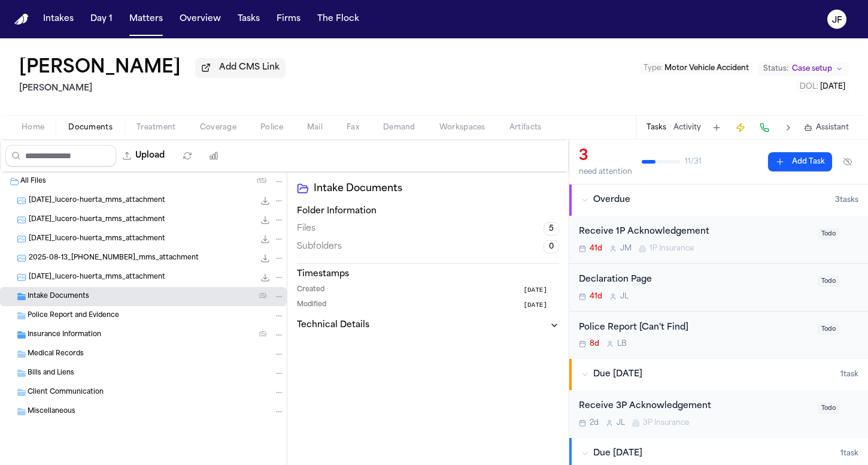
click at [60, 338] on span "Insurance Information" at bounding box center [65, 335] width 74 height 10
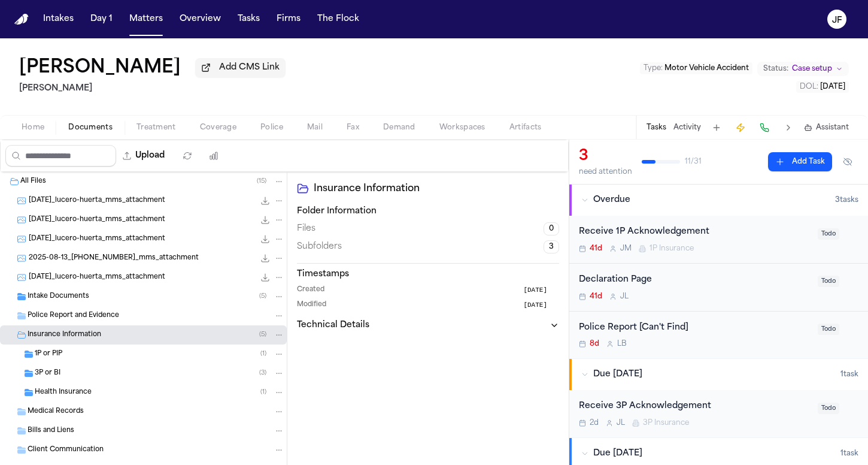
click at [62, 359] on span "1P or PIP" at bounding box center [49, 354] width 28 height 10
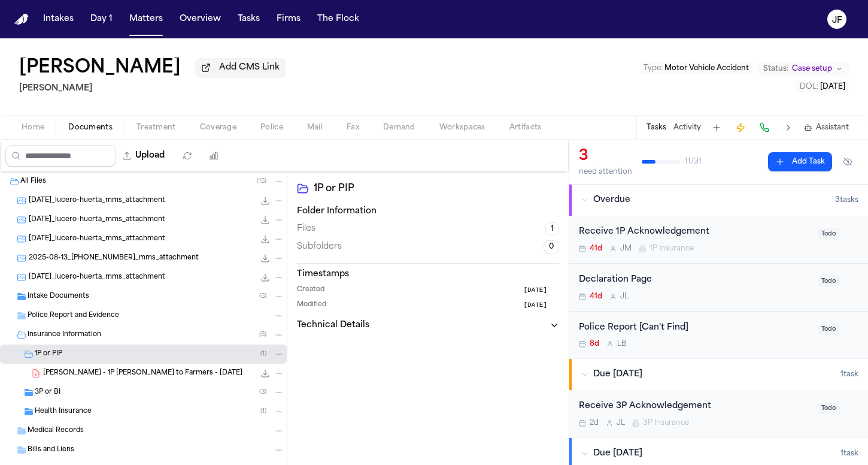
click at [63, 377] on span "[PERSON_NAME] - 1P [PERSON_NAME] to Farmers - [DATE]" at bounding box center [142, 373] width 199 height 10
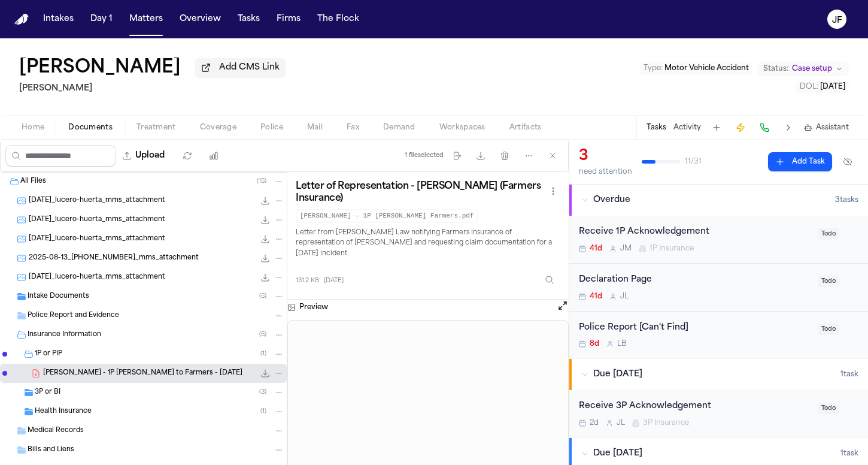
click at [222, 128] on span "Coverage" at bounding box center [218, 128] width 37 height 10
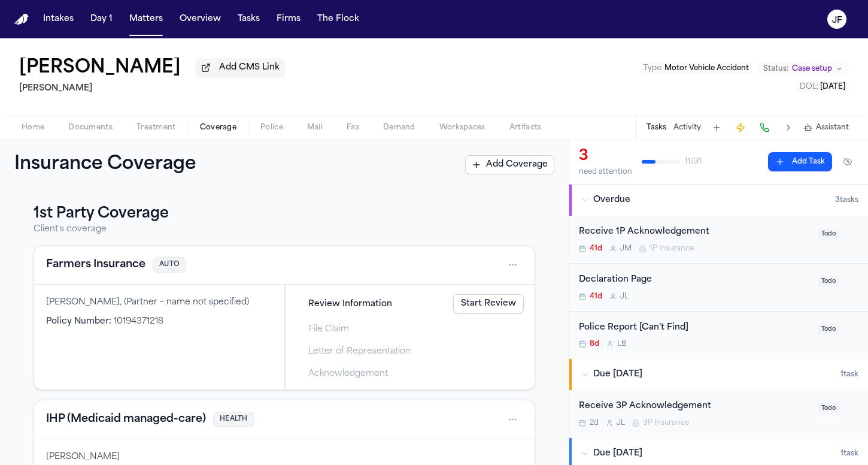
click at [117, 272] on button "Farmers Insurance" at bounding box center [95, 264] width 99 height 17
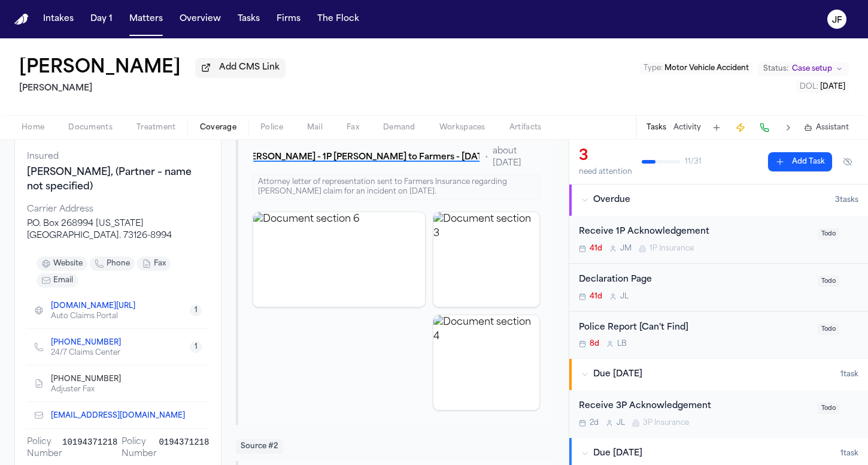
scroll to position [16, 0]
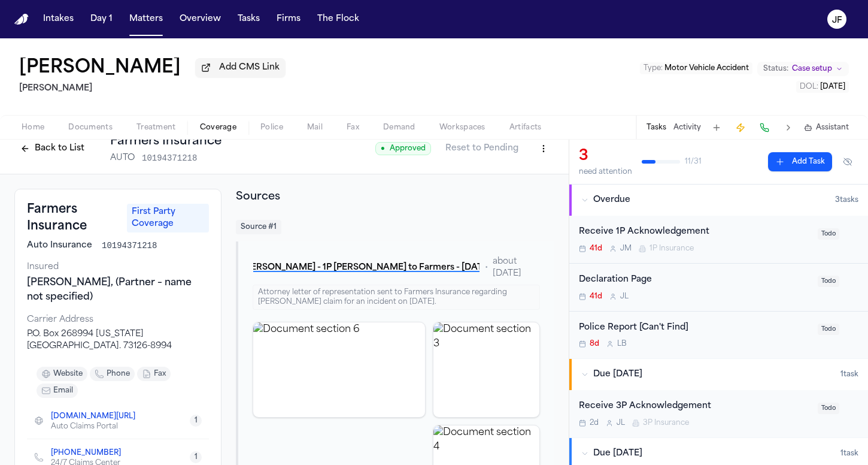
click at [60, 154] on button "Back to List" at bounding box center [52, 148] width 76 height 19
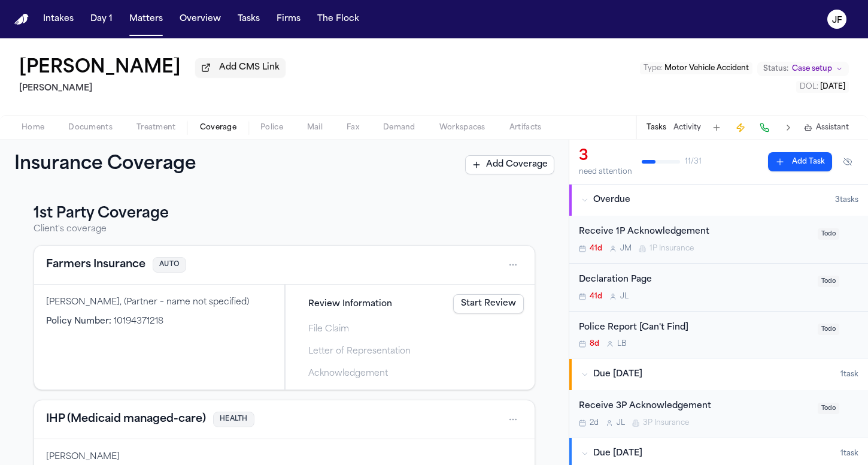
click at [623, 244] on span "[PERSON_NAME]" at bounding box center [625, 249] width 11 height 10
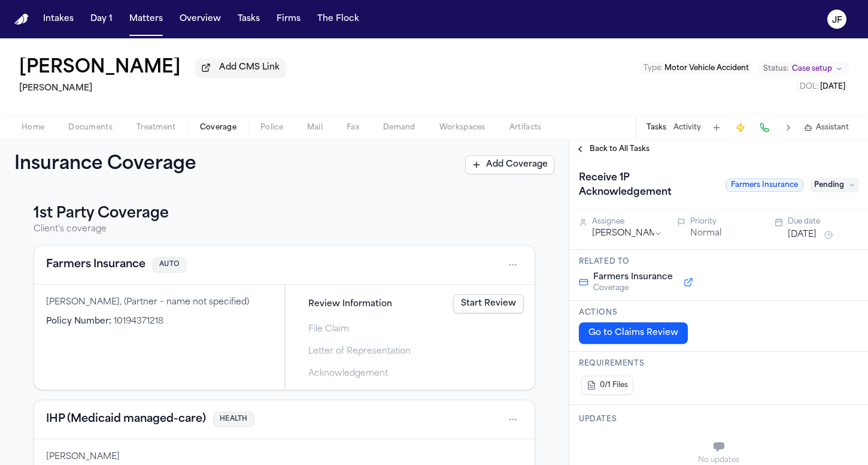
click at [828, 187] on span "Pending" at bounding box center [835, 185] width 48 height 14
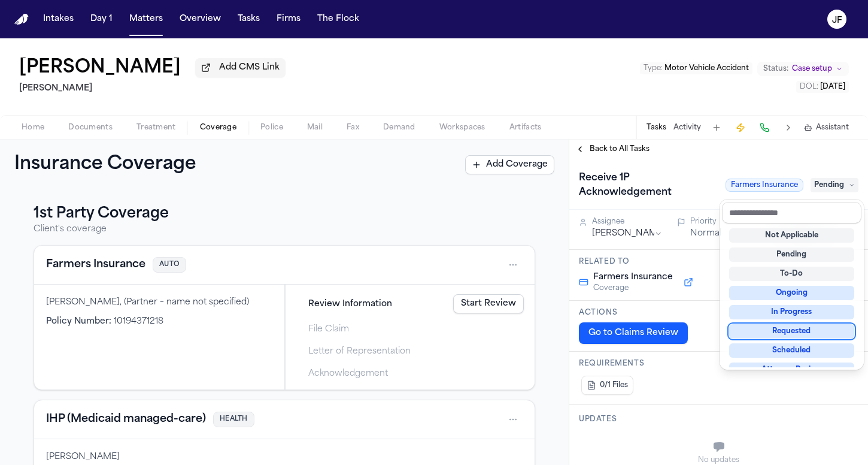
click at [788, 332] on div "Requested" at bounding box center [791, 331] width 125 height 14
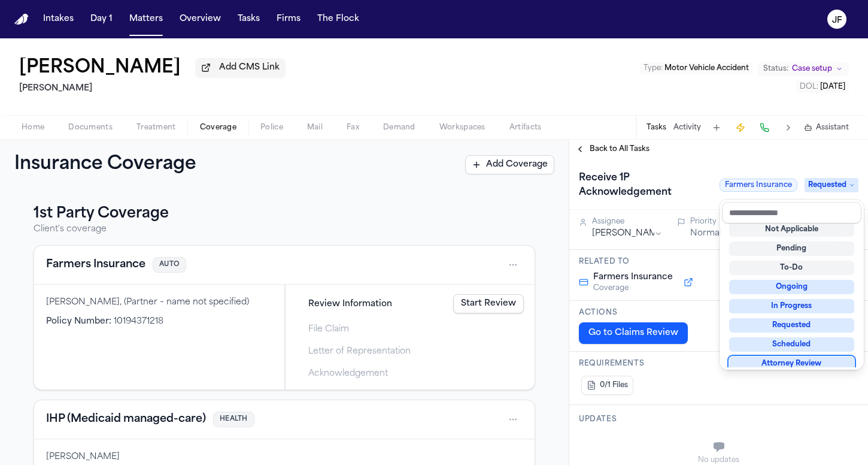
click at [142, 24] on div "Intakes Day 1 Matters Overview Tasks Firms The Flock [PERSON_NAME] Add CMS Link…" at bounding box center [434, 232] width 868 height 465
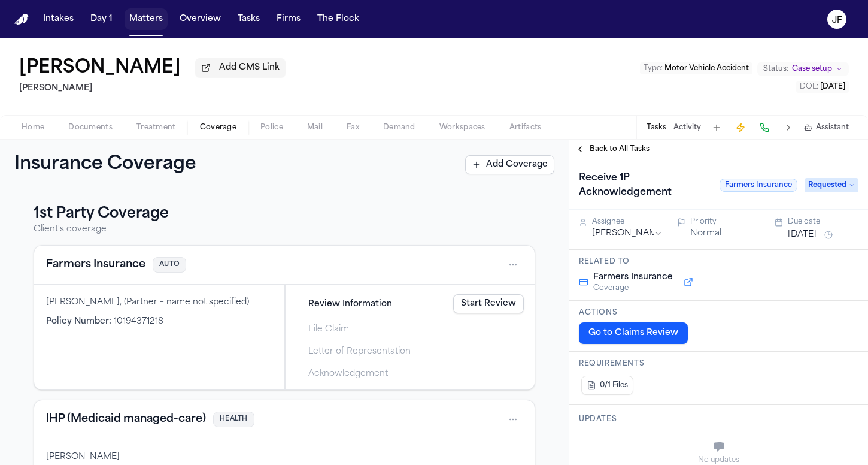
click at [138, 19] on button "Matters" at bounding box center [146, 19] width 43 height 22
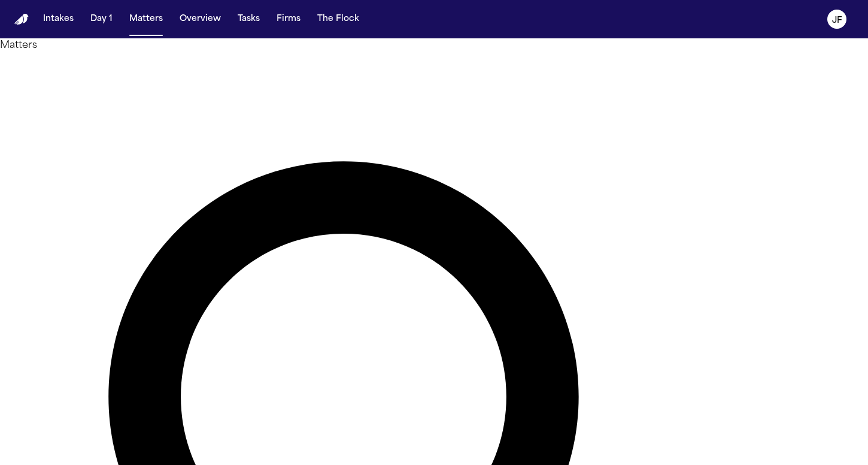
drag, startPoint x: 441, startPoint y: 72, endPoint x: 294, endPoint y: 75, distance: 146.7
type input "*"
type input "**********"
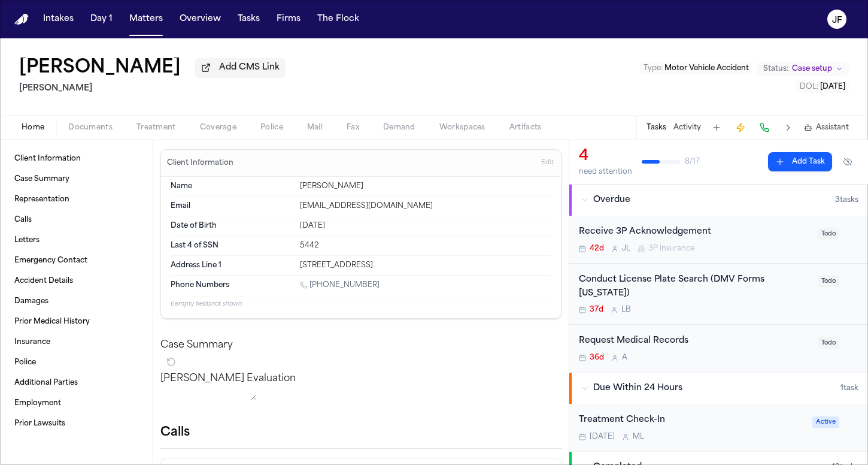
click at [81, 129] on span "Documents" at bounding box center [90, 128] width 44 height 10
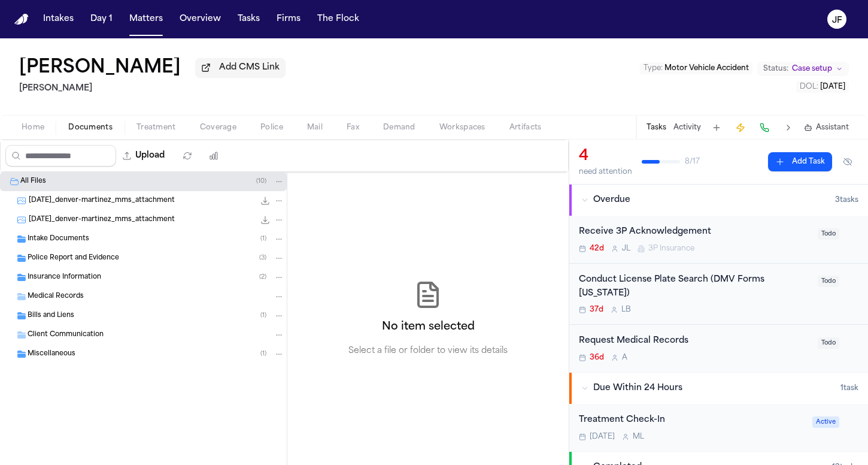
click at [170, 257] on div "Police Report and Evidence ( 3 )" at bounding box center [156, 258] width 257 height 11
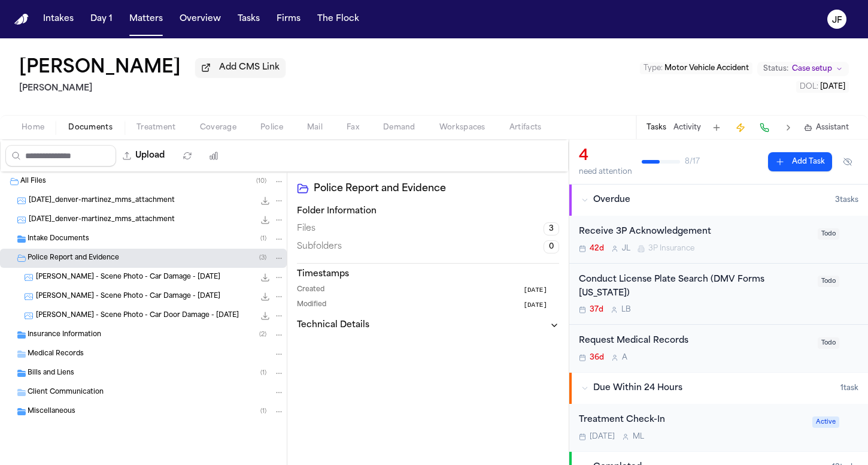
click at [173, 259] on div "Police Report and Evidence ( 3 )" at bounding box center [156, 258] width 257 height 11
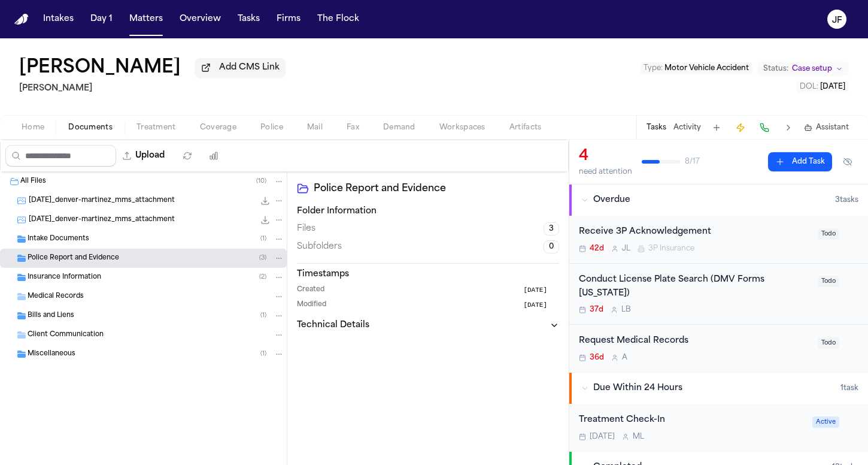
click at [166, 286] on div "Insurance Information ( 2 )" at bounding box center [143, 277] width 287 height 19
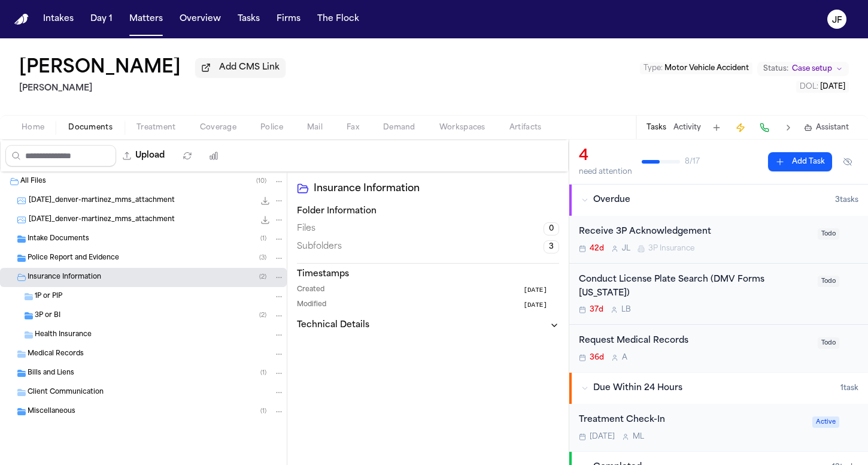
click at [163, 321] on div "3P or BI ( 2 )" at bounding box center [160, 315] width 250 height 11
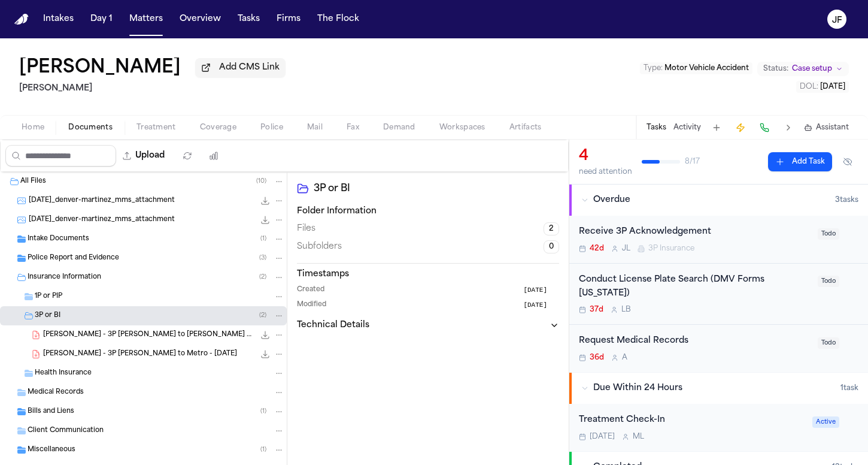
click at [120, 351] on div "[PERSON_NAME] - 3P [PERSON_NAME] to Metro - [DATE] 130.4 KB • PDF" at bounding box center [163, 354] width 241 height 12
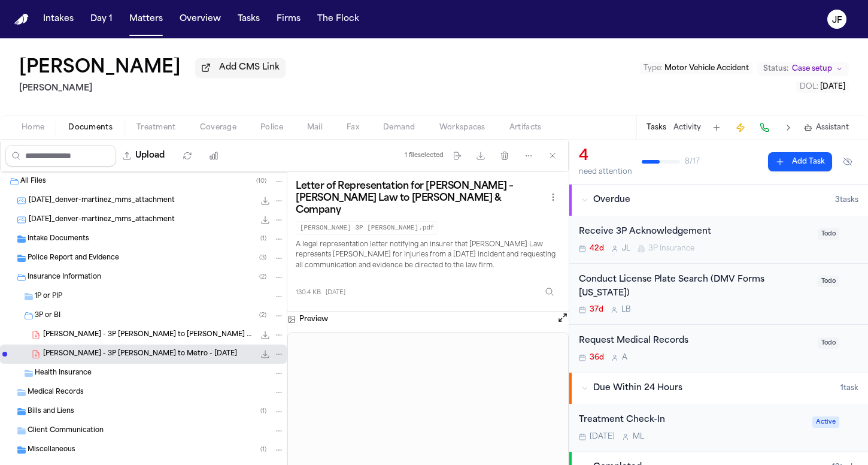
click at [189, 343] on div "[PERSON_NAME] - 3P [PERSON_NAME] to [PERSON_NAME] & Company (TPA for Metro) - […" at bounding box center [143, 334] width 287 height 19
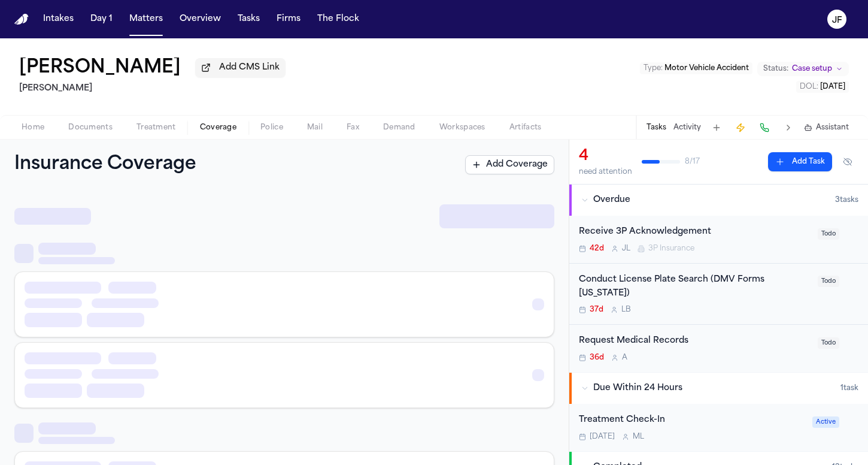
click at [211, 129] on span "Coverage" at bounding box center [218, 128] width 37 height 10
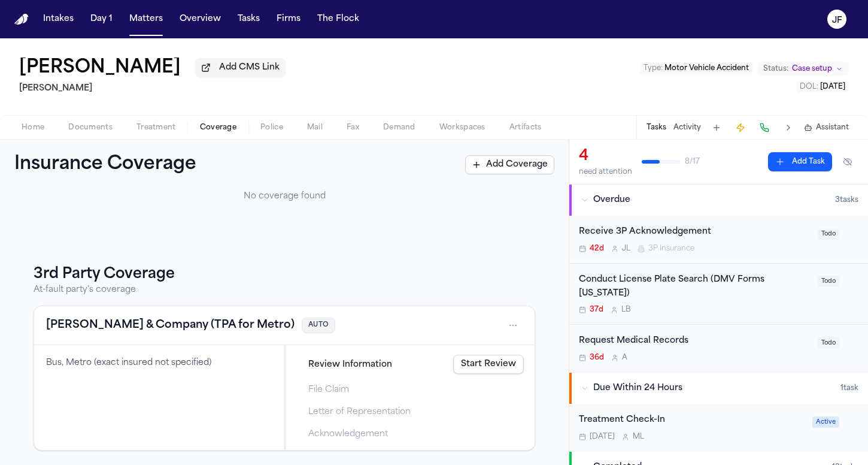
scroll to position [95, 0]
click at [172, 331] on button "[PERSON_NAME] & Company (TPA for Metro)" at bounding box center [170, 325] width 248 height 17
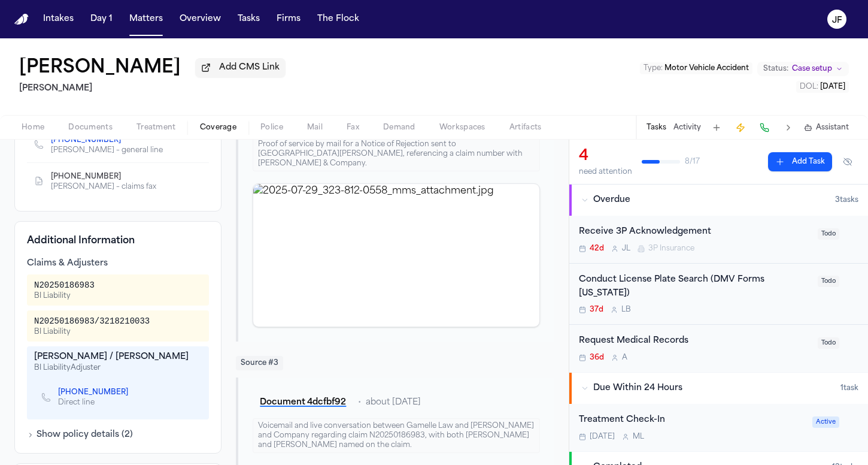
scroll to position [281, 0]
click at [340, 99] on div "Denver [PERSON_NAME] Add CMS Link [PERSON_NAME] Type : Motor Vehicle Accident S…" at bounding box center [434, 76] width 868 height 77
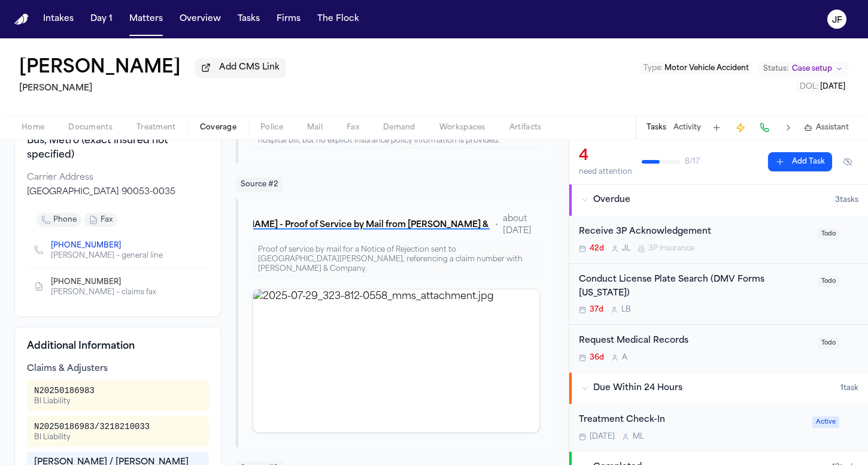
scroll to position [163, 0]
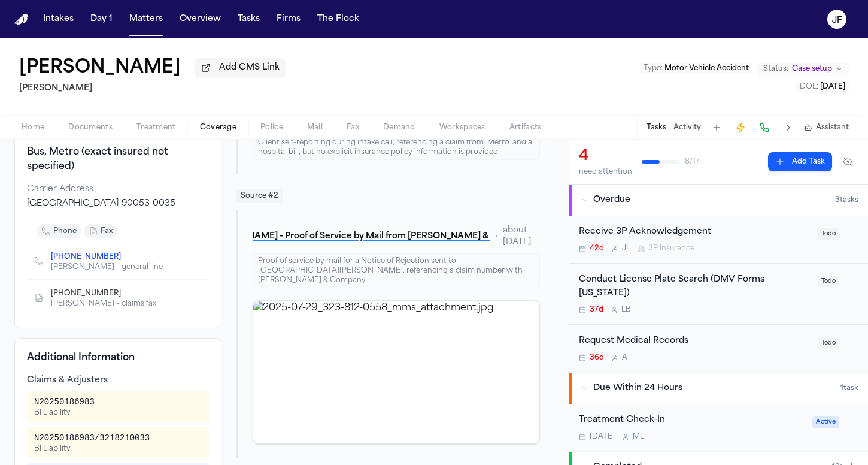
click at [622, 94] on div "Denver [PERSON_NAME] Add CMS Link [PERSON_NAME] Type : Motor Vehicle Accident S…" at bounding box center [434, 76] width 868 height 77
click at [580, 115] on div "Denver [PERSON_NAME] Add CMS Link [PERSON_NAME] Type : Motor Vehicle Accident S…" at bounding box center [434, 76] width 868 height 77
click at [566, 68] on div "Denver [PERSON_NAME] Add CMS Link [PERSON_NAME] Type : Motor Vehicle Accident S…" at bounding box center [434, 76] width 868 height 77
click at [574, 96] on div "Denver [PERSON_NAME] Add CMS Link [PERSON_NAME] Type : Motor Vehicle Accident S…" at bounding box center [434, 76] width 868 height 77
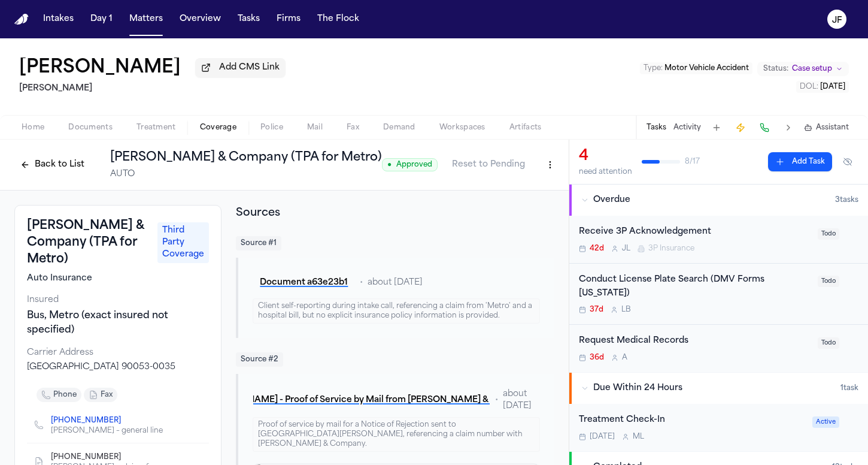
click at [589, 77] on div "Denver [PERSON_NAME] Add CMS Link [PERSON_NAME] Type : Motor Vehicle Accident S…" at bounding box center [434, 76] width 868 height 77
click at [596, 96] on div "Denver [PERSON_NAME] Add CMS Link [PERSON_NAME] Type : Motor Vehicle Accident S…" at bounding box center [434, 76] width 868 height 77
click at [153, 38] on nav "Intakes Day 1 Matters Overview Tasks Firms The [PERSON_NAME]" at bounding box center [434, 19] width 868 height 38
click at [149, 22] on button "Matters" at bounding box center [146, 19] width 43 height 22
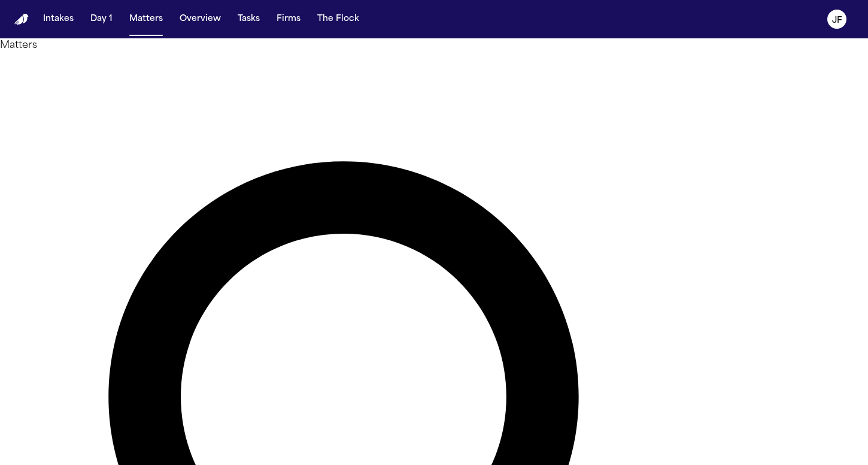
drag, startPoint x: 442, startPoint y: 75, endPoint x: 326, endPoint y: 60, distance: 117.2
type input "**********"
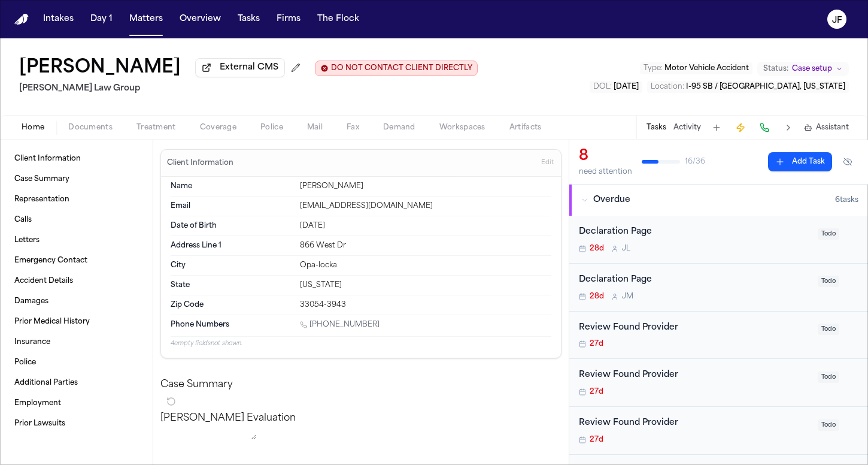
click at [100, 128] on span "Documents" at bounding box center [90, 128] width 44 height 10
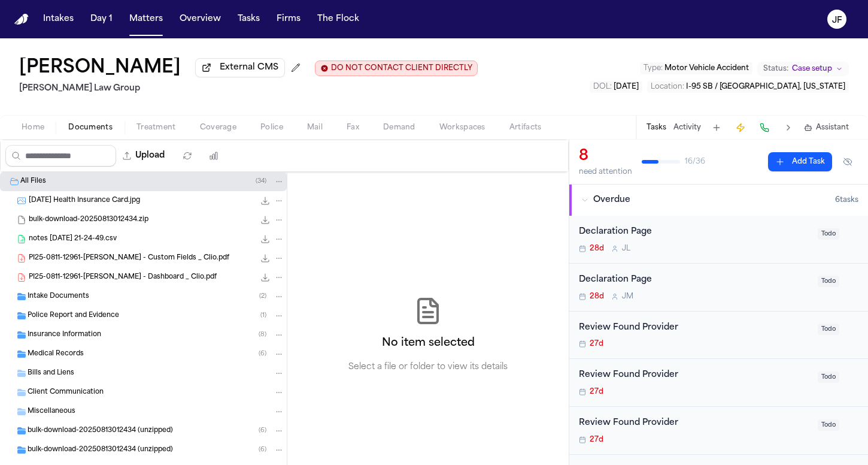
click at [65, 344] on div "Insurance Information ( 8 )" at bounding box center [143, 334] width 287 height 19
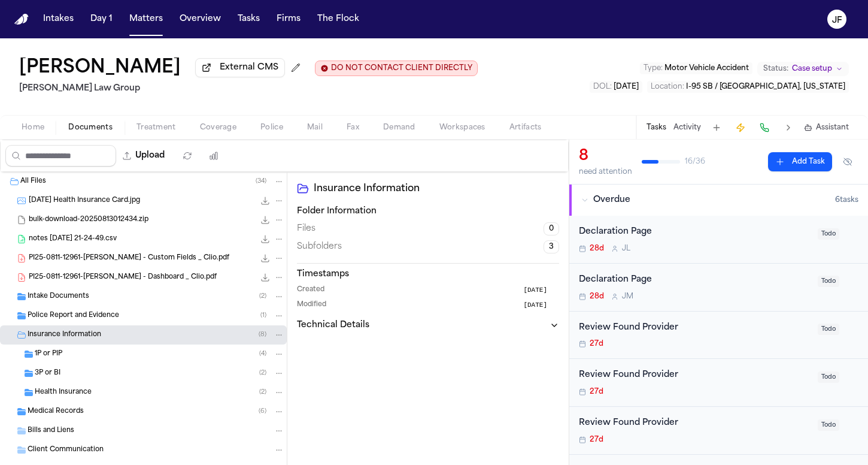
click at [78, 358] on div "1P or PIP ( 4 )" at bounding box center [160, 353] width 250 height 11
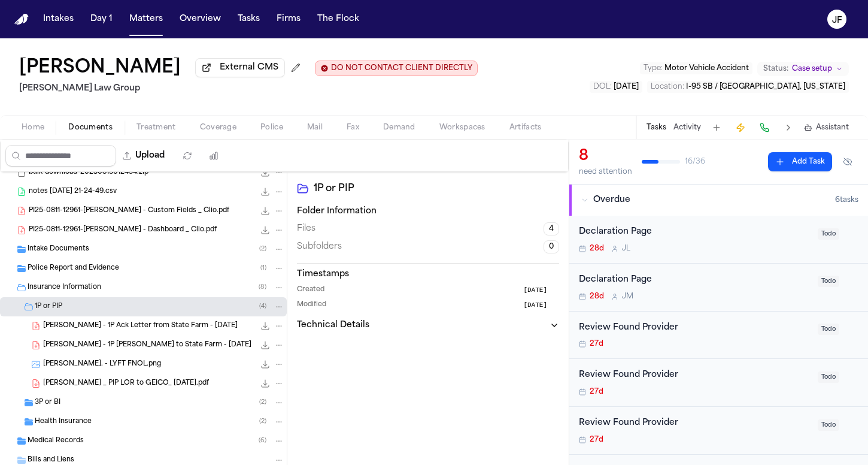
scroll to position [50, 0]
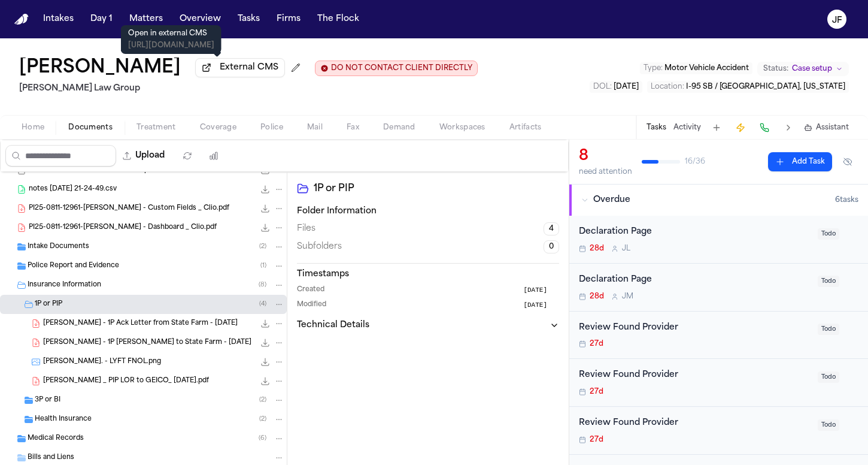
click at [236, 71] on span "External CMS" at bounding box center [249, 68] width 59 height 12
click at [172, 164] on button "Upload" at bounding box center [144, 156] width 56 height 22
select select "**********"
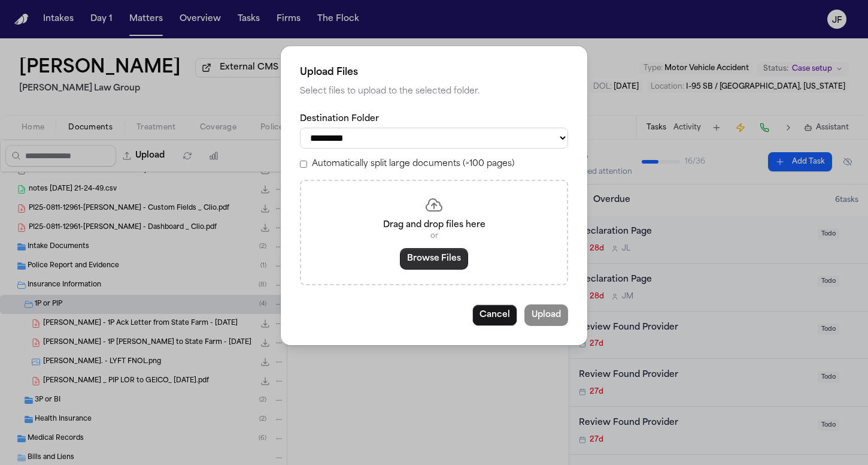
click at [441, 252] on button "Browse Files" at bounding box center [434, 259] width 68 height 22
click at [466, 272] on div "Drag and drop files here or Browse Files" at bounding box center [434, 232] width 268 height 105
click at [445, 265] on button "Browse Files" at bounding box center [434, 259] width 68 height 22
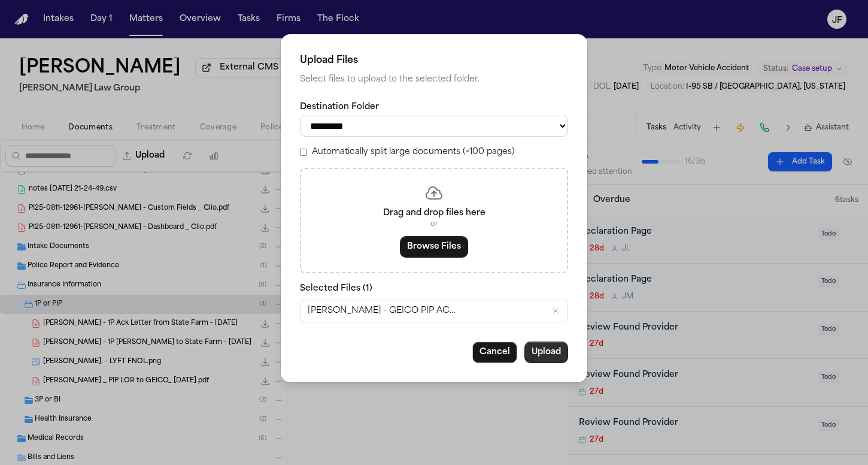
click at [538, 353] on button "Upload" at bounding box center [547, 352] width 44 height 22
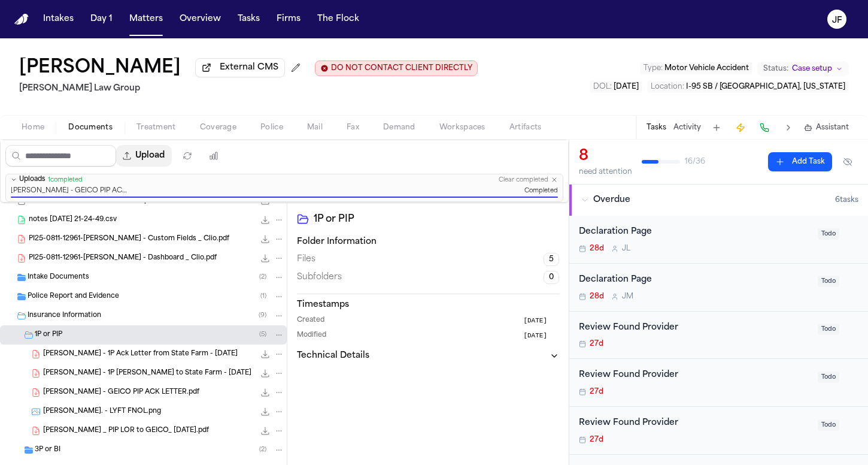
click at [172, 162] on button "Upload" at bounding box center [144, 156] width 56 height 22
select select "**********"
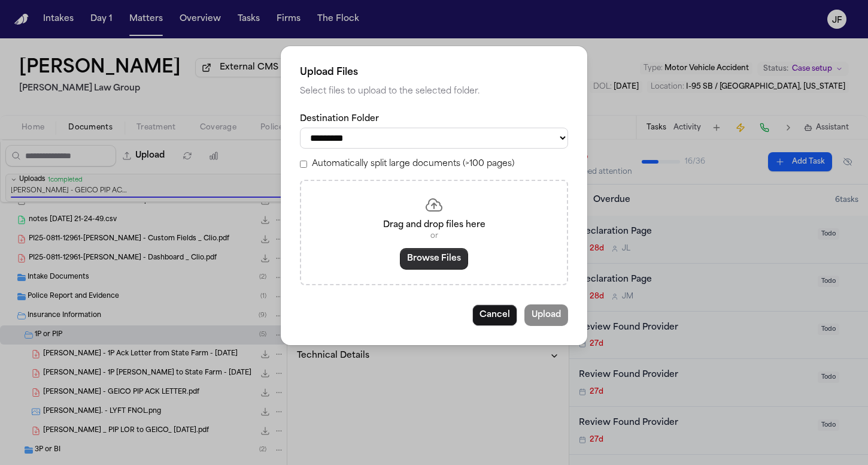
click at [462, 257] on button "Browse Files" at bounding box center [434, 259] width 68 height 22
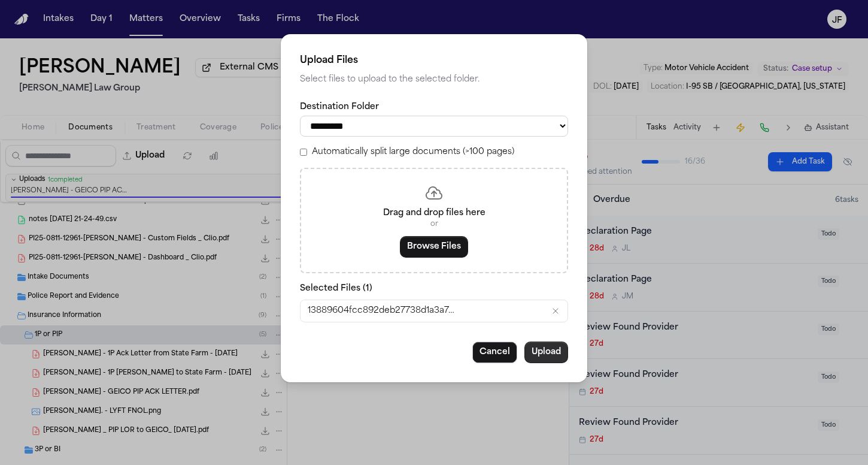
click at [566, 344] on button "Upload" at bounding box center [547, 352] width 44 height 22
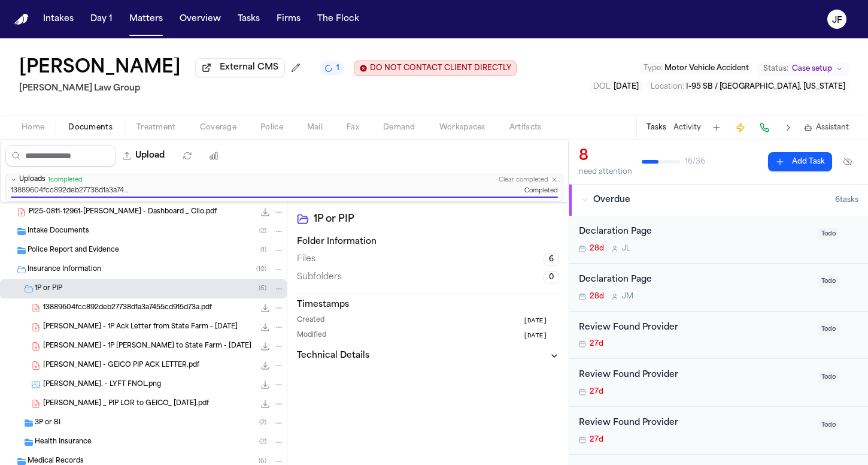
scroll to position [111, 0]
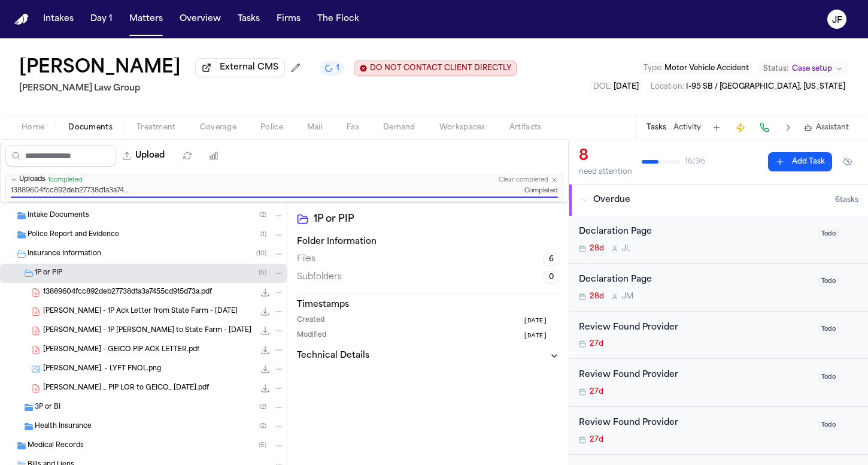
click at [275, 293] on icon "File: 13889604fcc892deb27738d1a3a7455cd915d73a.pdf" at bounding box center [279, 292] width 8 height 8
click at [260, 325] on button "Rename" at bounding box center [270, 318] width 82 height 22
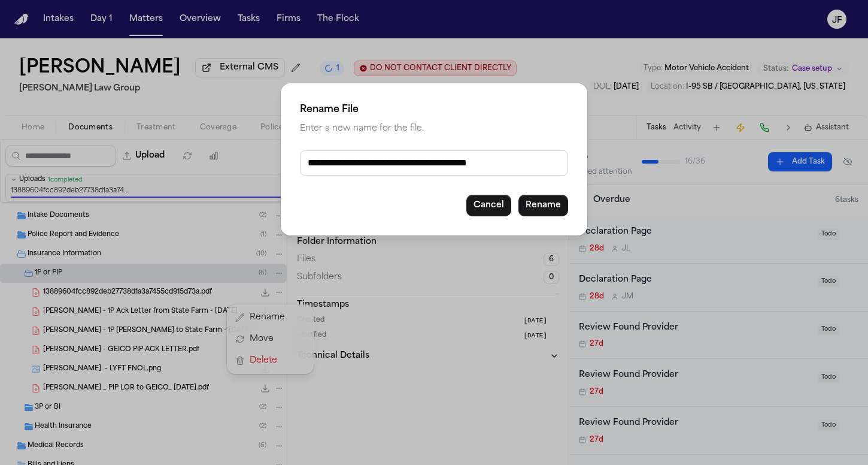
drag, startPoint x: 539, startPoint y: 166, endPoint x: 306, endPoint y: 139, distance: 235.1
click at [306, 139] on div "**********" at bounding box center [434, 159] width 307 height 152
type input "**********"
click at [536, 211] on button "Rename" at bounding box center [544, 206] width 50 height 22
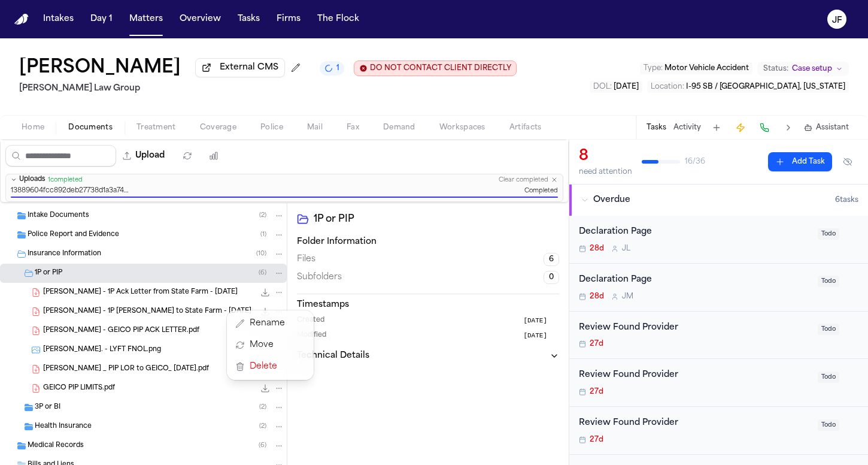
click at [119, 385] on div "GEICO PIP LIMITS.pdf 80.8 KB • PDF" at bounding box center [163, 388] width 241 height 12
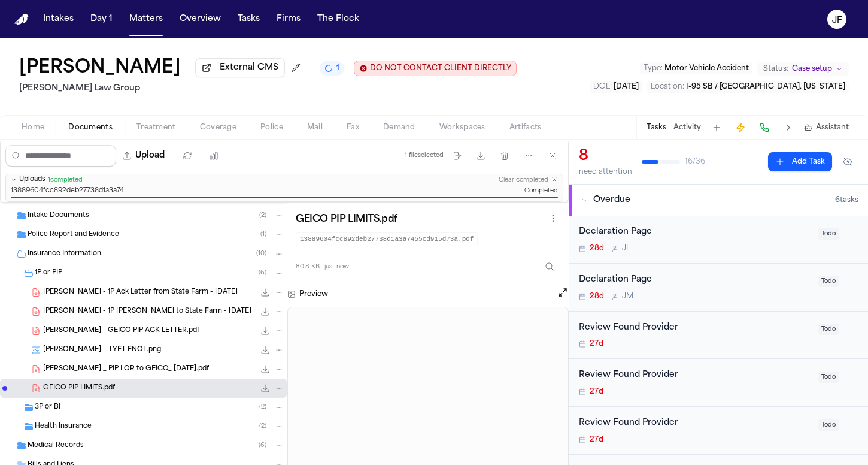
click at [260, 389] on icon "File: GEICO PIP LIMITS.pdf" at bounding box center [265, 388] width 10 height 10
click at [155, 21] on button "Matters" at bounding box center [146, 19] width 43 height 22
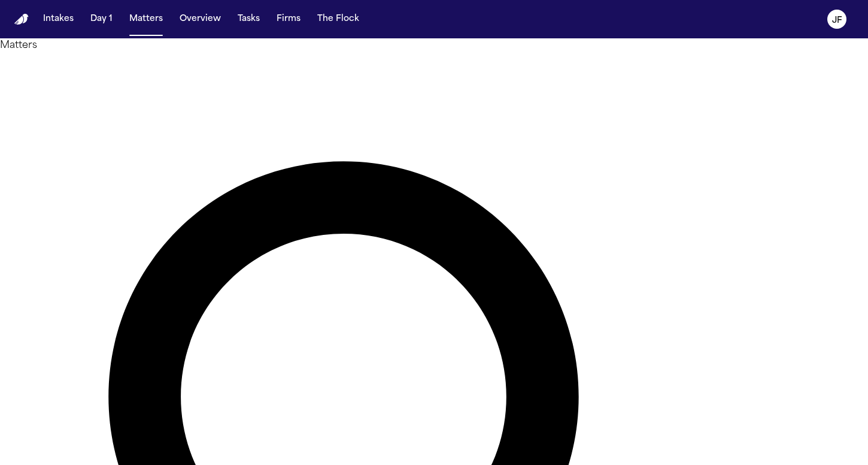
drag, startPoint x: 485, startPoint y: 67, endPoint x: 341, endPoint y: 68, distance: 144.3
paste input "****"
type input "**********"
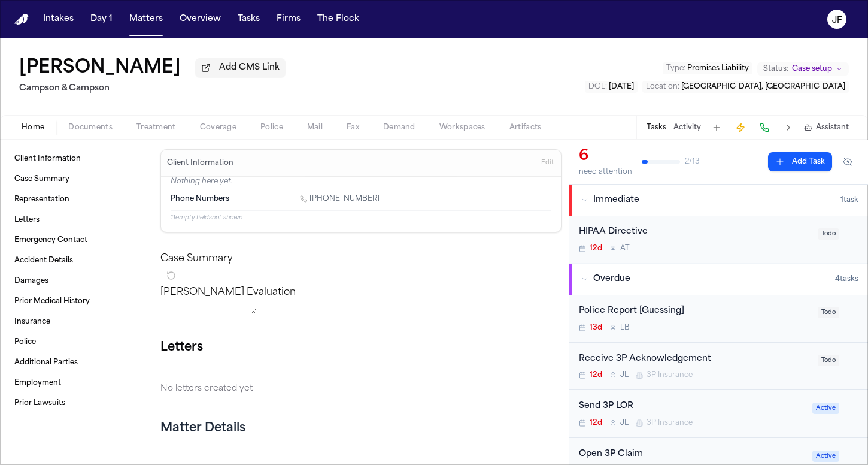
click at [83, 142] on div "Client Information Case Summary Representation Letters Emergency Contact Accide…" at bounding box center [76, 302] width 153 height 325
click at [88, 129] on span "Documents" at bounding box center [90, 128] width 44 height 10
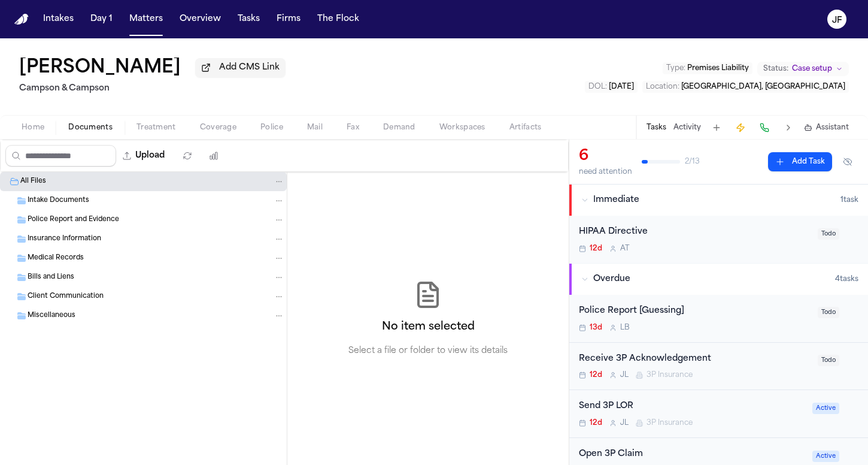
click at [165, 121] on div "Home Documents Treatment Coverage Police Mail Fax Demand Workspaces Artifacts T…" at bounding box center [434, 127] width 868 height 24
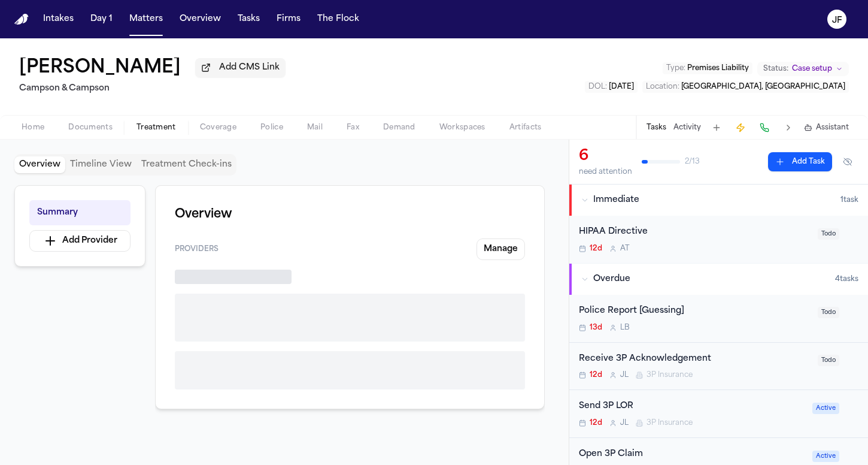
click at [161, 129] on span "Treatment" at bounding box center [157, 128] width 40 height 10
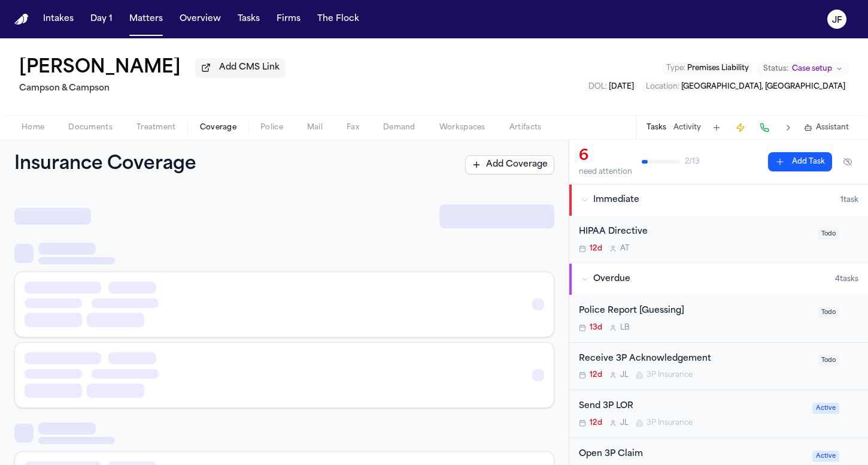
click at [212, 132] on span "Coverage" at bounding box center [218, 128] width 37 height 10
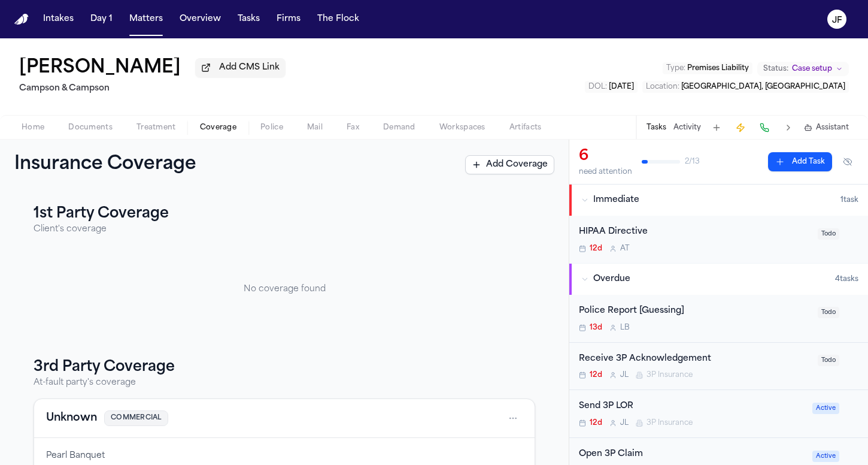
click at [653, 315] on div "Police Report [Guessing]" at bounding box center [695, 311] width 232 height 14
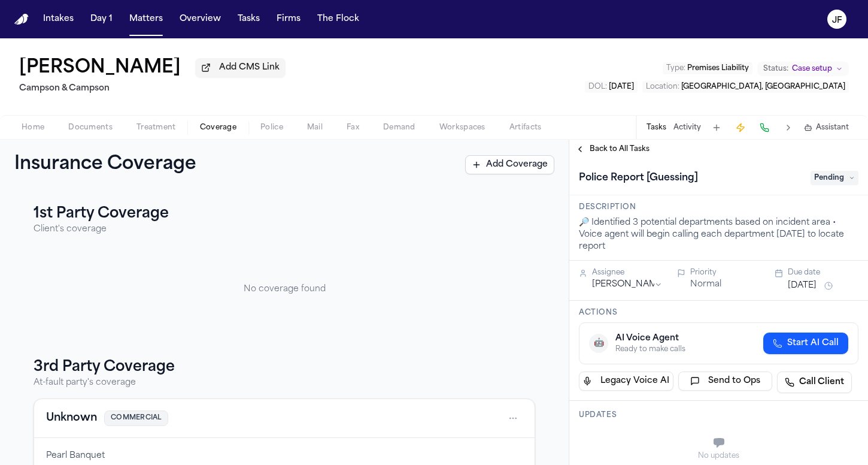
click at [815, 176] on span "Pending" at bounding box center [835, 178] width 48 height 14
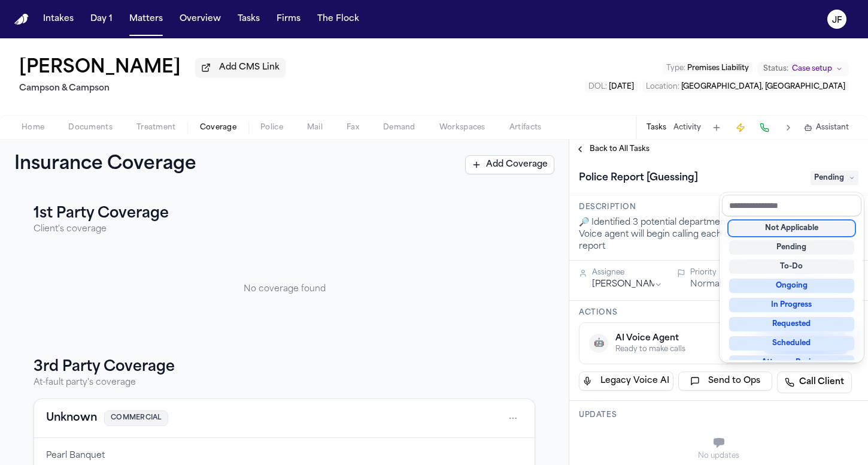
click at [793, 231] on div "Not Applicable" at bounding box center [791, 228] width 125 height 14
click at [601, 154] on div "**********" at bounding box center [718, 302] width 299 height 325
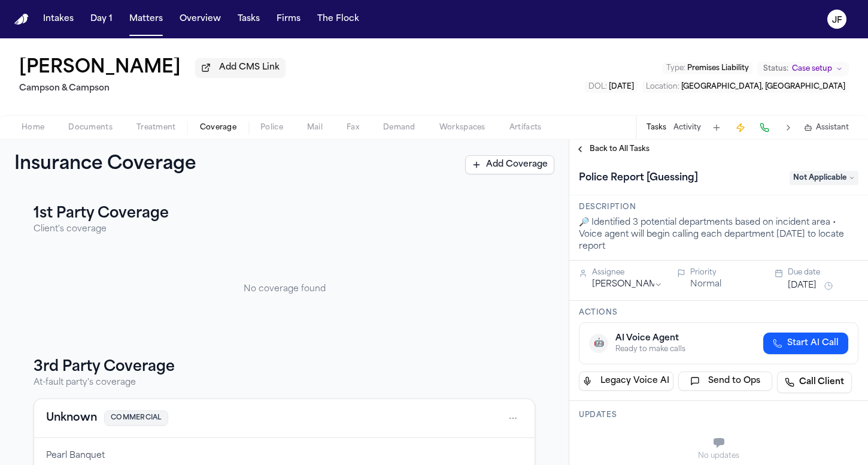
click at [614, 153] on span "Back to All Tasks" at bounding box center [620, 149] width 60 height 10
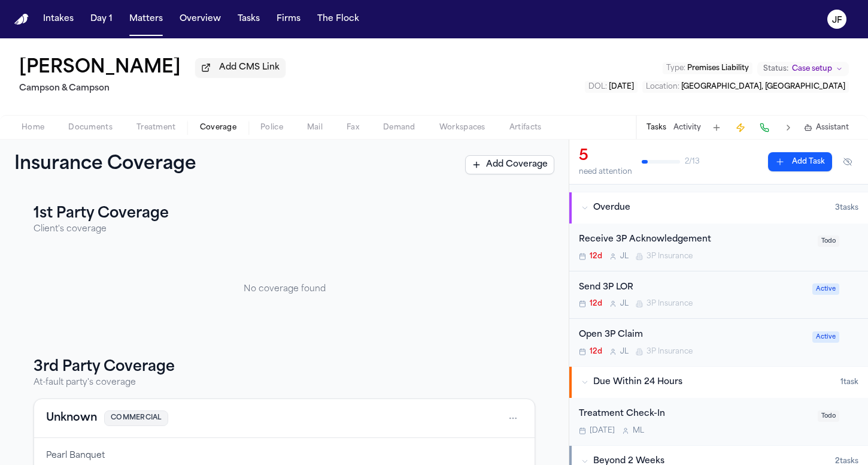
scroll to position [85, 0]
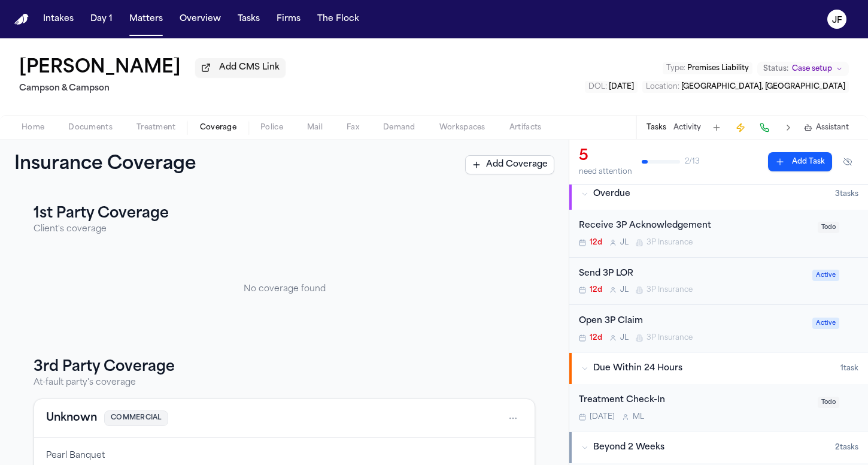
click at [86, 132] on span "Documents" at bounding box center [90, 128] width 44 height 10
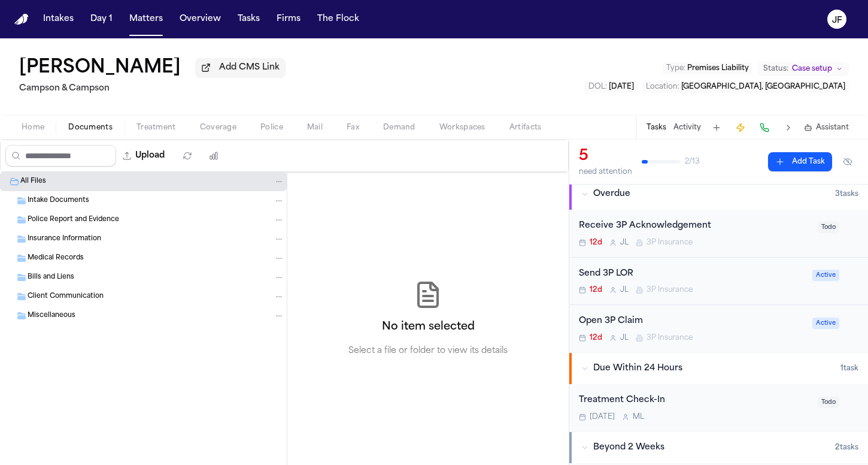
click at [209, 126] on span "Coverage" at bounding box center [218, 128] width 37 height 10
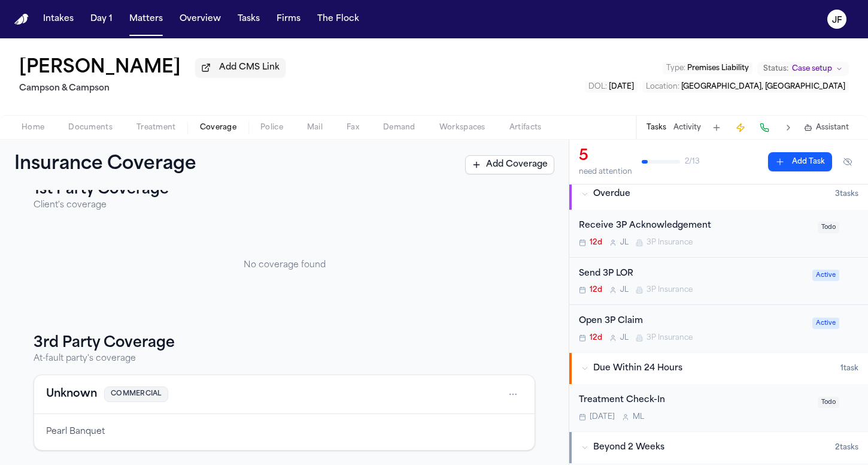
scroll to position [26, 0]
click at [79, 114] on div "[PERSON_NAME] Add CMS Link Campson & Campson Type : Premises Liability Status: …" at bounding box center [434, 76] width 868 height 77
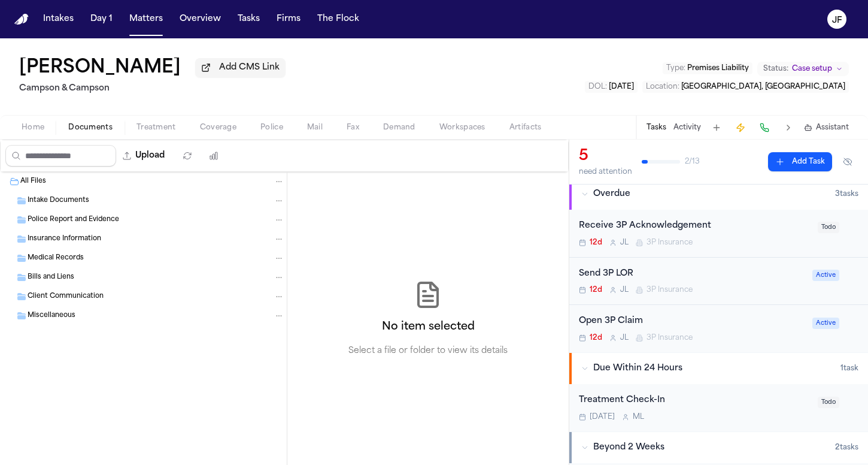
click at [83, 129] on span "Documents" at bounding box center [90, 128] width 44 height 10
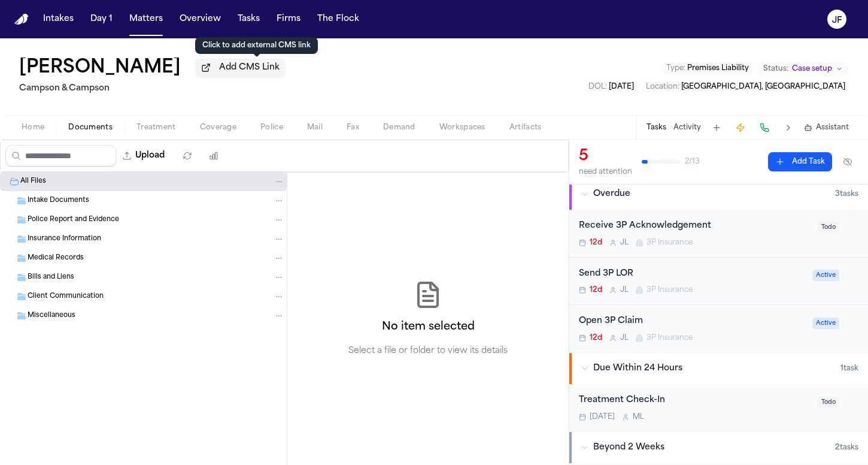
click at [237, 74] on span "Add CMS Link" at bounding box center [249, 68] width 60 height 12
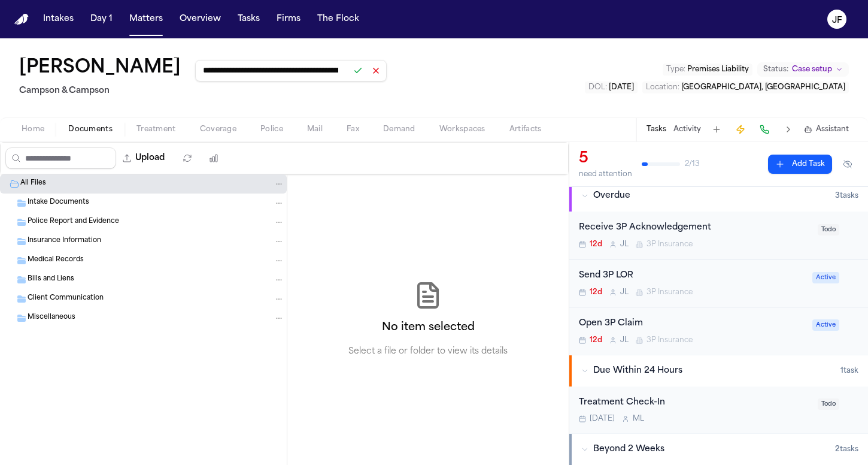
type input "**********"
click at [366, 75] on button at bounding box center [358, 70] width 17 height 17
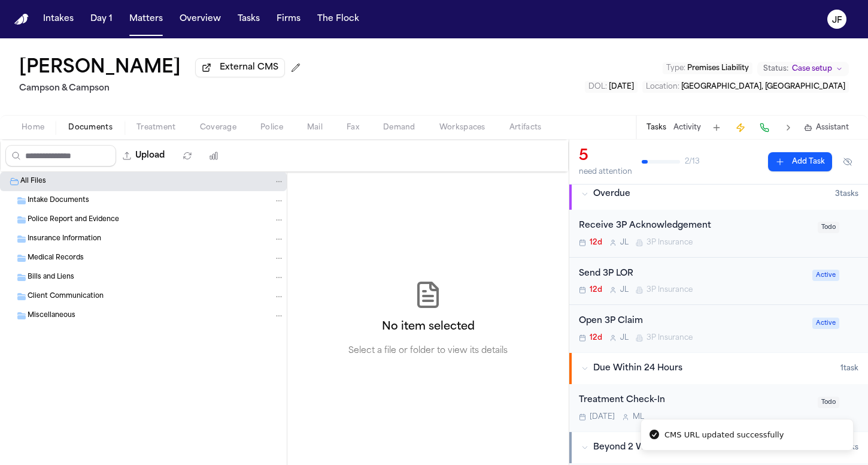
click at [502, 101] on div "[PERSON_NAME] External CMS Campson & Campson Type : Premises Liability Status: …" at bounding box center [434, 76] width 868 height 77
click at [35, 126] on span "Home" at bounding box center [33, 128] width 23 height 10
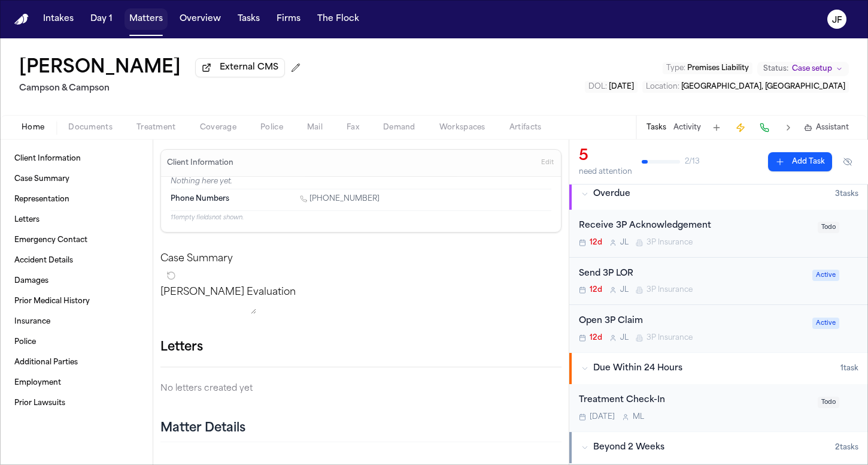
click at [143, 23] on button "Matters" at bounding box center [146, 19] width 43 height 22
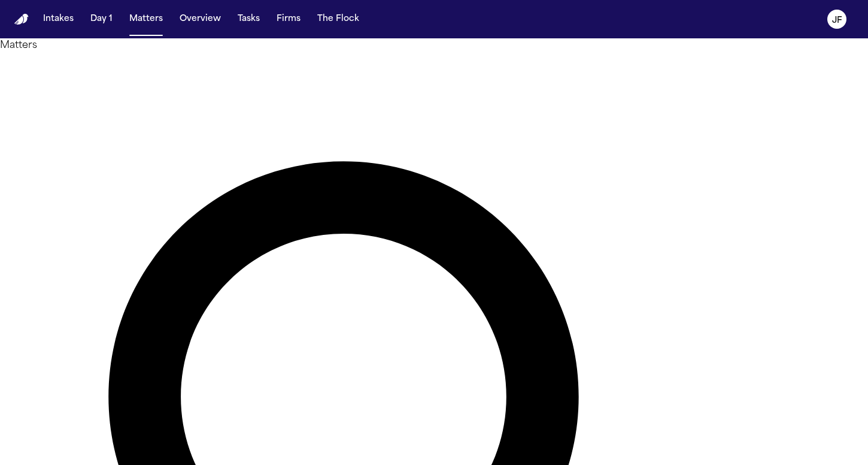
drag, startPoint x: 462, startPoint y: 74, endPoint x: 298, endPoint y: 62, distance: 164.5
type input "*"
type input "**"
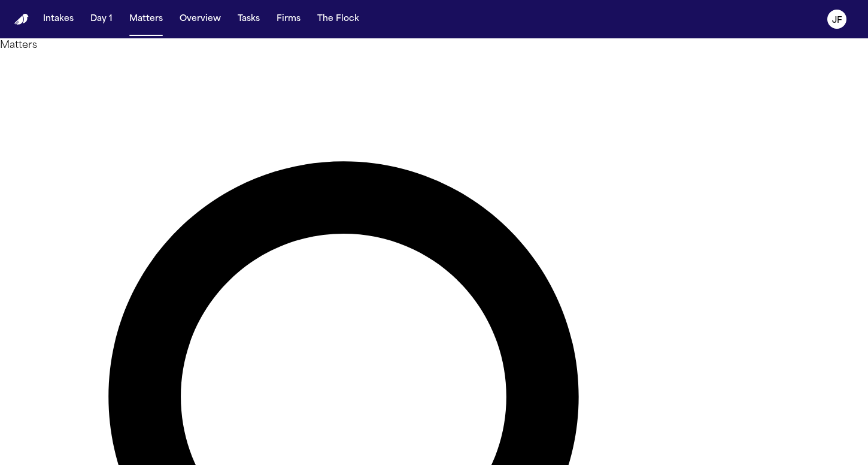
type input "*******"
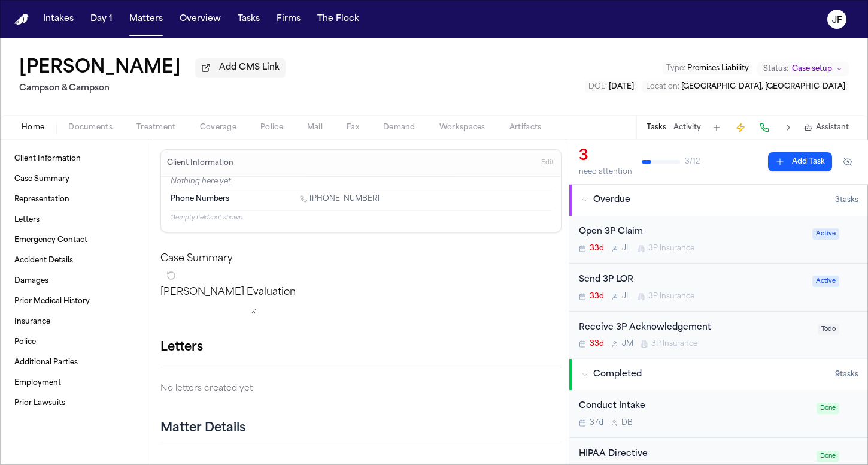
click at [102, 132] on span "Documents" at bounding box center [90, 128] width 44 height 10
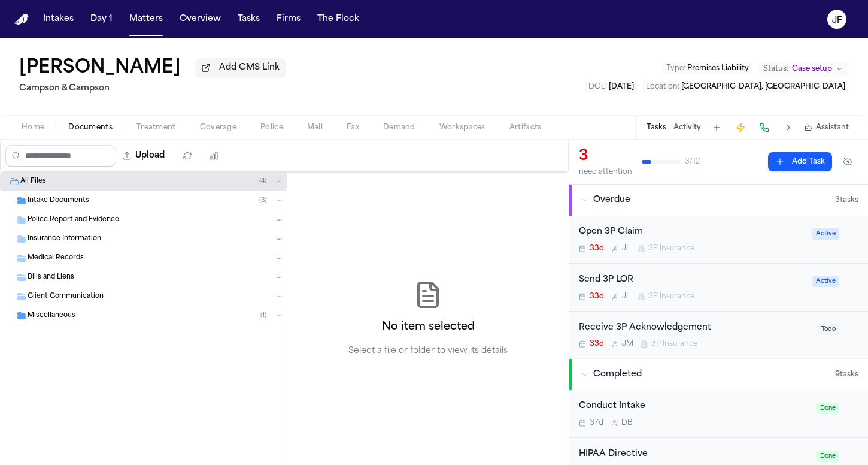
click at [95, 205] on div "Intake Documents ( 3 )" at bounding box center [156, 200] width 257 height 11
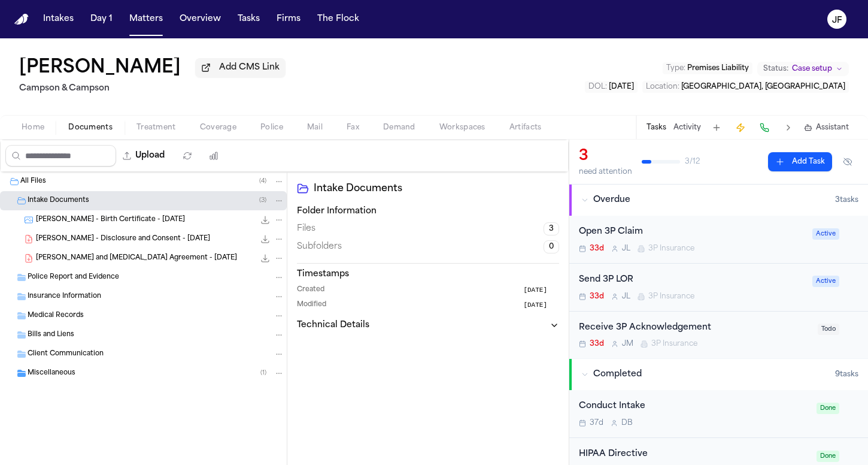
click at [98, 256] on span "[PERSON_NAME] and [MEDICAL_DATA] Agreement - [DATE]" at bounding box center [136, 258] width 201 height 10
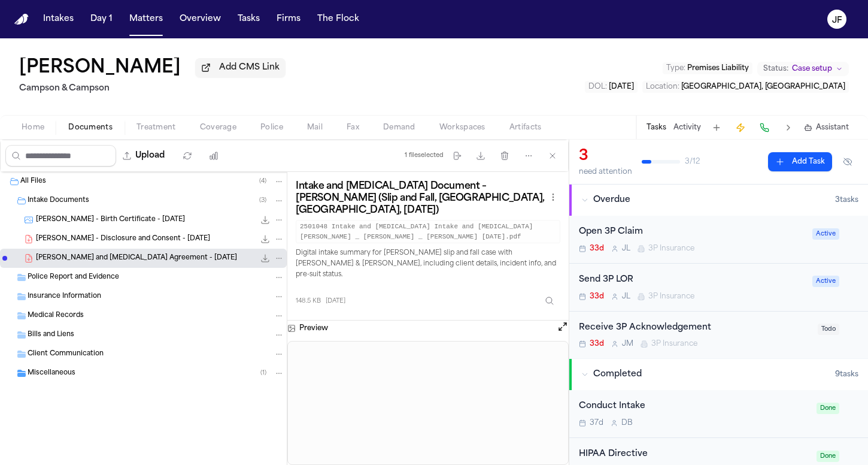
click at [268, 261] on icon "File: D. Thomas - Intake and Retainer Agreement - 8.4.25" at bounding box center [265, 258] width 10 height 10
click at [28, 122] on div "Home Documents Treatment Coverage Police Mail Fax Demand Workspaces Artifacts T…" at bounding box center [434, 127] width 868 height 24
click at [14, 134] on button "Home" at bounding box center [33, 127] width 47 height 14
